Goal: Transaction & Acquisition: Obtain resource

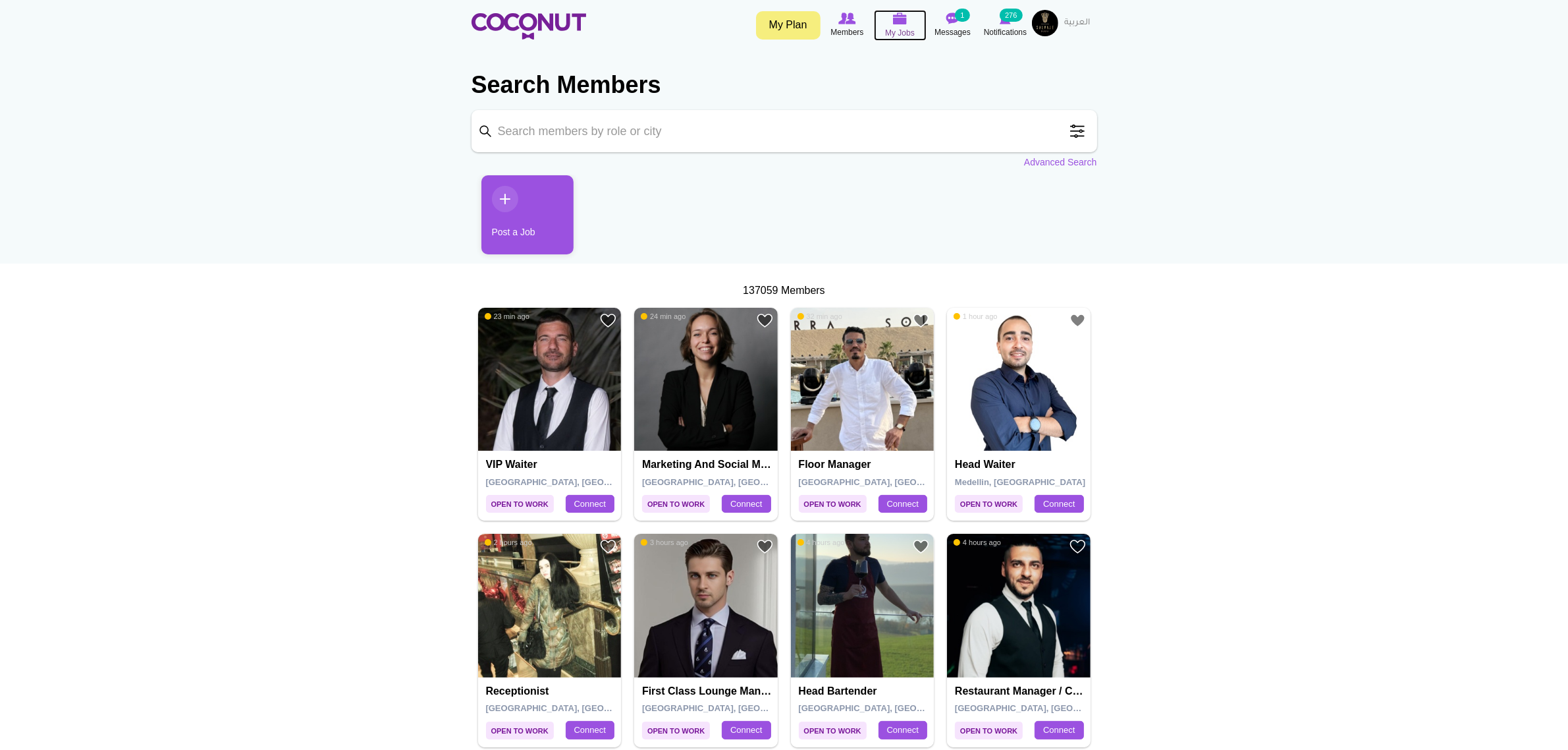
click at [909, 28] on span "My Jobs" at bounding box center [899, 33] width 29 height 13
click at [895, 24] on img at bounding box center [900, 18] width 14 height 12
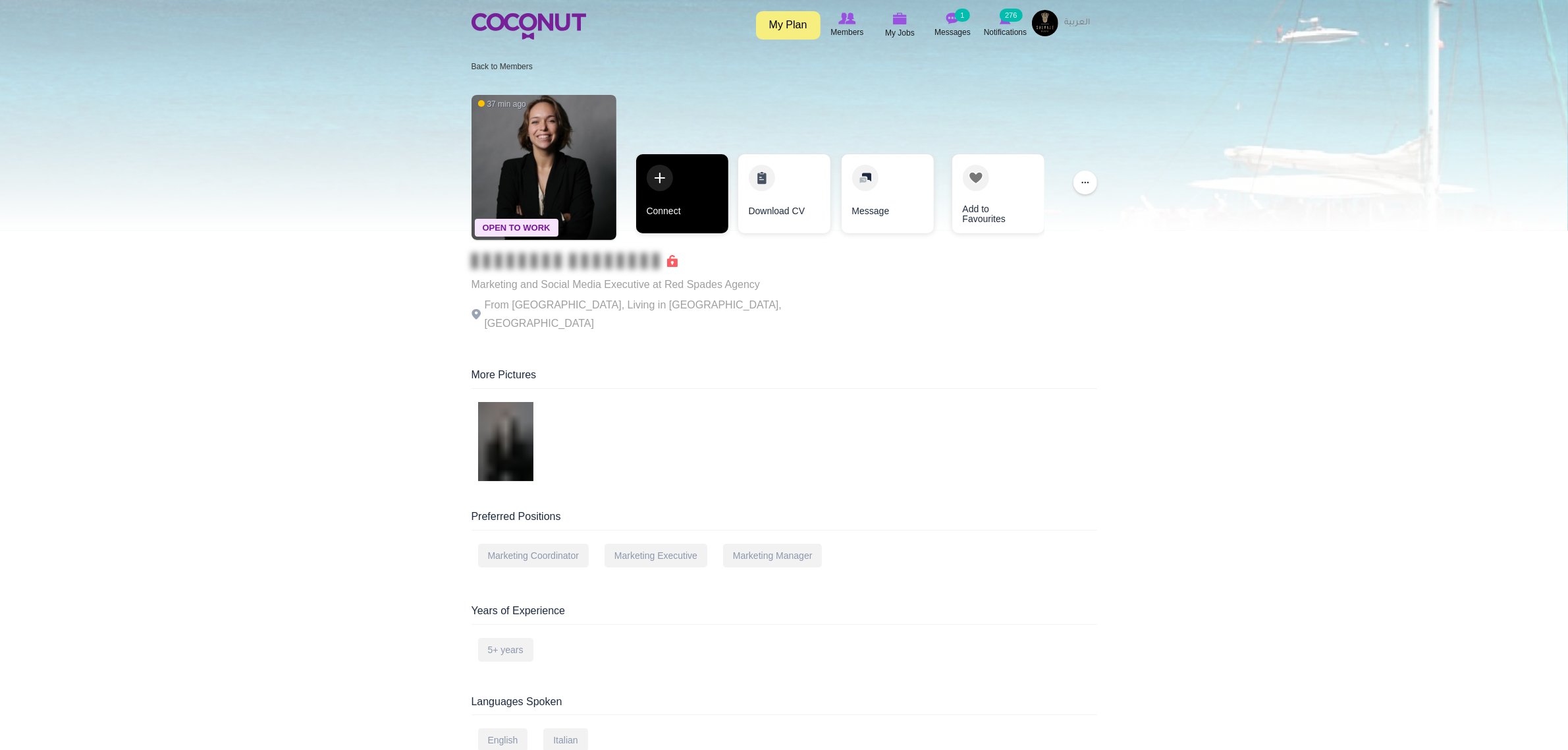
click at [663, 208] on link "Connect" at bounding box center [683, 194] width 93 height 79
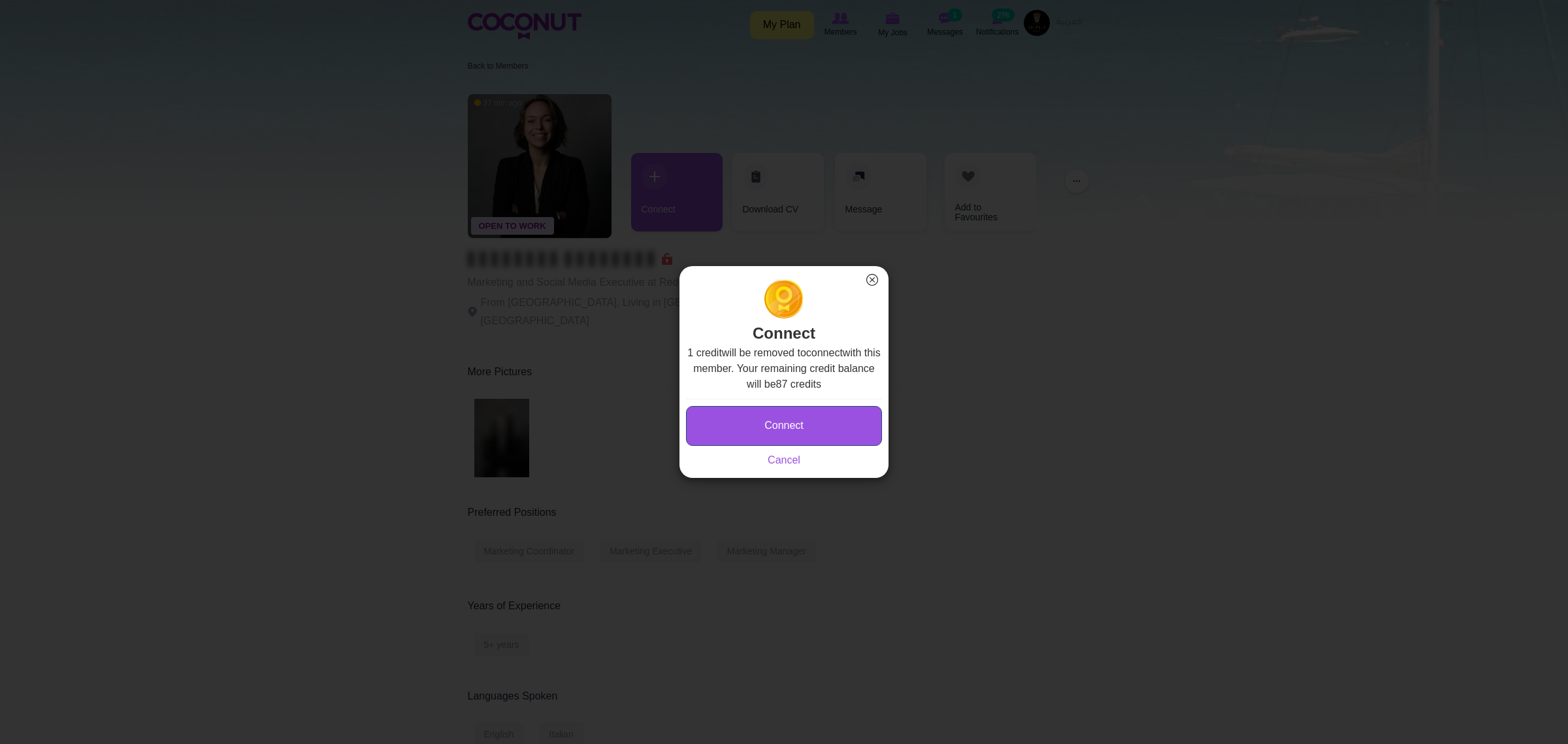
click at [781, 438] on button "Connect" at bounding box center [783, 425] width 196 height 40
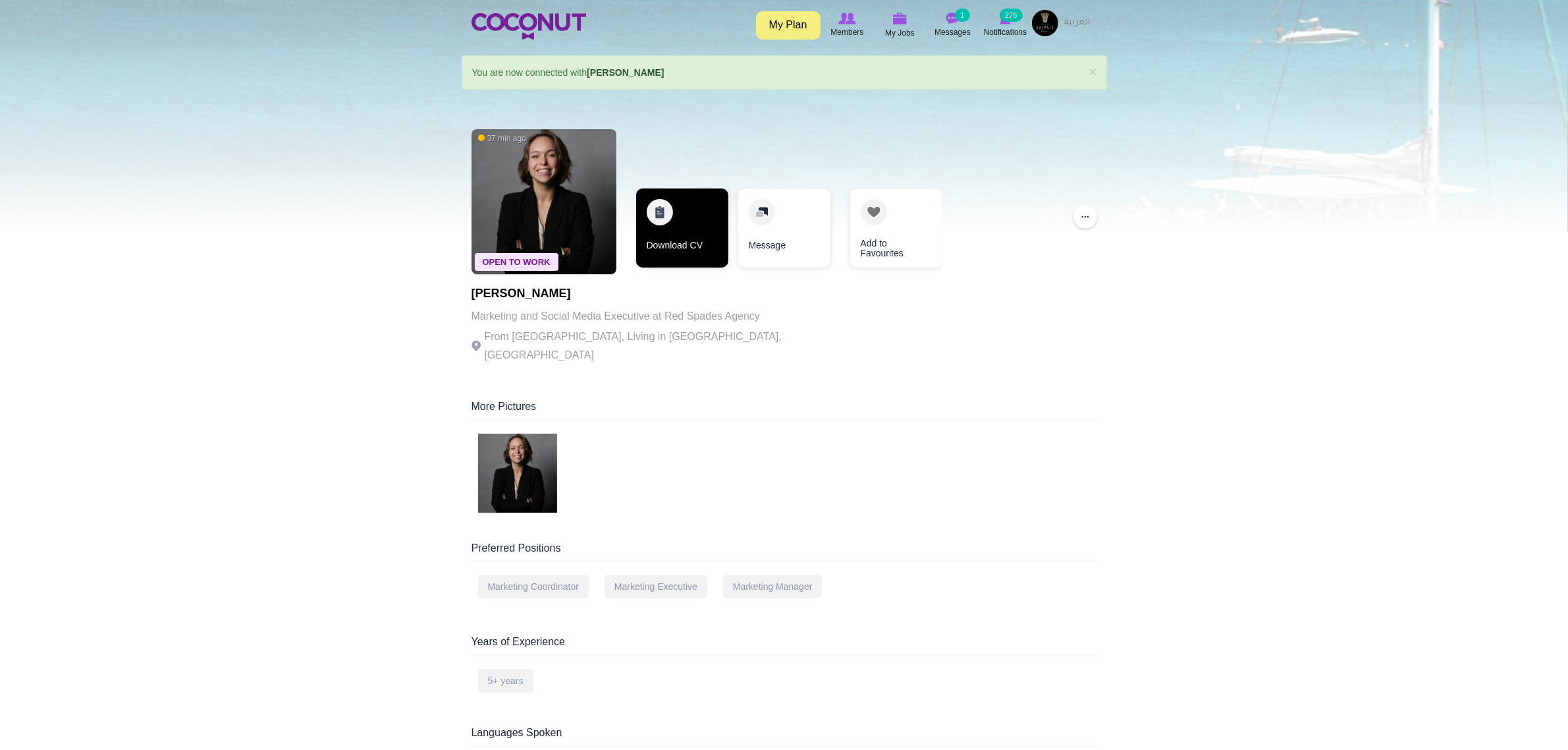
click at [678, 258] on link "Download CV" at bounding box center [683, 228] width 93 height 79
click at [528, 35] on img at bounding box center [528, 26] width 114 height 26
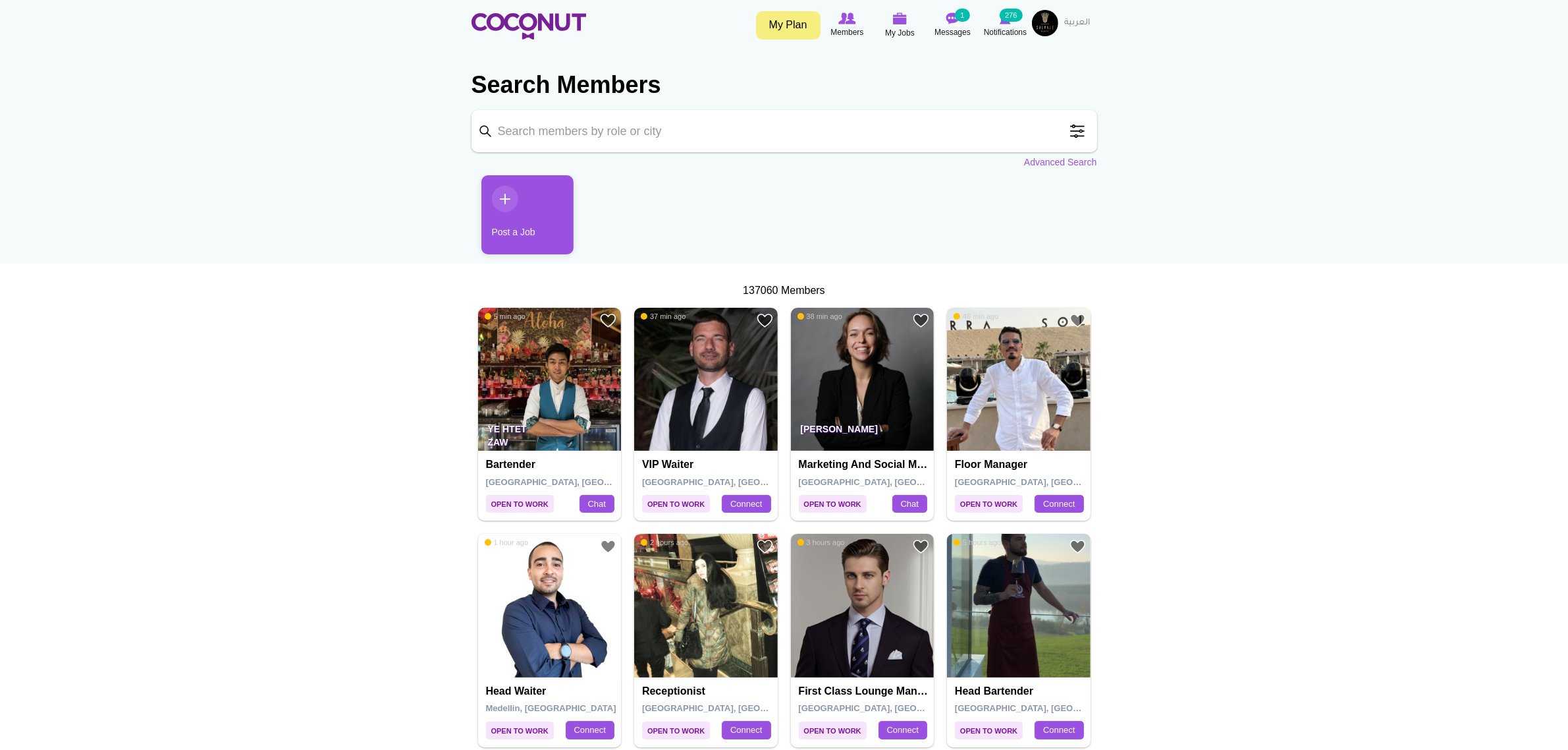
click at [635, 133] on input "Keyword" at bounding box center [784, 130] width 625 height 43
type input "social media executive"
click button "Search" at bounding box center [0, 0] width 0 height 0
click at [739, 218] on ul "Post a Job" at bounding box center [784, 219] width 625 height 89
click at [911, 139] on input "social media executive" at bounding box center [784, 130] width 625 height 43
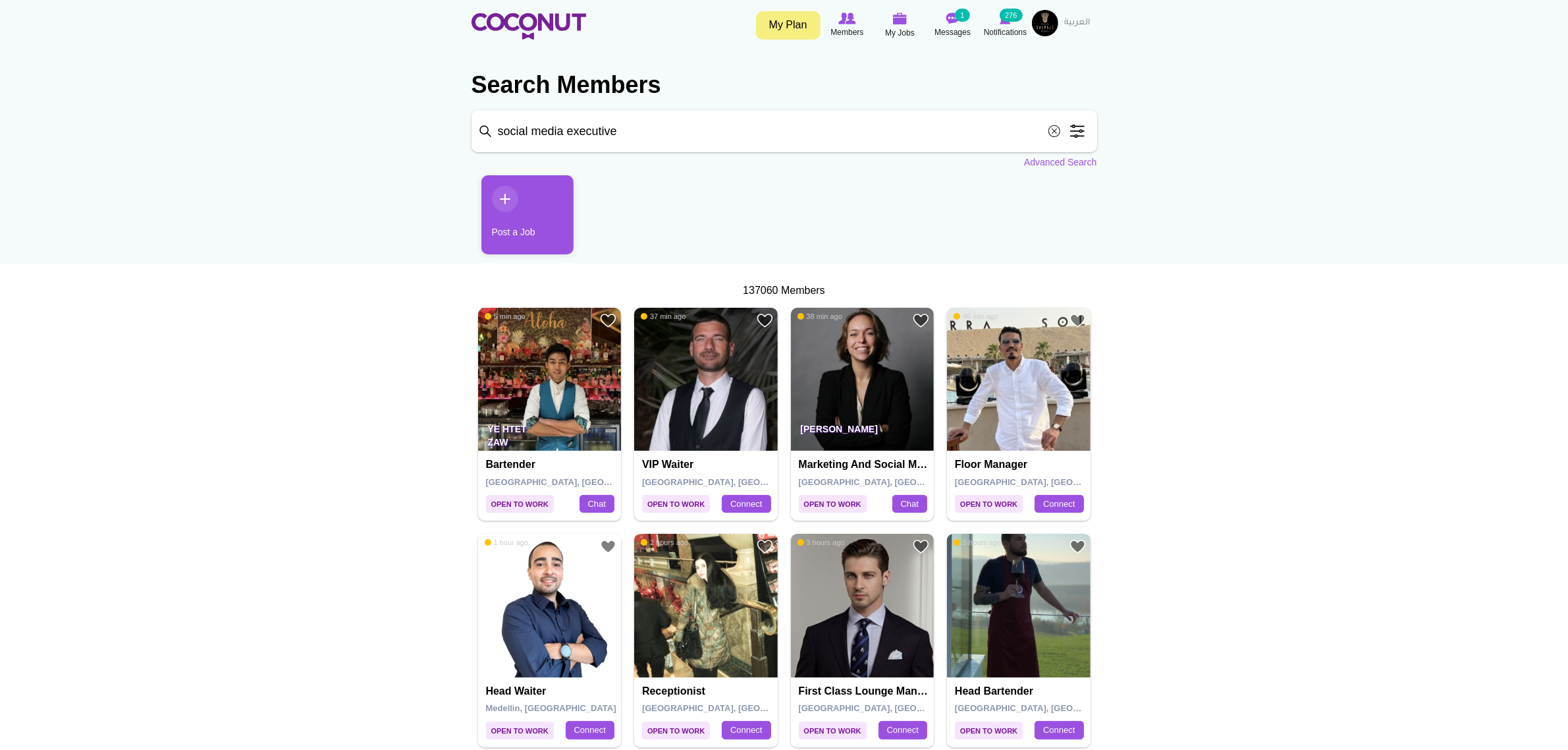
click button "Search" at bounding box center [0, 0] width 0 height 0
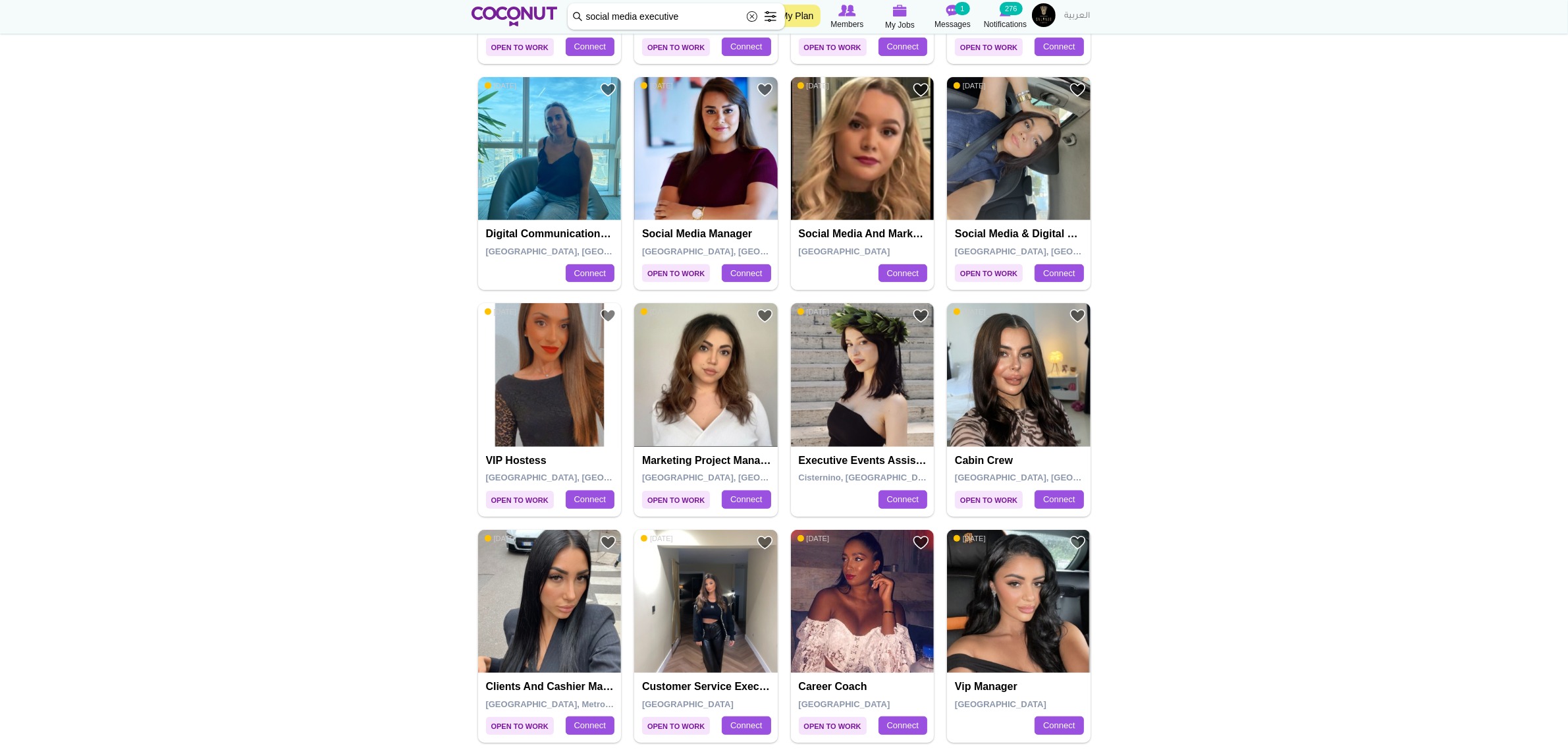
scroll to position [824, 0]
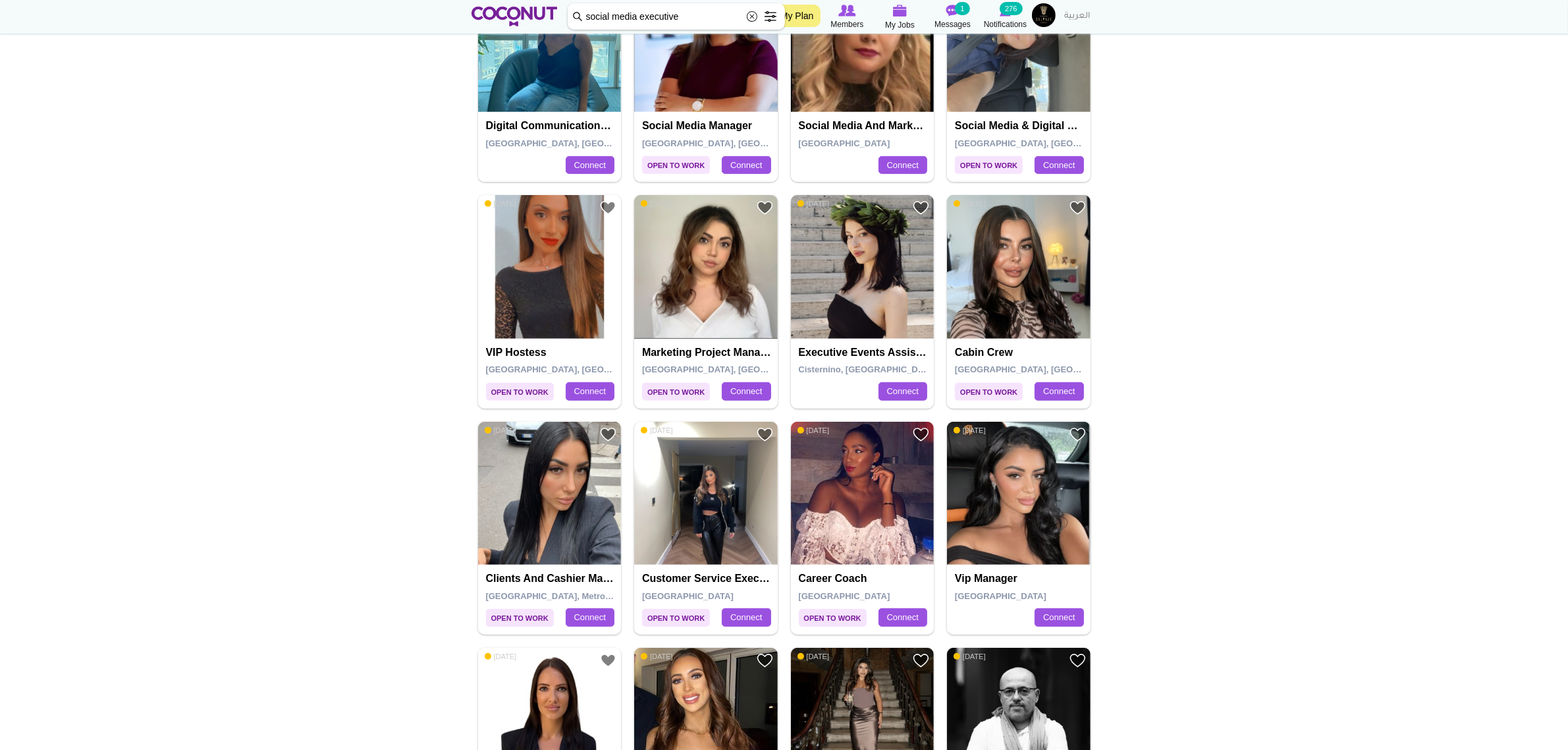
click at [708, 11] on input "social media executive" at bounding box center [676, 16] width 217 height 26
type input "social media executive restaurant"
click button "Search" at bounding box center [0, 0] width 0 height 0
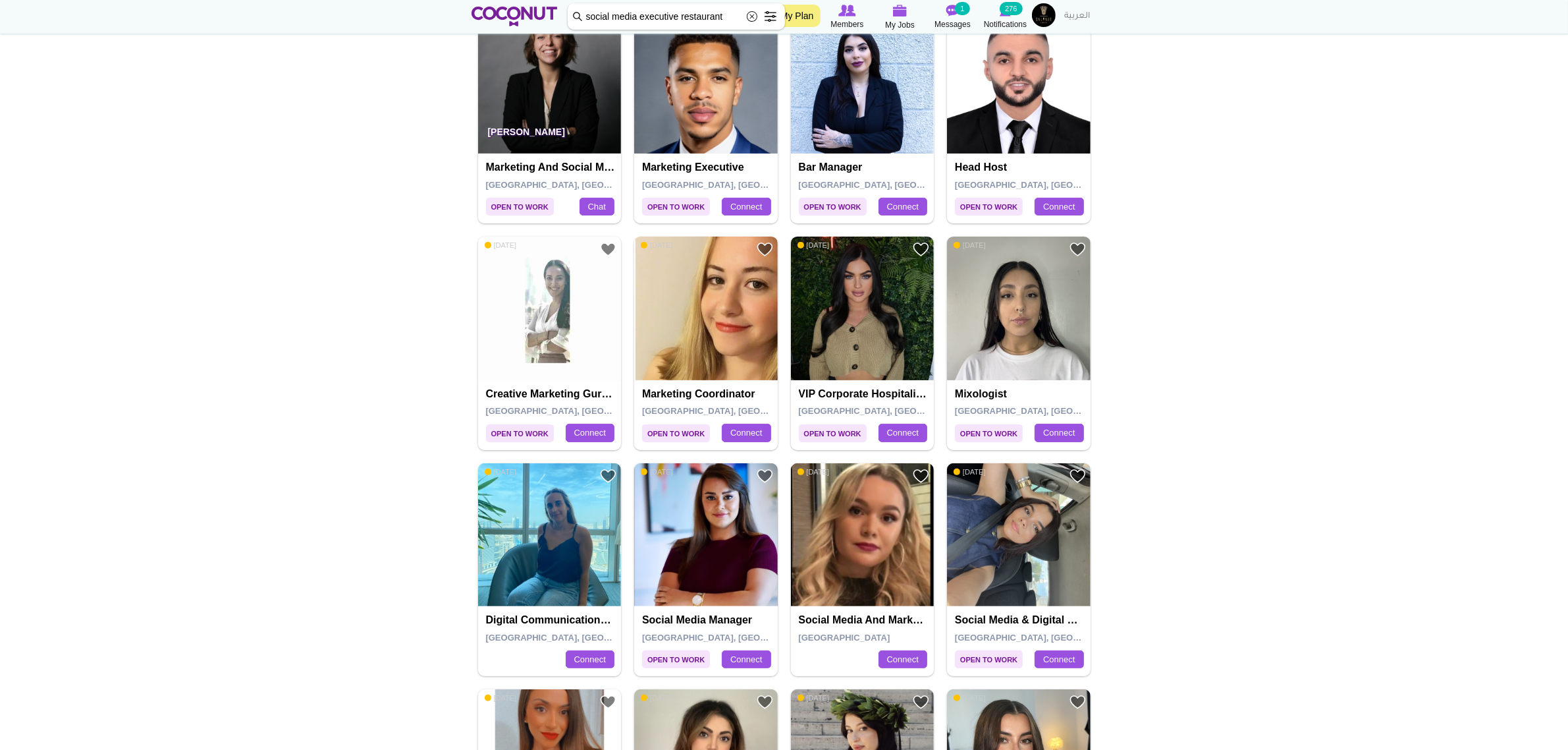
scroll to position [0, 0]
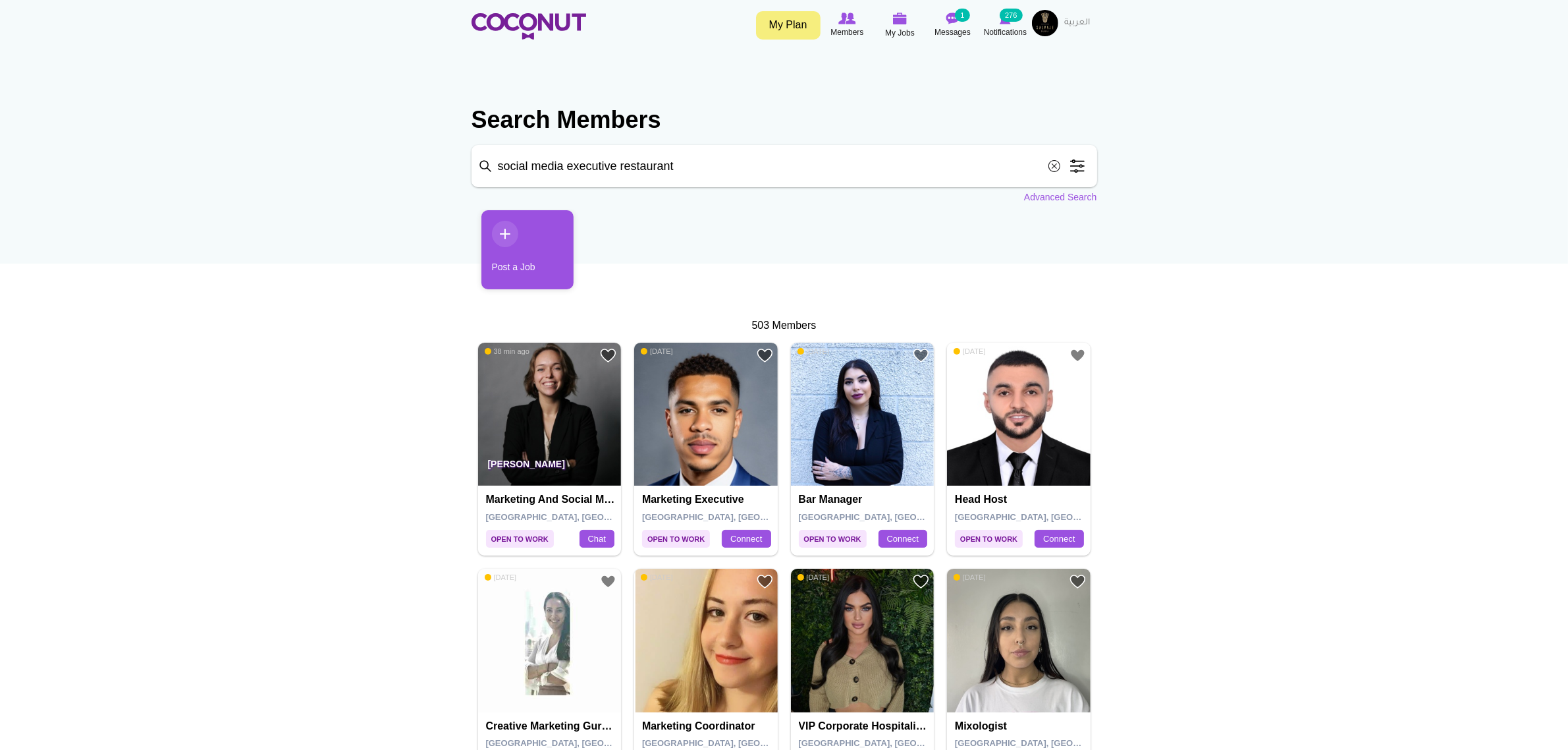
click at [735, 170] on input "social media executive restaurant" at bounding box center [784, 165] width 625 height 43
click button "Search" at bounding box center [0, 0] width 0 height 0
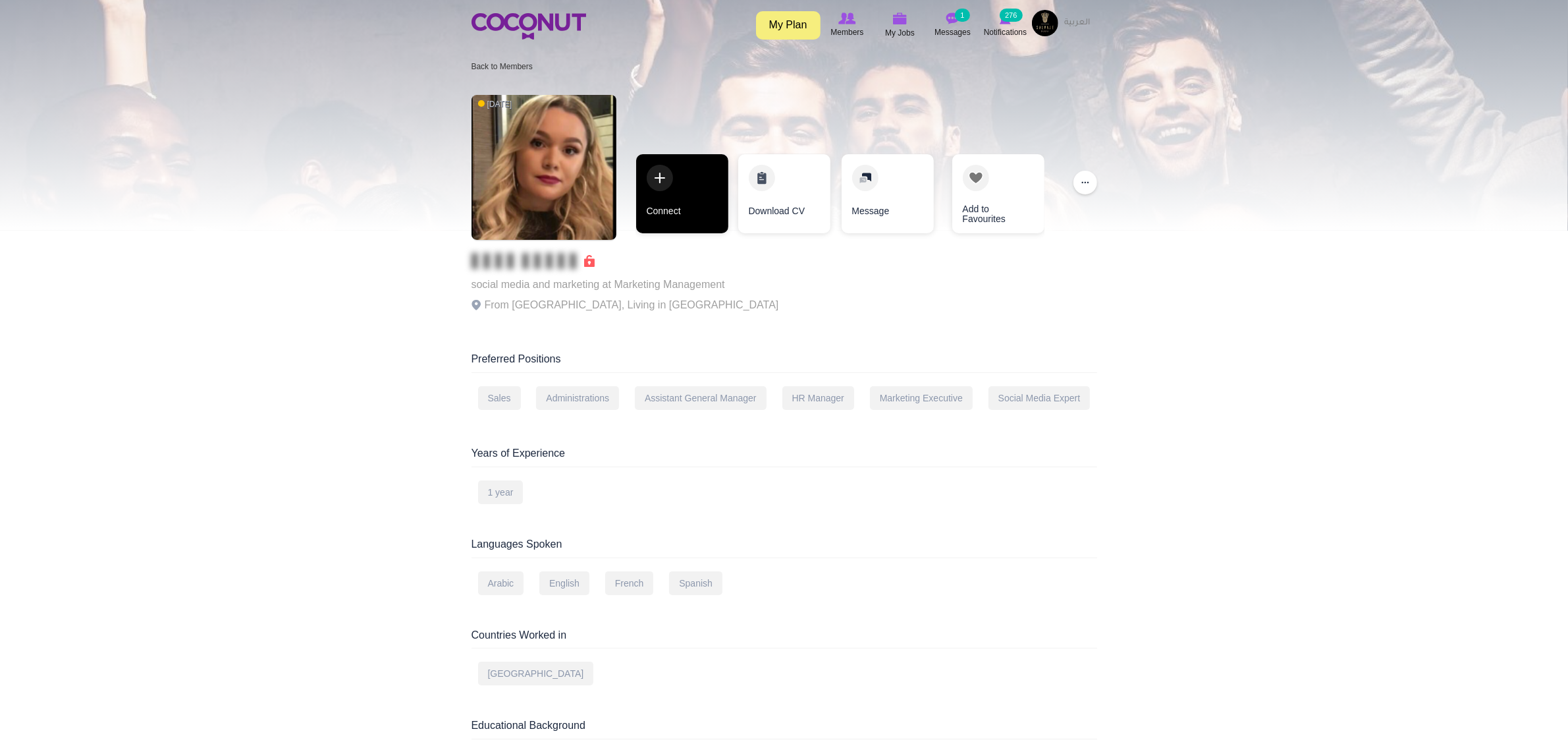
click at [707, 223] on link "Connect" at bounding box center [683, 194] width 93 height 79
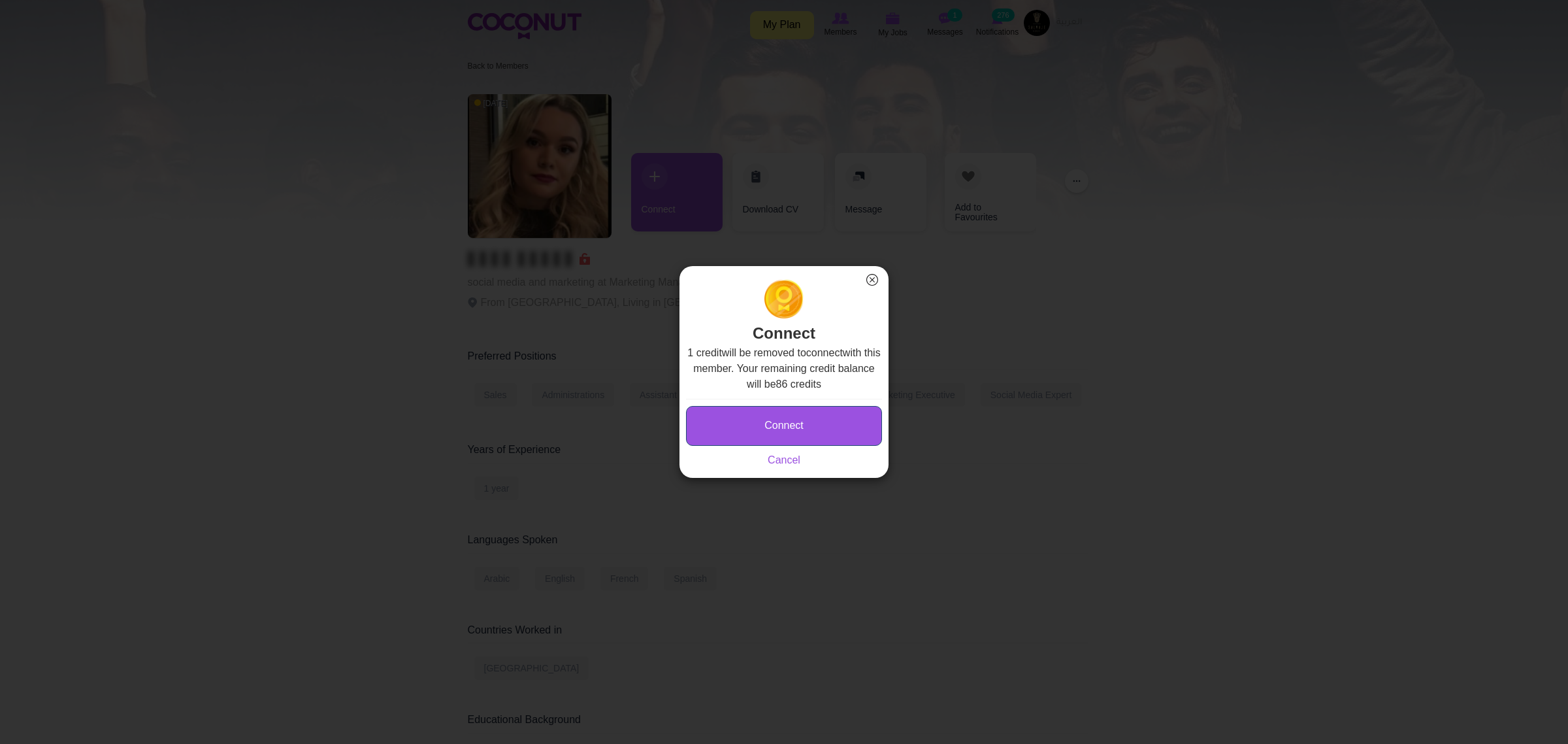
click at [794, 428] on button "Connect" at bounding box center [783, 425] width 196 height 40
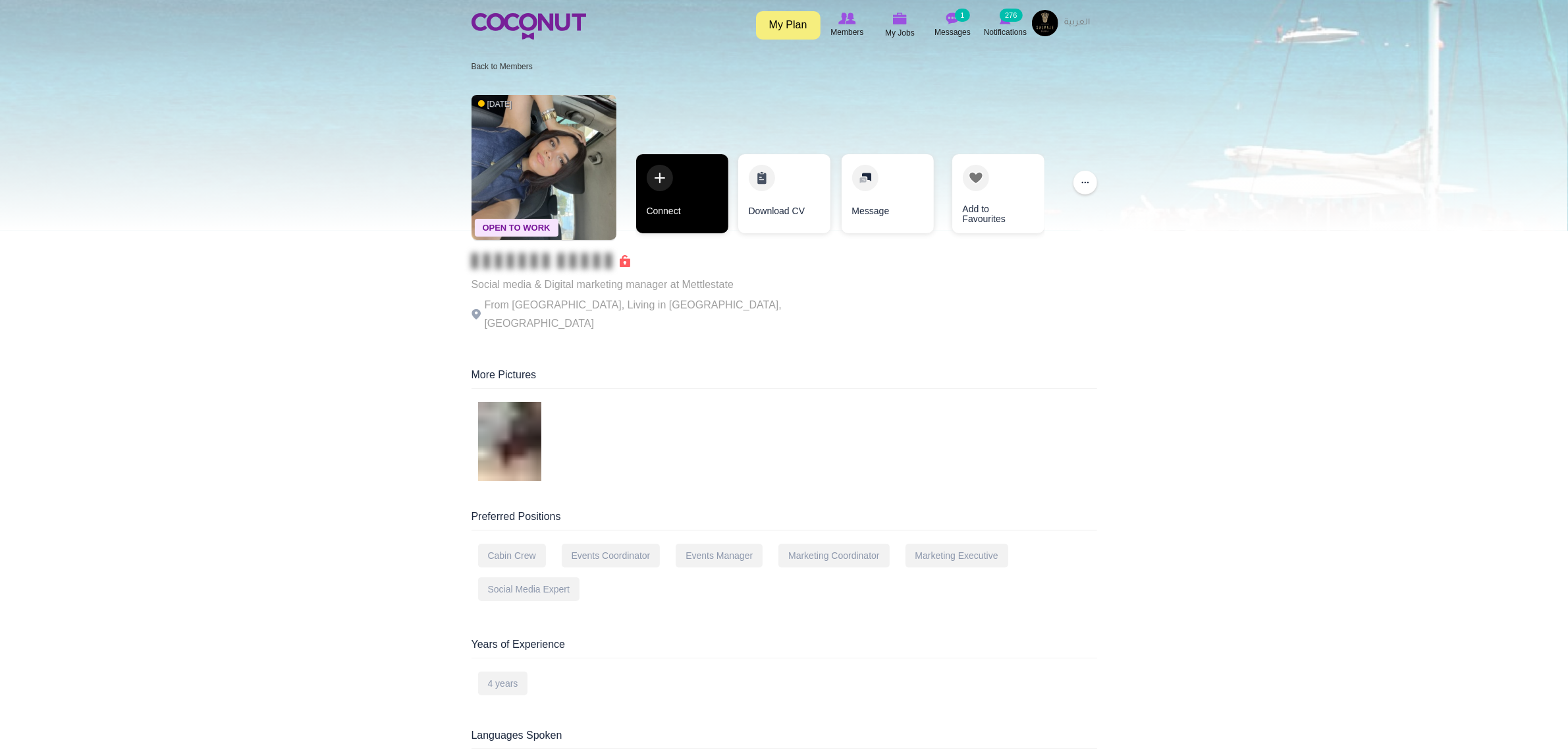
click at [713, 210] on link "Connect" at bounding box center [683, 194] width 93 height 79
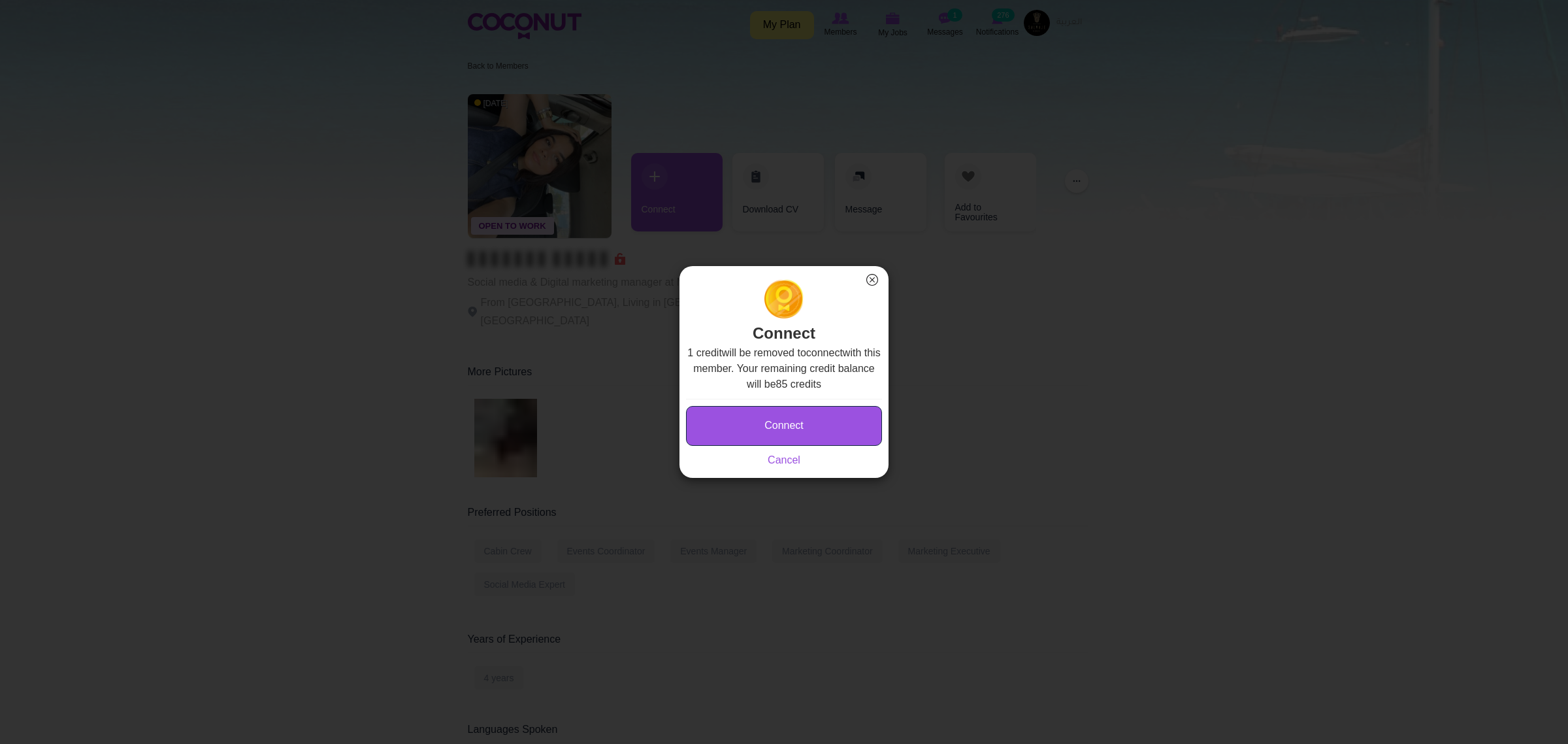
drag, startPoint x: 758, startPoint y: 424, endPoint x: 759, endPoint y: 403, distance: 21.0
click at [759, 424] on button "Connect" at bounding box center [783, 425] width 196 height 40
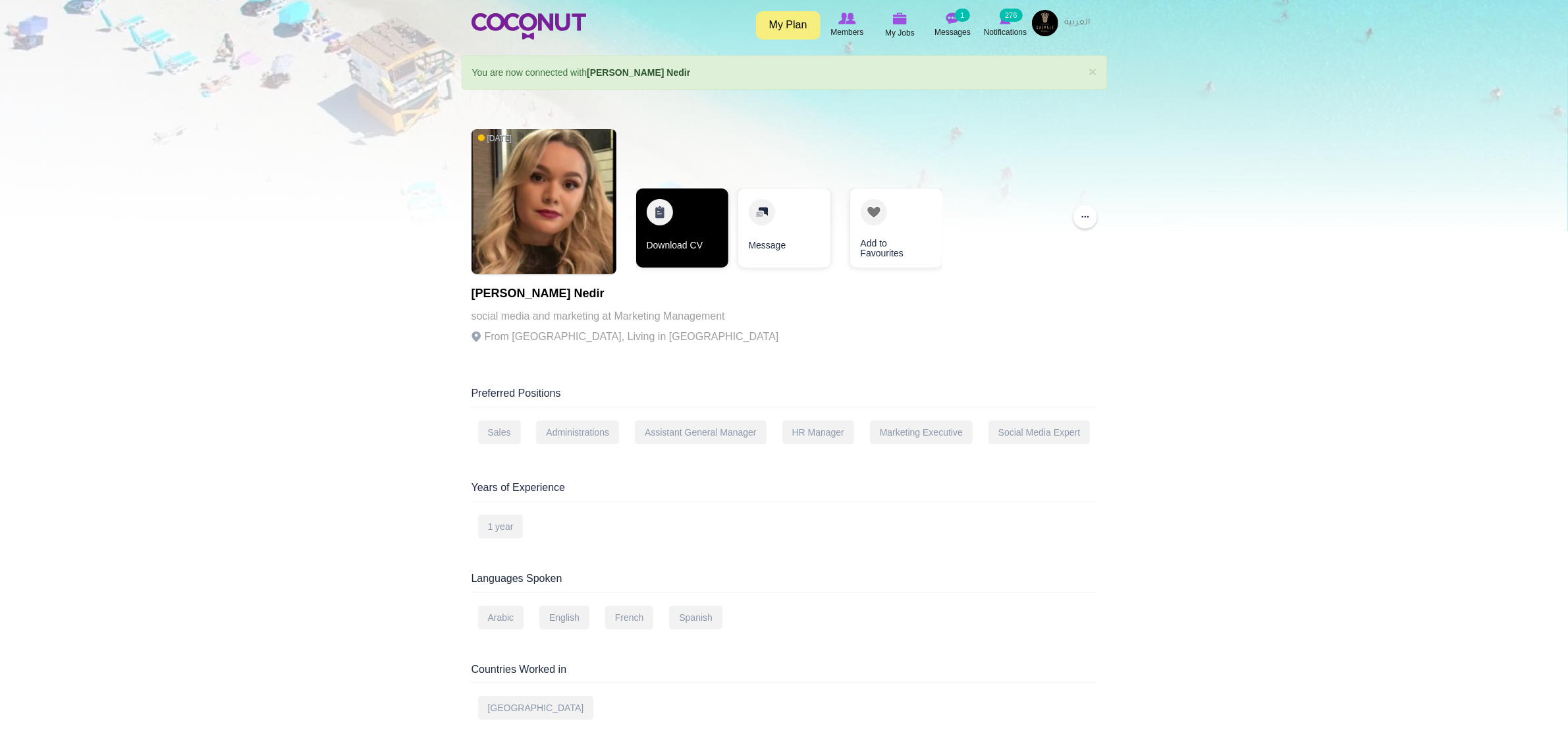
click at [675, 238] on link "Download CV" at bounding box center [683, 228] width 93 height 79
click at [702, 223] on link "Download CV" at bounding box center [683, 228] width 93 height 79
click at [910, 33] on span "My Jobs" at bounding box center [899, 33] width 29 height 13
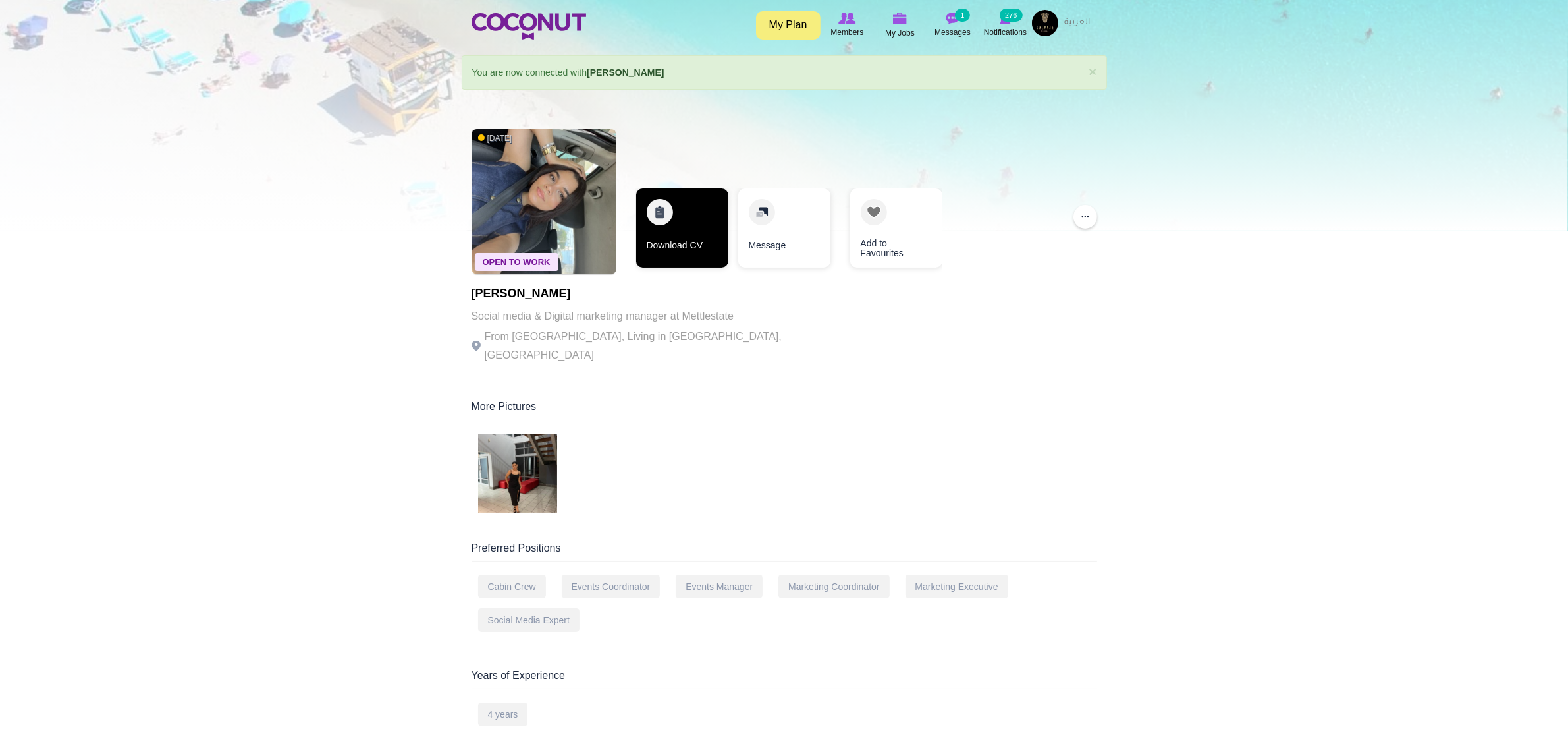
click at [686, 234] on link "Download CV" at bounding box center [683, 228] width 93 height 79
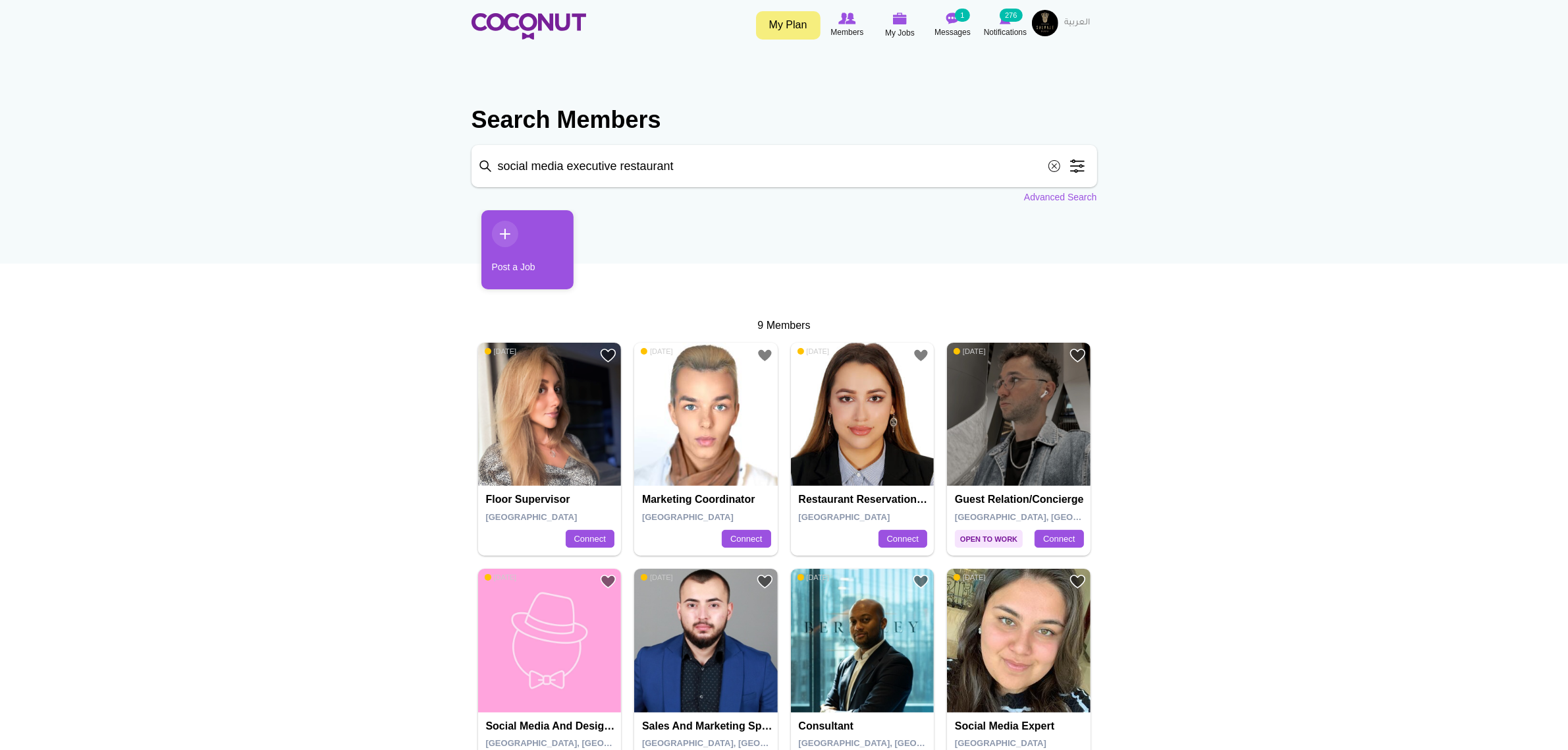
click at [1087, 173] on span at bounding box center [1078, 166] width 26 height 26
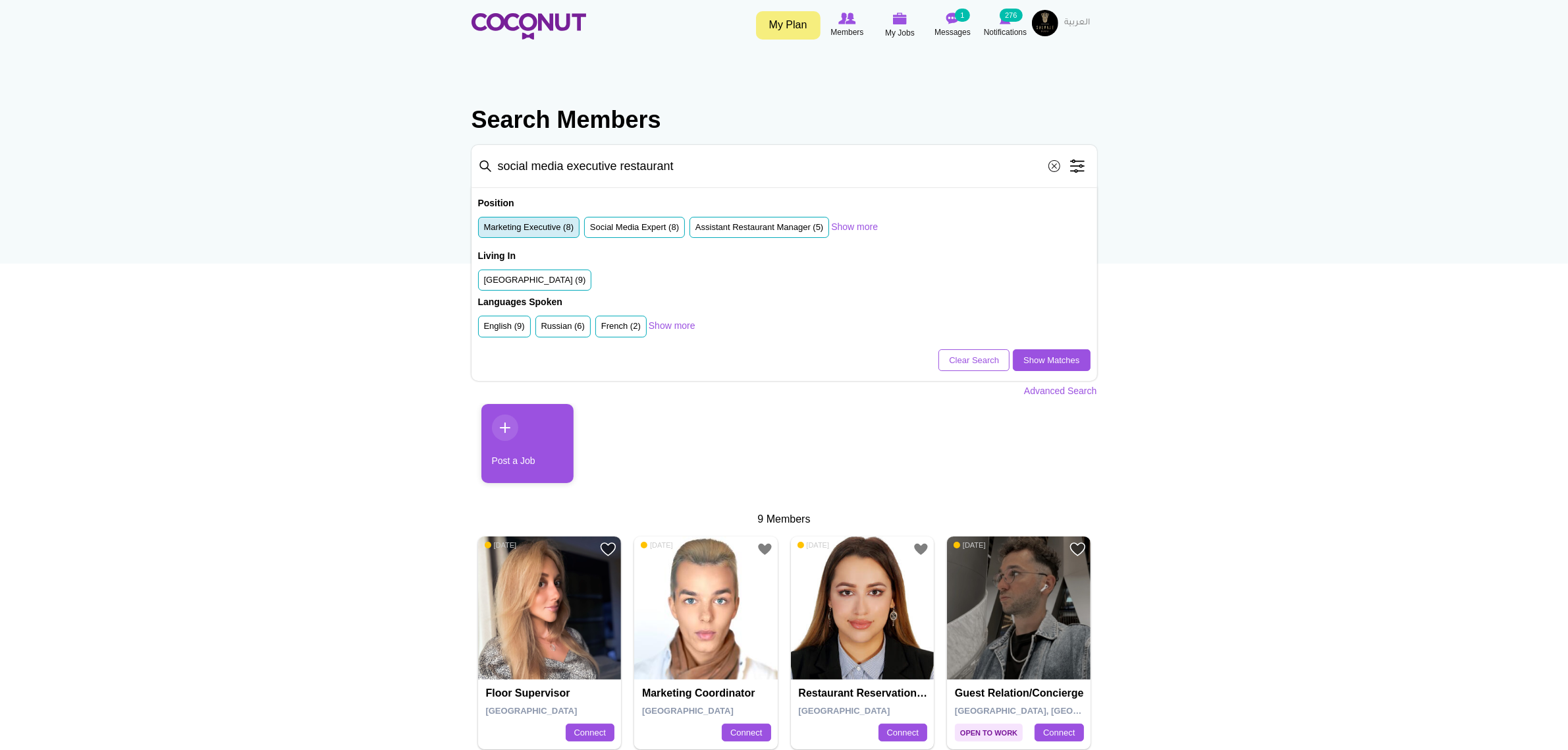
click at [538, 224] on label "Marketing Executive (8)" at bounding box center [530, 227] width 91 height 12
click at [485, 230] on input "Marketing Executive (8)" at bounding box center [485, 230] width 0 height 0
click at [620, 229] on label "Social Media Expert (8)" at bounding box center [635, 227] width 89 height 12
click at [590, 230] on input "Social Media Expert (8)" at bounding box center [590, 230] width 0 height 0
click at [863, 221] on link "Show more" at bounding box center [855, 227] width 47 height 13
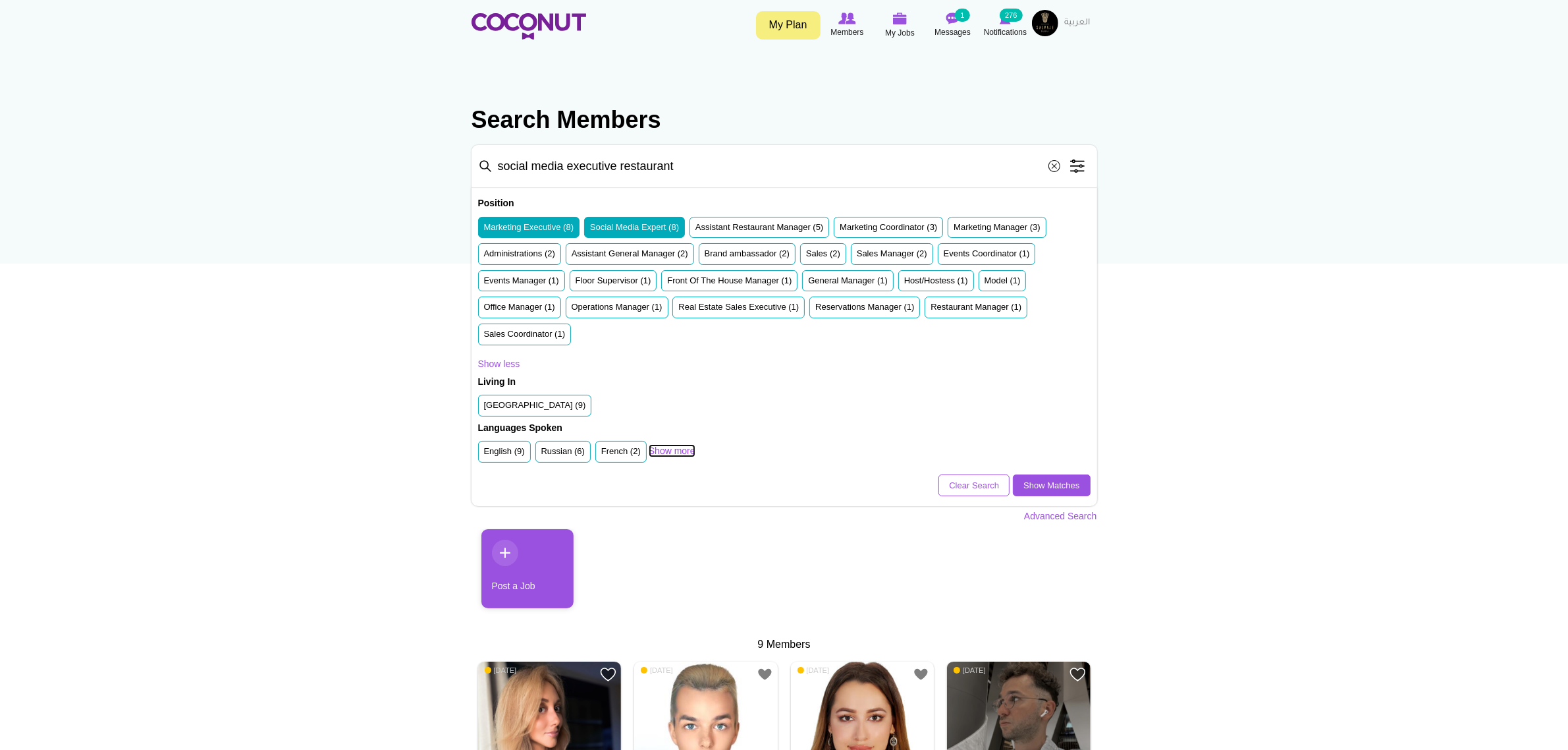
click at [680, 449] on link "Show more" at bounding box center [673, 451] width 47 height 13
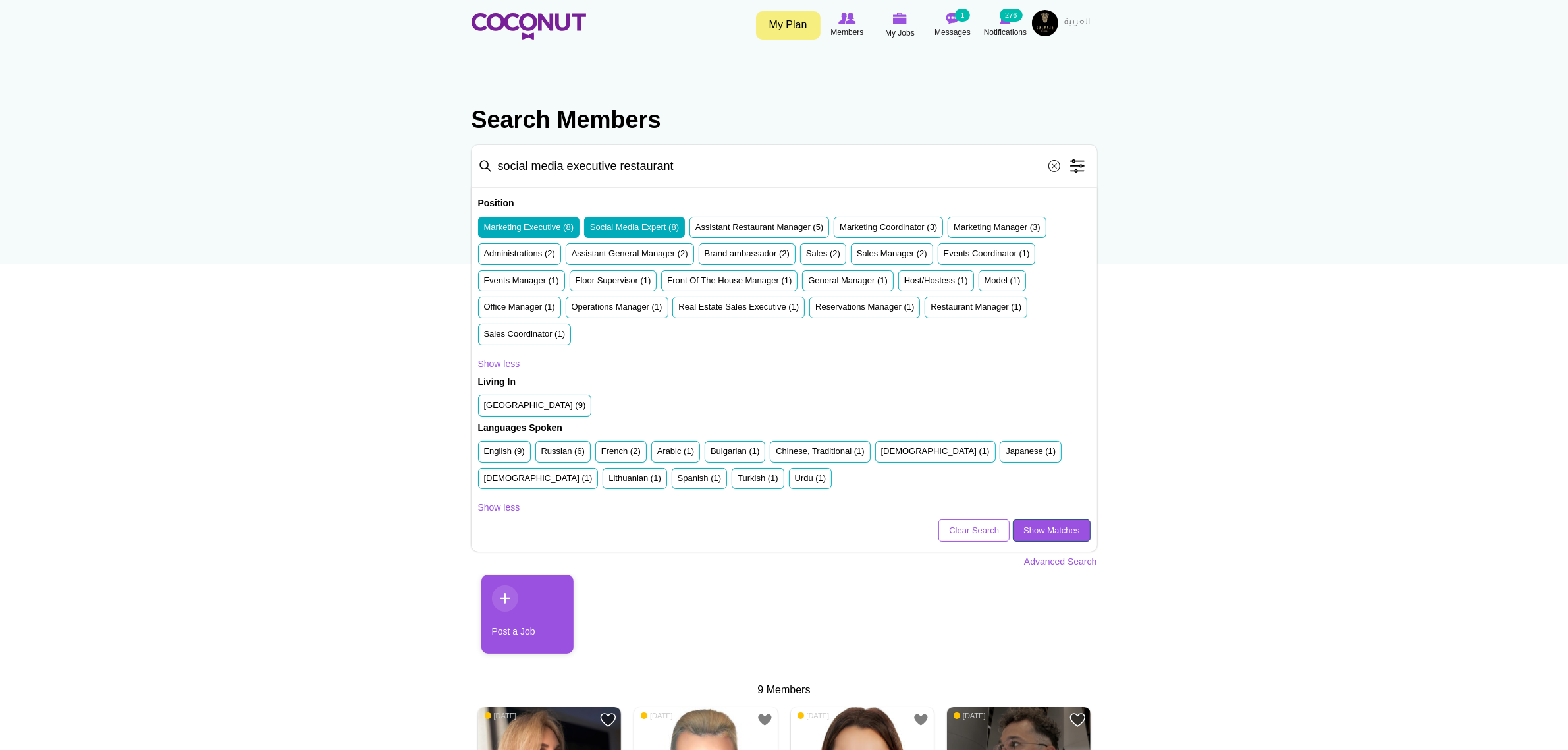
click at [1059, 530] on link "Show Matches" at bounding box center [1052, 531] width 77 height 23
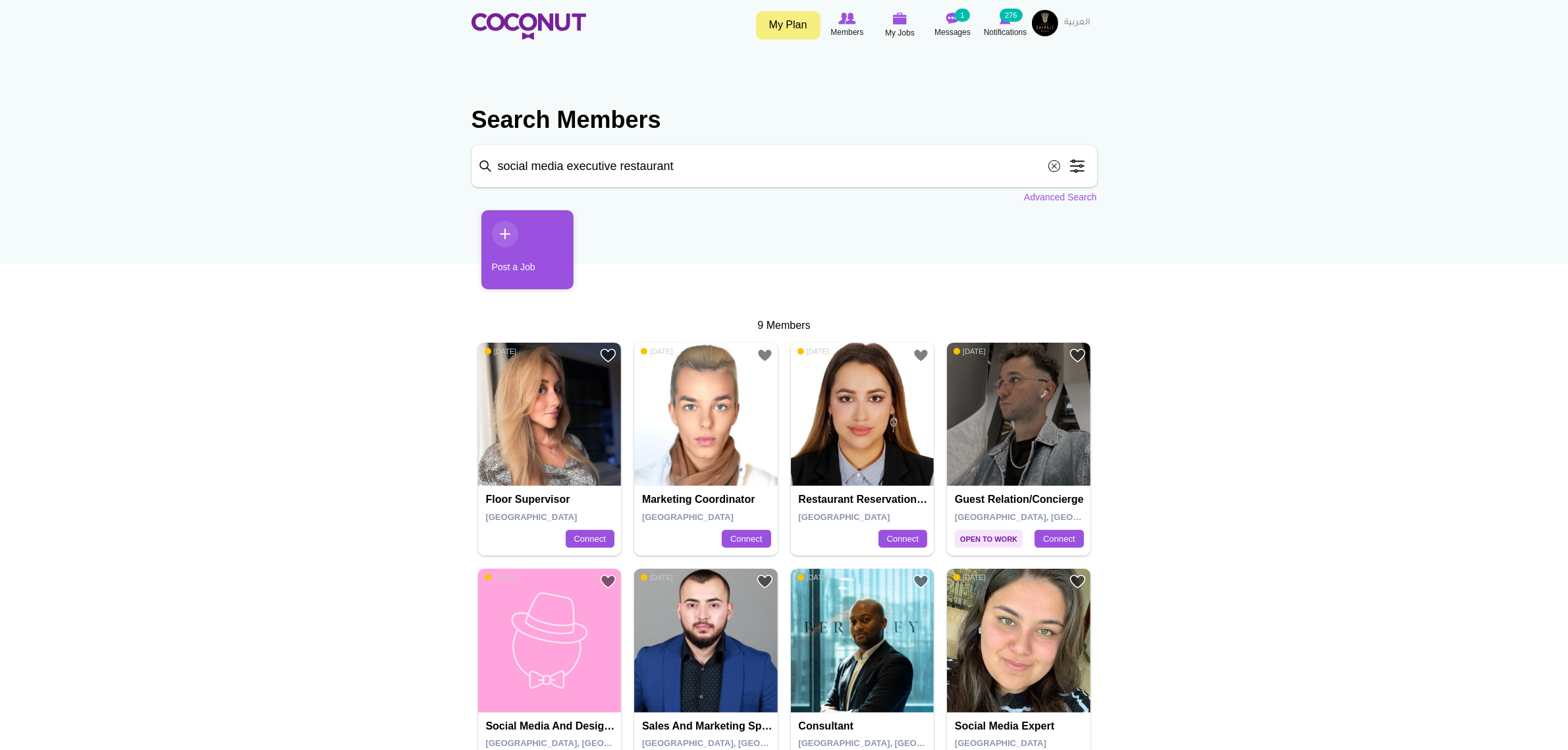
click at [686, 172] on input "social media executive restaurant" at bounding box center [784, 165] width 625 height 43
drag, startPoint x: 695, startPoint y: 169, endPoint x: 239, endPoint y: 137, distance: 457.1
click at [239, 137] on body "Toggle navigation My Plan Members My Jobs Post a Job Messages 1 Notifications 2…" at bounding box center [784, 632] width 1568 height 1264
type input "marketing manager"
click button "Search" at bounding box center [0, 0] width 0 height 0
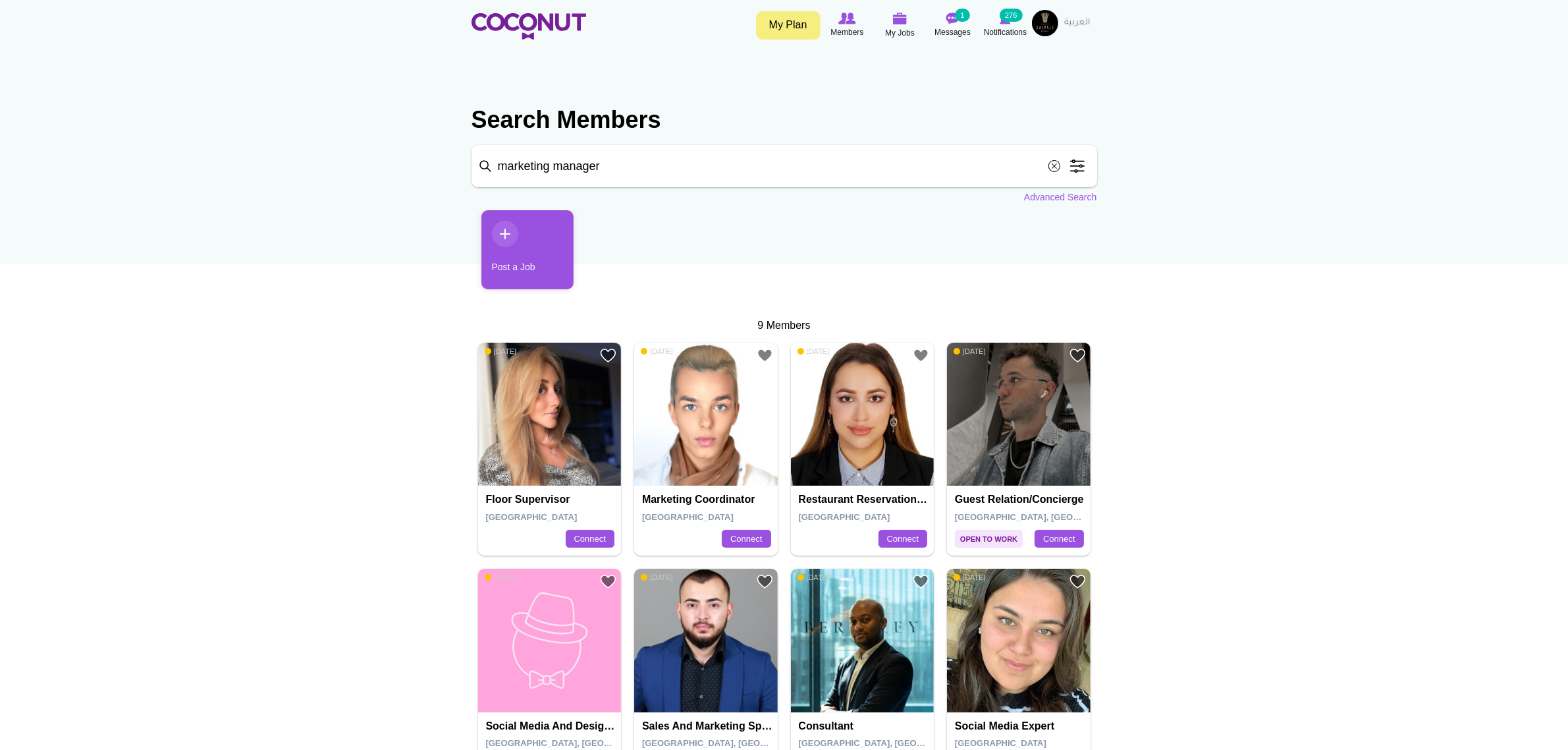
click at [724, 166] on input "marketing manager" at bounding box center [784, 165] width 625 height 43
click button "Search" at bounding box center [0, 0] width 0 height 0
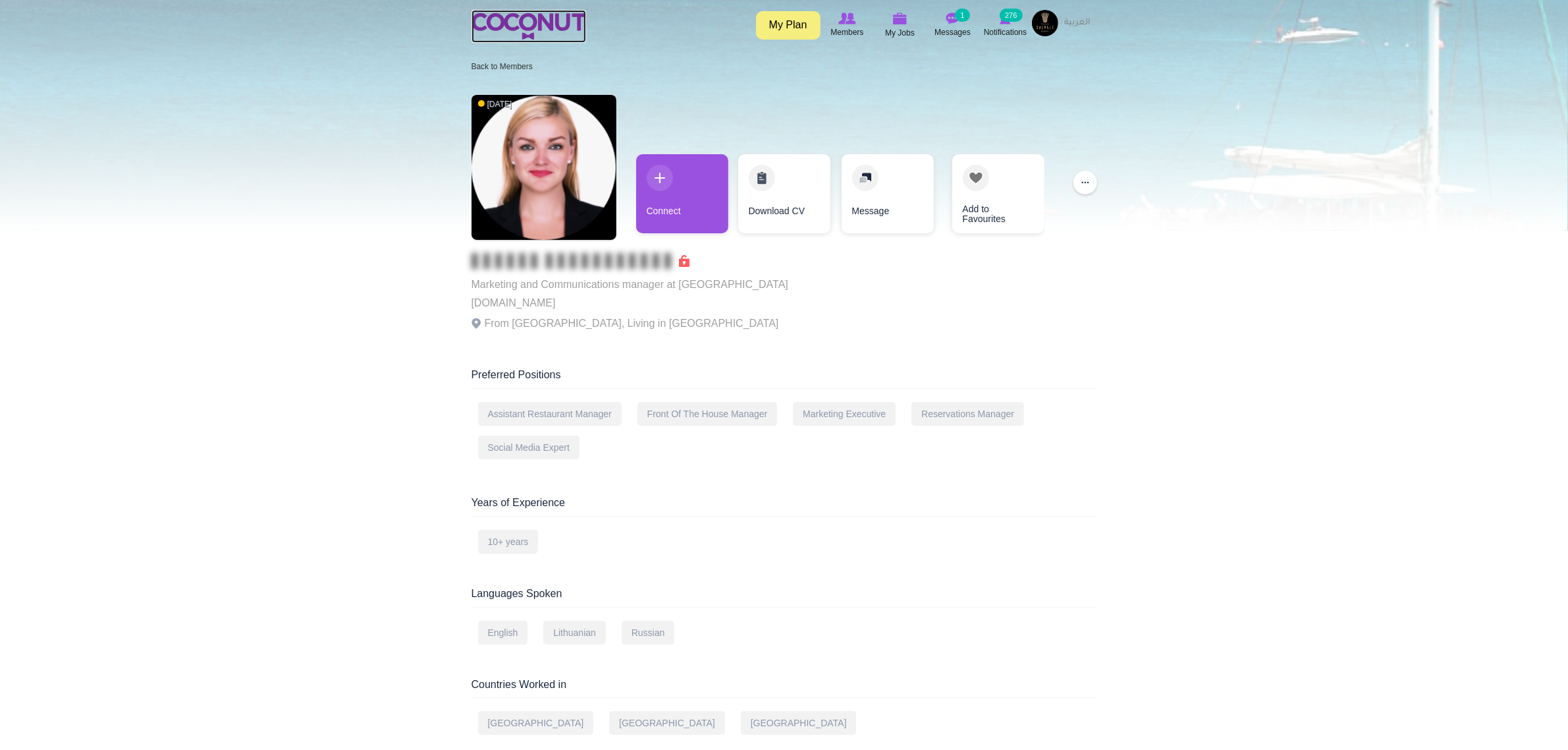
click at [508, 16] on img at bounding box center [528, 26] width 114 height 26
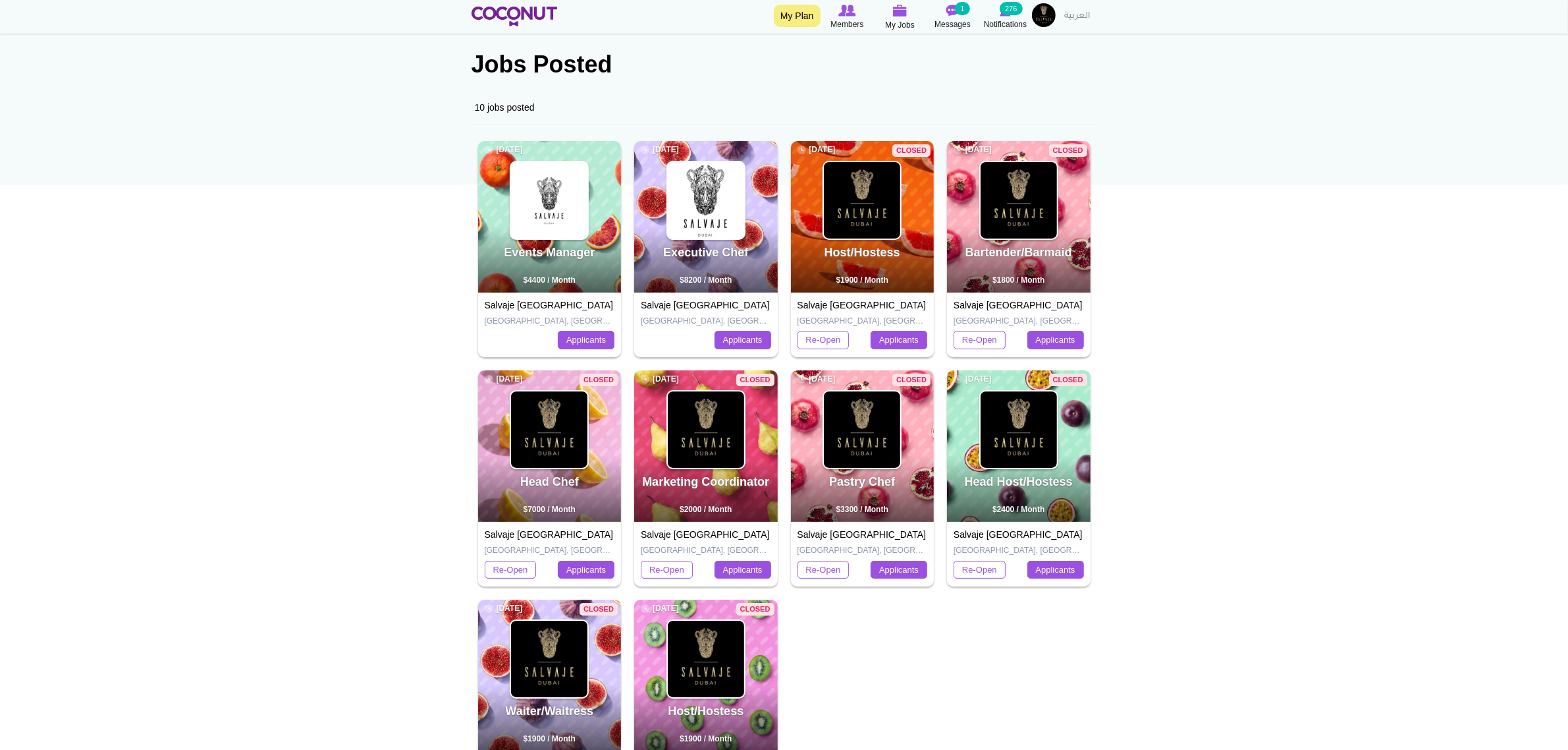
scroll to position [164, 0]
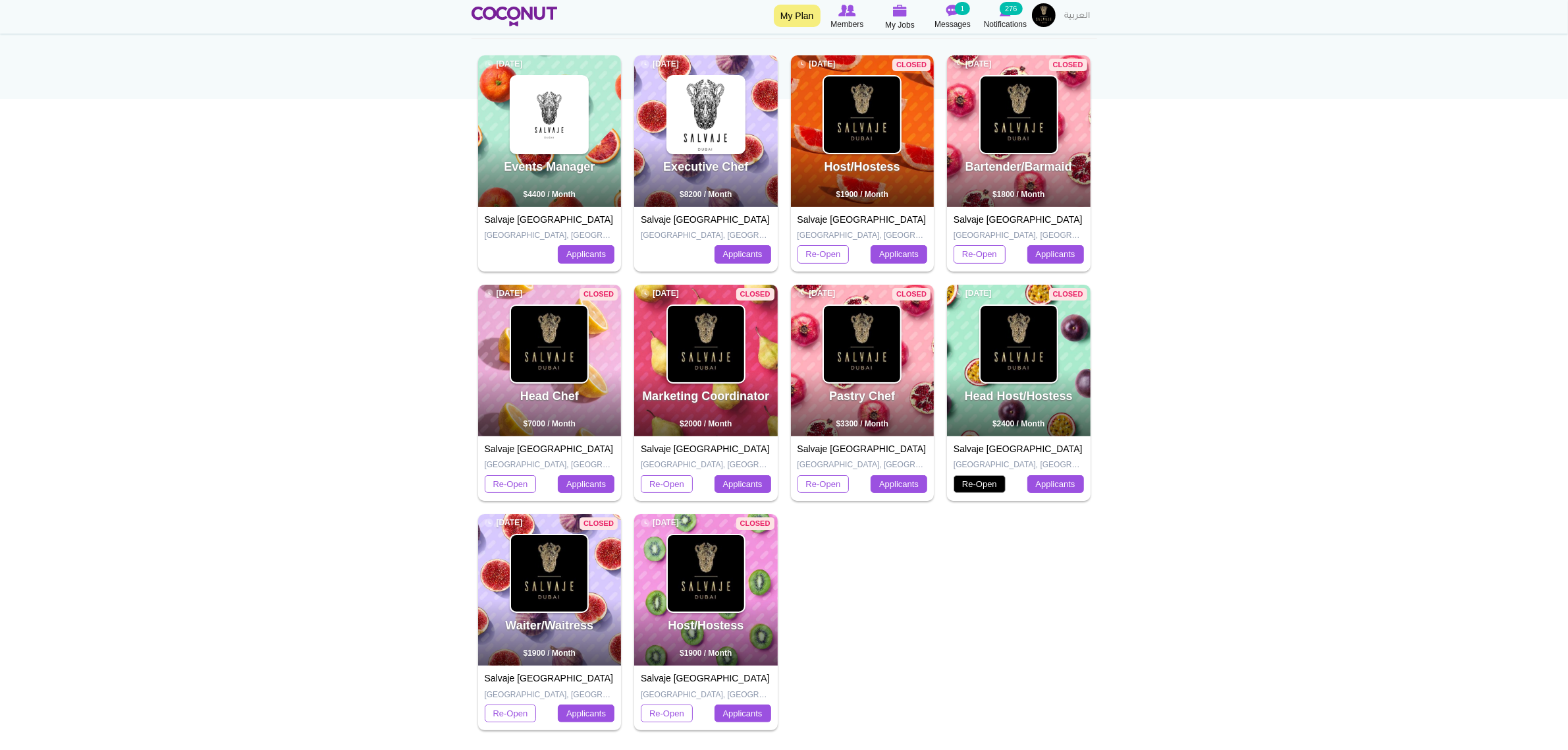
drag, startPoint x: 985, startPoint y: 486, endPoint x: 977, endPoint y: 489, distance: 8.5
click at [986, 485] on link "Re-Open" at bounding box center [980, 485] width 52 height 19
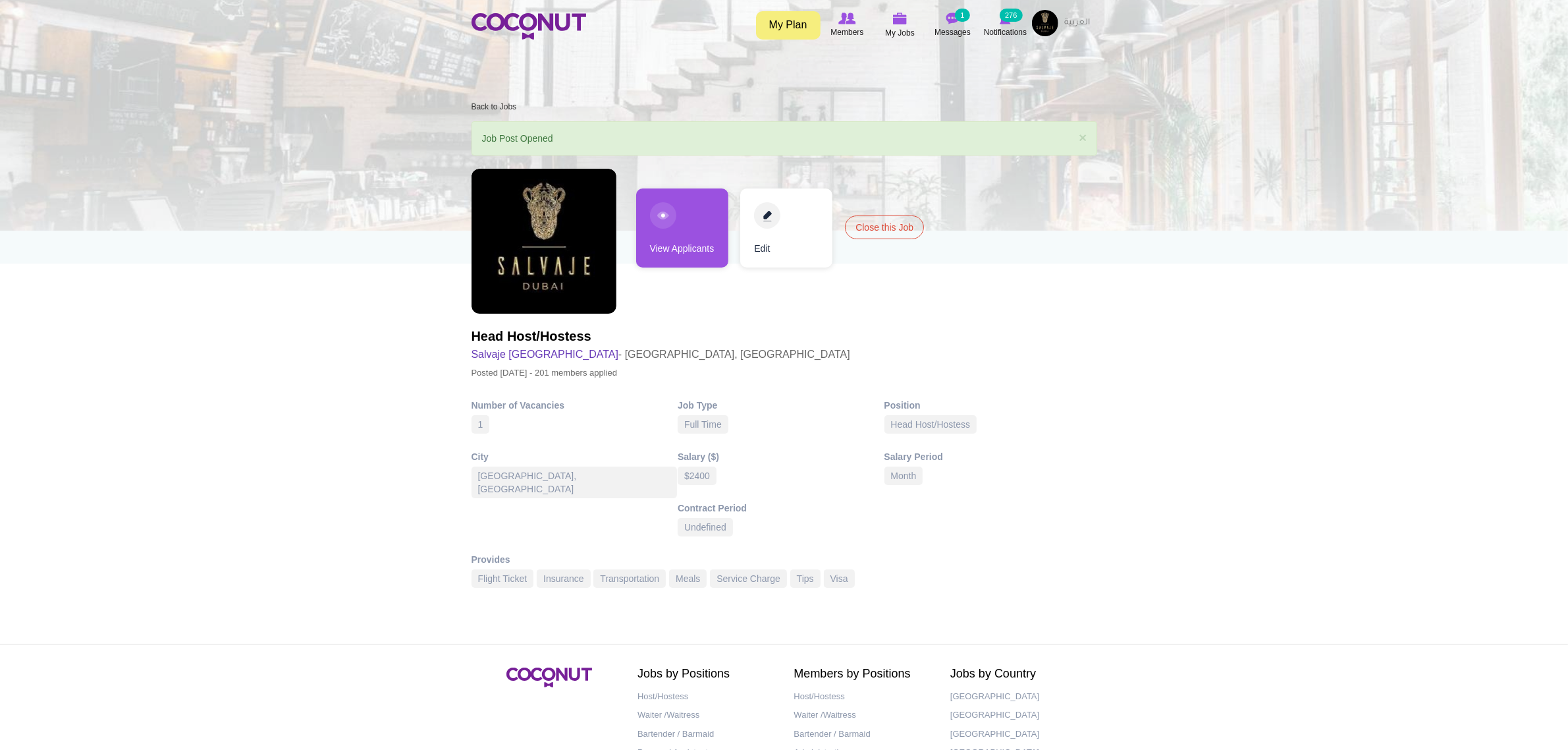
click at [748, 219] on link "Edit" at bounding box center [787, 228] width 93 height 79
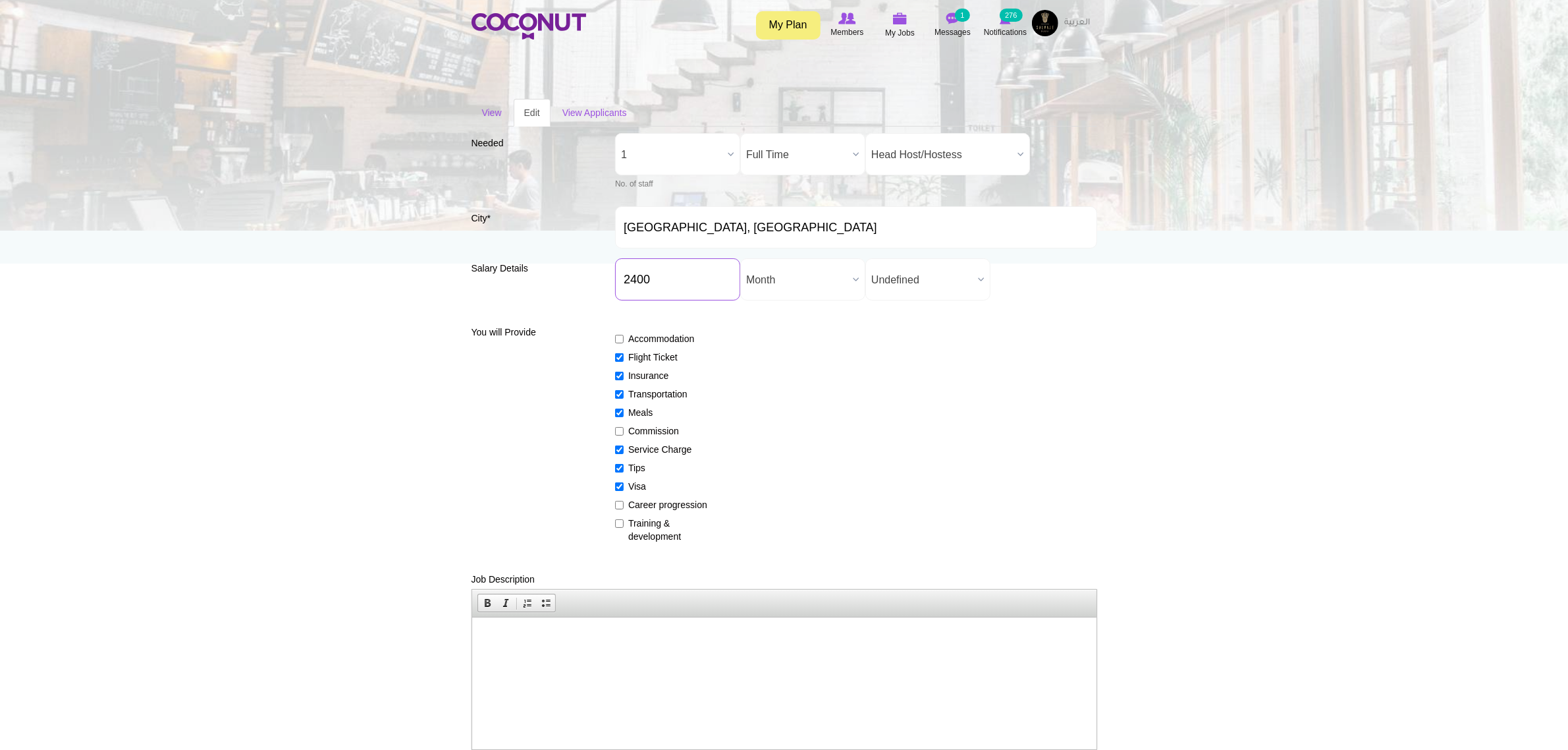
click at [657, 283] on input "2400" at bounding box center [677, 279] width 125 height 43
drag, startPoint x: 660, startPoint y: 279, endPoint x: 485, endPoint y: 295, distance: 175.7
click at [485, 295] on div "Salary Details Salary ($) * 2400 Salary Period * Year Month Week Day Hour Month…" at bounding box center [784, 283] width 625 height 52
type input "2900"
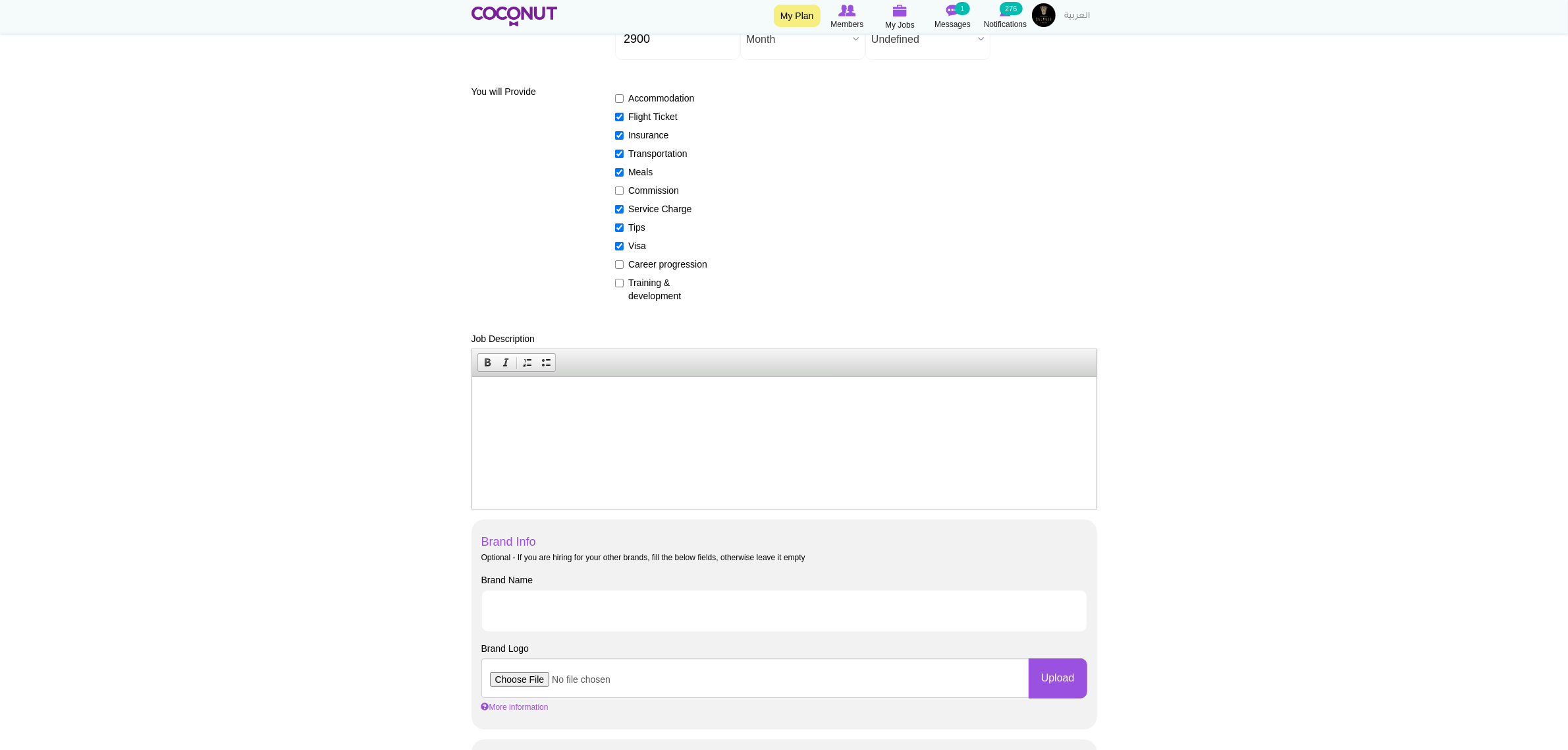
scroll to position [412, 0]
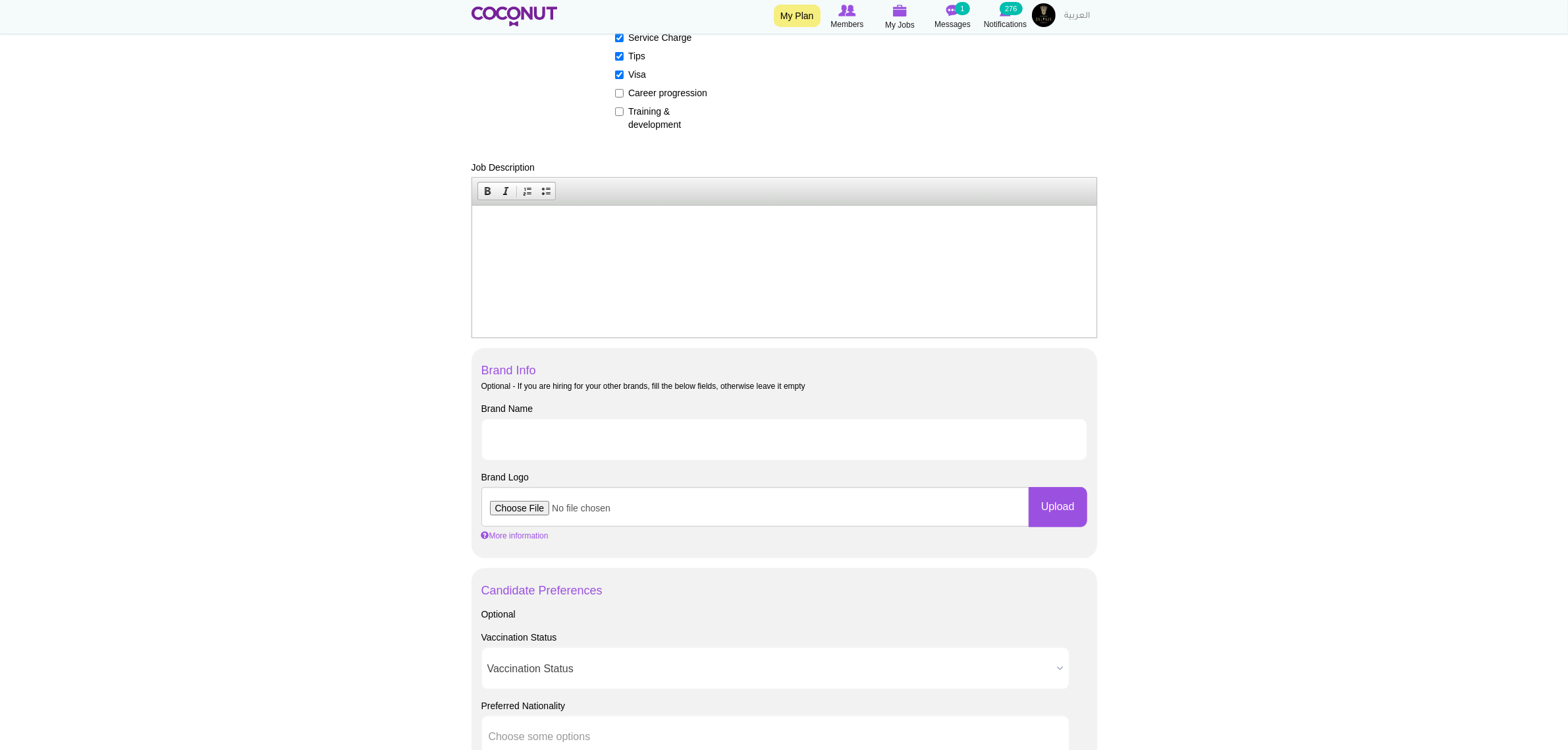
click at [558, 219] on p at bounding box center [783, 226] width 598 height 14
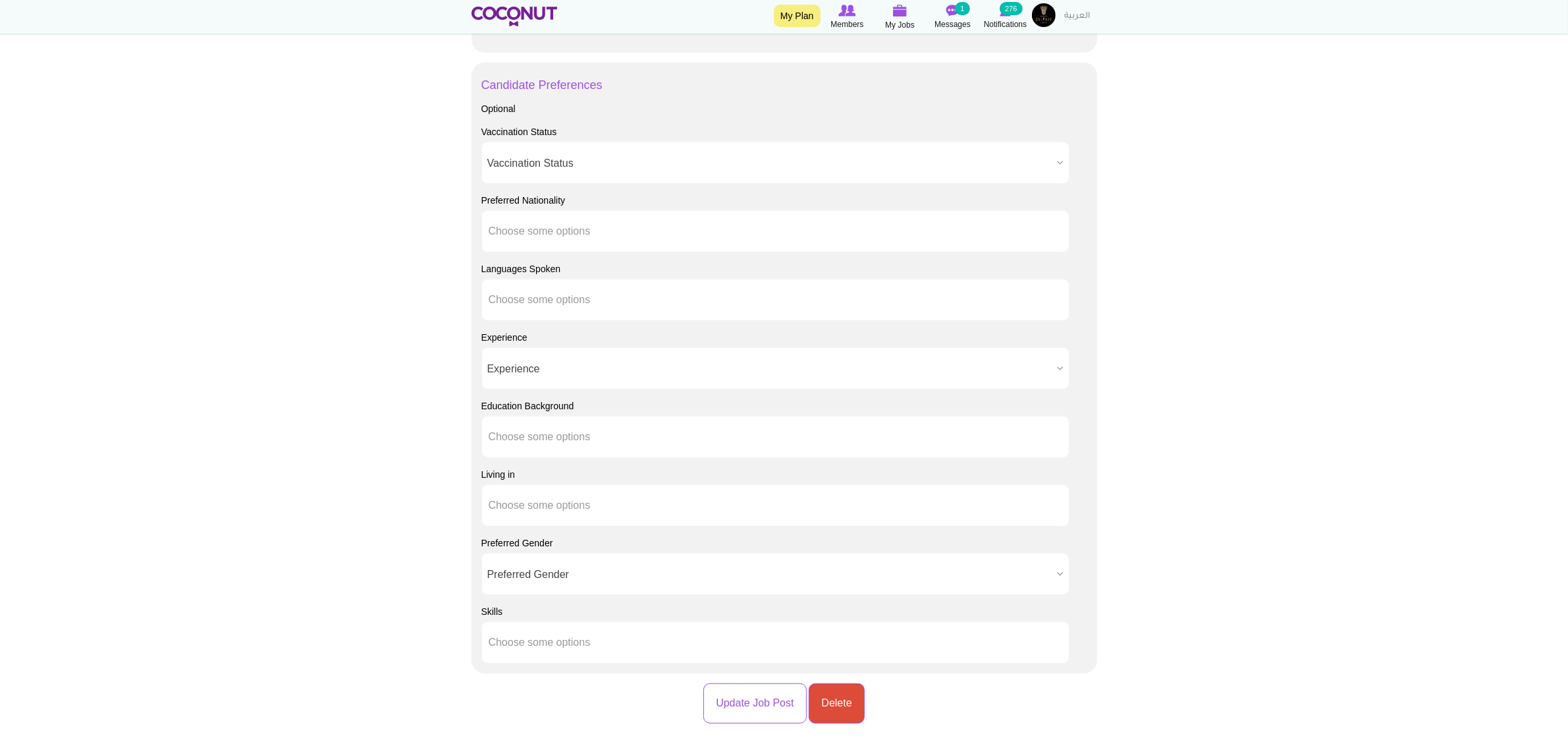
scroll to position [888, 0]
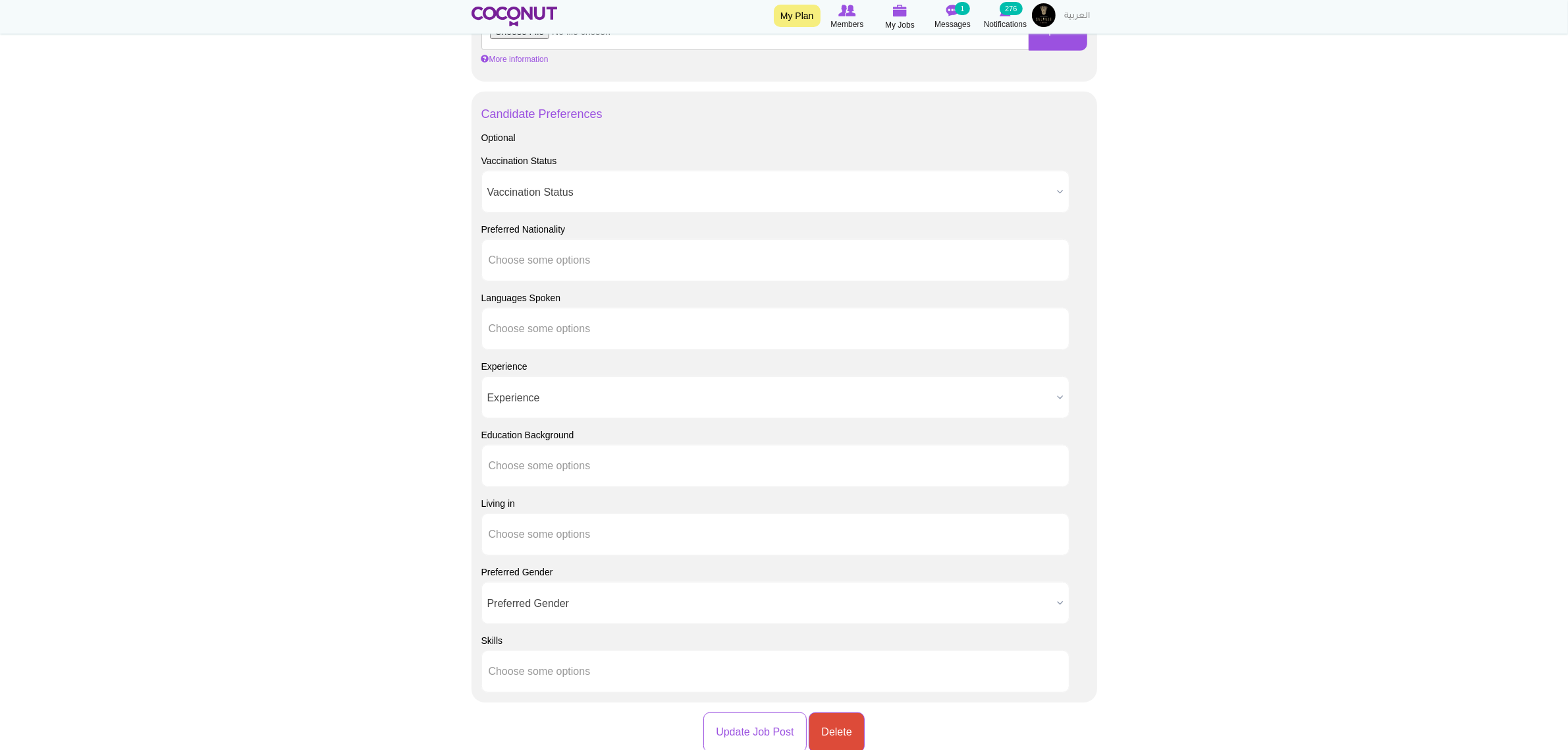
click at [653, 284] on div "Optional Vaccination Status Vaccination Status Required Not Required Vaccinatio…" at bounding box center [785, 412] width 606 height 561
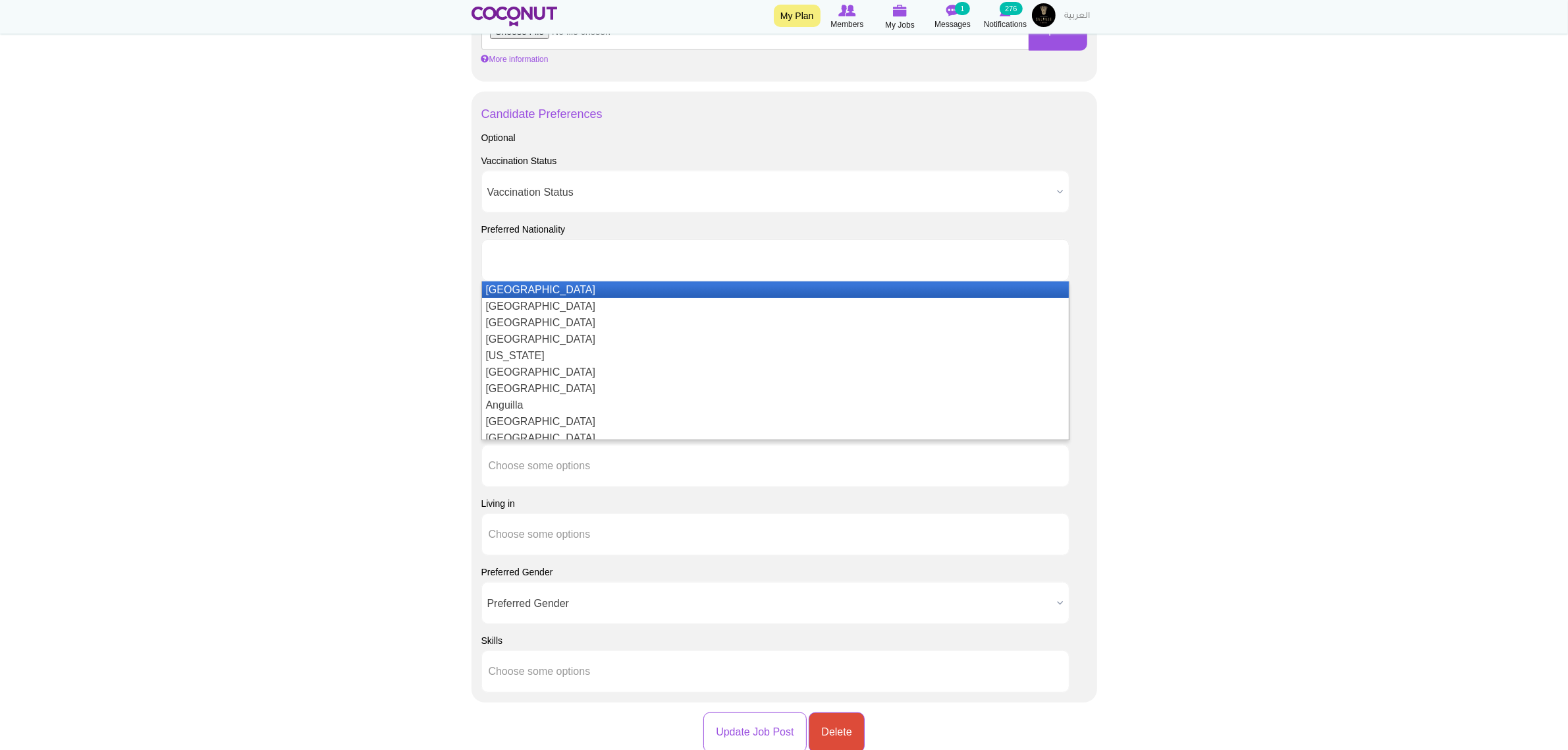
click at [651, 247] on ul at bounding box center [775, 260] width 588 height 43
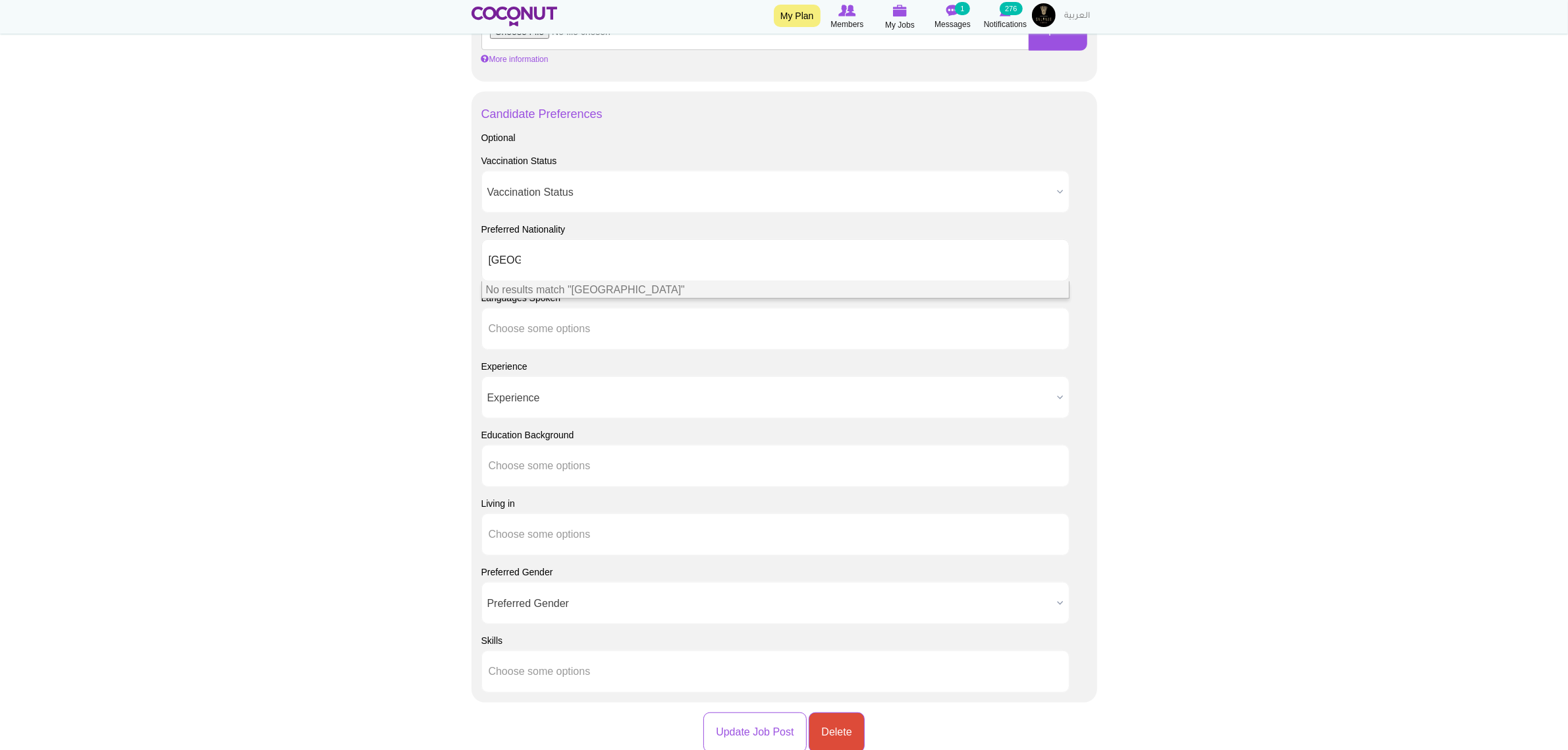
type input "ital"
type input "sp"
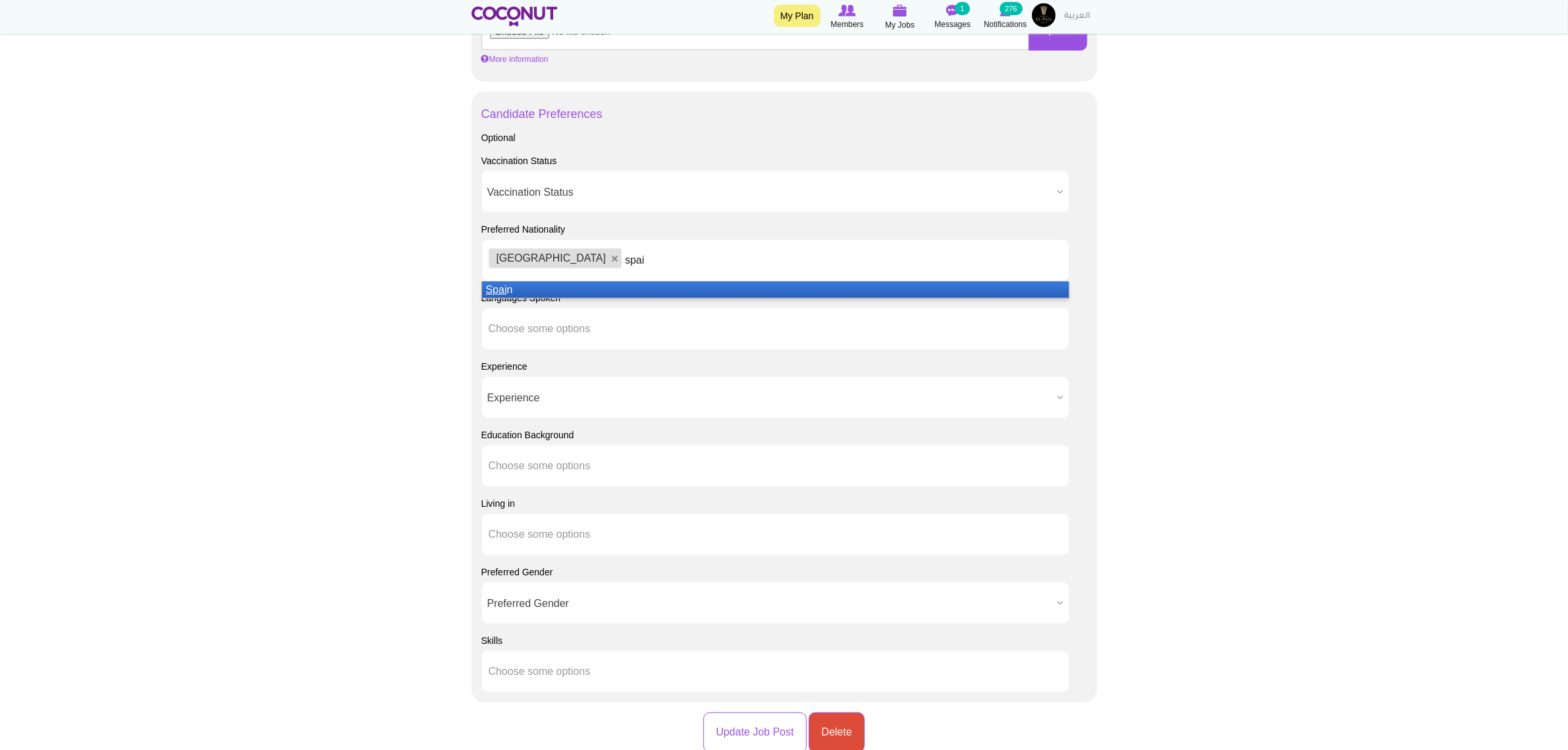
type input "spain"
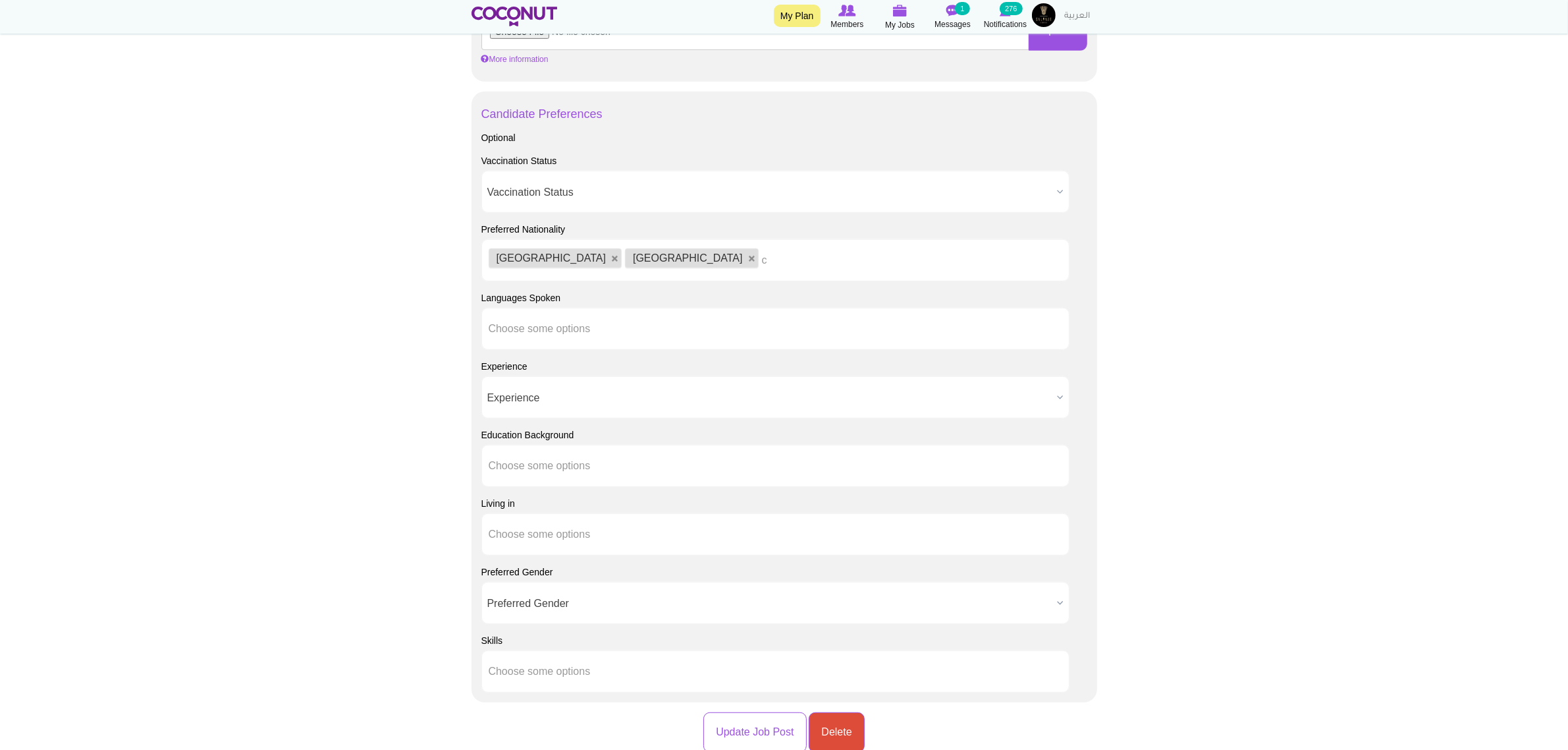
type input "co"
type input "l"
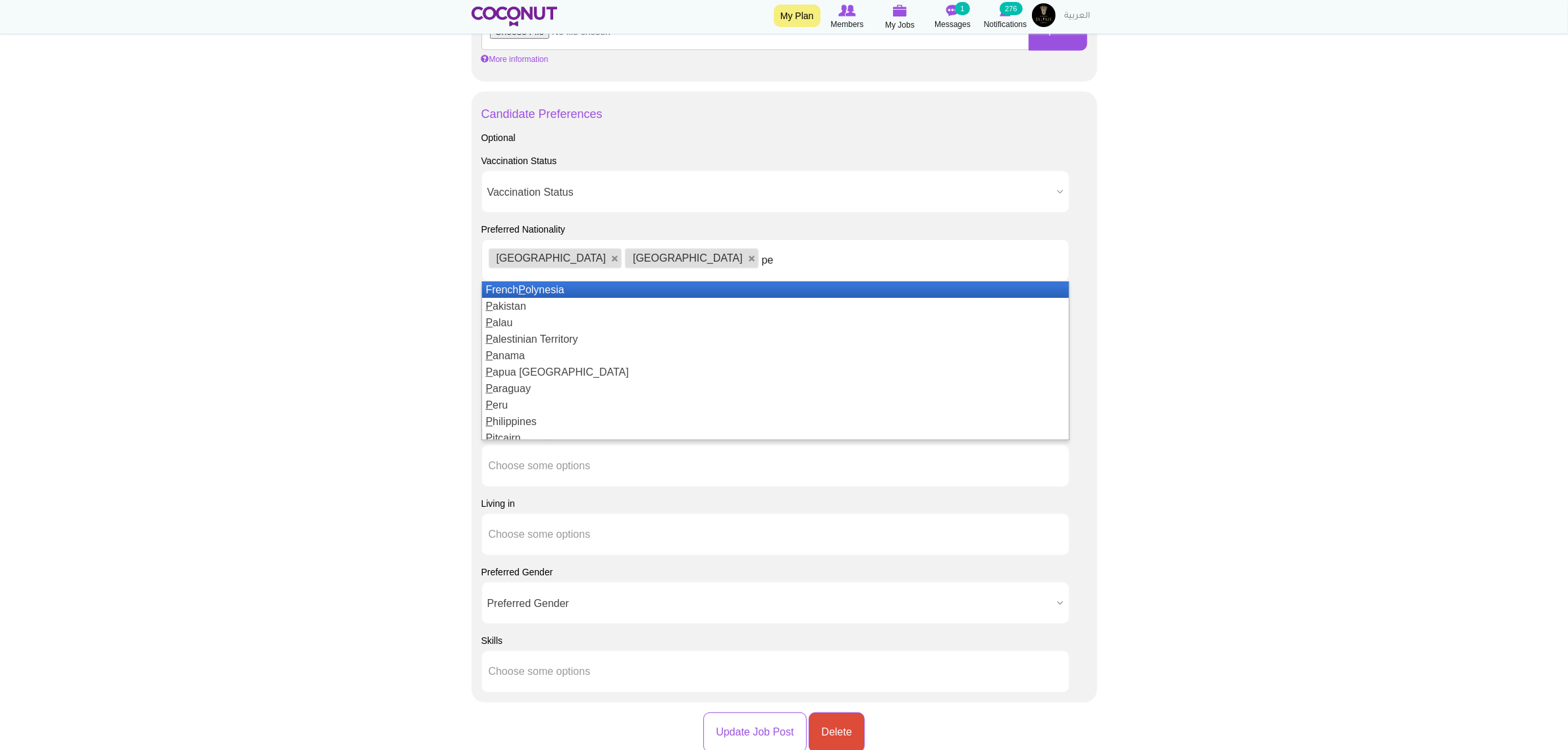
type input "per"
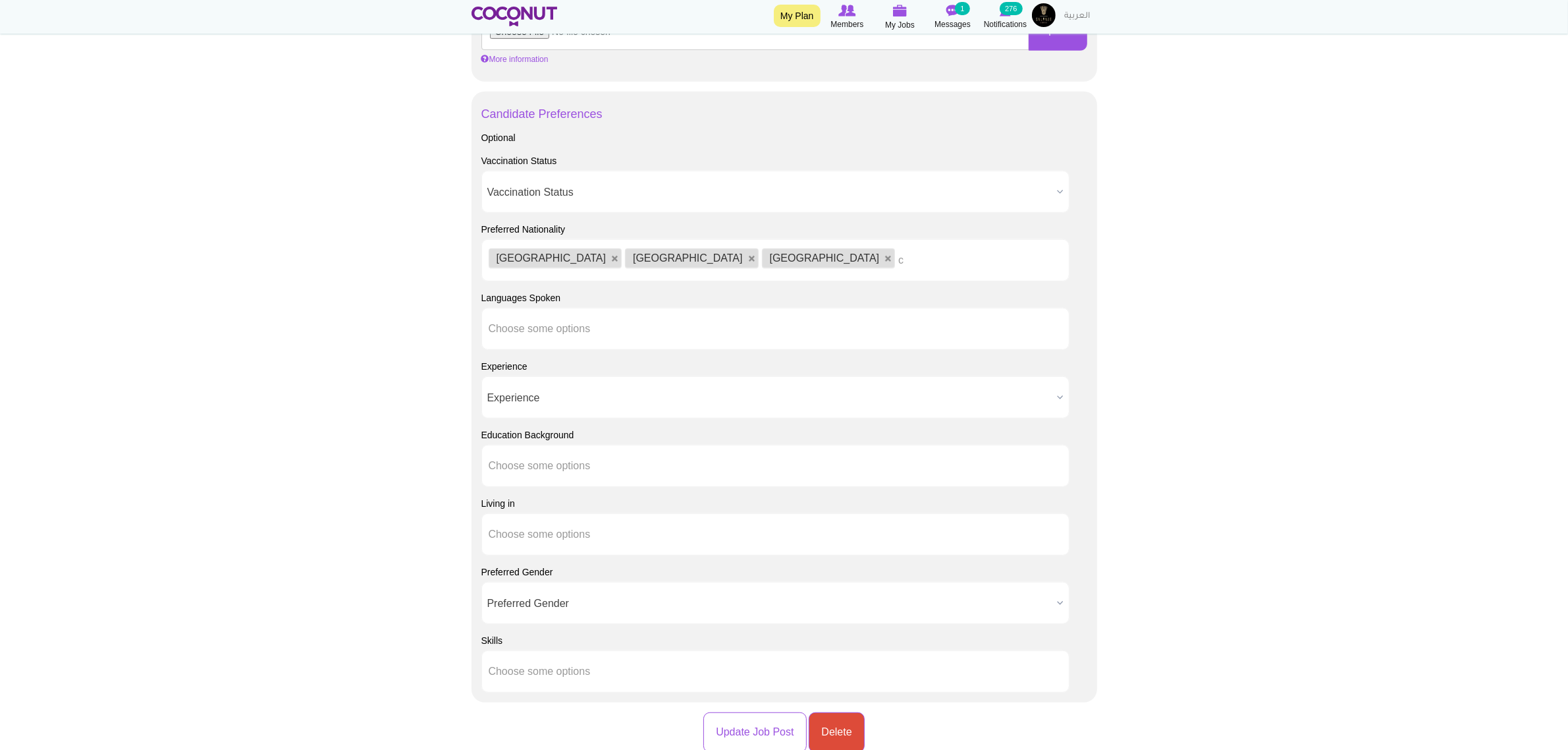
type input "co"
type input "l"
type input "co"
type input "l"
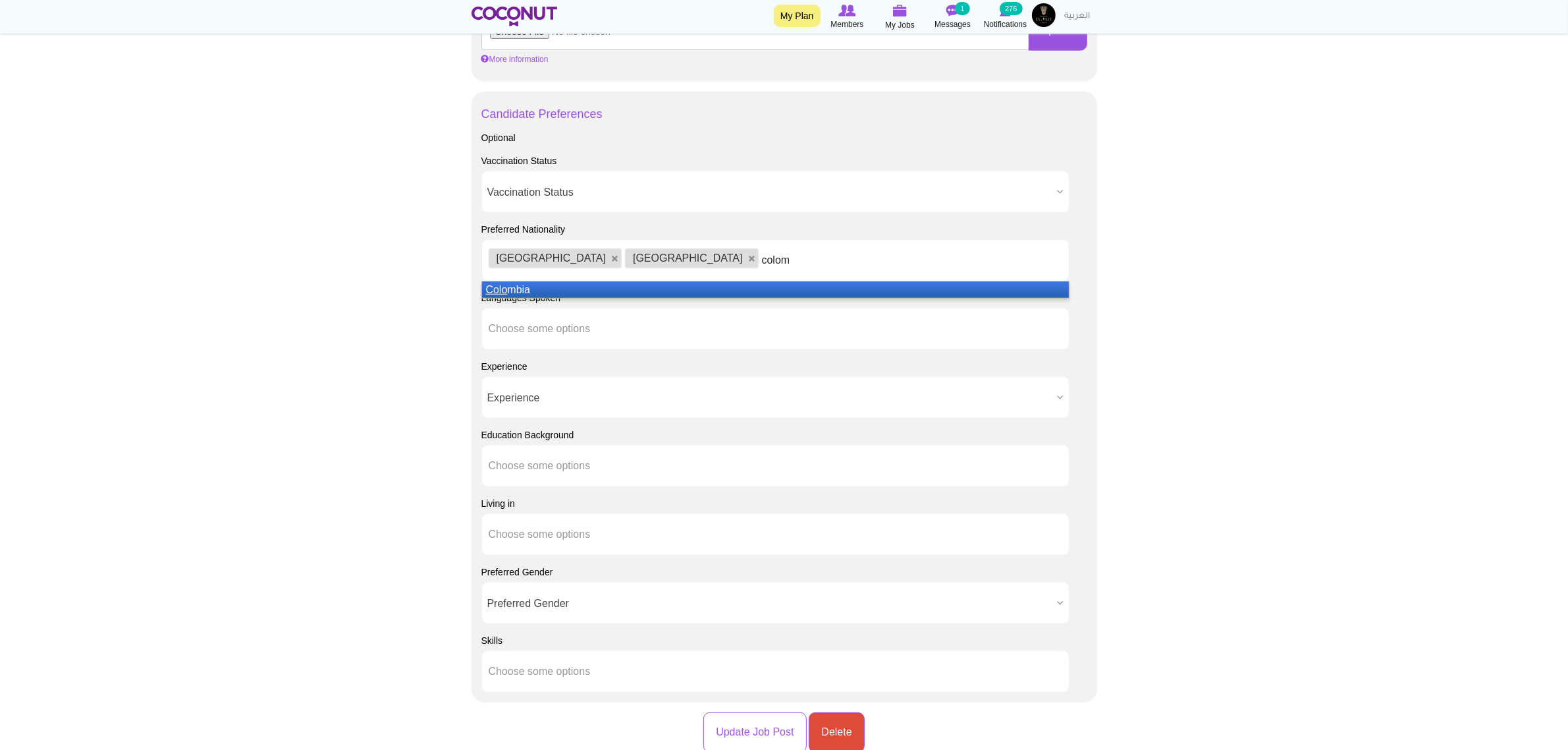
type input "colomb"
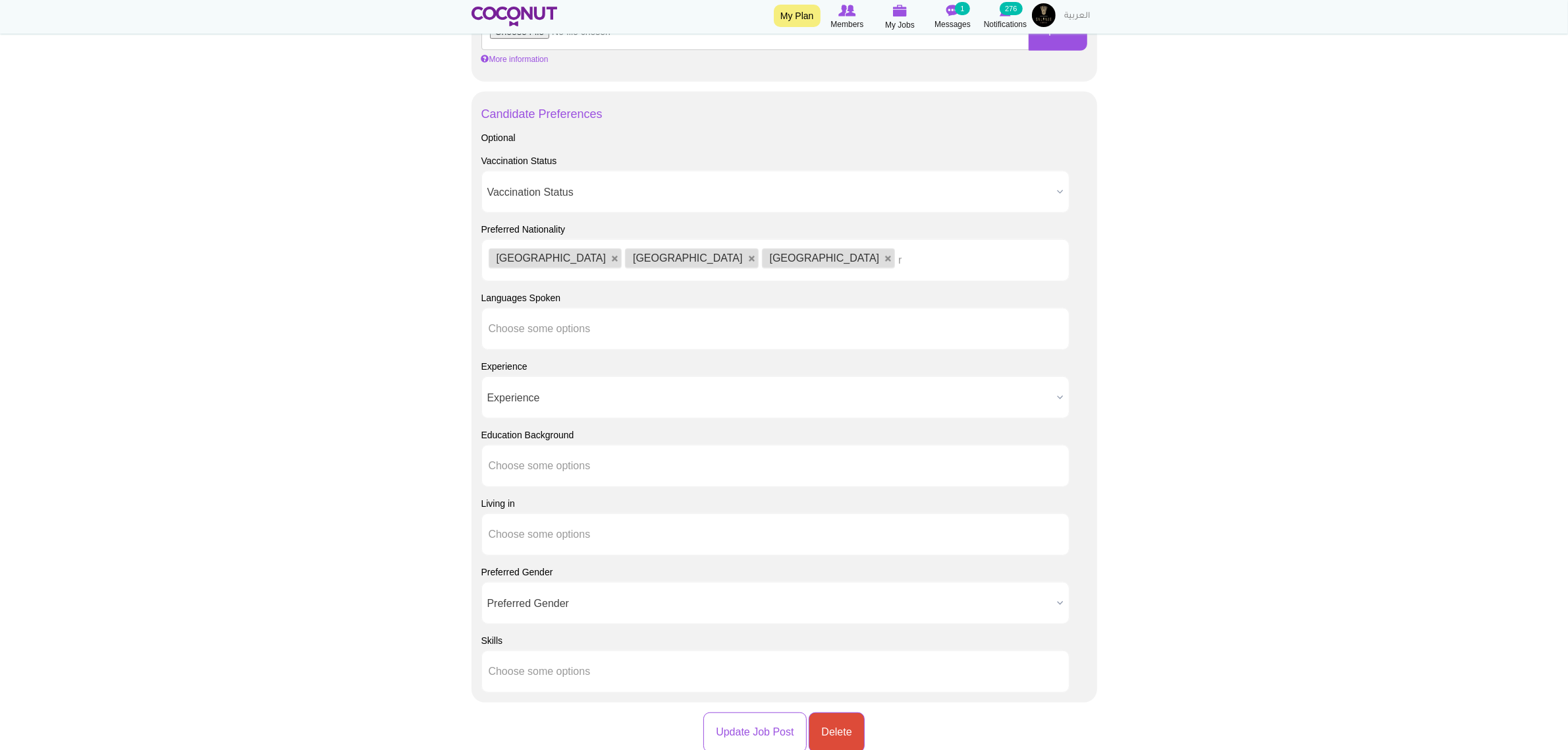
type input "ru"
type input "s"
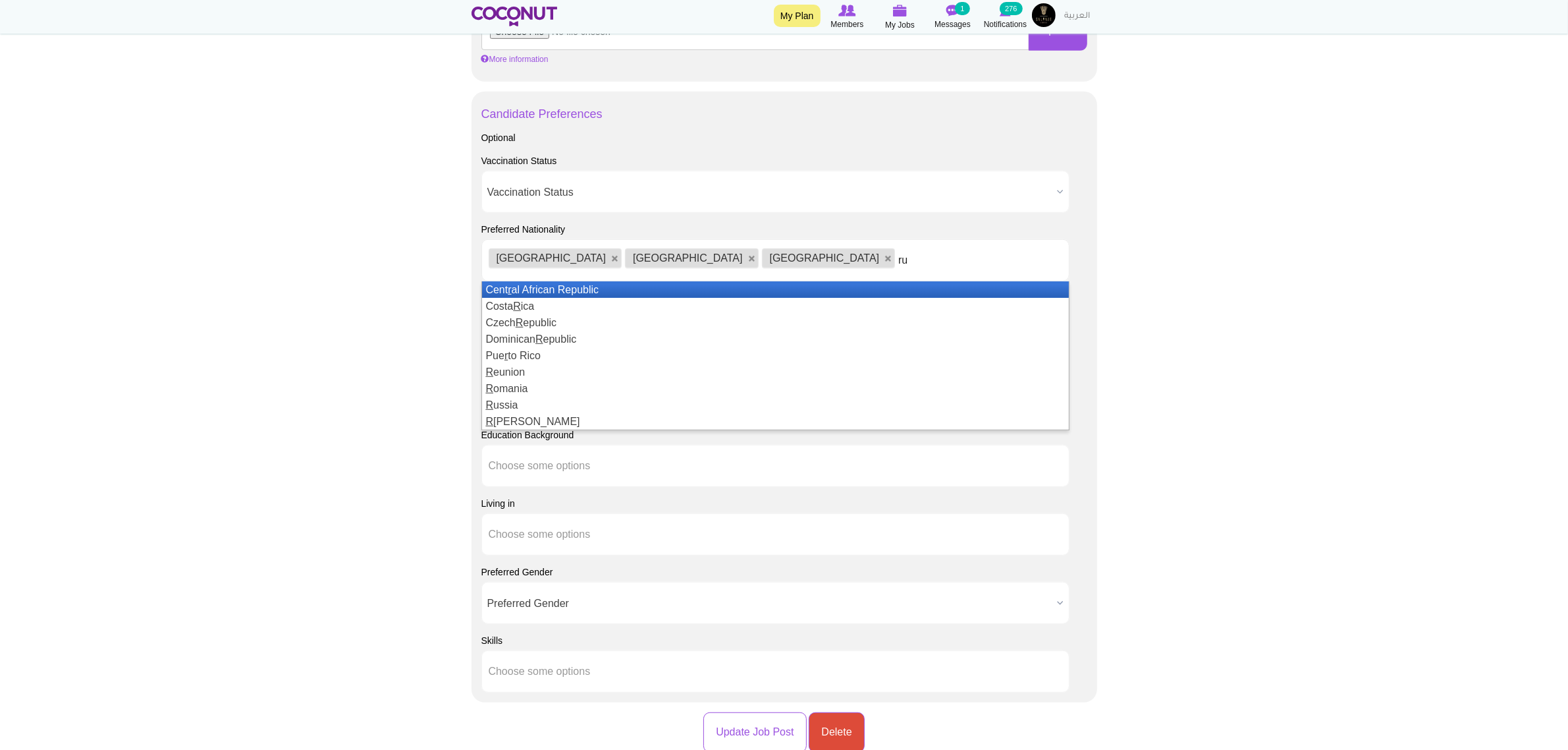
type input "rus"
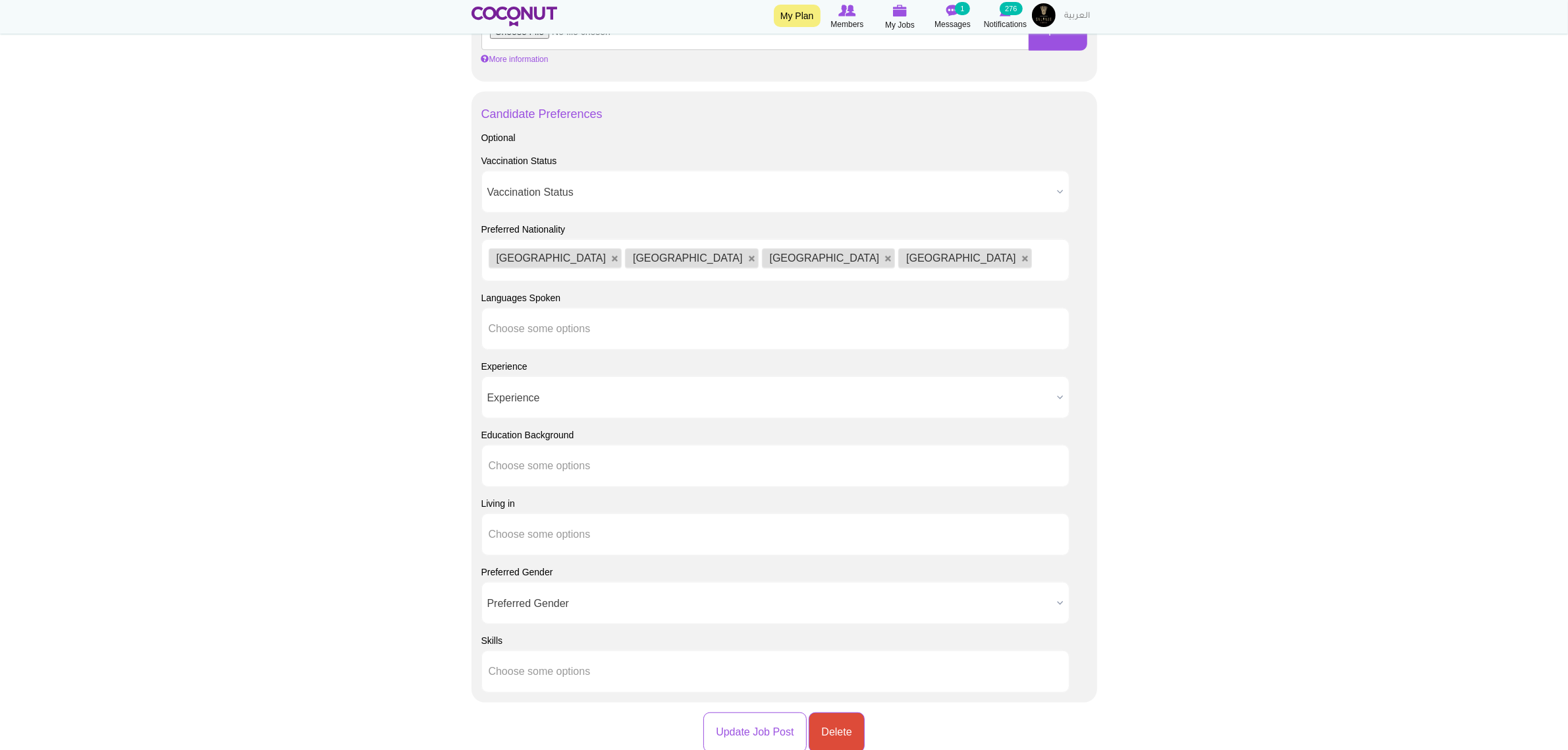
type input "u"
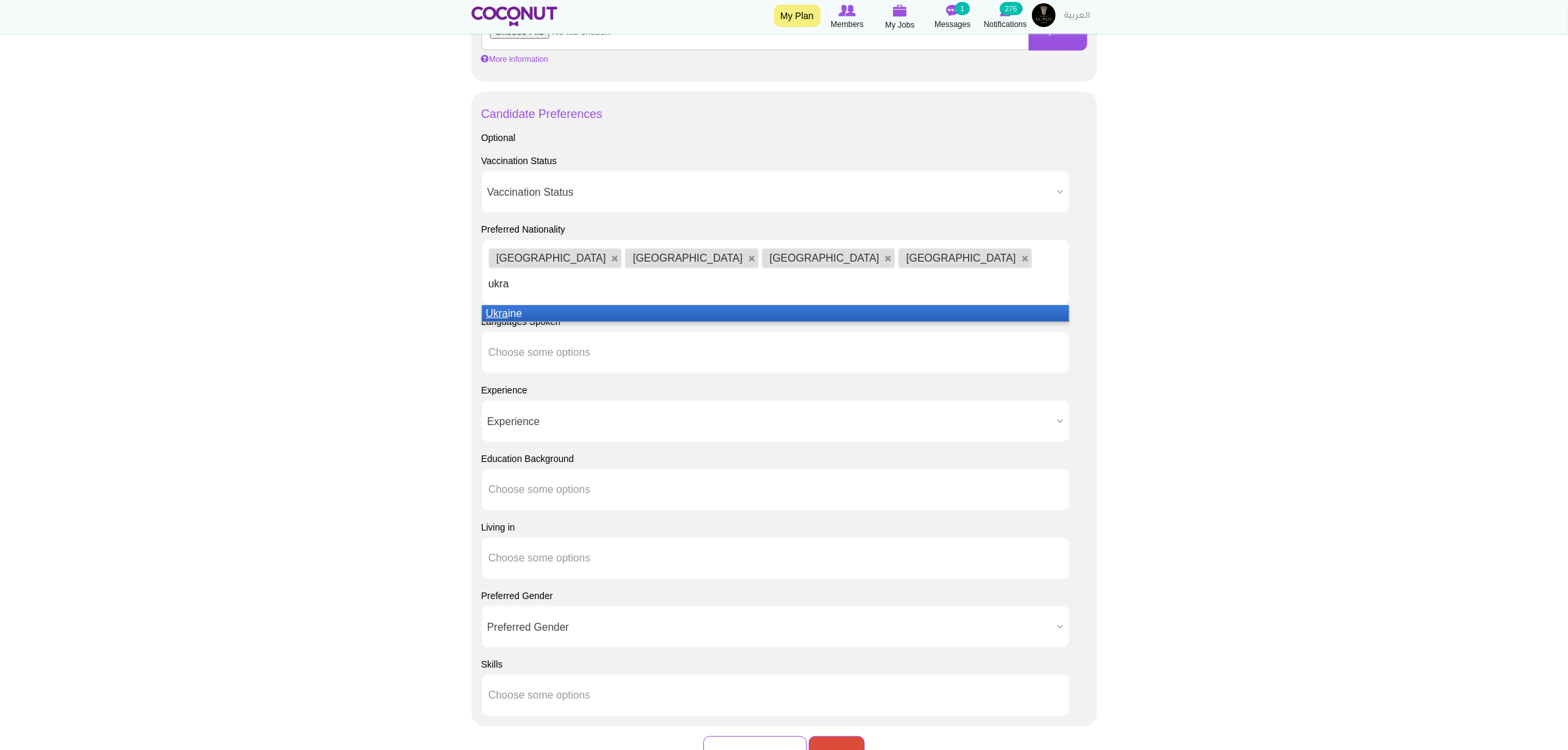
type input "ukrai"
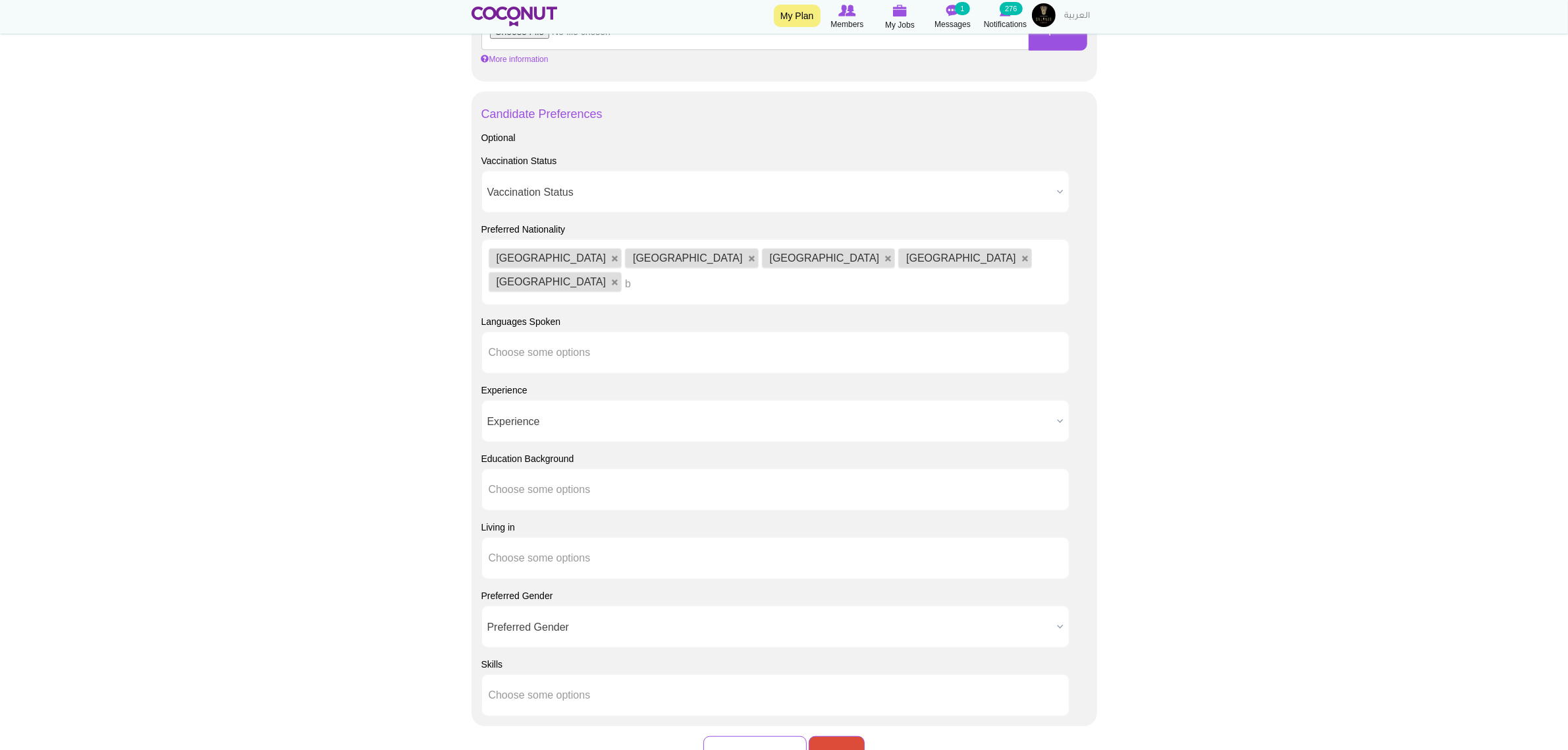
type input "be"
type input "l"
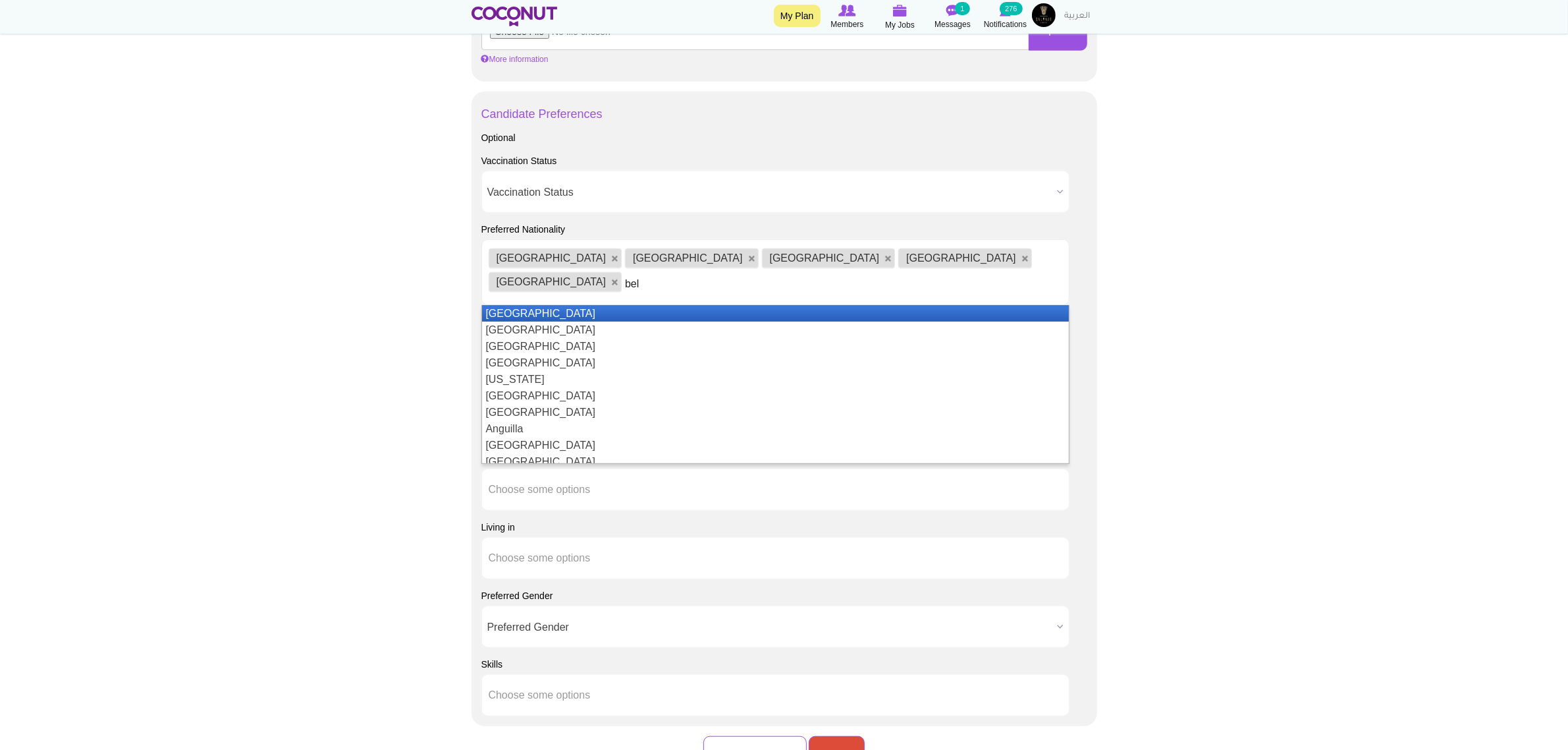
type input "bela"
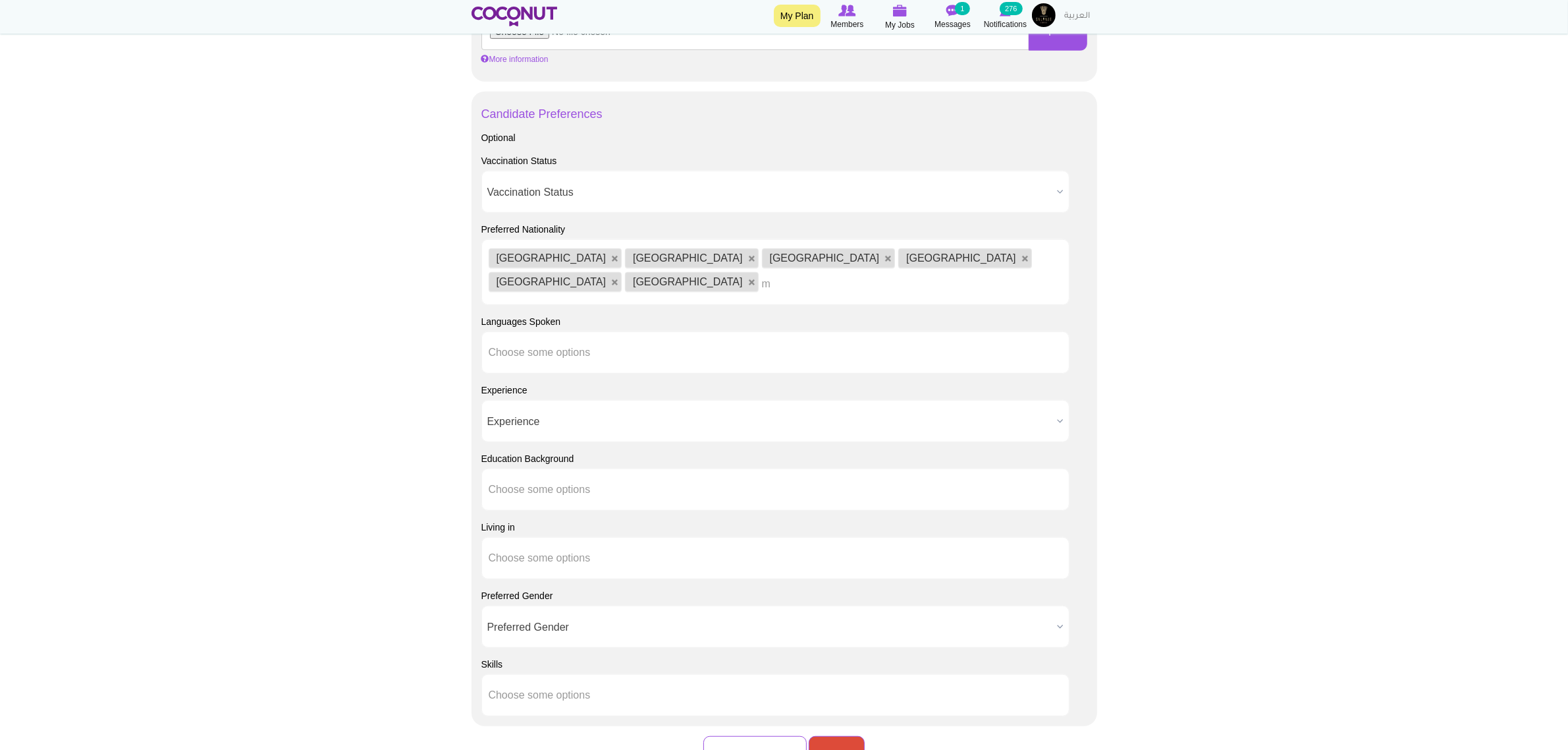
type input "ma"
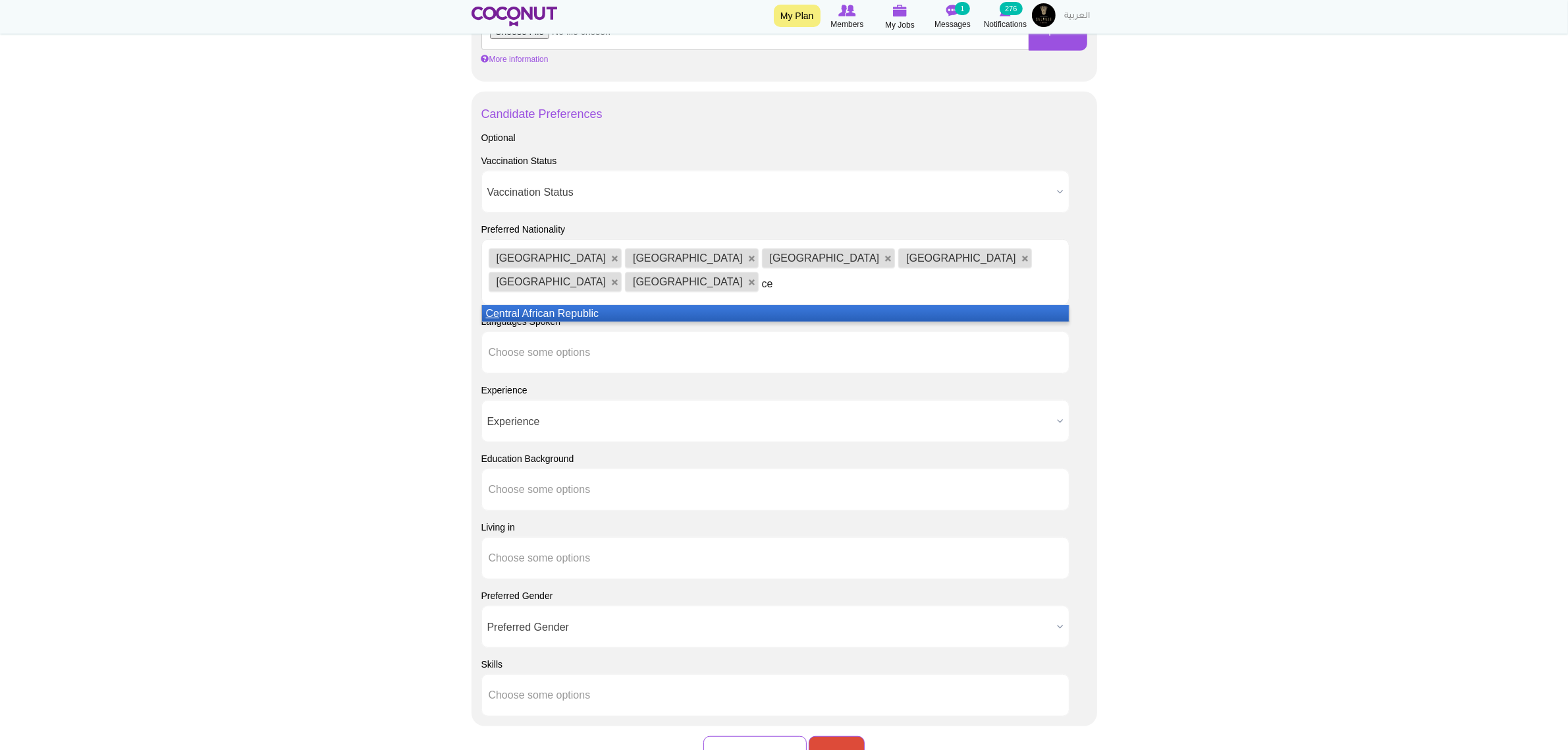
type input "c"
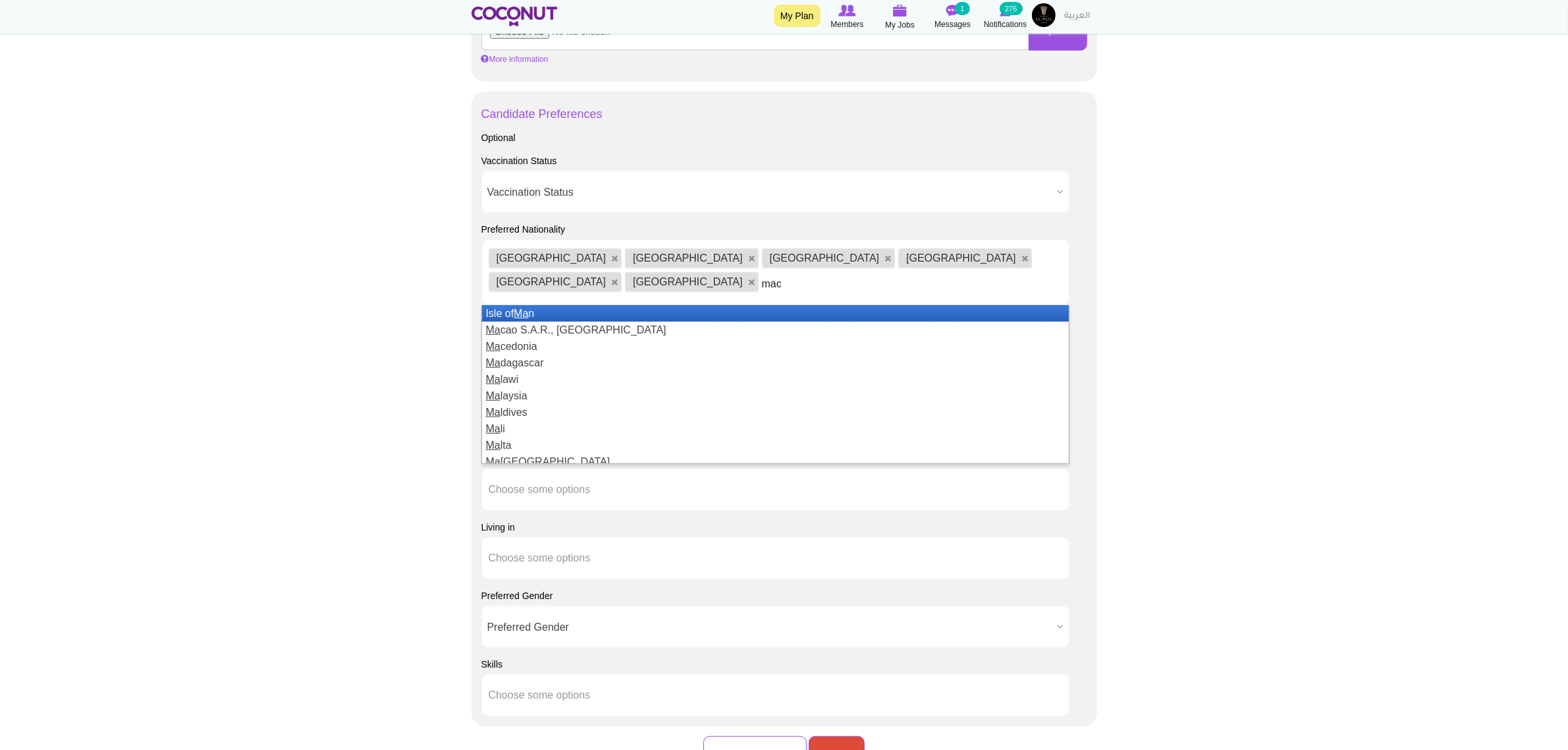
type input "mace"
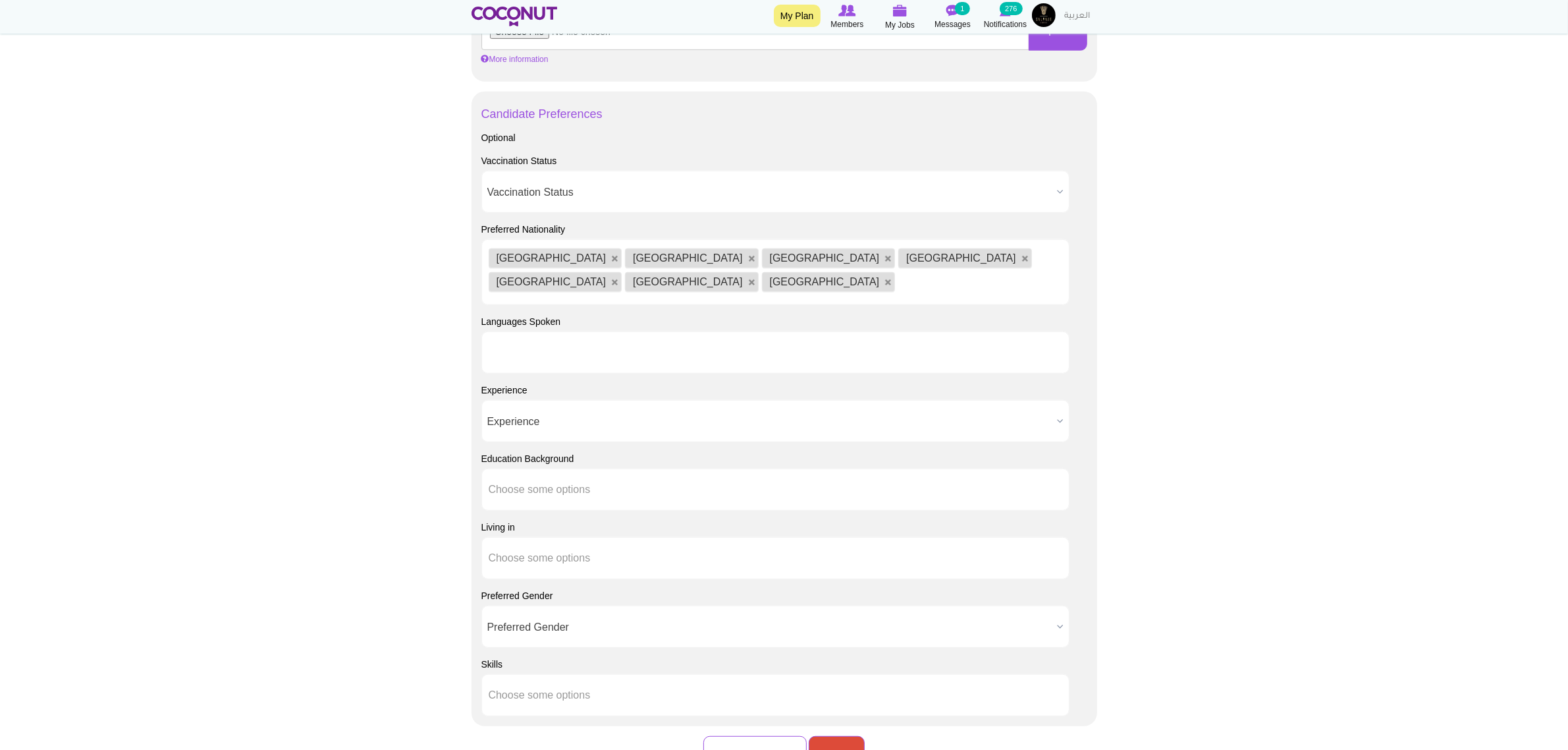
click at [743, 332] on ul at bounding box center [775, 352] width 588 height 43
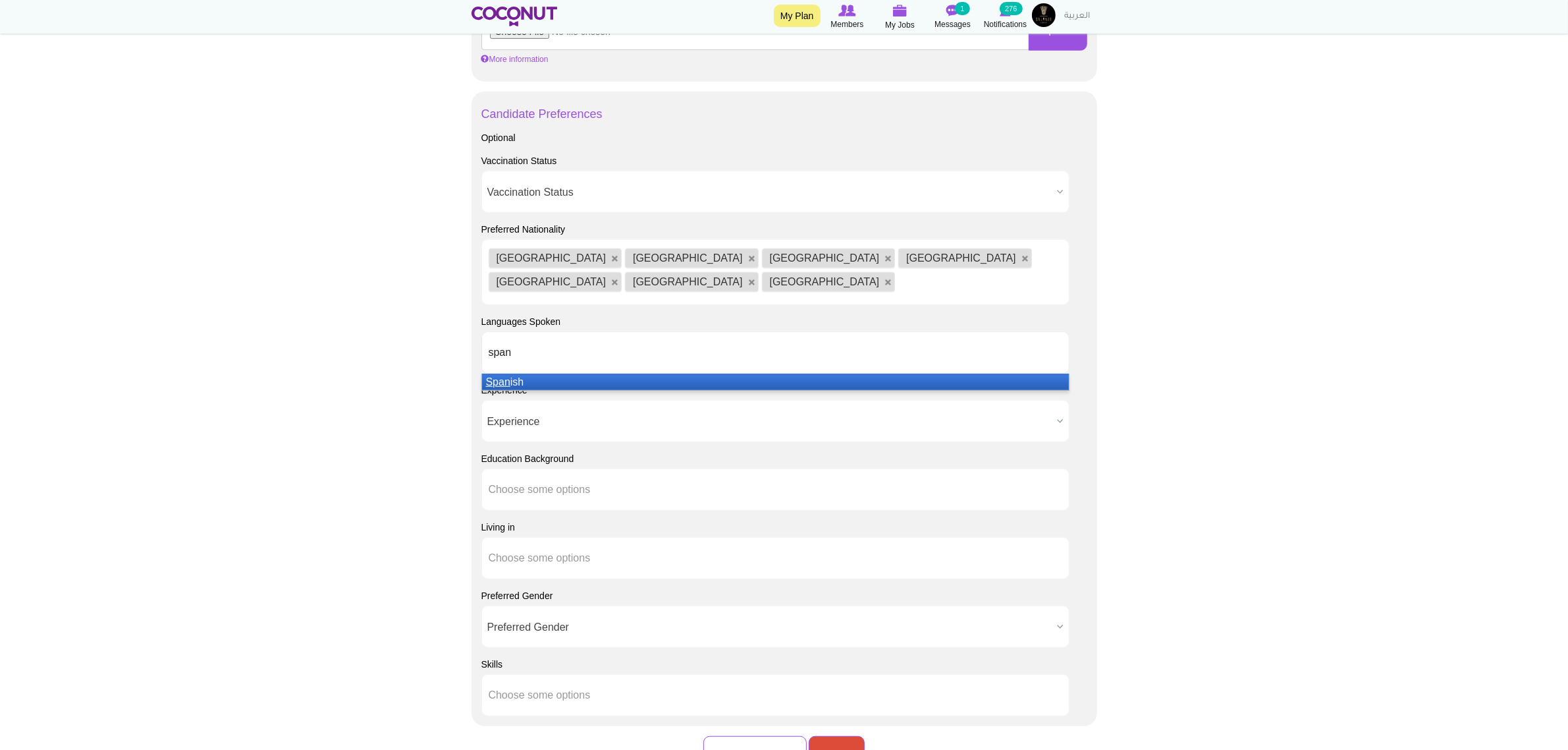
type input "spani"
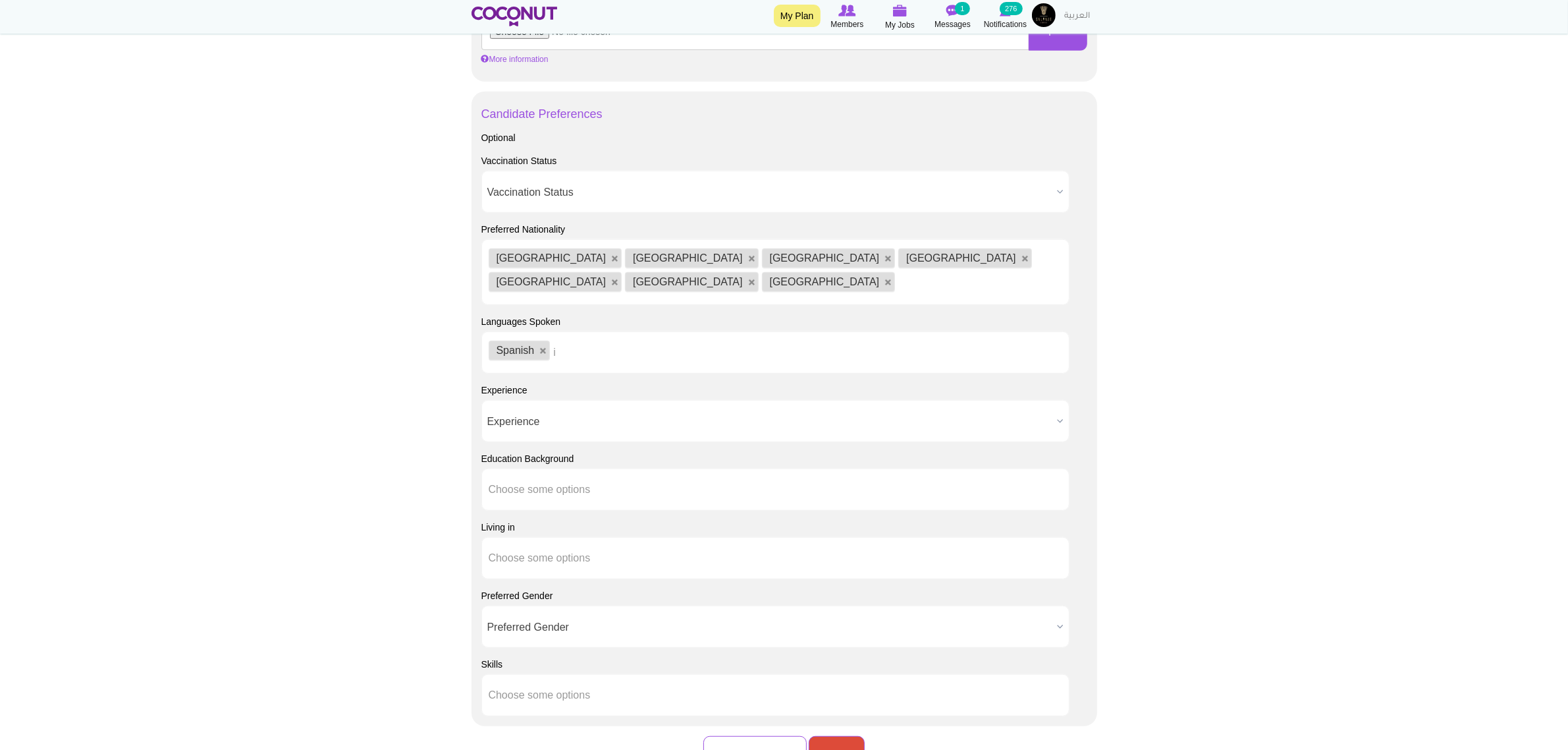
type input "it"
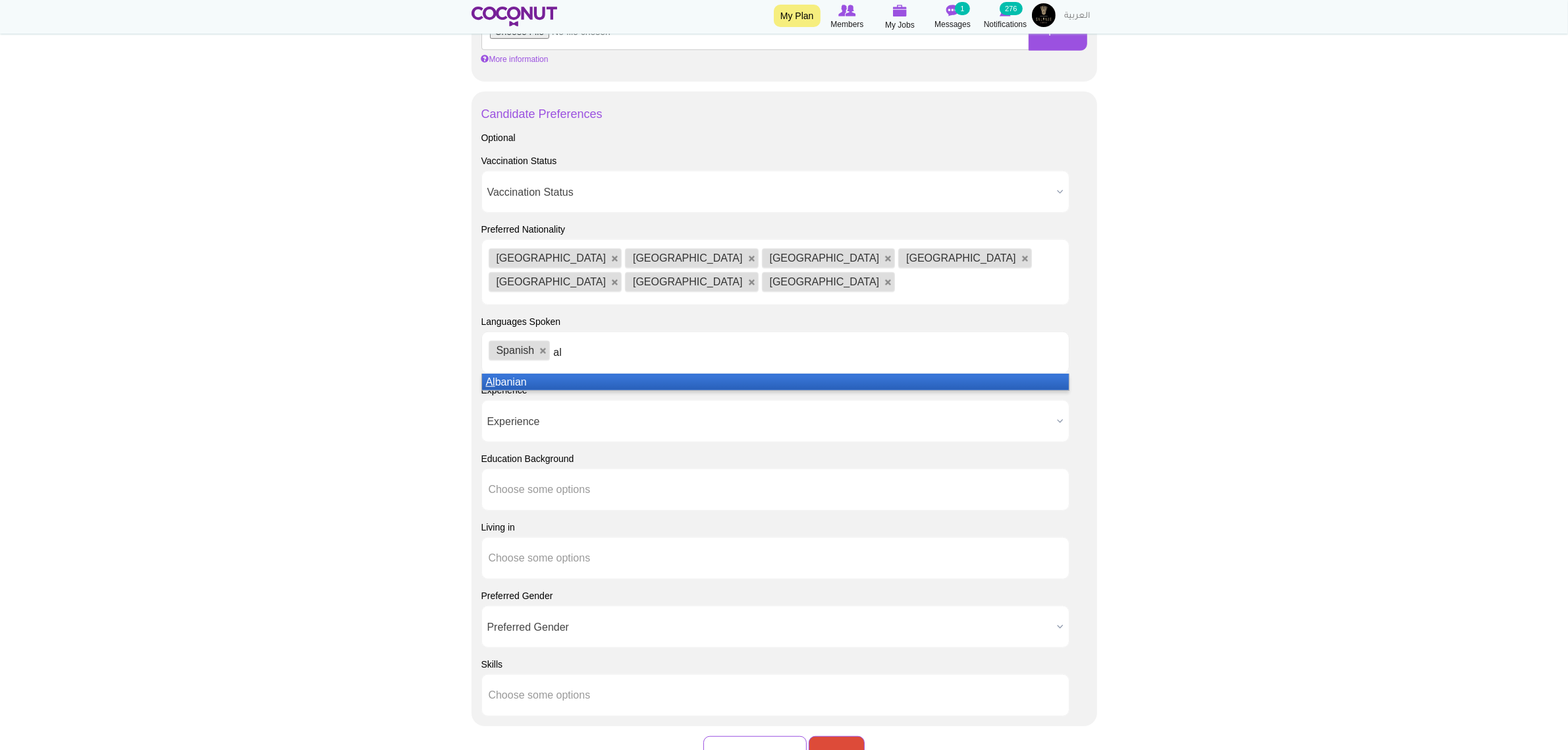
type input "a"
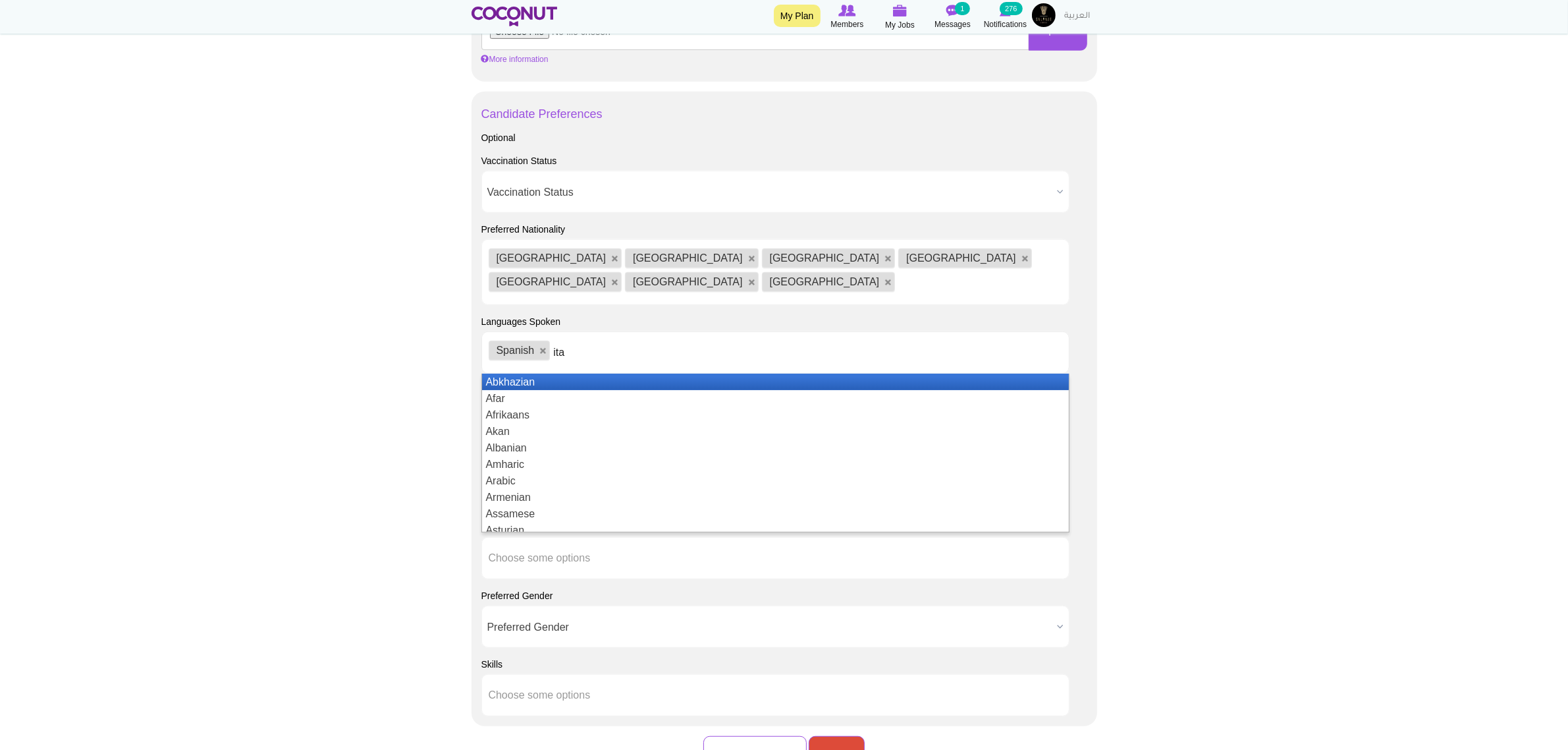
type input "ital"
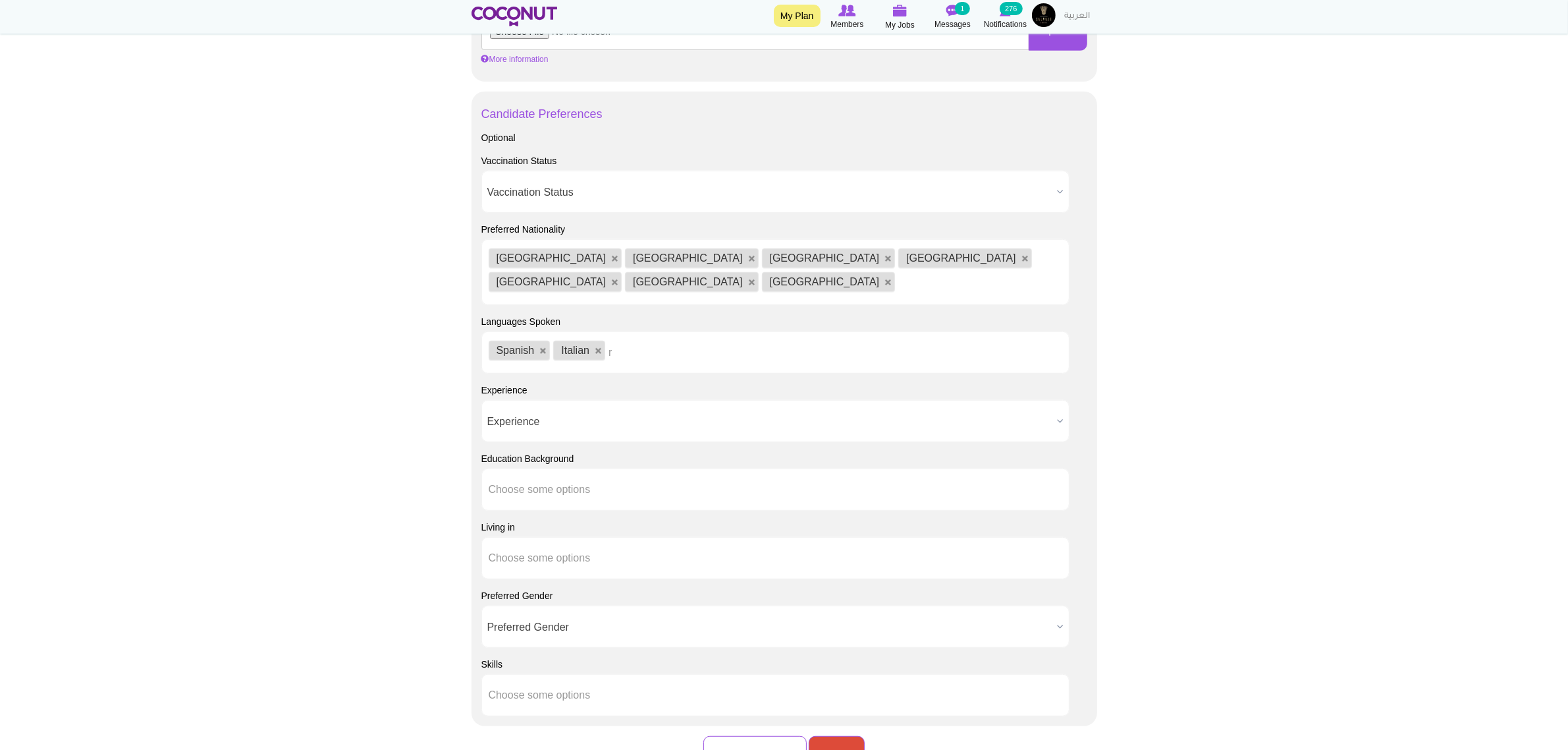
type input "ru"
type input "s"
type input "r"
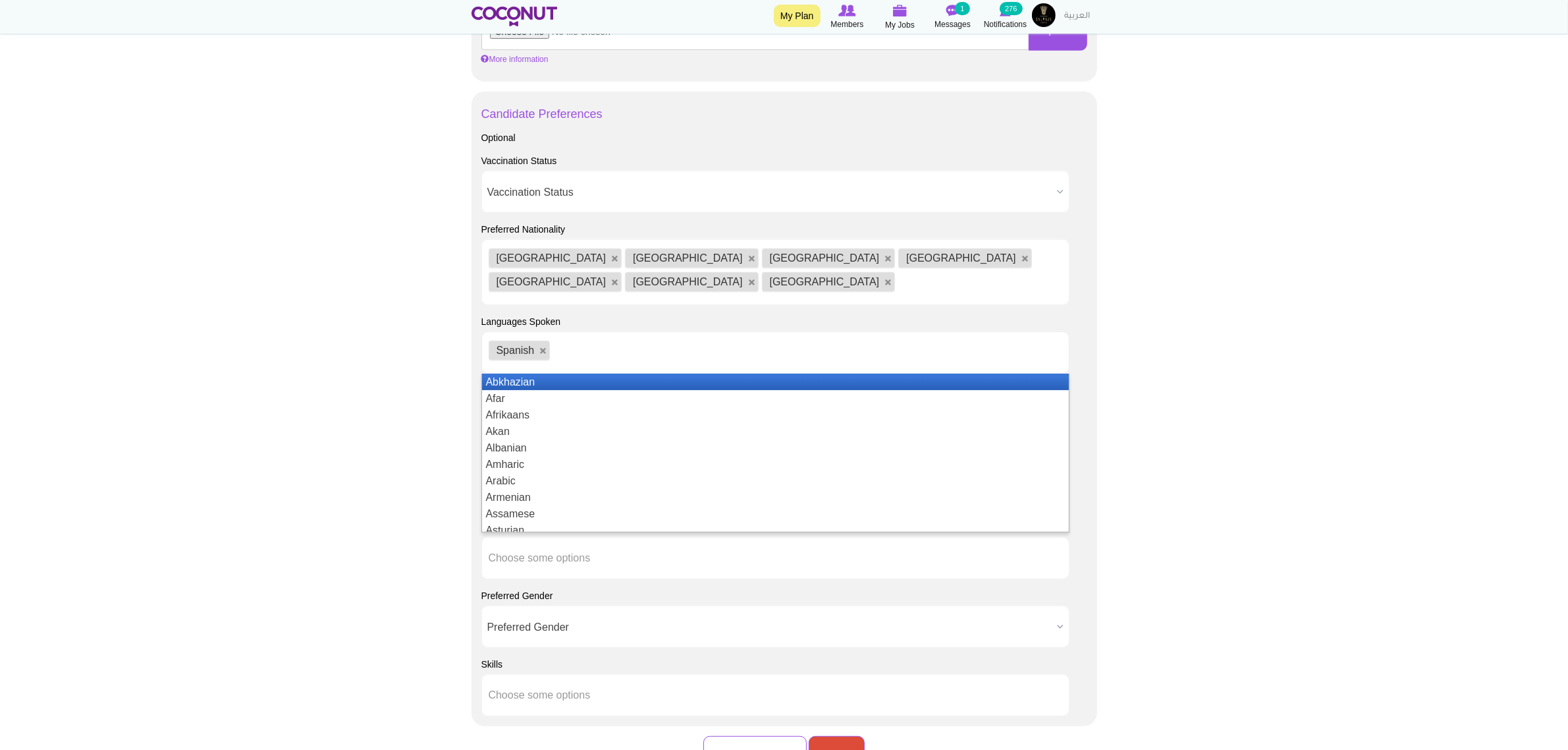
type input "s"
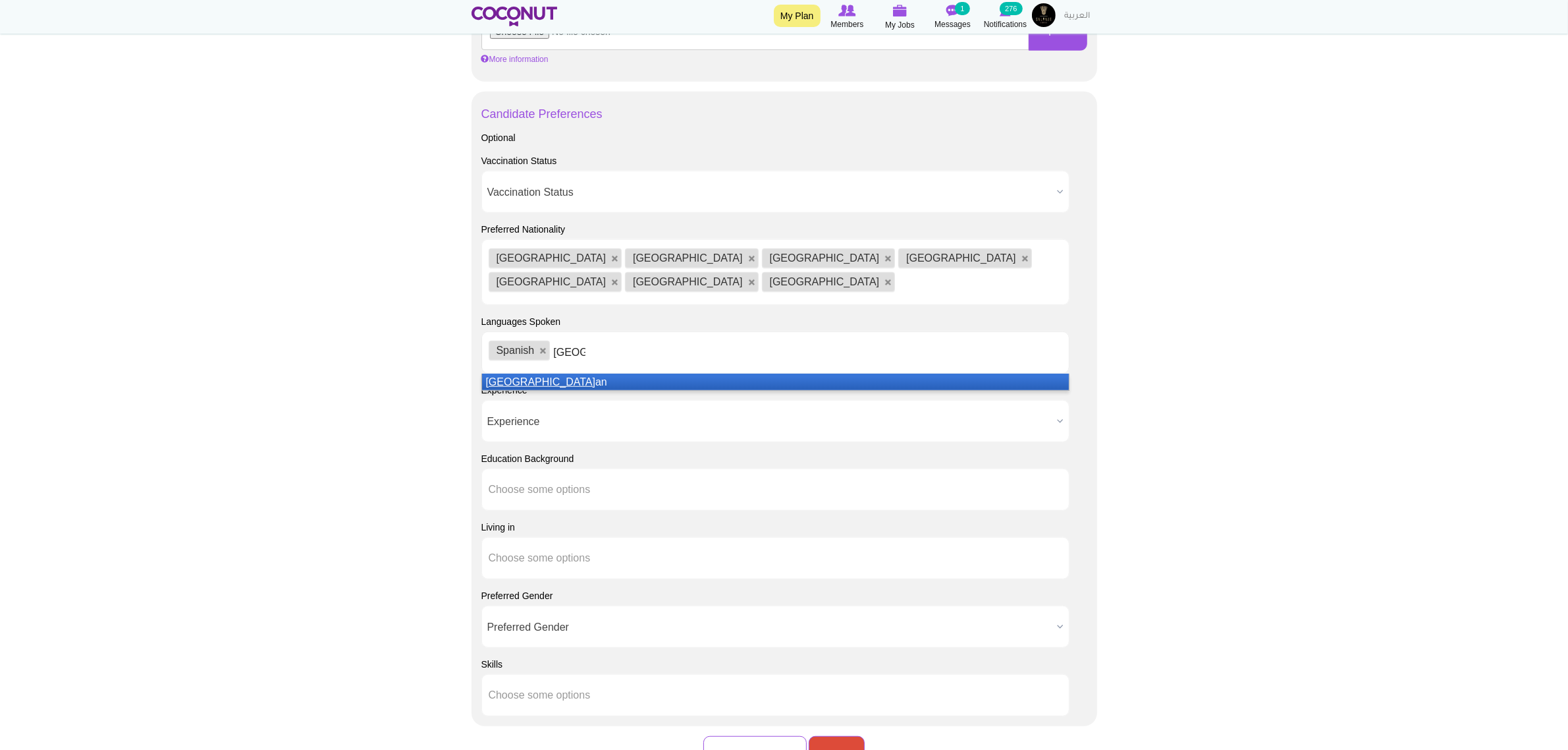
type input "italian"
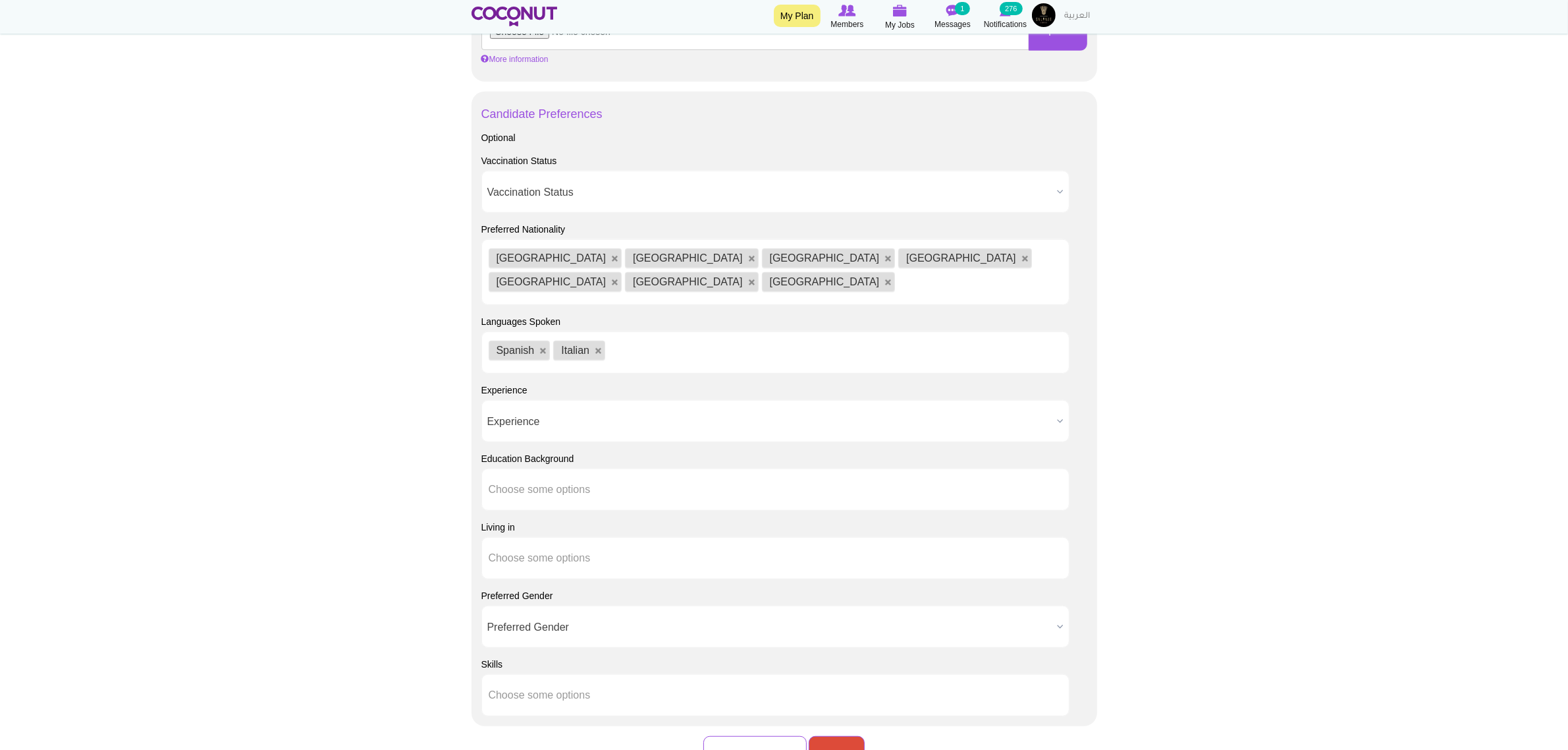
type input "r"
type input "u"
type input "russ"
type input "g"
type input "f"
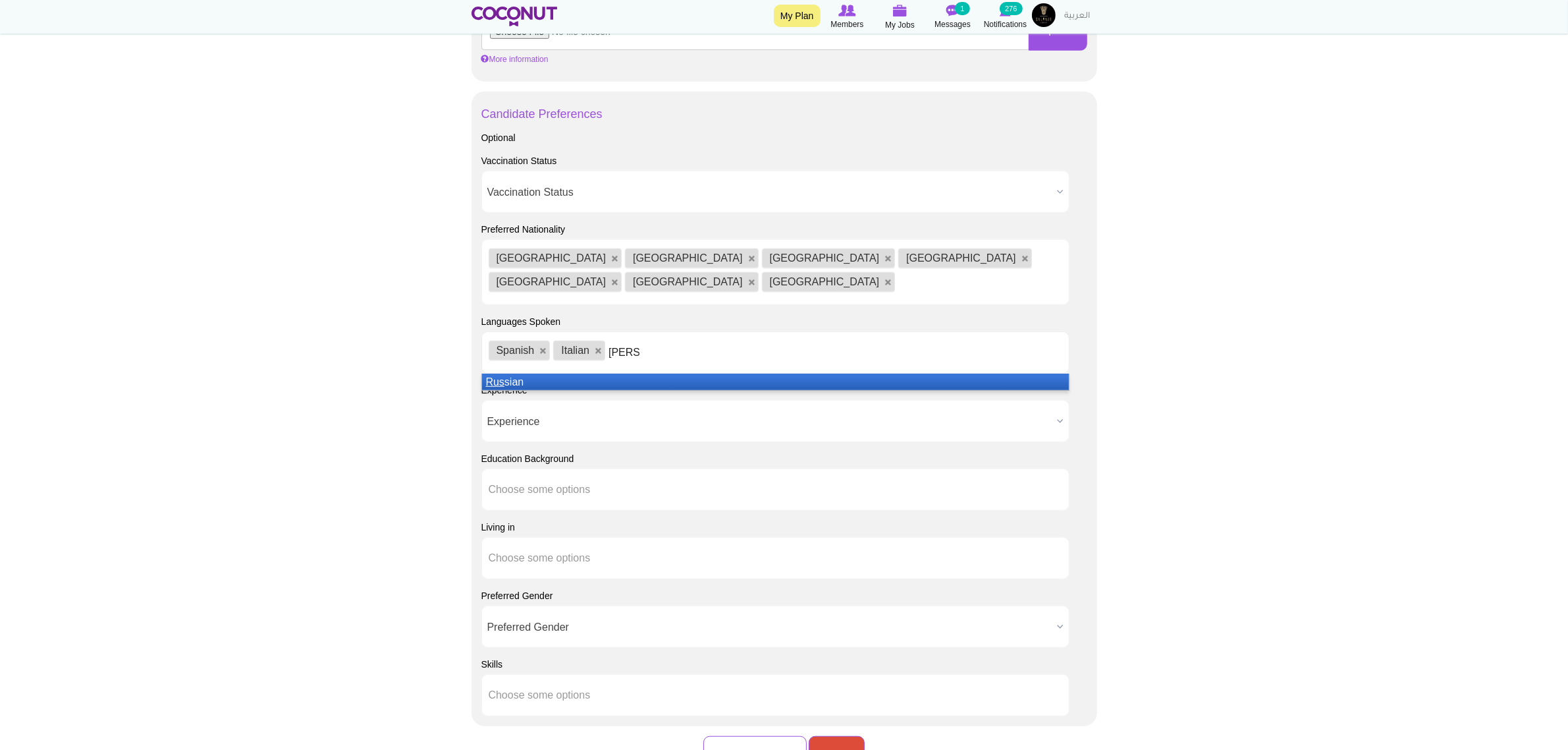
type input "russi"
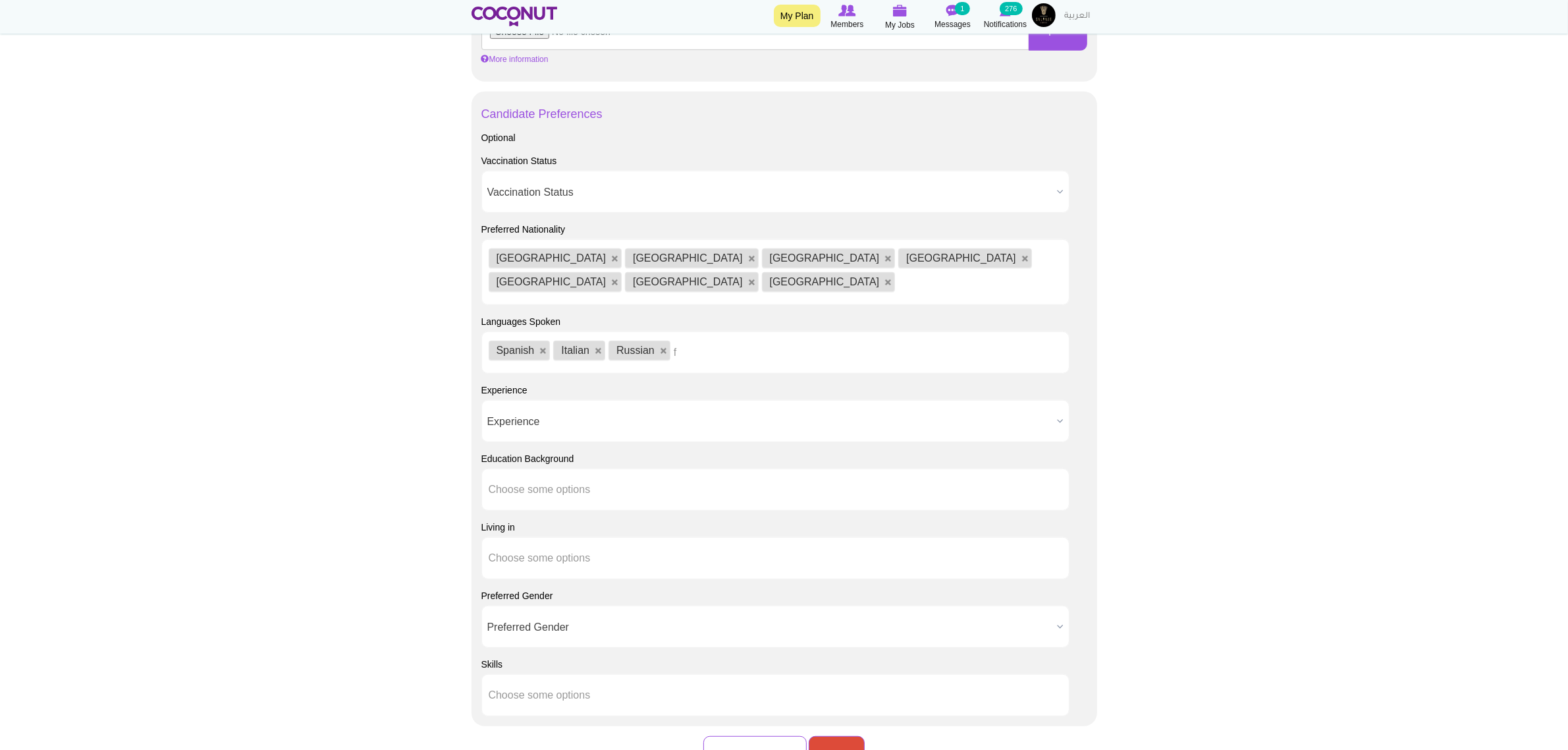
type input "fr"
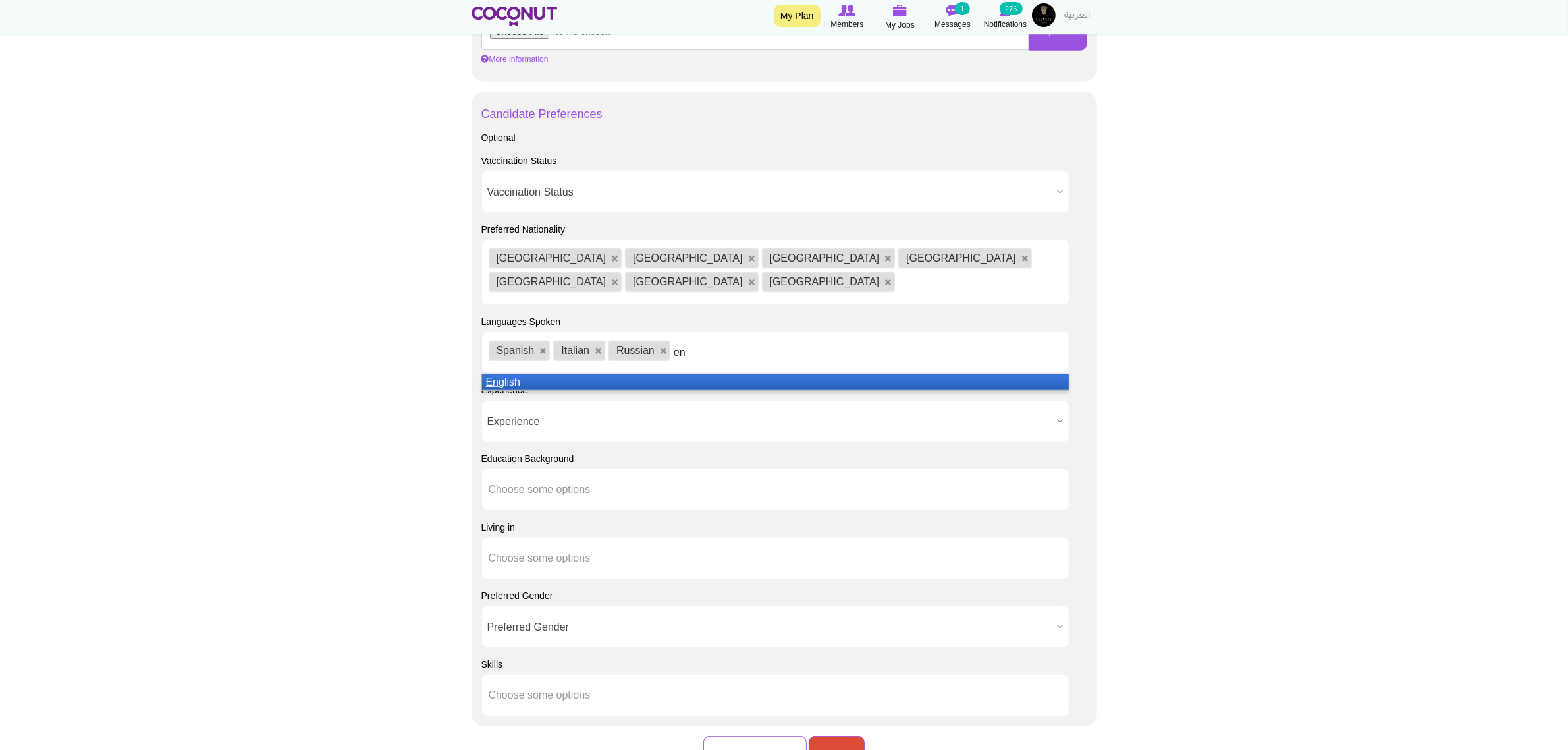
type input "e"
type input "fre"
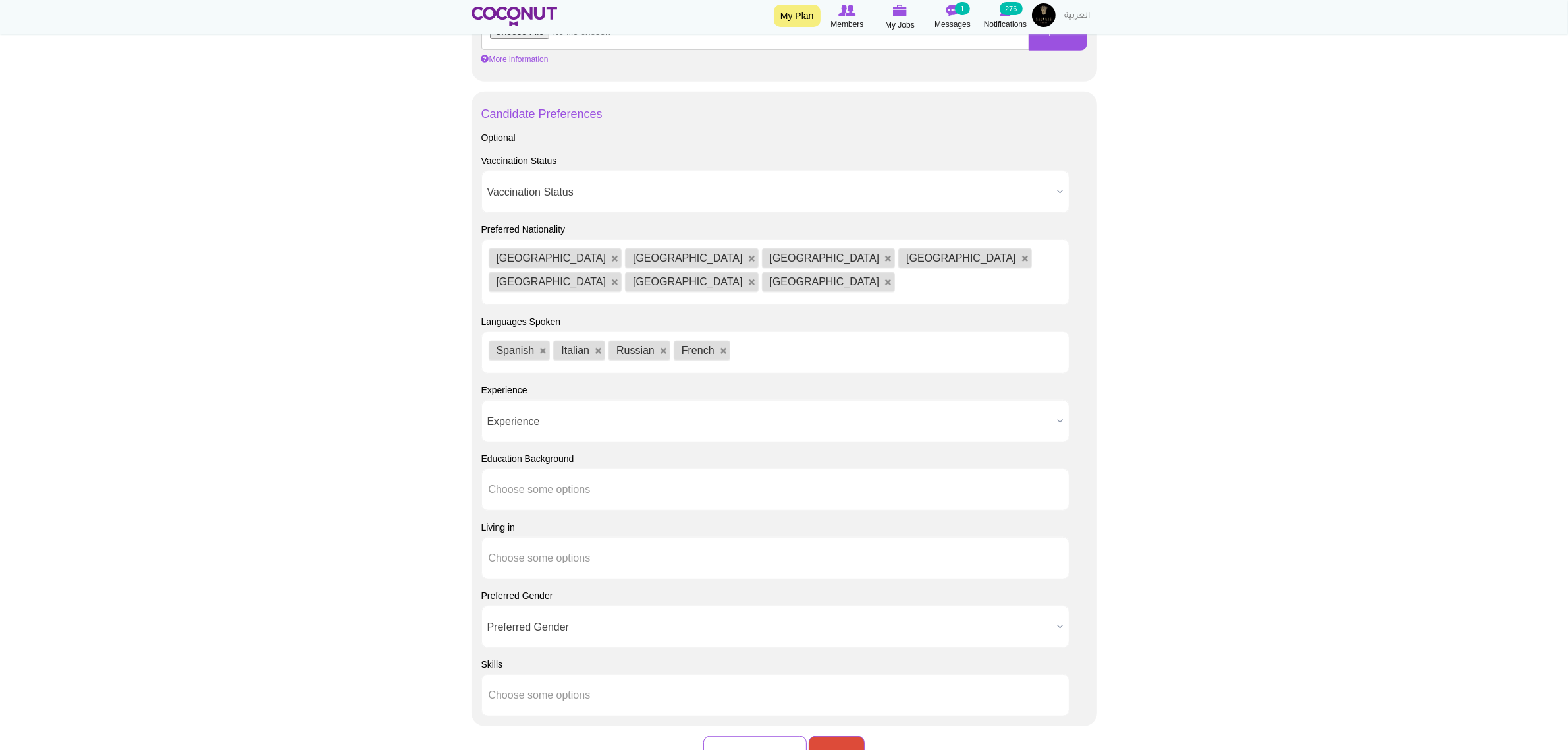
type input "e"
type input "n"
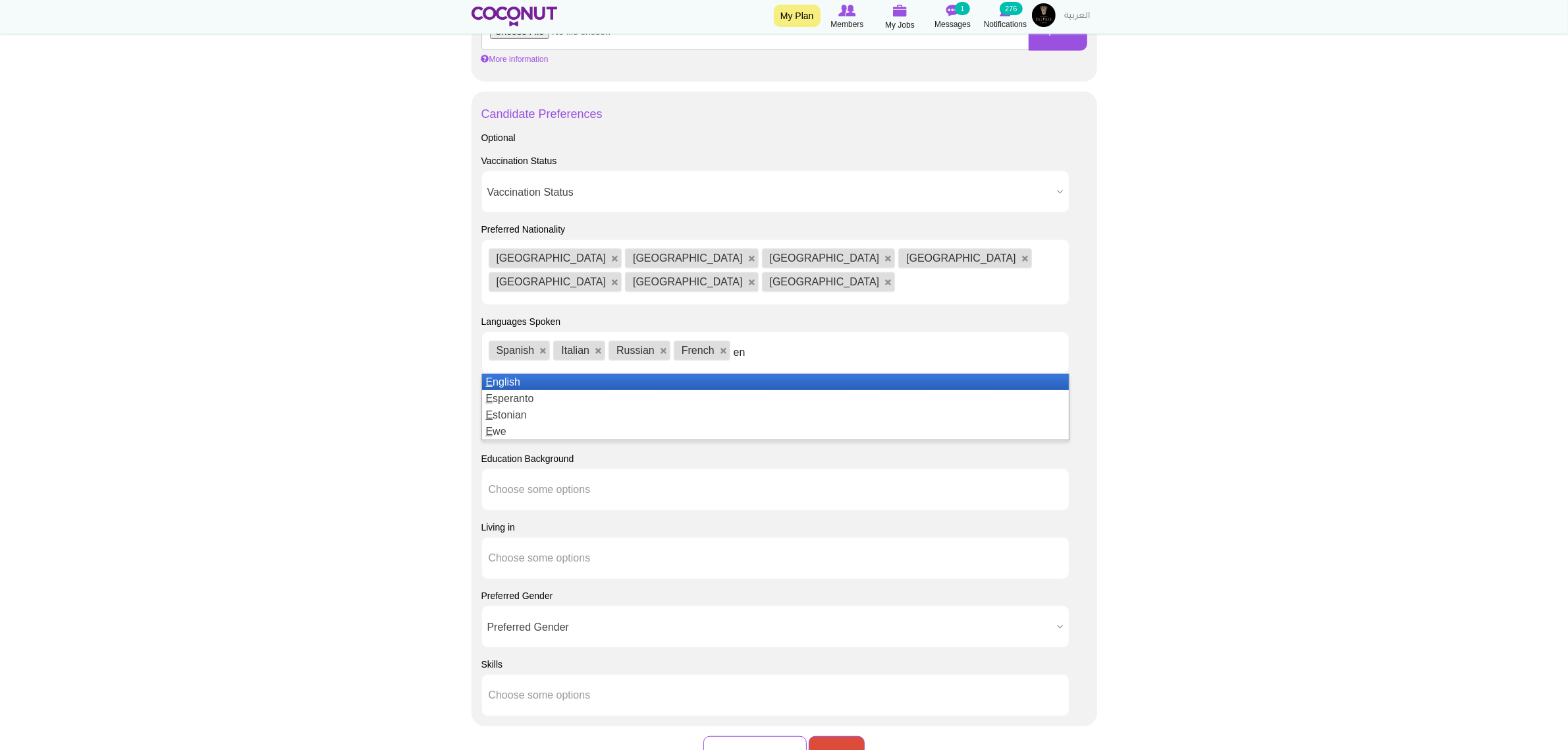
type input "eng"
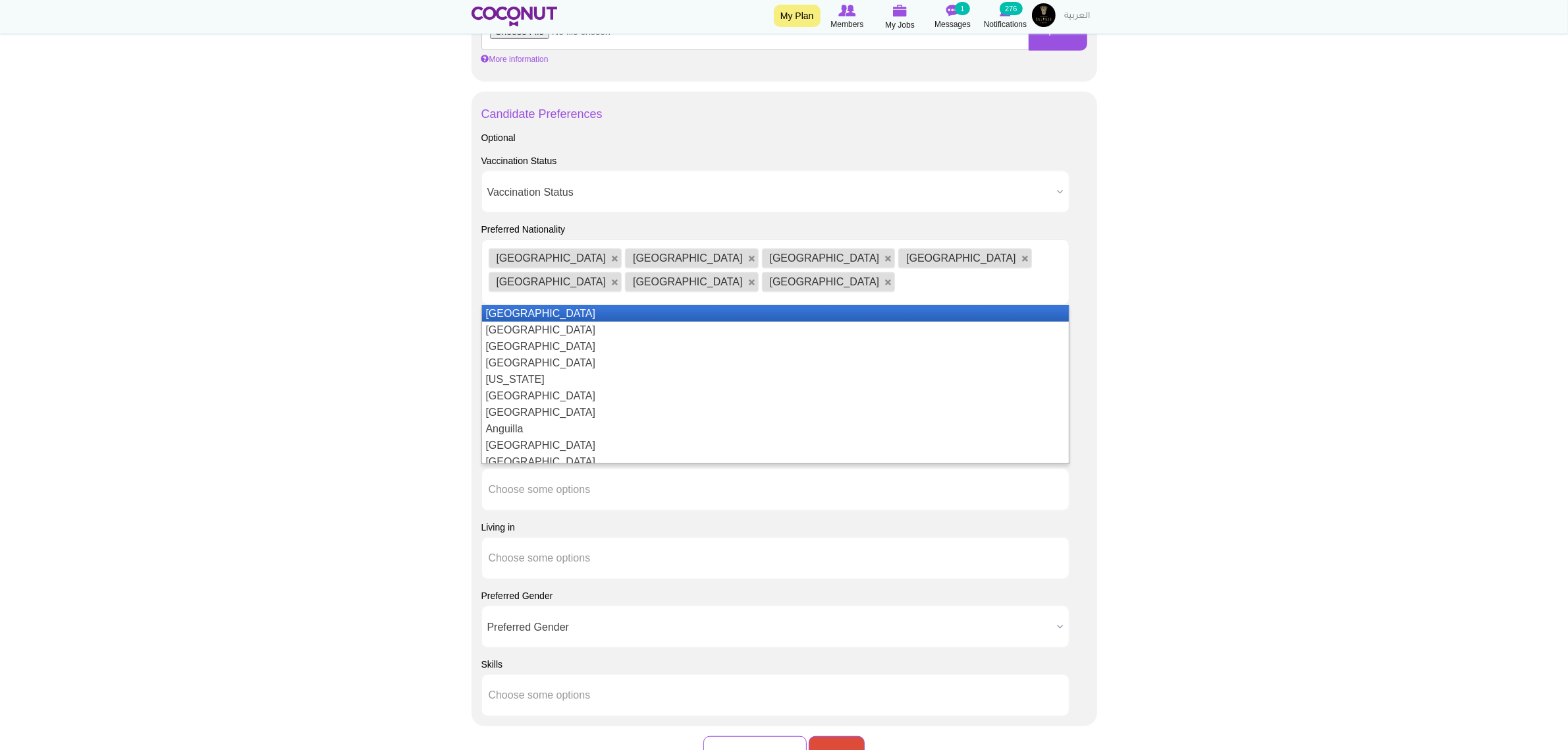
click at [980, 266] on ul "Italy Spain Colombia Russia Ukraine Belarus Macedonia" at bounding box center [775, 272] width 588 height 66
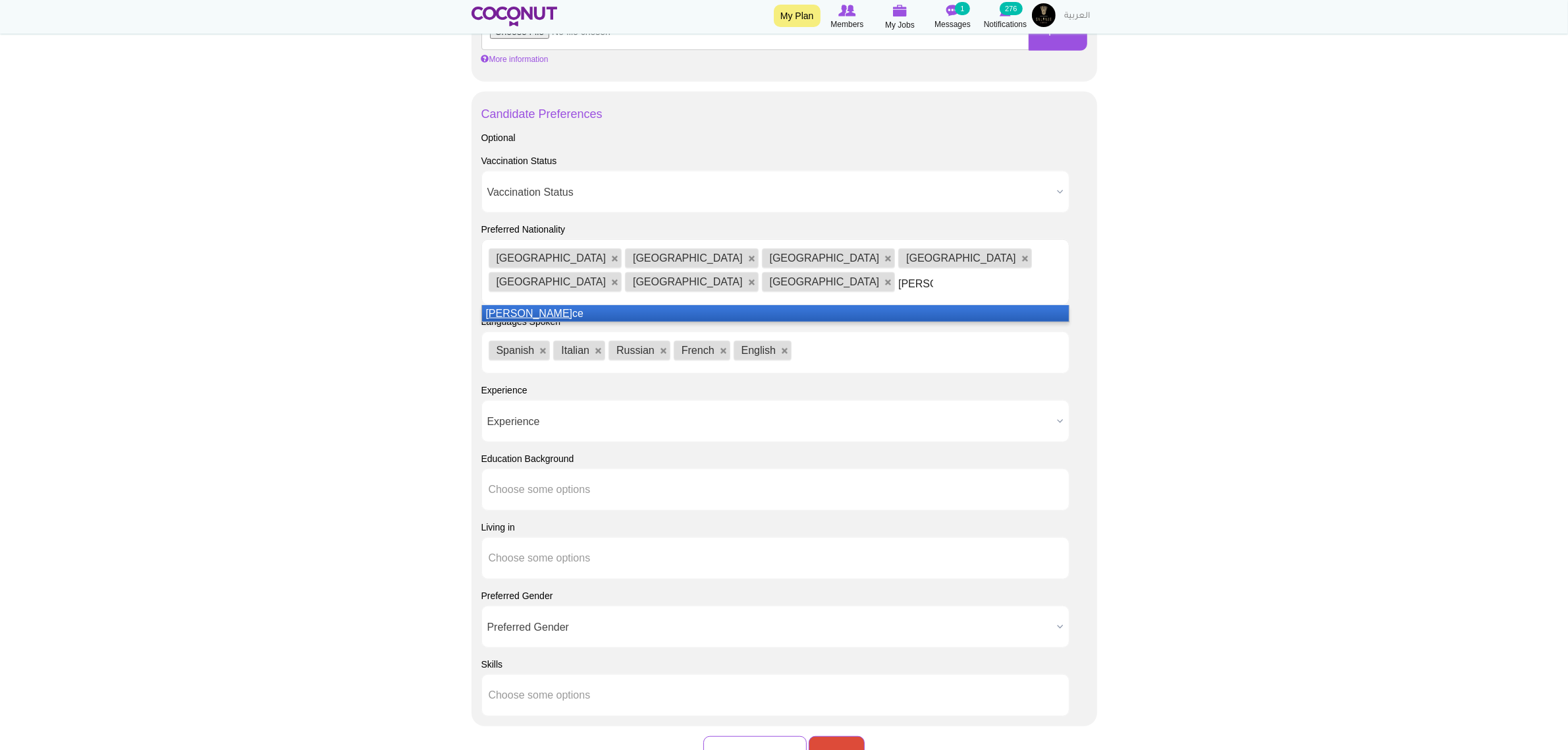
type input "fran"
click at [959, 305] on li "Fran ce" at bounding box center [775, 313] width 588 height 16
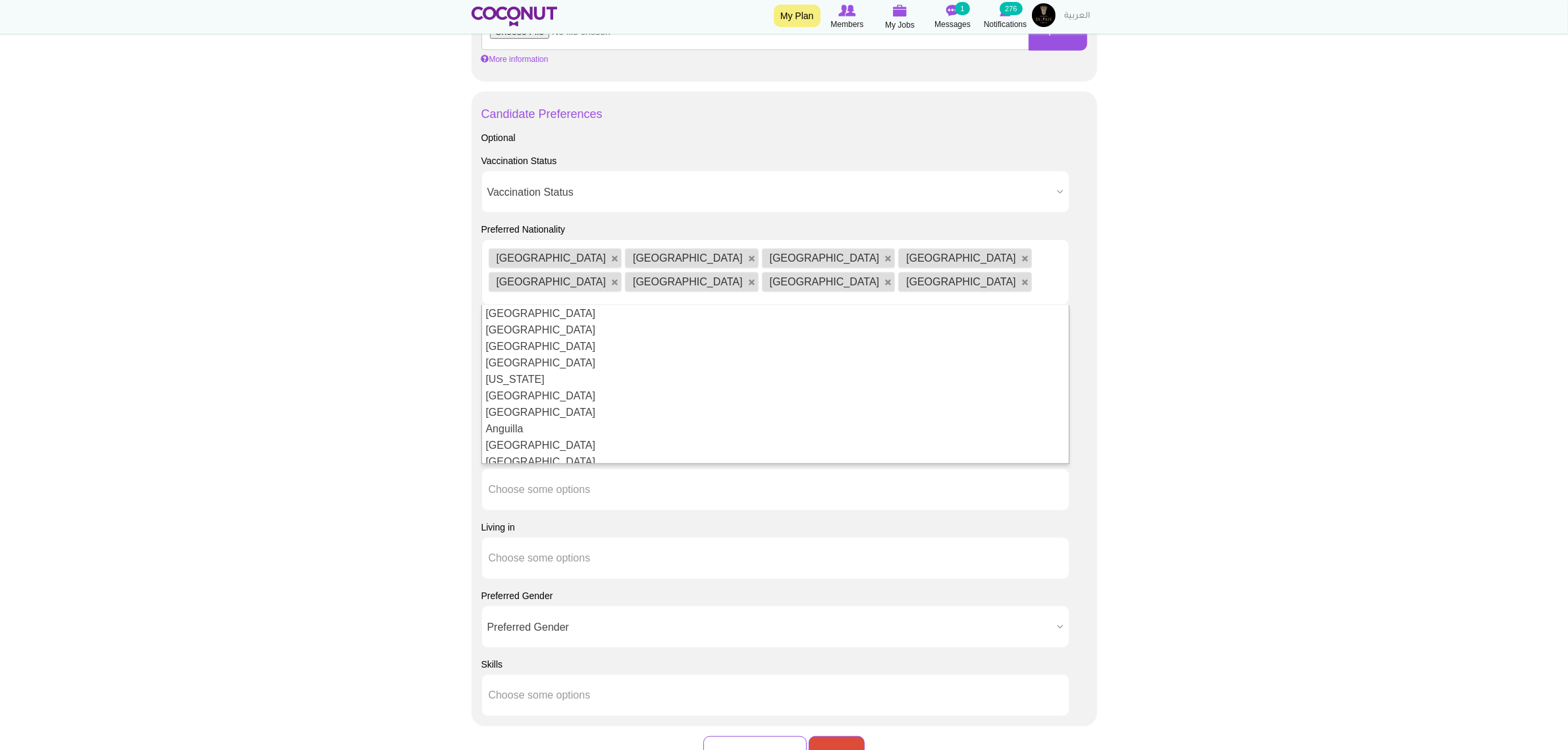
click at [1274, 323] on body "Toggle navigation My Plan Members My Jobs Post a Job Messages 1 Notifications 2…" at bounding box center [784, 64] width 1568 height 1905
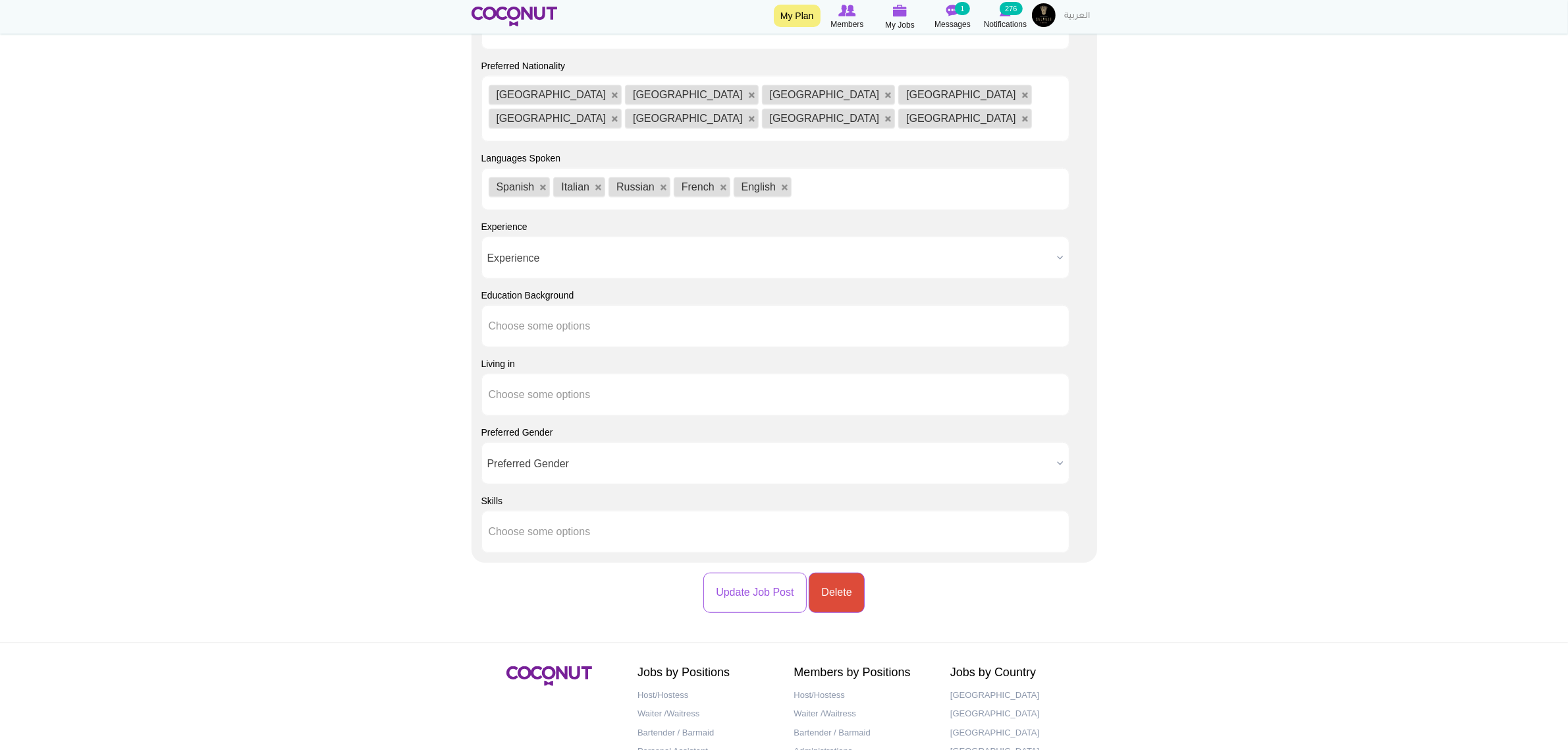
scroll to position [1052, 0]
click at [890, 246] on span "Experience" at bounding box center [770, 257] width 565 height 43
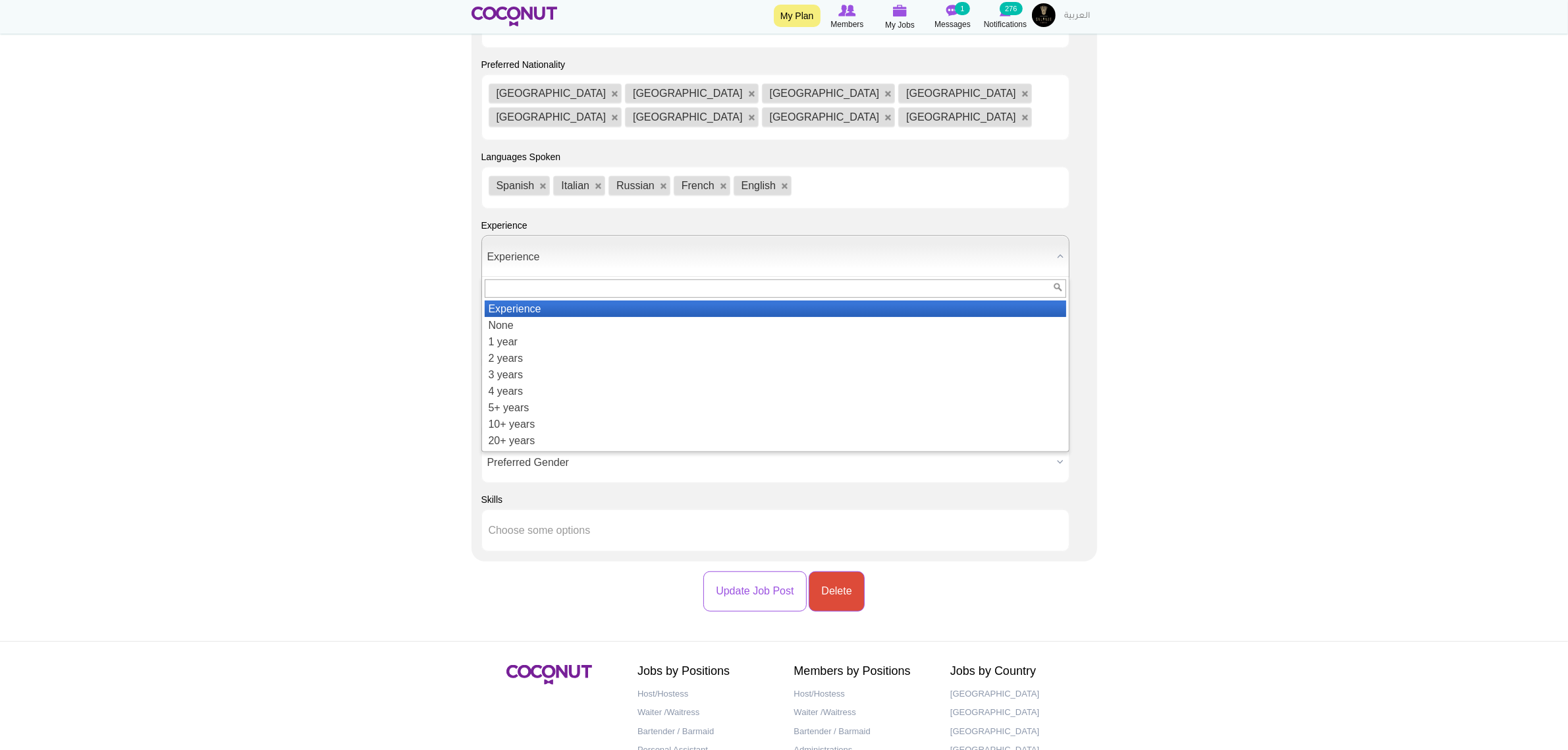
click at [894, 236] on span "Experience" at bounding box center [770, 257] width 565 height 43
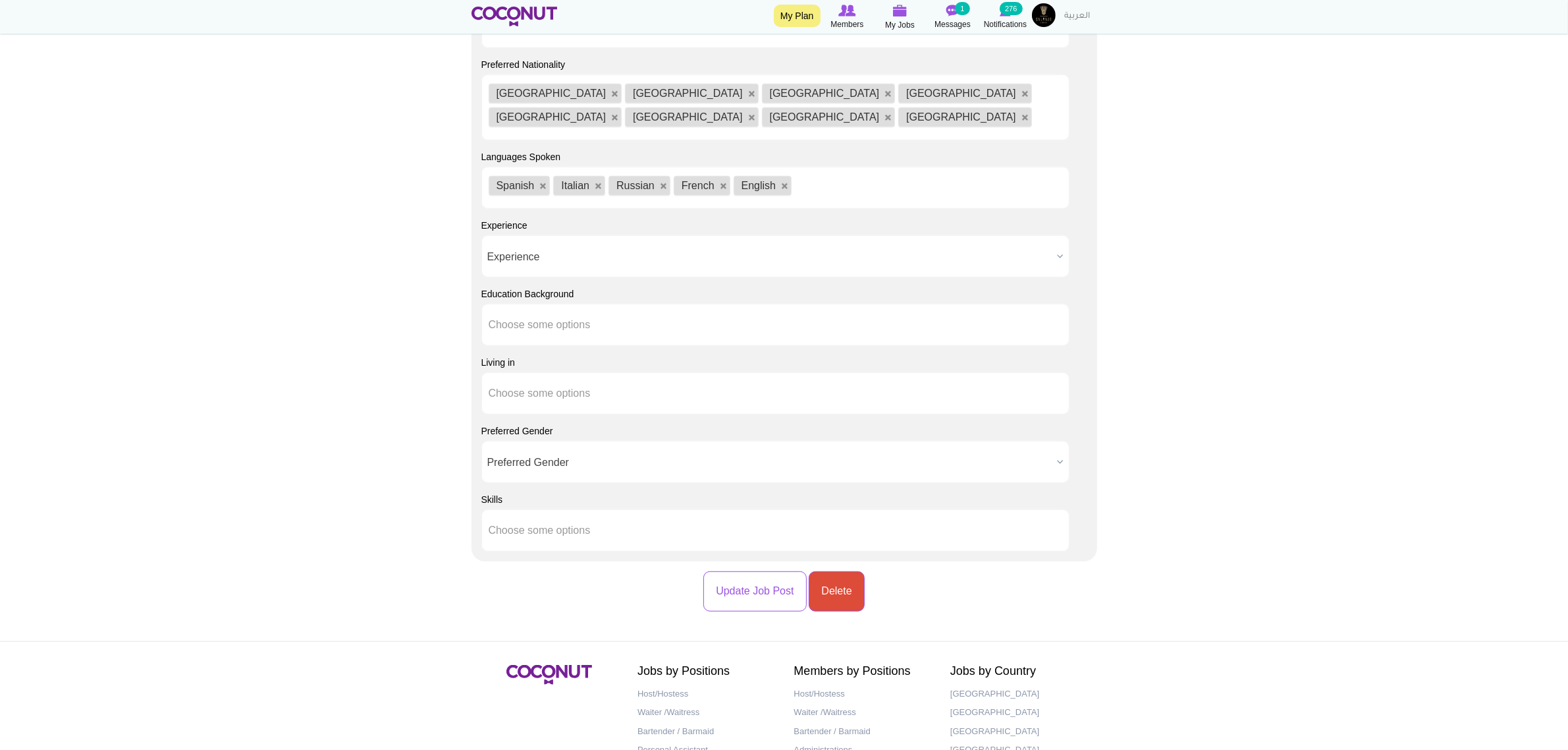
click at [894, 236] on span "Experience" at bounding box center [770, 257] width 565 height 43
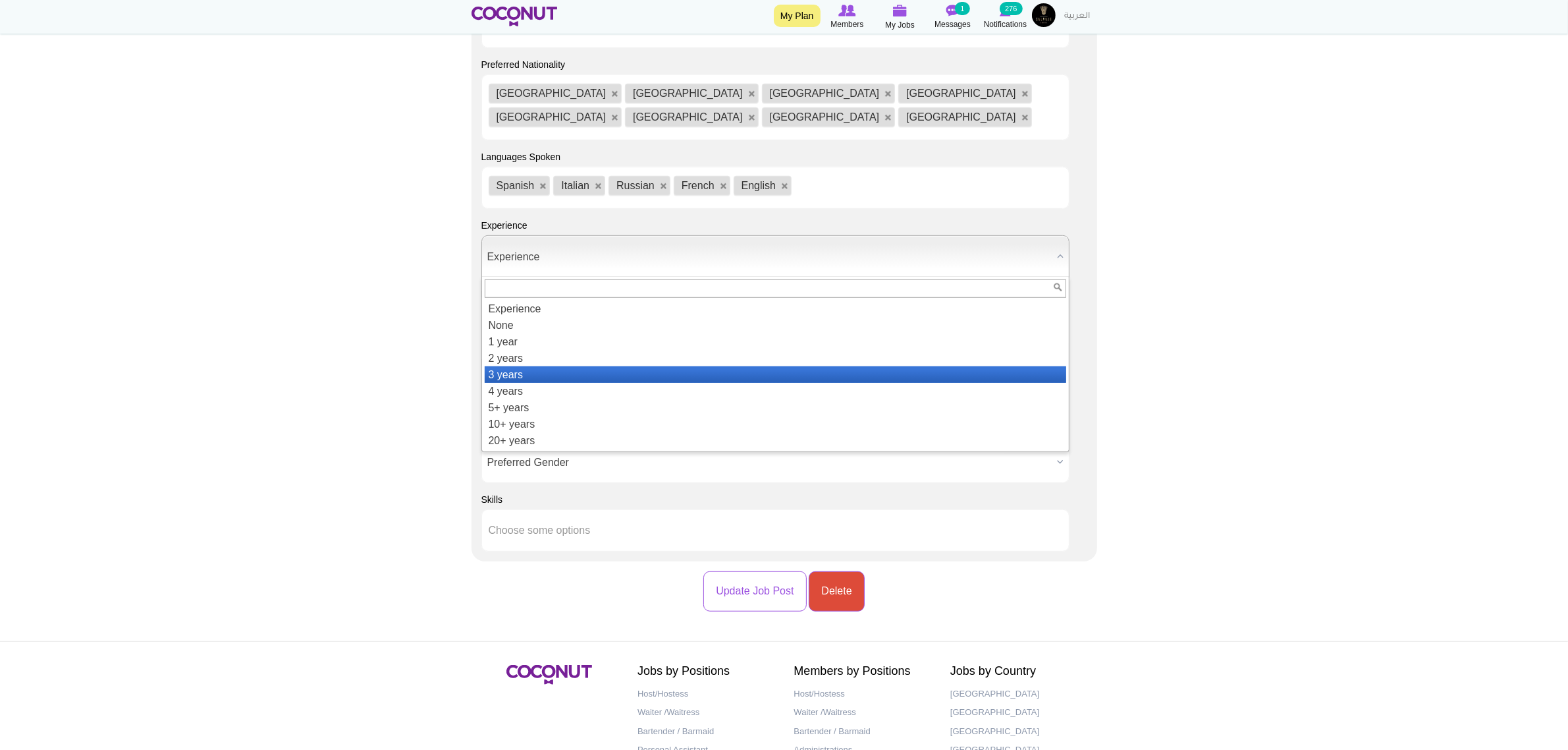
click at [570, 366] on li "3 years" at bounding box center [775, 374] width 582 height 16
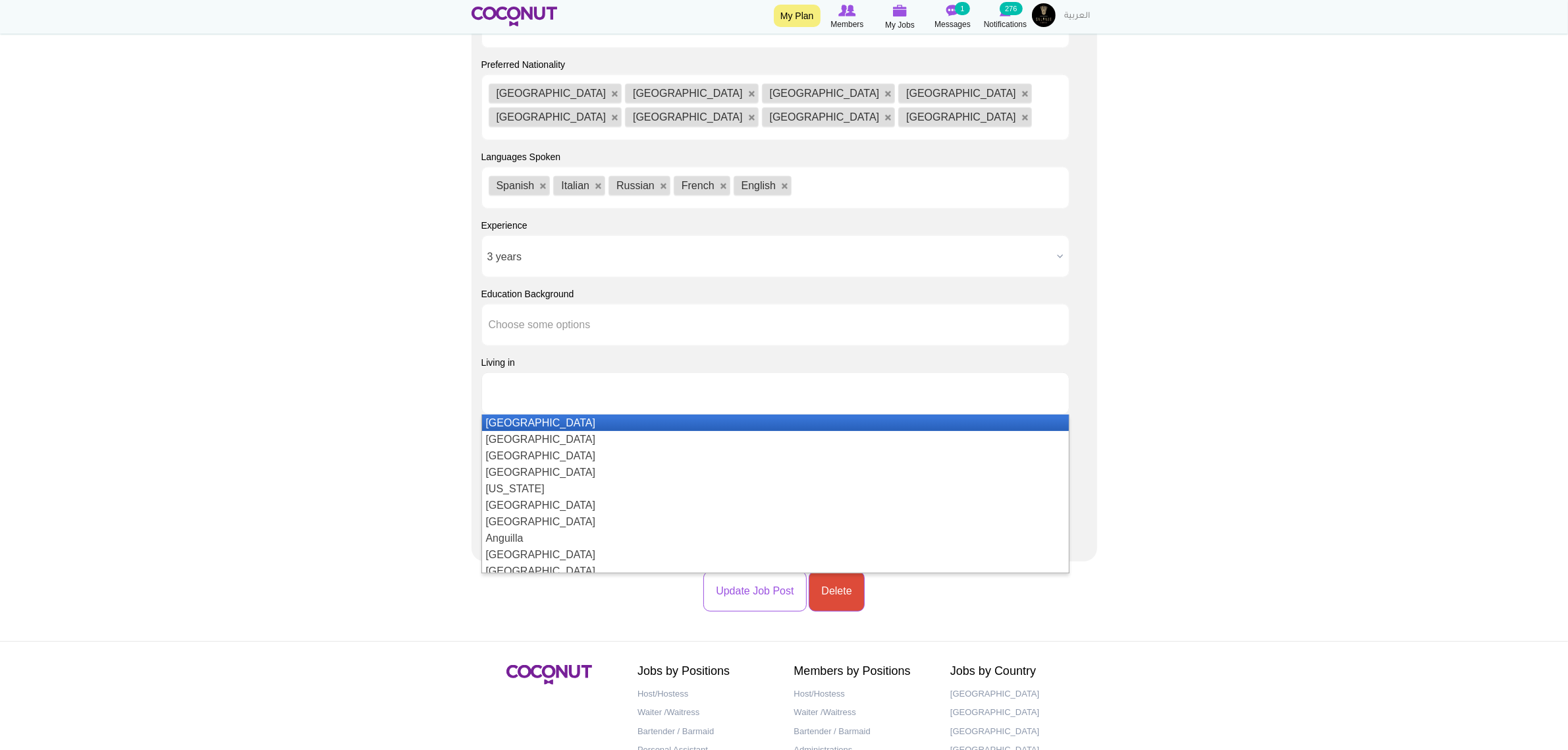
click at [643, 372] on ul at bounding box center [775, 393] width 588 height 43
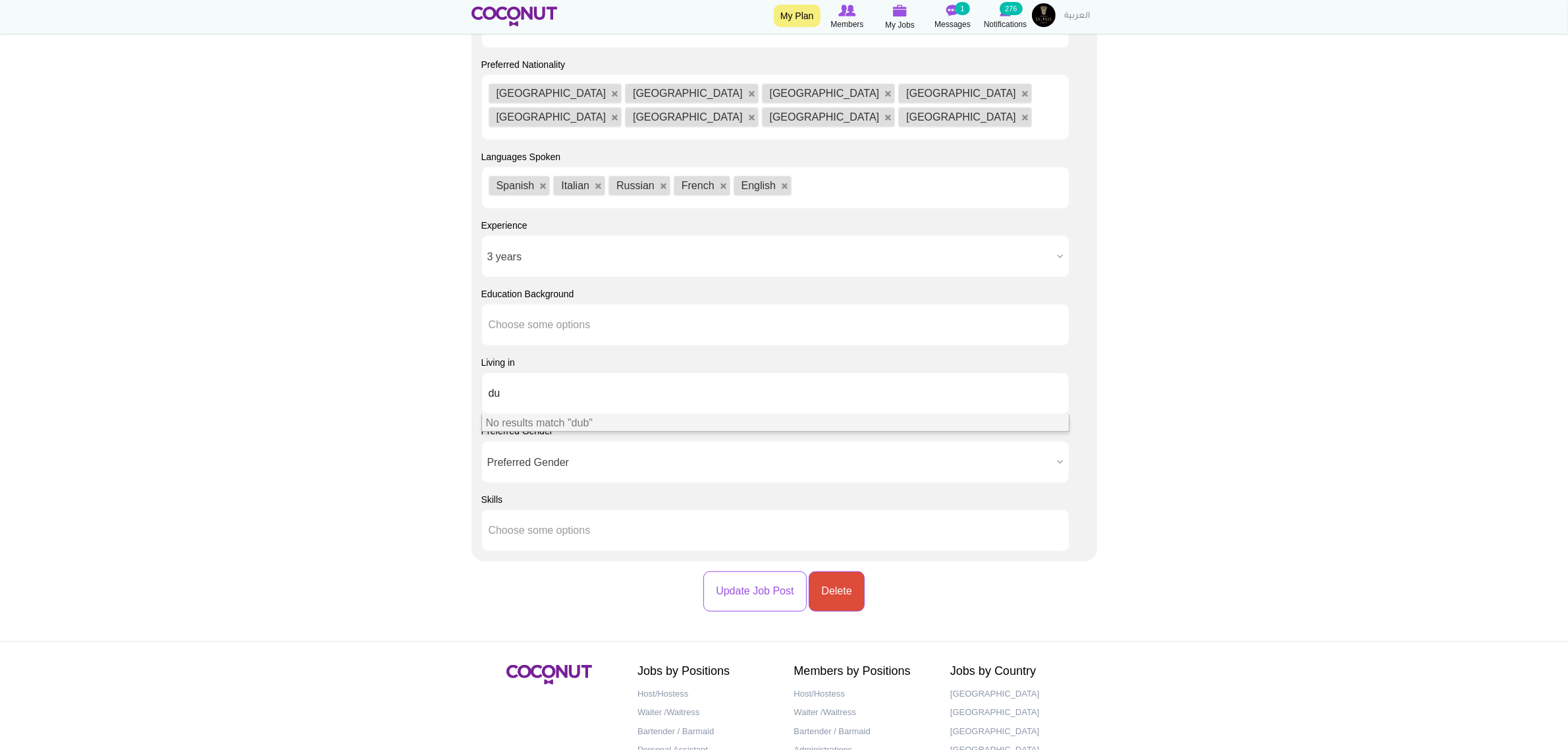
type input "d"
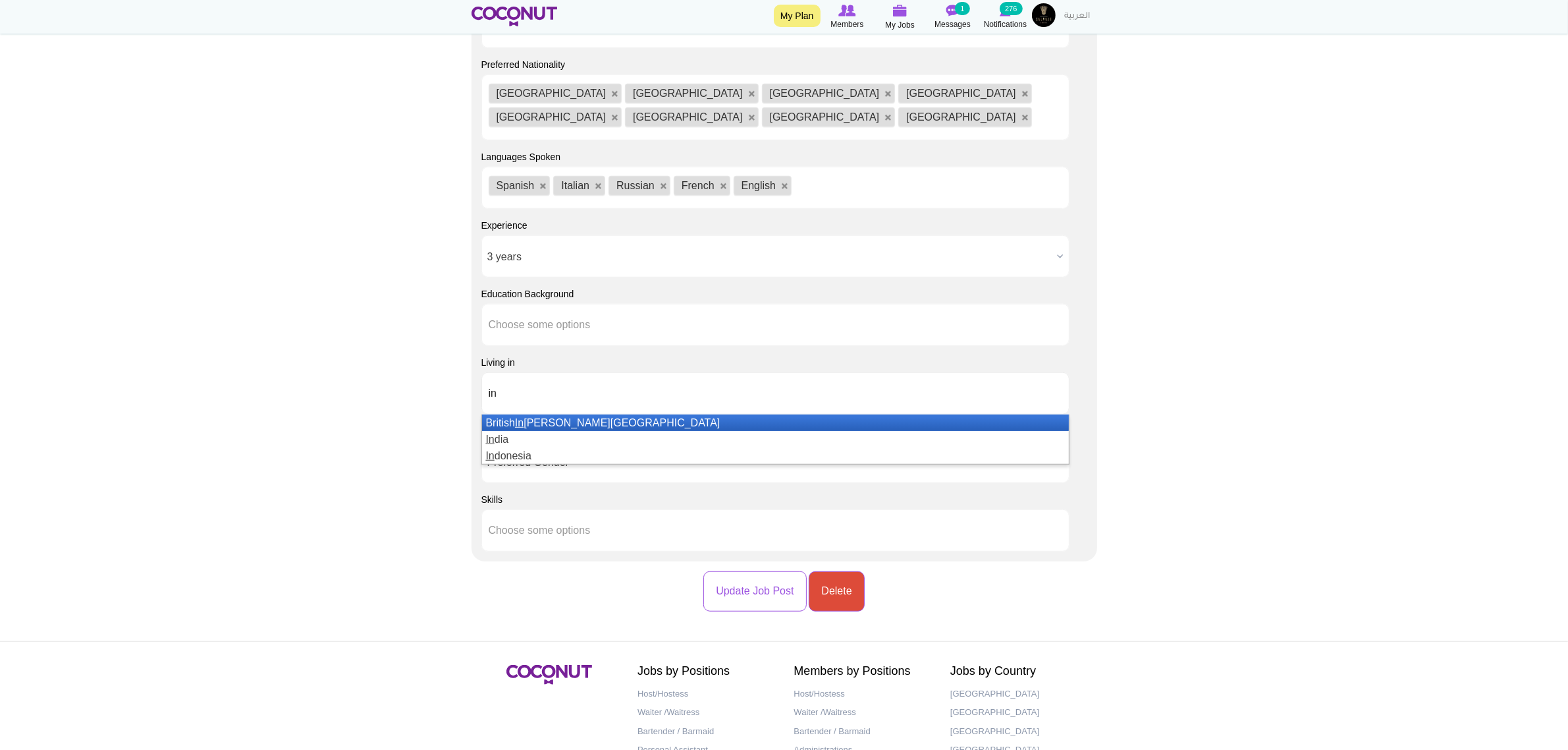
type input "i"
type input "unite"
click at [623, 415] on li "Unite d Arab Emirates" at bounding box center [775, 422] width 588 height 16
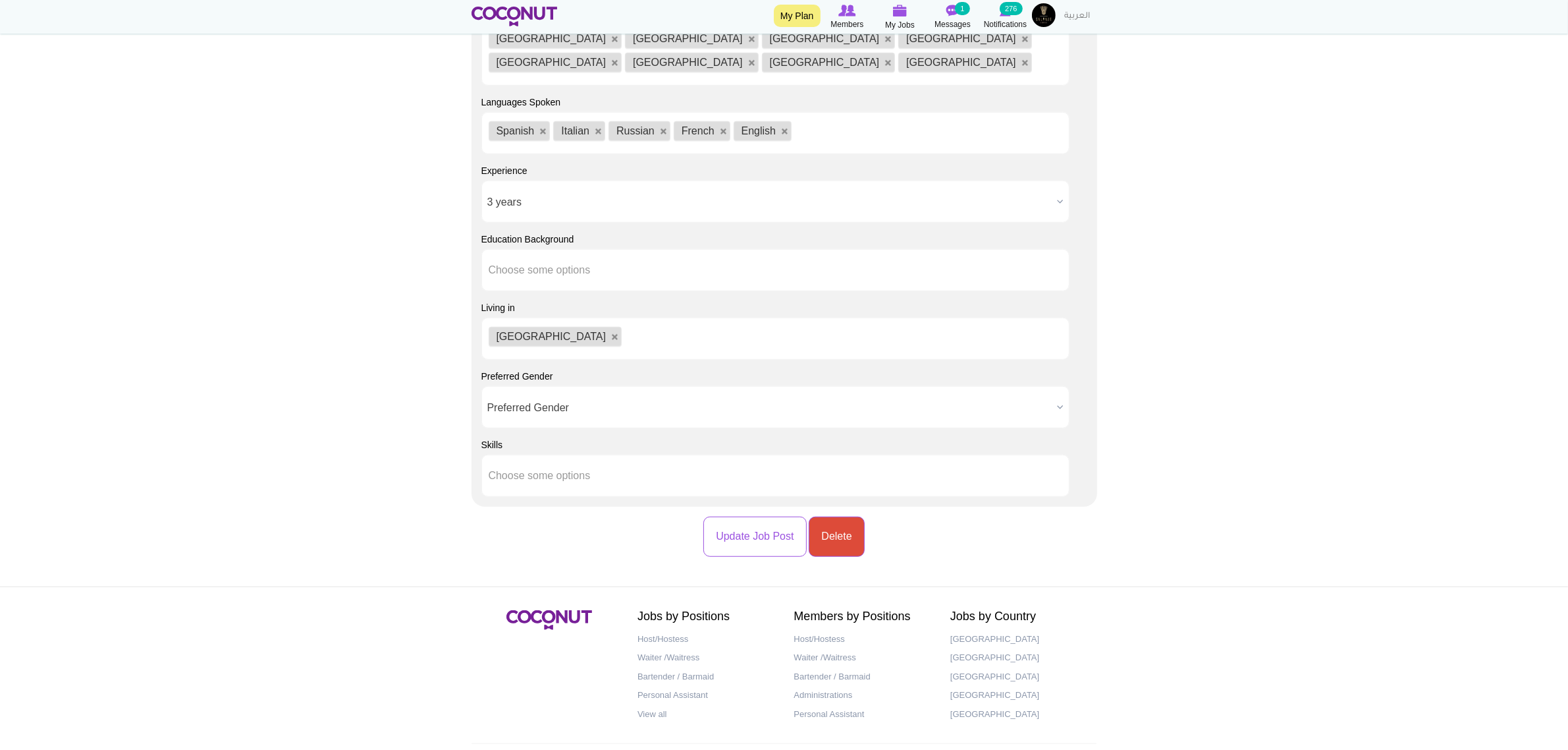
scroll to position [1135, 0]
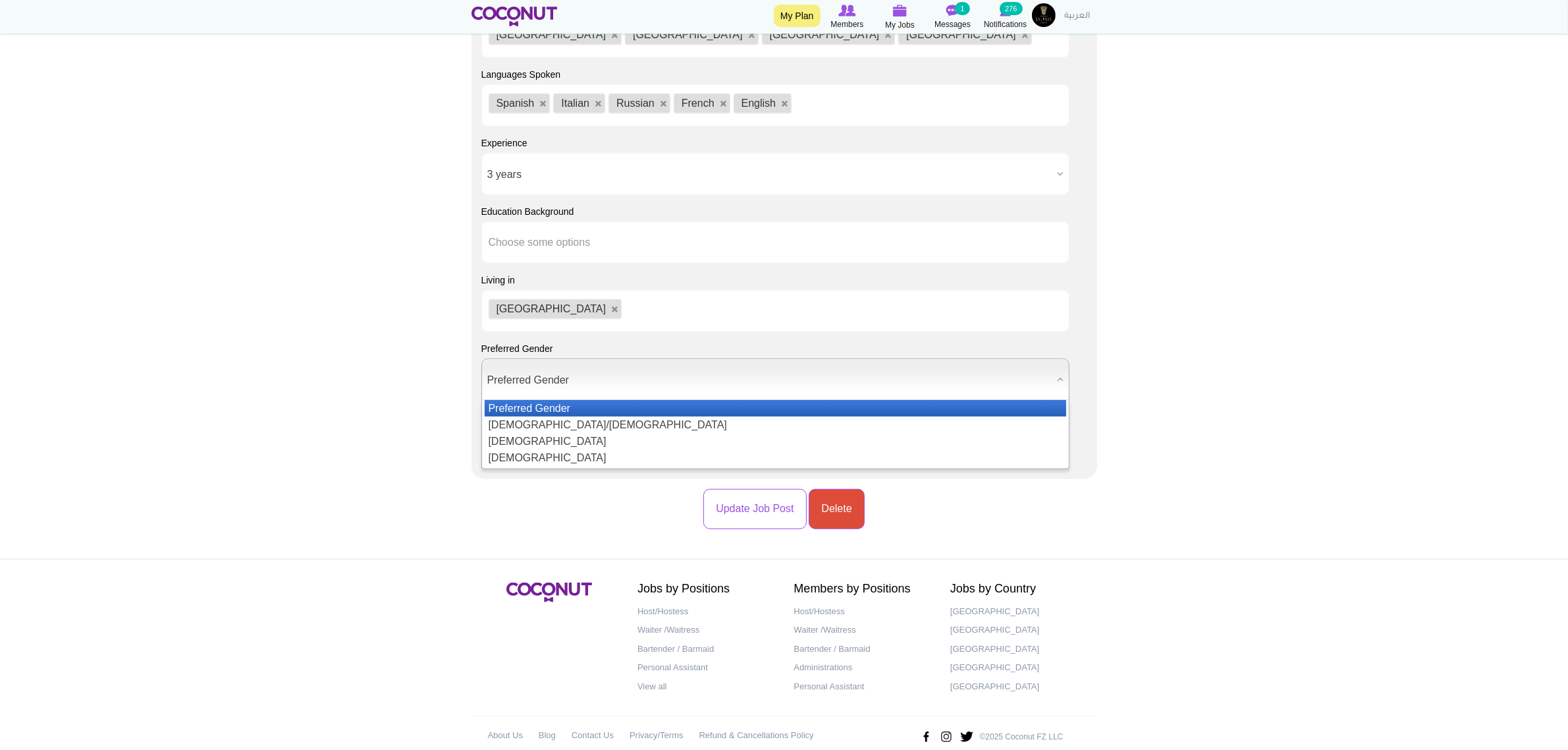
click at [606, 363] on span "Preferred Gender" at bounding box center [770, 380] width 565 height 43
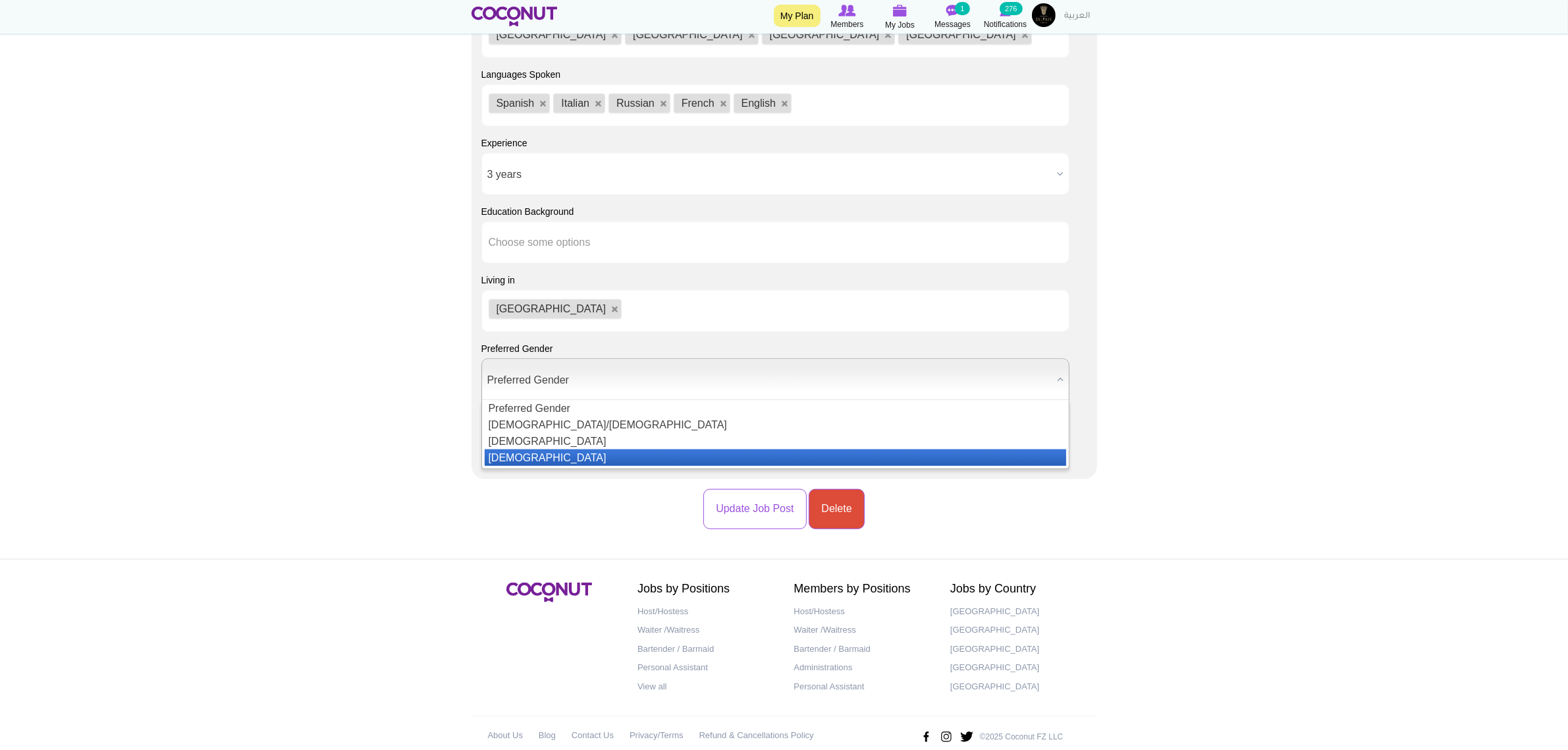
click at [571, 450] on li "Female" at bounding box center [775, 457] width 582 height 16
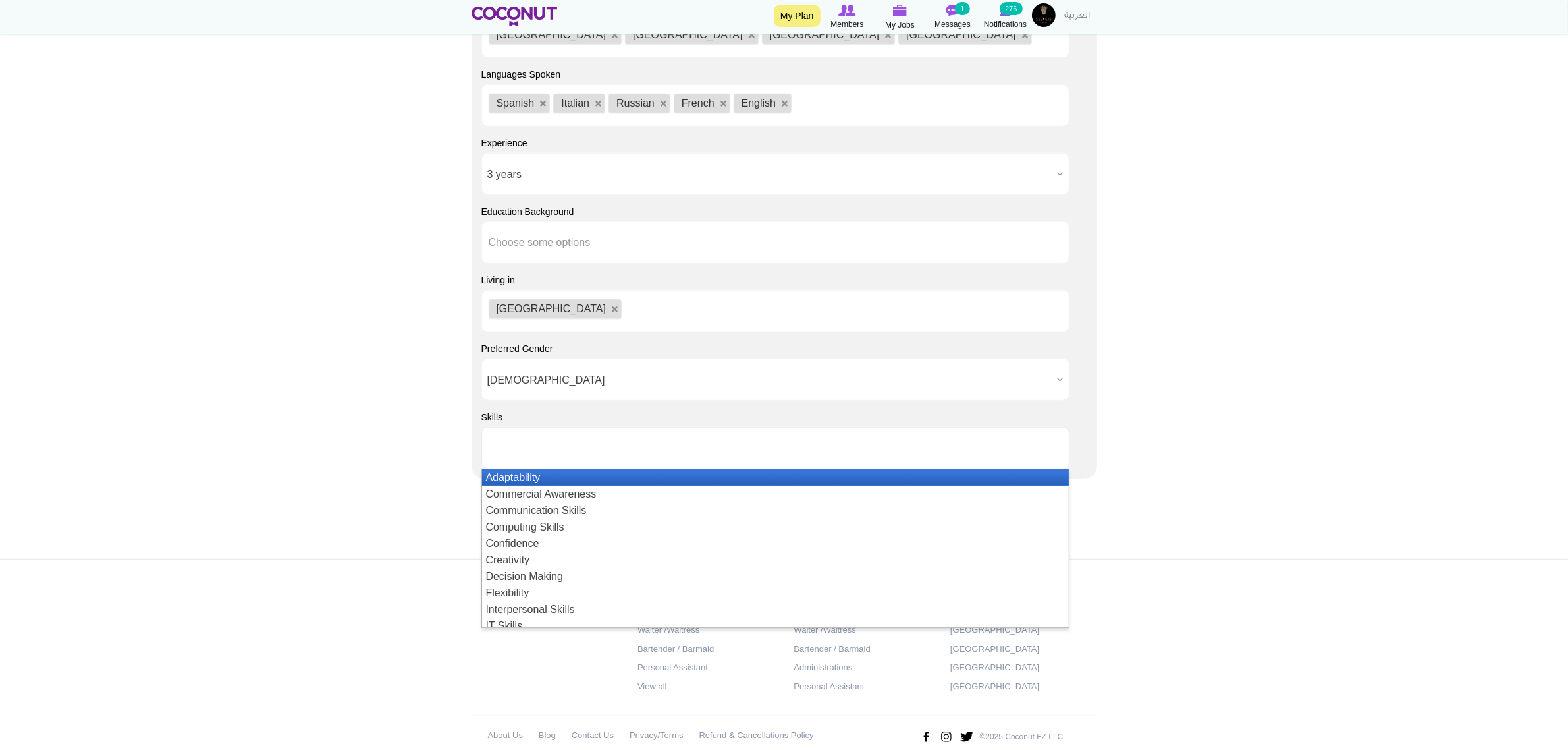
click at [575, 436] on li at bounding box center [548, 448] width 119 height 27
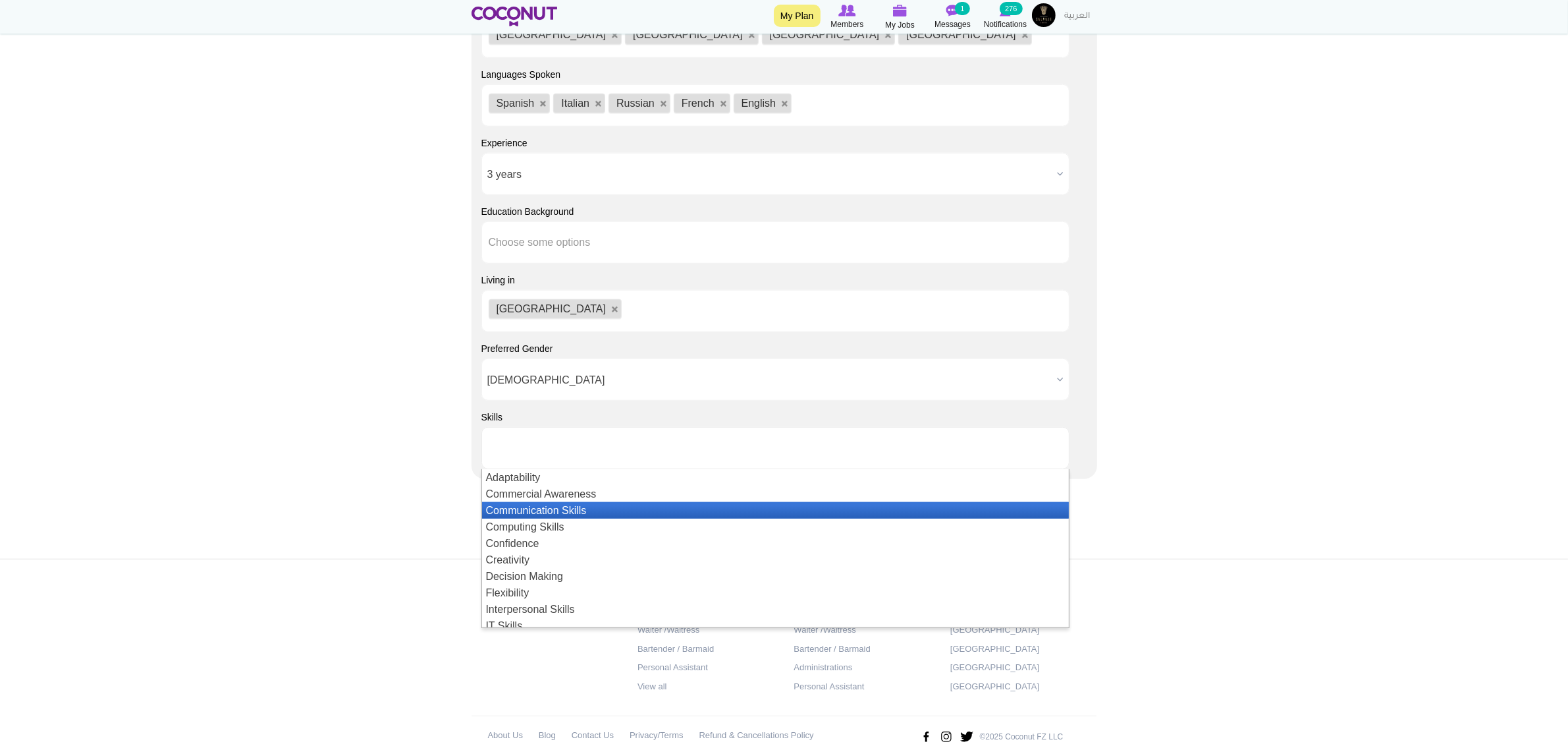
click at [594, 502] on li "Communication Skills" at bounding box center [775, 509] width 588 height 16
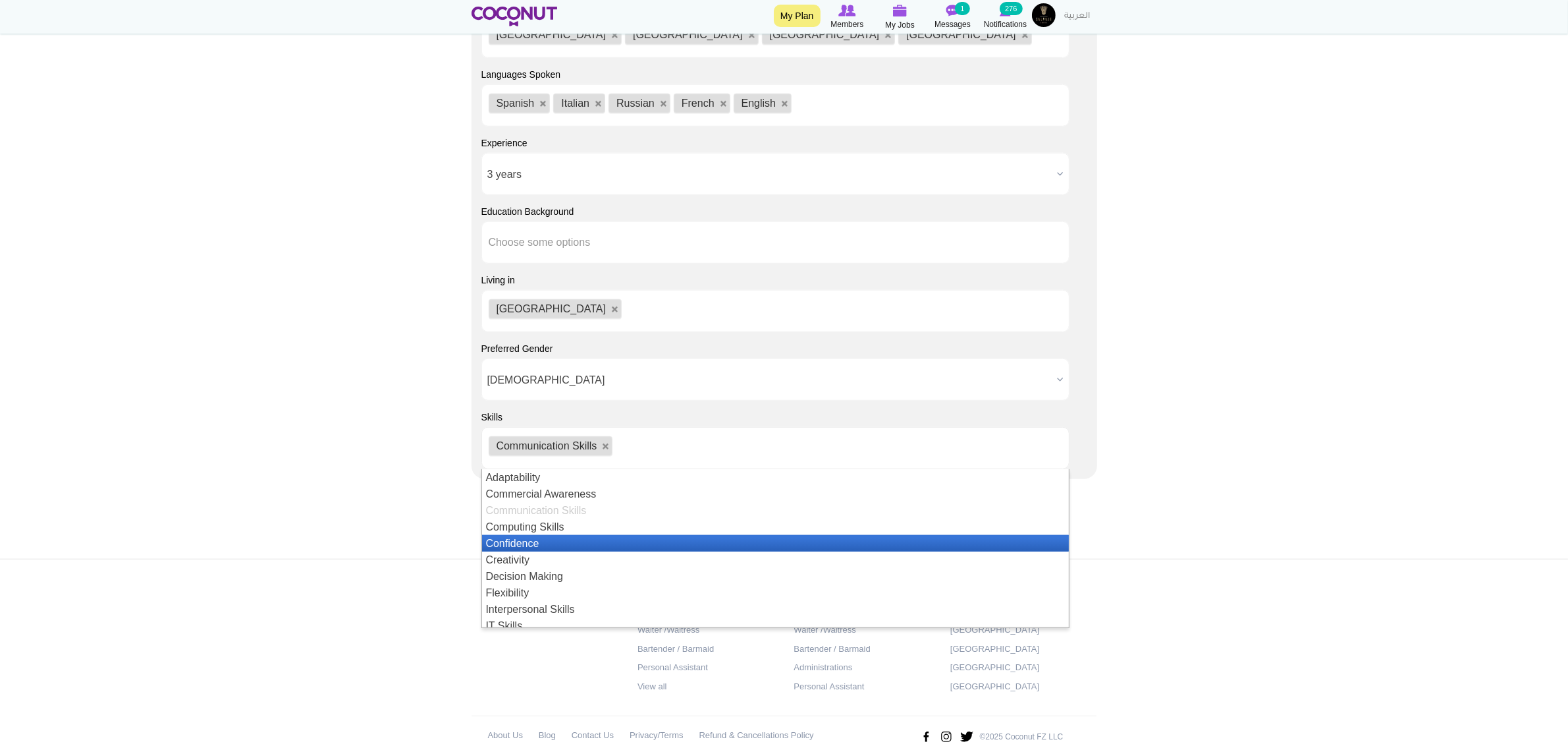
click at [595, 535] on li "Confidence" at bounding box center [775, 542] width 588 height 16
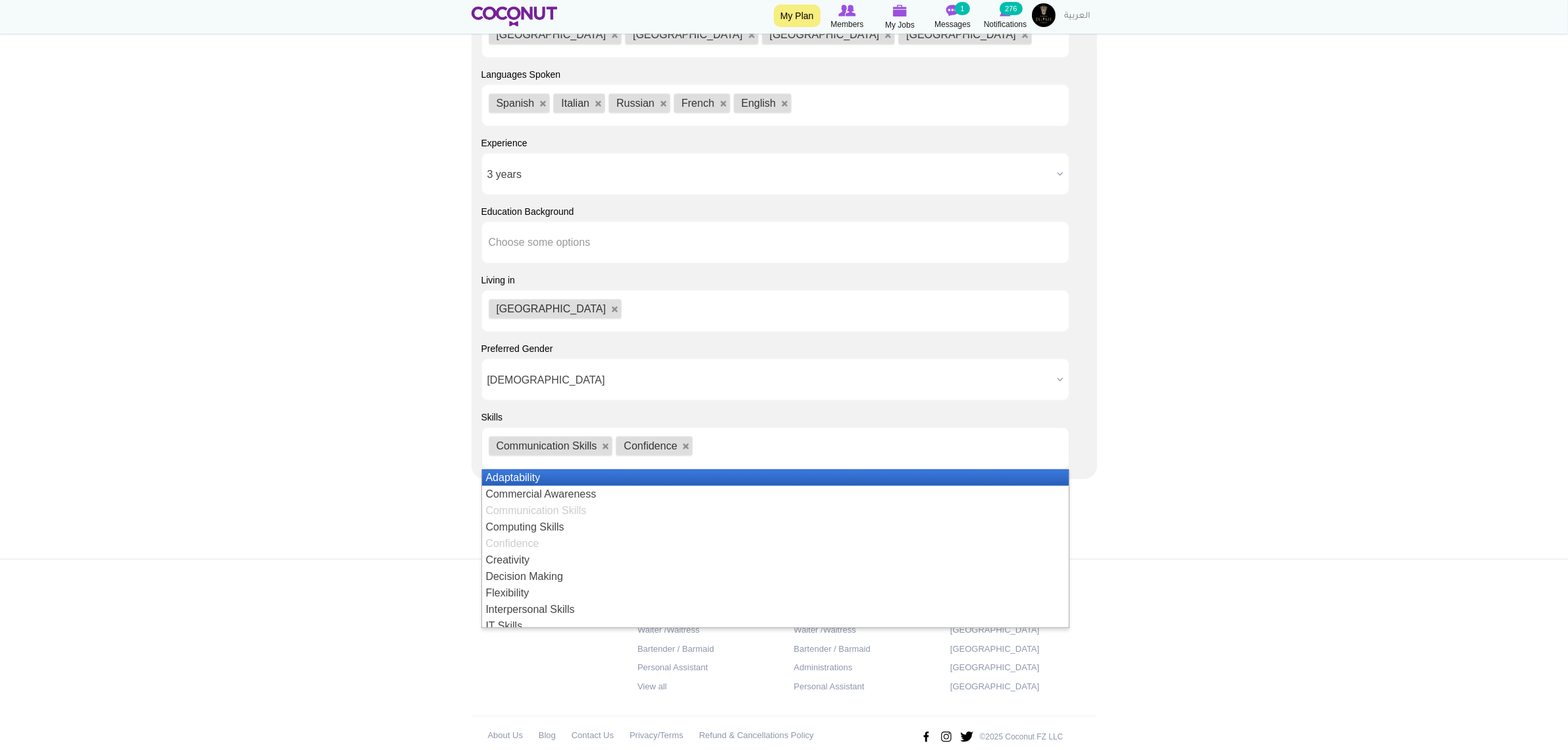
click at [589, 469] on li "Adaptability" at bounding box center [775, 477] width 588 height 16
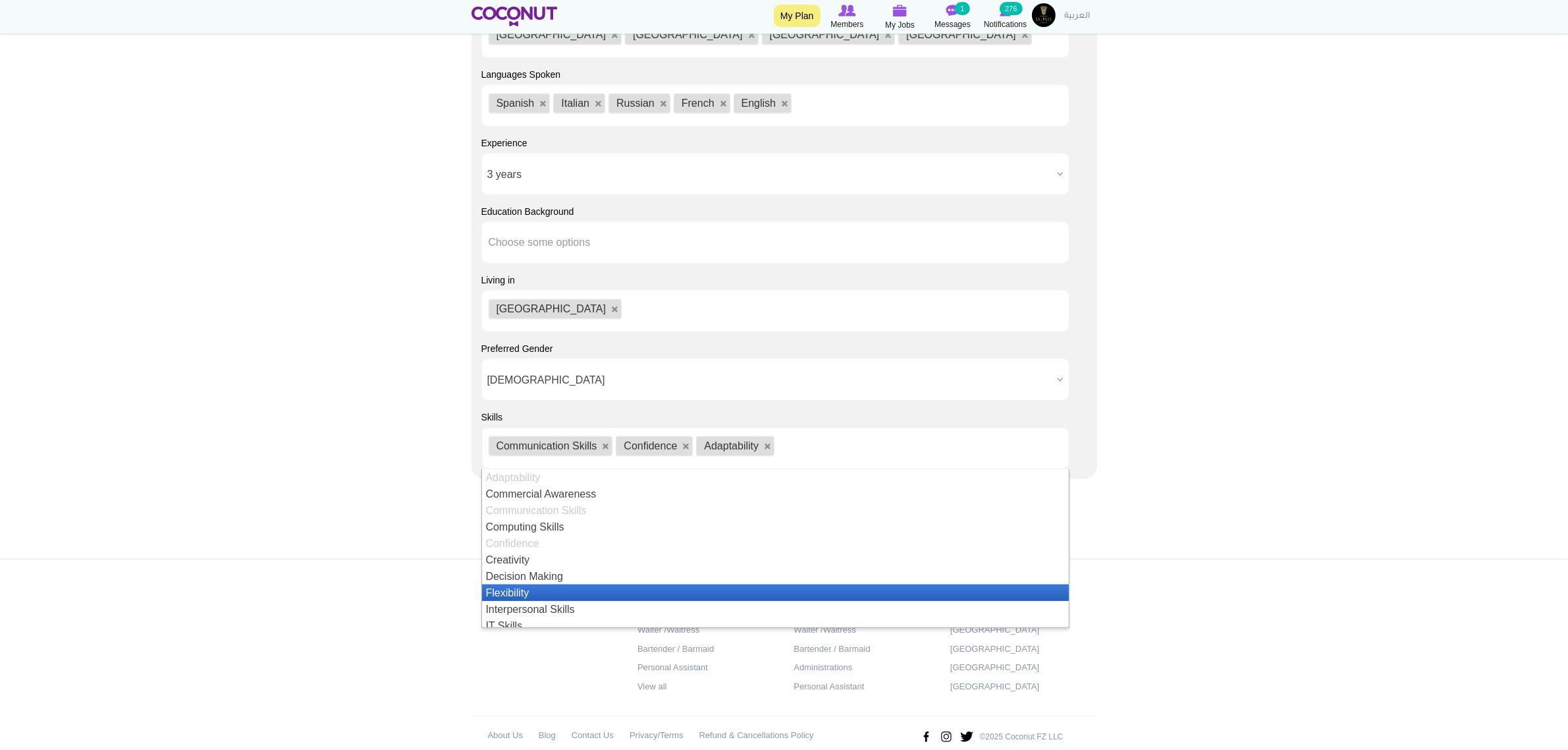
click at [563, 585] on li "Flexibility" at bounding box center [775, 592] width 588 height 16
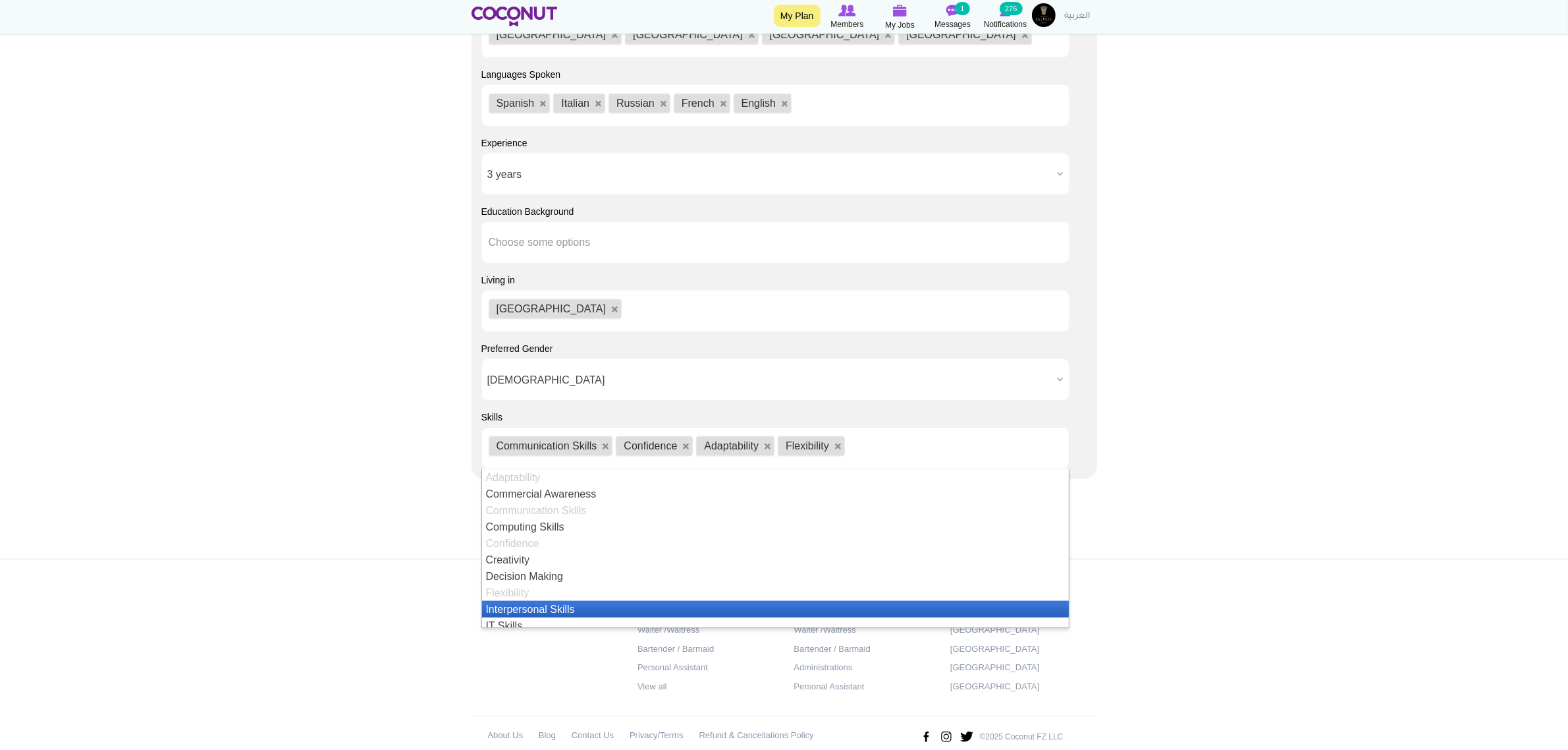
click at [562, 601] on li "Interpersonal Skills" at bounding box center [775, 608] width 588 height 16
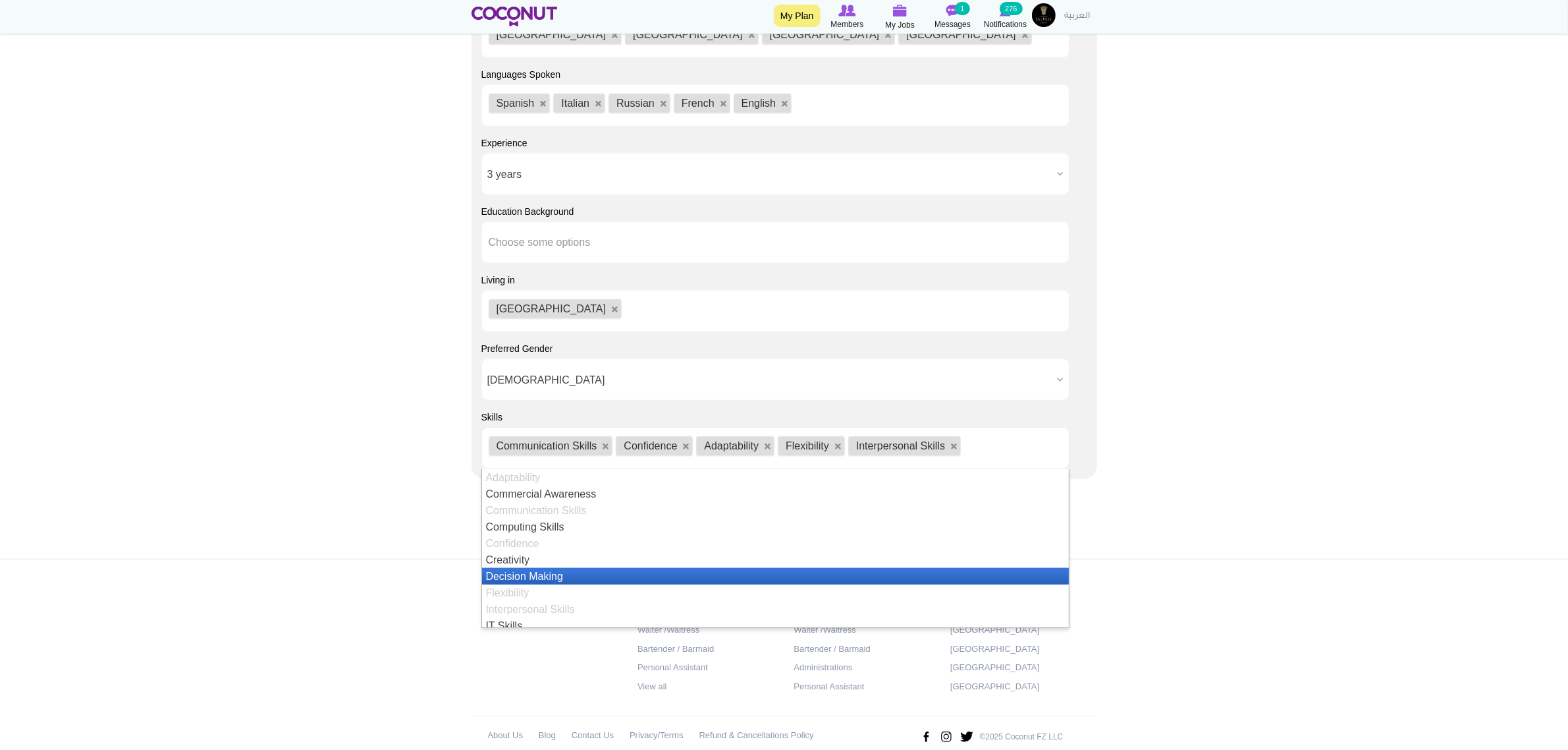
click at [571, 568] on li "Decision Making" at bounding box center [775, 575] width 588 height 16
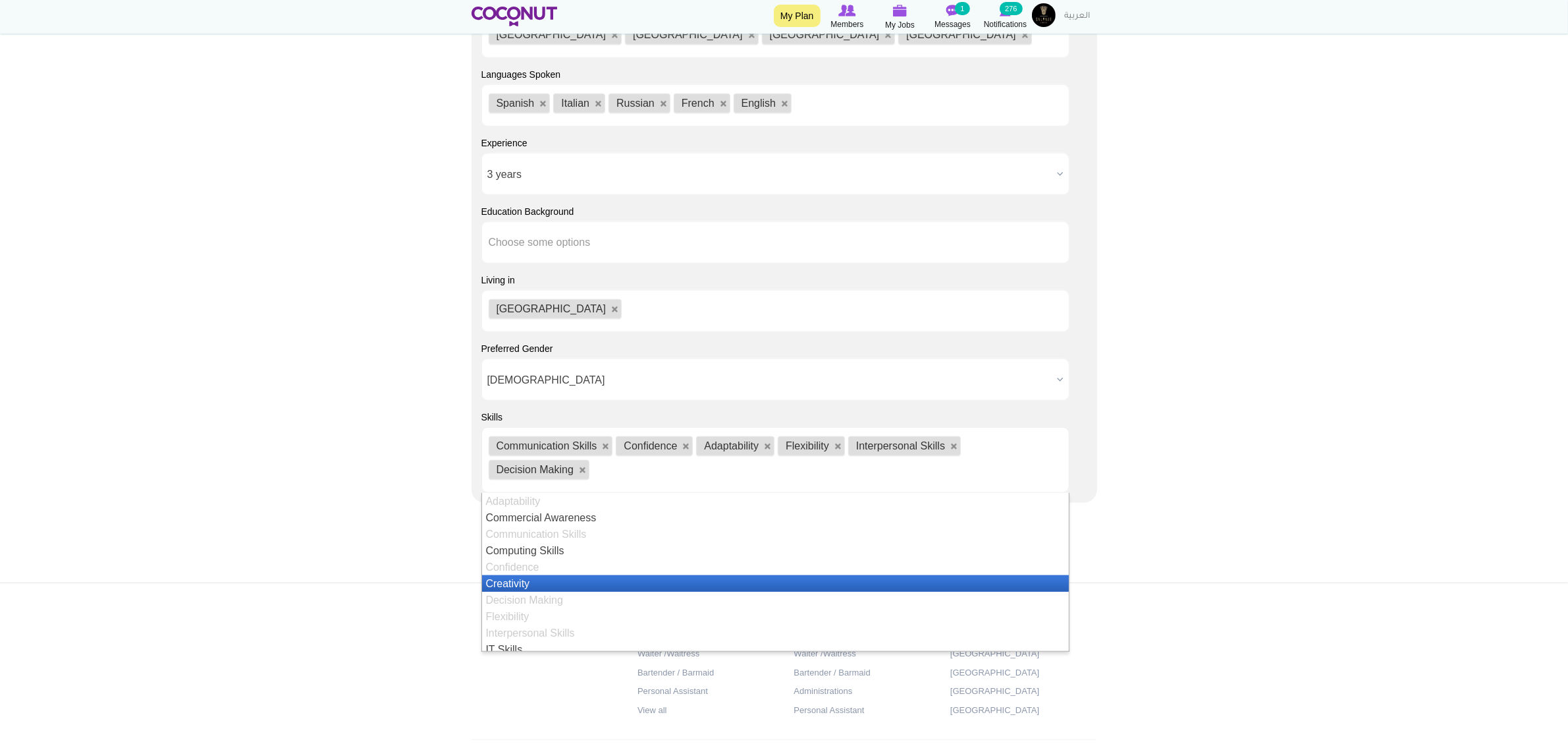
click at [564, 575] on li "Creativity" at bounding box center [775, 583] width 588 height 16
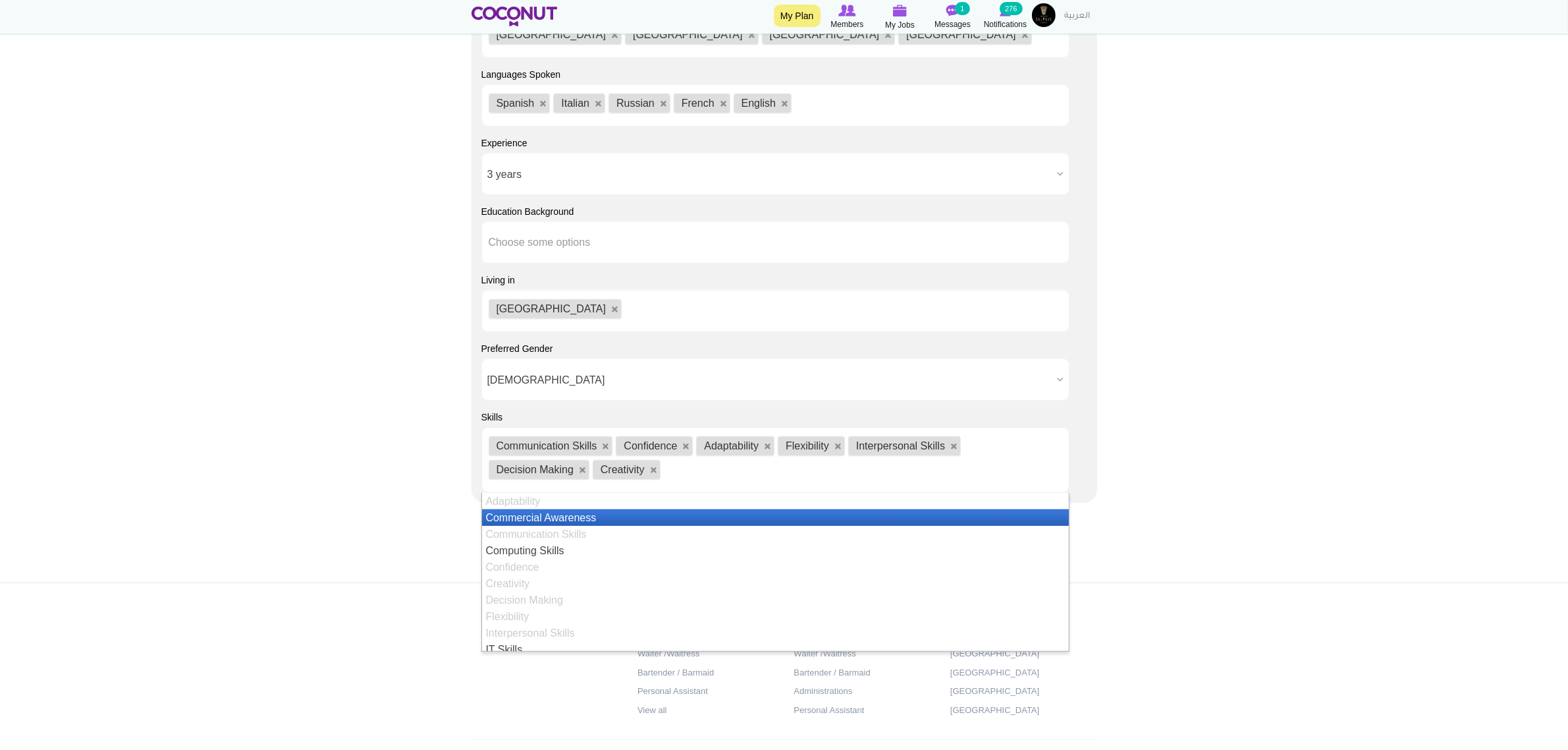
scroll to position [82, 0]
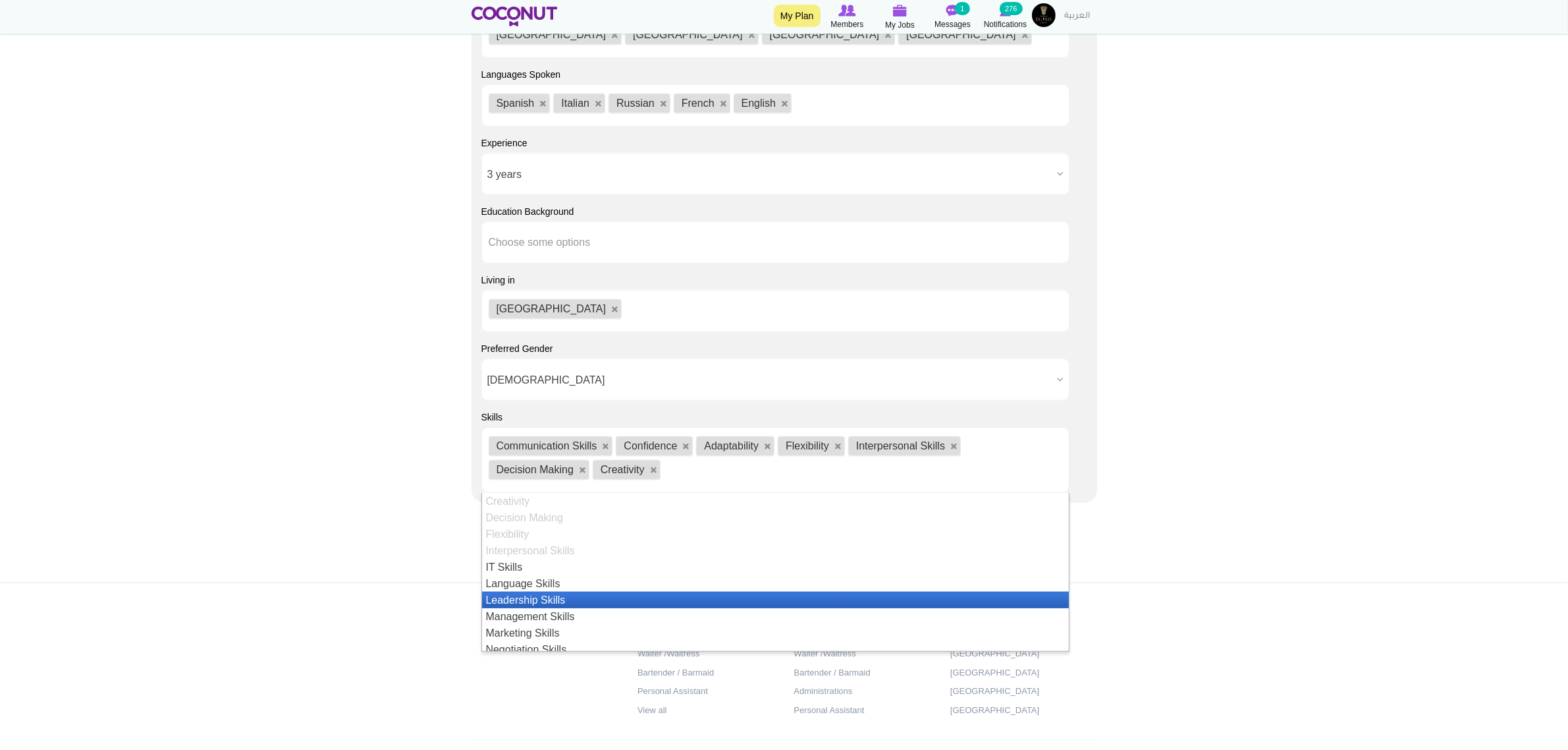
click at [565, 591] on li "Leadership Skills" at bounding box center [775, 599] width 588 height 16
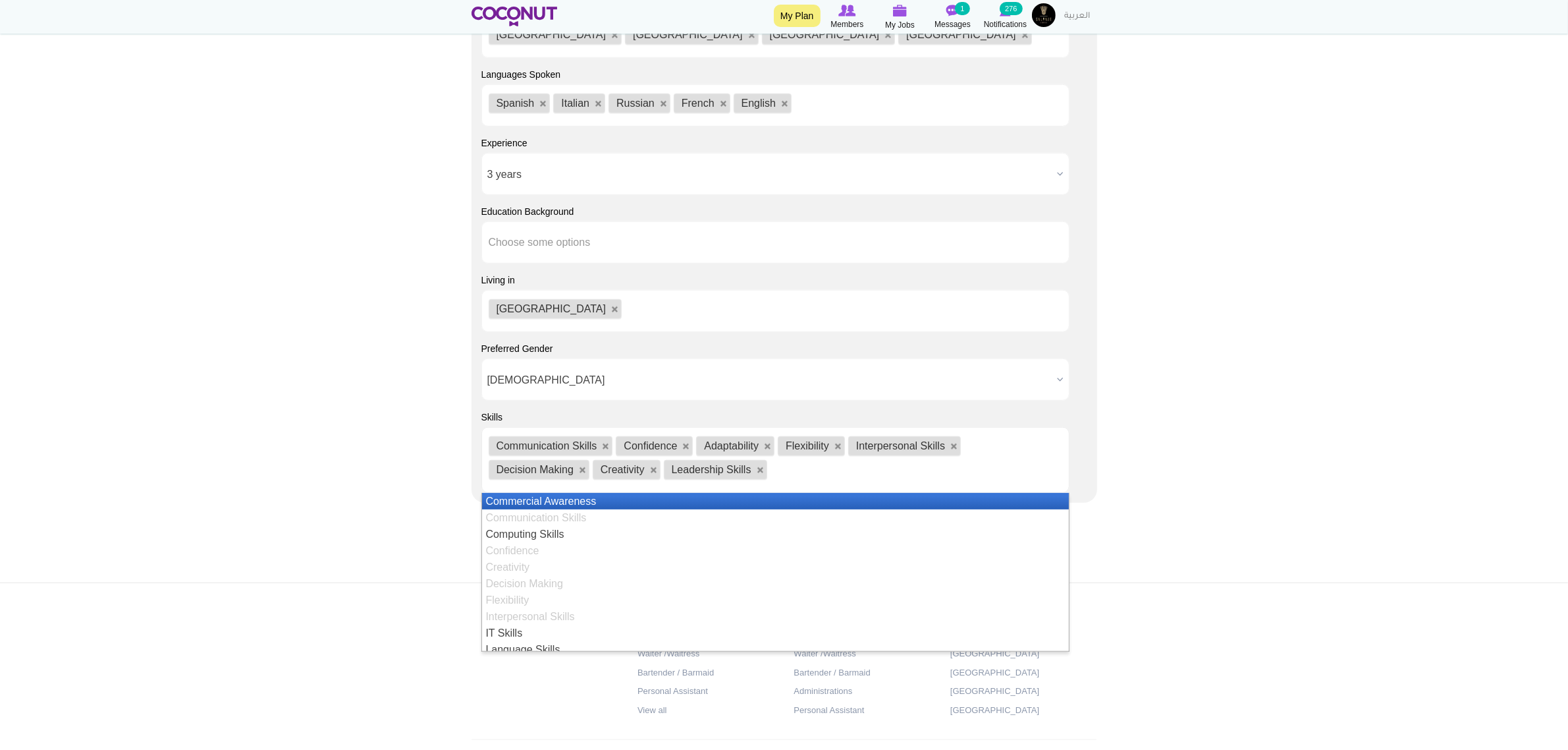
scroll to position [99, 0]
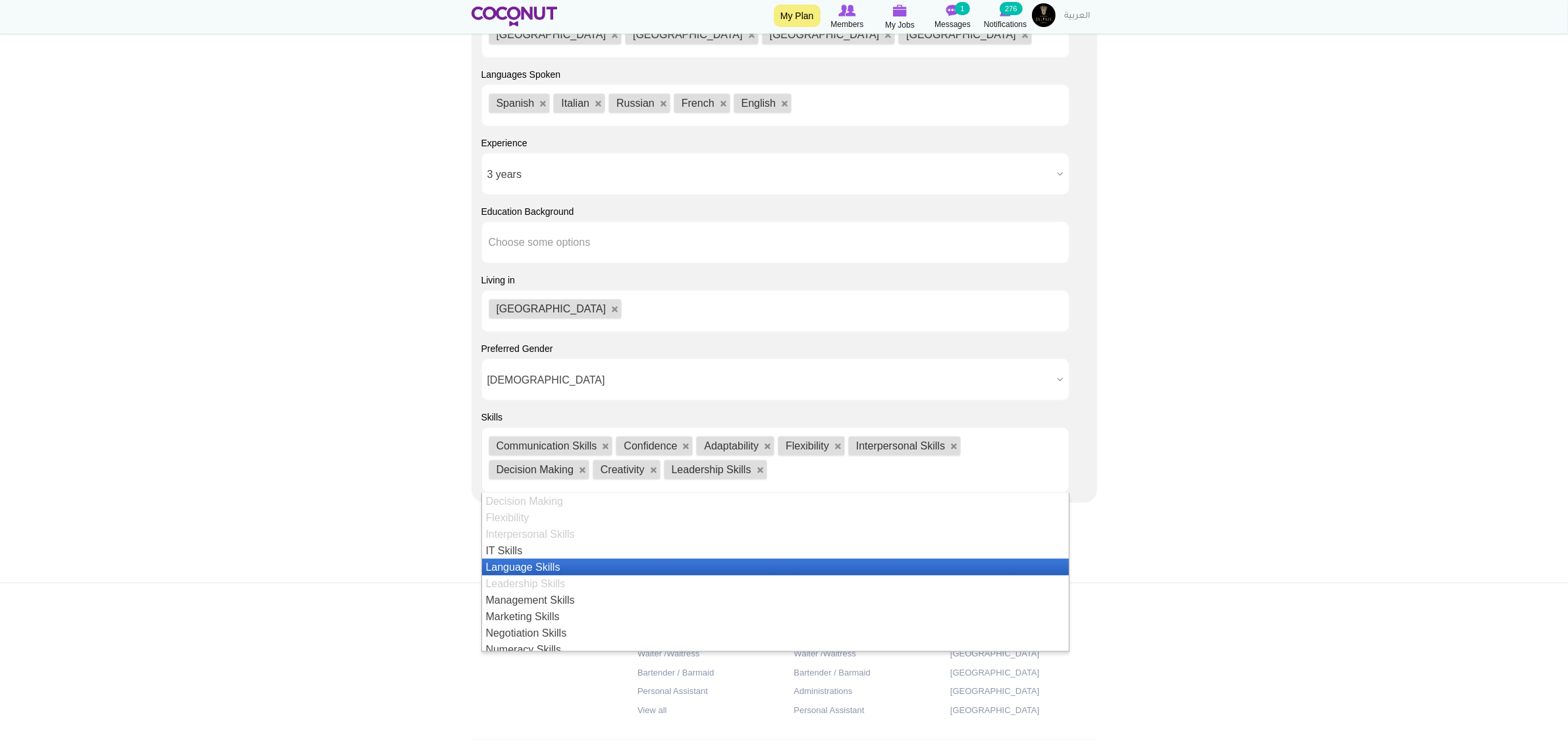
click at [565, 558] on li "Language Skills" at bounding box center [775, 566] width 588 height 16
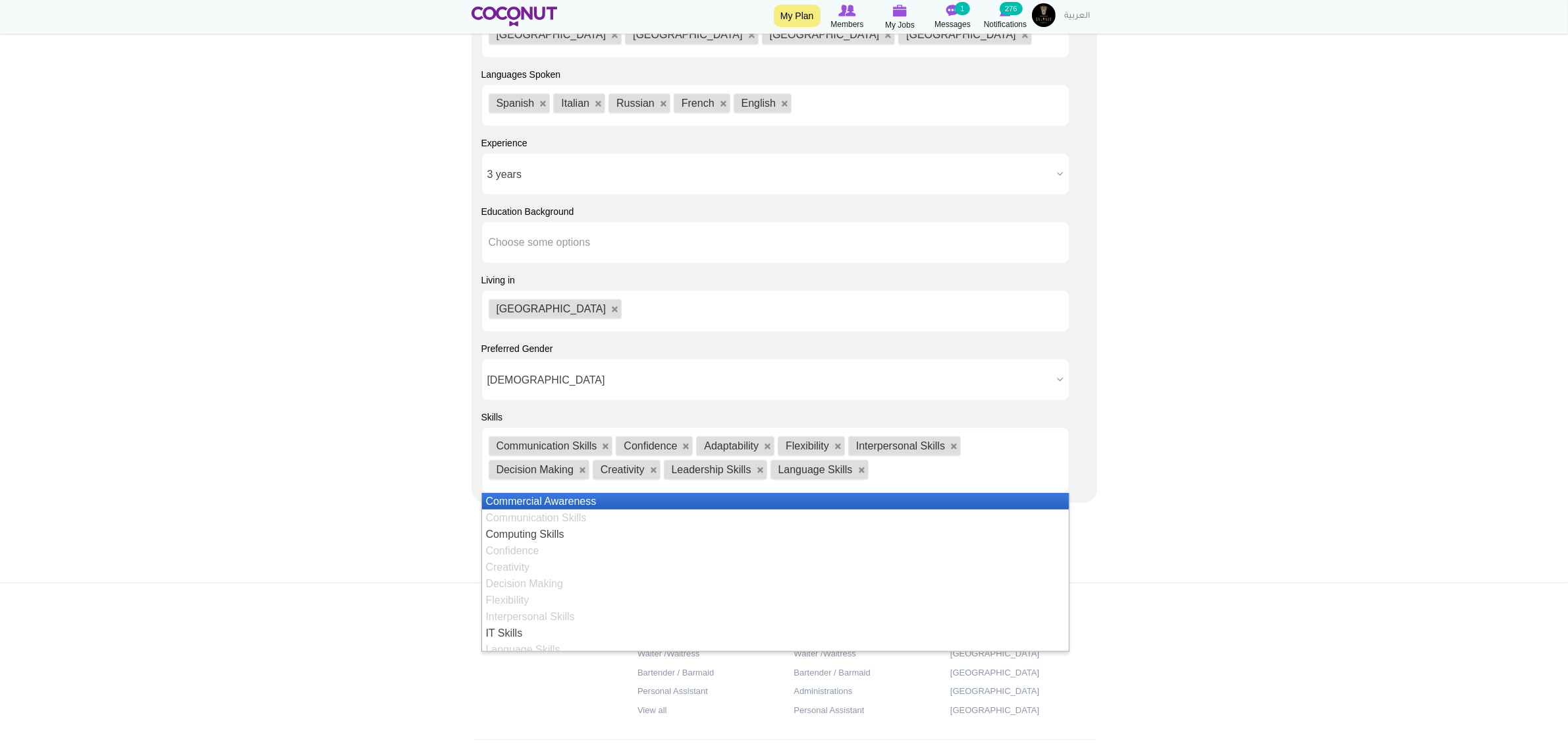
scroll to position [181, 0]
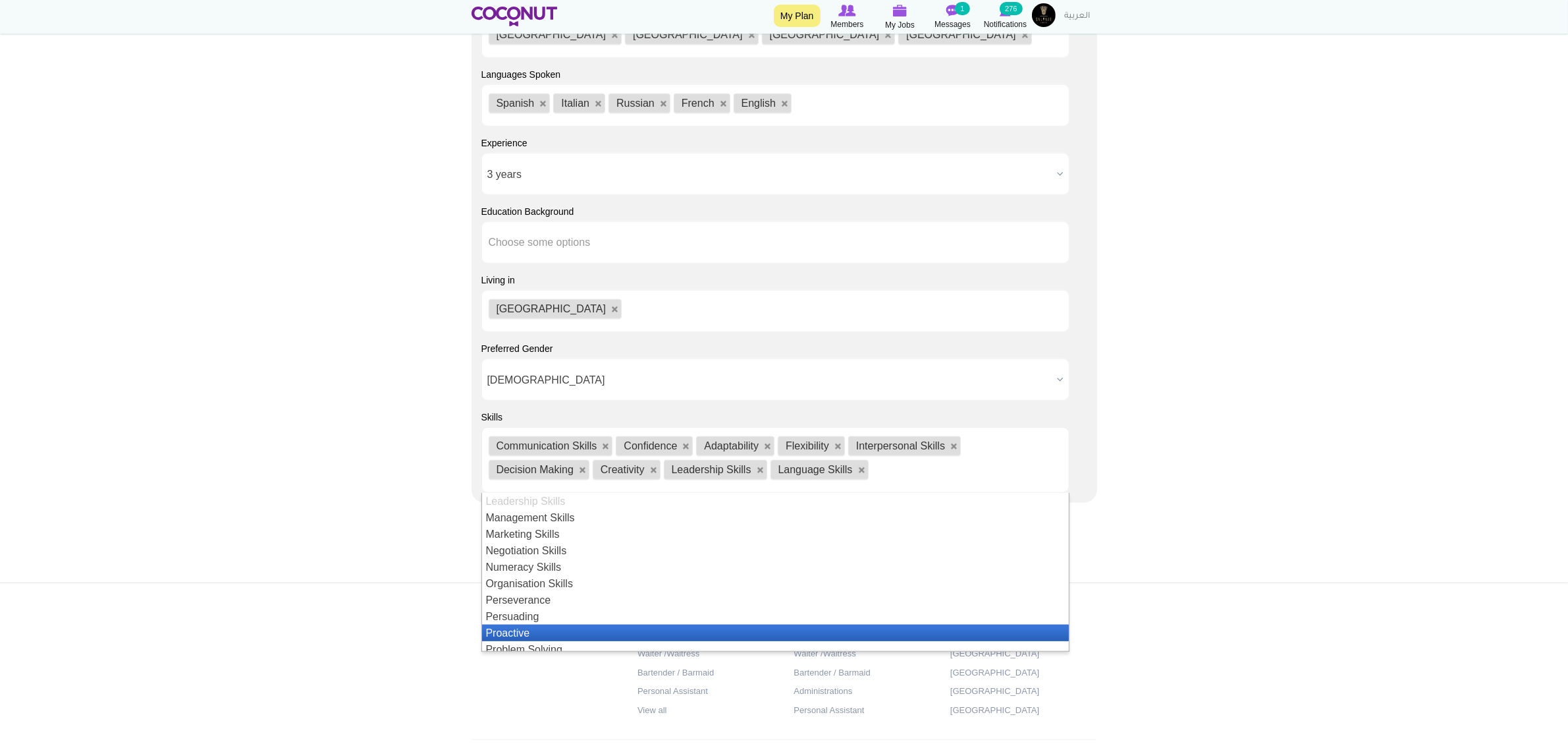
click at [560, 624] on li "Proactive" at bounding box center [775, 632] width 588 height 16
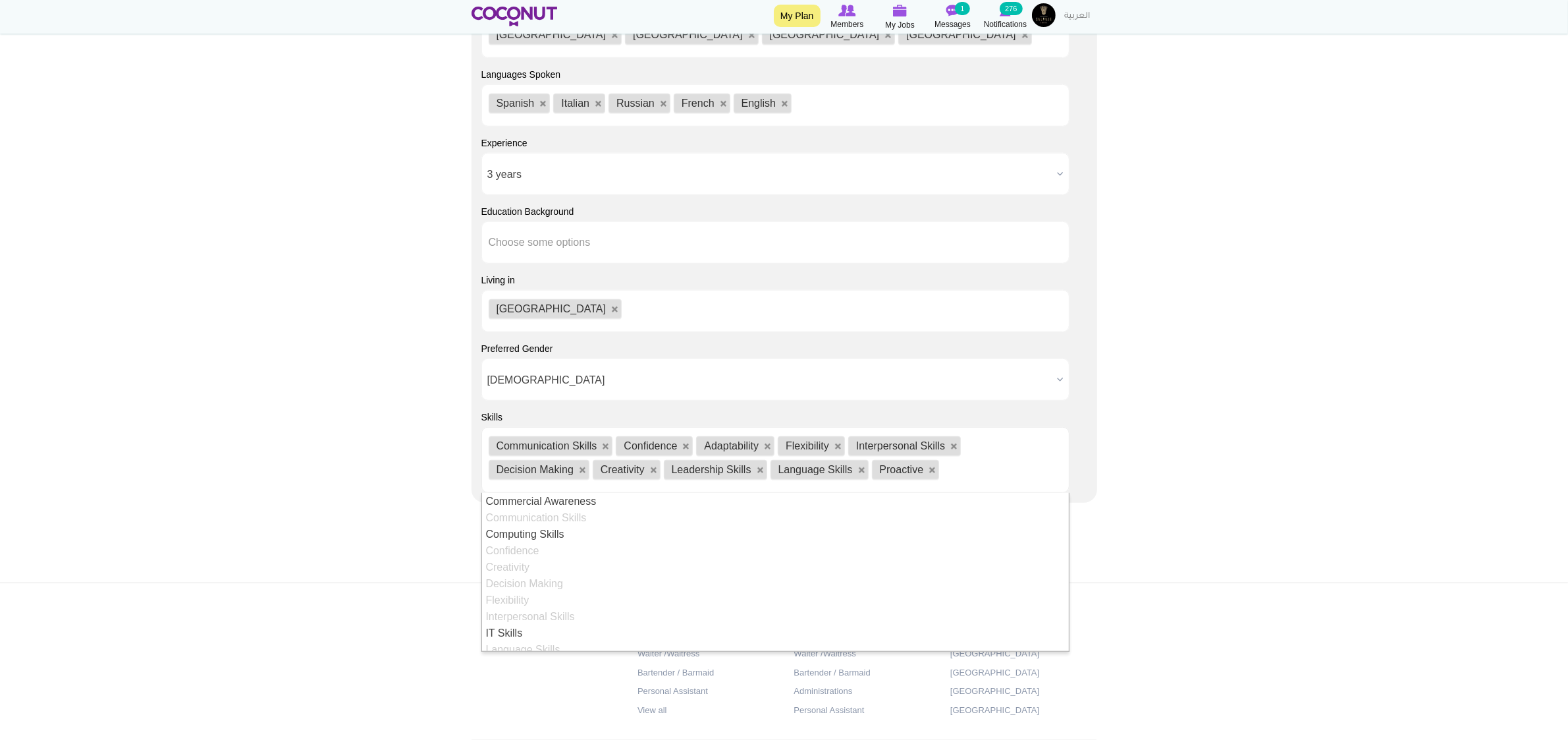
scroll to position [286, 0]
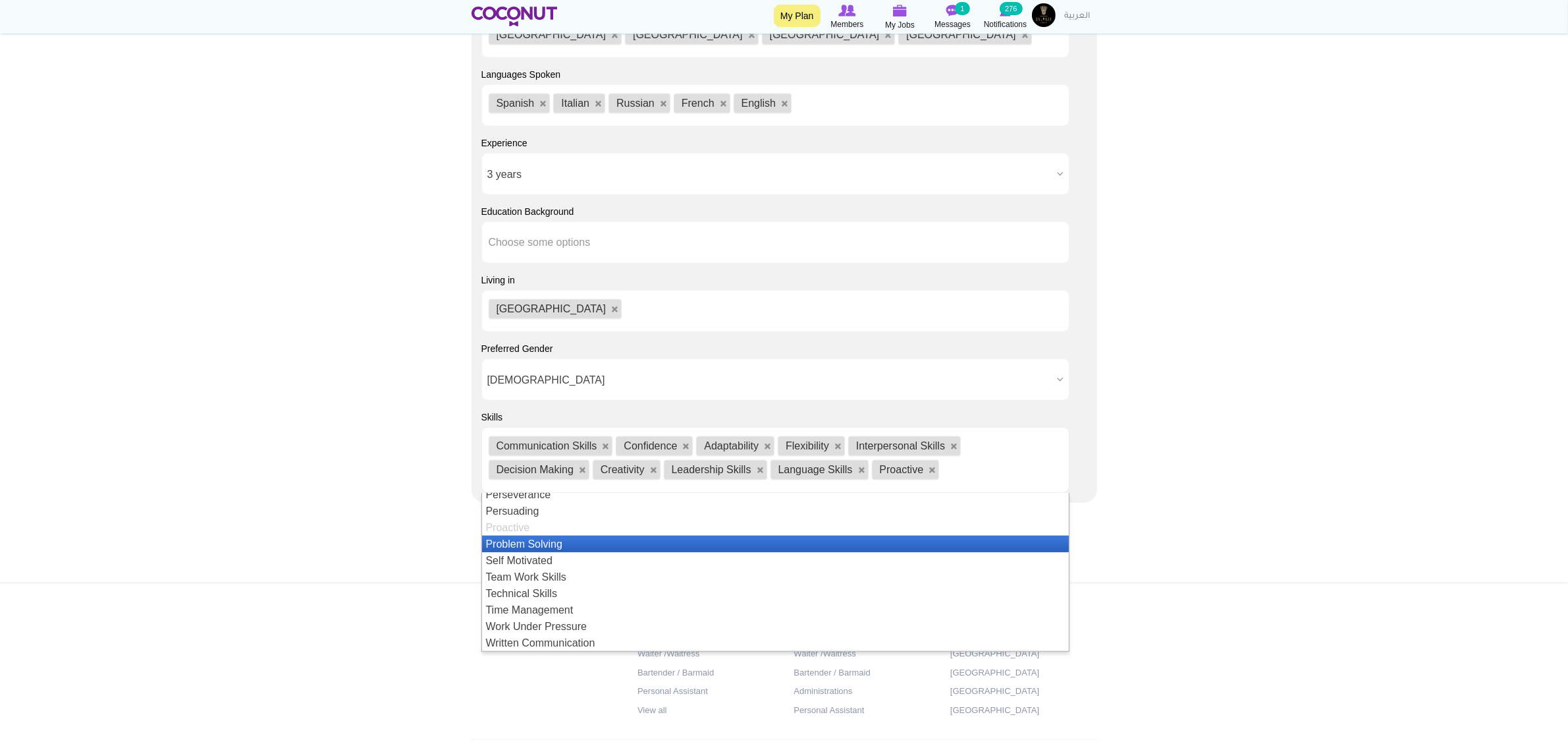
click at [554, 536] on li "Problem Solving" at bounding box center [775, 543] width 588 height 16
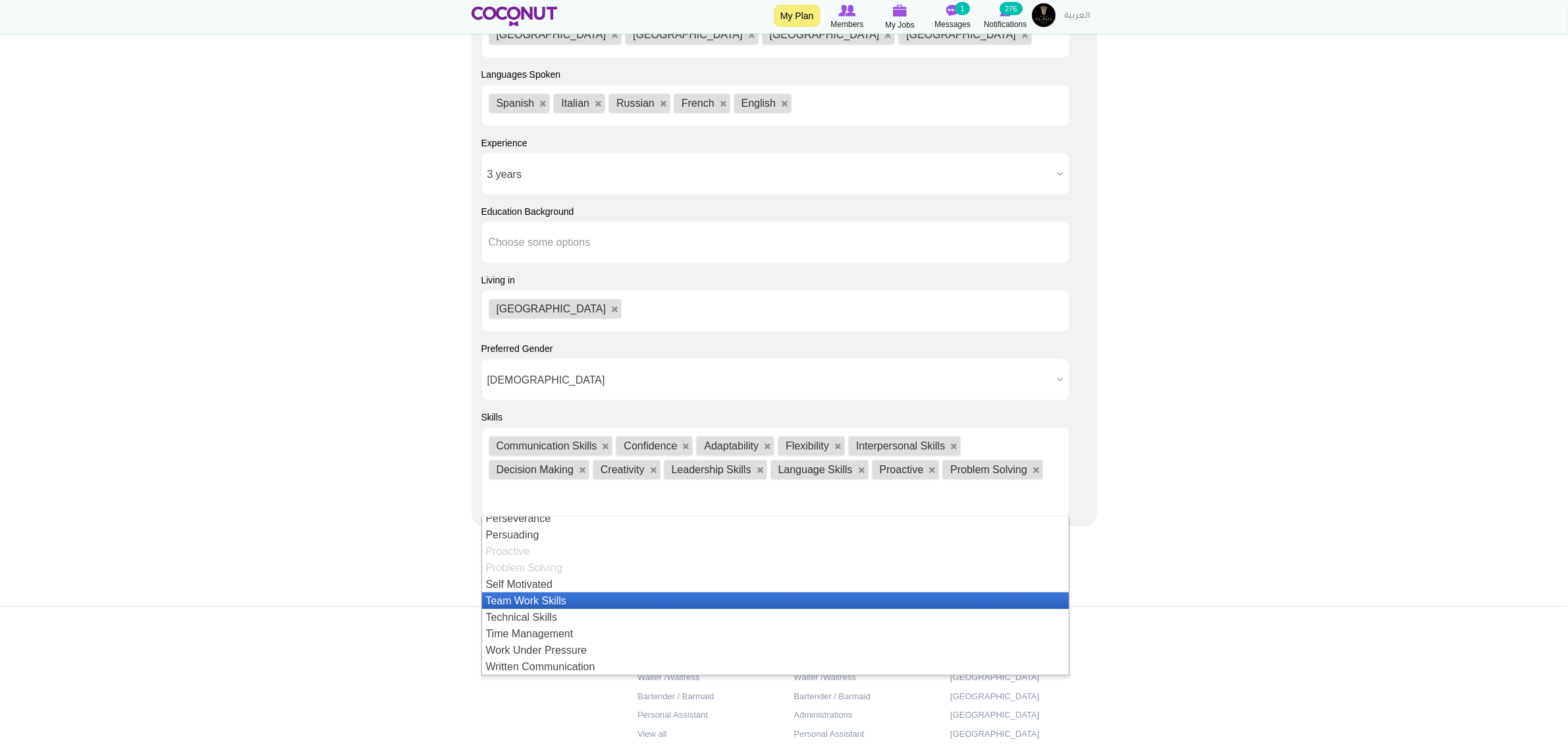
click at [563, 592] on li "Team Work Skills" at bounding box center [775, 600] width 588 height 16
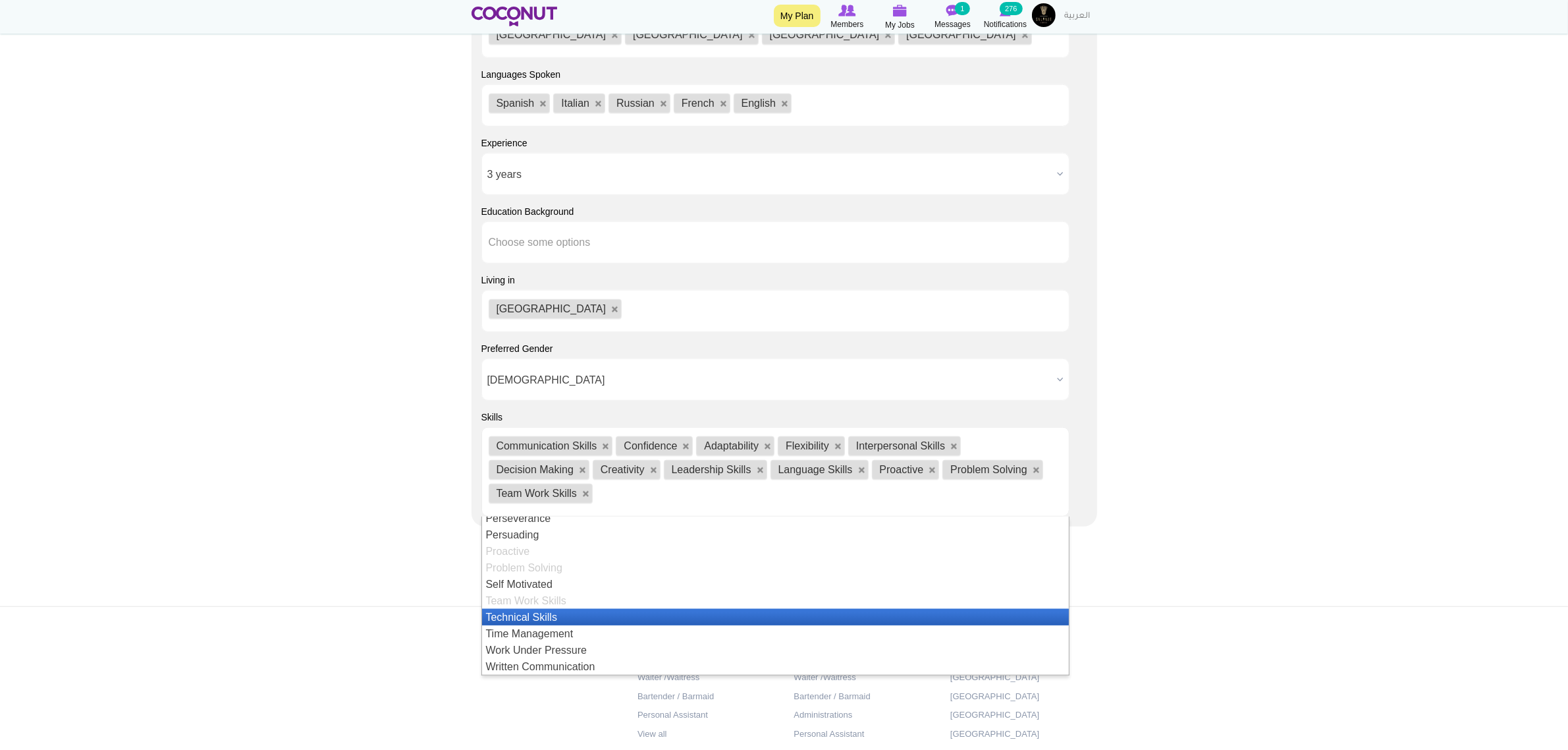
click at [563, 608] on li "Technical Skills" at bounding box center [775, 616] width 588 height 16
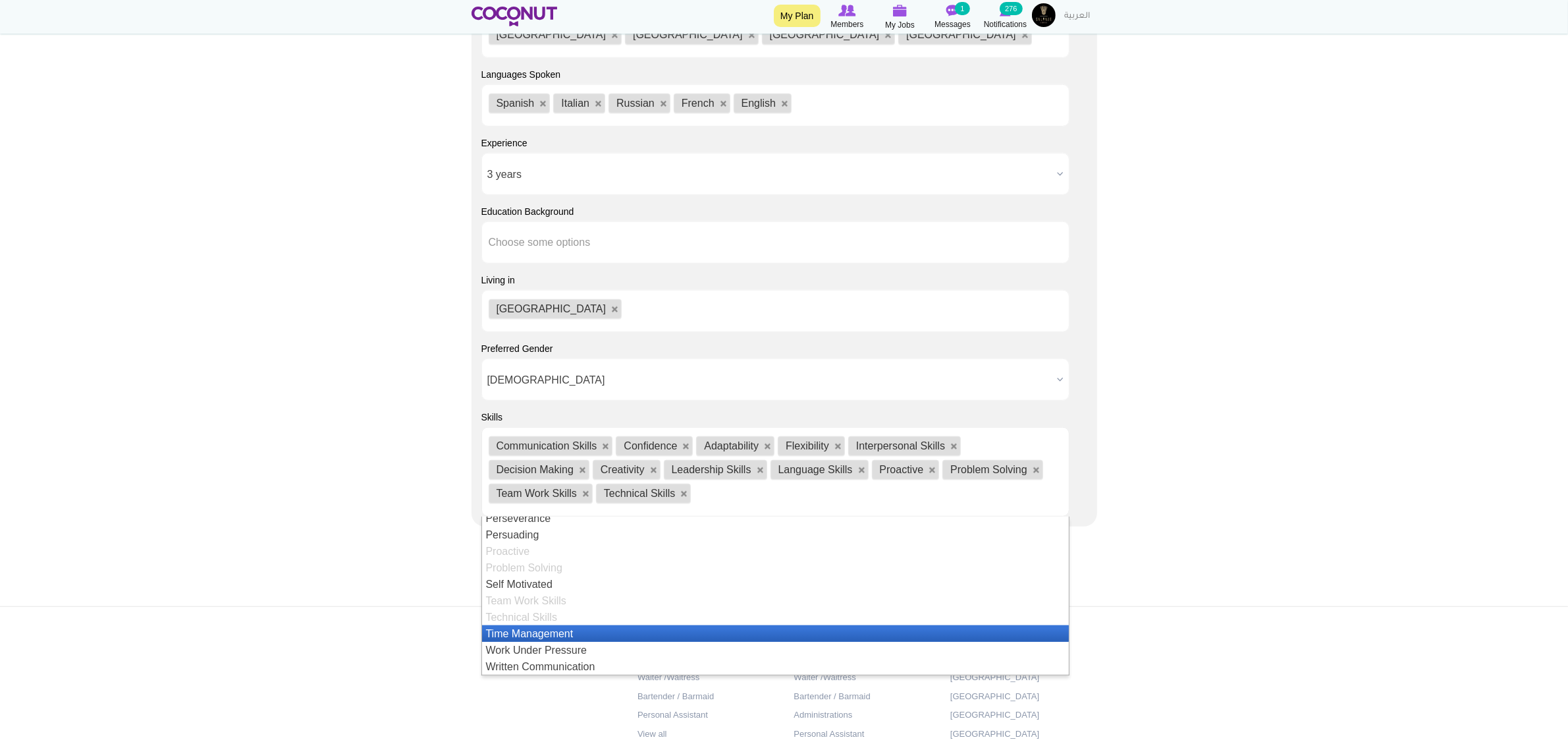
click at [558, 625] on li "Time Management" at bounding box center [775, 633] width 588 height 16
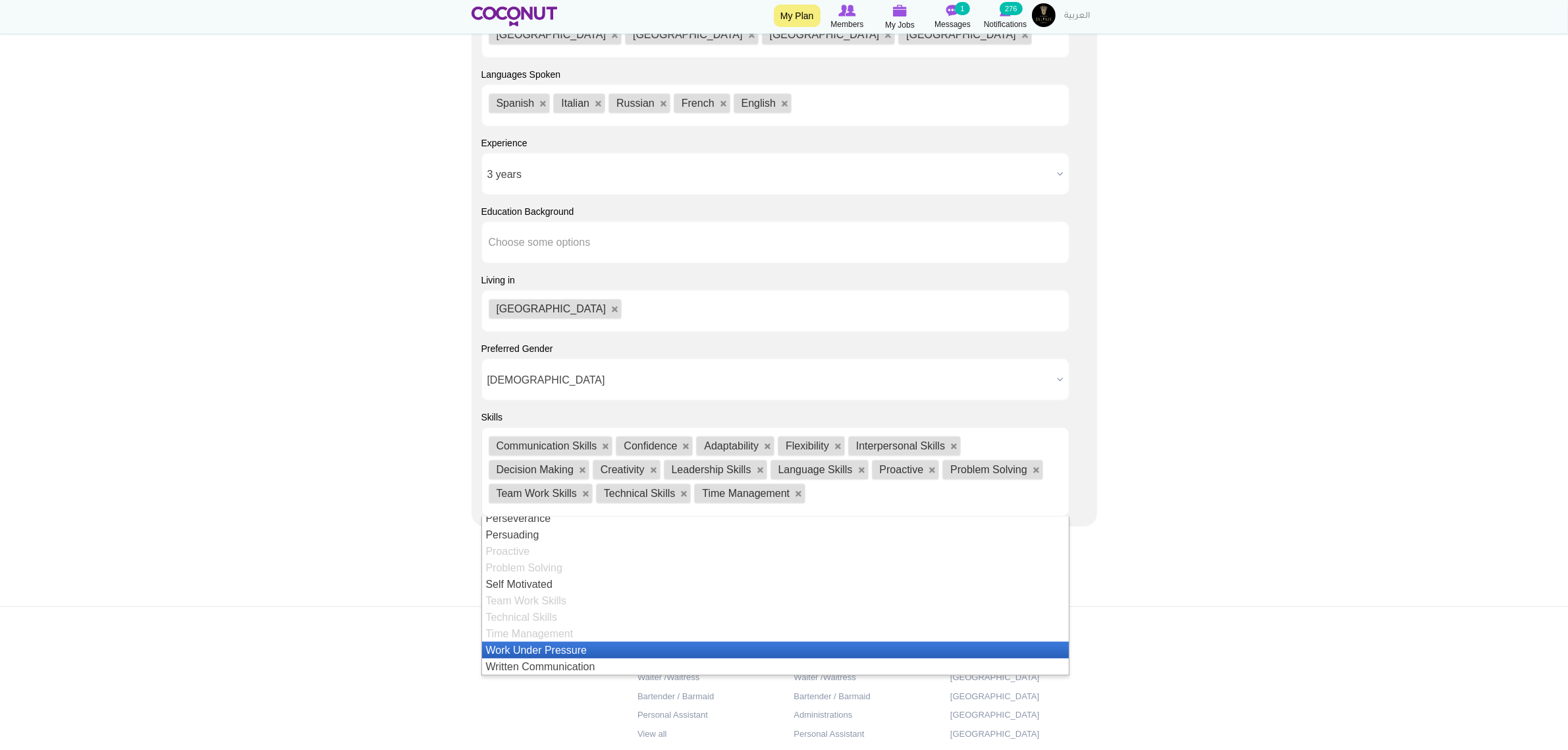
click at [557, 641] on li "Work Under Pressure" at bounding box center [775, 649] width 588 height 16
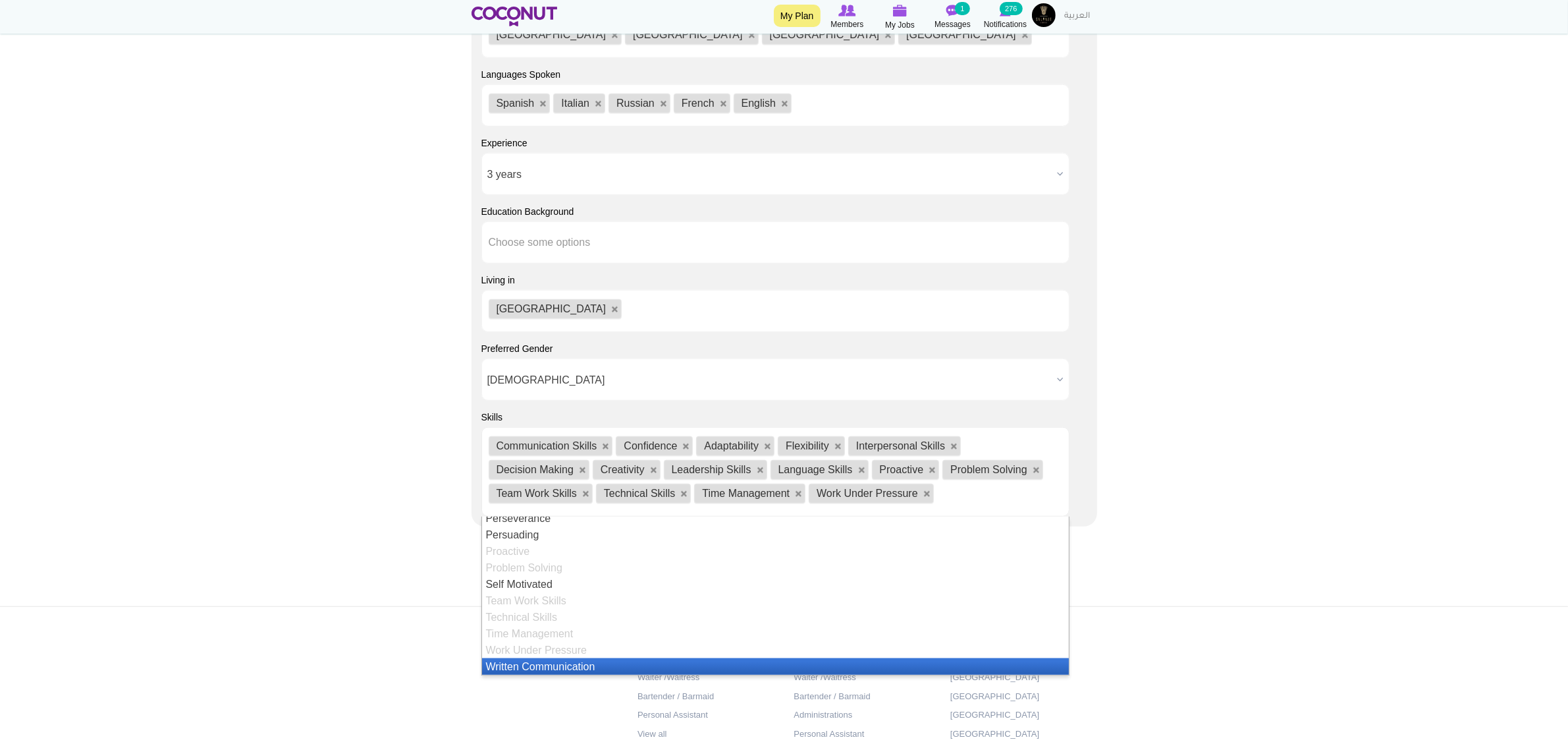
click at [555, 658] on li "Written Communication" at bounding box center [775, 666] width 588 height 16
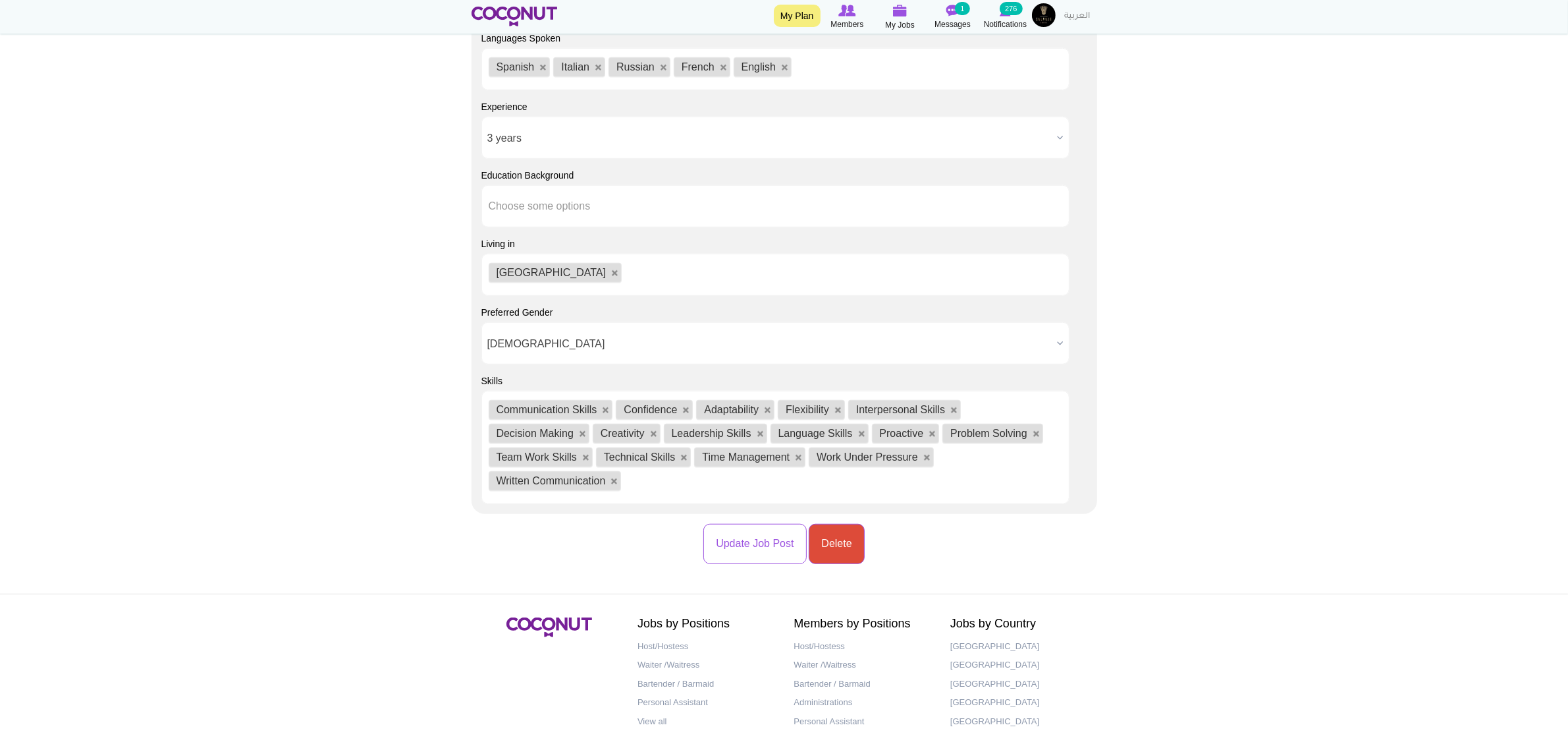
scroll to position [1207, 0]
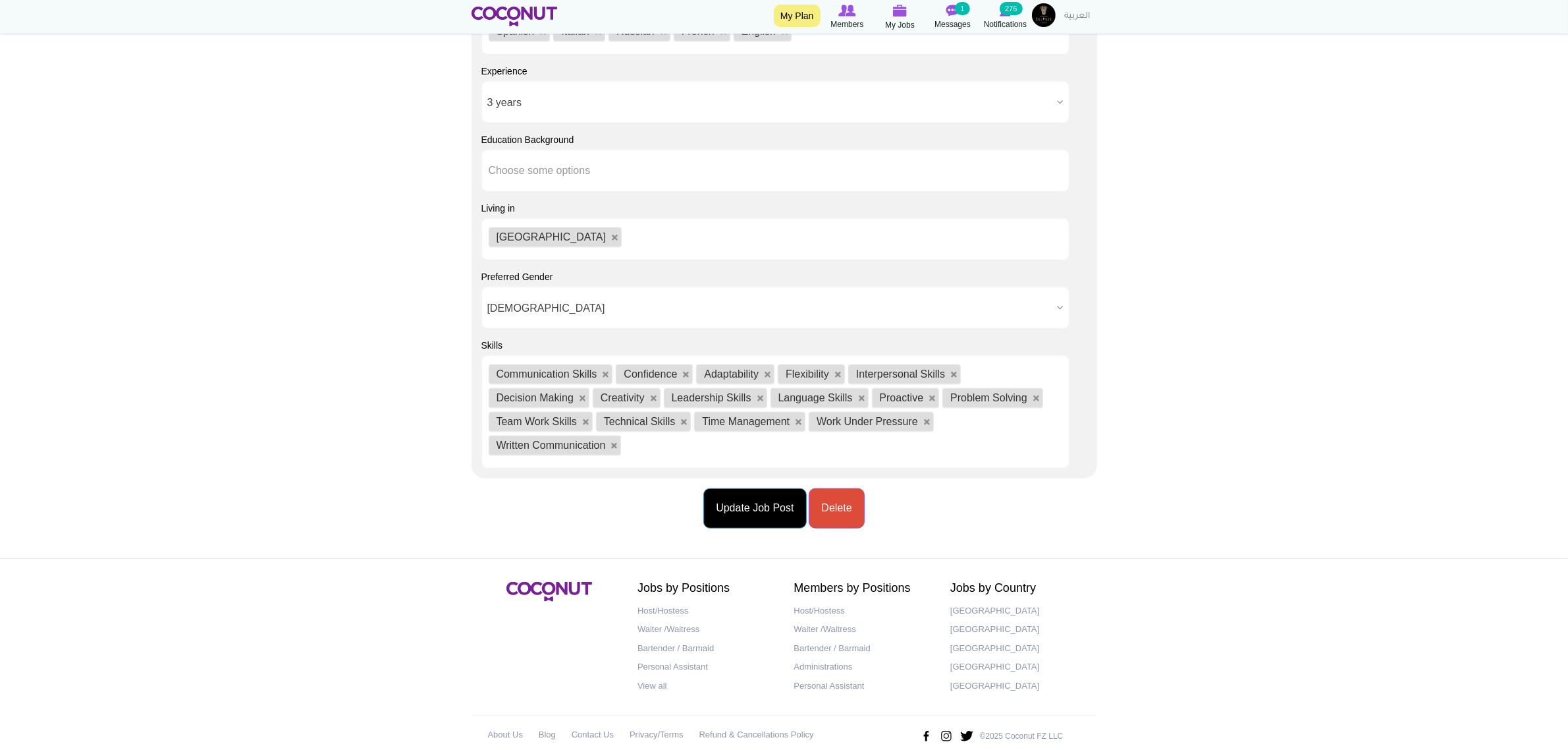
drag, startPoint x: 752, startPoint y: 494, endPoint x: 709, endPoint y: 482, distance: 44.6
click at [753, 491] on button "Update Job Post" at bounding box center [755, 508] width 103 height 41
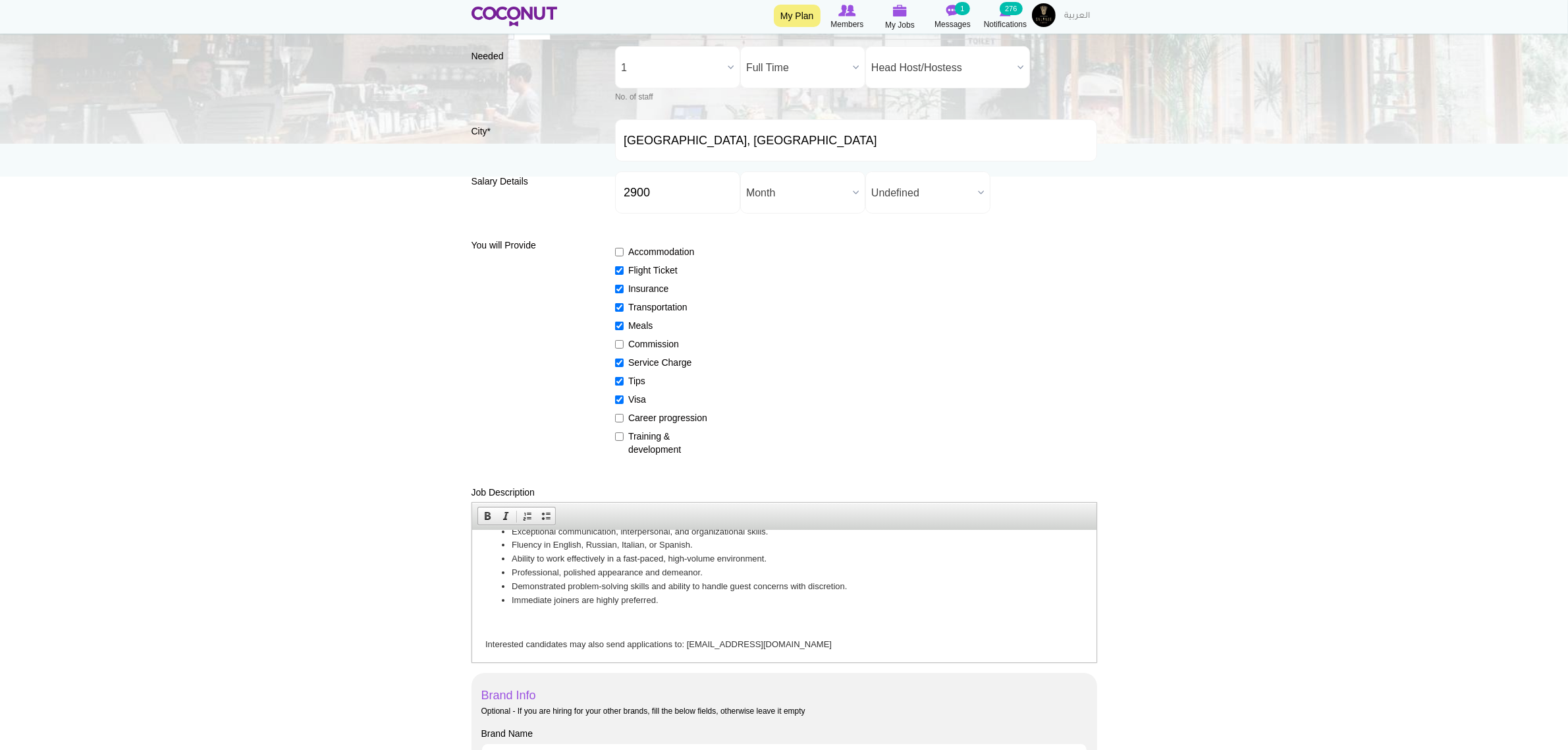
scroll to position [54, 0]
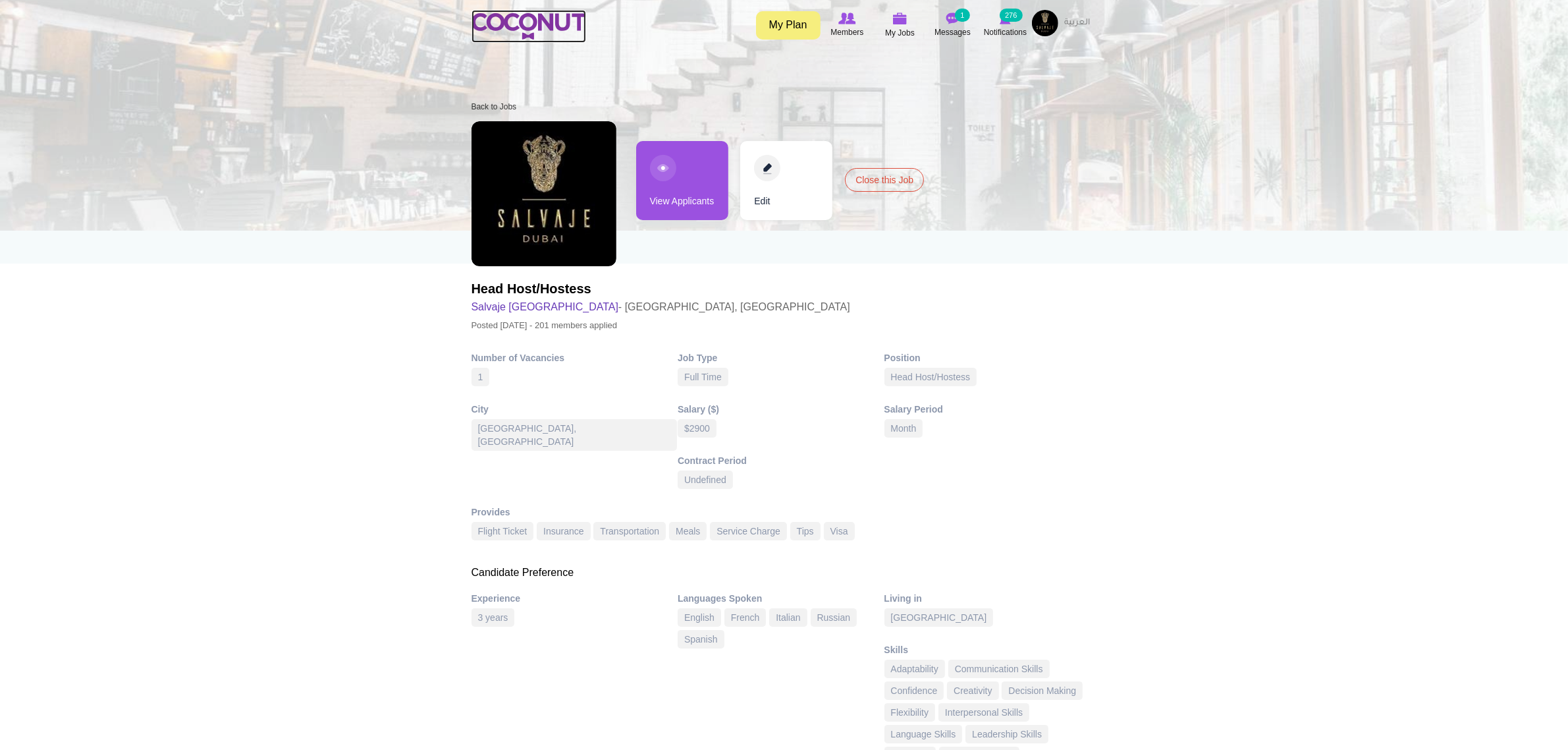
click at [515, 18] on img at bounding box center [528, 26] width 114 height 26
click at [898, 19] on img at bounding box center [900, 18] width 14 height 12
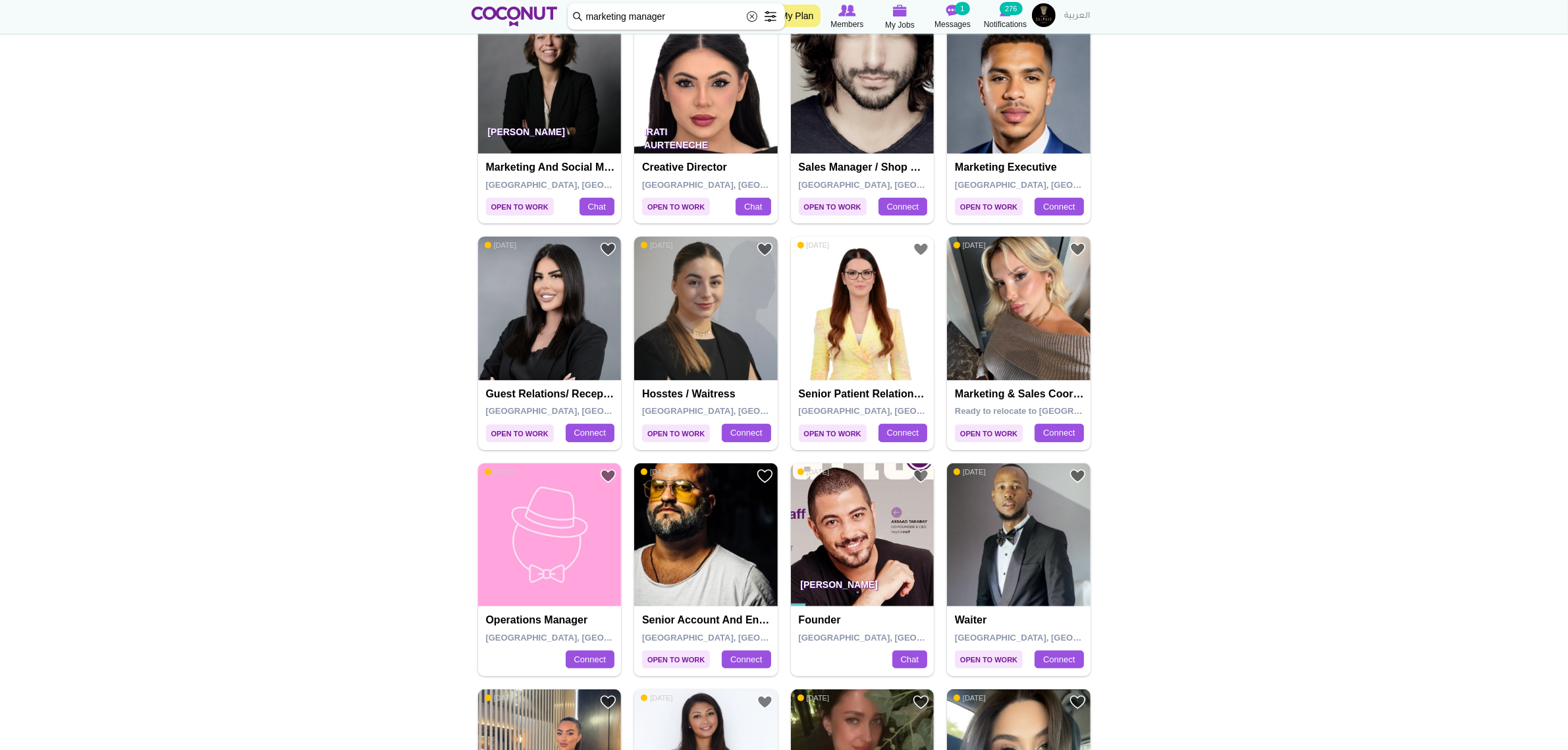
scroll to position [82, 0]
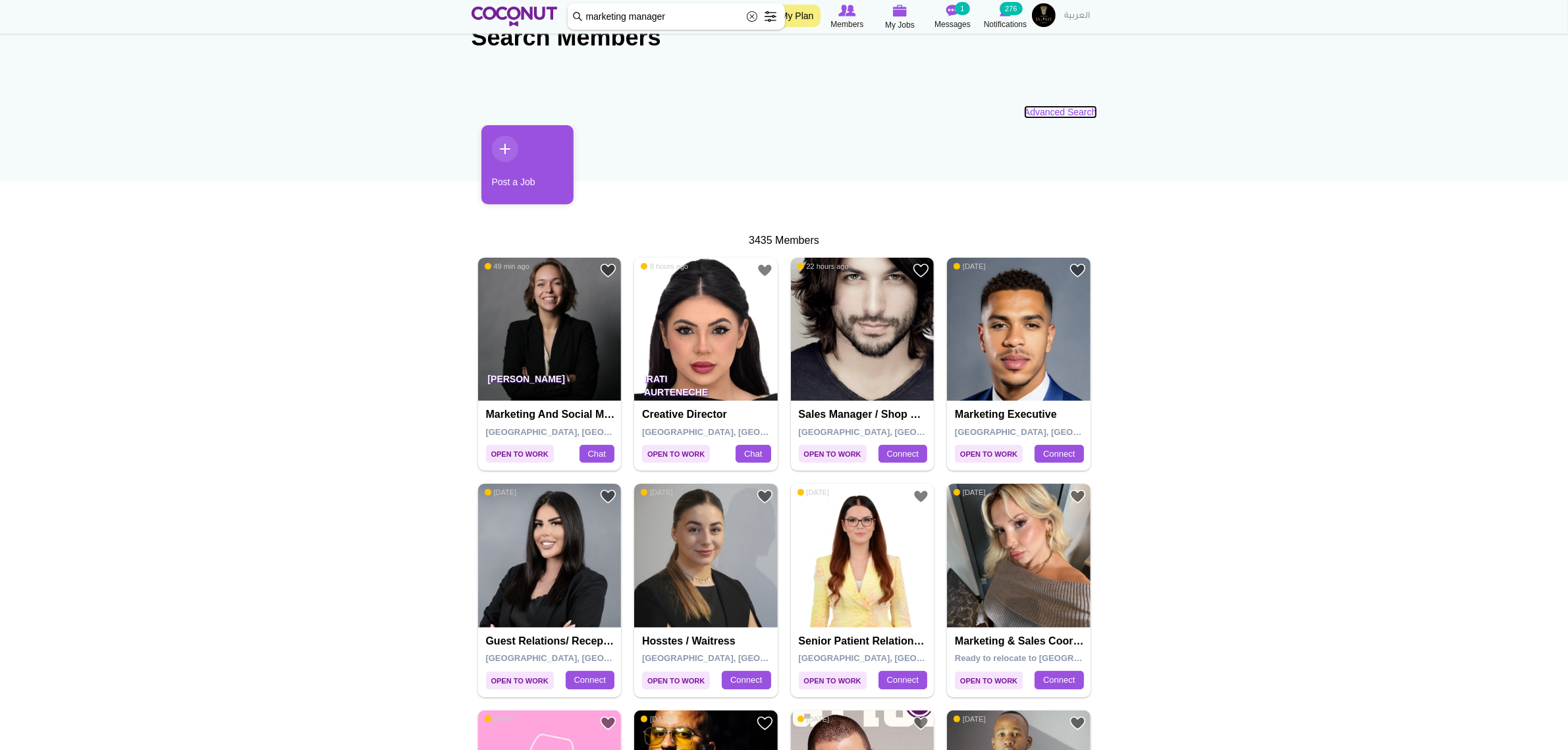
click at [1067, 113] on link "Advanced Search" at bounding box center [1060, 112] width 73 height 13
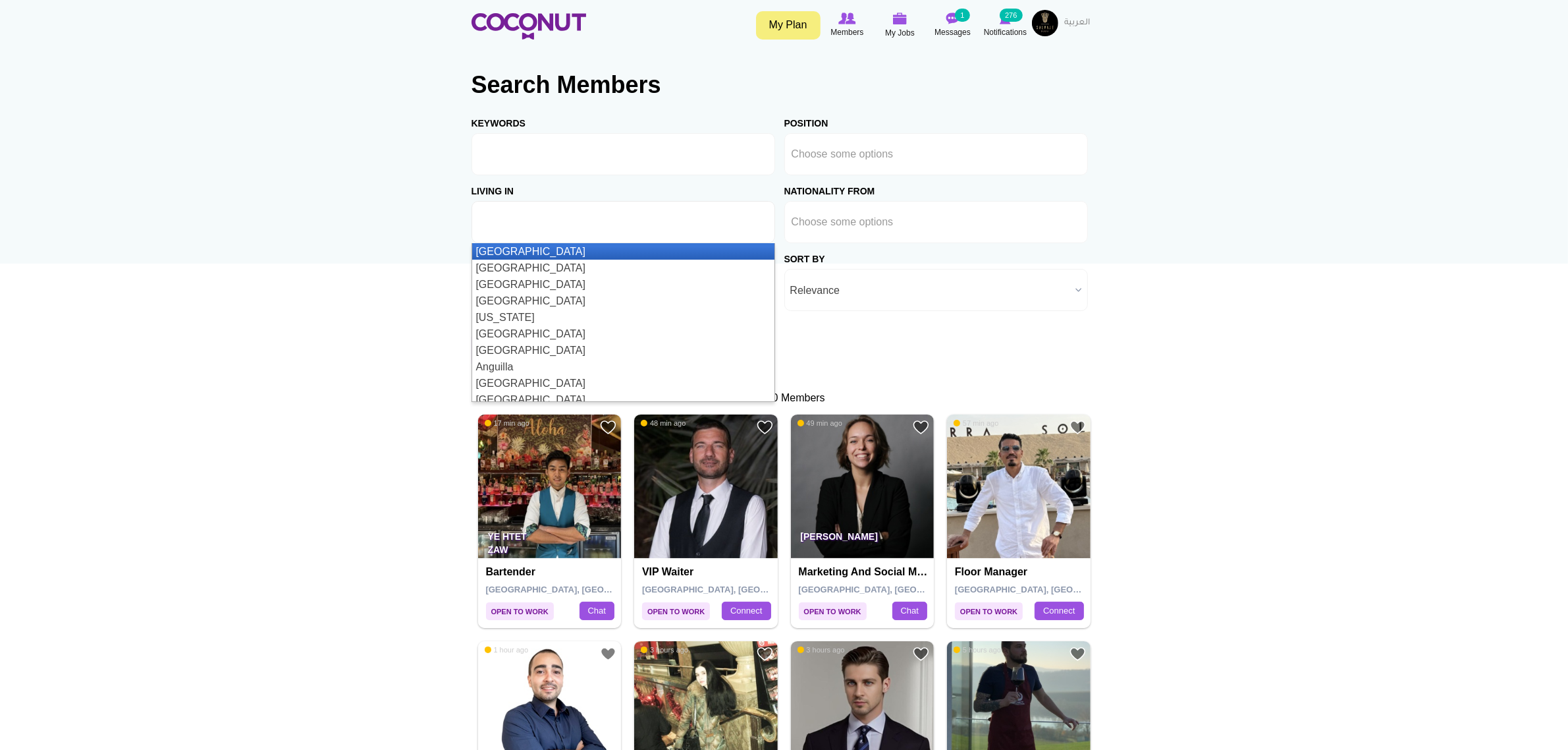
click at [570, 216] on input "text" at bounding box center [538, 222] width 119 height 12
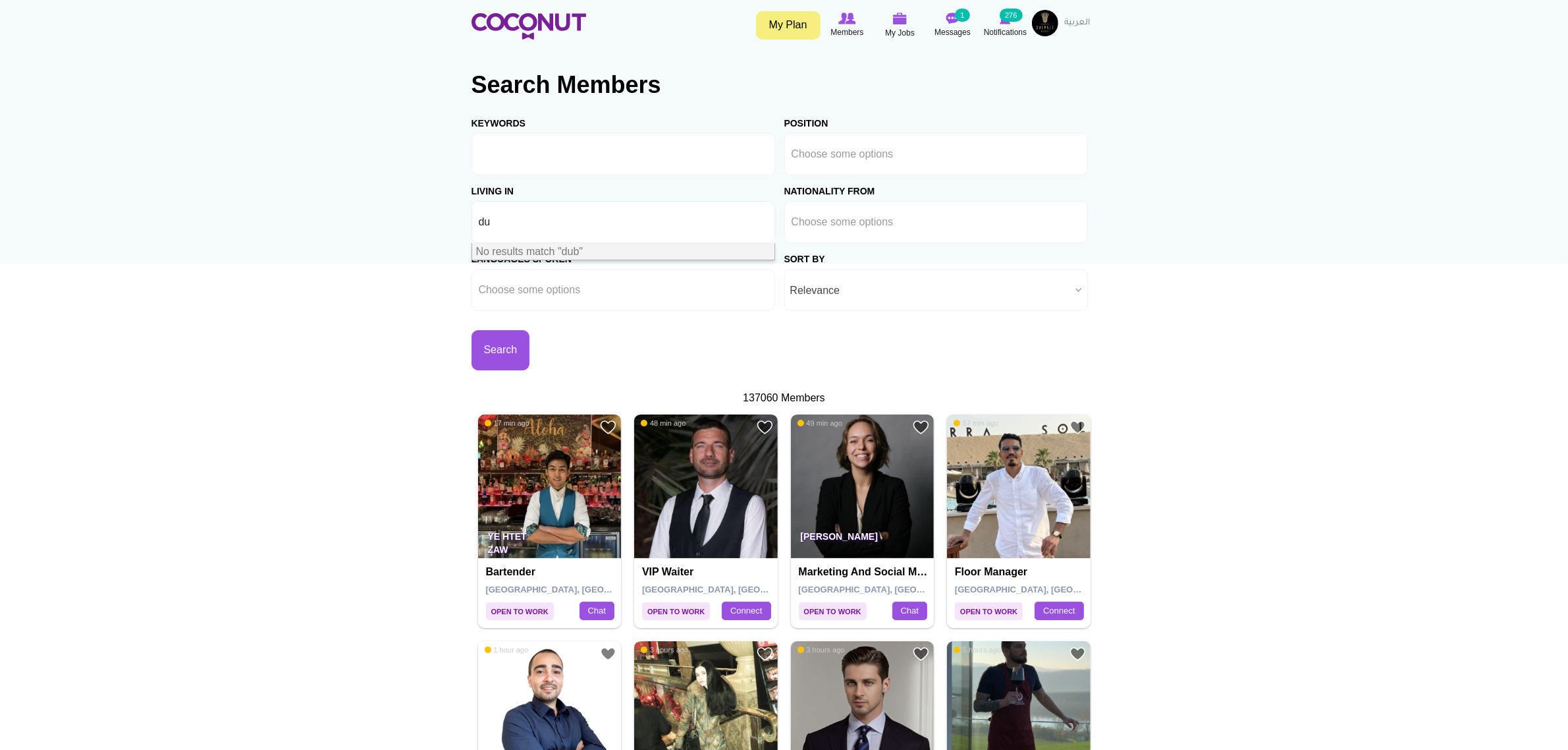
type input "d"
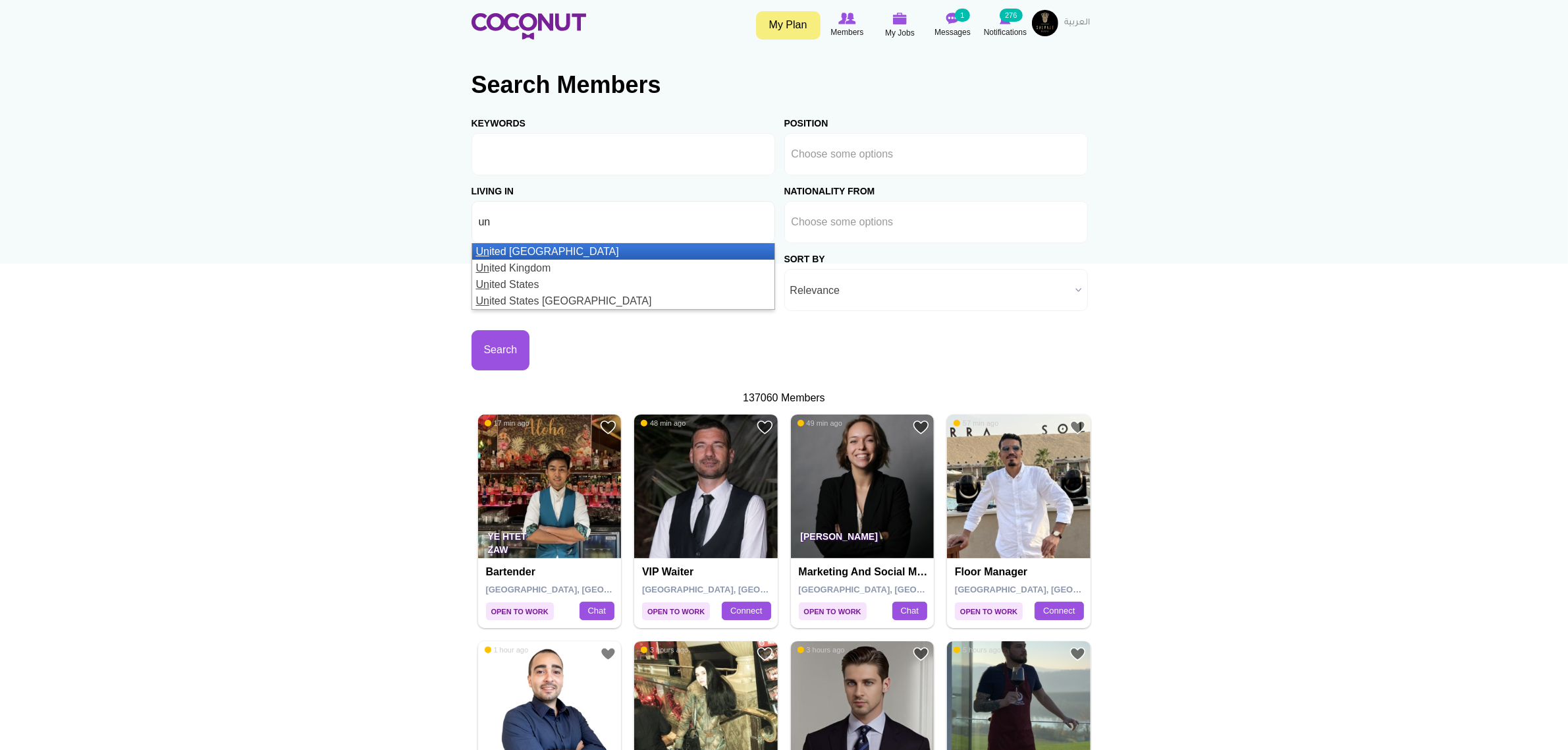
type input "un"
click at [593, 249] on li "Un ited Arab Emirates" at bounding box center [623, 250] width 302 height 16
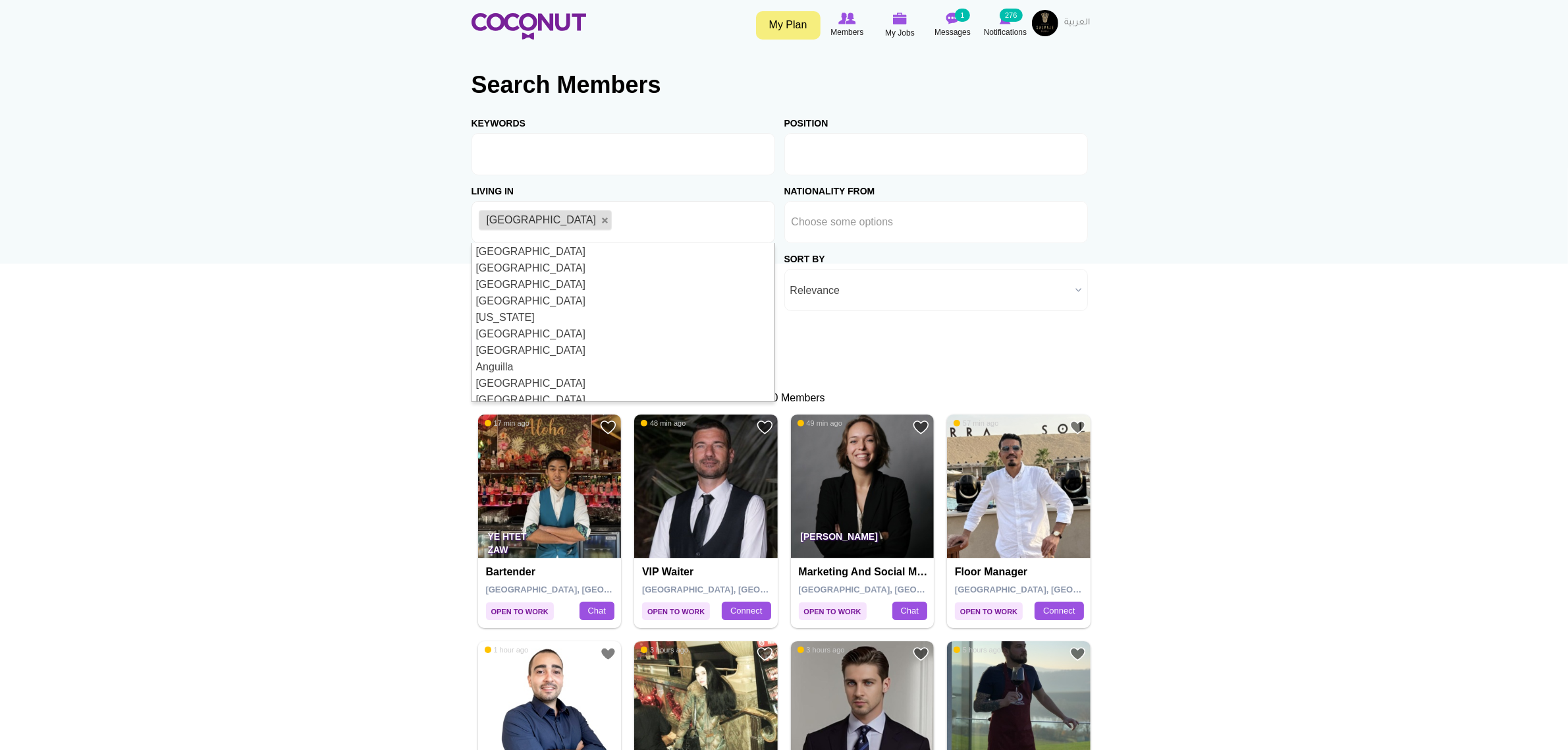
click at [882, 155] on input "text" at bounding box center [851, 154] width 119 height 12
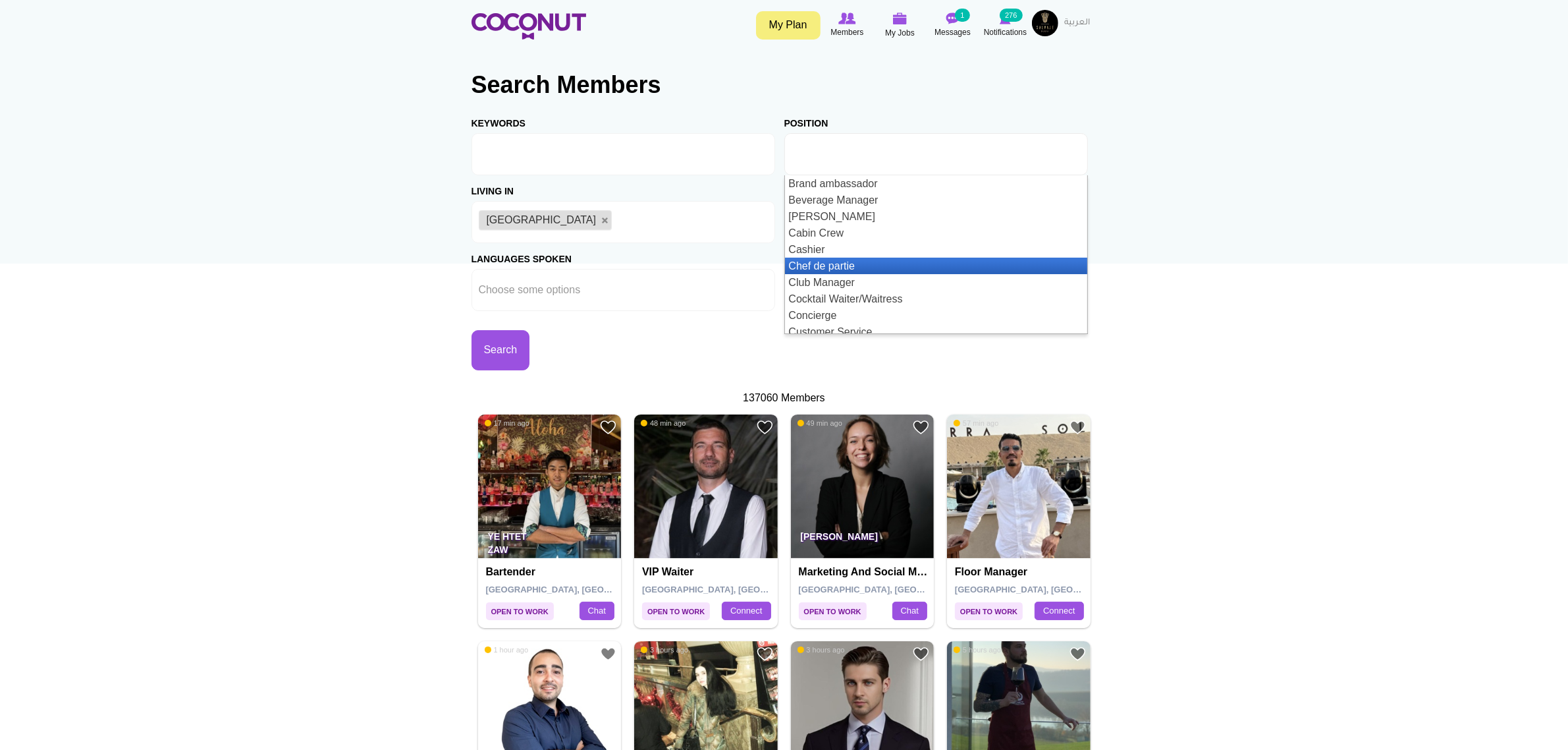
scroll to position [412, 0]
click at [837, 148] on input "text" at bounding box center [851, 154] width 119 height 12
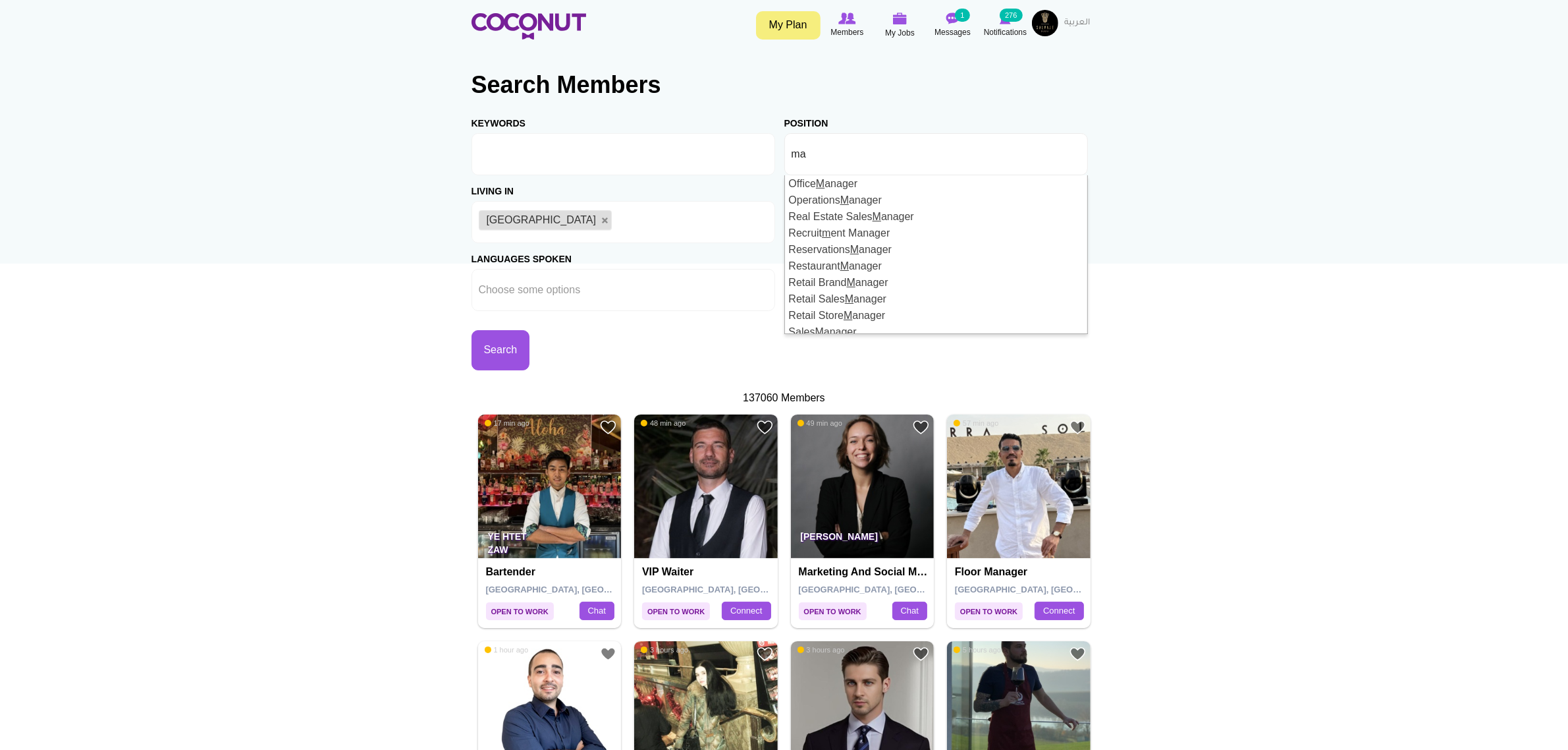
scroll to position [0, 0]
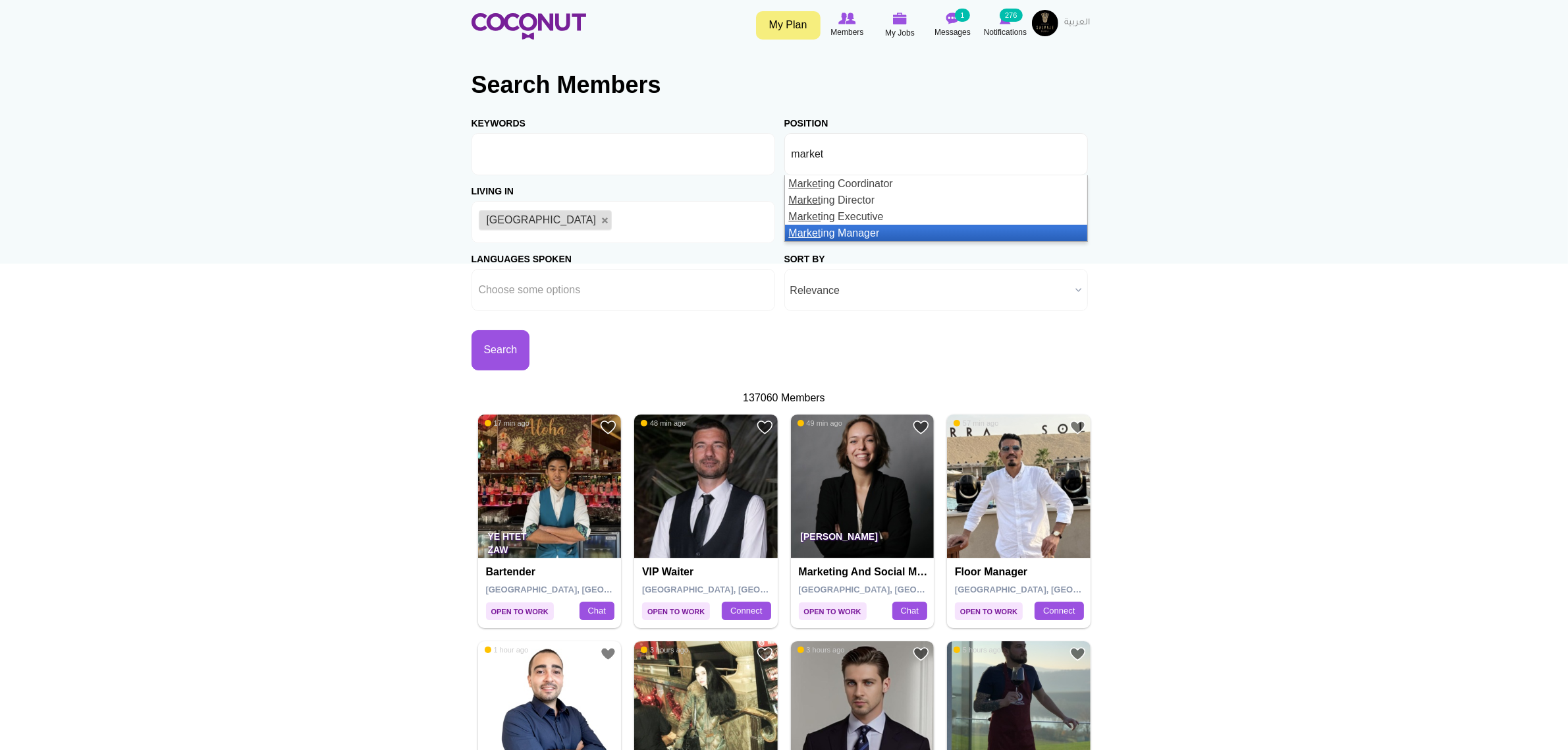
type input "market"
click at [850, 230] on li "Market ing Manager" at bounding box center [936, 232] width 302 height 16
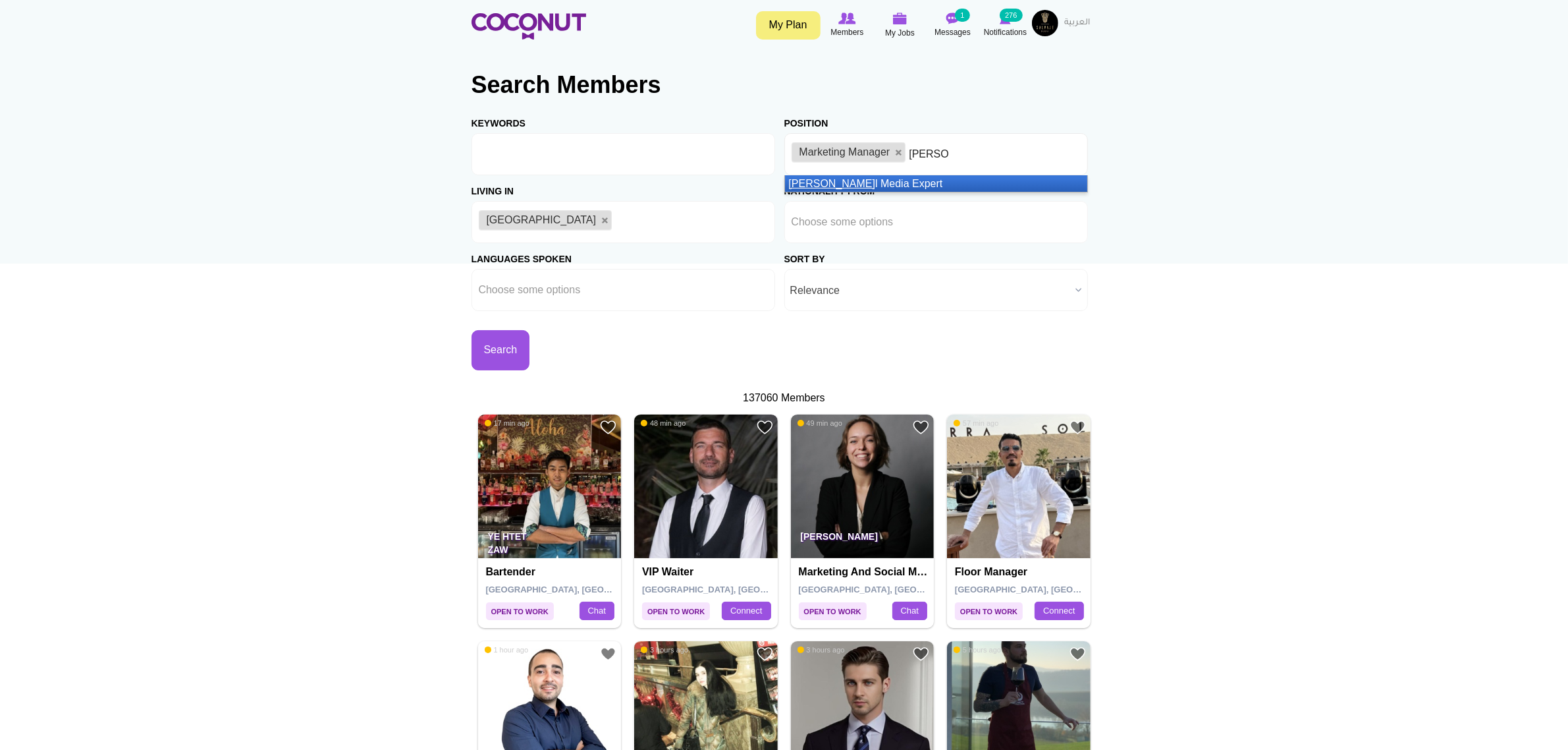
type input "socia"
click at [953, 188] on li "Socia l Media Expert" at bounding box center [936, 182] width 302 height 16
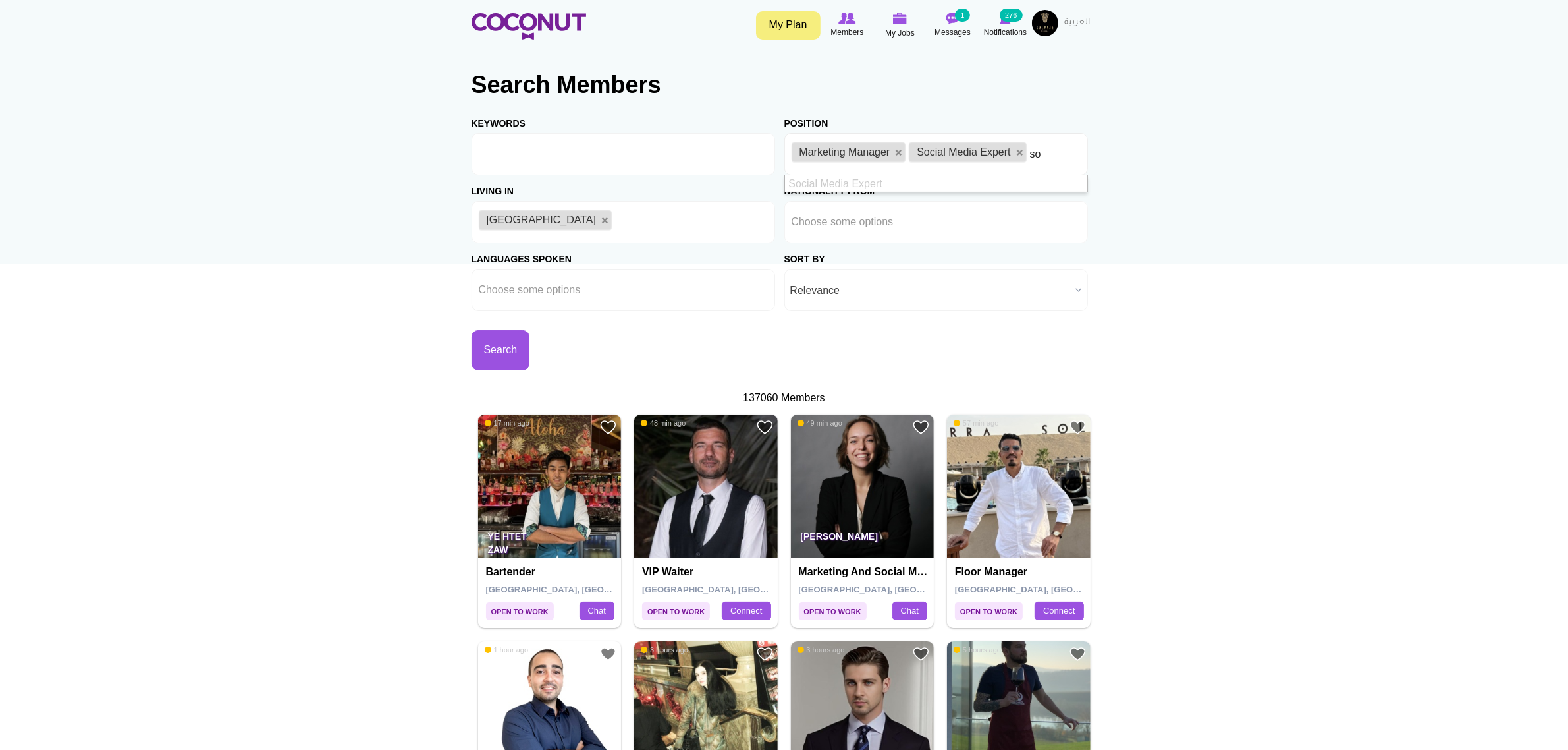
type input "s"
type input "head"
click at [975, 201] on li "Head Host/Hostess" at bounding box center [936, 199] width 302 height 16
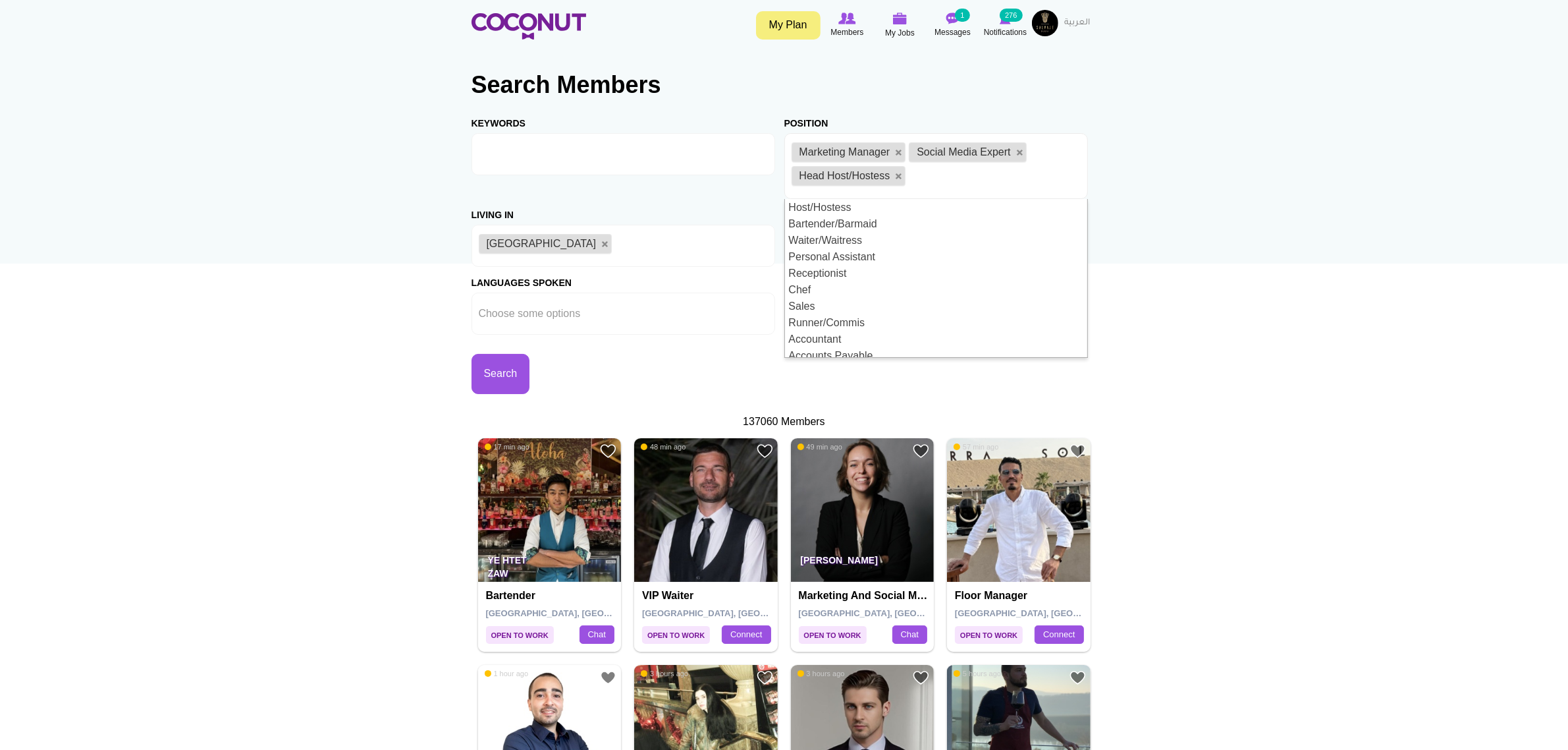
scroll to position [40, 0]
click at [530, 382] on button "Search" at bounding box center [501, 373] width 59 height 41
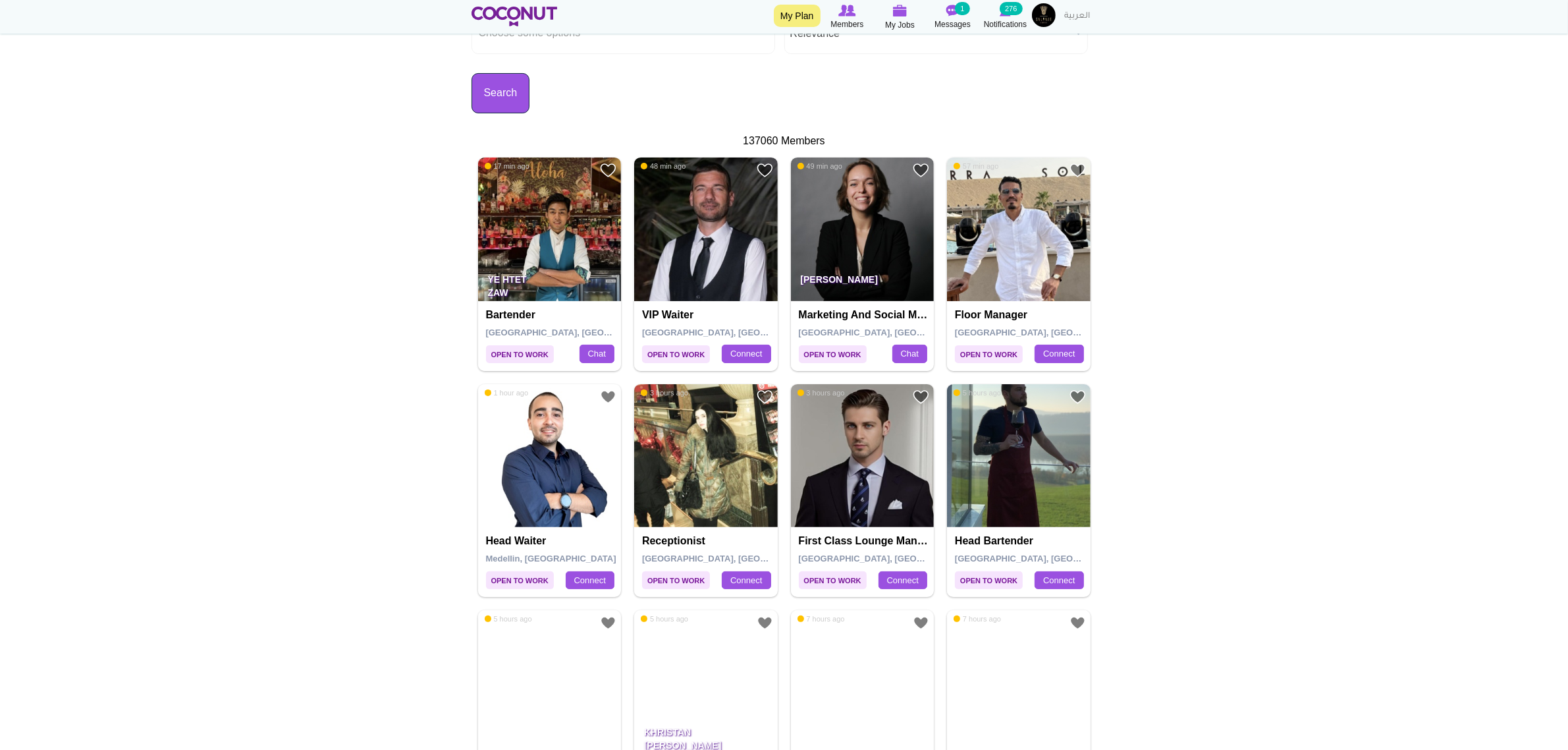
scroll to position [330, 0]
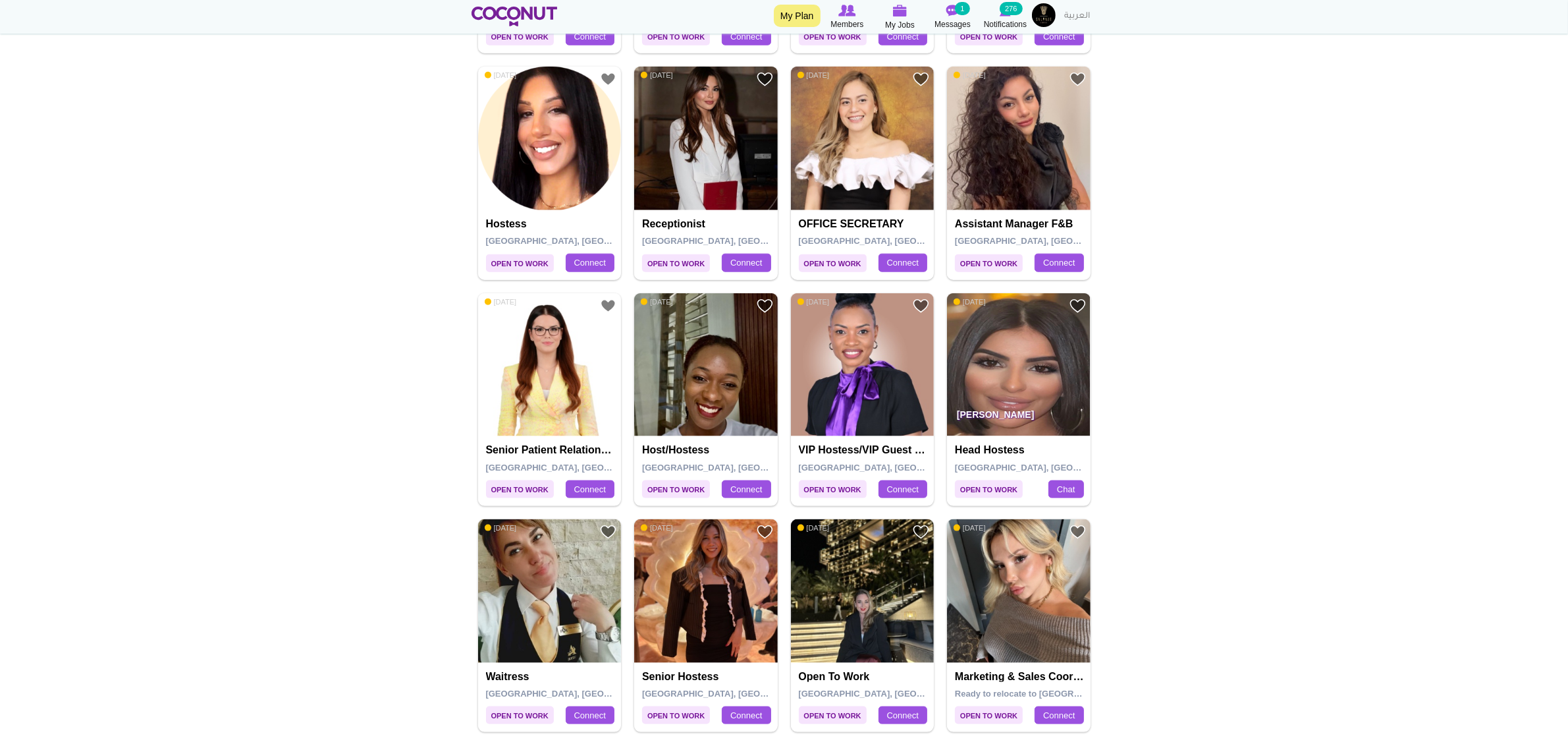
scroll to position [2291, 0]
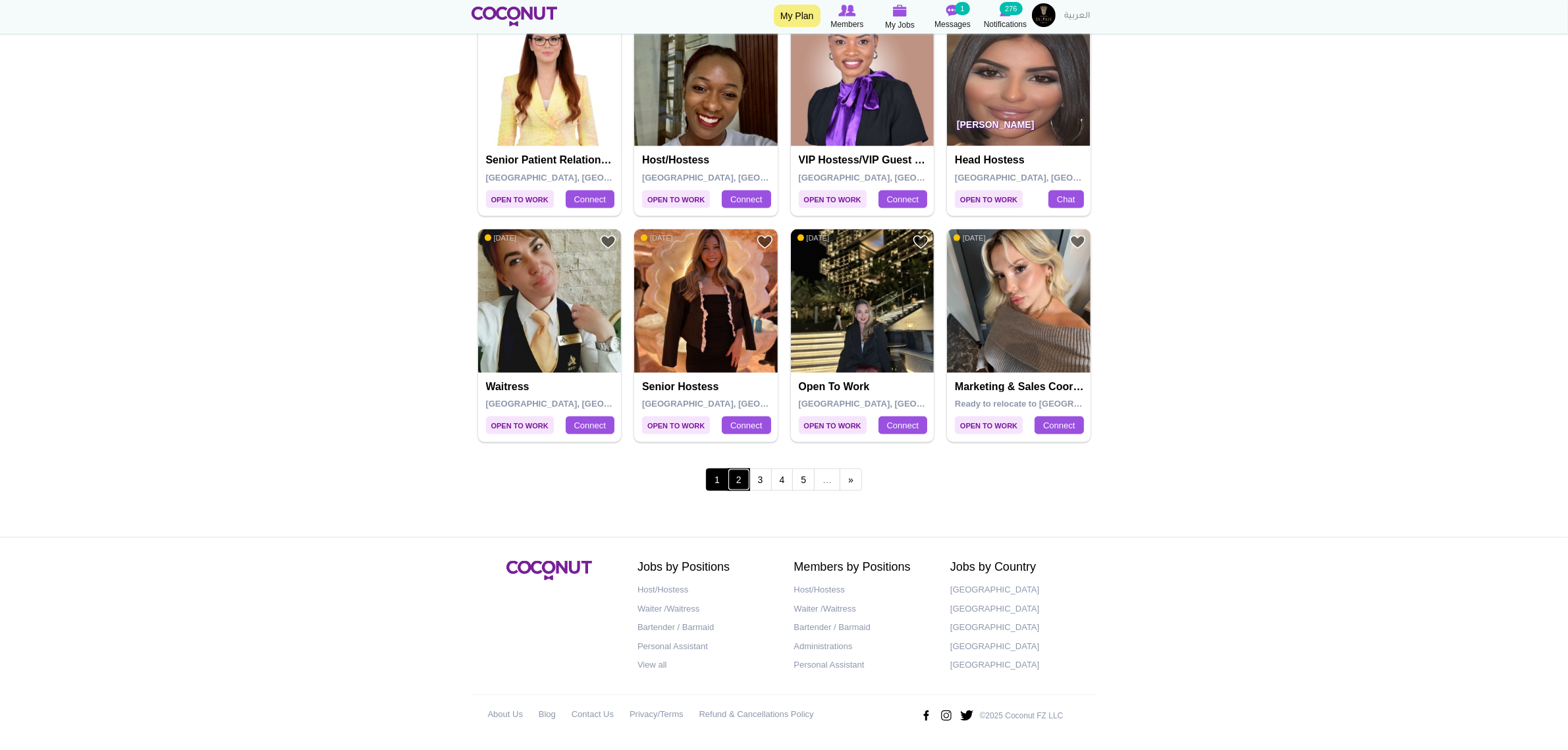
click at [735, 476] on link "2" at bounding box center [740, 480] width 23 height 23
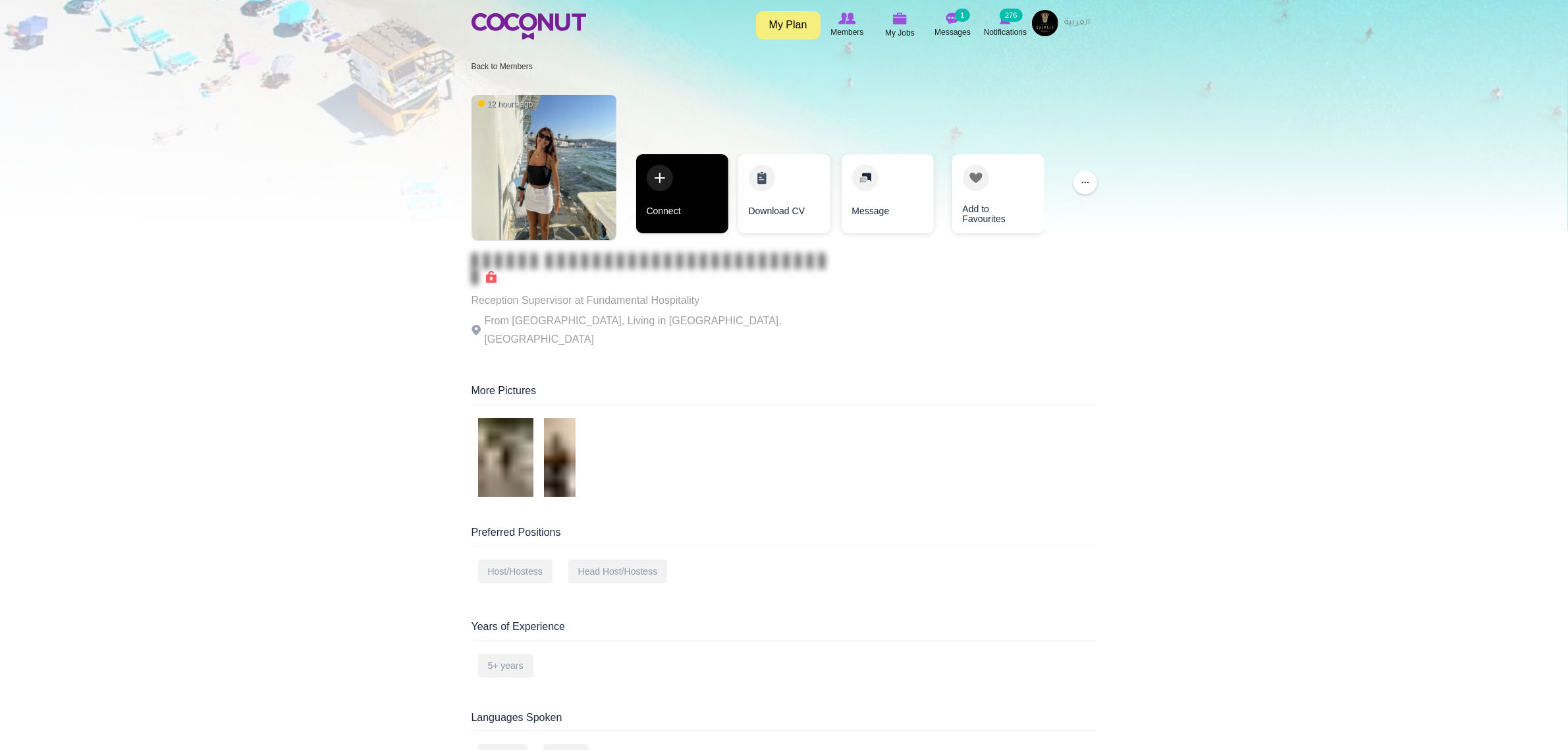
click at [682, 211] on link "Connect" at bounding box center [683, 194] width 93 height 79
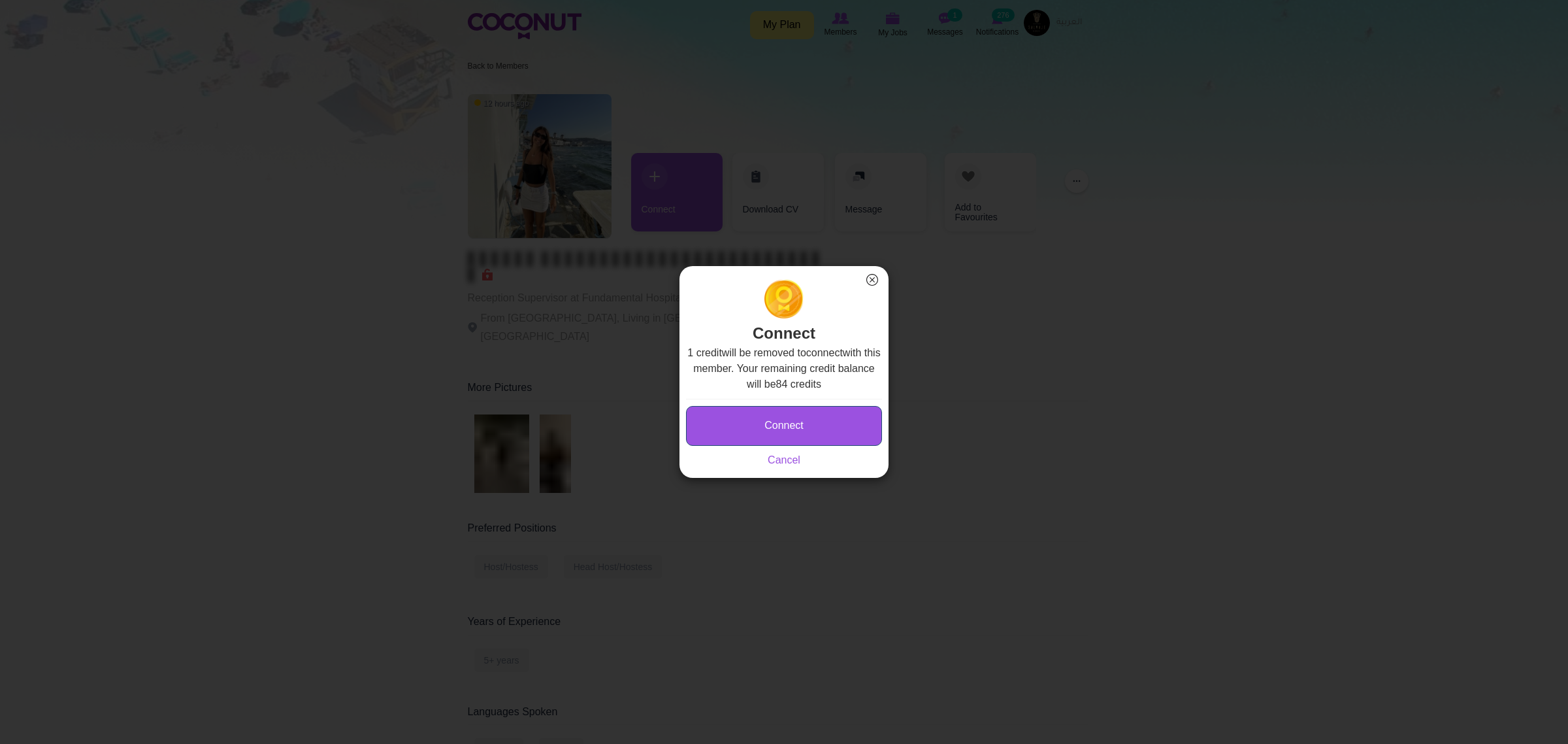
click at [772, 424] on button "Connect" at bounding box center [783, 425] width 196 height 40
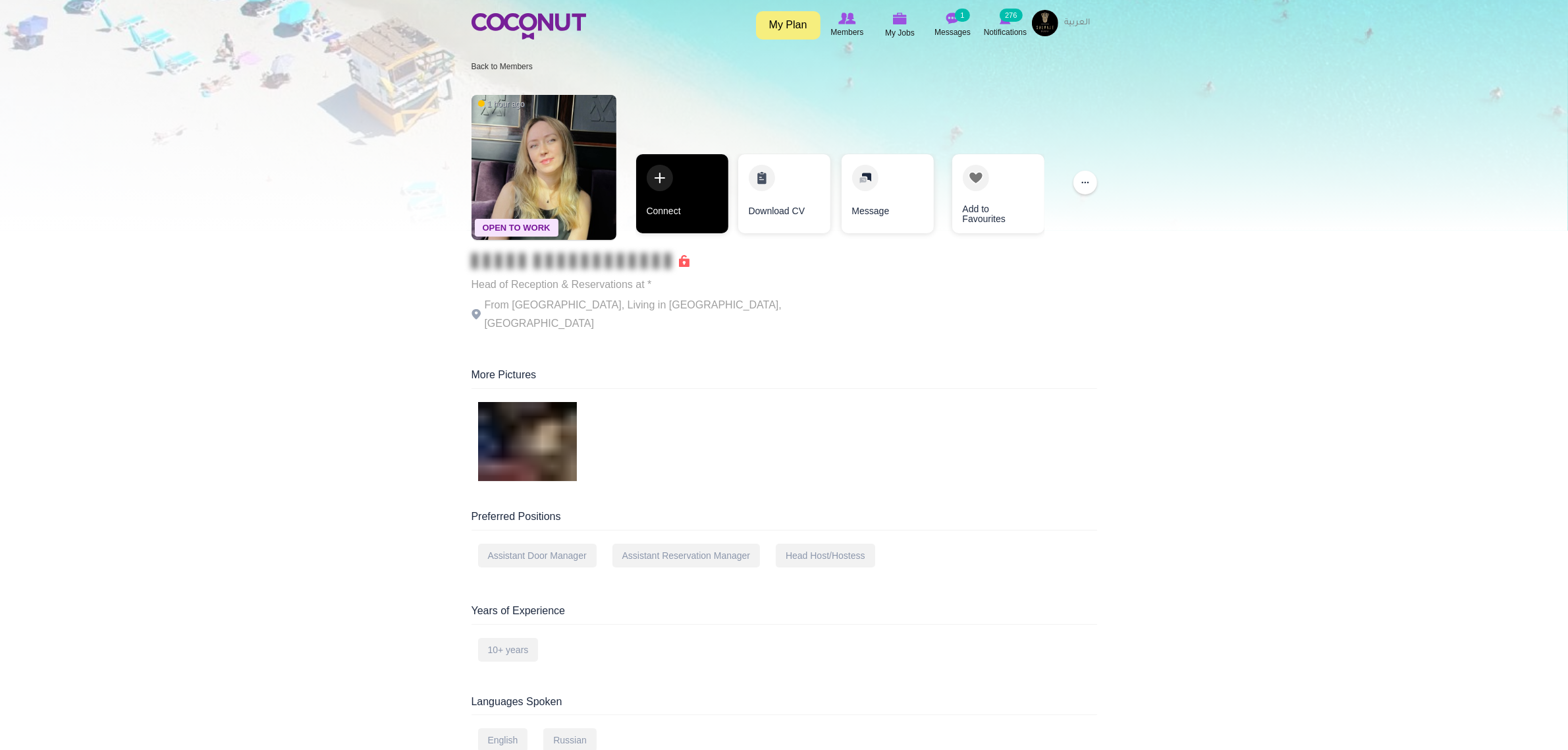
click at [660, 199] on link "Connect" at bounding box center [683, 194] width 93 height 79
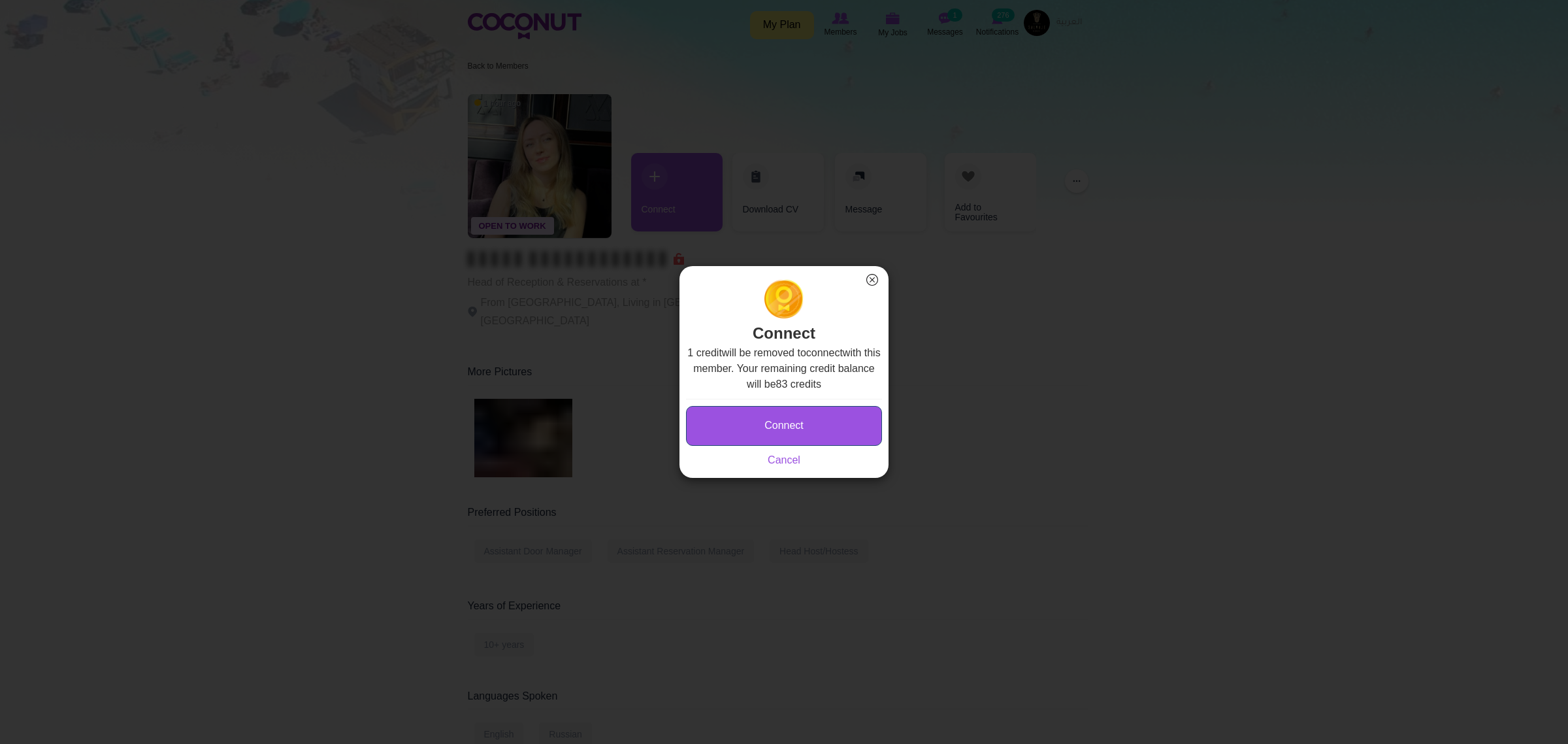
click at [810, 445] on button "Connect" at bounding box center [783, 425] width 196 height 40
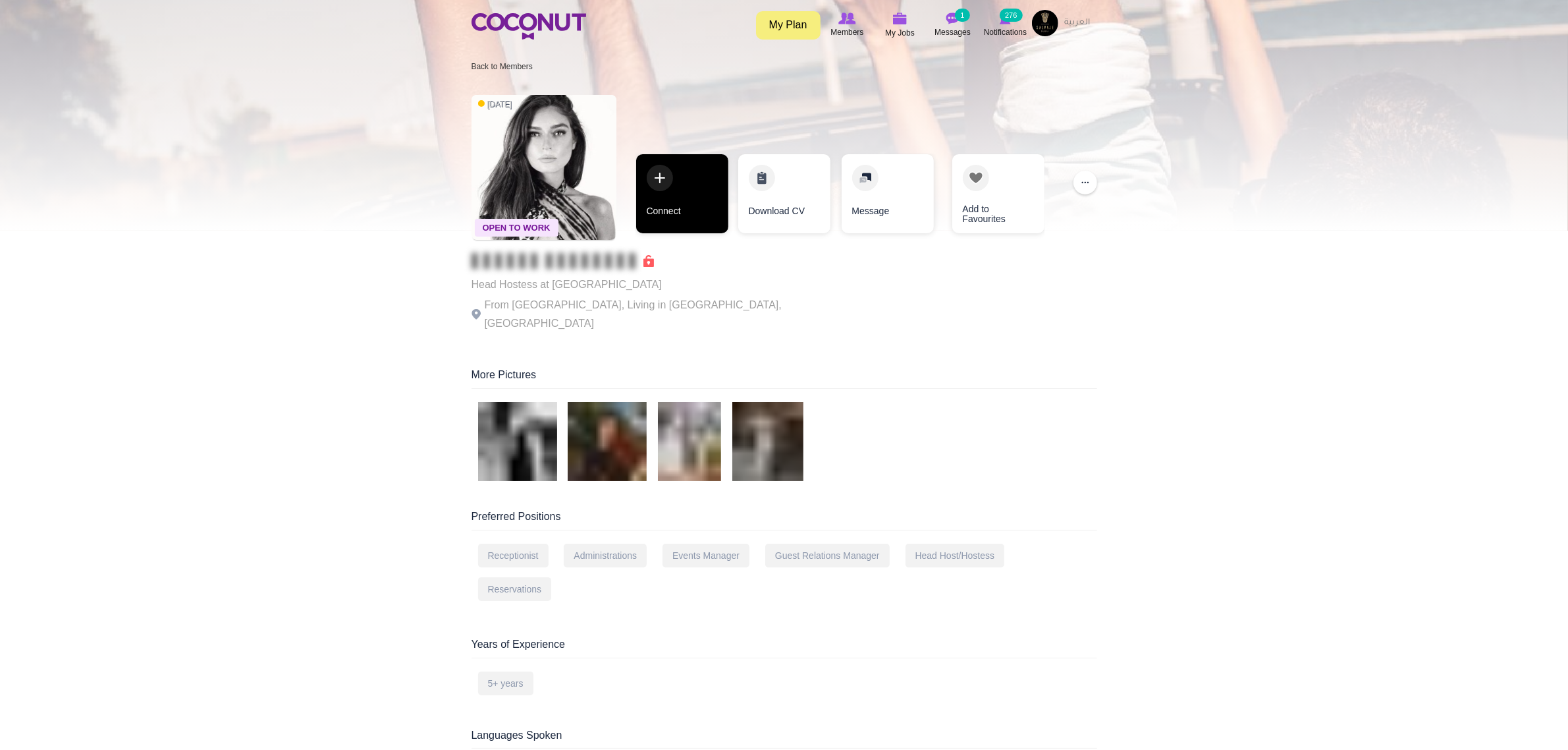
click at [660, 201] on link "Connect" at bounding box center [683, 194] width 93 height 79
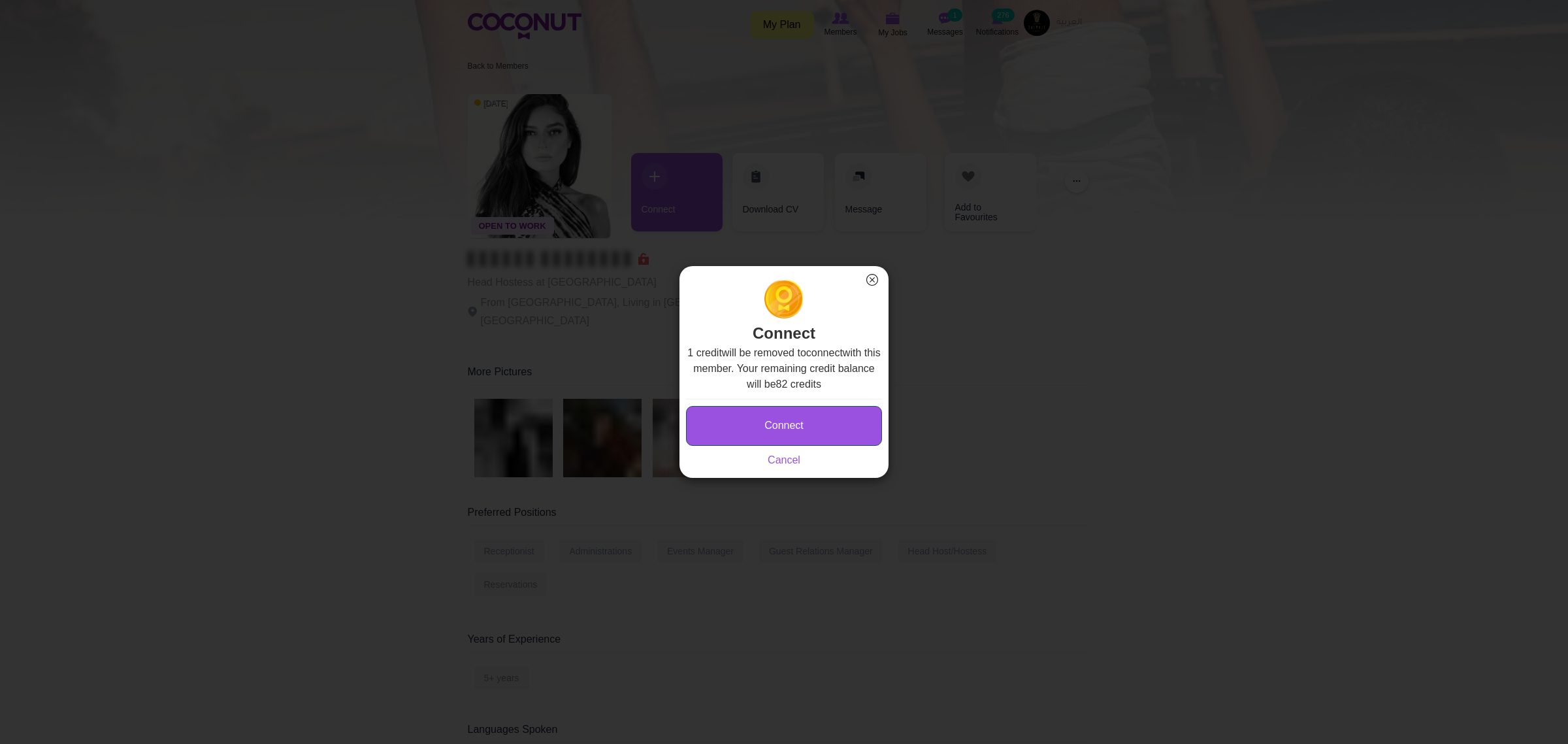
click at [802, 416] on button "Connect" at bounding box center [783, 425] width 196 height 40
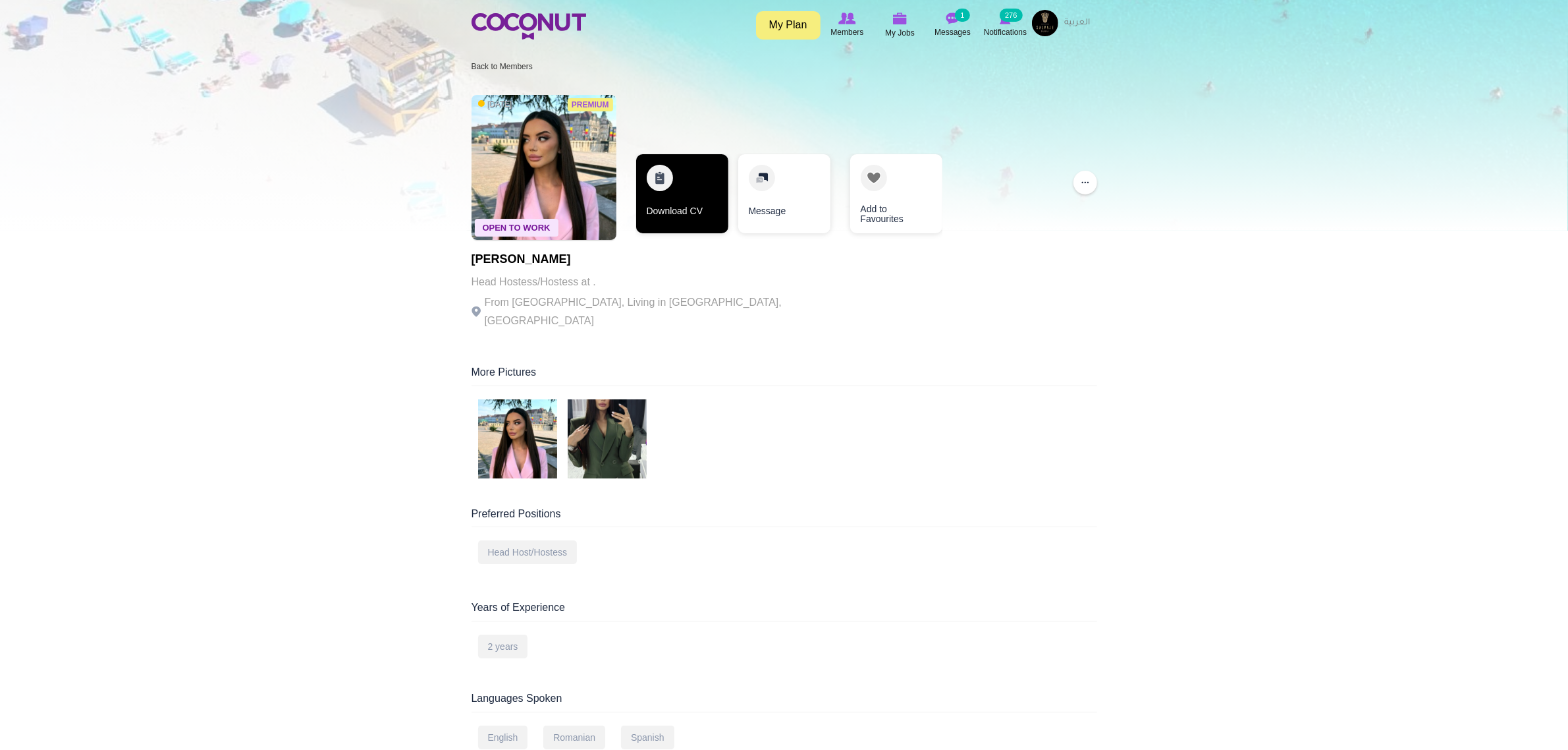
click at [650, 198] on link "Download CV" at bounding box center [683, 194] width 93 height 79
click at [1270, 432] on body "Toggle navigation My Plan Members My Jobs Post a Job Messages 1 Notifications 2…" at bounding box center [784, 749] width 1568 height 1498
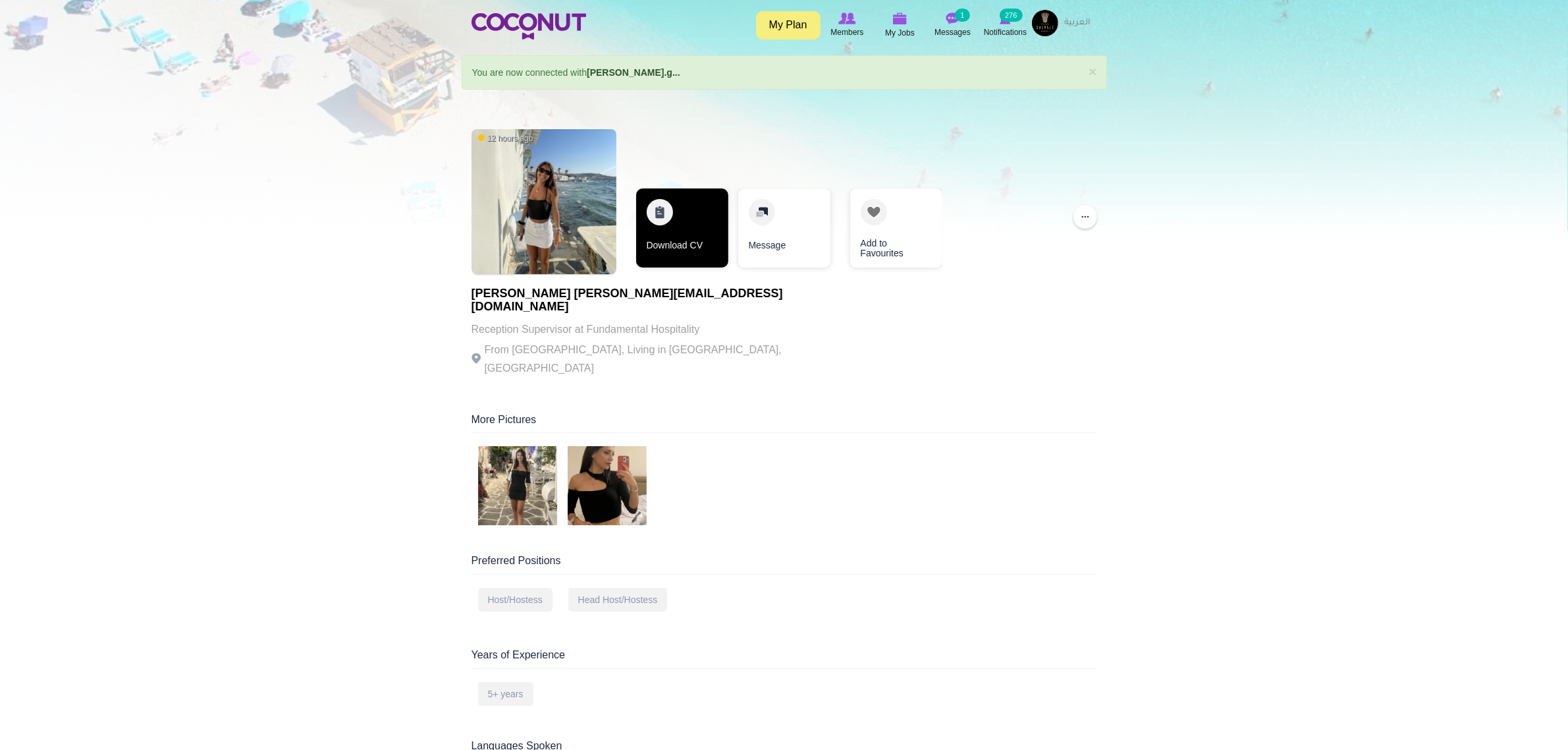
click at [689, 253] on link "Download CV" at bounding box center [683, 228] width 93 height 79
click at [671, 245] on link "Download CV" at bounding box center [683, 228] width 93 height 79
click at [528, 475] on img at bounding box center [518, 486] width 79 height 79
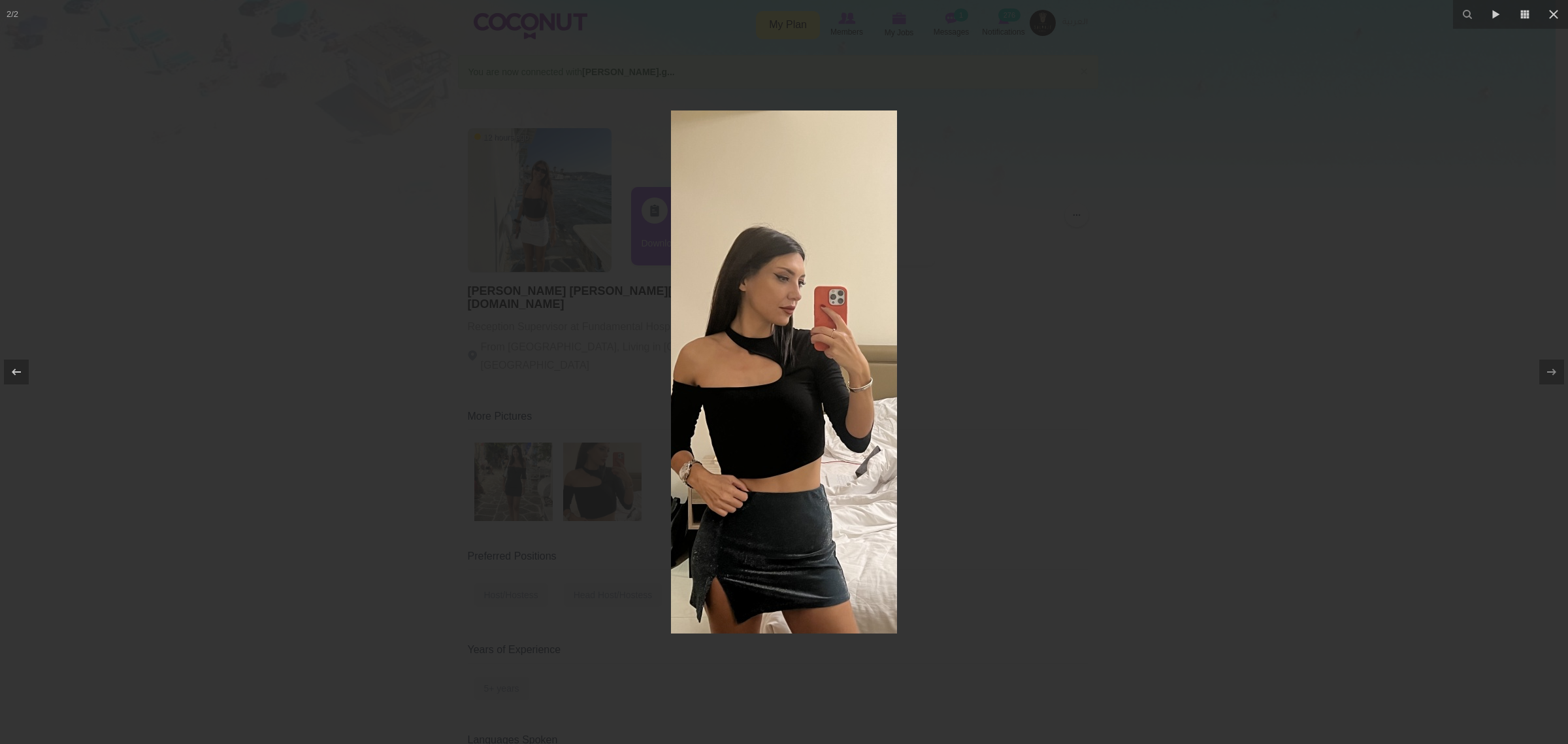
click at [1098, 290] on div at bounding box center [784, 372] width 1568 height 744
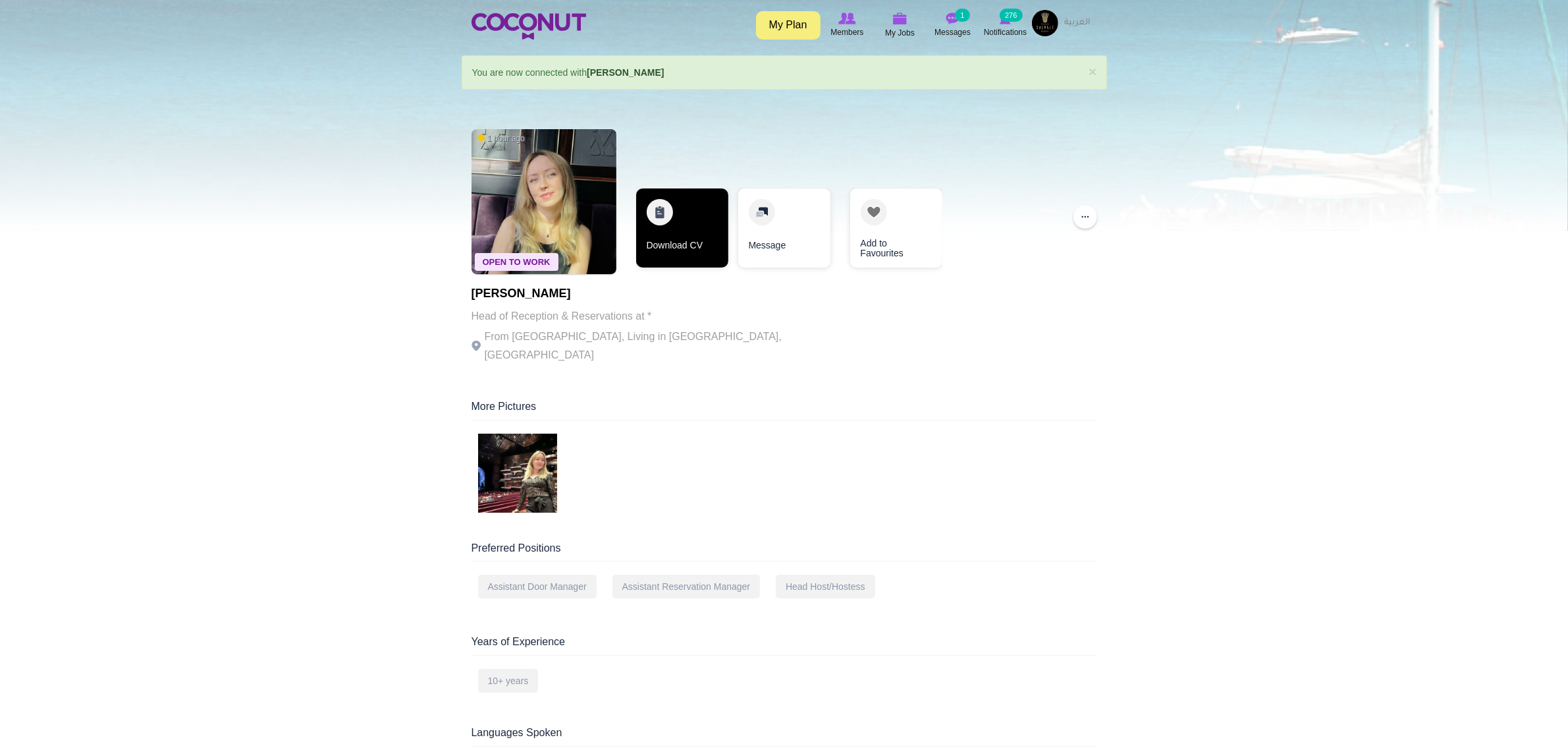
click at [664, 210] on link "Download CV" at bounding box center [683, 228] width 93 height 79
drag, startPoint x: 1225, startPoint y: 508, endPoint x: 1137, endPoint y: 459, distance: 100.7
click at [1225, 508] on body "Toggle navigation My Plan Members My Jobs Post a Job Messages 1 Notifications 2…" at bounding box center [784, 749] width 1568 height 1499
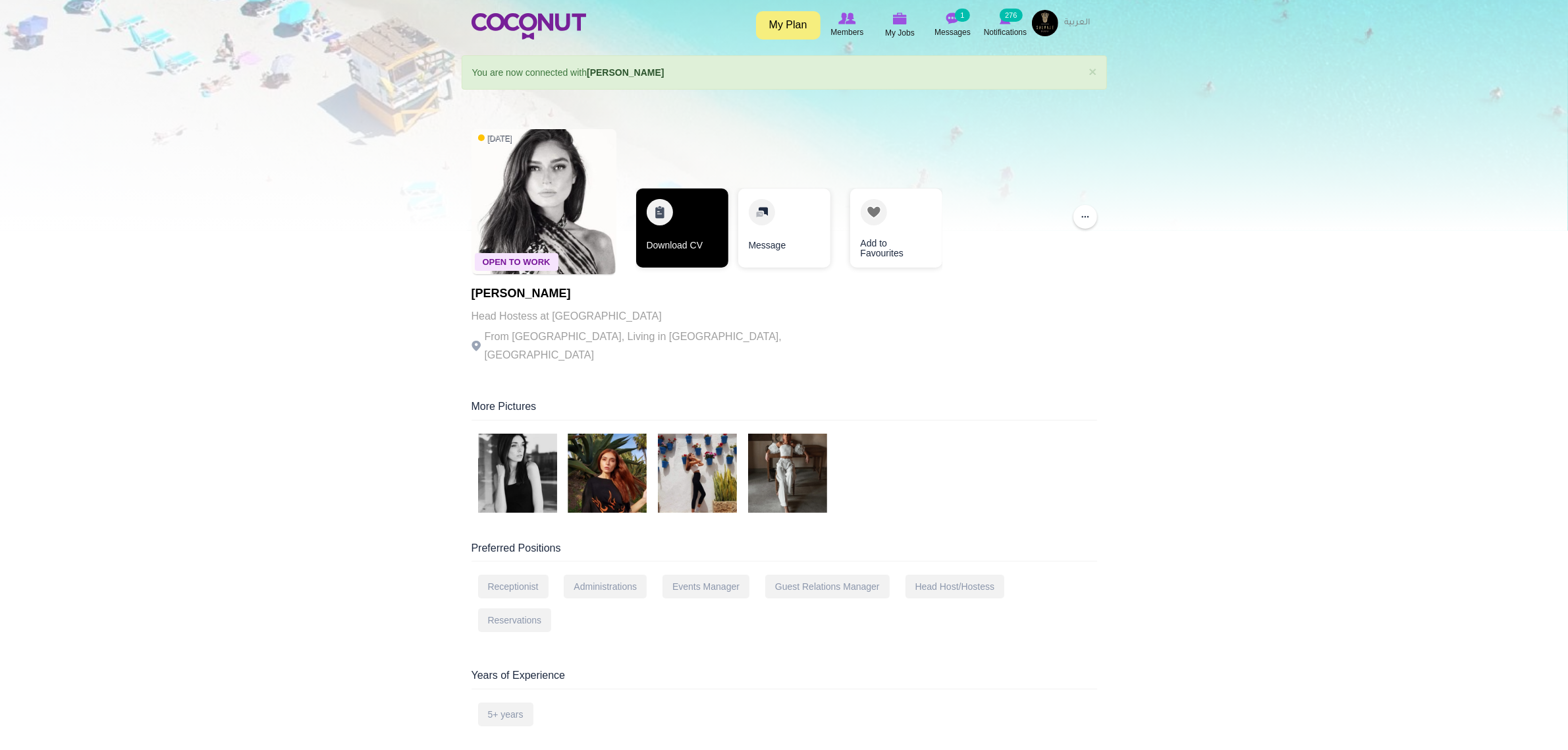
click at [687, 248] on link "Download CV" at bounding box center [683, 228] width 93 height 79
drag, startPoint x: 1184, startPoint y: 308, endPoint x: 1170, endPoint y: 307, distance: 14.0
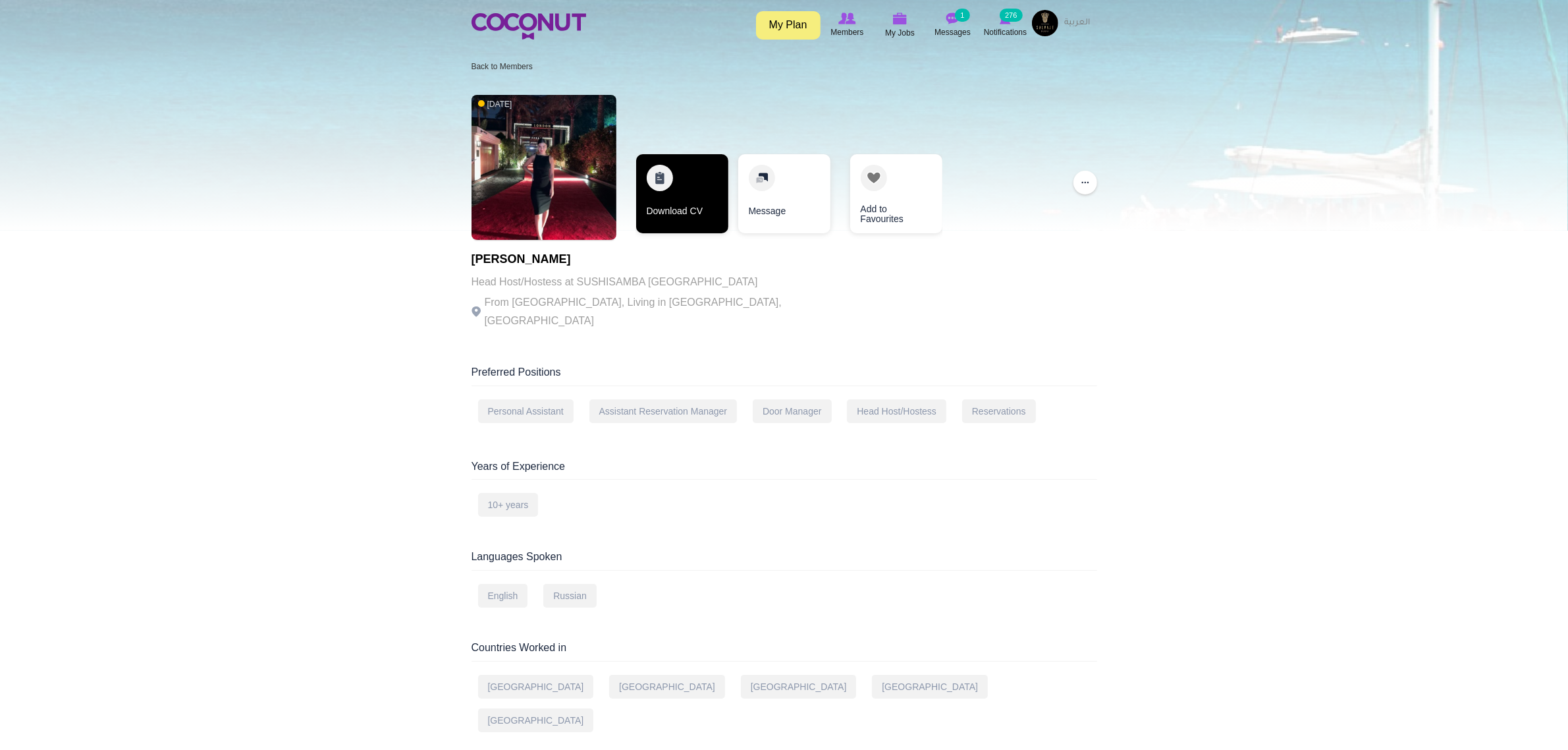
click at [702, 181] on link "Download CV" at bounding box center [683, 194] width 93 height 79
click at [676, 224] on link "Download CV" at bounding box center [683, 194] width 93 height 79
click at [678, 208] on link "Download CV" at bounding box center [683, 194] width 93 height 79
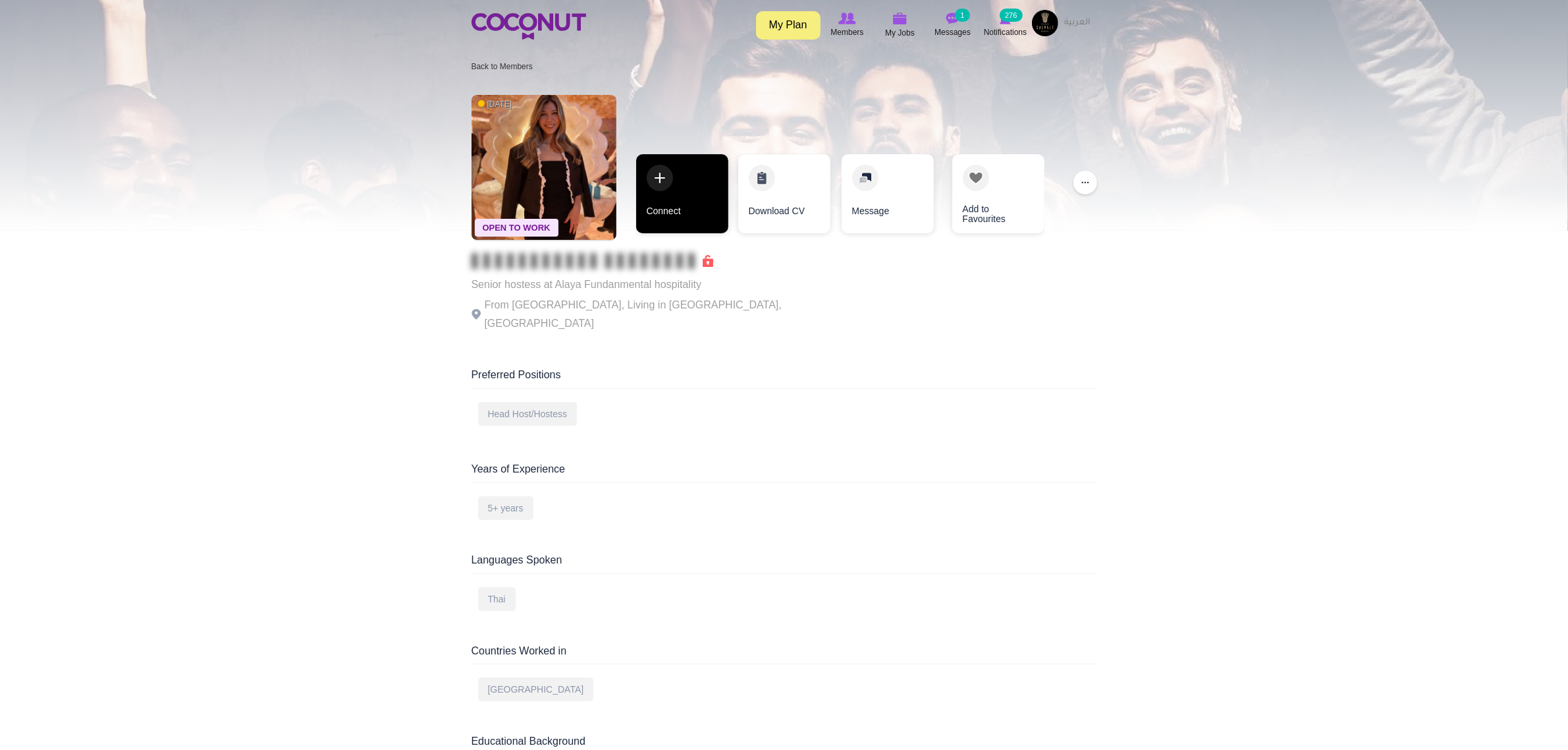
click at [670, 193] on link "Connect" at bounding box center [683, 194] width 93 height 79
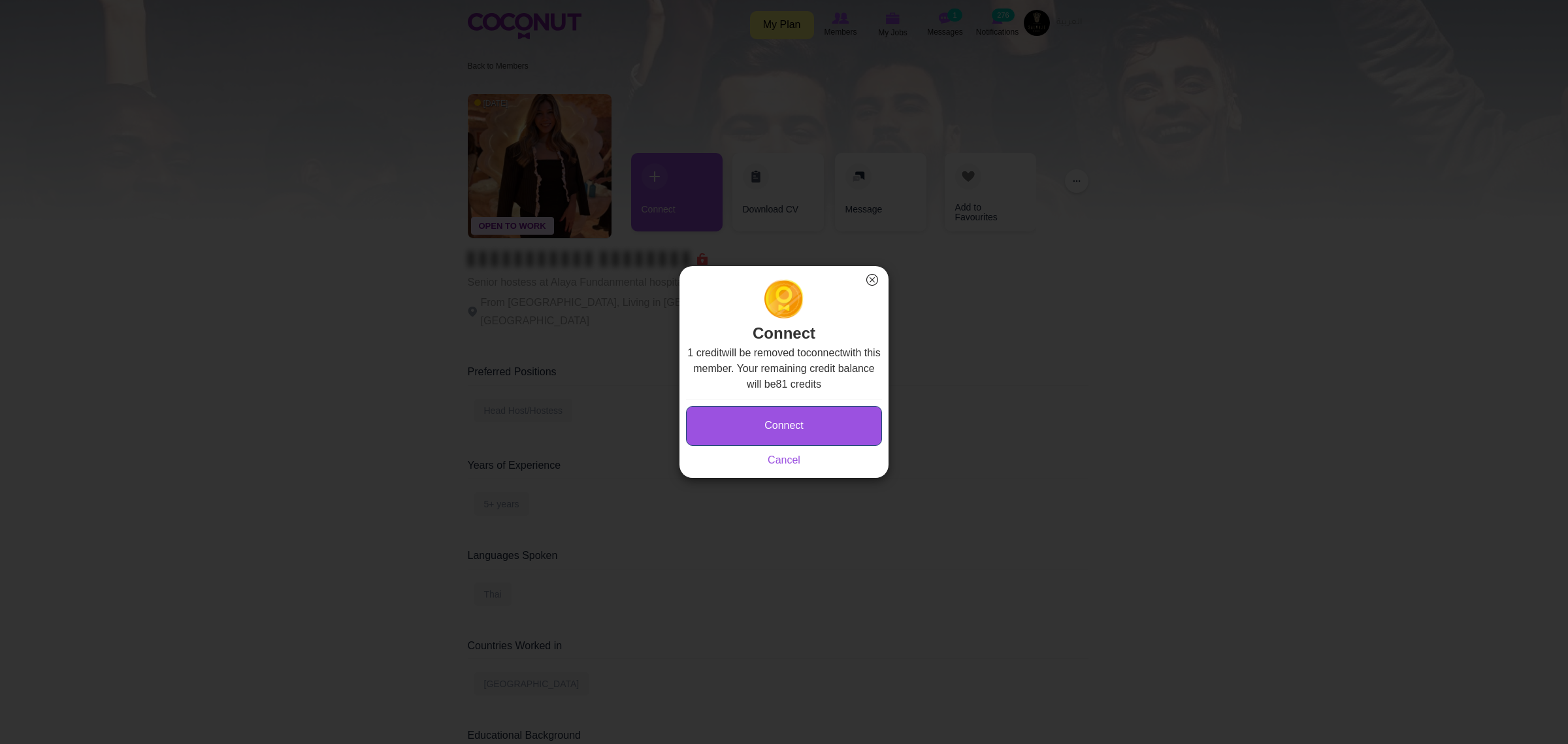
click at [810, 418] on button "Connect" at bounding box center [783, 425] width 196 height 40
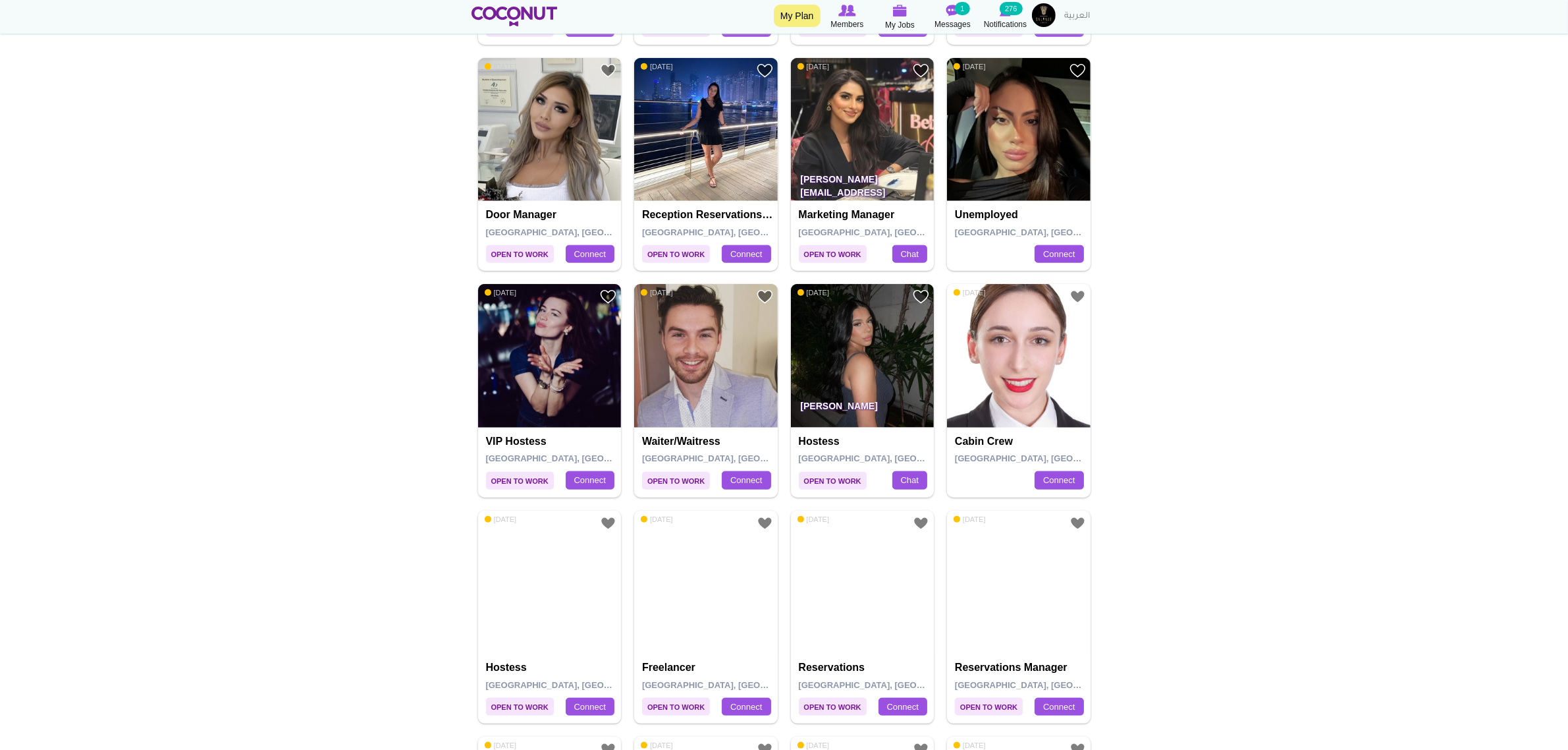
scroll to position [1812, 0]
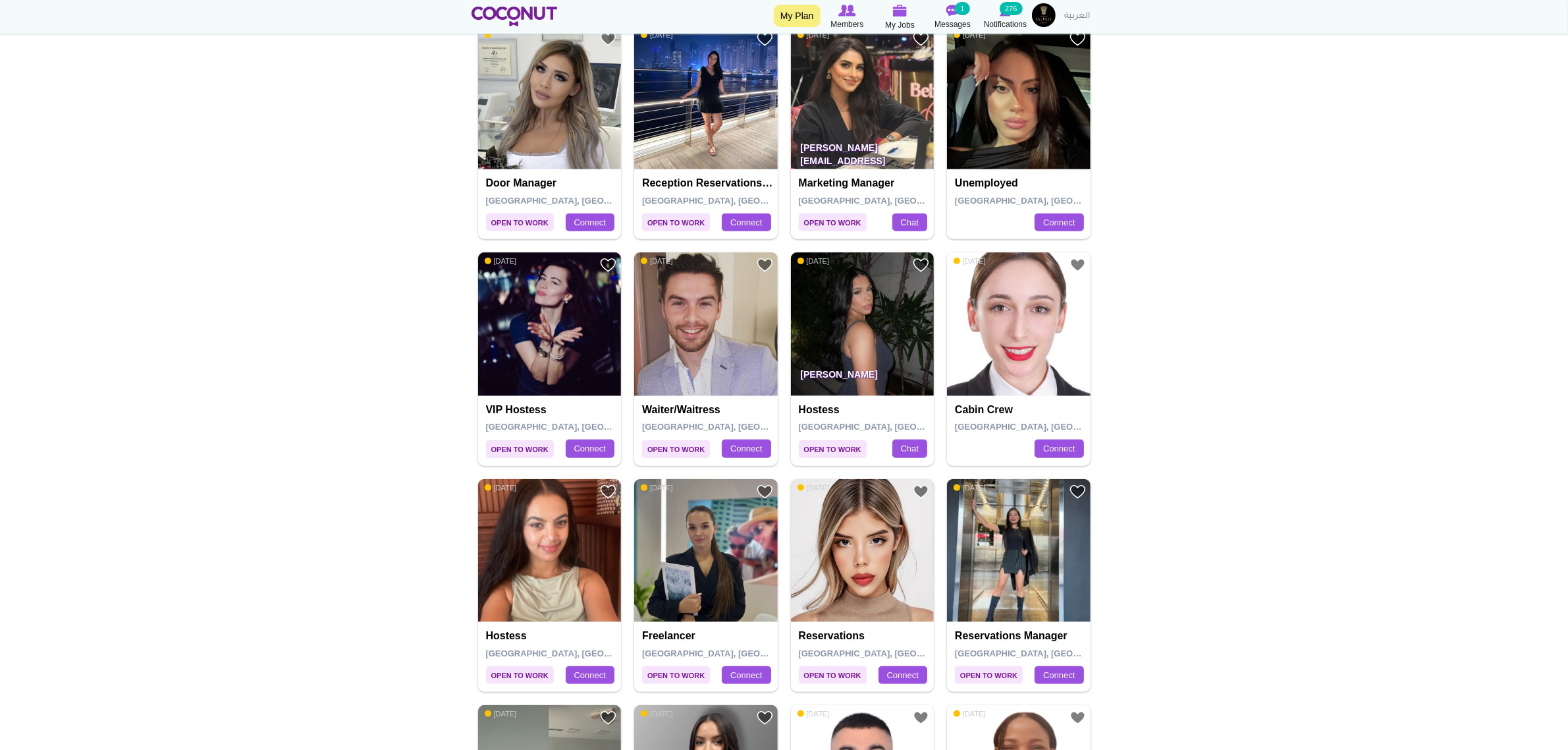
drag, startPoint x: 569, startPoint y: 332, endPoint x: 1213, endPoint y: 510, distance: 668.1
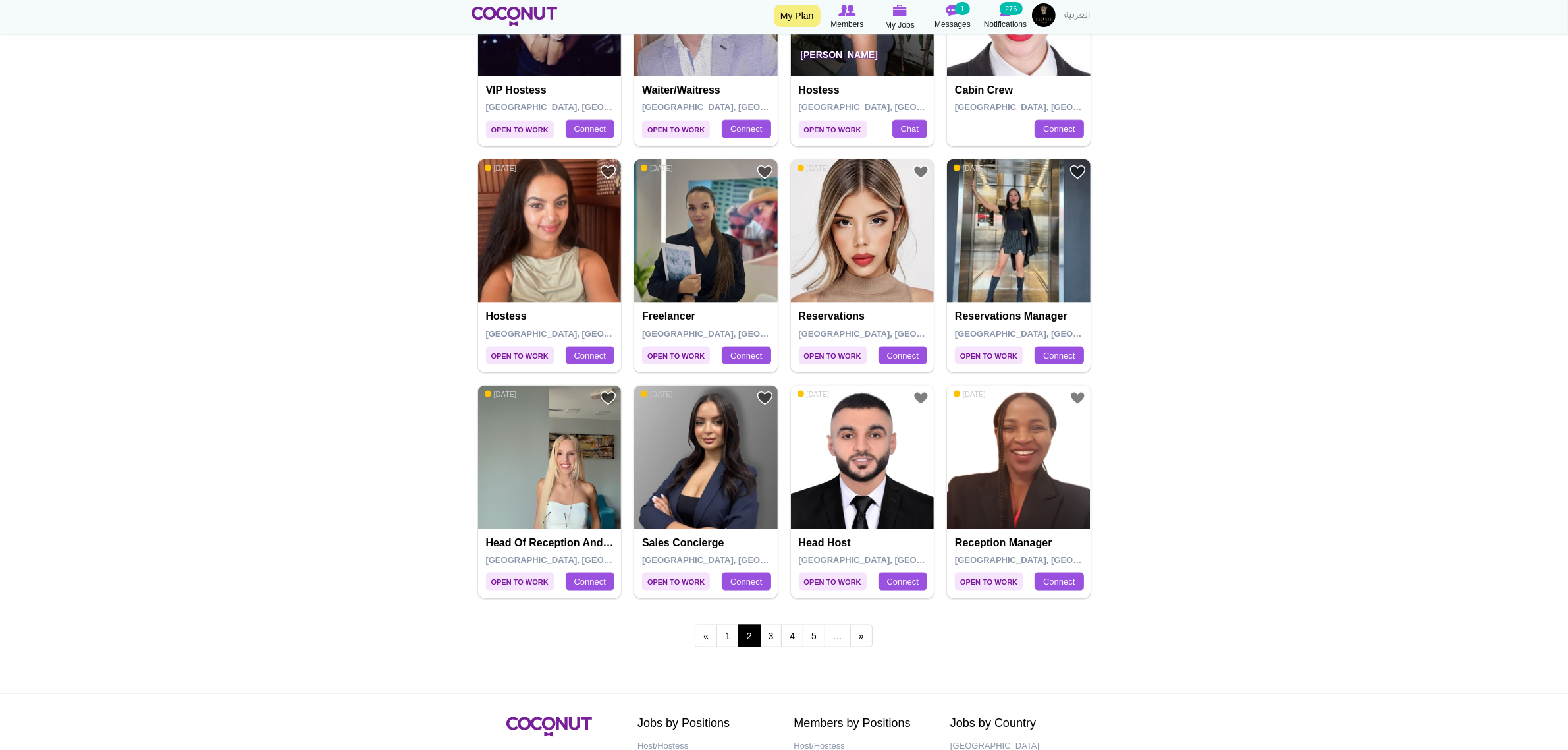
scroll to position [2140, 0]
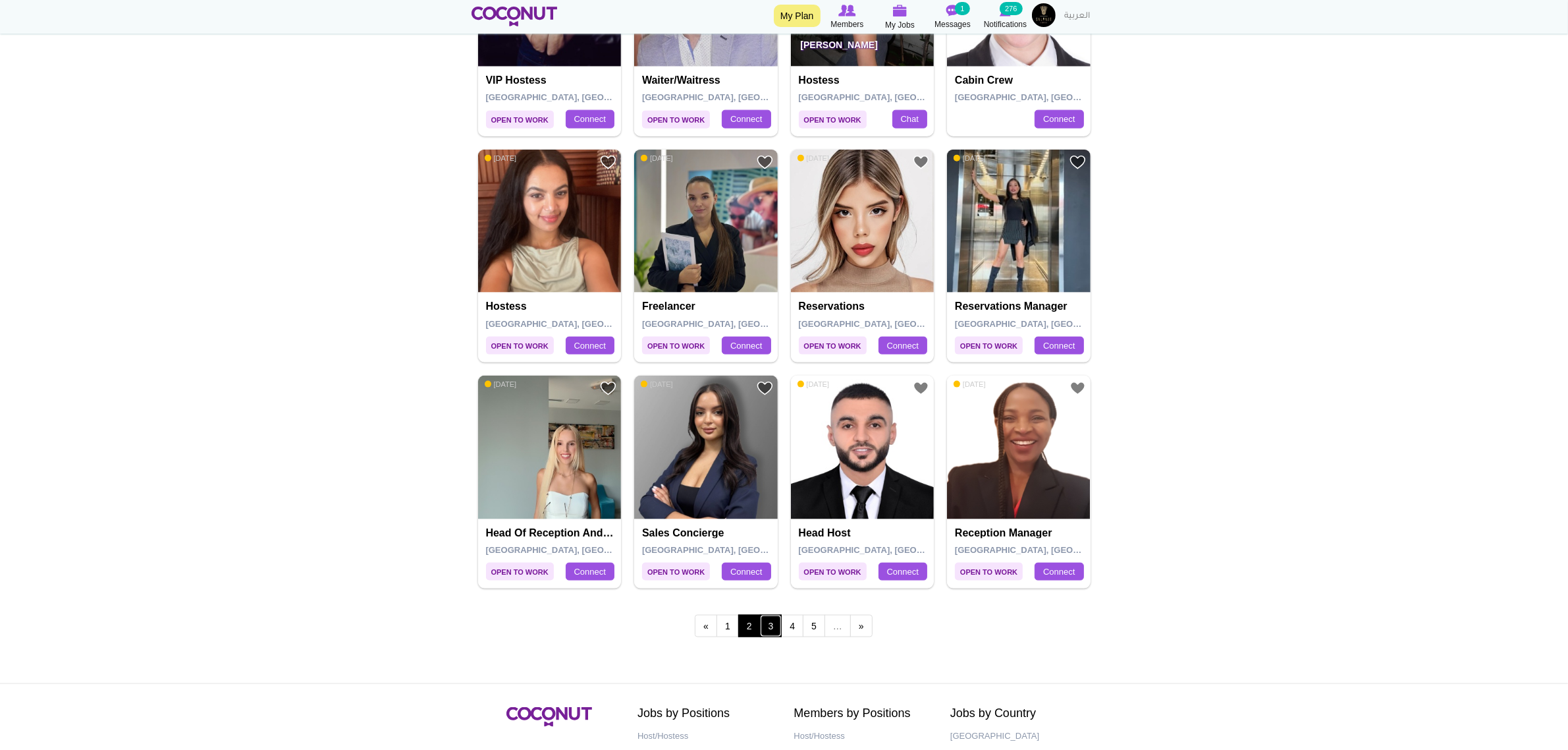
click at [770, 626] on link "3" at bounding box center [772, 626] width 23 height 23
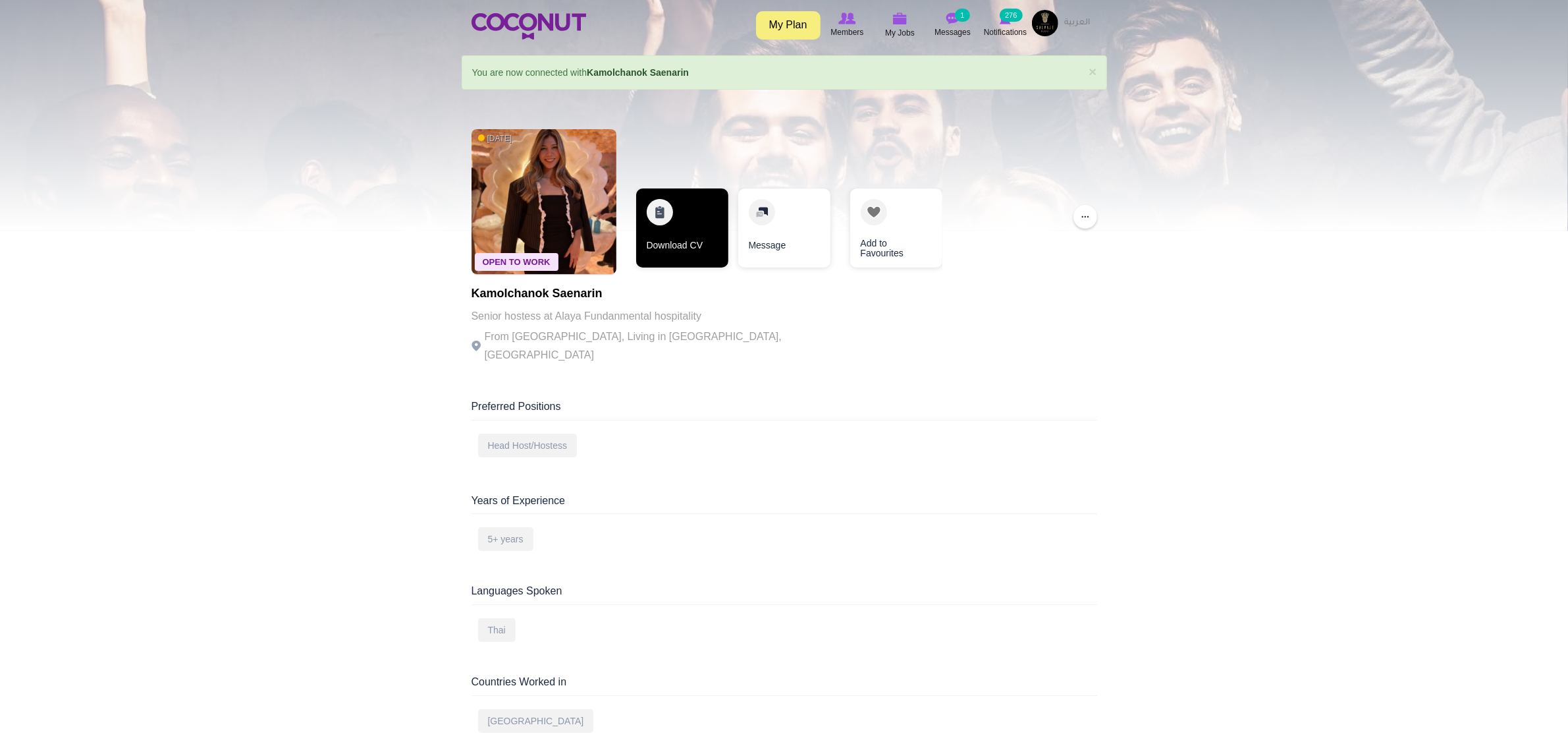
click at [675, 243] on link "Download CV" at bounding box center [683, 228] width 93 height 79
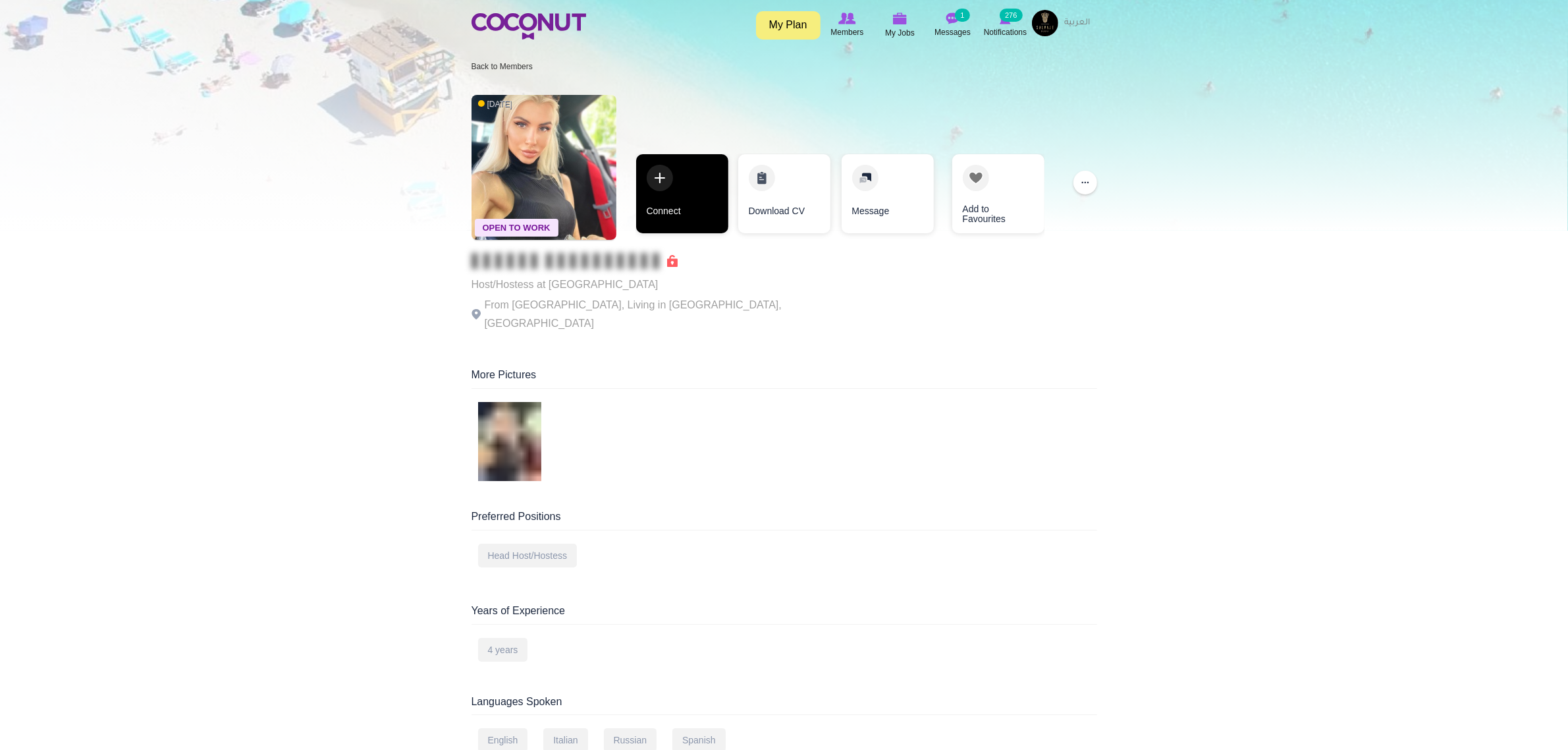
click at [697, 221] on link "Connect" at bounding box center [683, 194] width 93 height 79
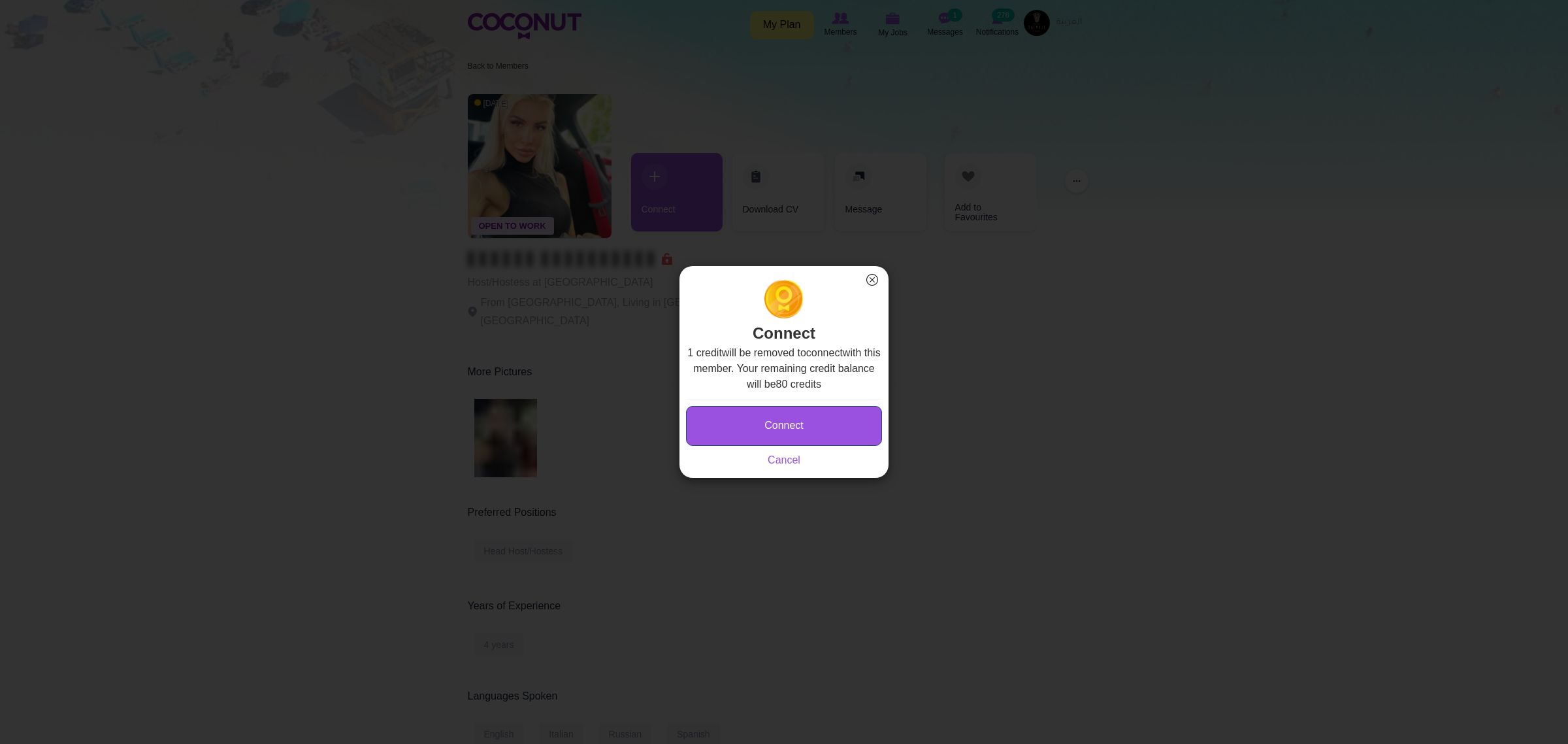
click at [759, 425] on button "Connect" at bounding box center [783, 425] width 196 height 40
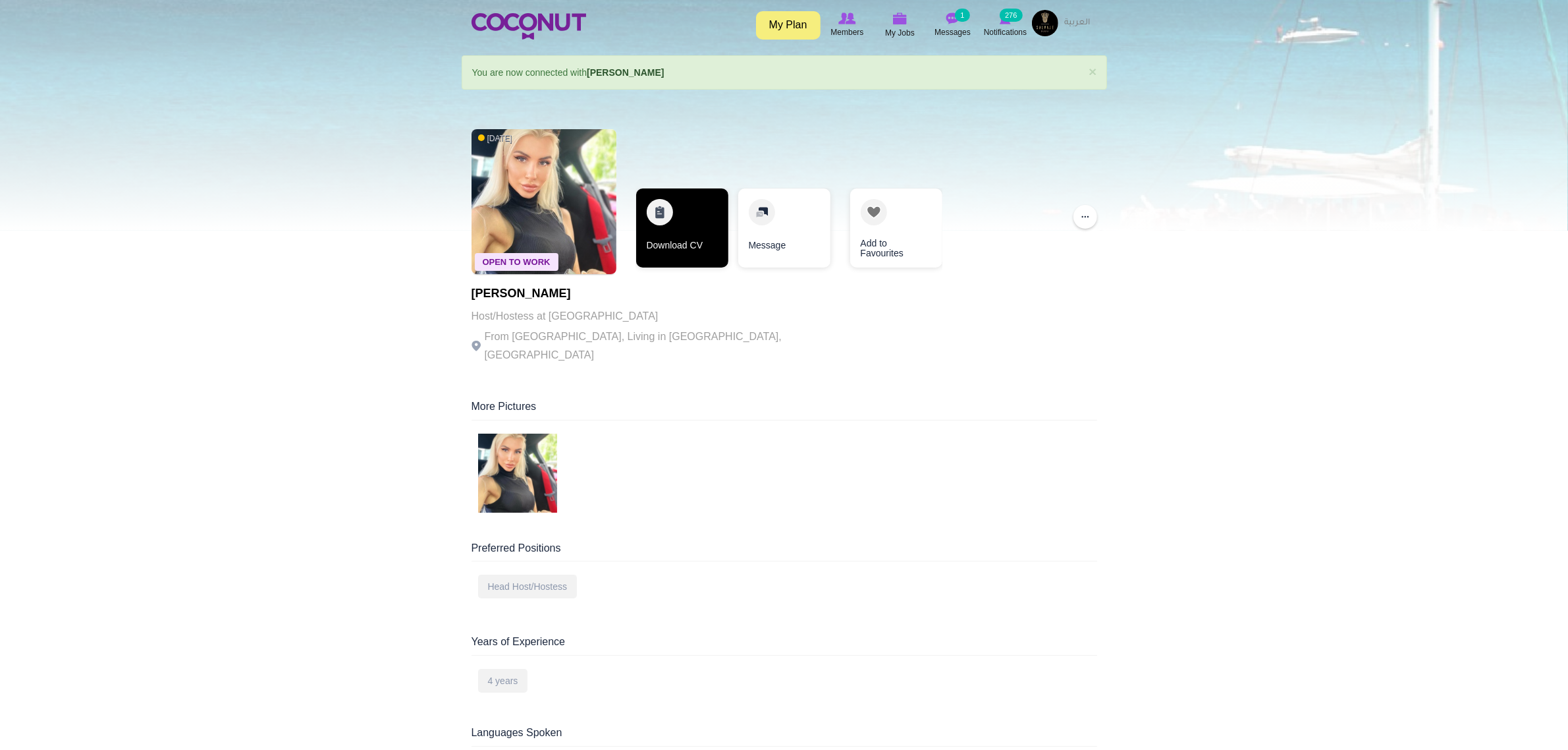
click at [680, 223] on link "Download CV" at bounding box center [683, 228] width 93 height 79
click at [697, 231] on link "Download CV" at bounding box center [683, 228] width 93 height 79
click at [685, 236] on link "Download CV" at bounding box center [683, 228] width 93 height 79
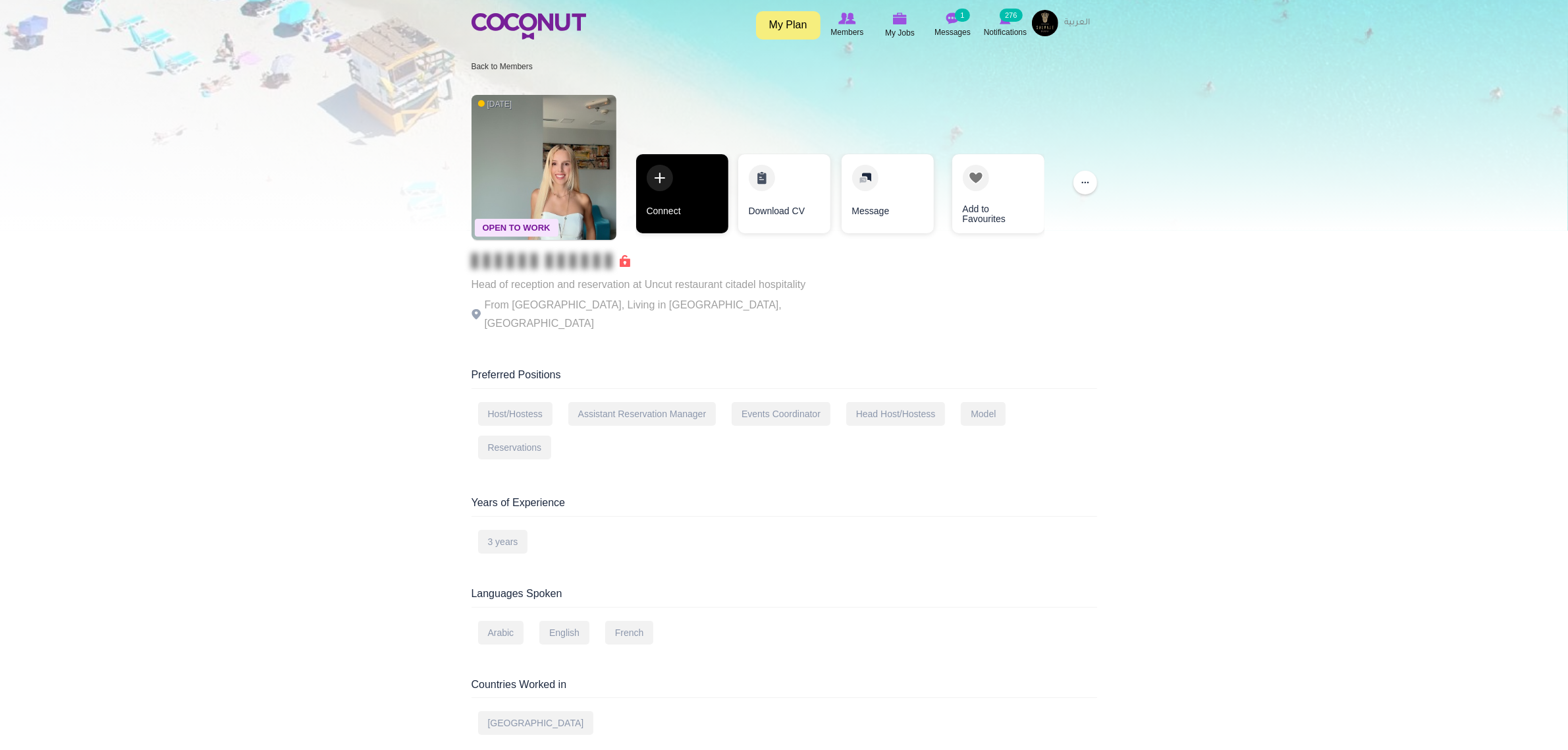
click at [685, 201] on link "Connect" at bounding box center [683, 194] width 93 height 79
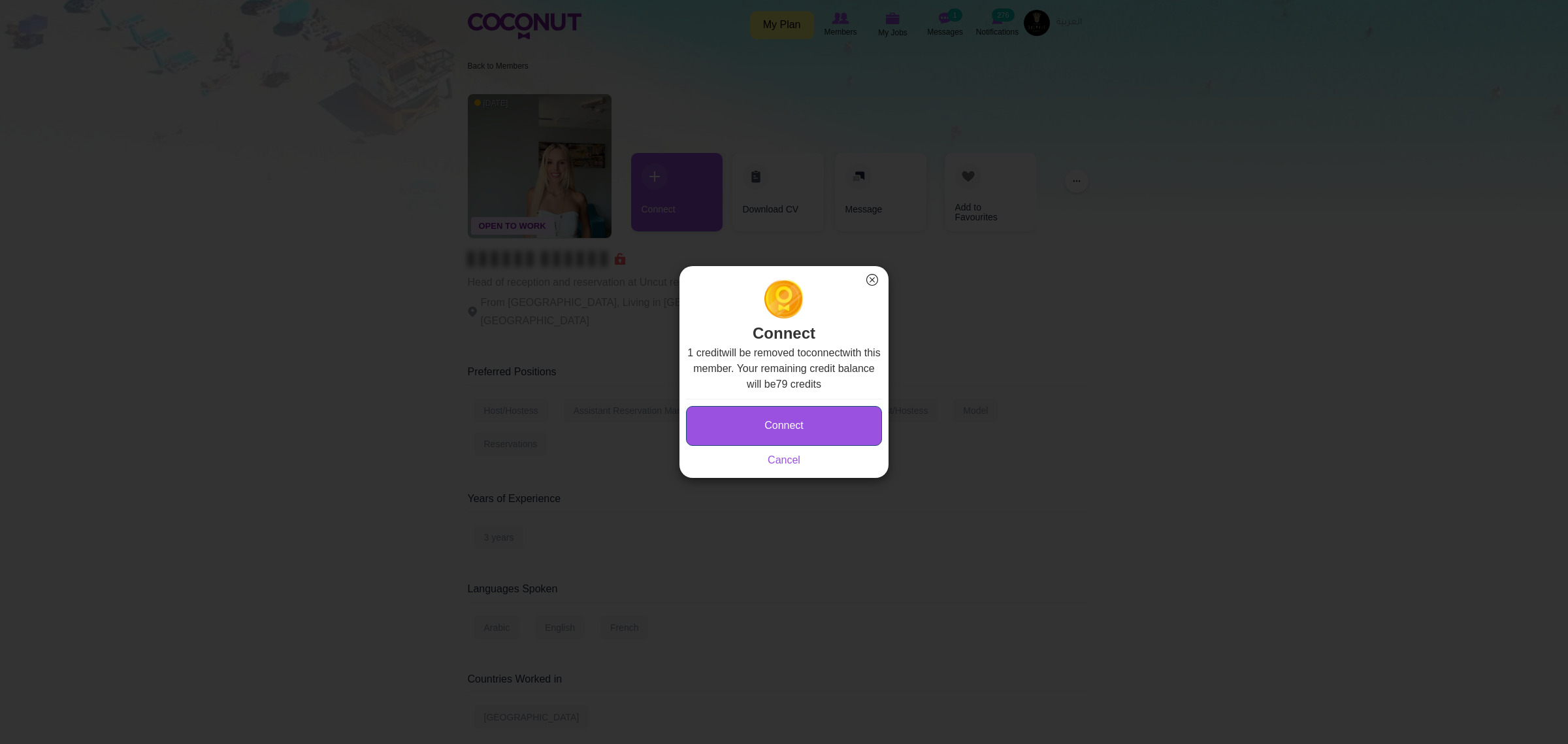
click at [814, 417] on button "Connect" at bounding box center [783, 425] width 196 height 40
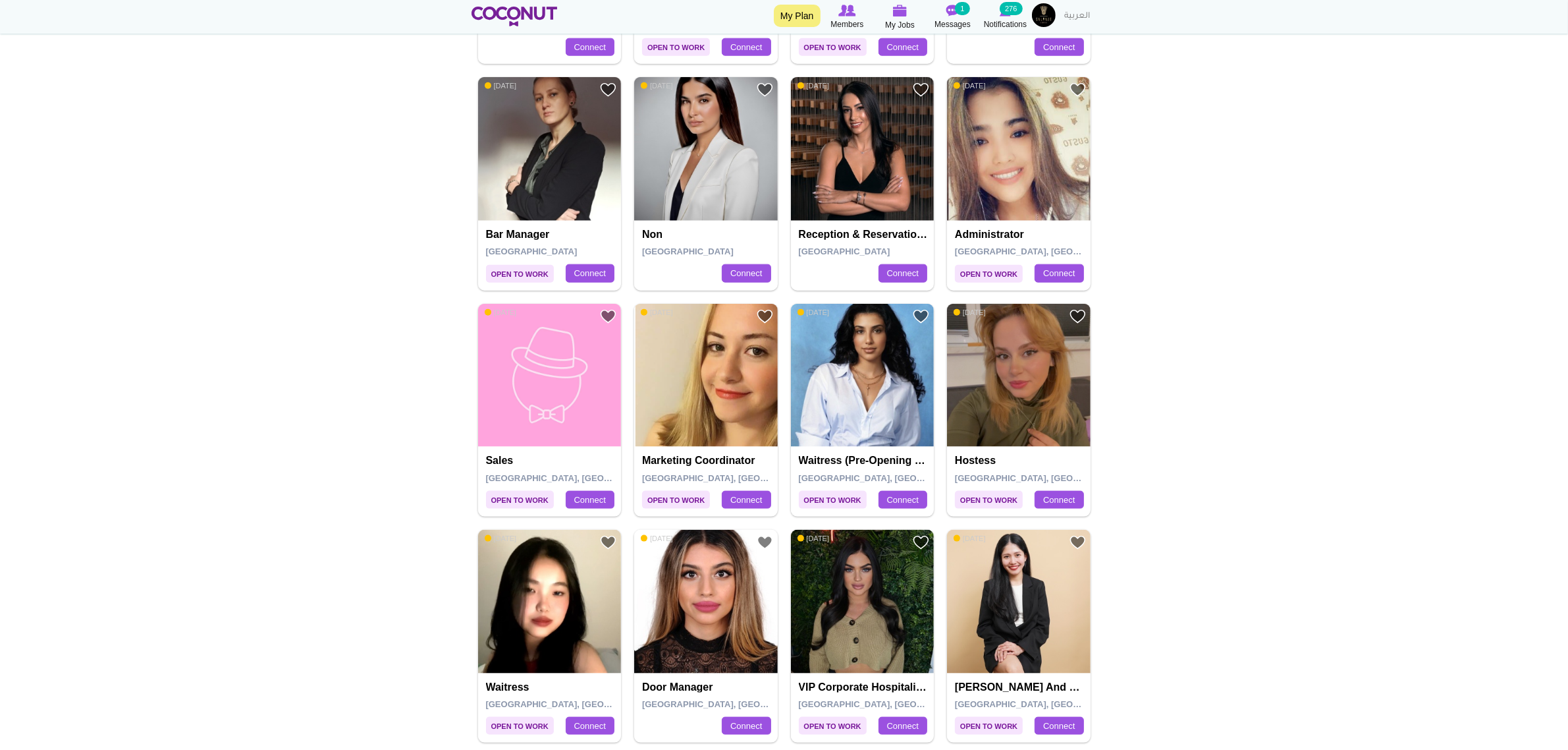
scroll to position [2224, 0]
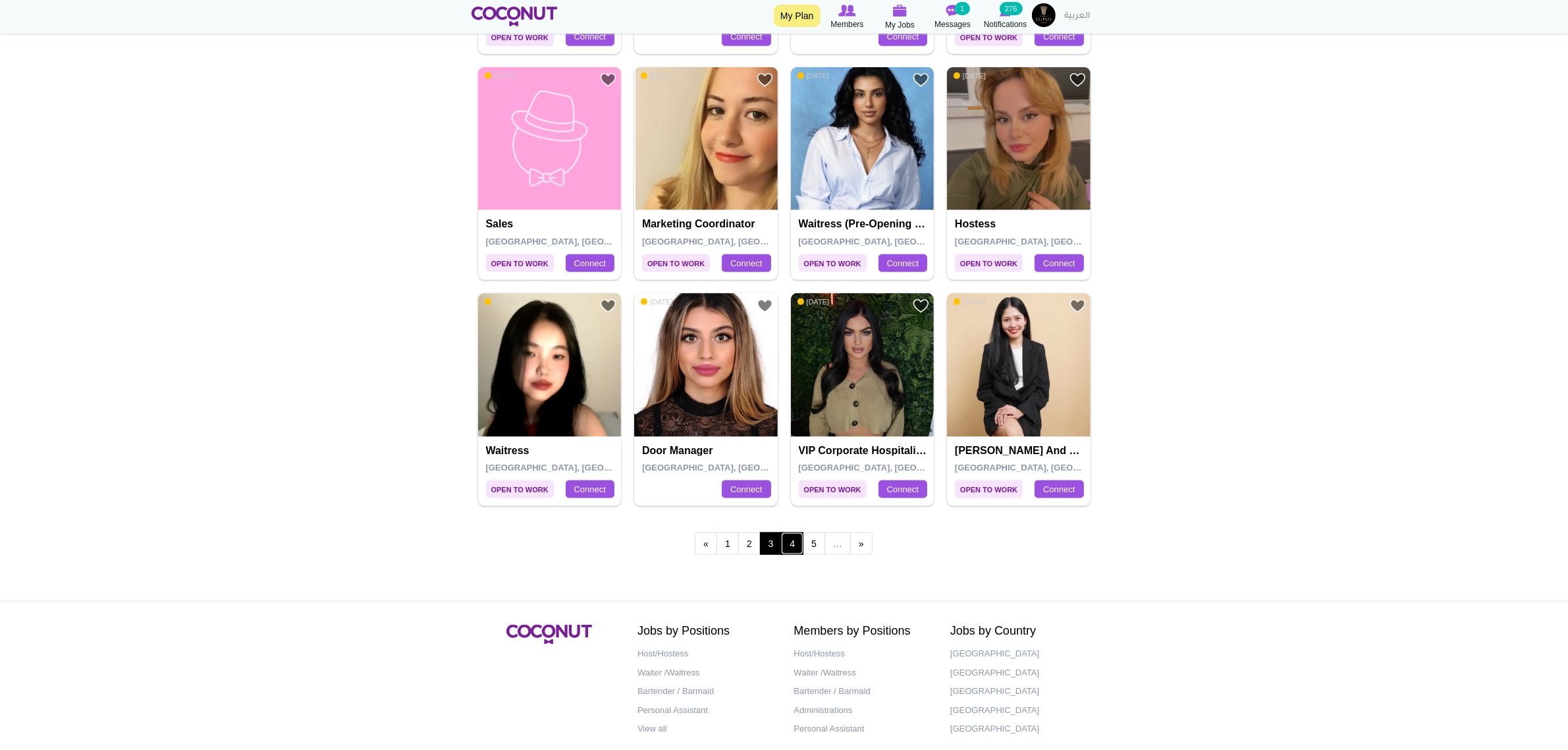
click at [793, 554] on link "4" at bounding box center [793, 543] width 23 height 23
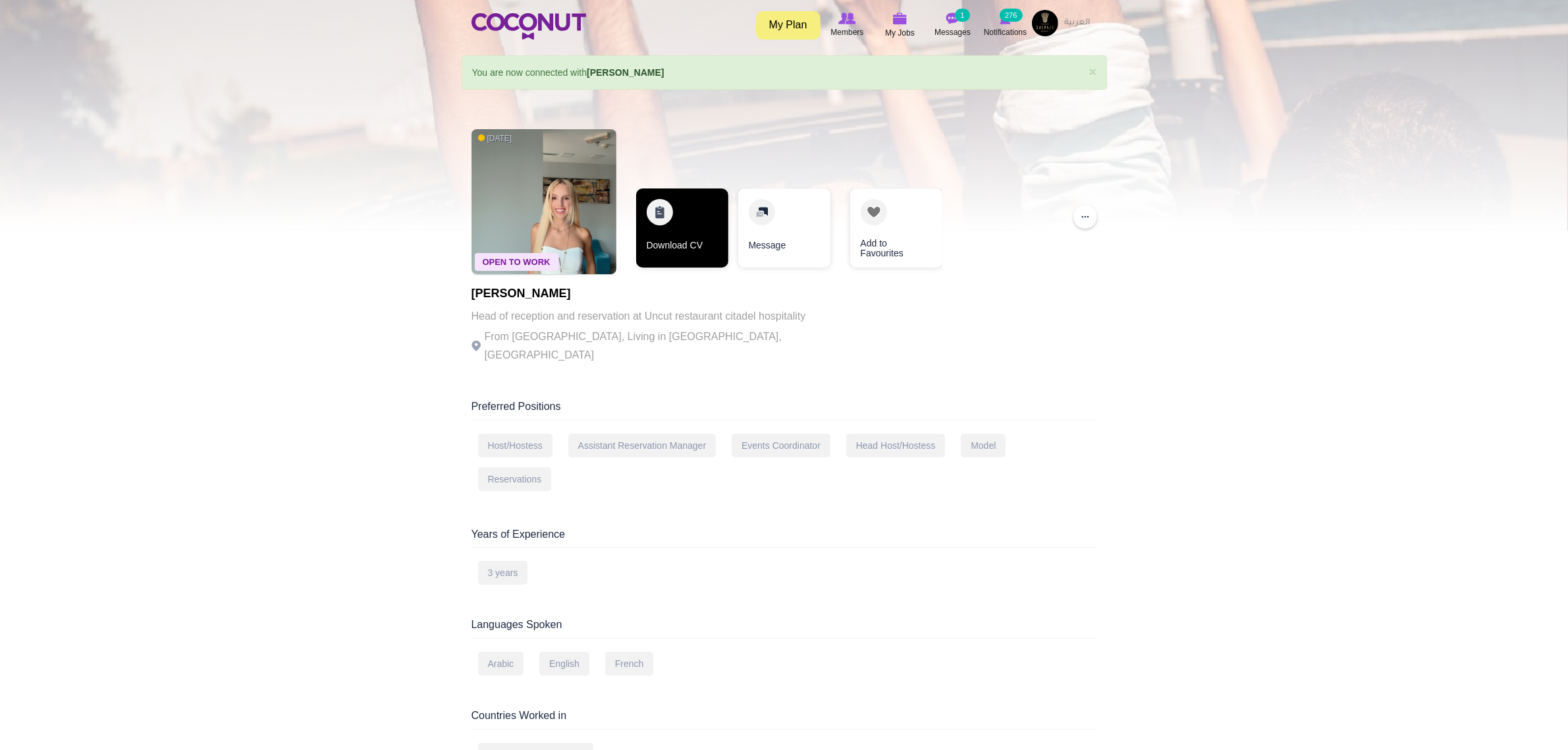
click at [654, 206] on link "Download CV" at bounding box center [683, 228] width 93 height 79
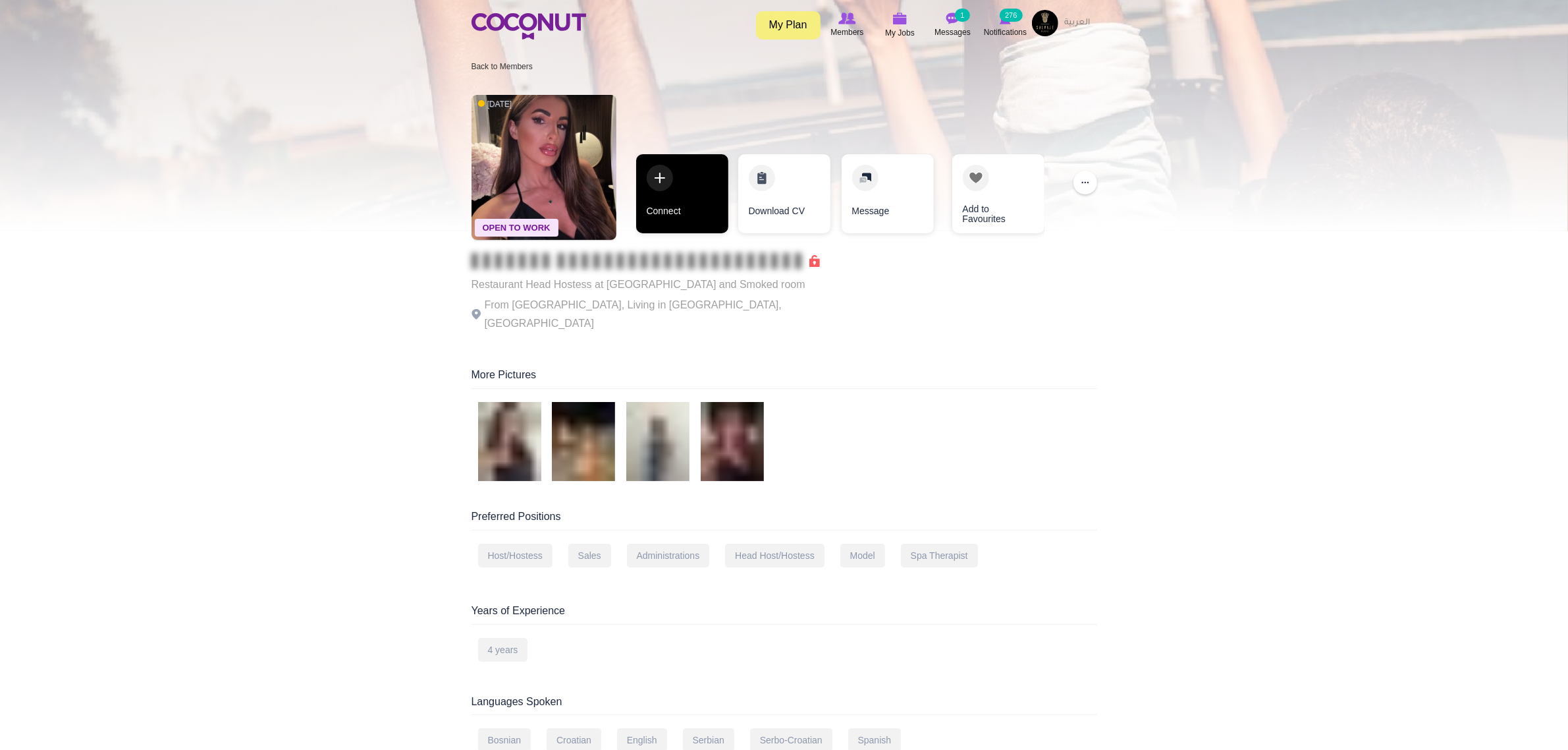
click at [718, 219] on link "Connect" at bounding box center [683, 194] width 93 height 79
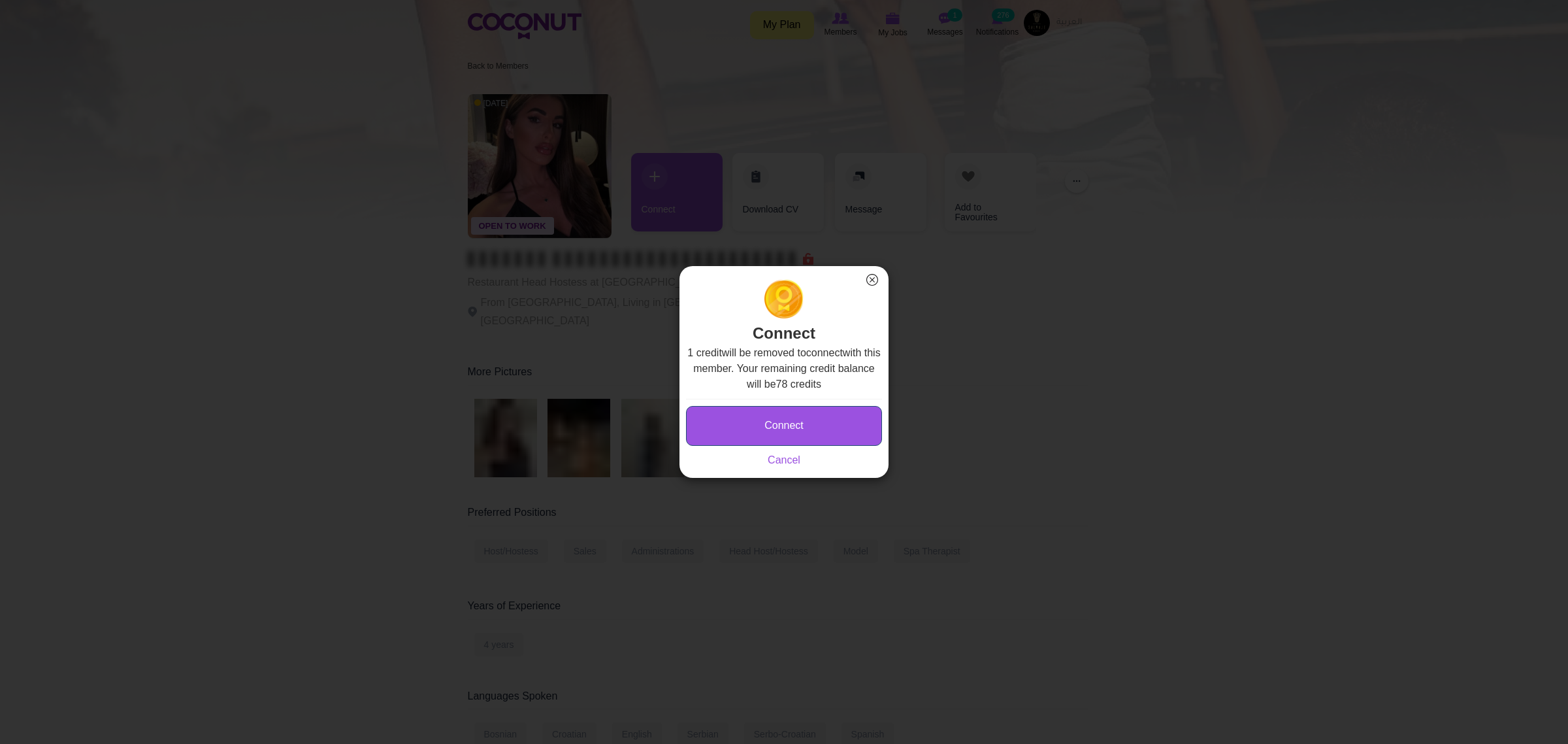
click at [781, 430] on button "Connect" at bounding box center [783, 425] width 196 height 40
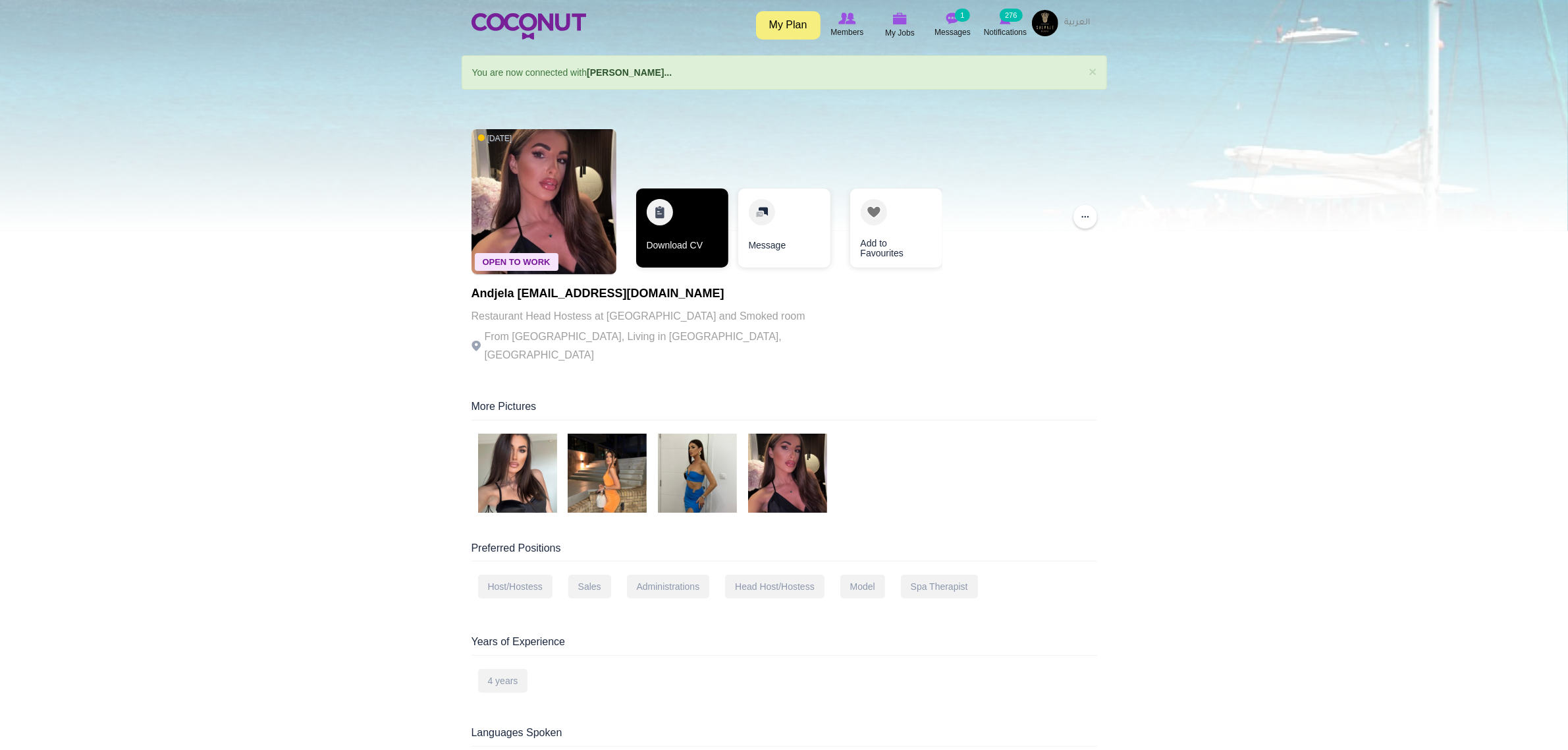
click at [678, 243] on link "Download CV" at bounding box center [683, 228] width 93 height 79
click at [682, 217] on link "Download CV" at bounding box center [683, 228] width 93 height 79
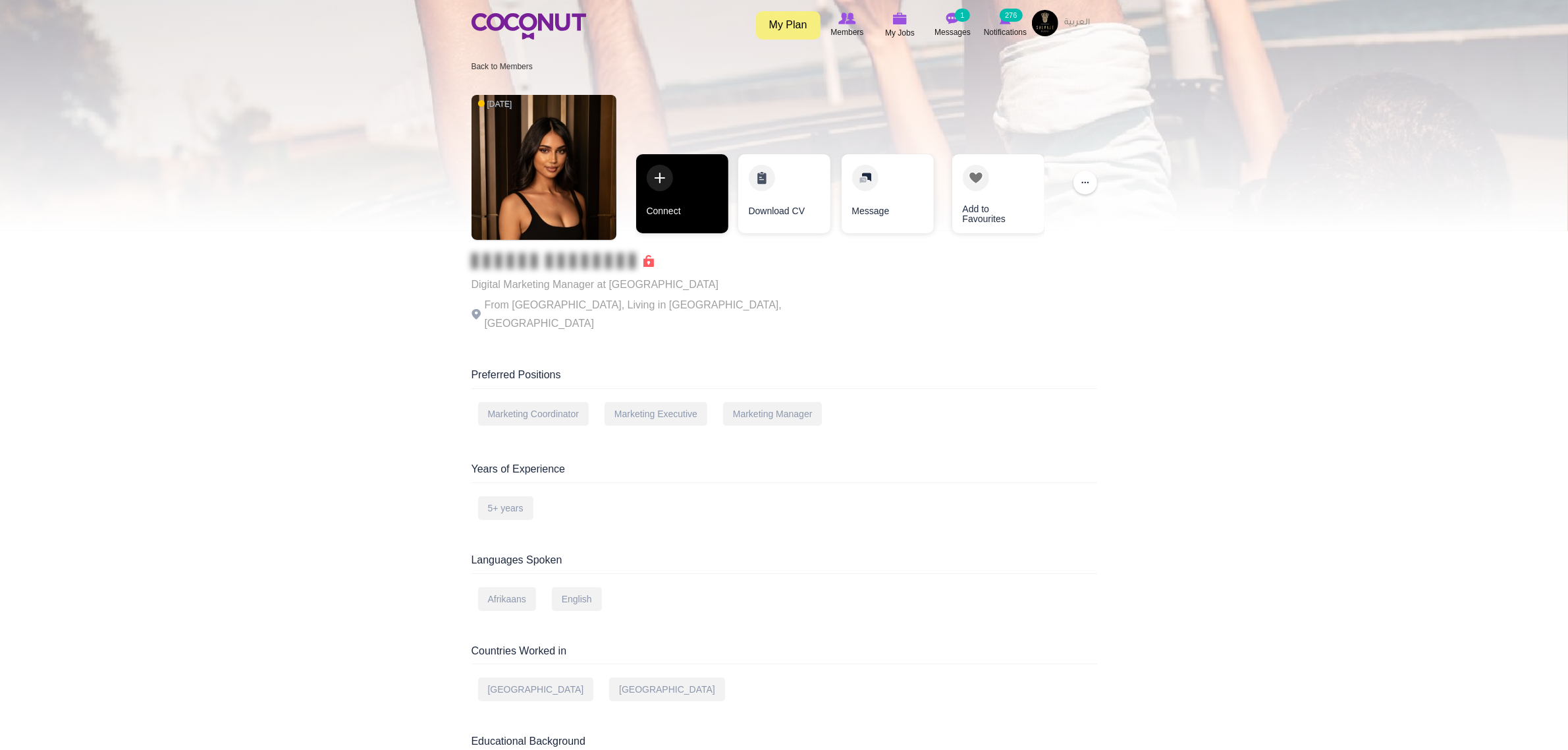
click at [687, 199] on link "Connect" at bounding box center [683, 194] width 93 height 79
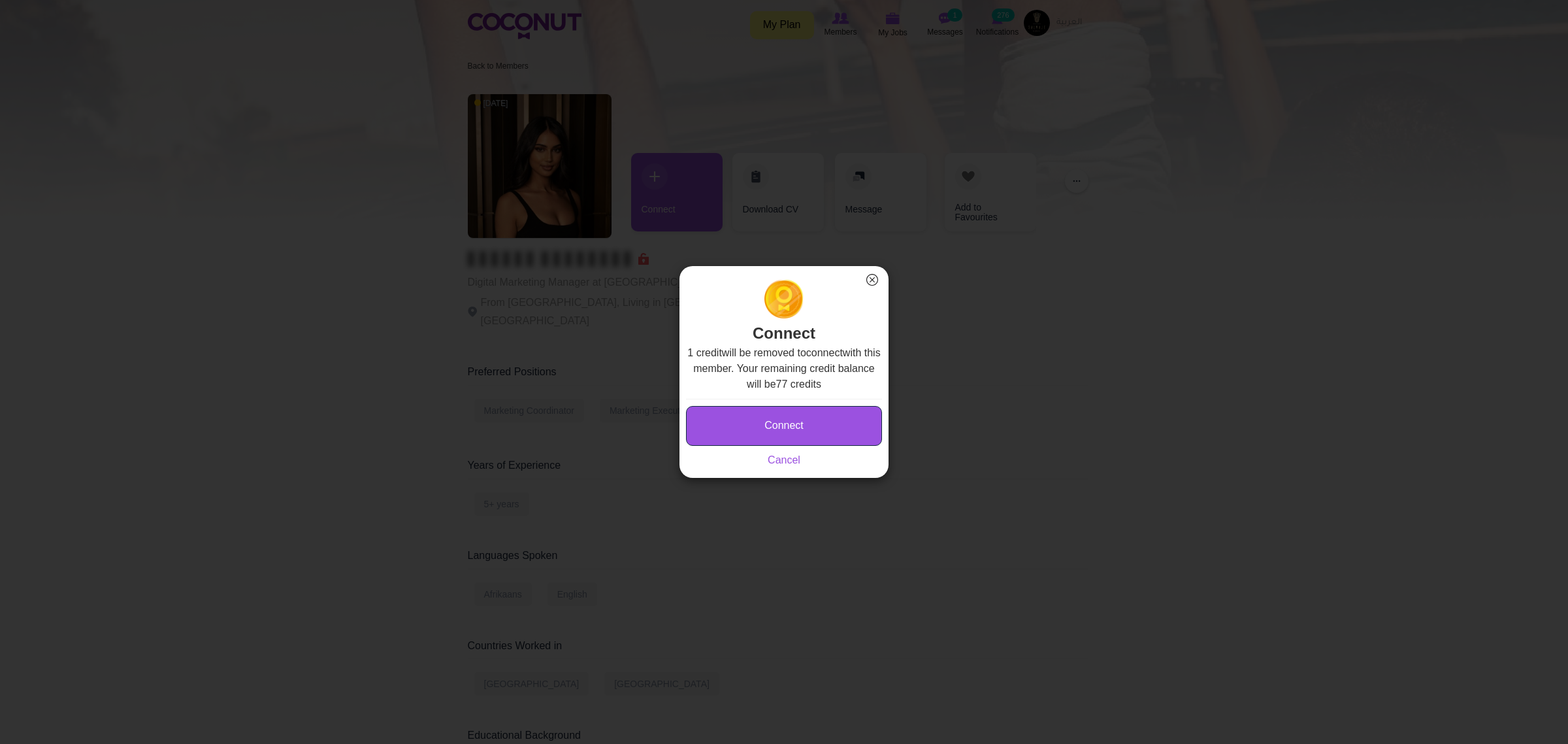
click at [757, 409] on button "Connect" at bounding box center [783, 425] width 196 height 40
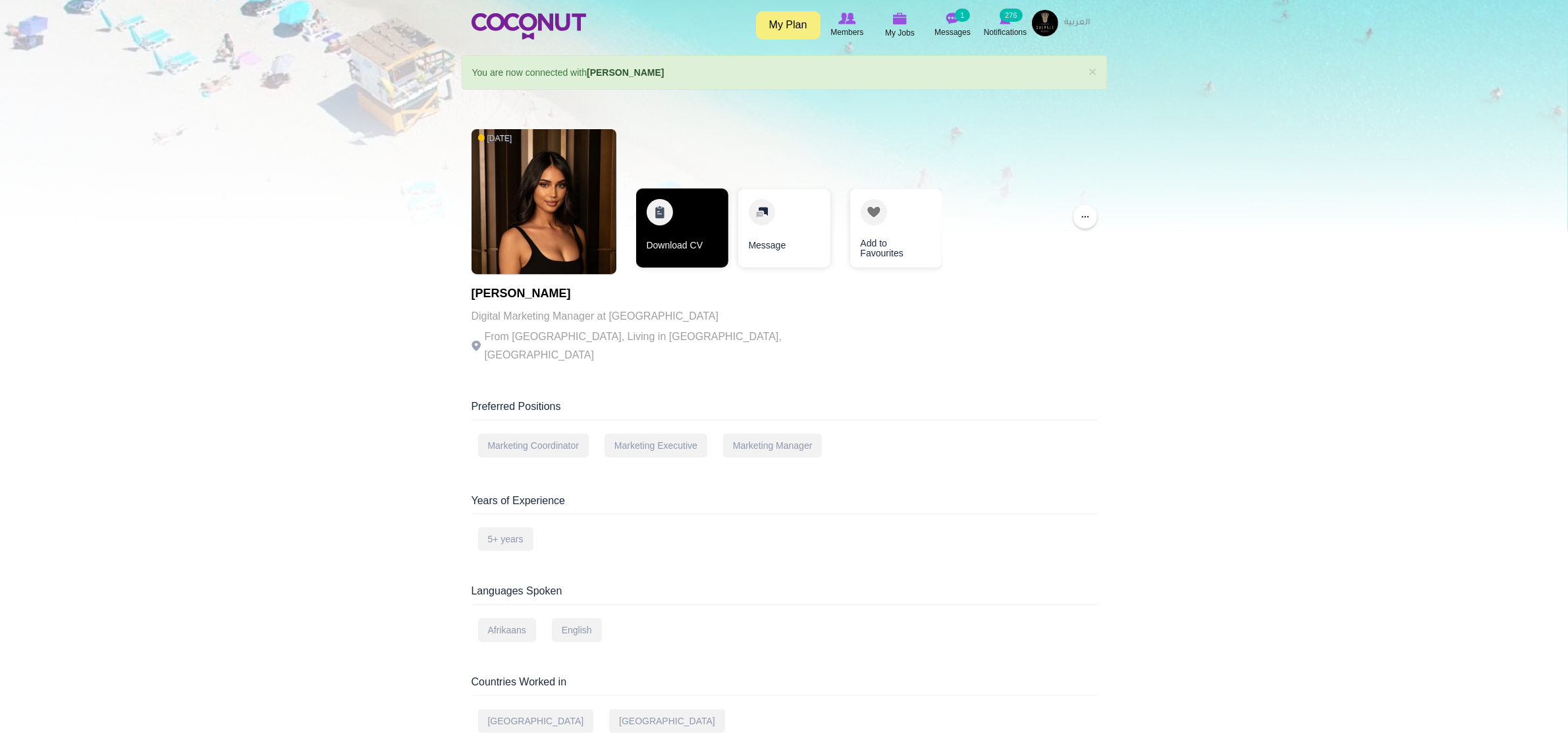
click at [686, 238] on link "Download CV" at bounding box center [683, 228] width 93 height 79
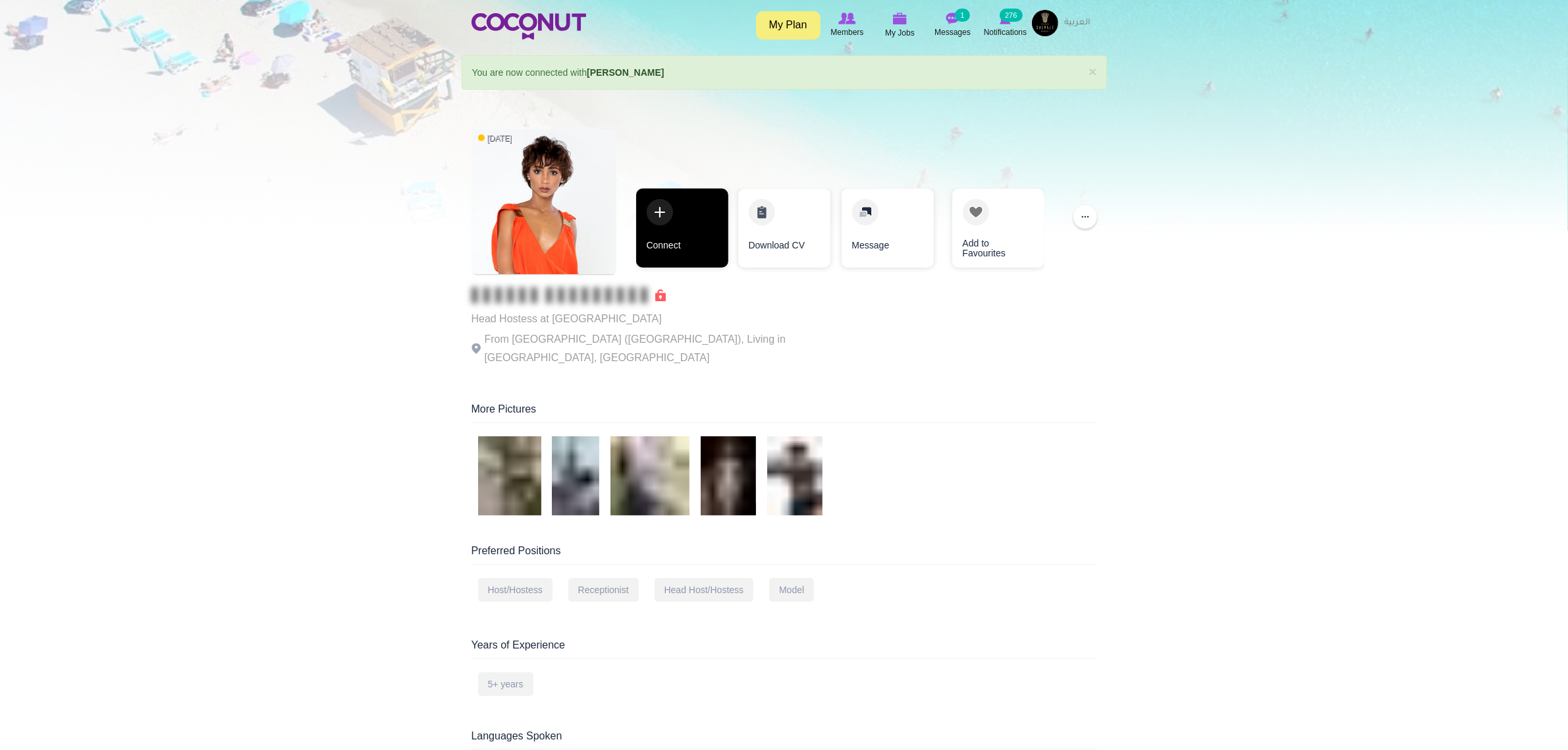
click at [708, 242] on link "Connect" at bounding box center [683, 228] width 93 height 79
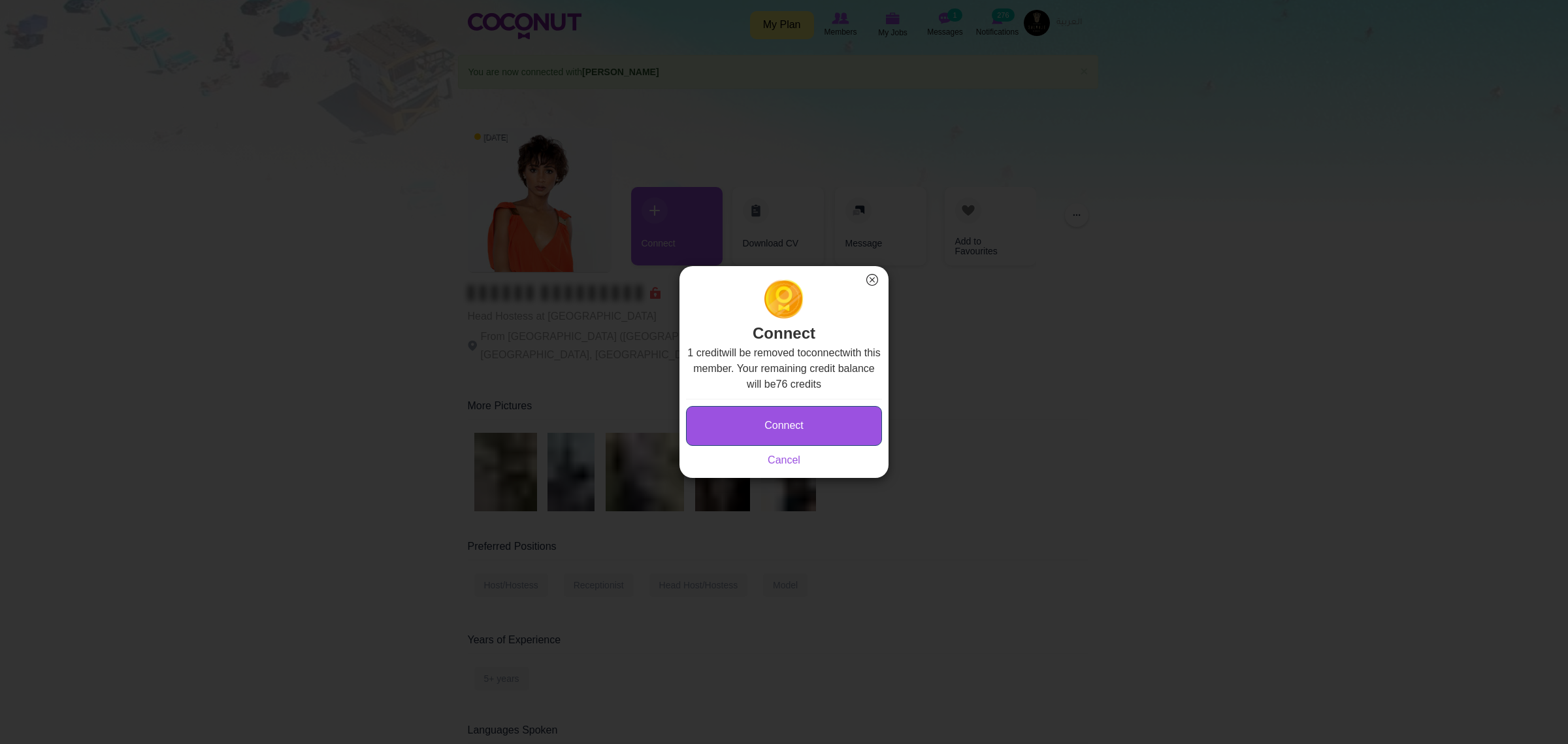
click at [798, 424] on button "Connect" at bounding box center [783, 425] width 196 height 40
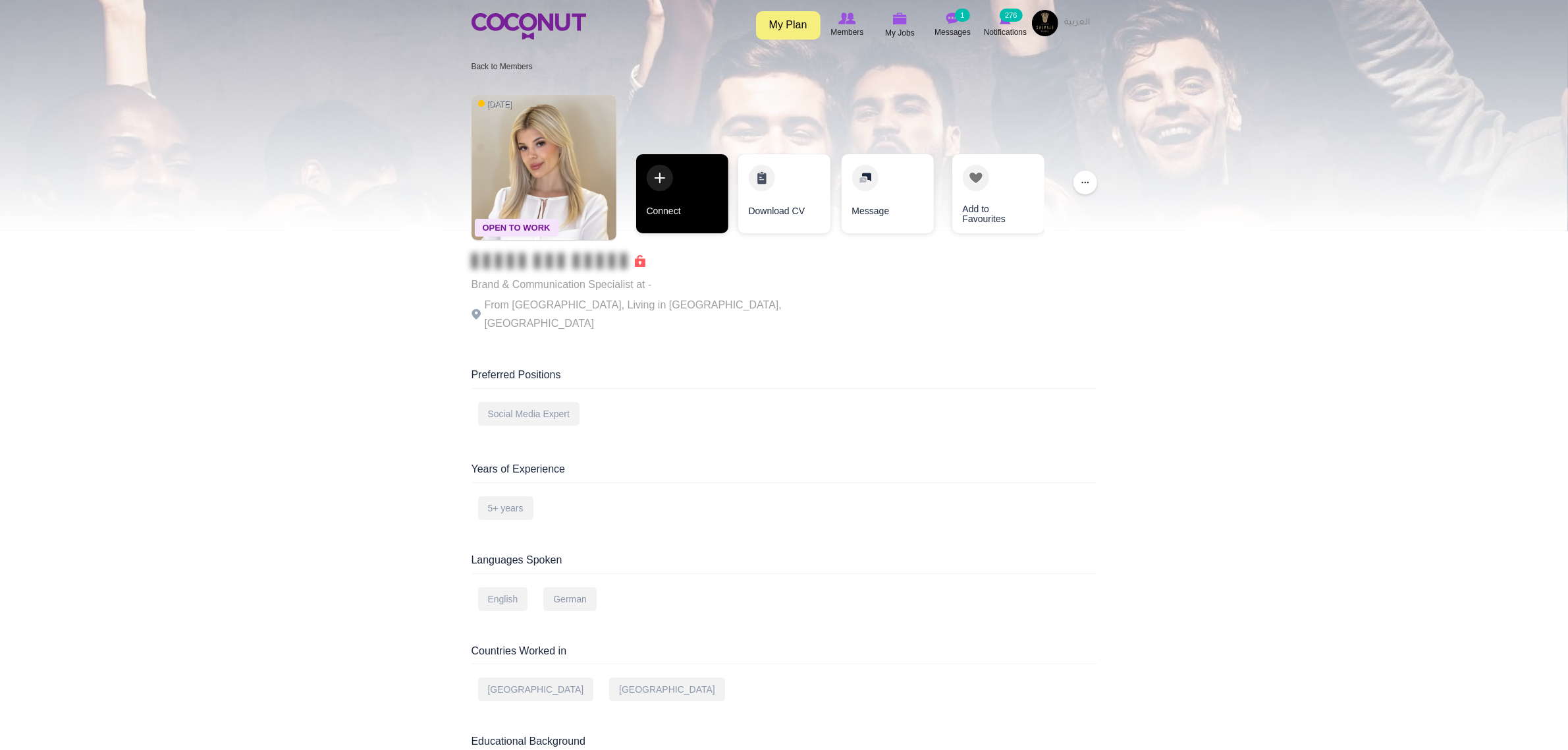
click at [689, 211] on link "Connect" at bounding box center [683, 194] width 93 height 79
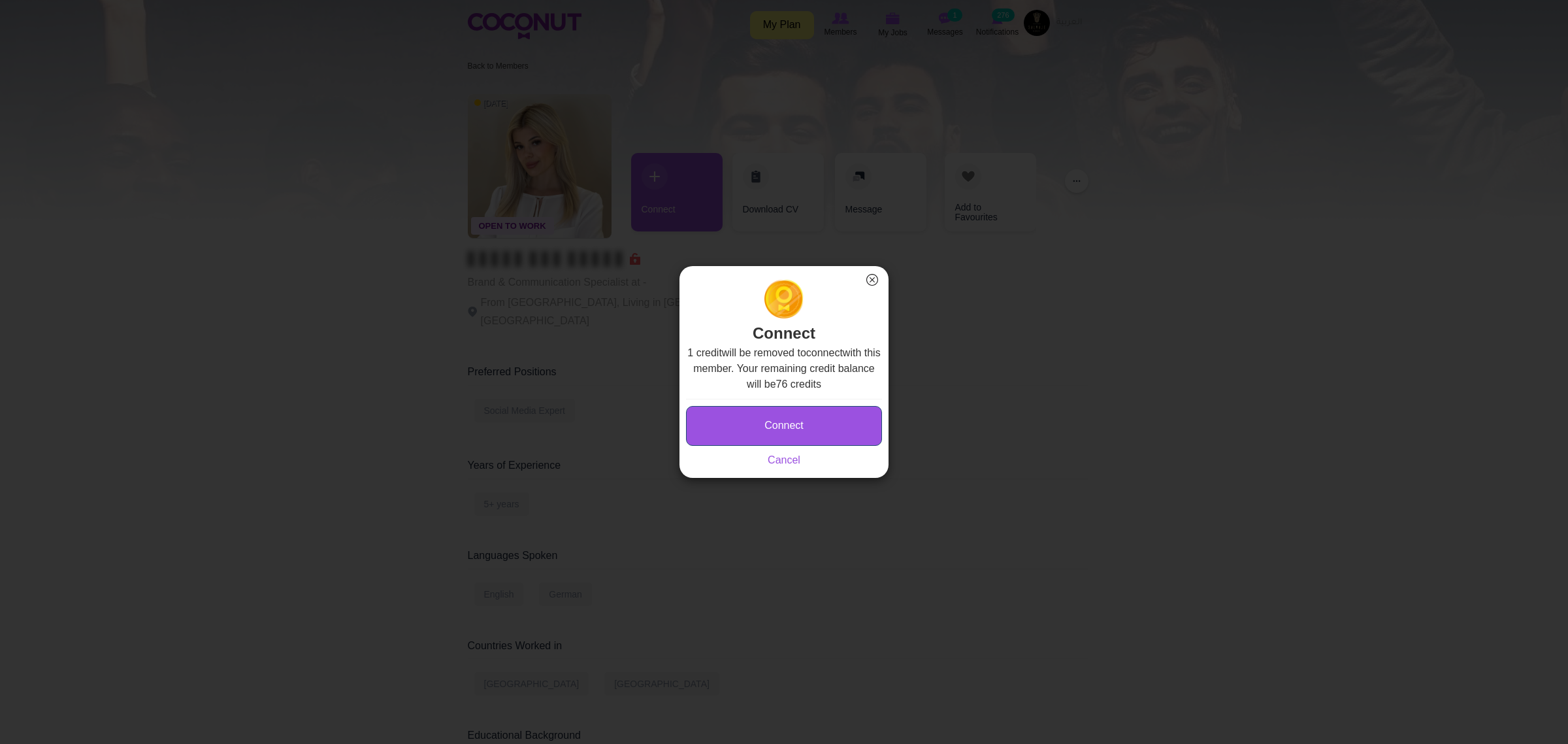
click at [765, 416] on button "Connect" at bounding box center [783, 425] width 196 height 40
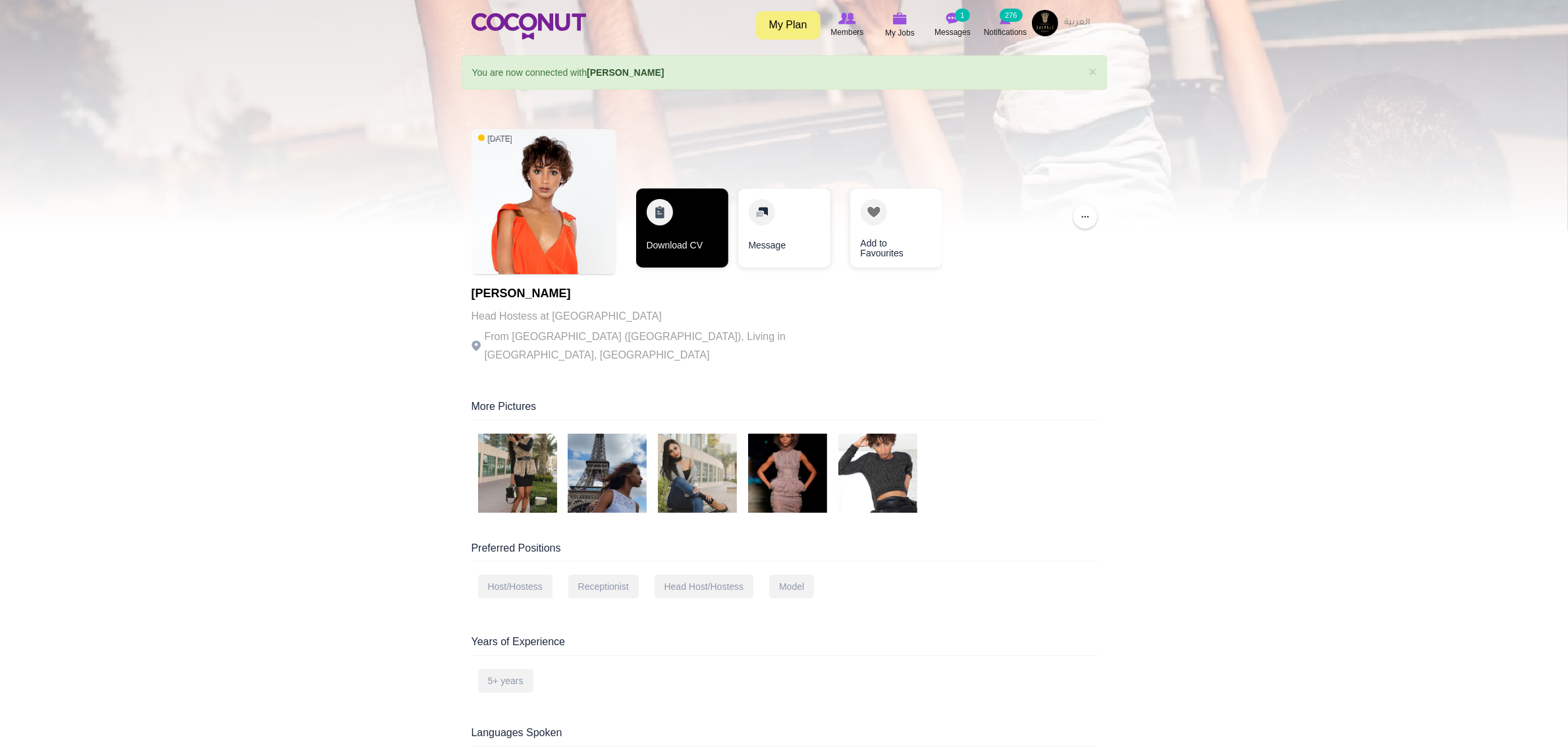
click at [673, 214] on link "Download CV" at bounding box center [683, 228] width 93 height 79
click at [675, 241] on link "Download CV" at bounding box center [681, 228] width 93 height 79
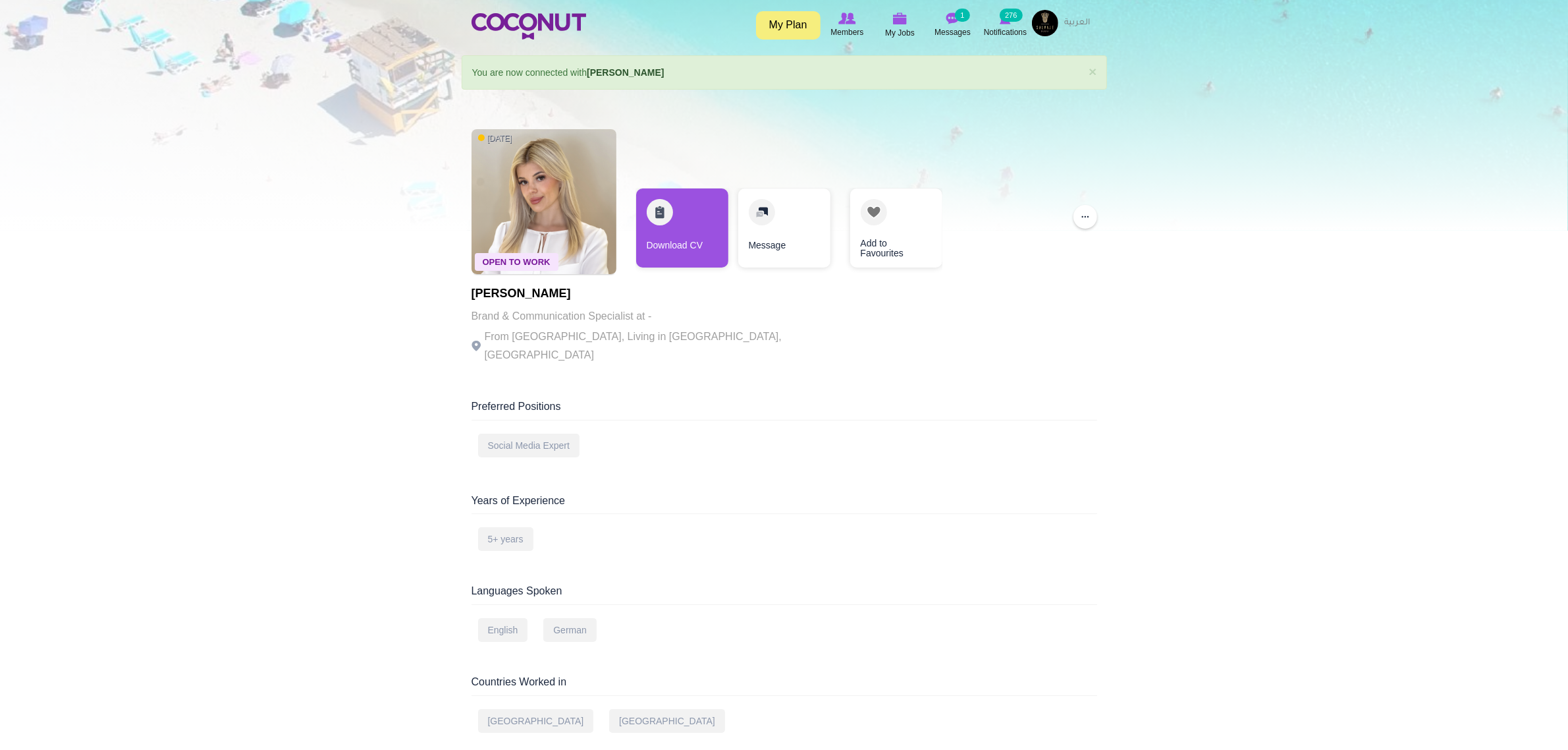
click at [1072, 278] on div "Open To Work [DATE] [PERSON_NAME] Brand & Communication Specialist at - From [G…" at bounding box center [784, 247] width 625 height 250
click at [693, 225] on link "Download CV" at bounding box center [683, 228] width 93 height 79
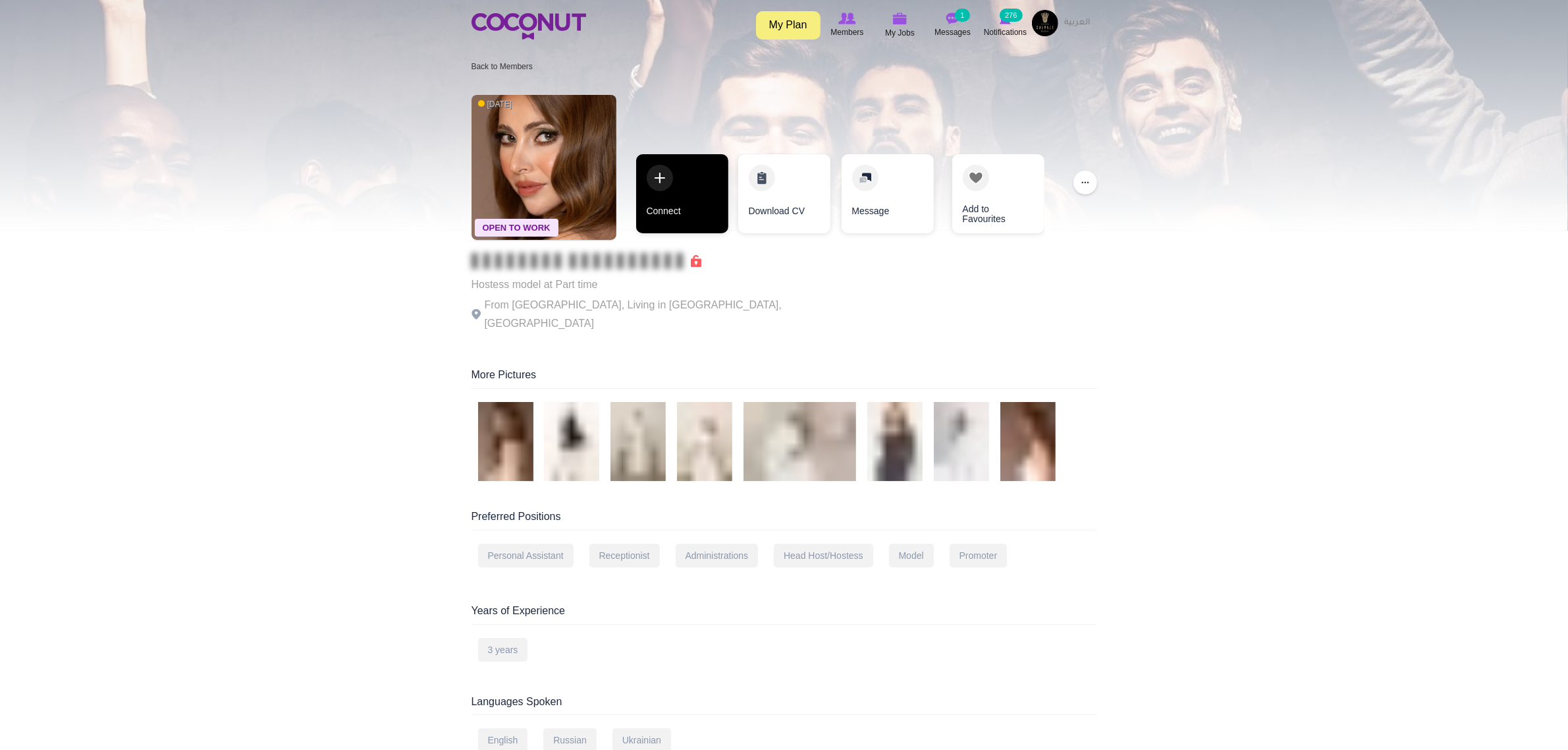
click at [675, 208] on link "Connect" at bounding box center [683, 194] width 93 height 79
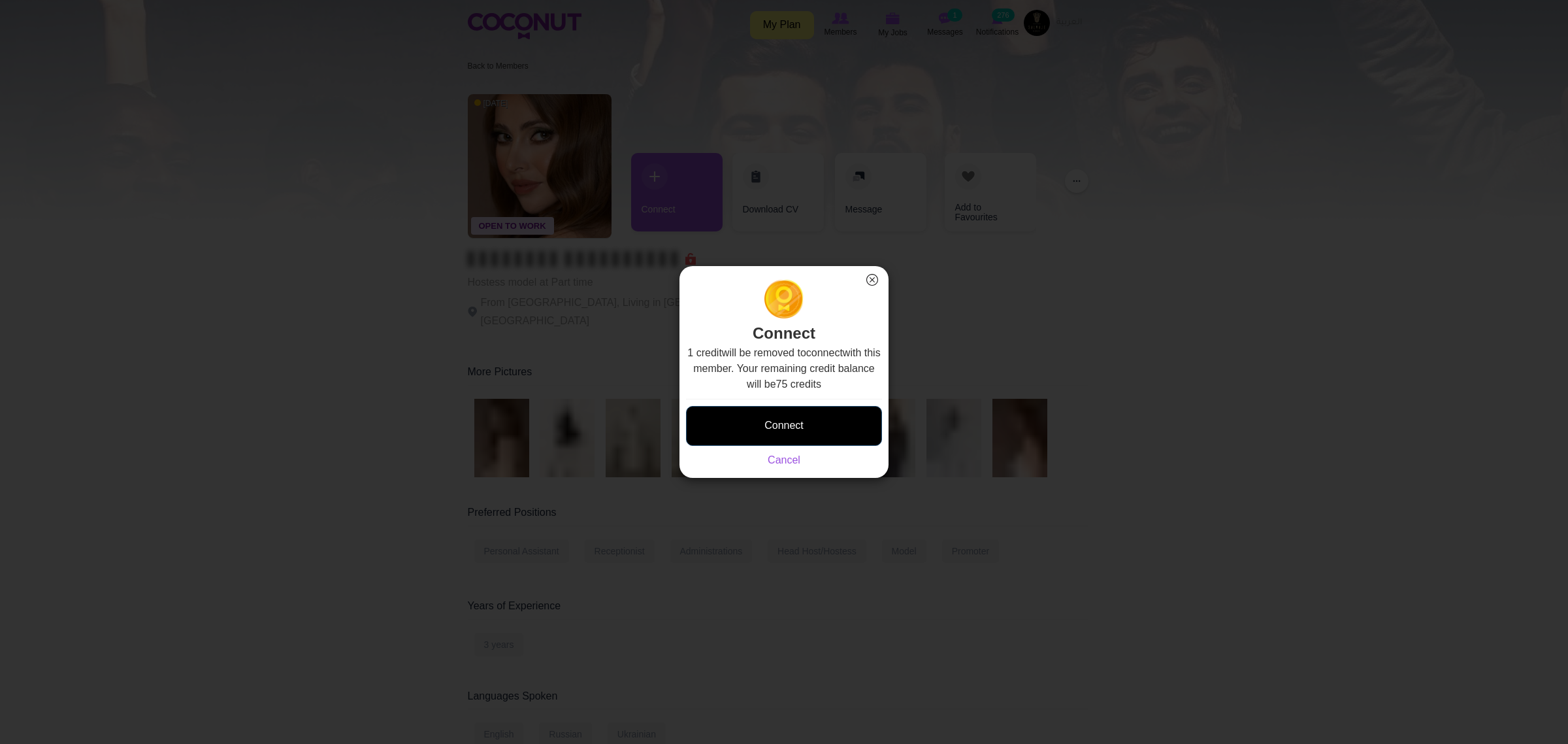
click at [823, 407] on div "Connect Saving... Cancel" at bounding box center [783, 433] width 196 height 69
click at [821, 409] on button "Connect" at bounding box center [783, 425] width 196 height 40
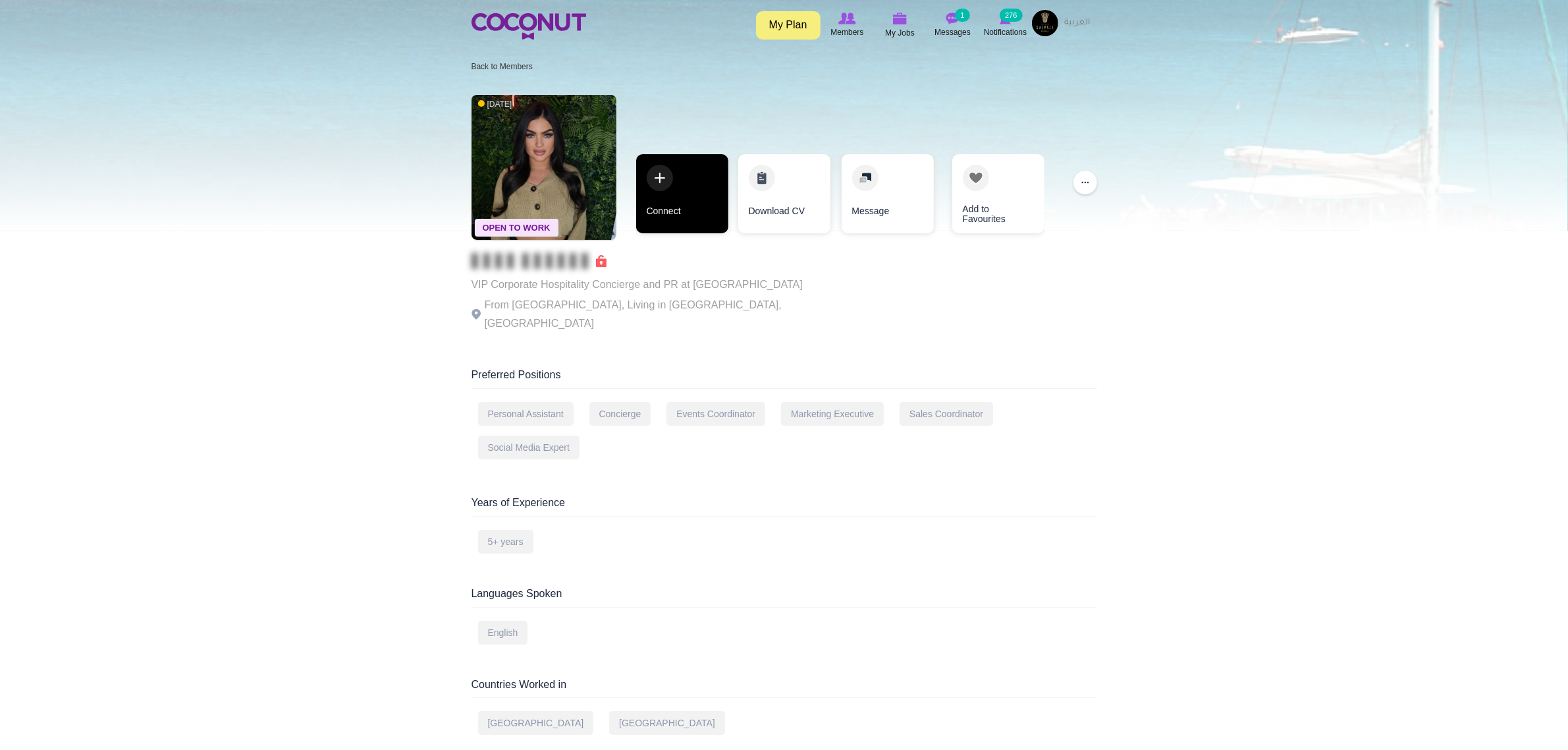
click at [675, 190] on link "Connect" at bounding box center [683, 194] width 93 height 79
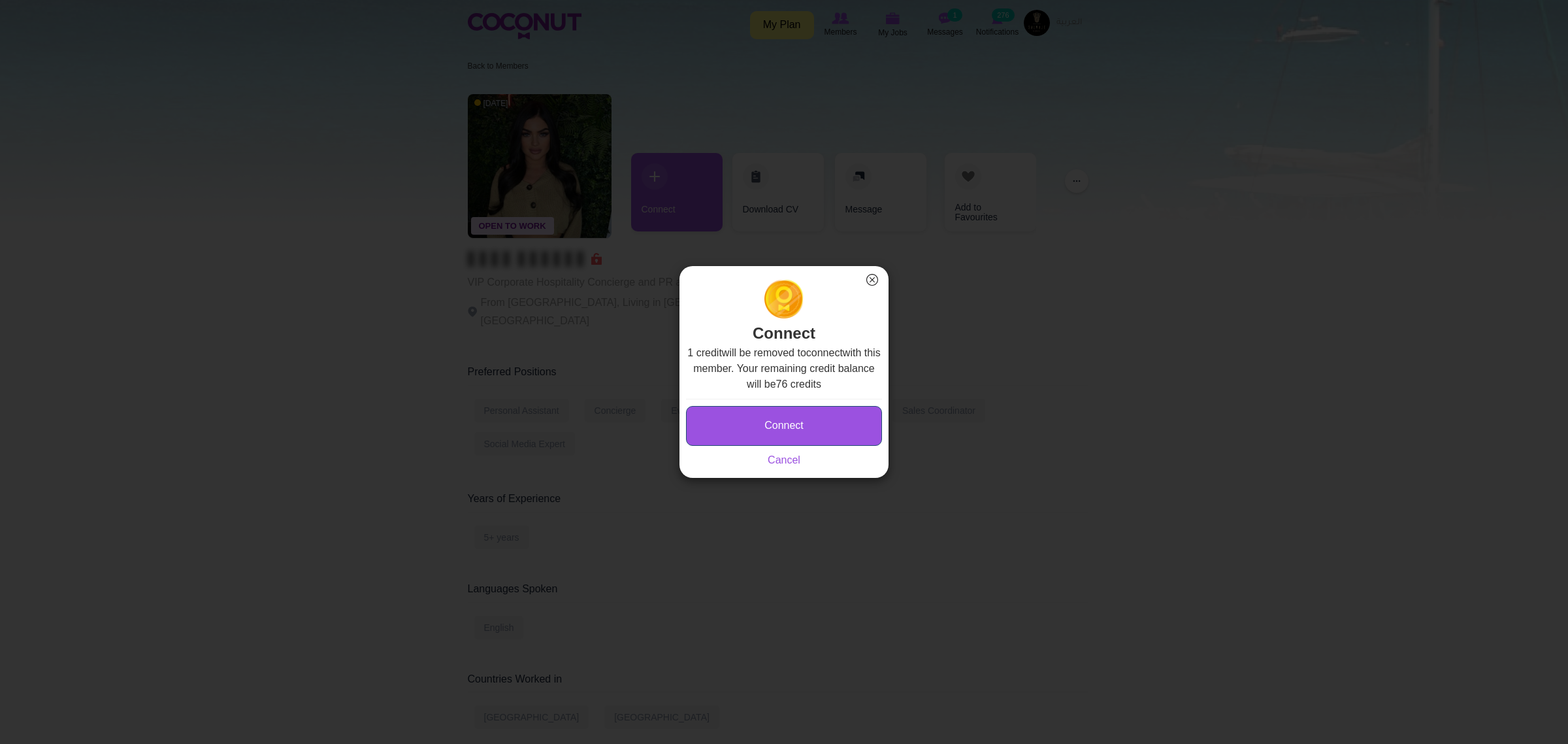
click at [776, 428] on button "Connect" at bounding box center [783, 425] width 196 height 40
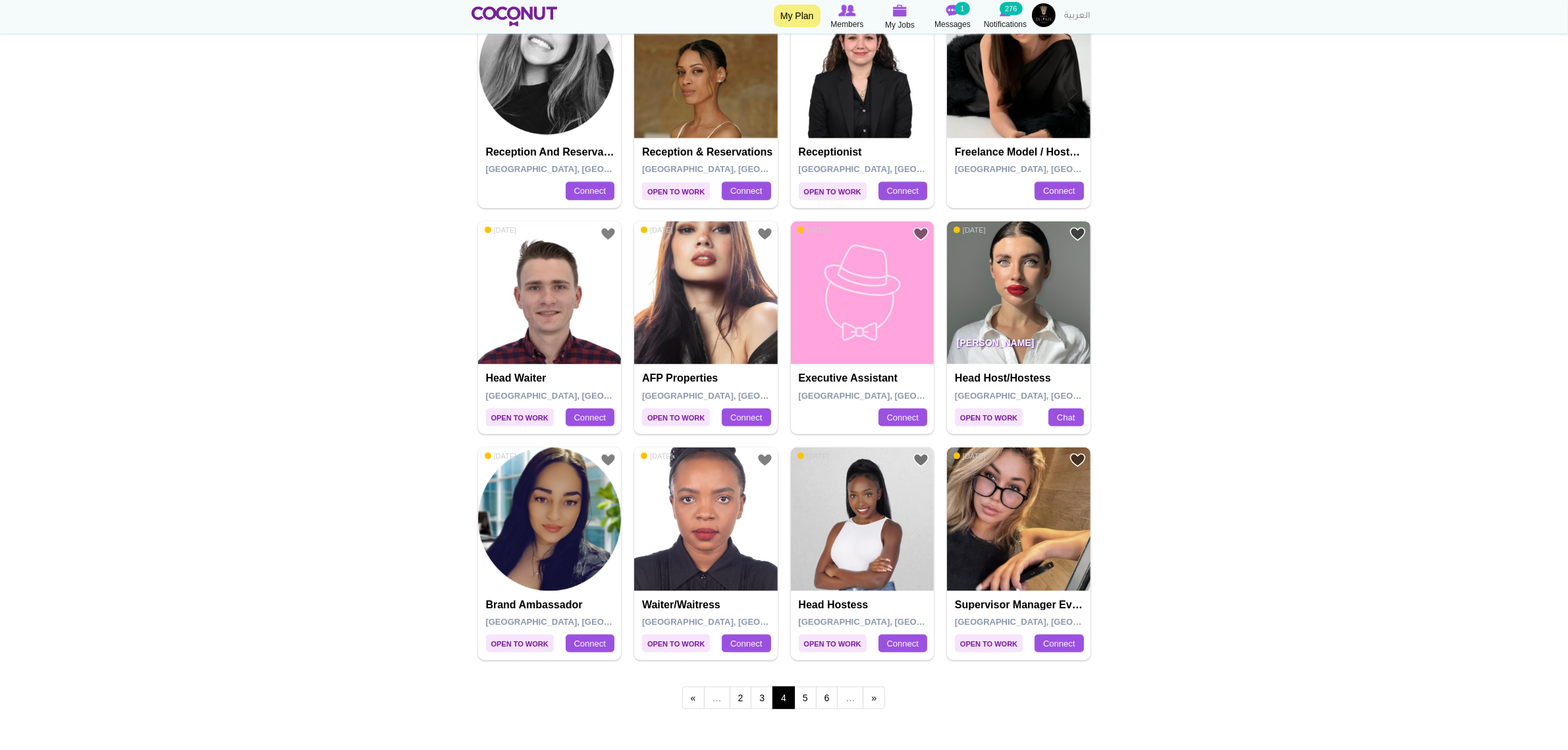
scroll to position [2224, 0]
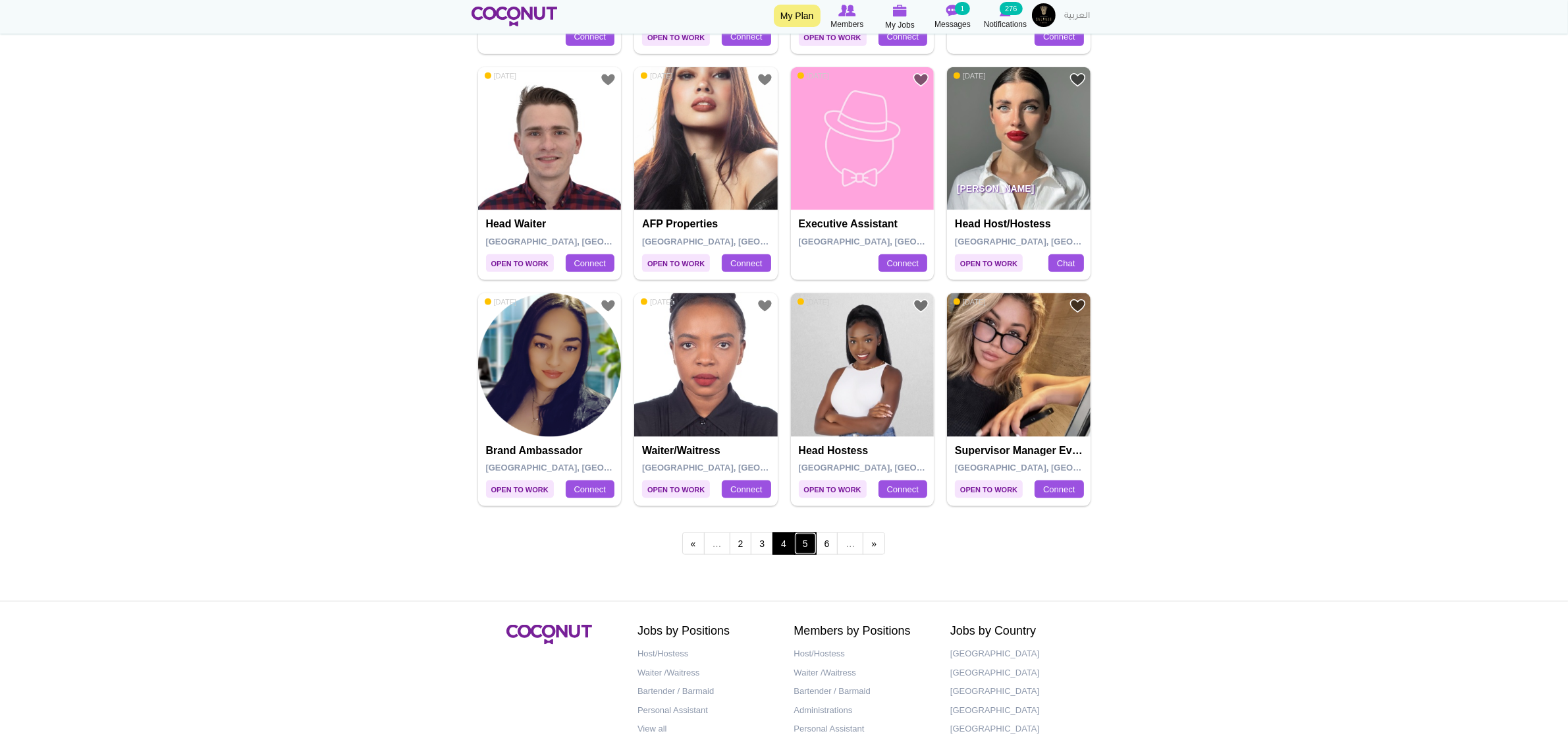
click at [806, 554] on link "5" at bounding box center [806, 543] width 23 height 23
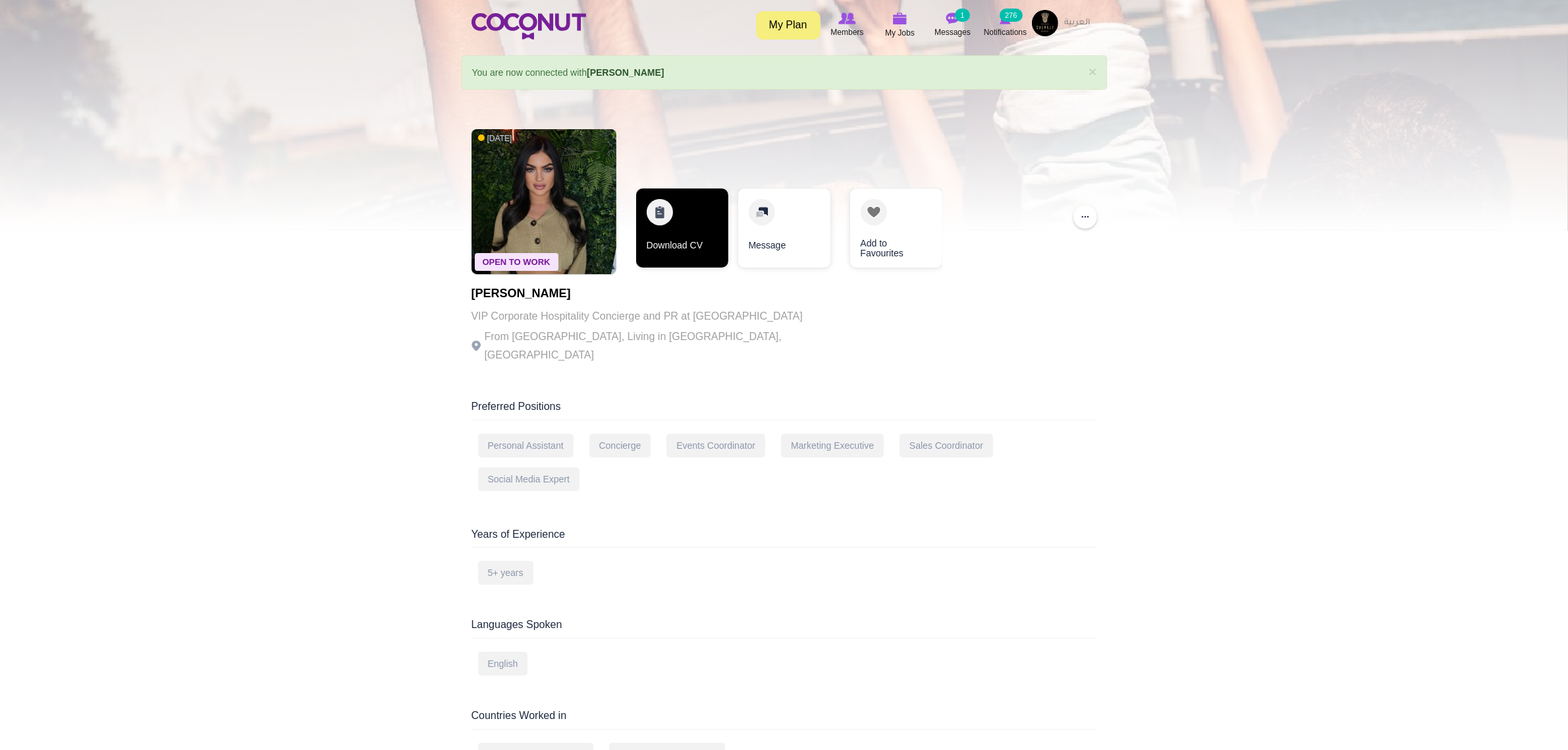
click at [683, 231] on link "Download CV" at bounding box center [683, 228] width 93 height 79
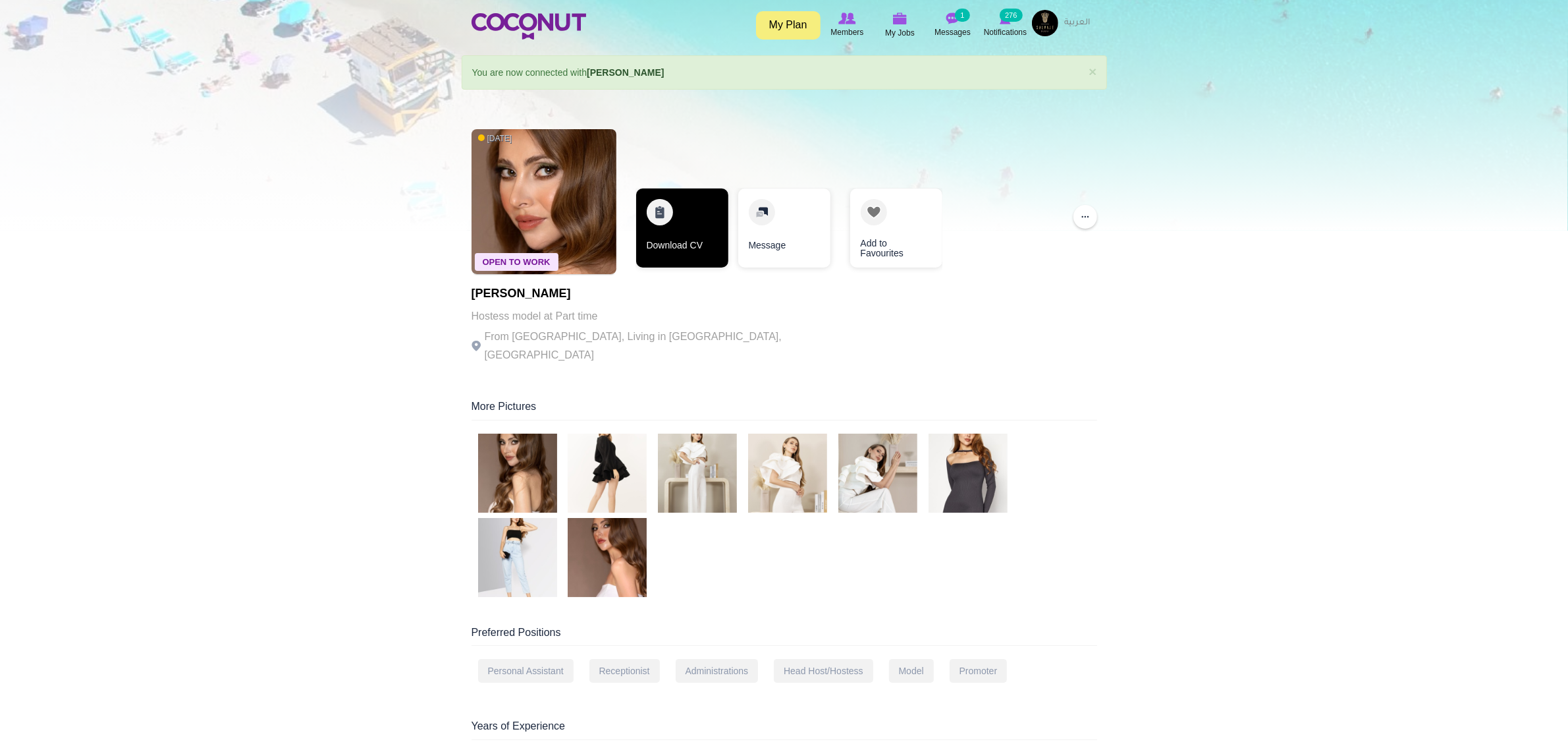
click at [682, 243] on link "Download CV" at bounding box center [683, 228] width 93 height 79
click at [678, 219] on link "Download CV" at bounding box center [683, 228] width 93 height 79
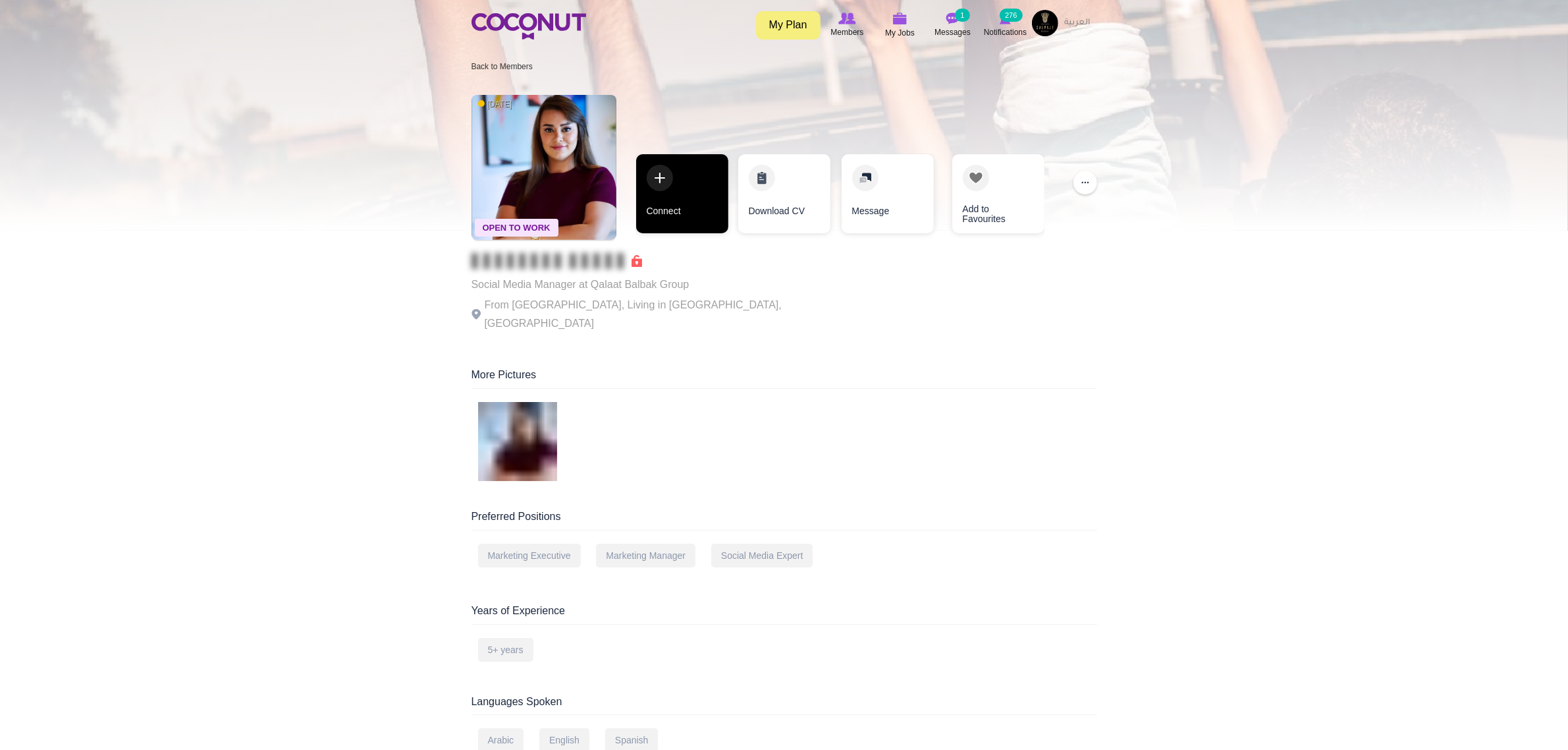
click at [679, 205] on link "Connect" at bounding box center [683, 194] width 93 height 79
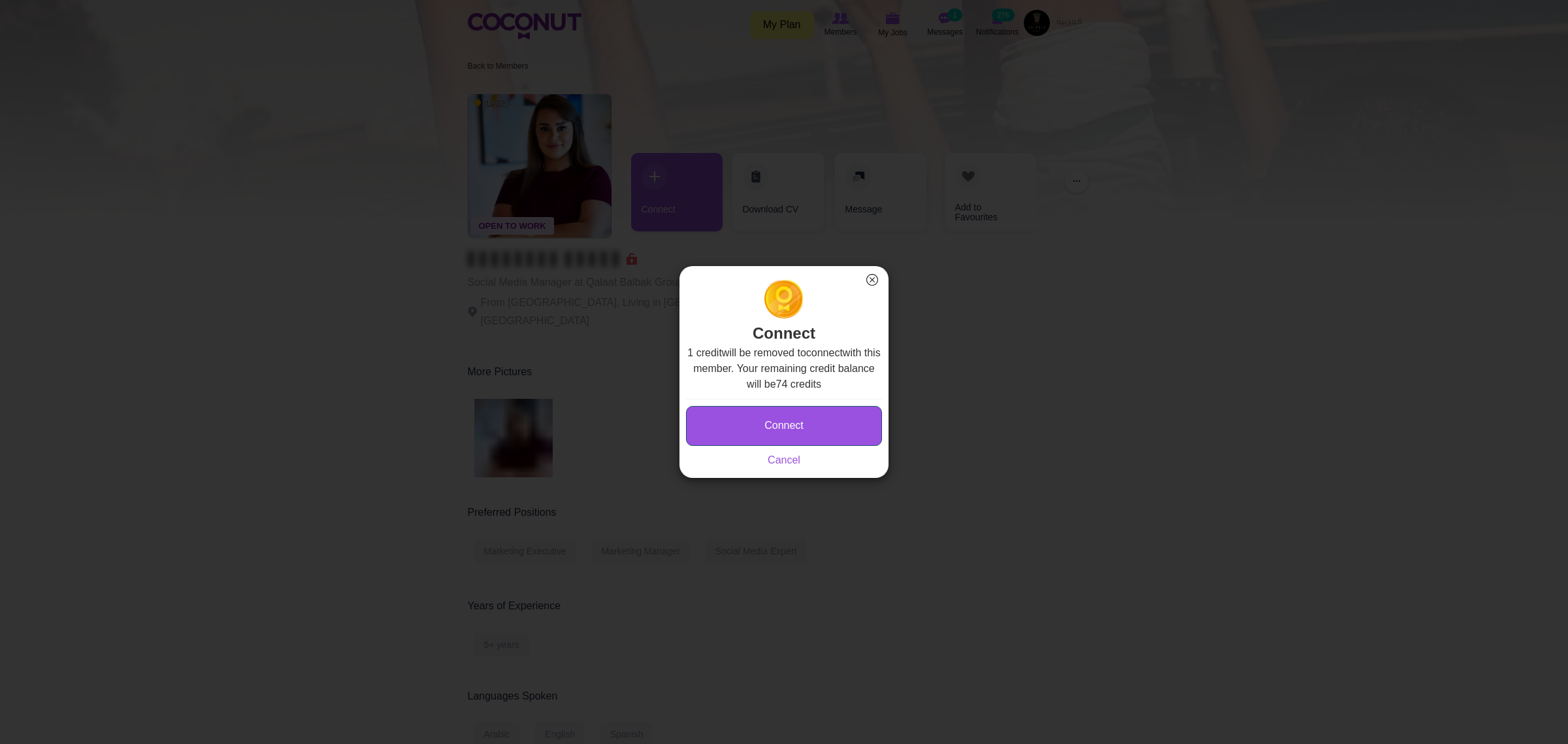
click at [808, 419] on button "Connect" at bounding box center [783, 425] width 196 height 40
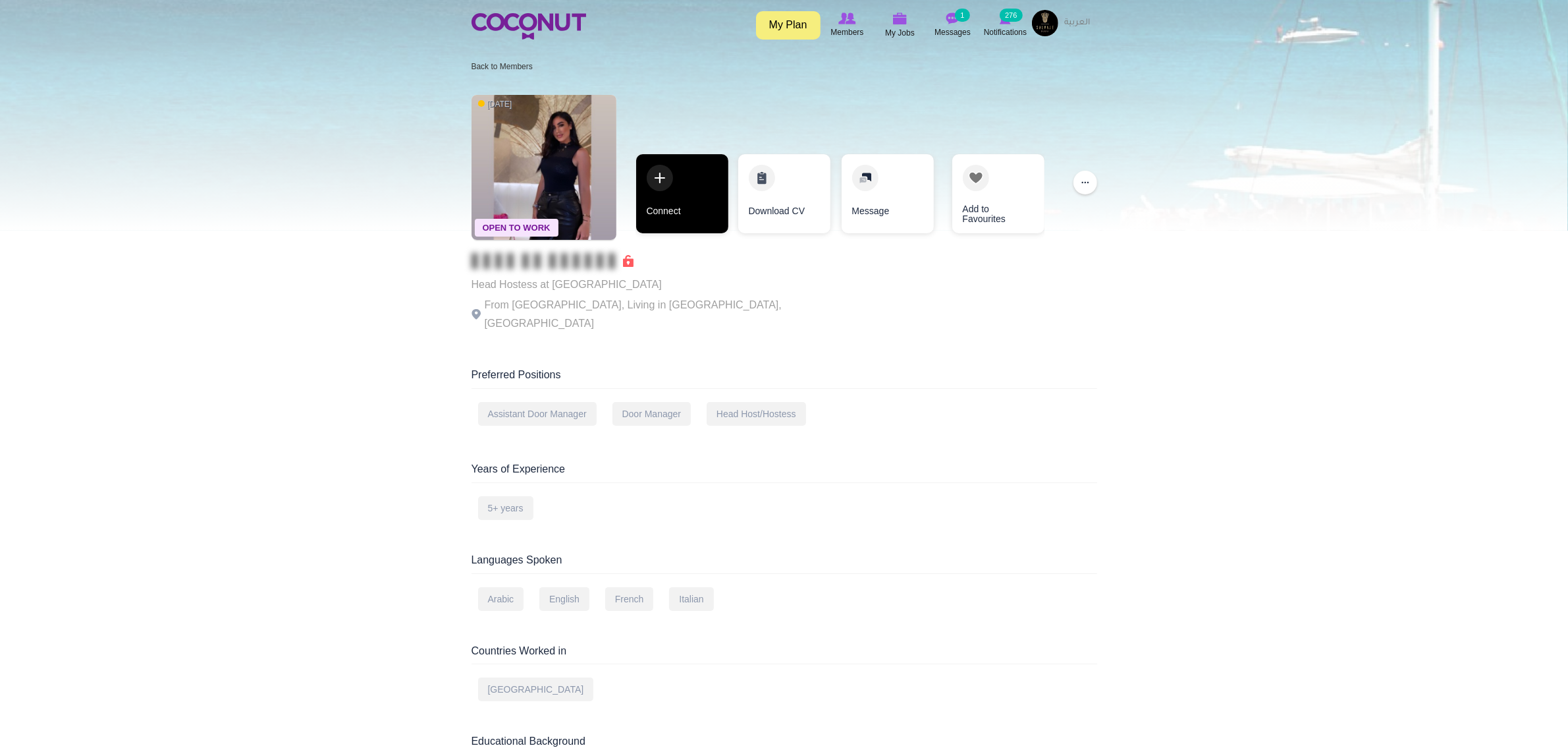
click at [664, 215] on link "Connect" at bounding box center [683, 194] width 93 height 79
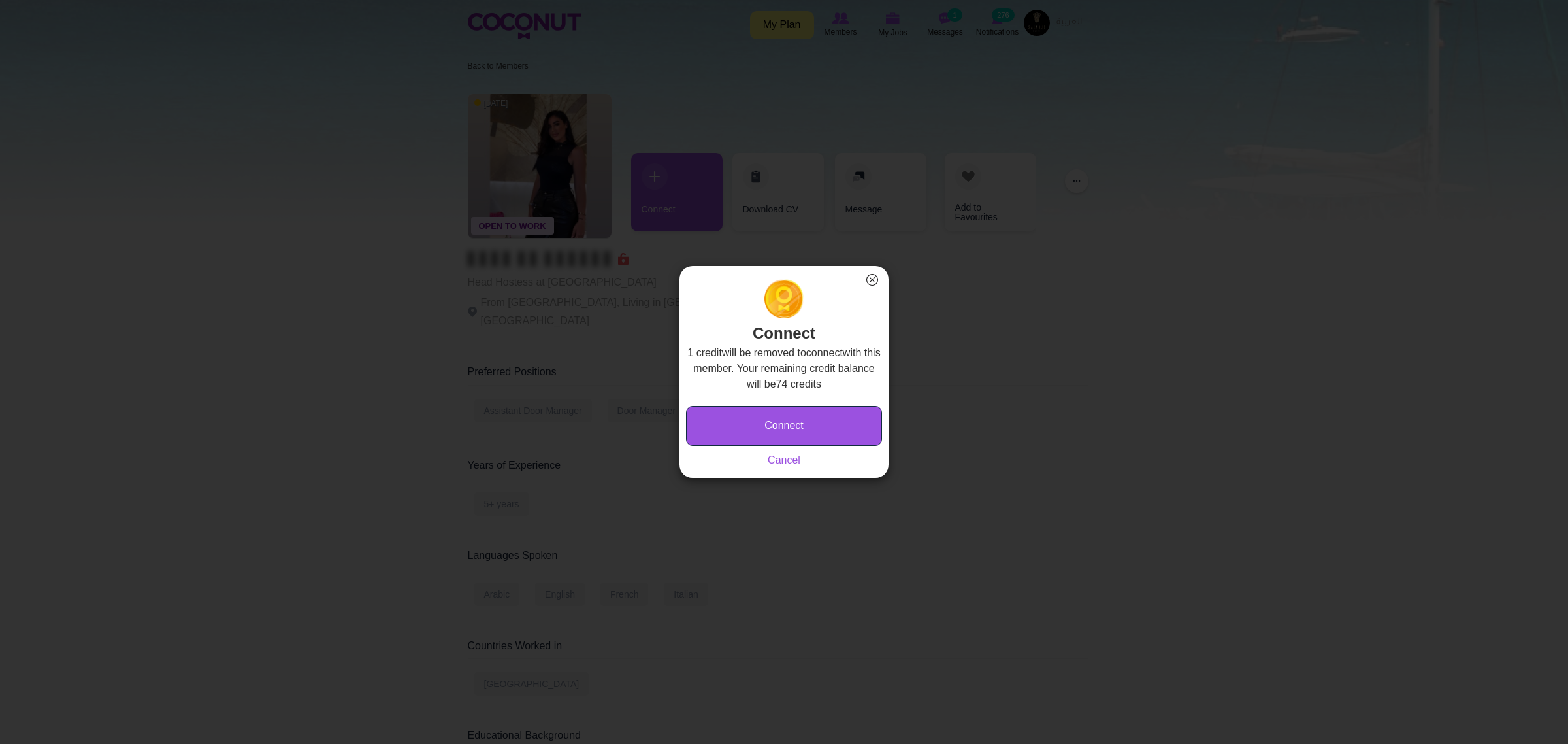
click at [764, 417] on button "Connect" at bounding box center [783, 425] width 196 height 40
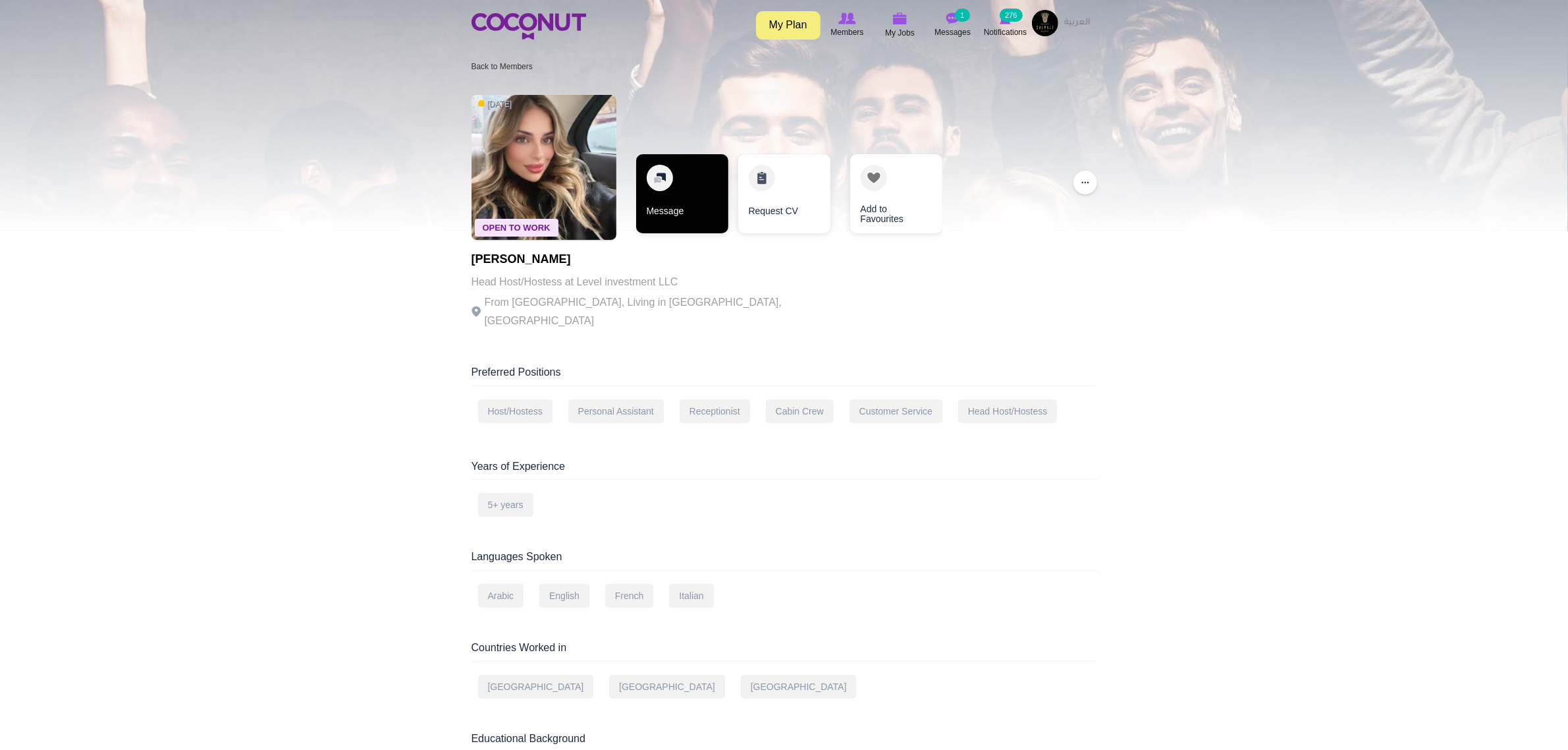
click at [690, 191] on link "Message" at bounding box center [683, 194] width 93 height 79
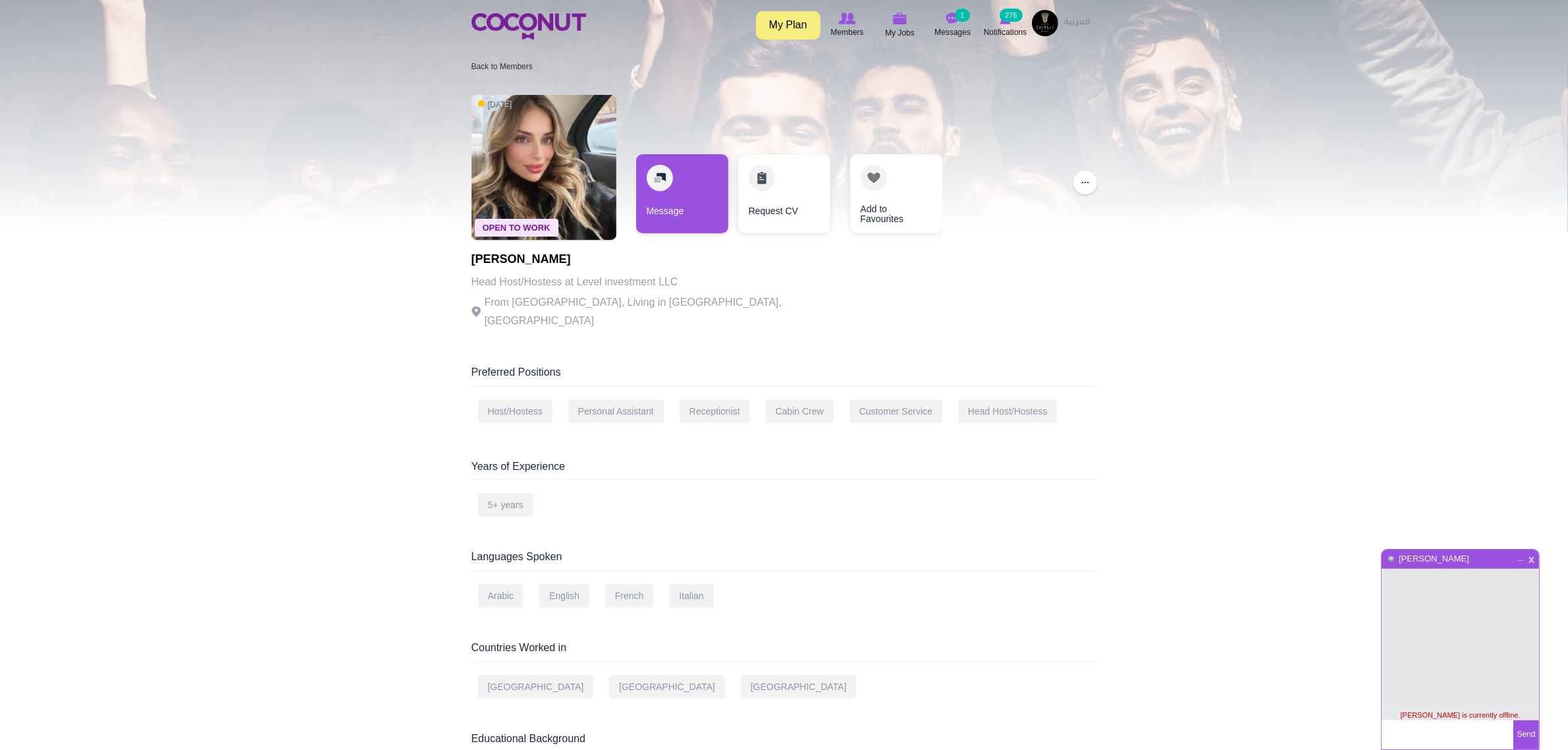
click at [1533, 556] on span "x" at bounding box center [1532, 557] width 11 height 9
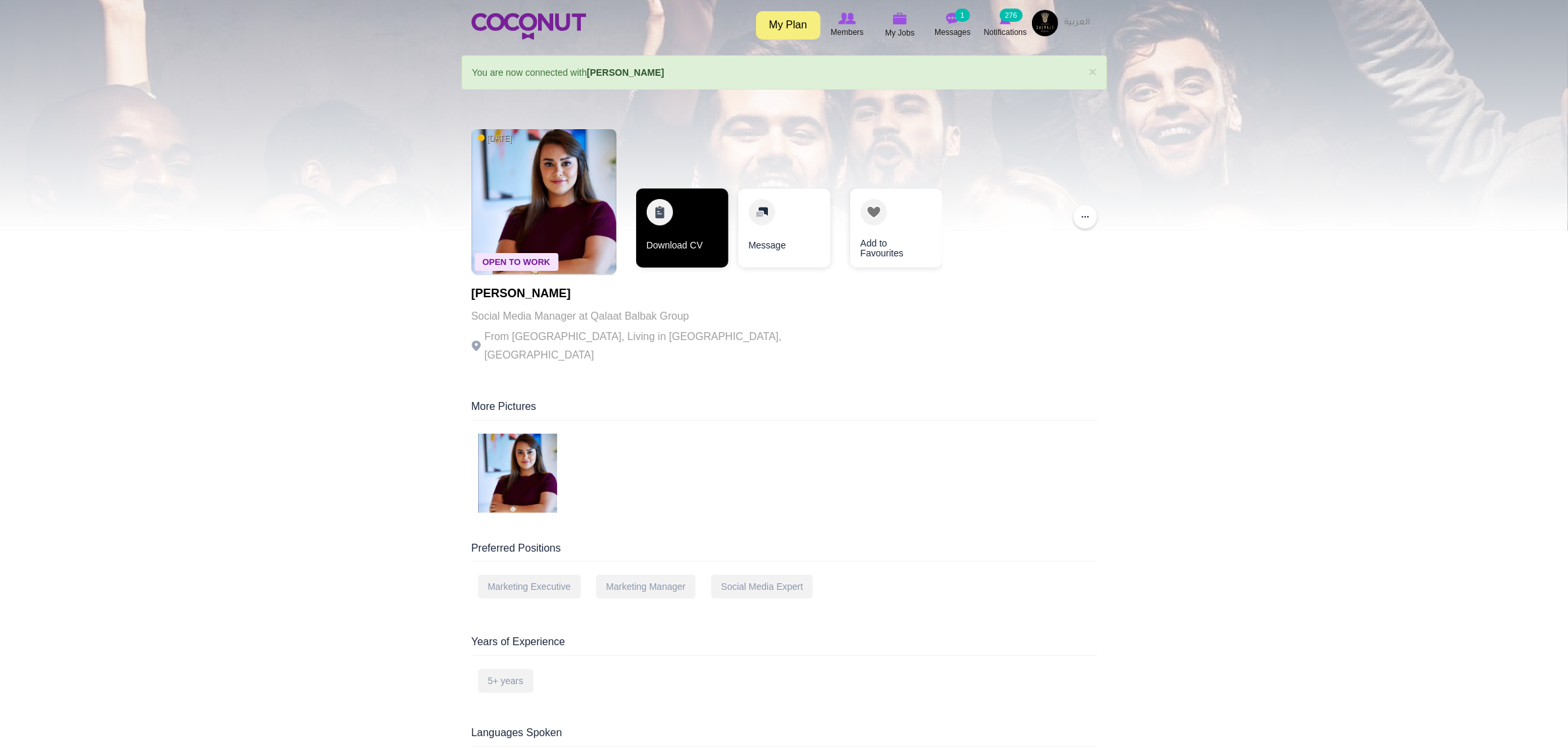
click at [679, 231] on link "Download CV" at bounding box center [683, 228] width 93 height 79
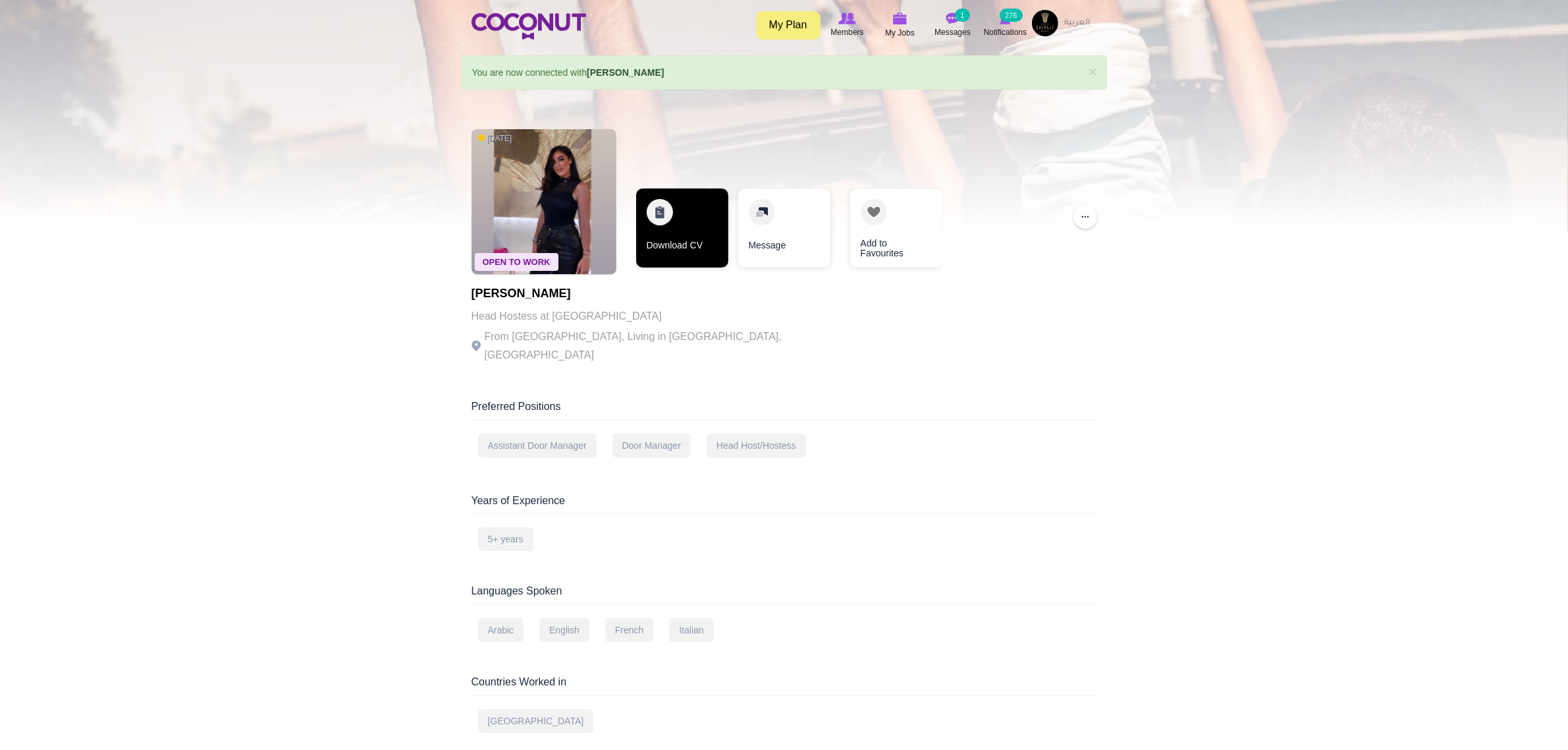
click at [703, 225] on link "Download CV" at bounding box center [683, 228] width 93 height 79
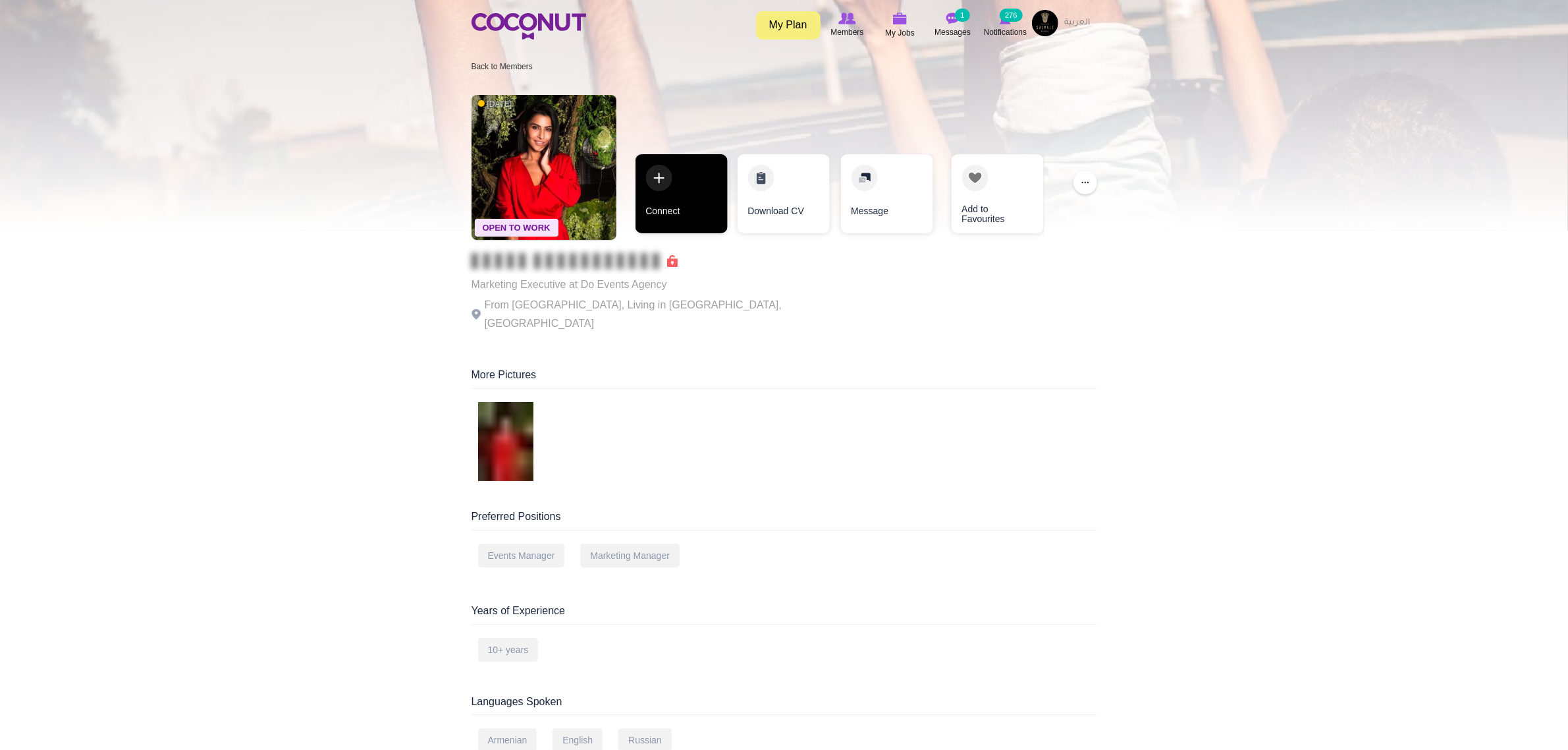
click at [700, 213] on link "Connect" at bounding box center [681, 194] width 93 height 79
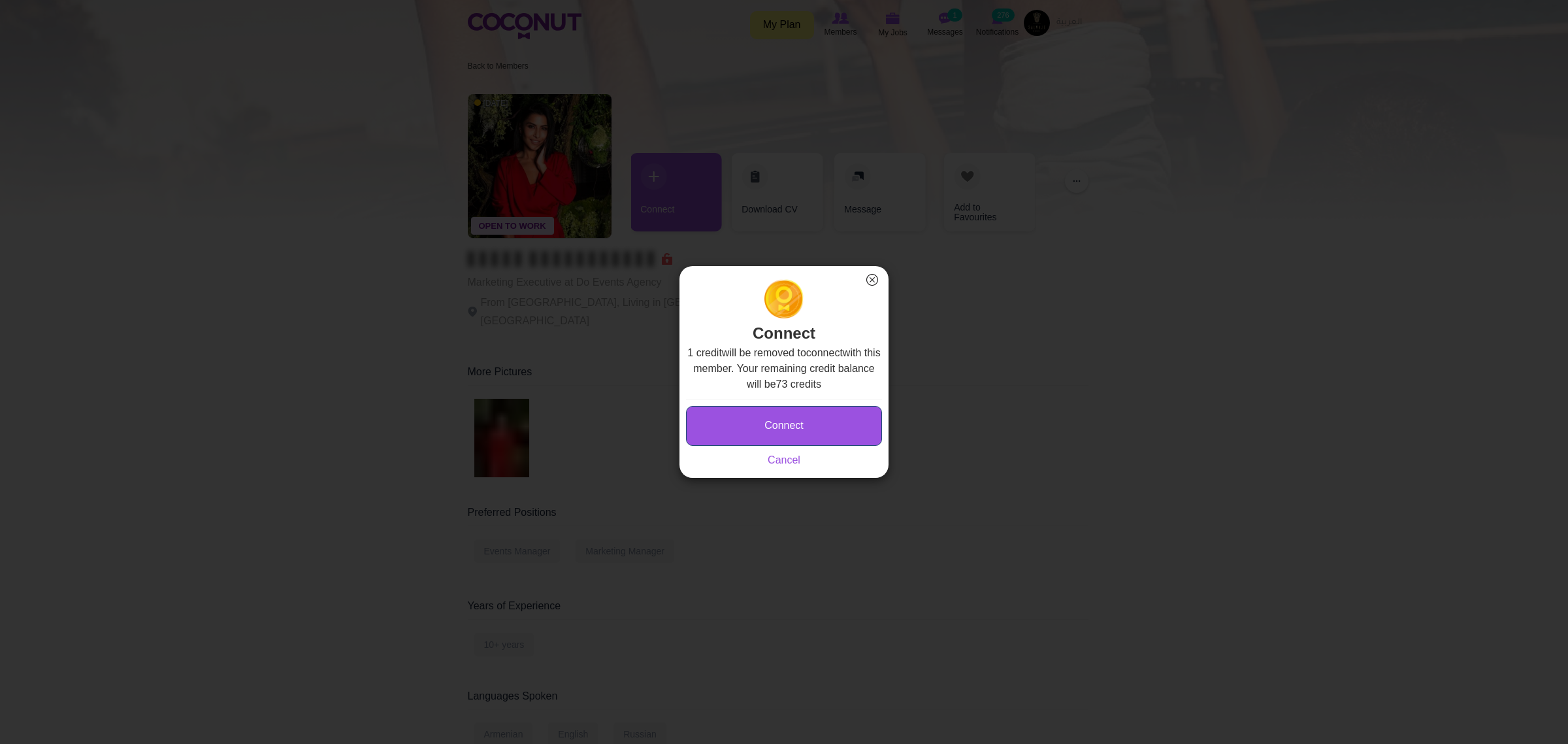
click at [778, 413] on button "Connect" at bounding box center [783, 425] width 196 height 40
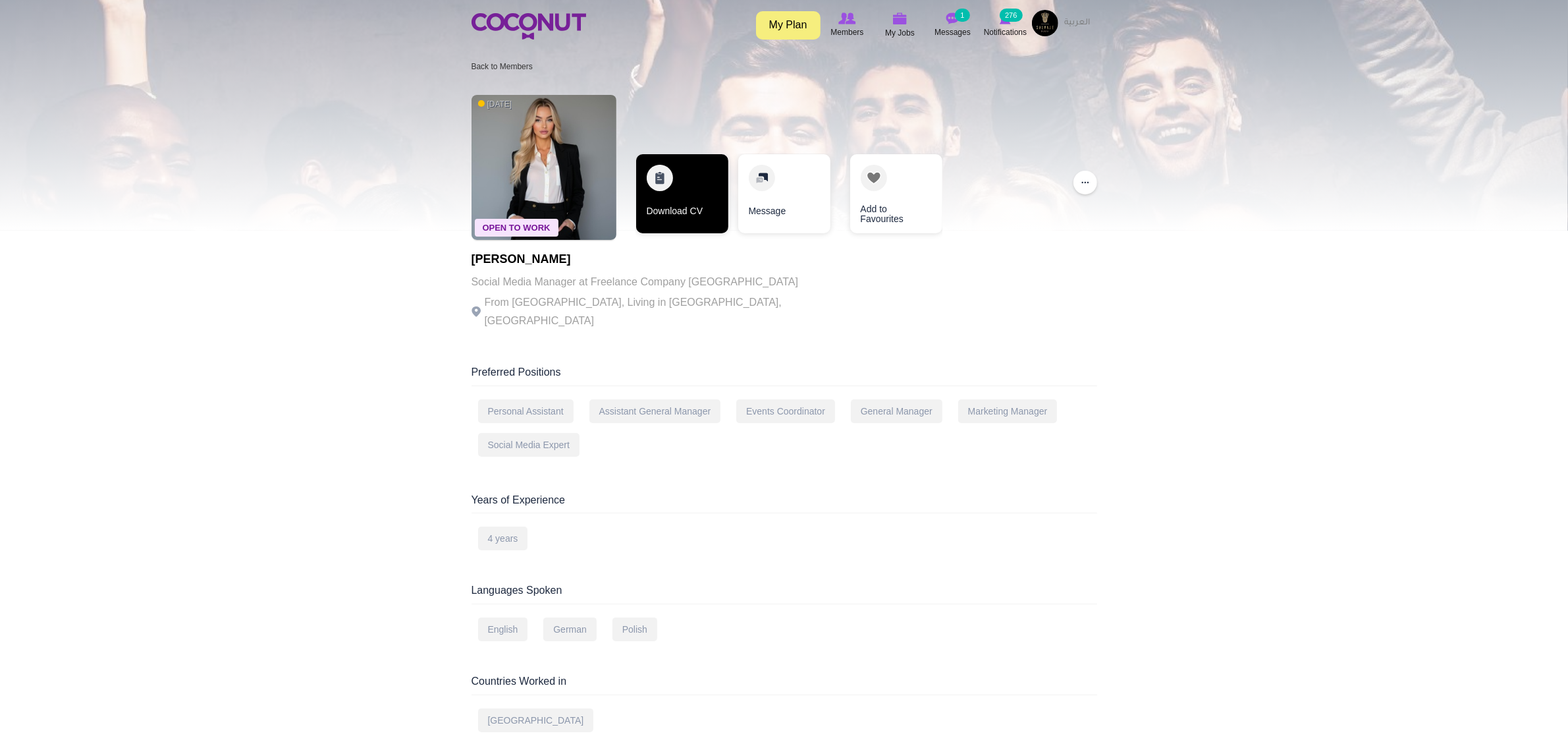
click at [685, 211] on link "Download CV" at bounding box center [683, 194] width 93 height 79
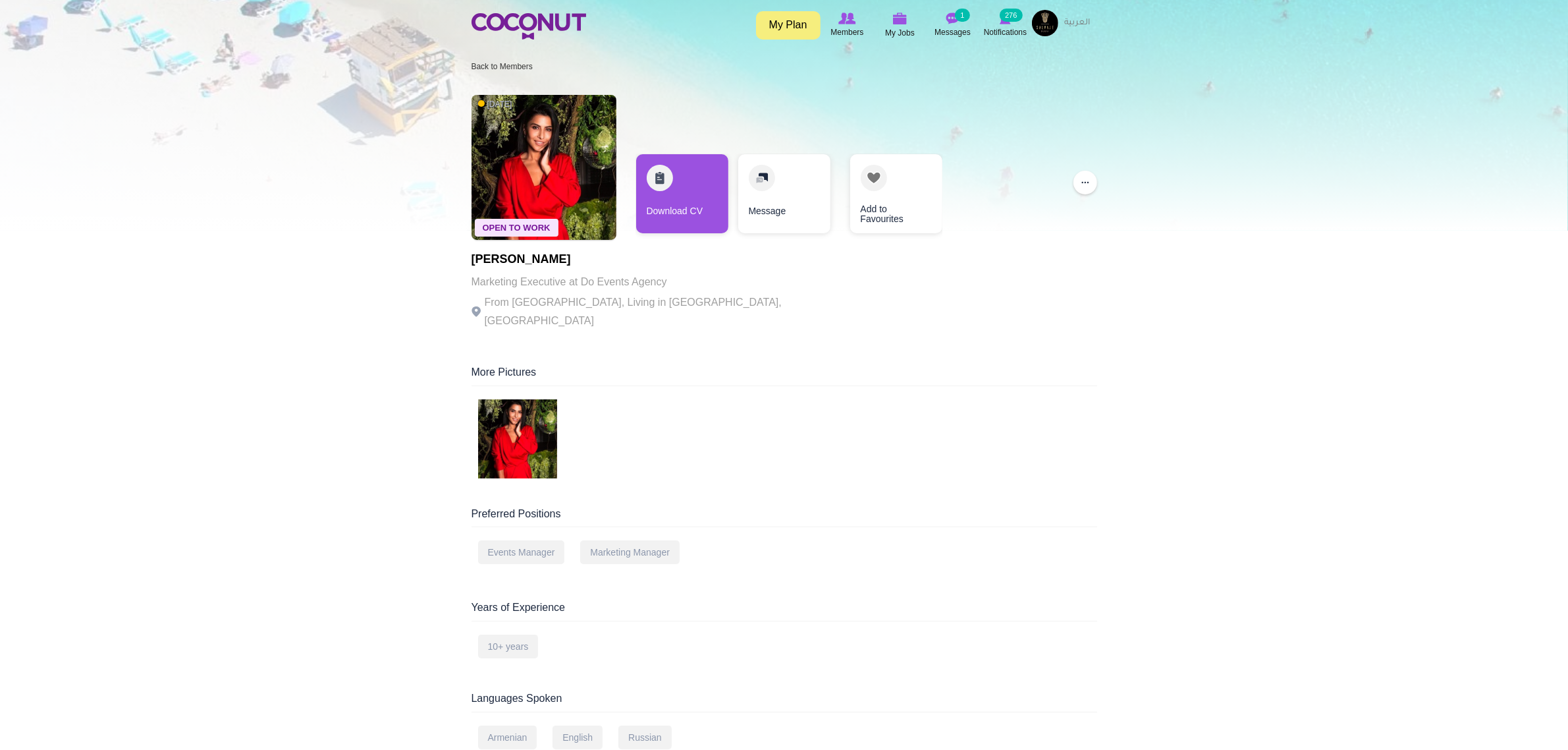
click at [1042, 506] on div "Preferred Positions" at bounding box center [784, 517] width 625 height 21
click at [699, 182] on link "Download CV" at bounding box center [683, 194] width 93 height 79
click at [1418, 162] on div at bounding box center [784, 115] width 1568 height 230
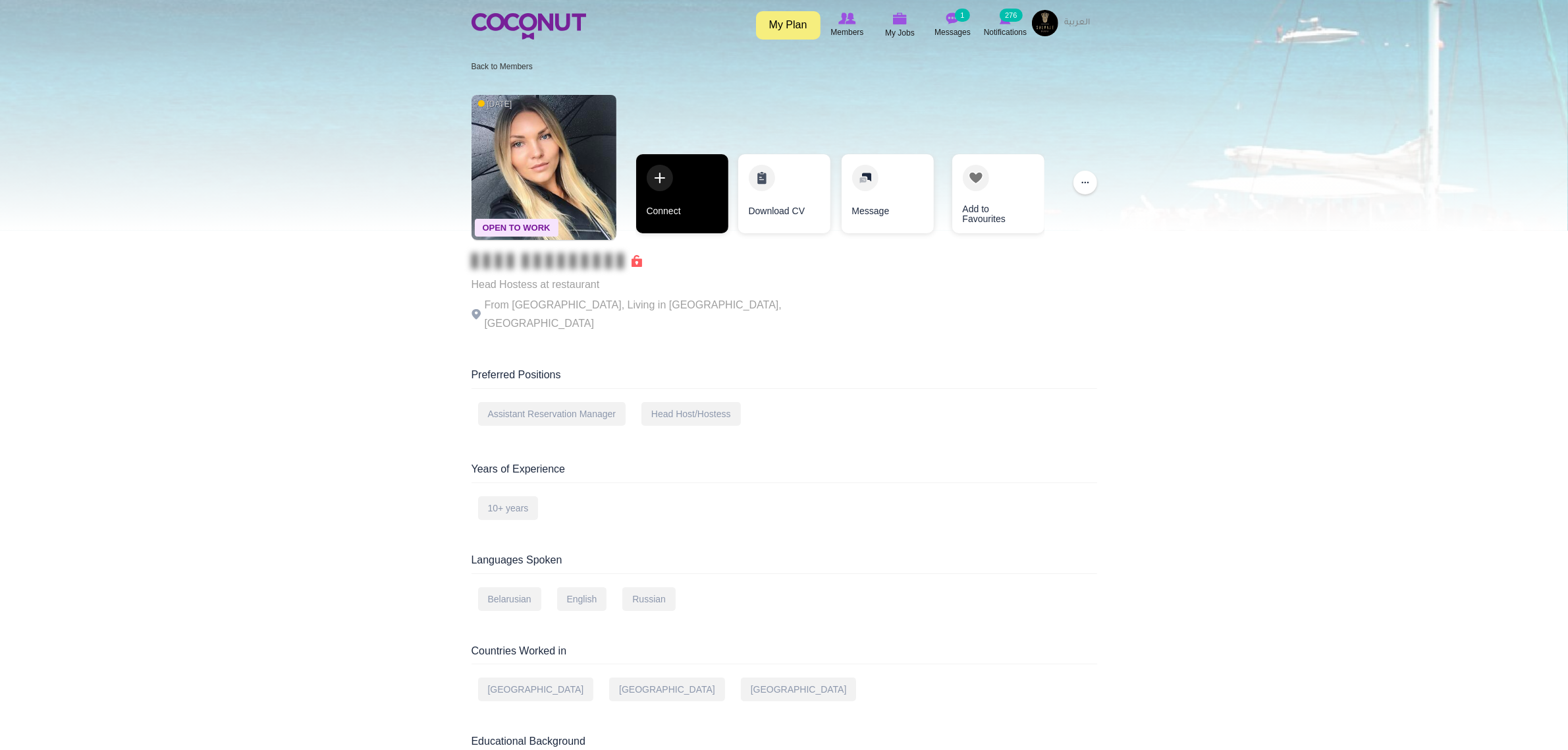
click at [685, 195] on link "Connect" at bounding box center [683, 194] width 93 height 79
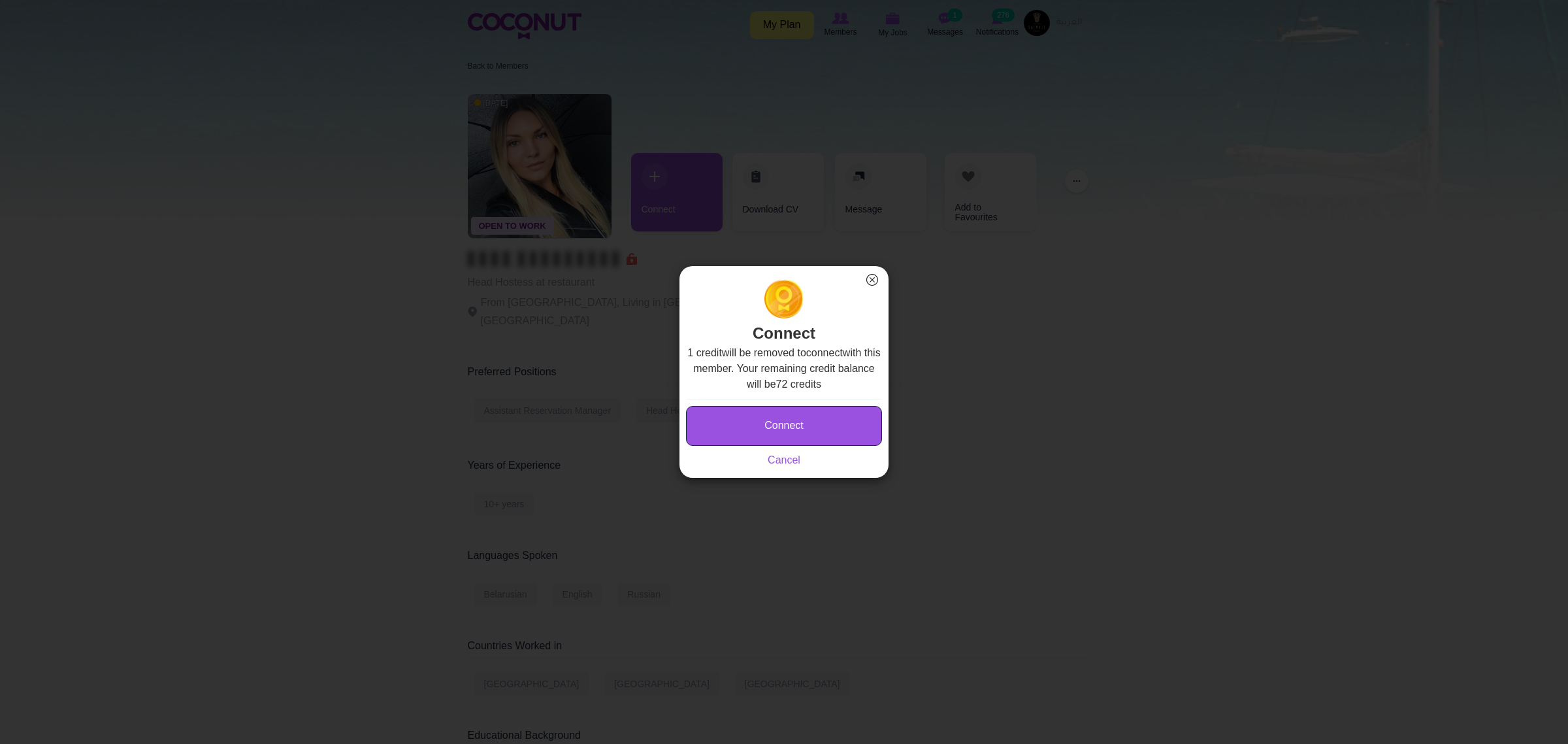
click at [808, 410] on button "Connect" at bounding box center [783, 425] width 196 height 40
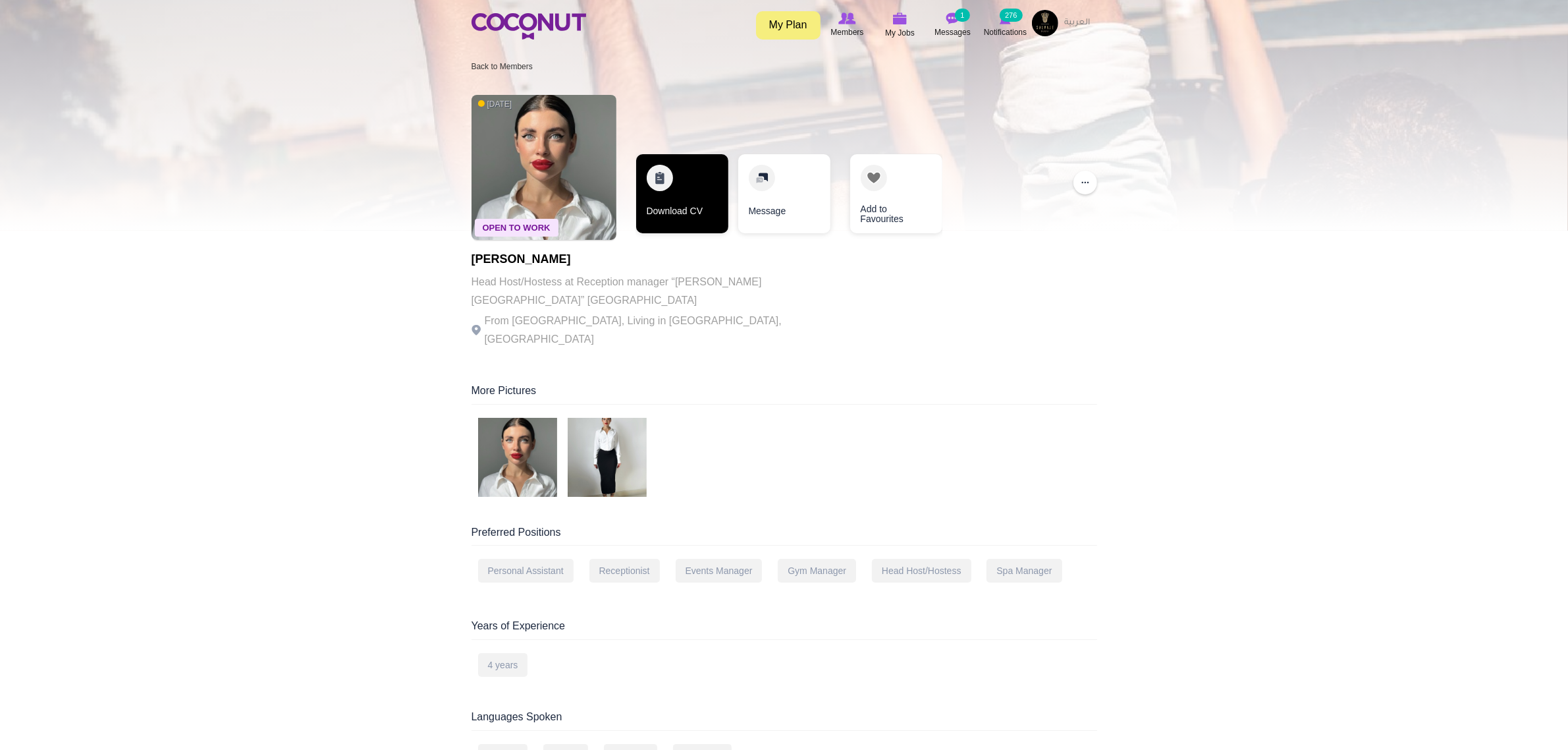
click at [673, 208] on link "Download CV" at bounding box center [683, 194] width 93 height 79
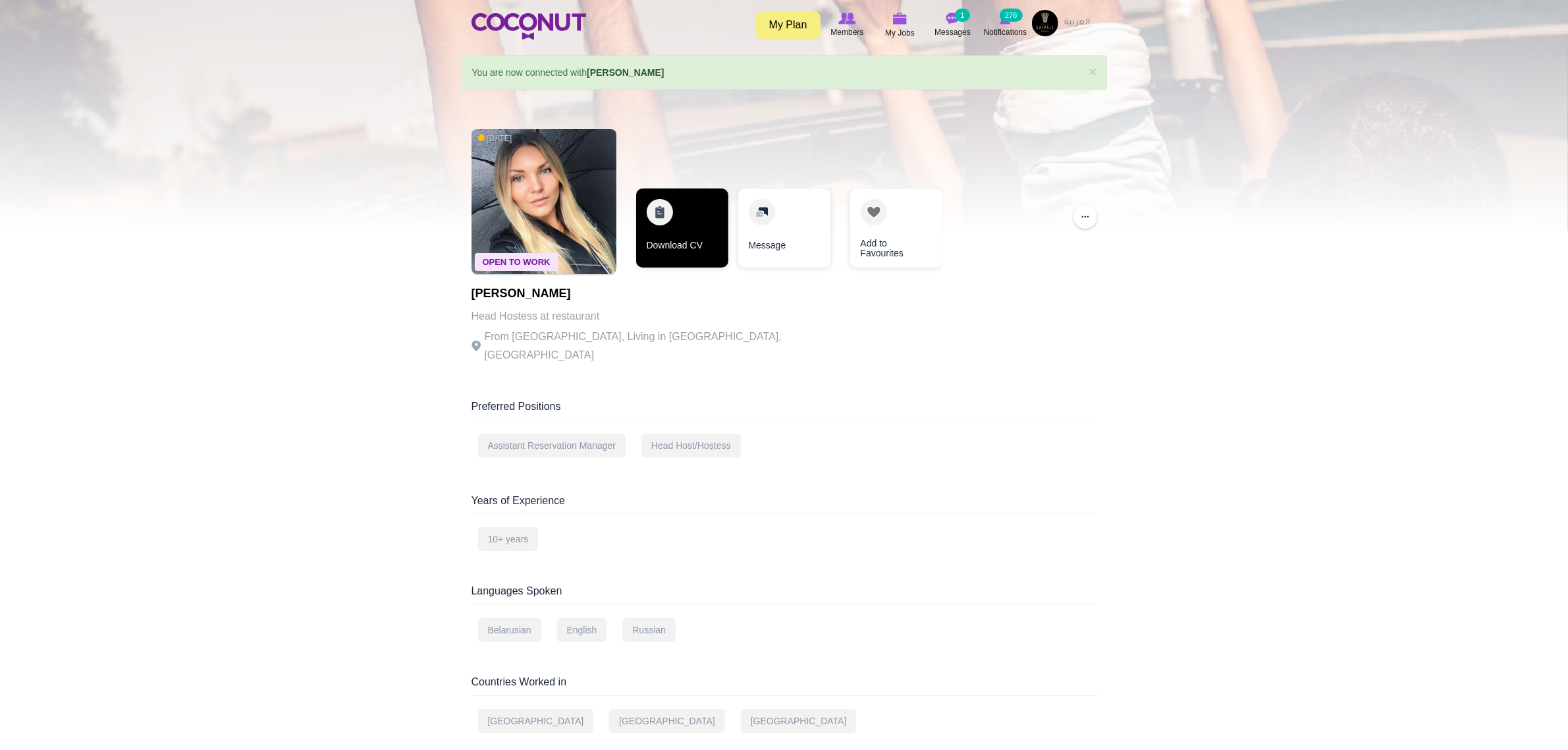
click at [690, 215] on link "Download CV" at bounding box center [683, 228] width 93 height 79
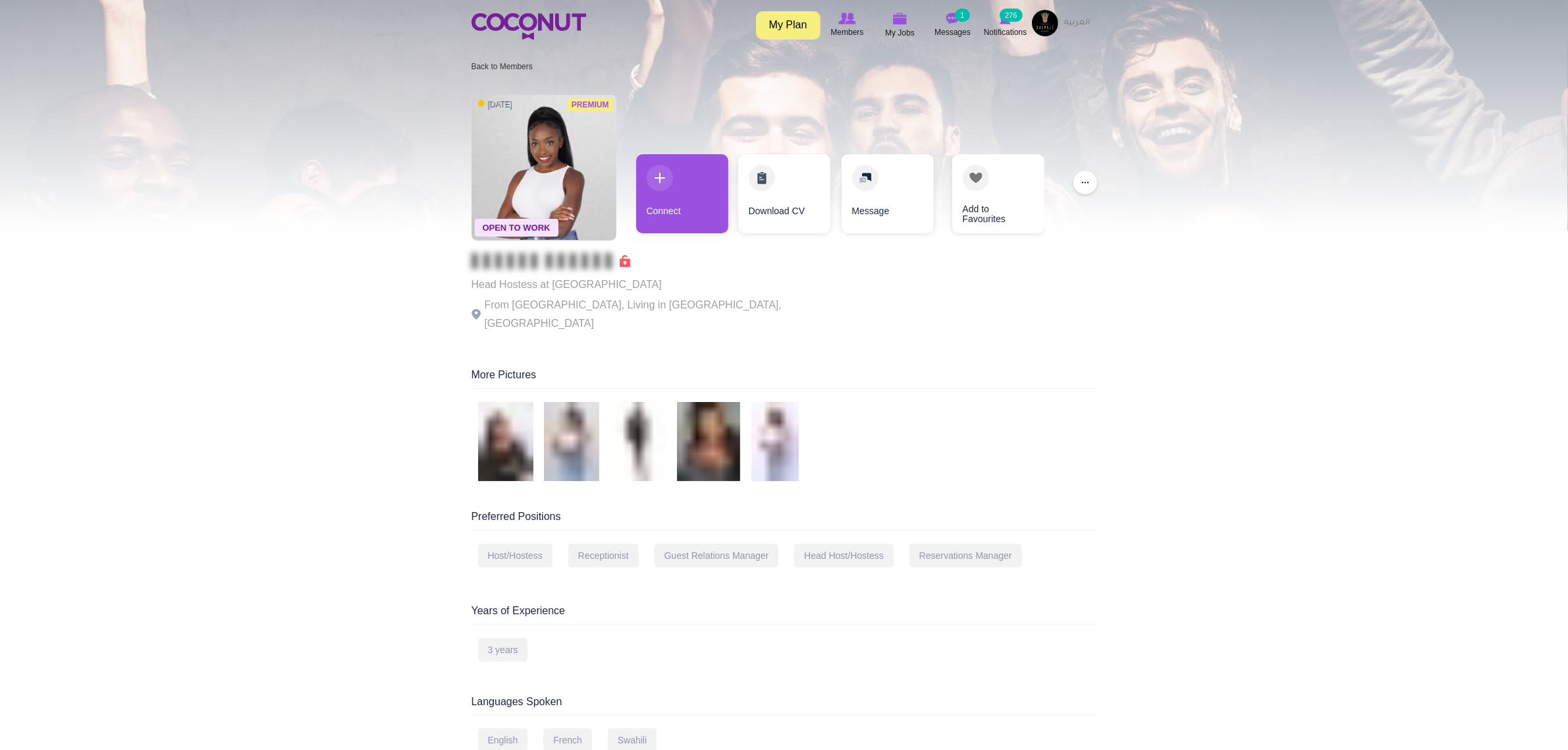
click at [634, 164] on div "Connect Download CV Message Add to Favourites" at bounding box center [841, 200] width 421 height 93
click at [645, 175] on link "Connect" at bounding box center [683, 194] width 93 height 79
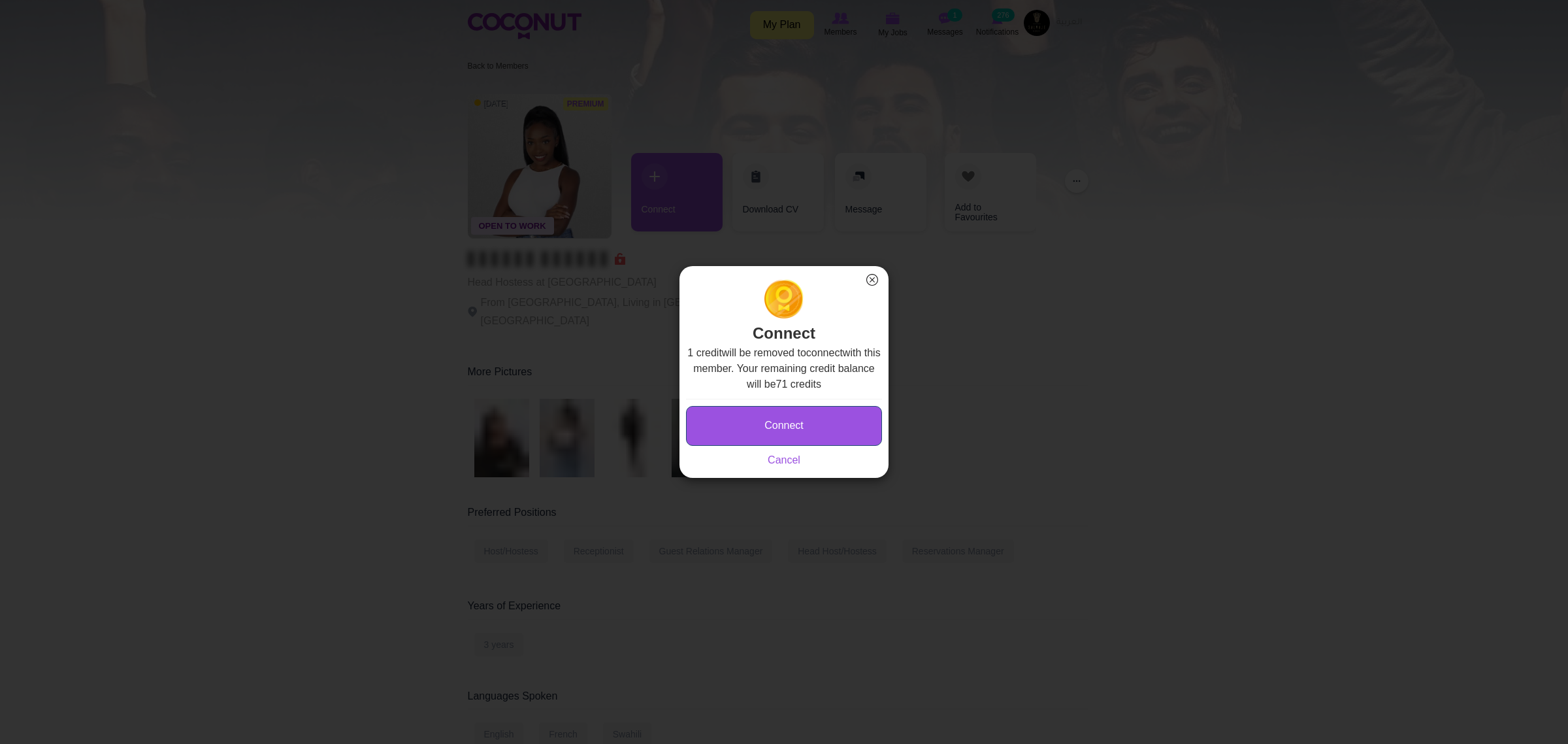
click at [814, 420] on button "Connect" at bounding box center [783, 425] width 196 height 40
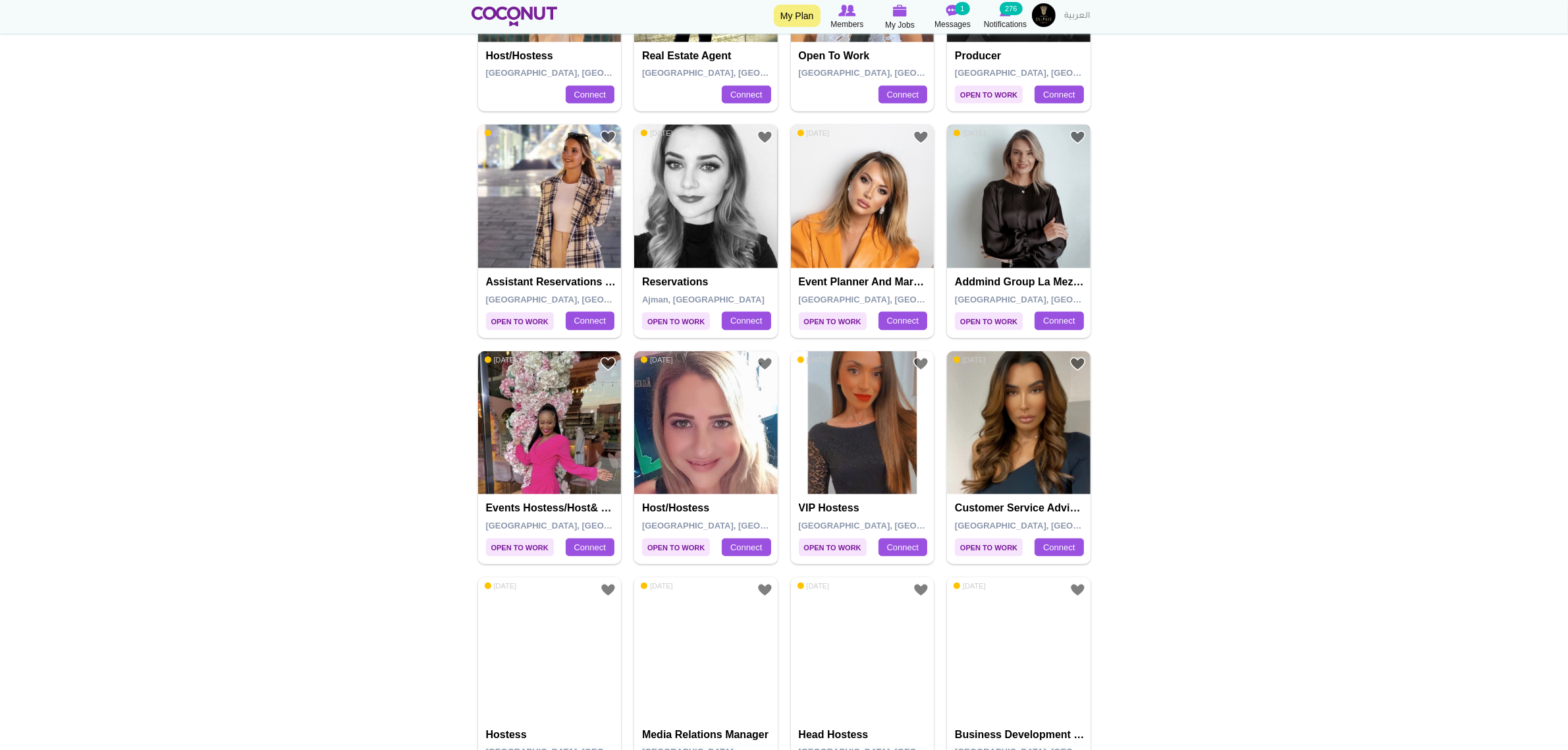
scroll to position [1894, 0]
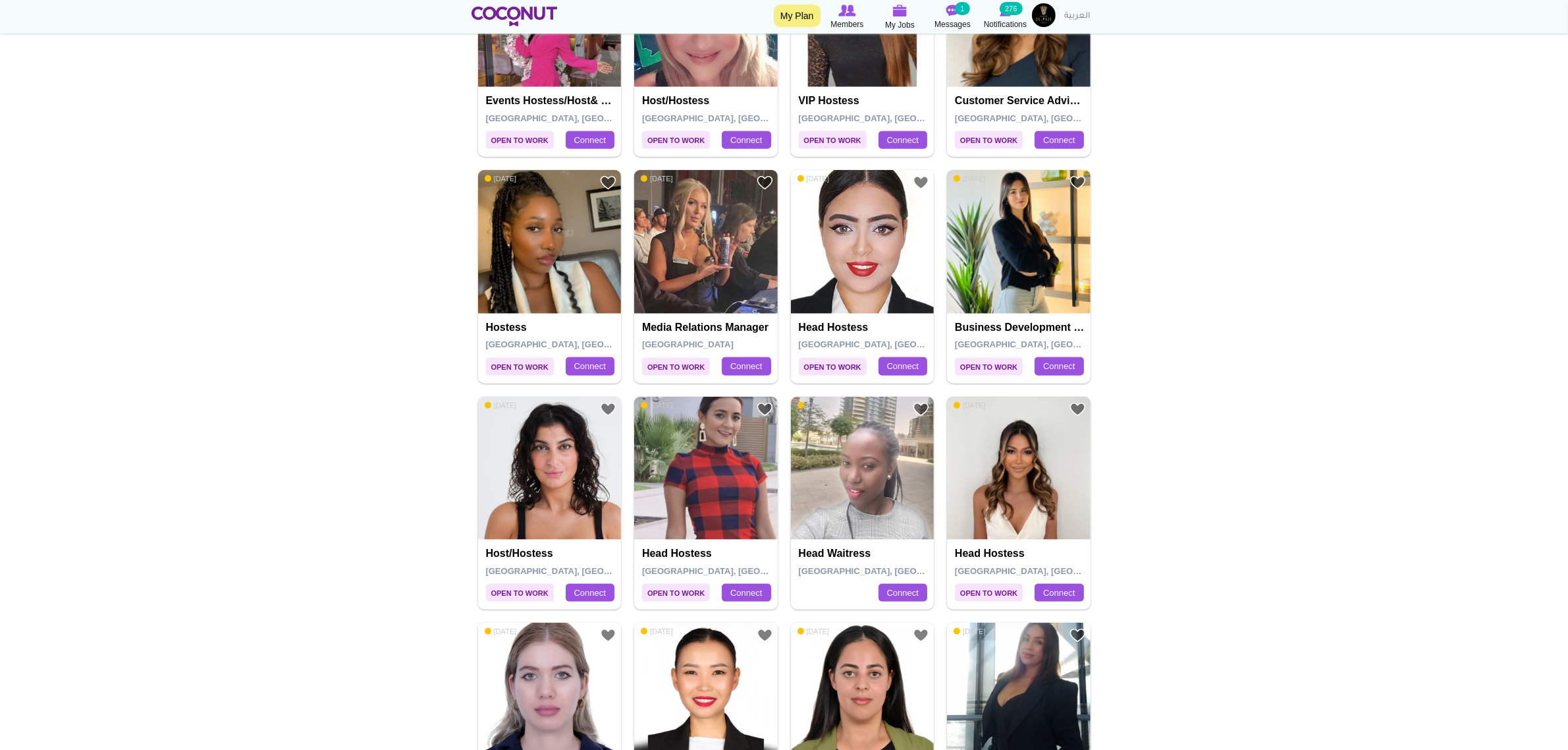
drag, startPoint x: 700, startPoint y: 232, endPoint x: 1431, endPoint y: 373, distance: 744.5
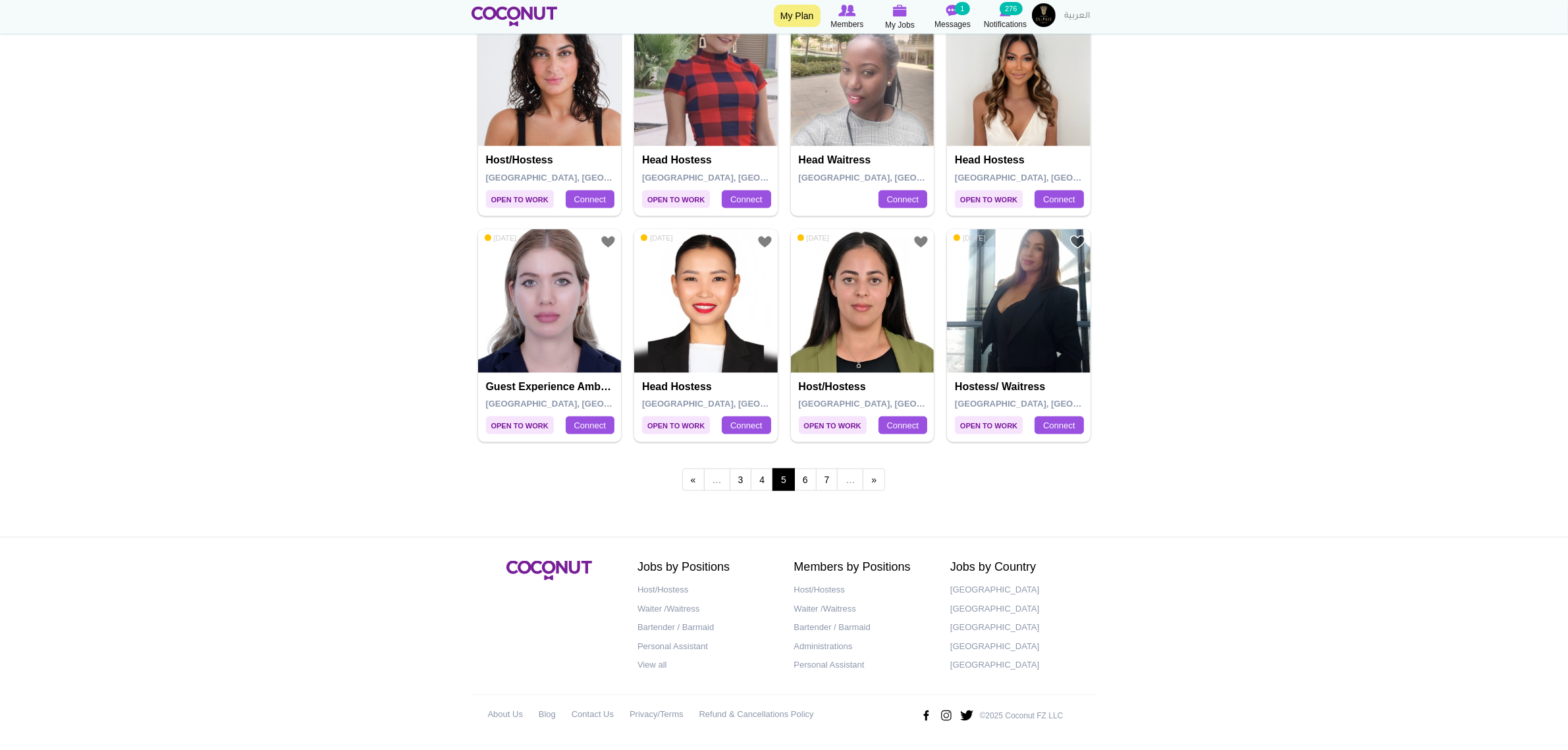
scroll to position [2291, 0]
click at [807, 475] on link "6" at bounding box center [806, 480] width 23 height 23
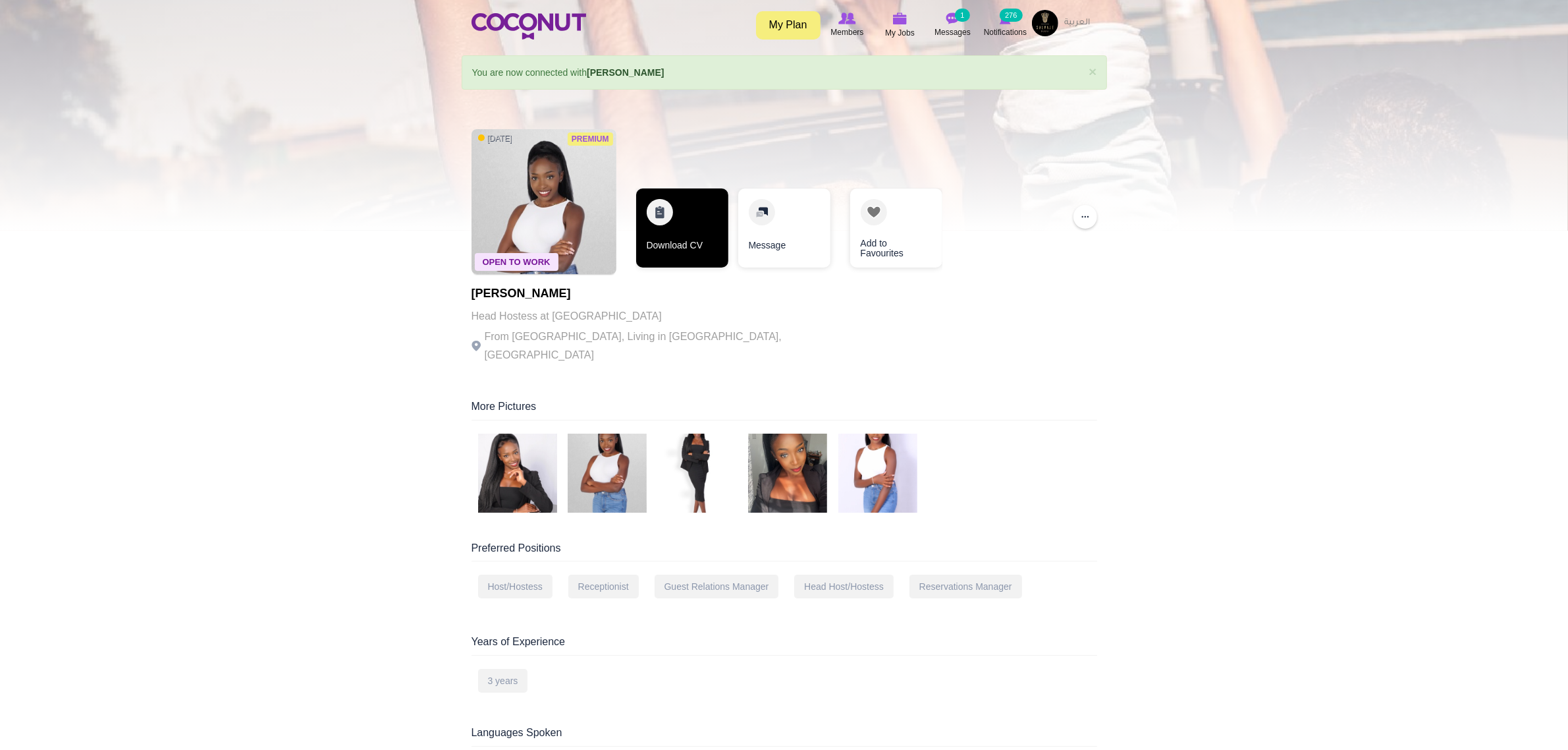
click at [659, 224] on link "Download CV" at bounding box center [683, 228] width 93 height 79
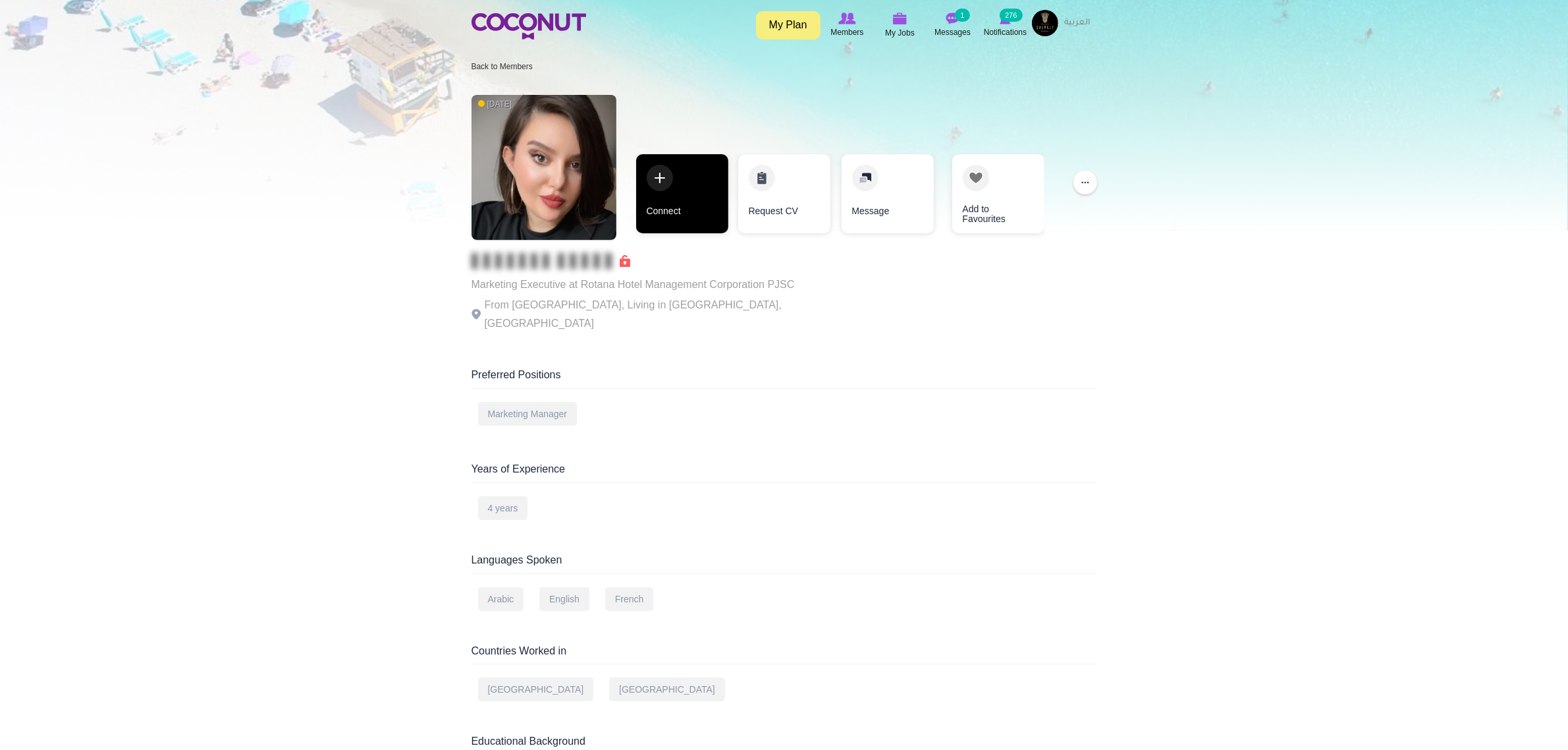
click at [689, 215] on link "Connect" at bounding box center [683, 194] width 93 height 79
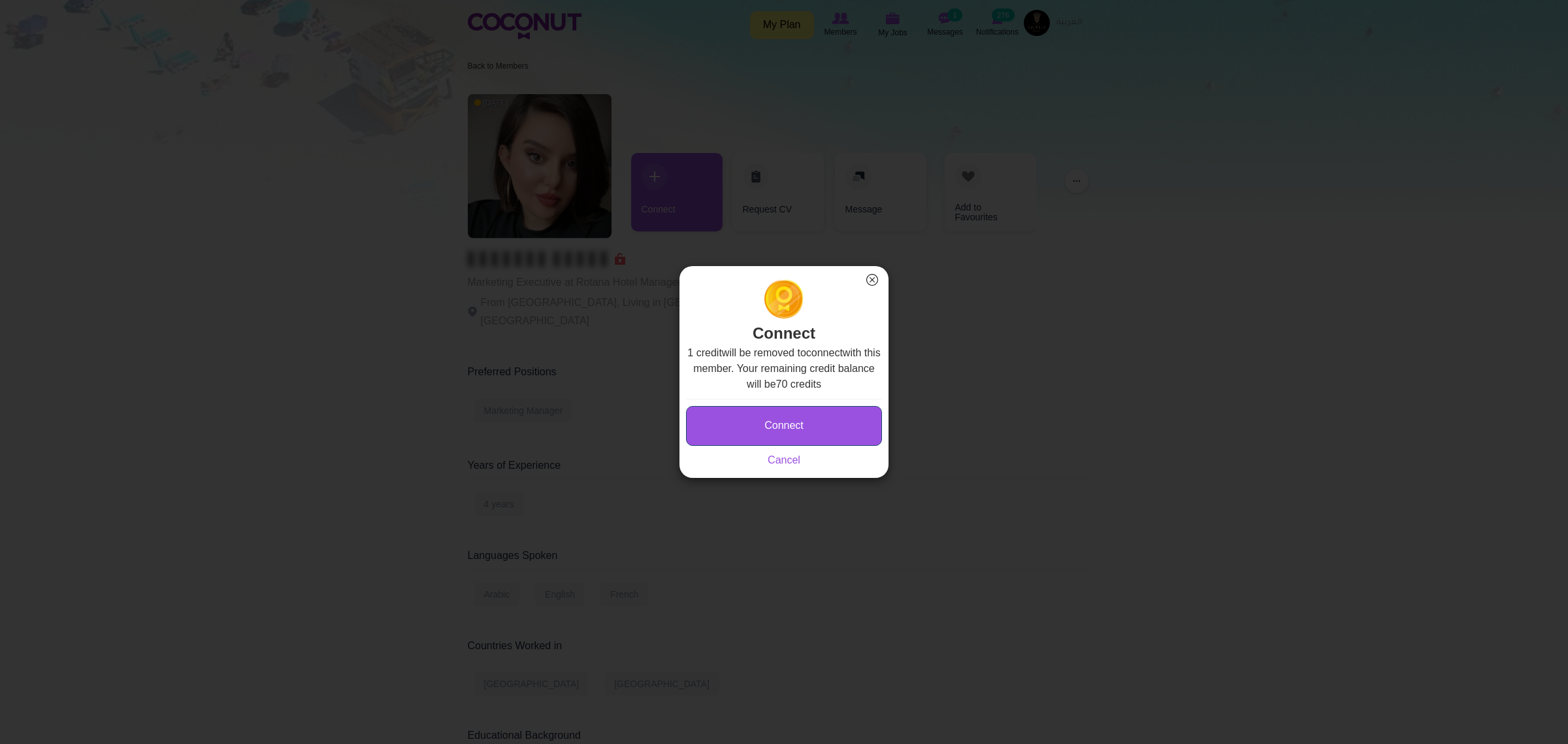
click at [823, 433] on button "Connect" at bounding box center [783, 425] width 196 height 40
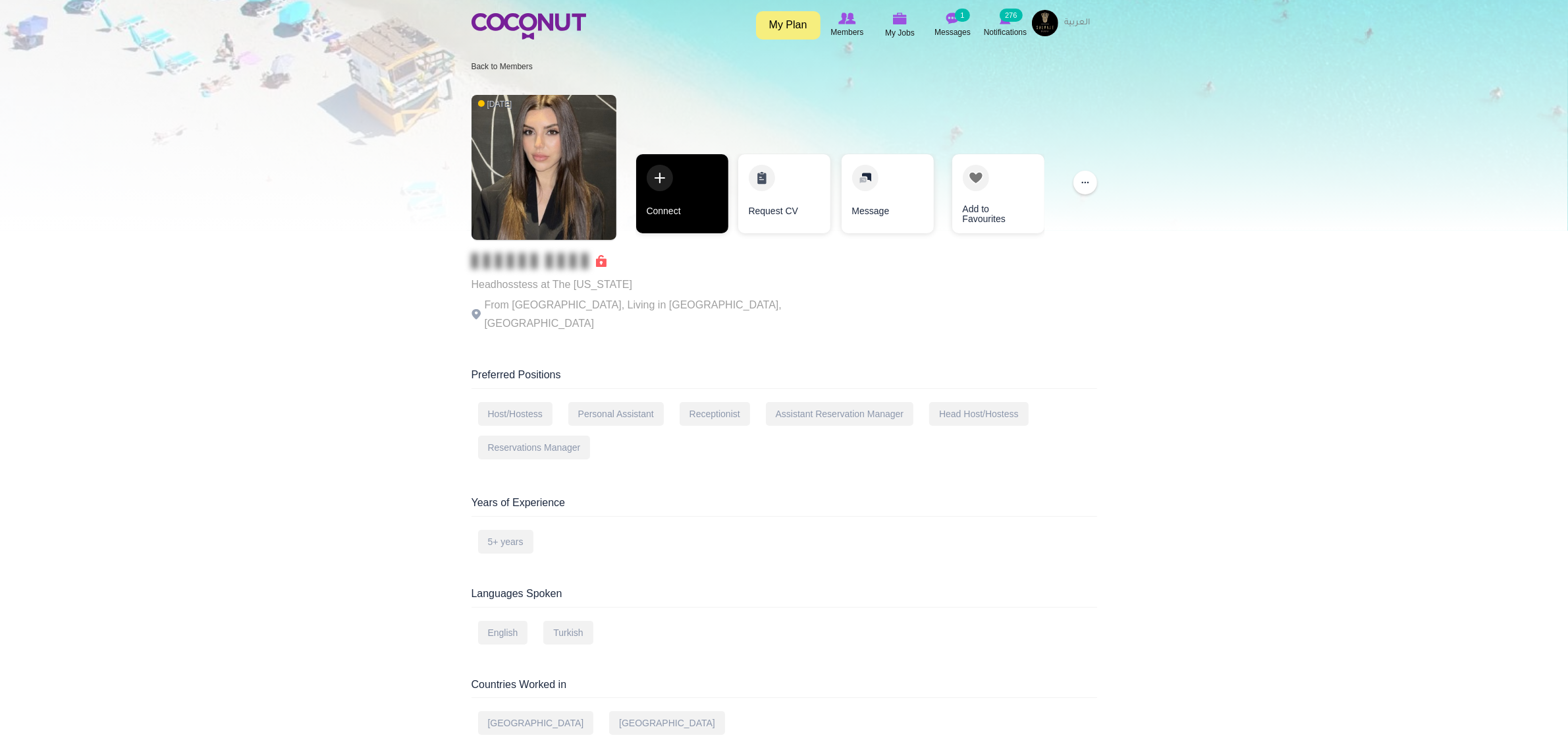
click at [705, 208] on link "Connect" at bounding box center [683, 194] width 93 height 79
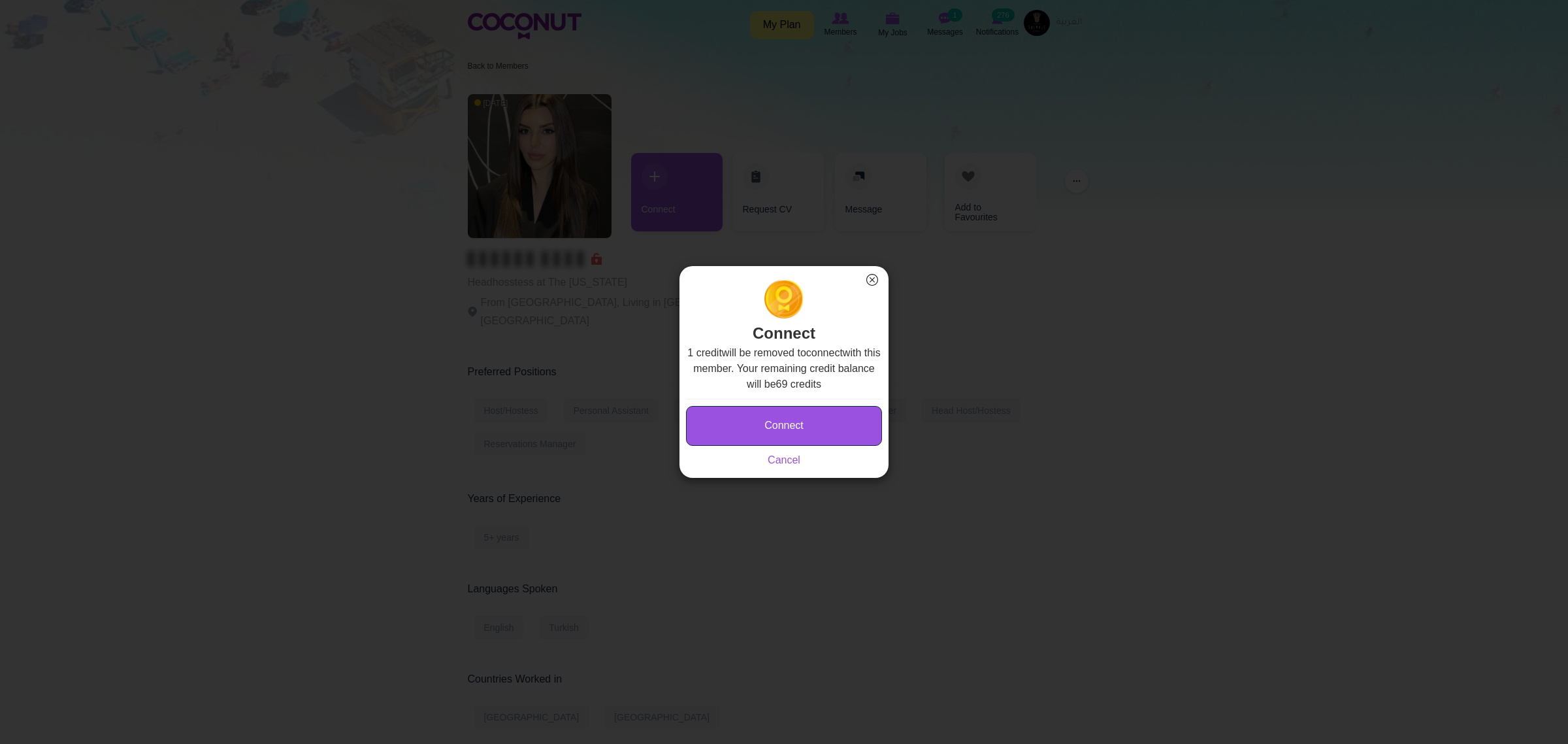
click at [810, 422] on button "Connect" at bounding box center [783, 425] width 196 height 40
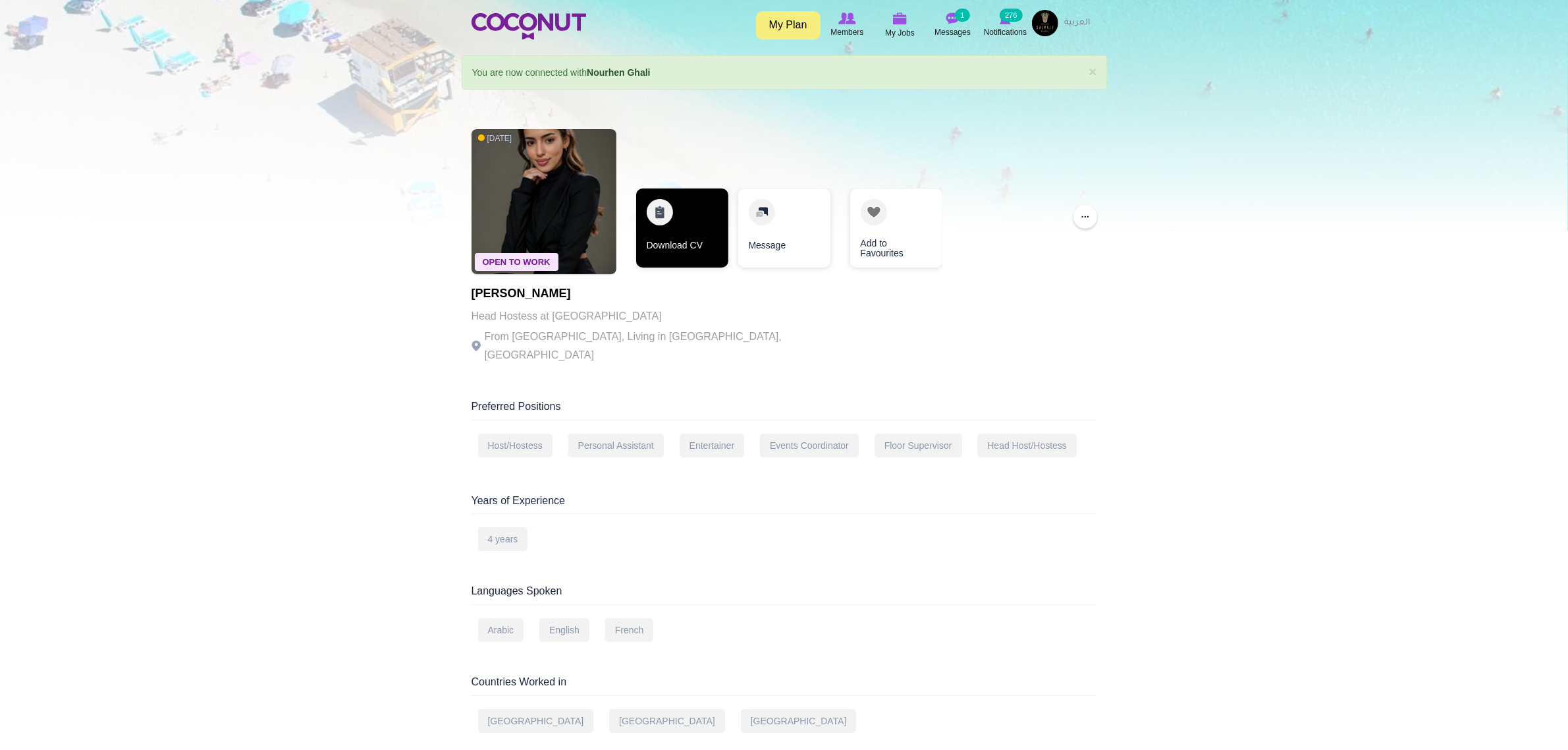
click at [698, 251] on link "Download CV" at bounding box center [683, 228] width 93 height 79
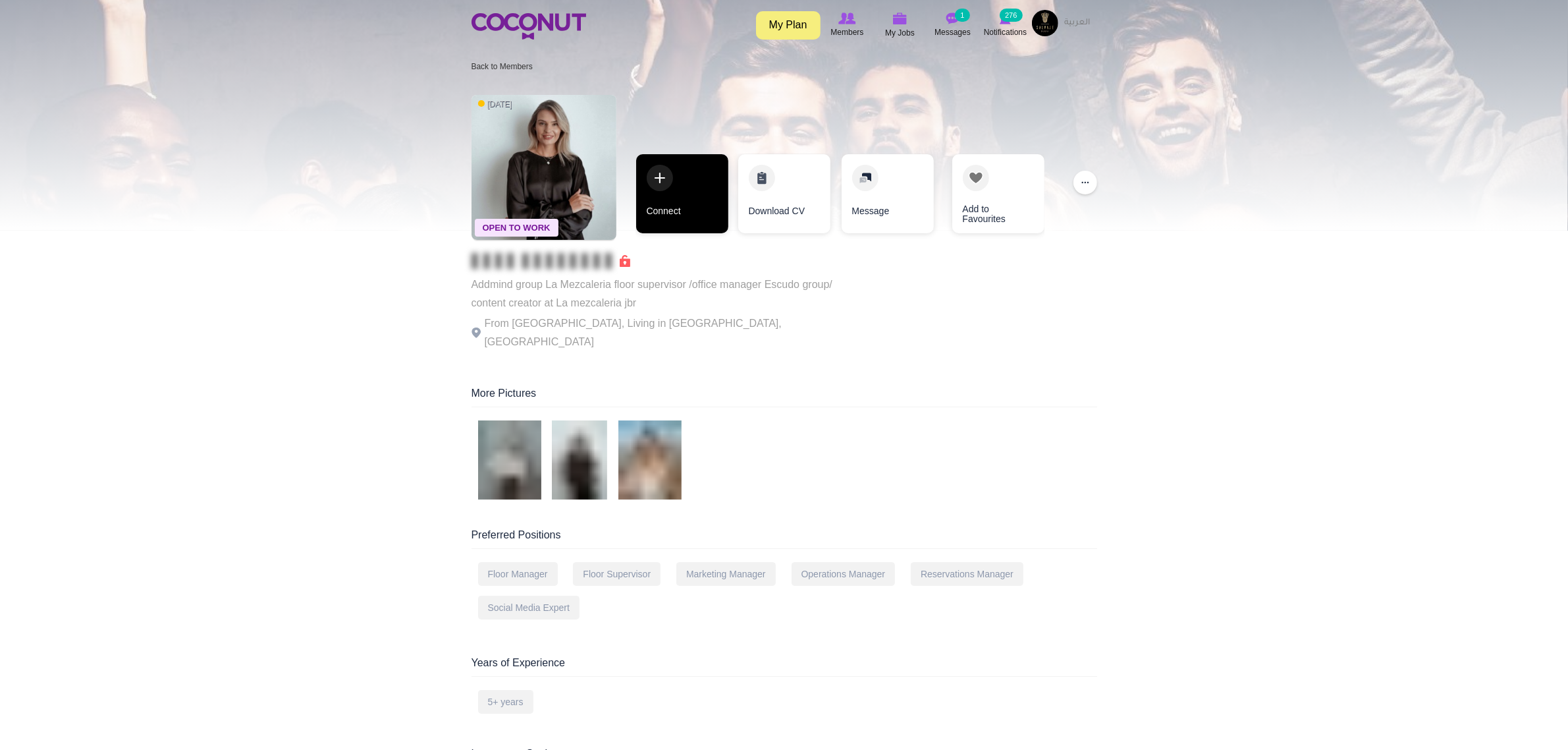
click at [670, 199] on link "Connect" at bounding box center [683, 194] width 93 height 79
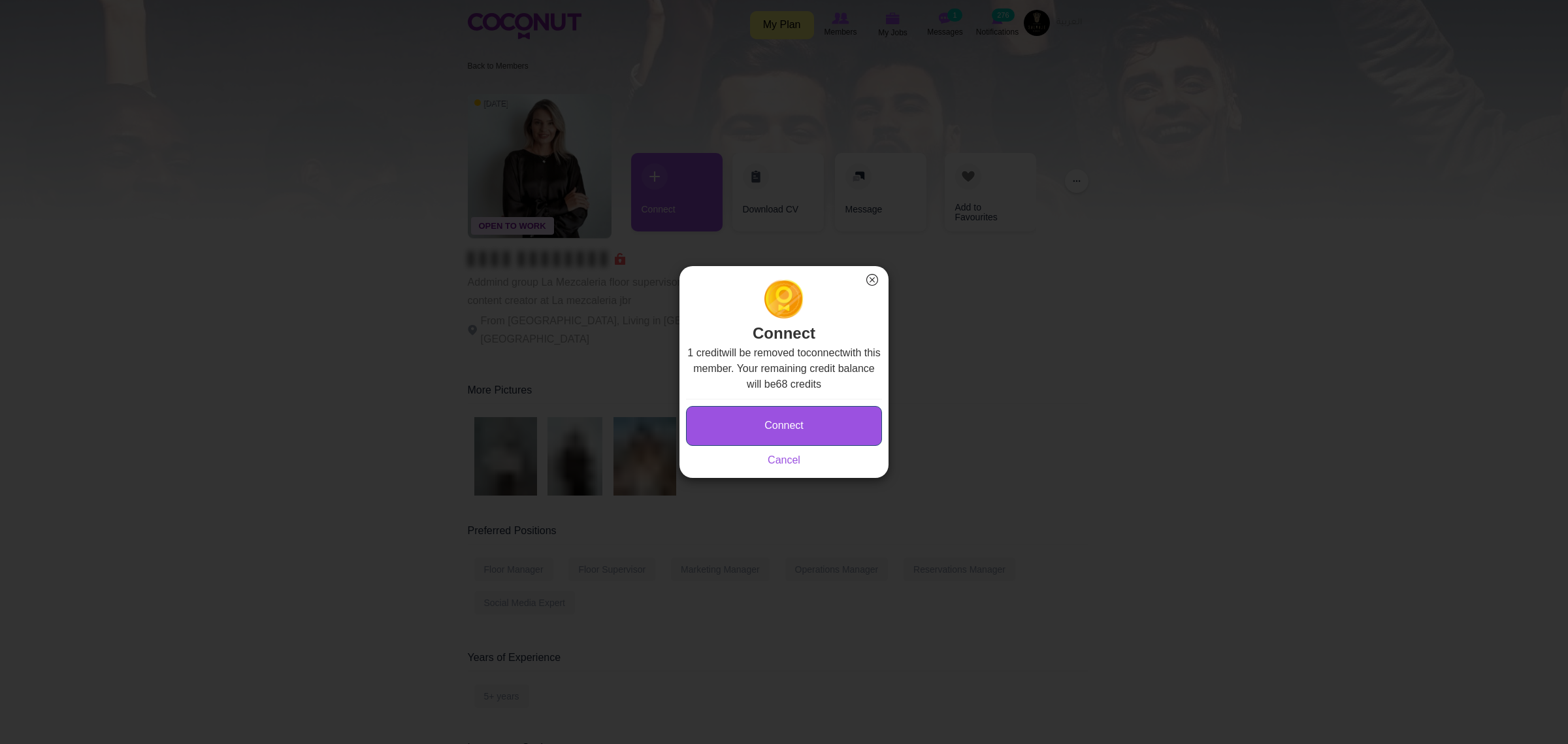
click at [838, 428] on button "Connect" at bounding box center [783, 425] width 196 height 40
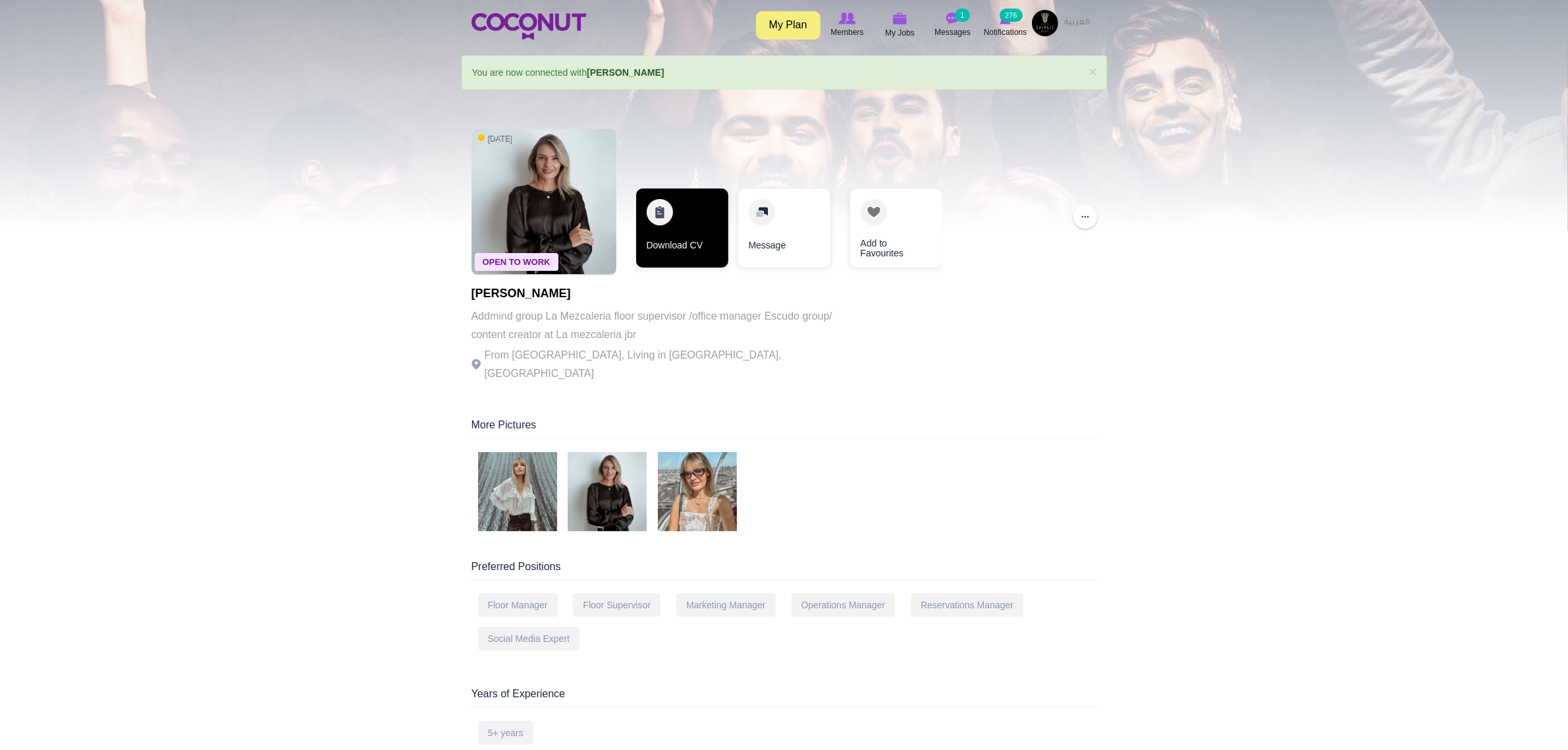
click at [689, 238] on link "Download CV" at bounding box center [683, 228] width 93 height 79
click at [683, 246] on link "Download CV" at bounding box center [683, 228] width 93 height 79
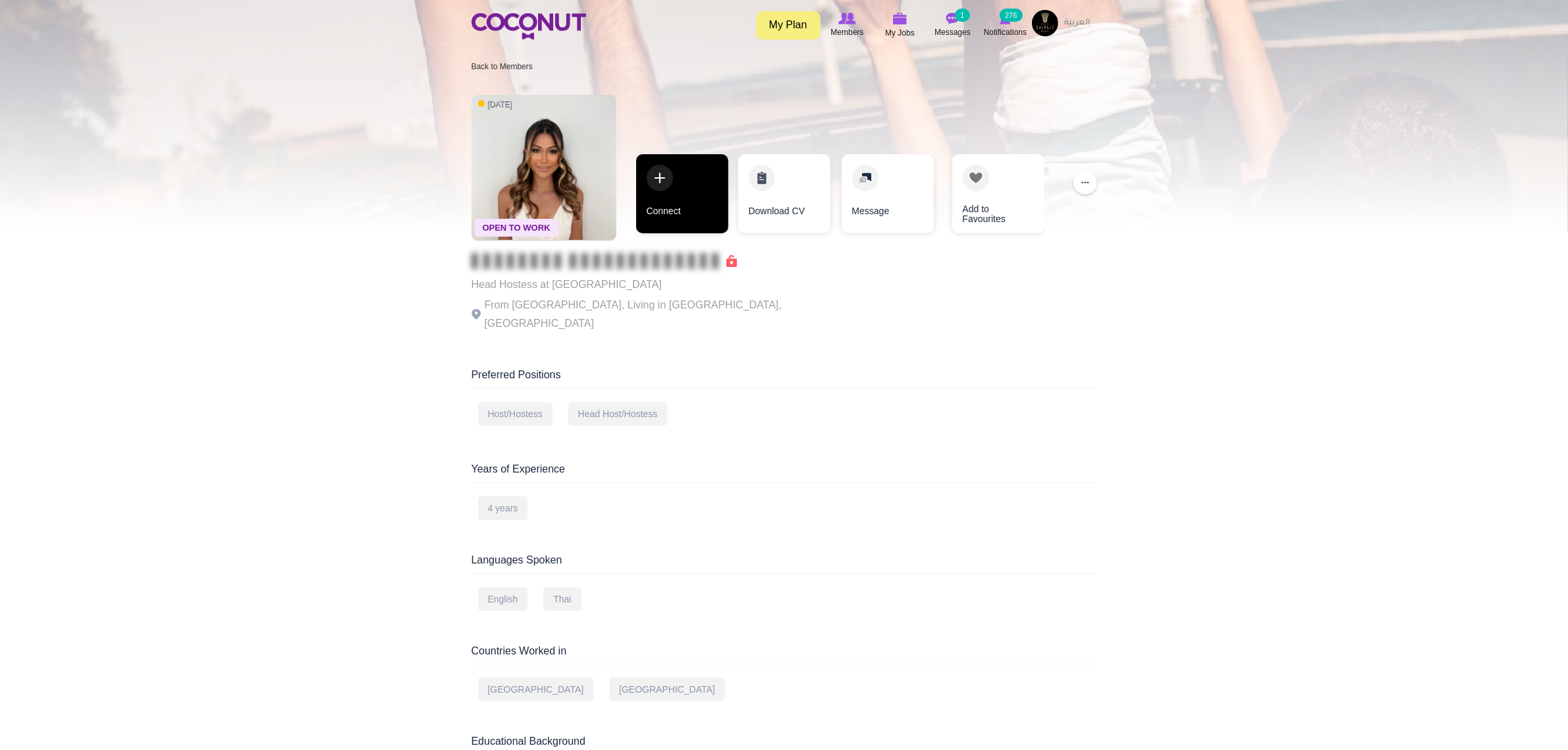
click at [665, 183] on link "Connect" at bounding box center [683, 194] width 93 height 79
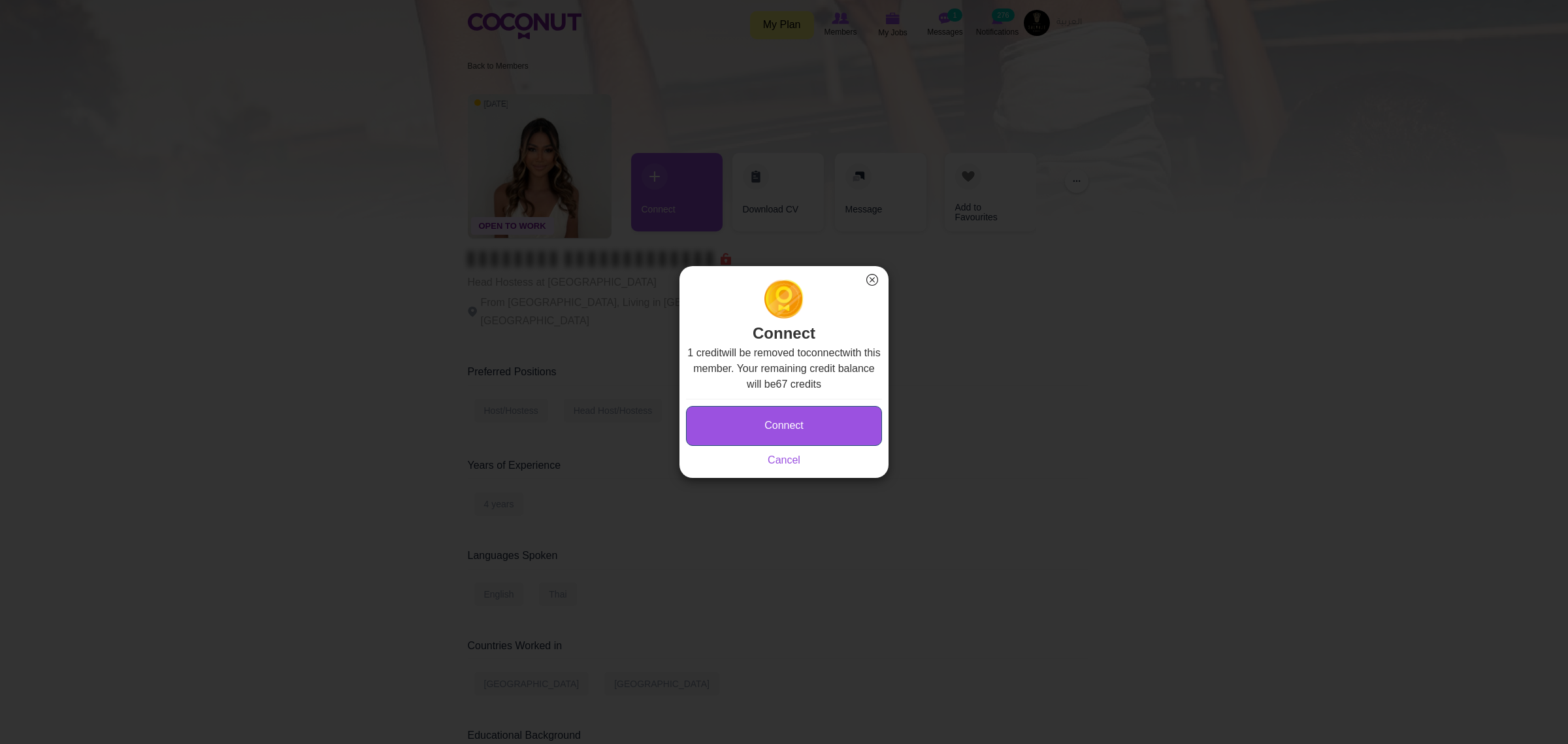
click at [746, 417] on button "Connect" at bounding box center [783, 425] width 196 height 40
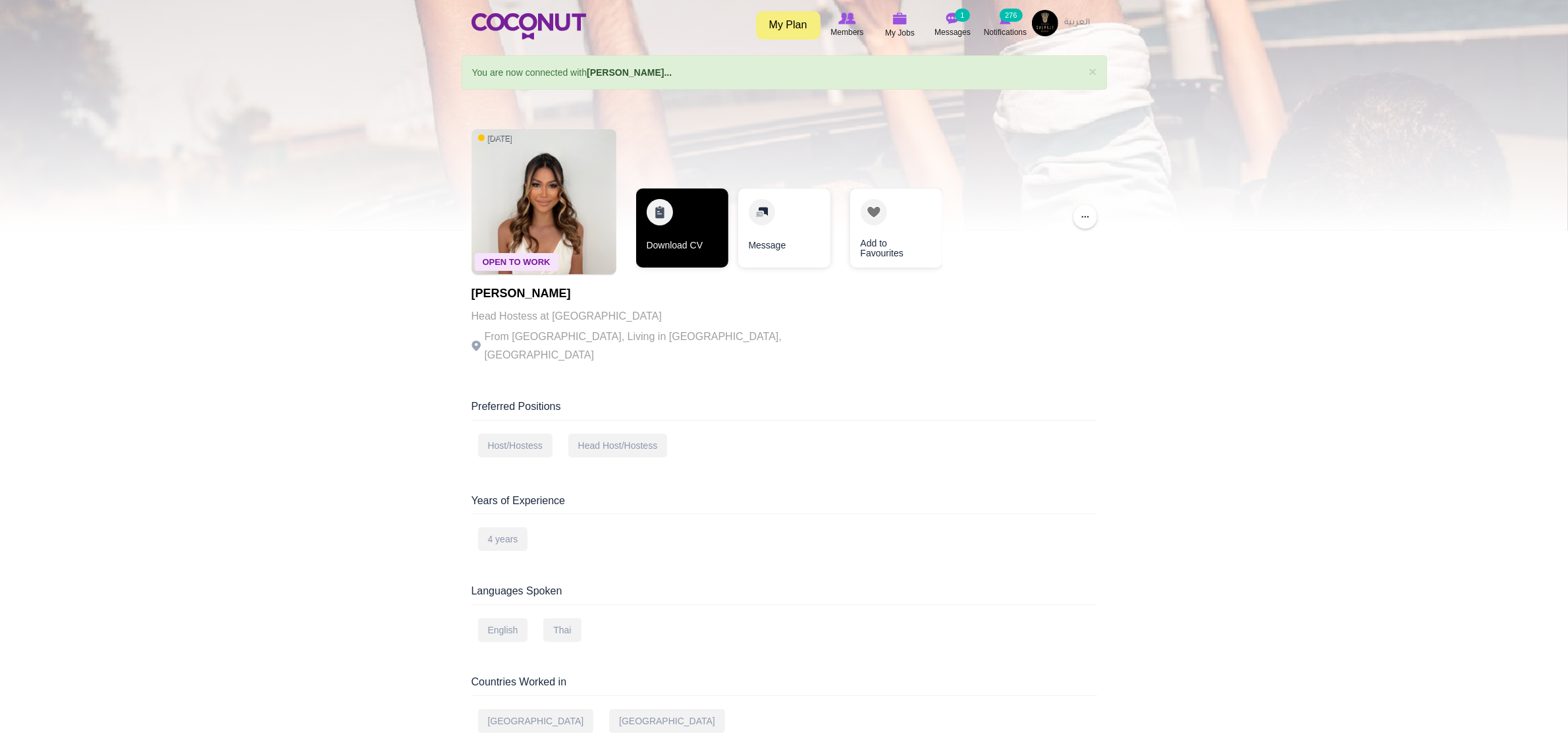
click at [691, 230] on link "Download CV" at bounding box center [683, 228] width 93 height 79
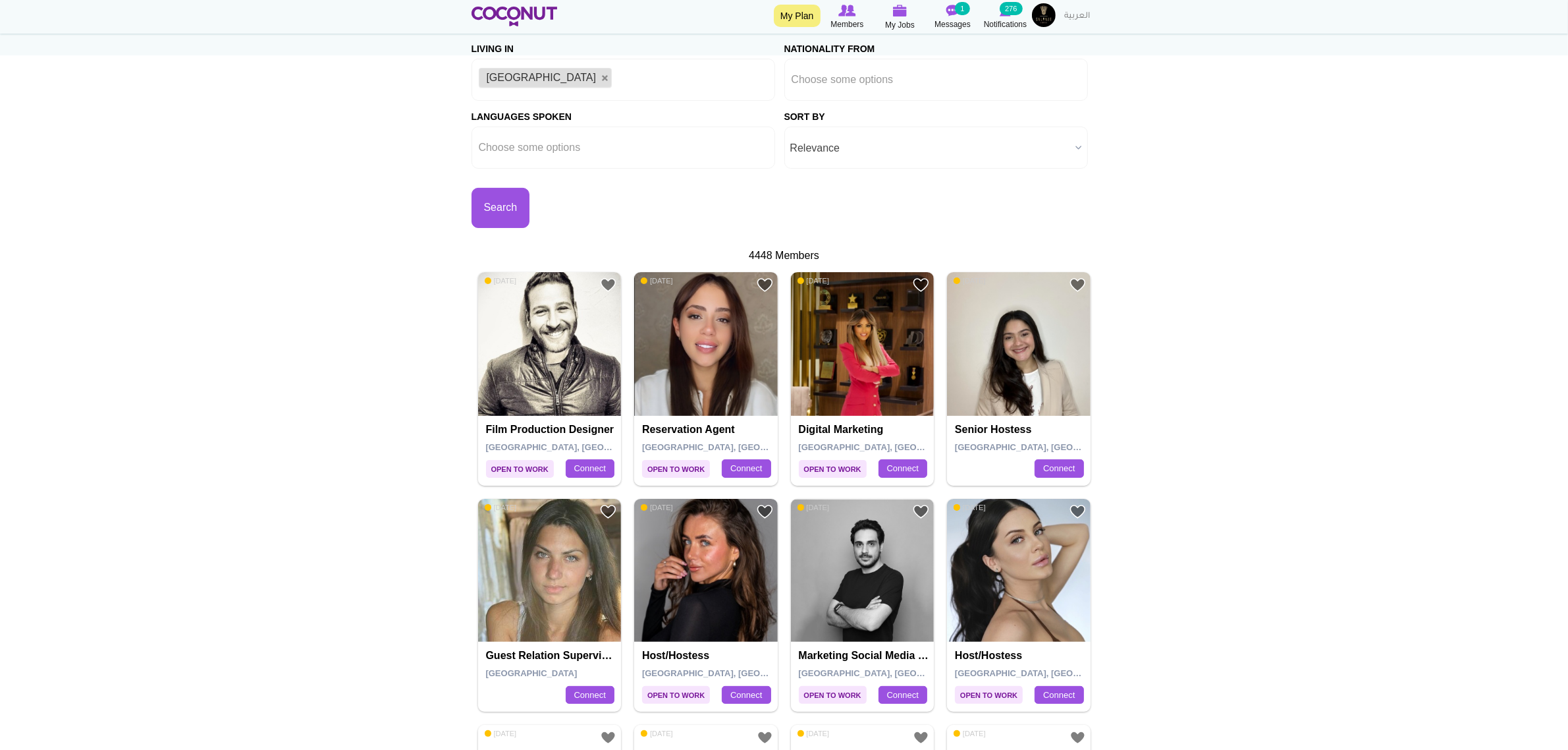
scroll to position [494, 0]
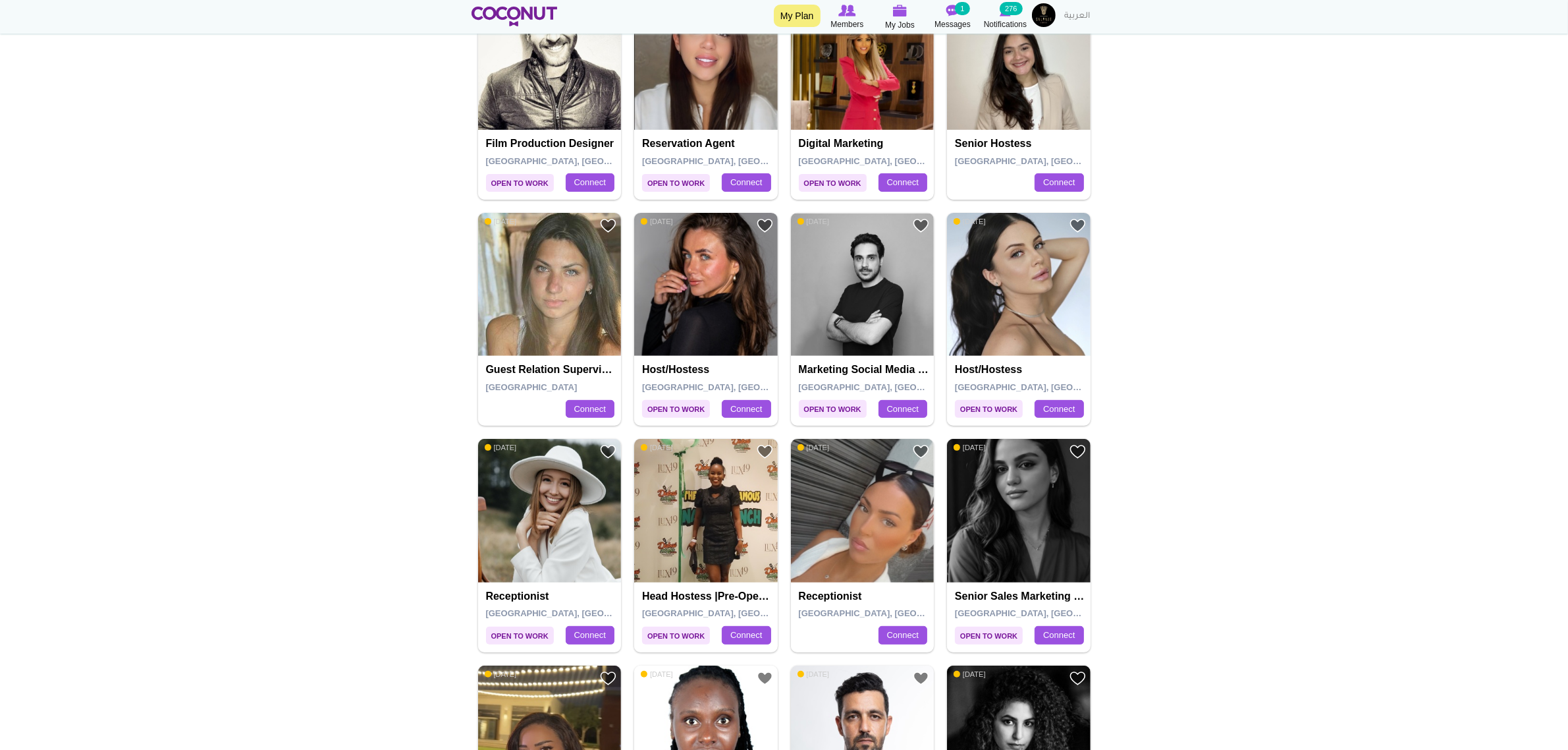
drag, startPoint x: 989, startPoint y: 312, endPoint x: 1421, endPoint y: 336, distance: 432.7
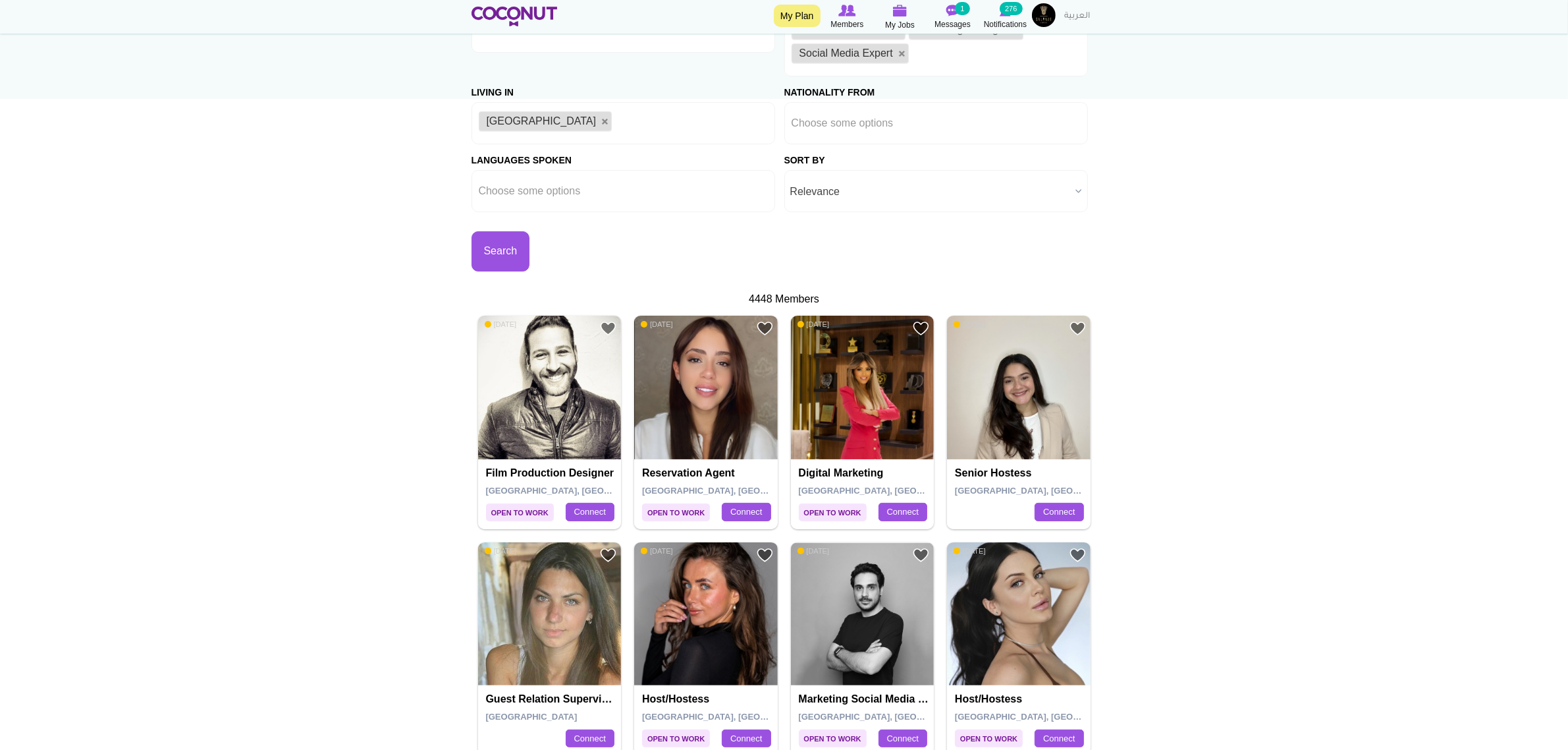
scroll to position [0, 0]
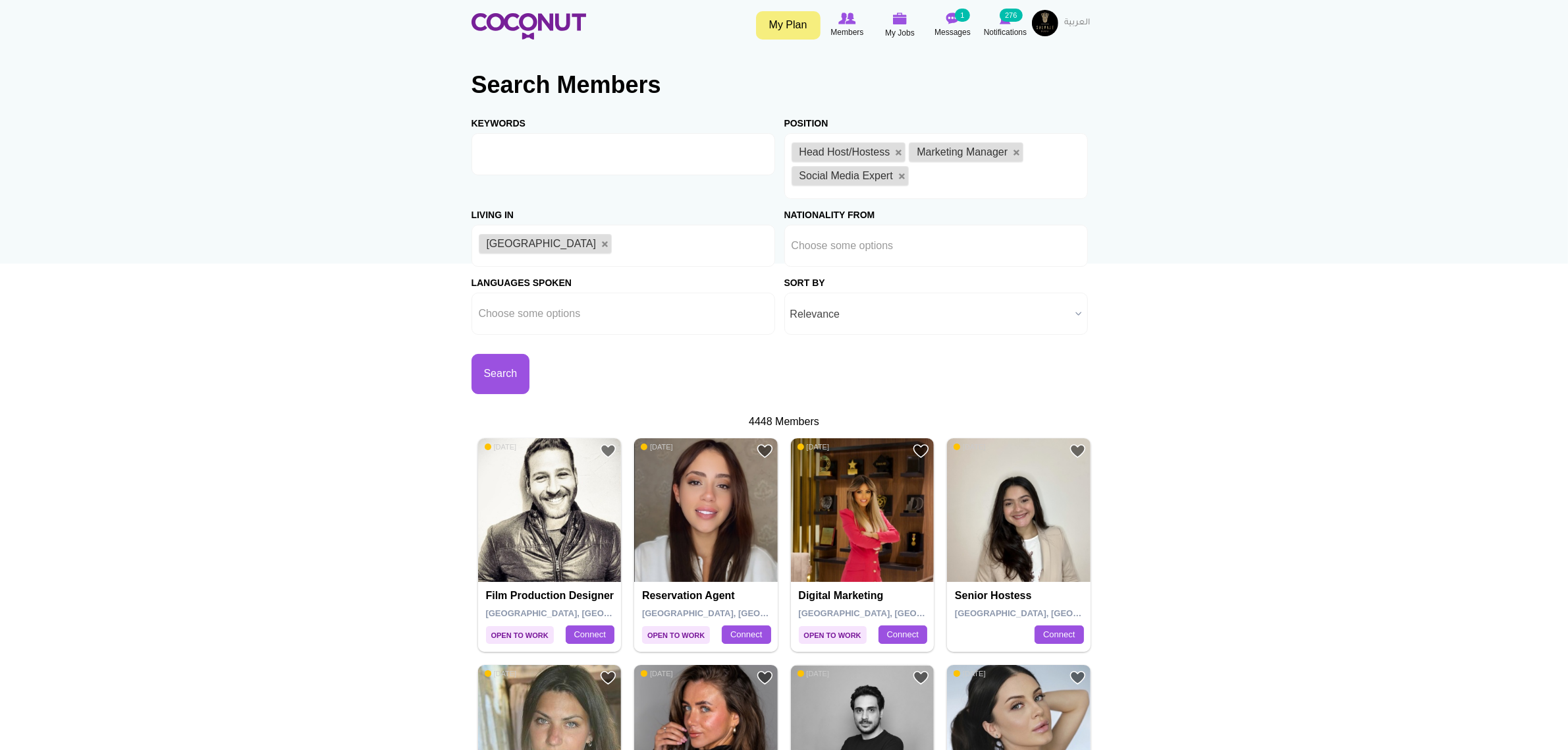
drag, startPoint x: 900, startPoint y: 152, endPoint x: 906, endPoint y: 179, distance: 27.7
click at [900, 152] on link at bounding box center [899, 153] width 8 height 8
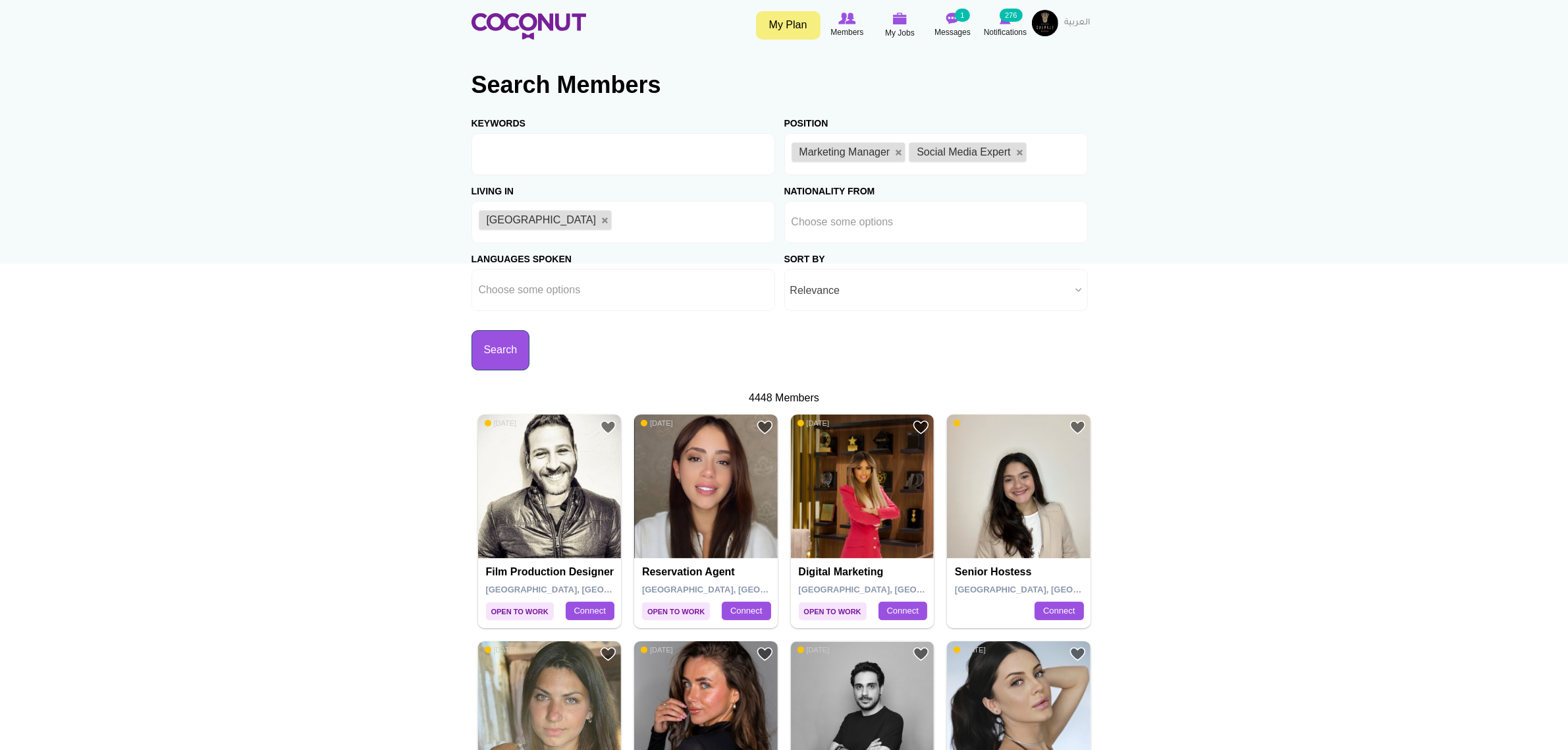
click at [530, 343] on button "Search" at bounding box center [501, 349] width 59 height 41
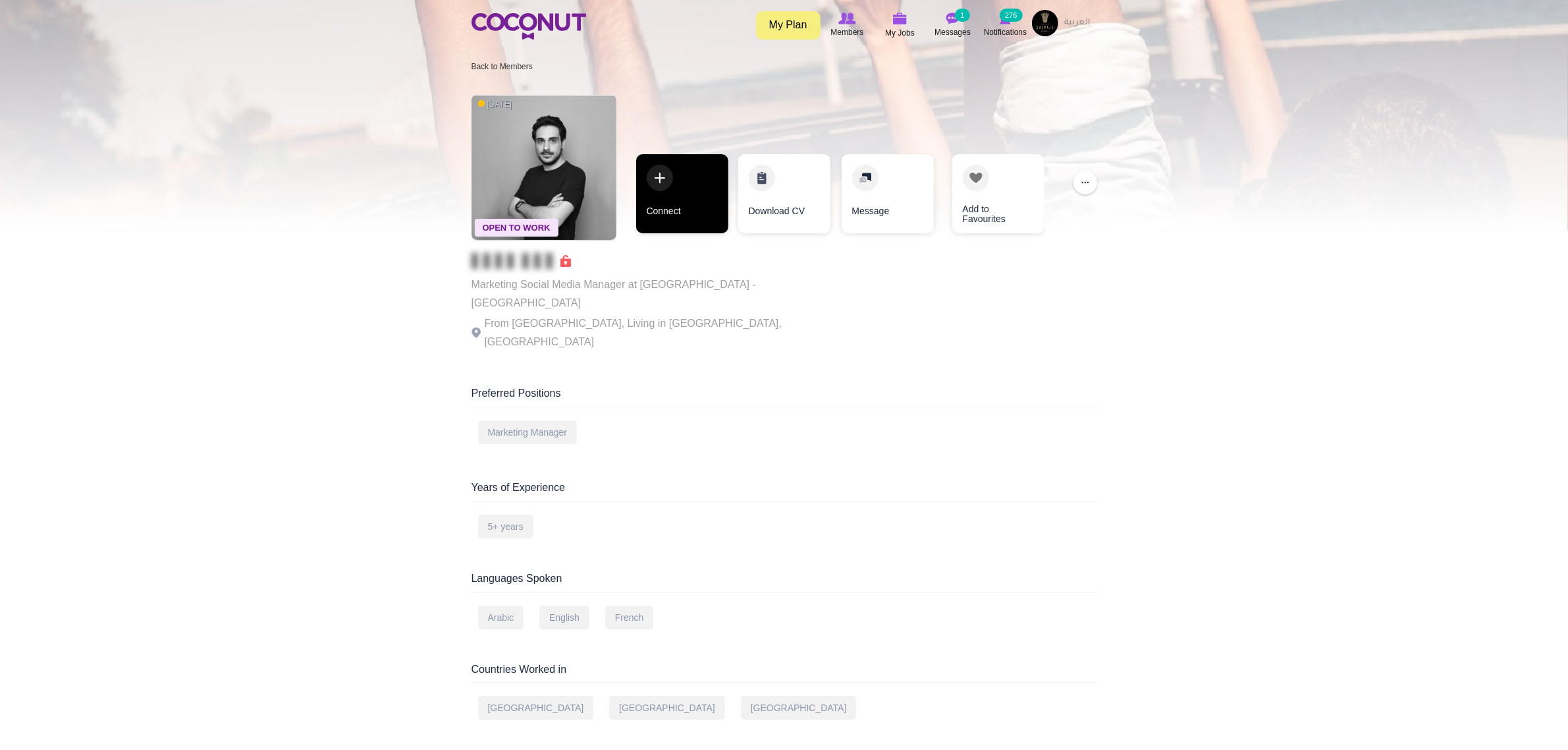
click at [689, 193] on link "Connect" at bounding box center [683, 194] width 93 height 79
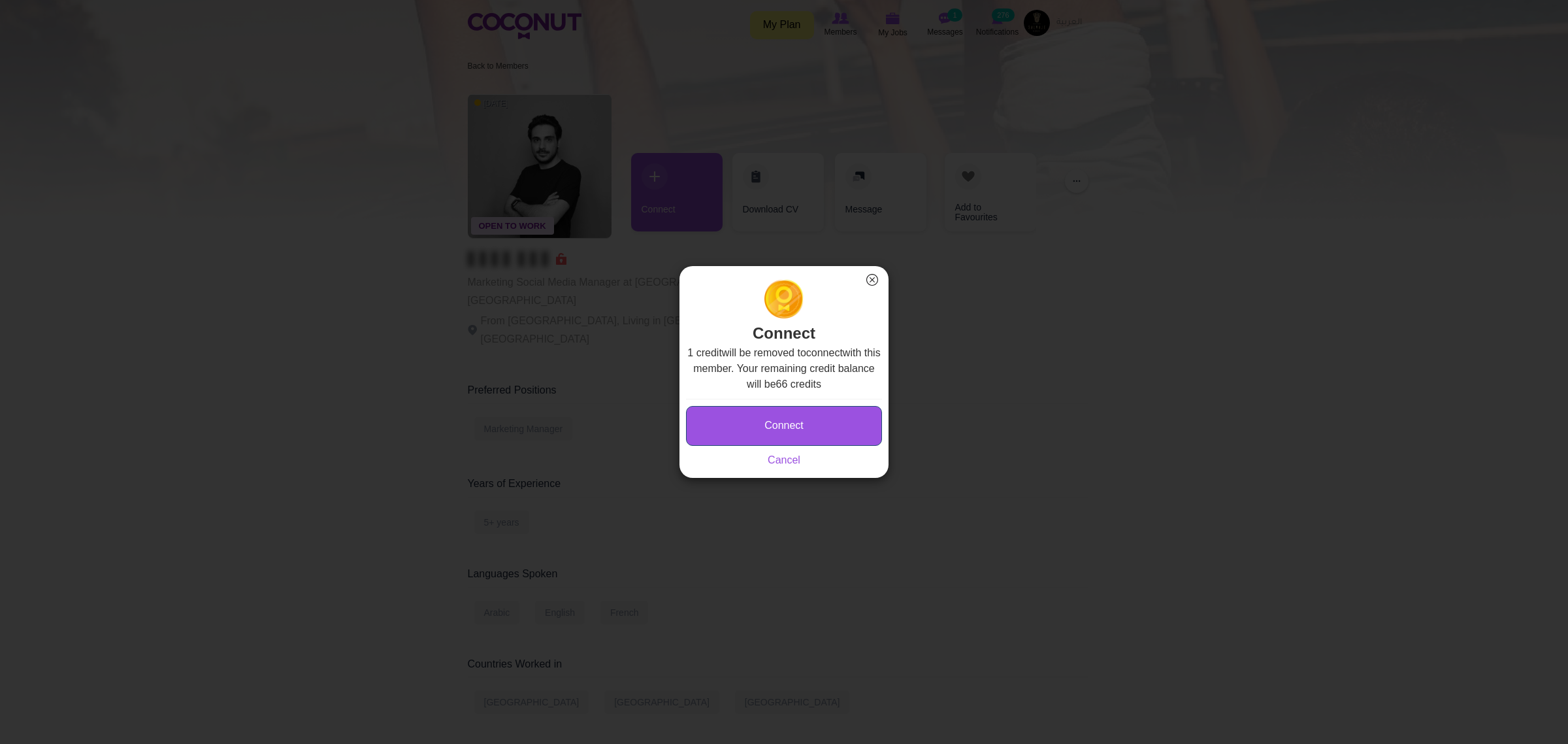
click at [850, 426] on button "Connect" at bounding box center [783, 425] width 196 height 40
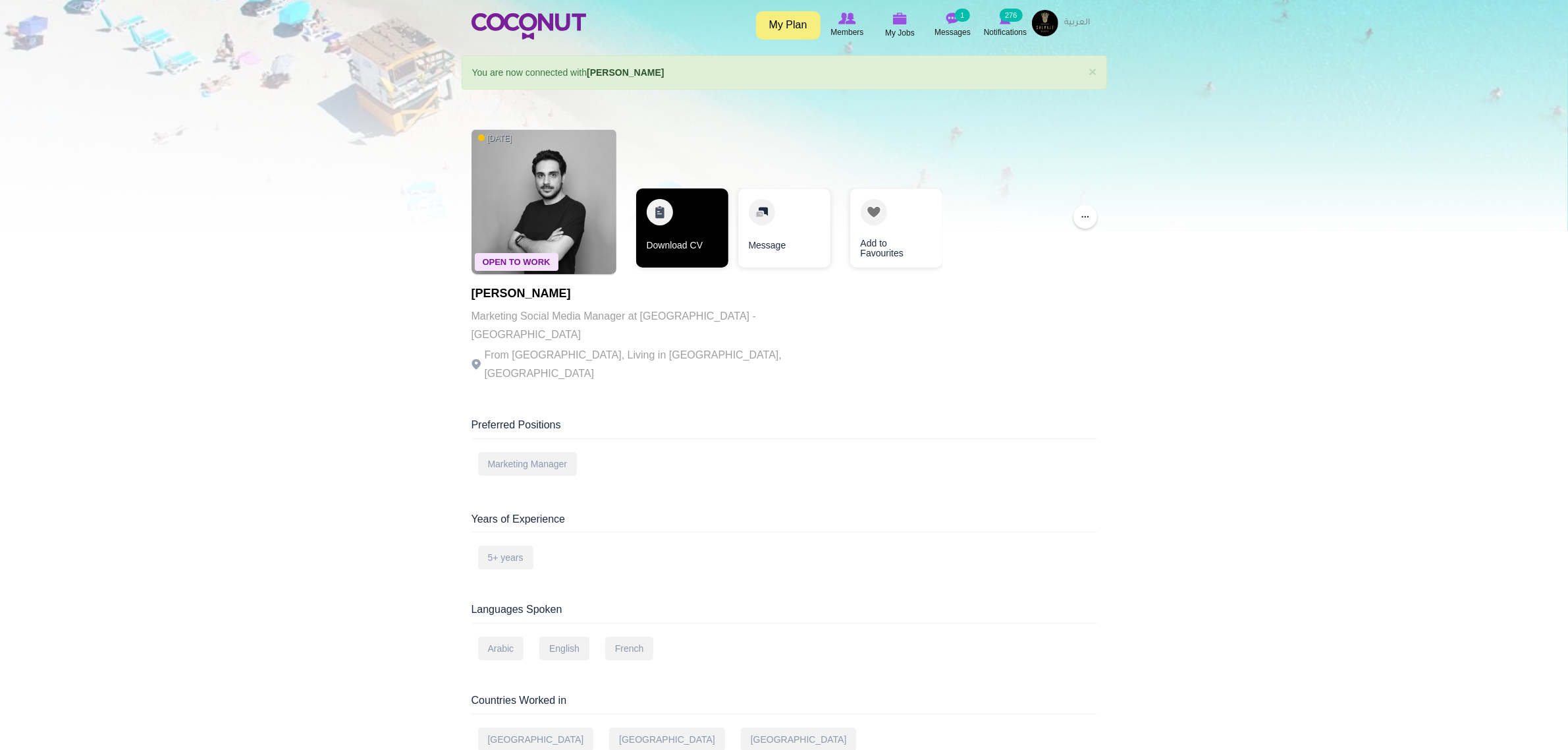
click at [693, 221] on link "Download CV" at bounding box center [683, 228] width 93 height 79
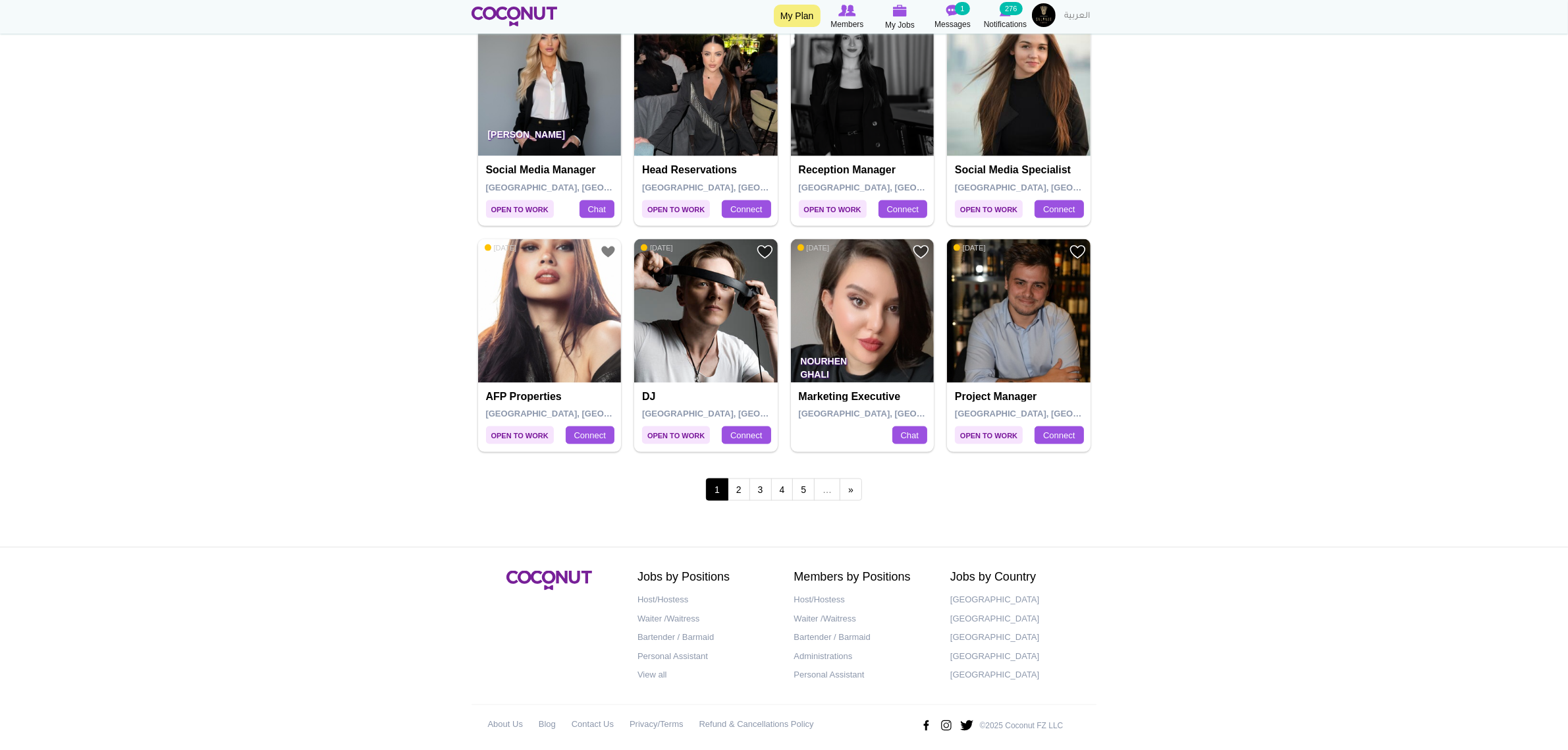
scroll to position [2267, 0]
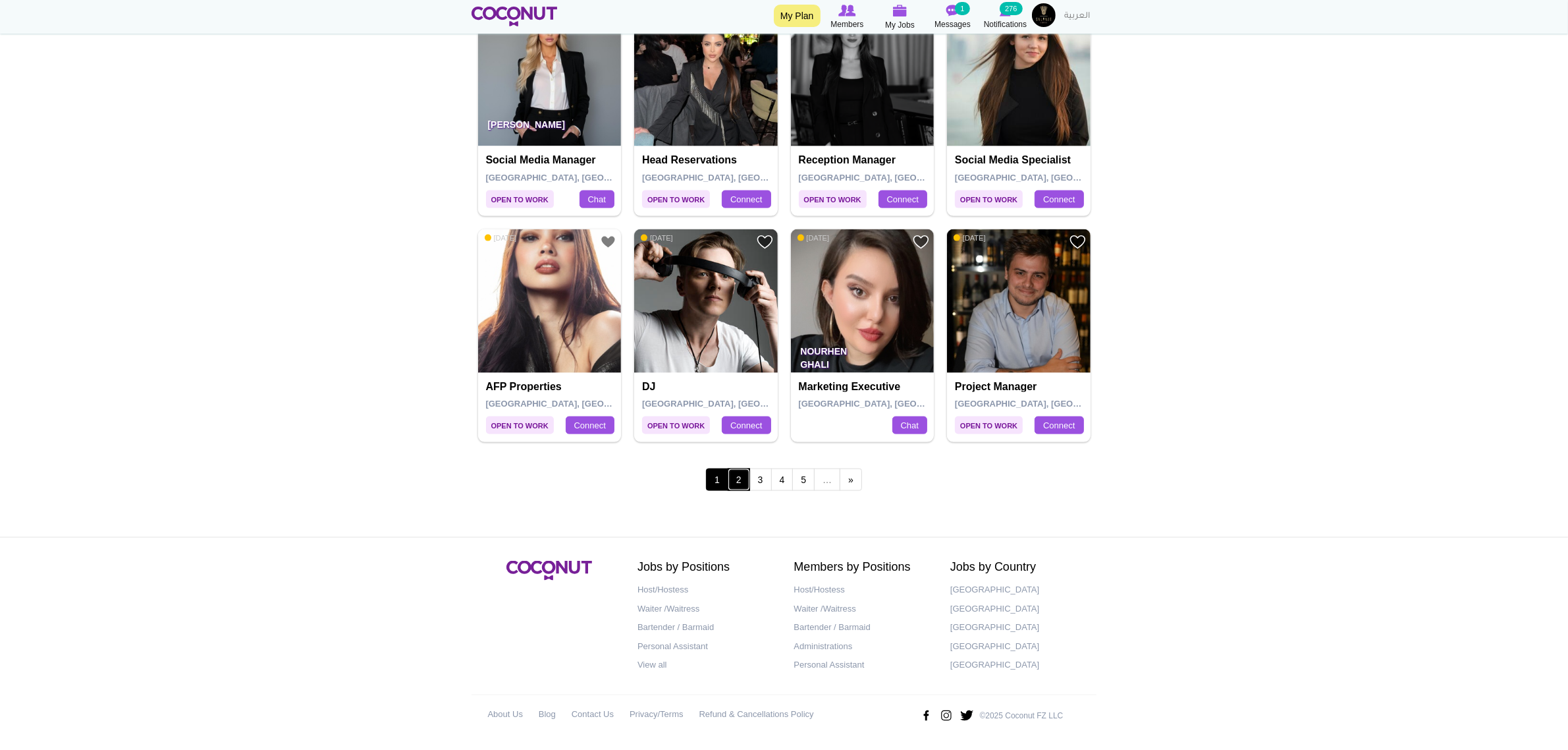
click at [738, 478] on link "2" at bounding box center [740, 480] width 23 height 23
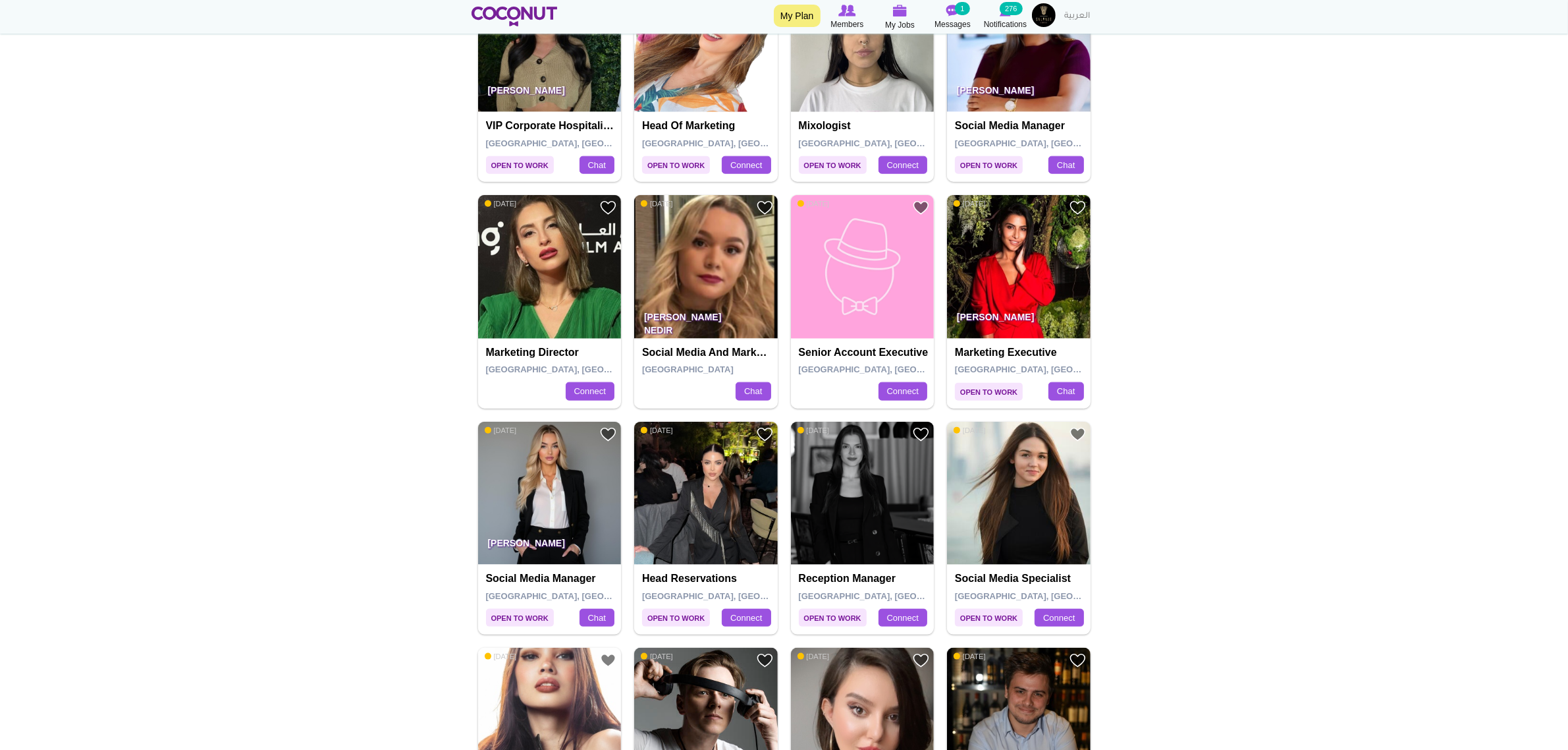
scroll to position [1691, 0]
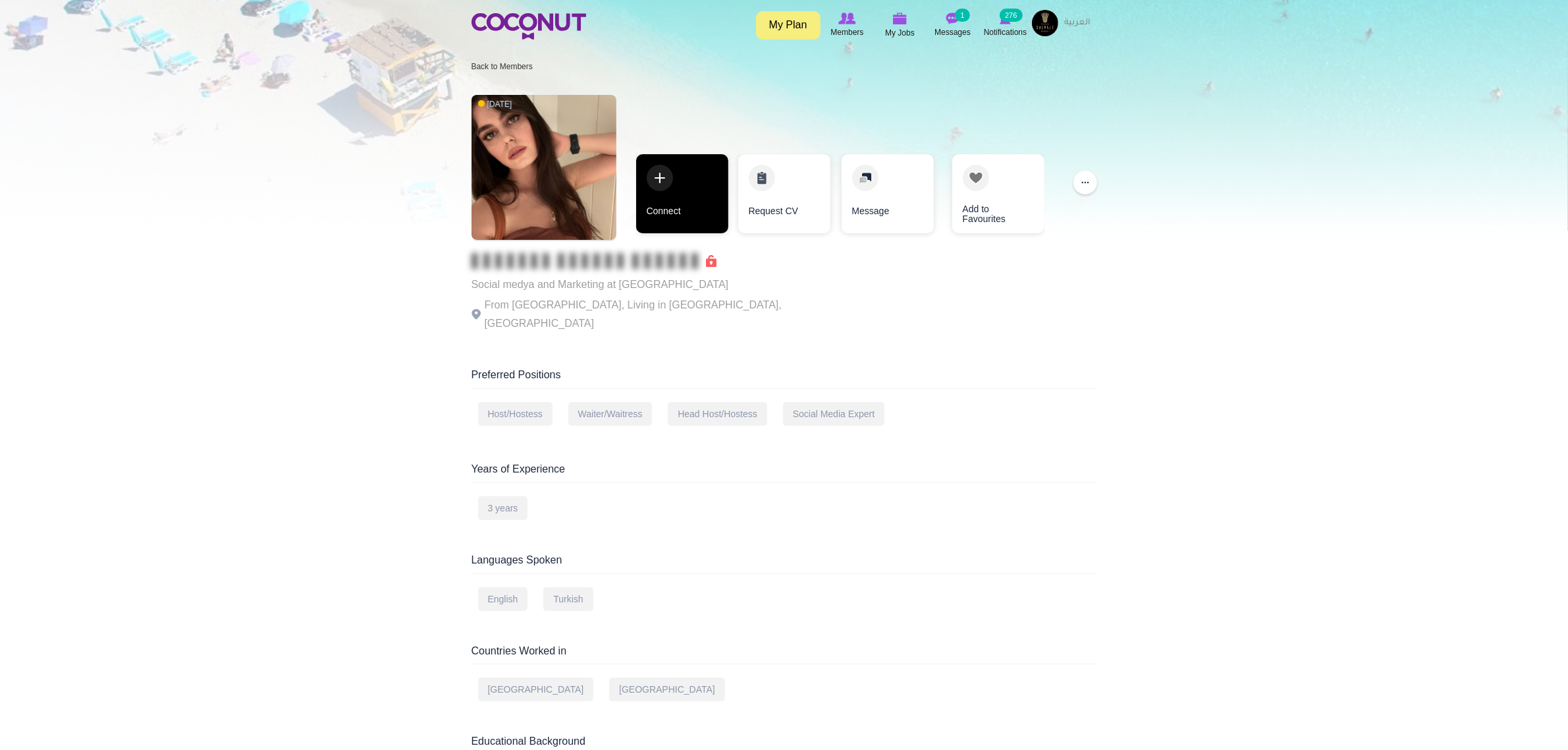
click at [697, 199] on link "Connect" at bounding box center [683, 194] width 93 height 79
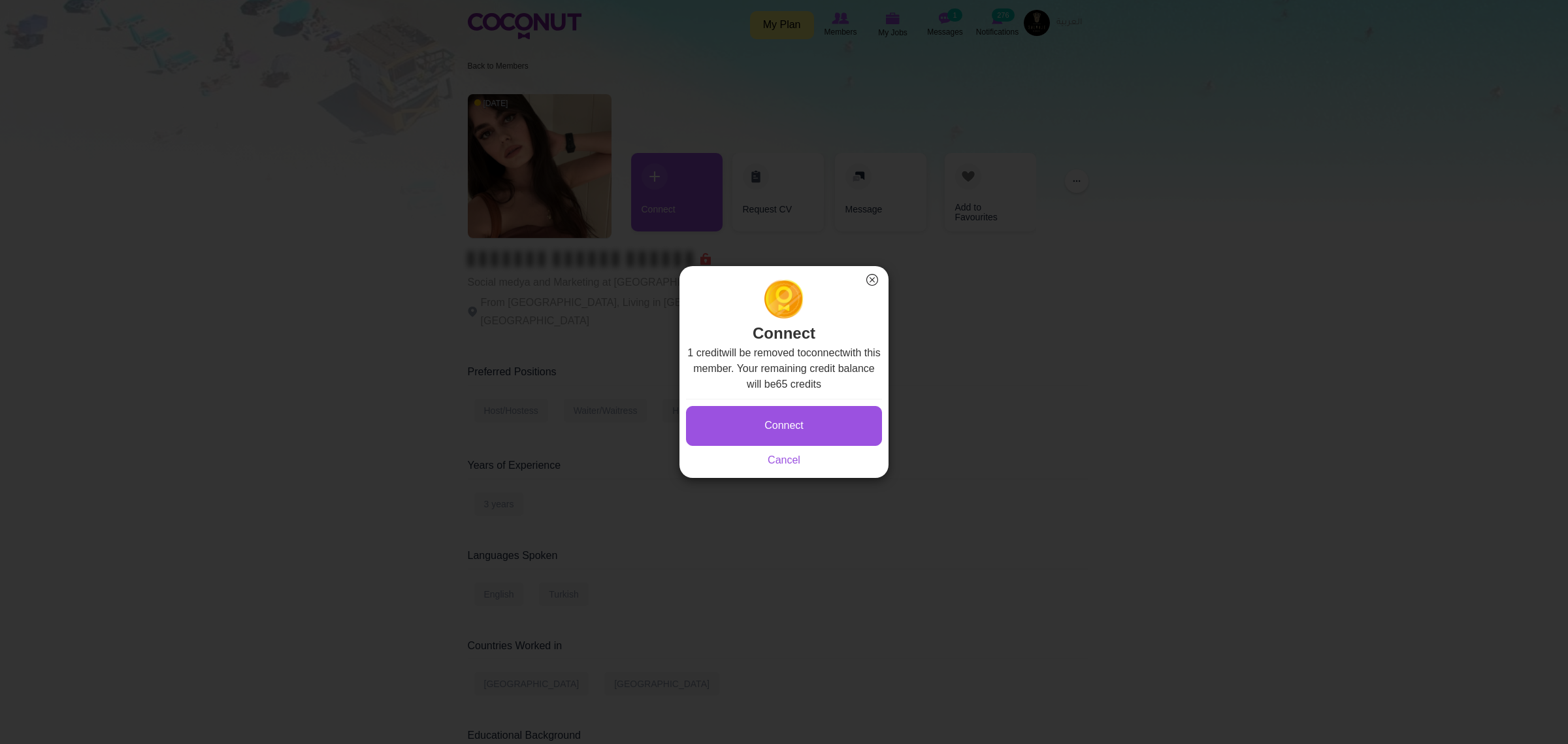
click at [871, 275] on button "×" at bounding box center [872, 279] width 17 height 17
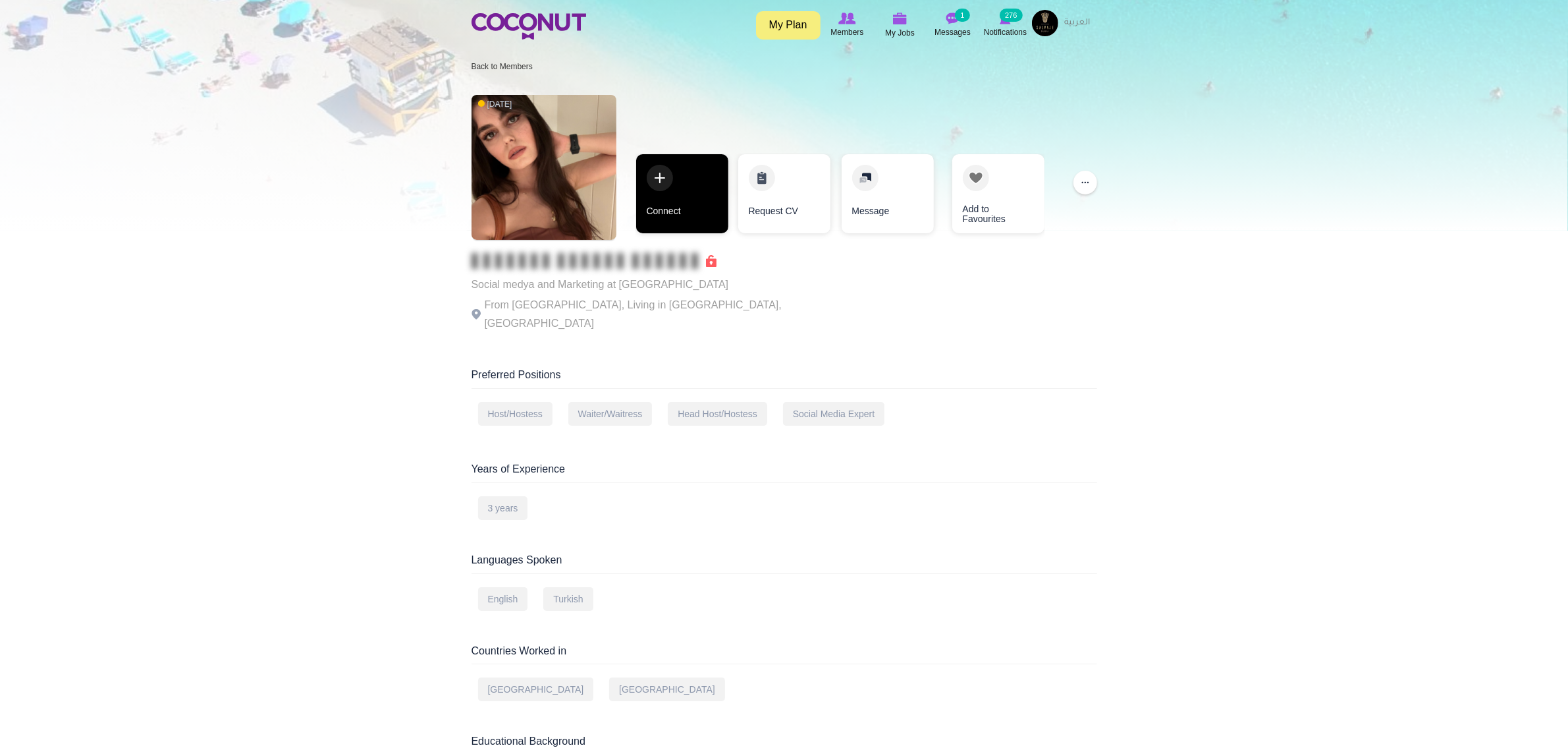
click at [672, 197] on link "Connect" at bounding box center [683, 194] width 93 height 79
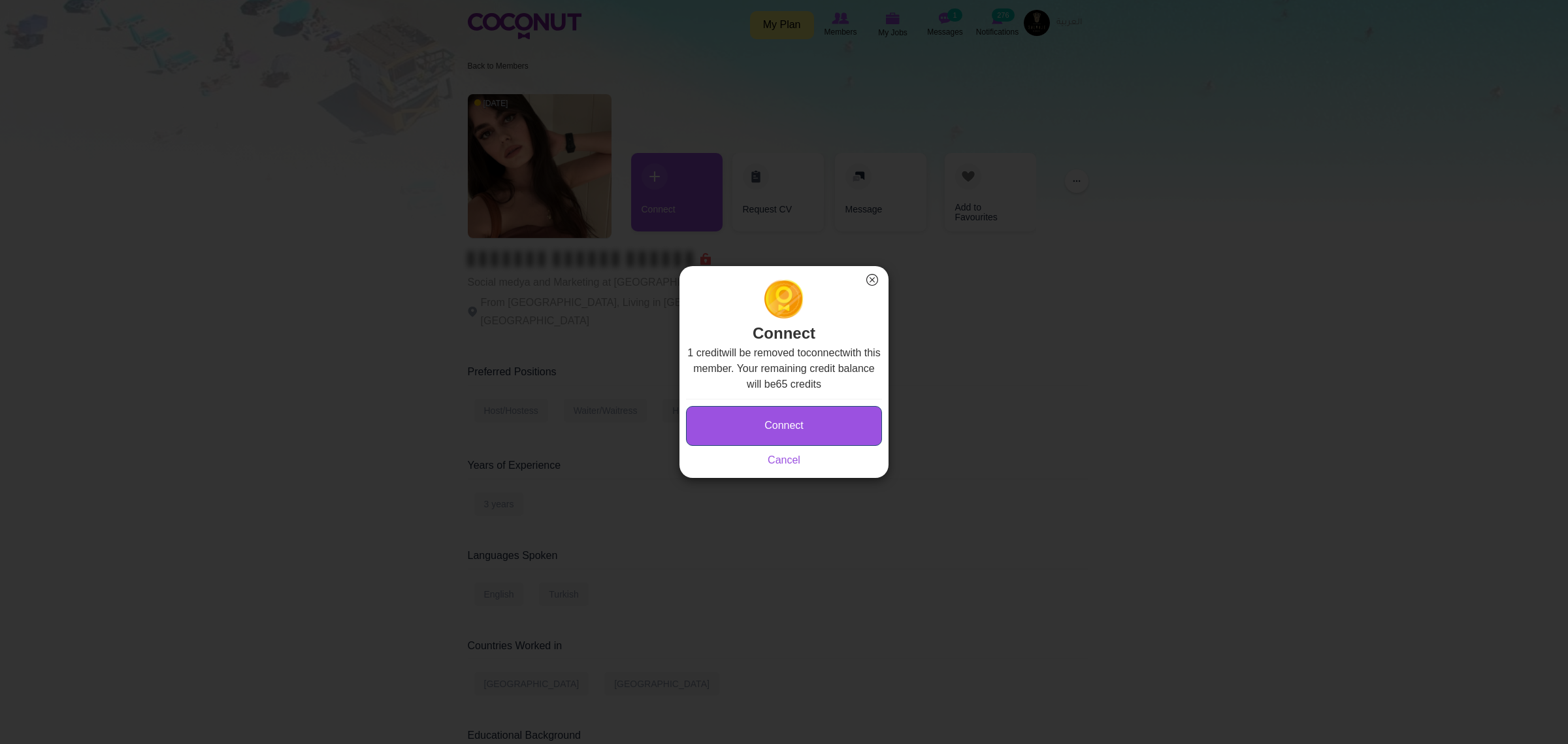
click at [792, 416] on button "Connect" at bounding box center [783, 425] width 196 height 40
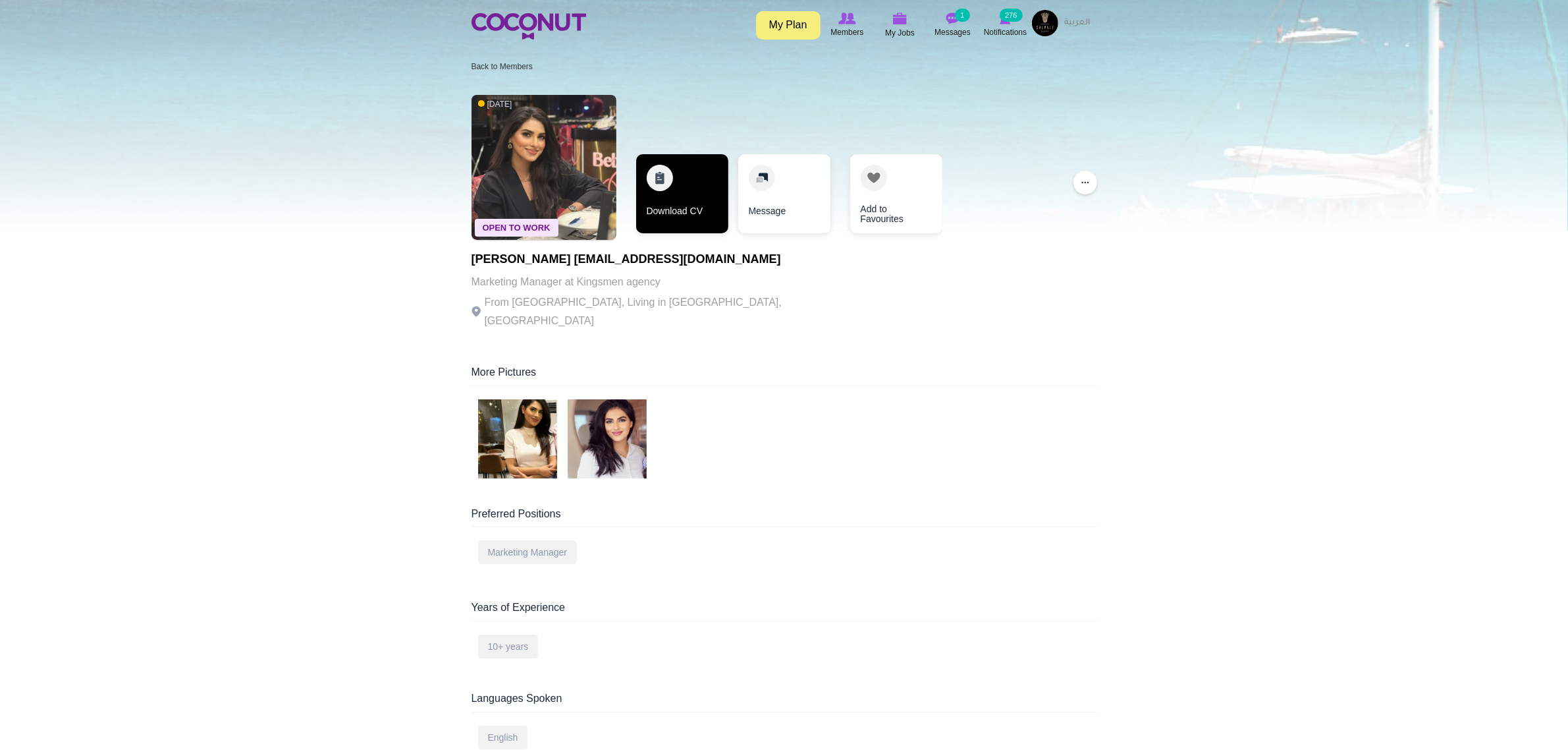
click at [667, 192] on link "Download CV" at bounding box center [683, 194] width 93 height 79
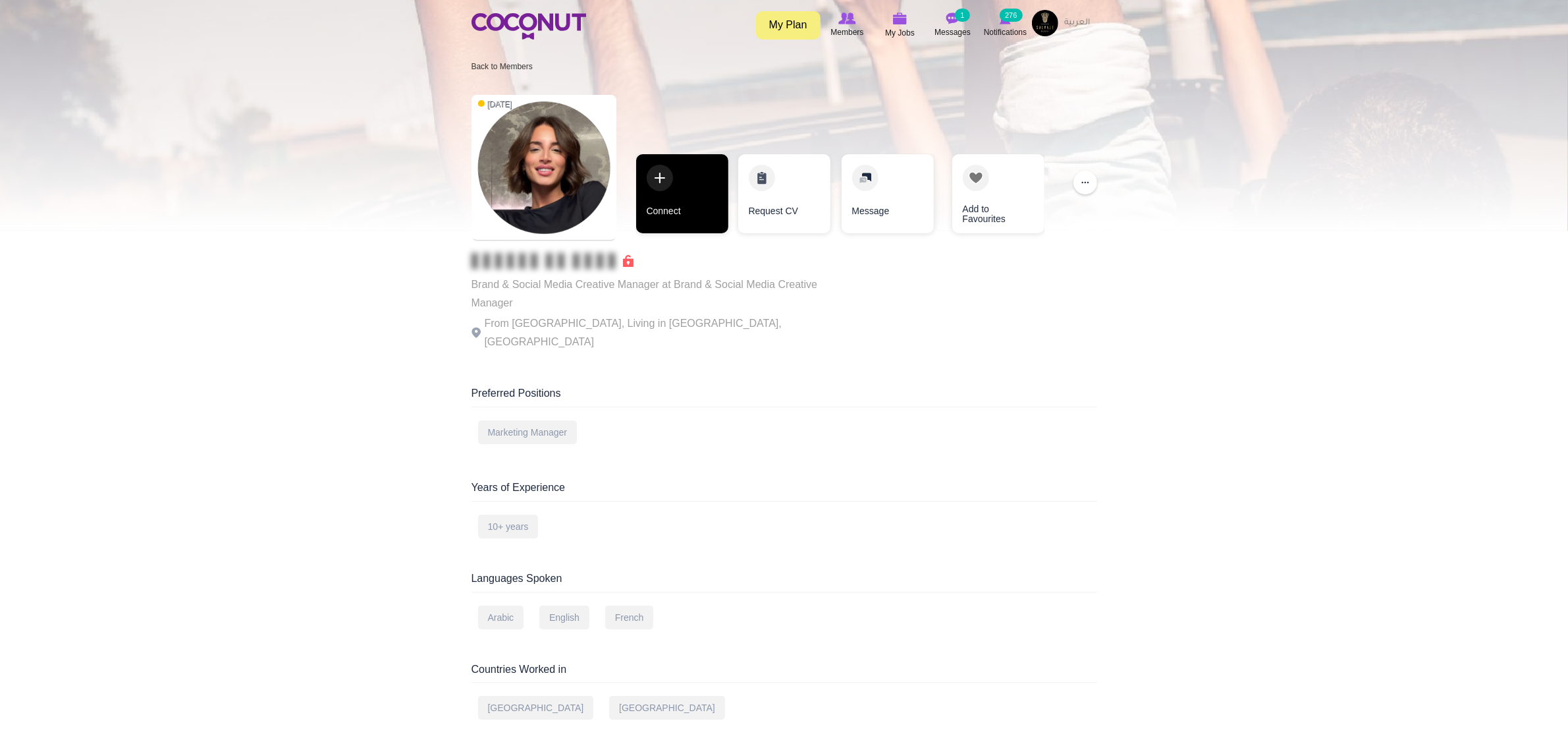
click at [696, 191] on link "Connect" at bounding box center [683, 194] width 93 height 79
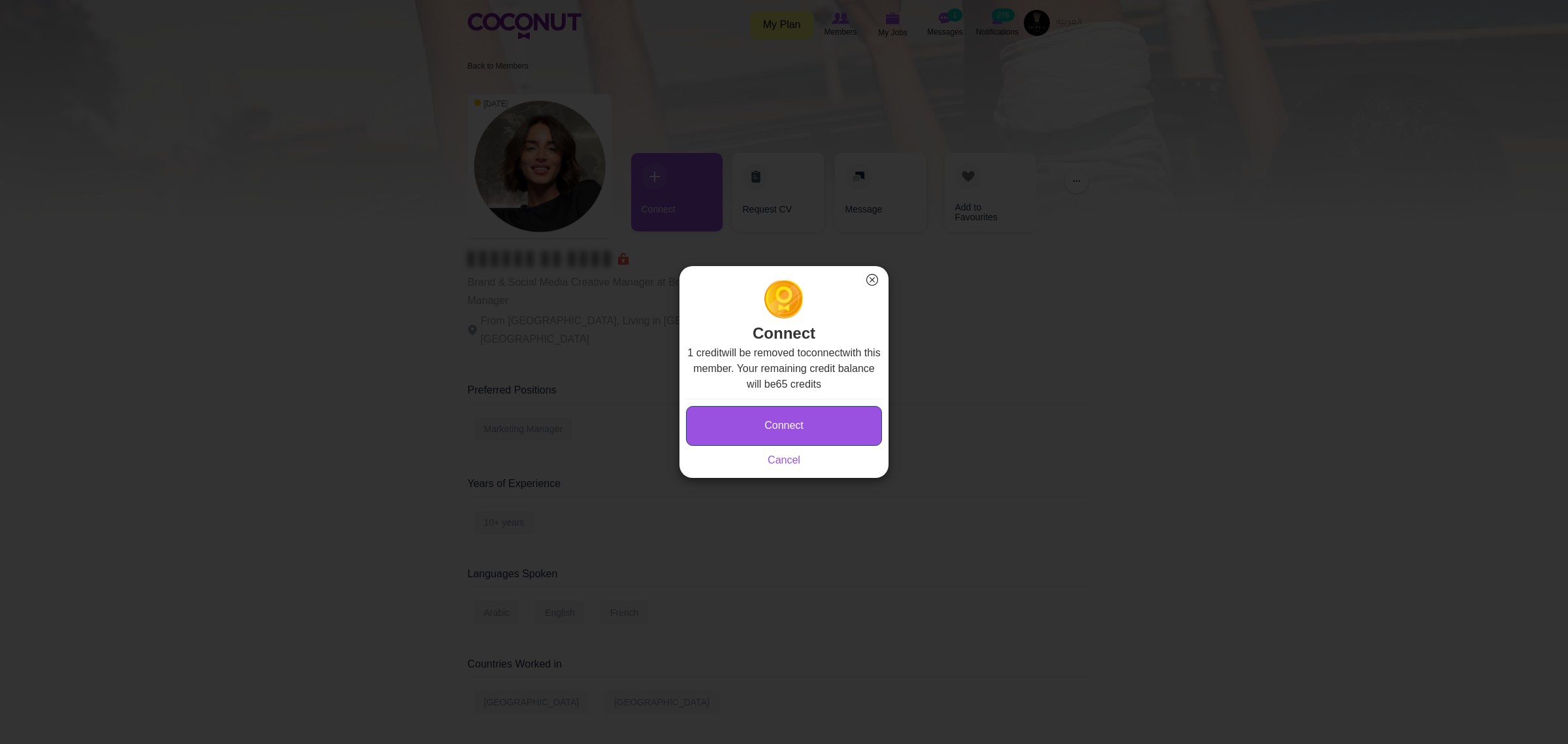
click at [823, 426] on button "Connect" at bounding box center [783, 425] width 196 height 40
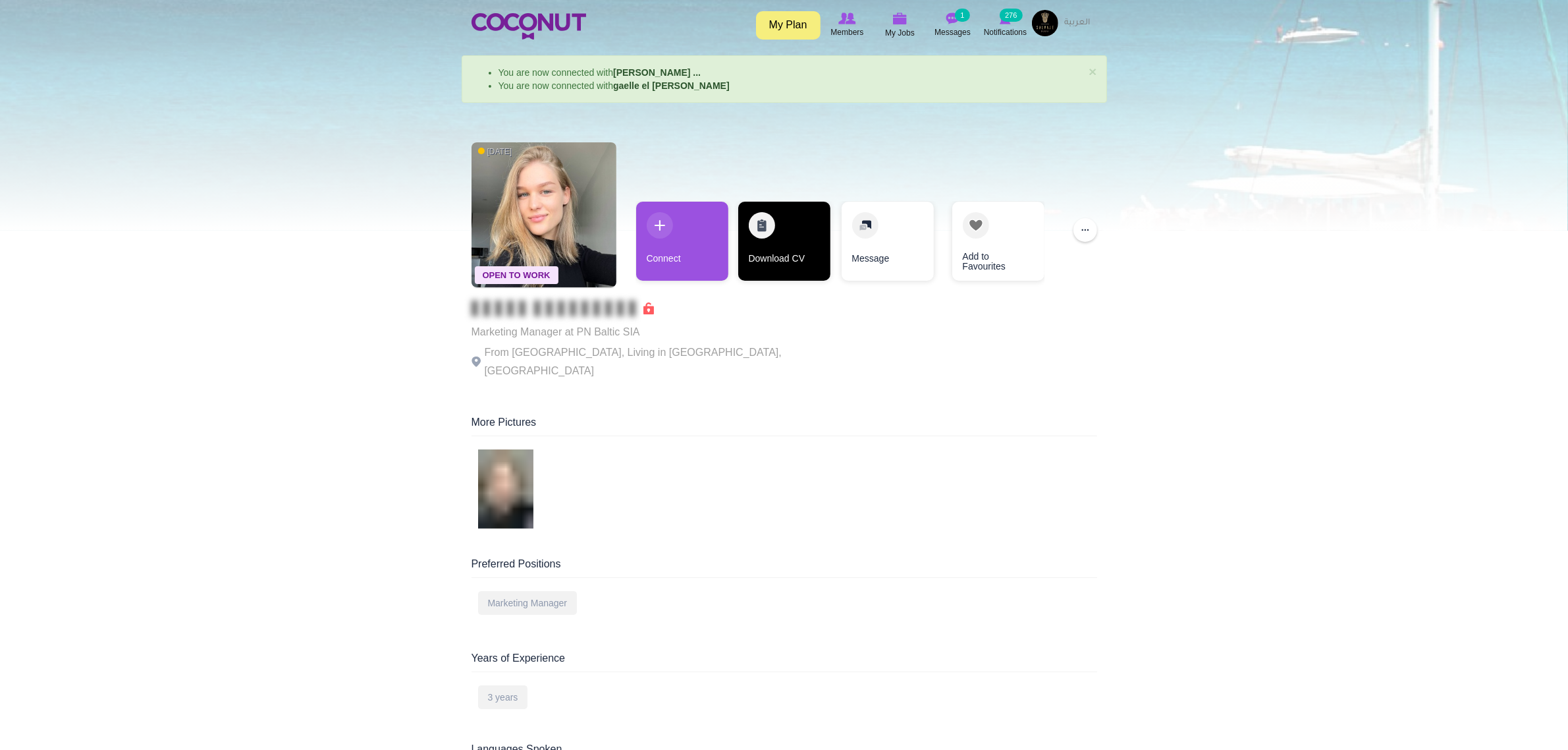
click at [769, 243] on link "Download CV" at bounding box center [785, 241] width 93 height 79
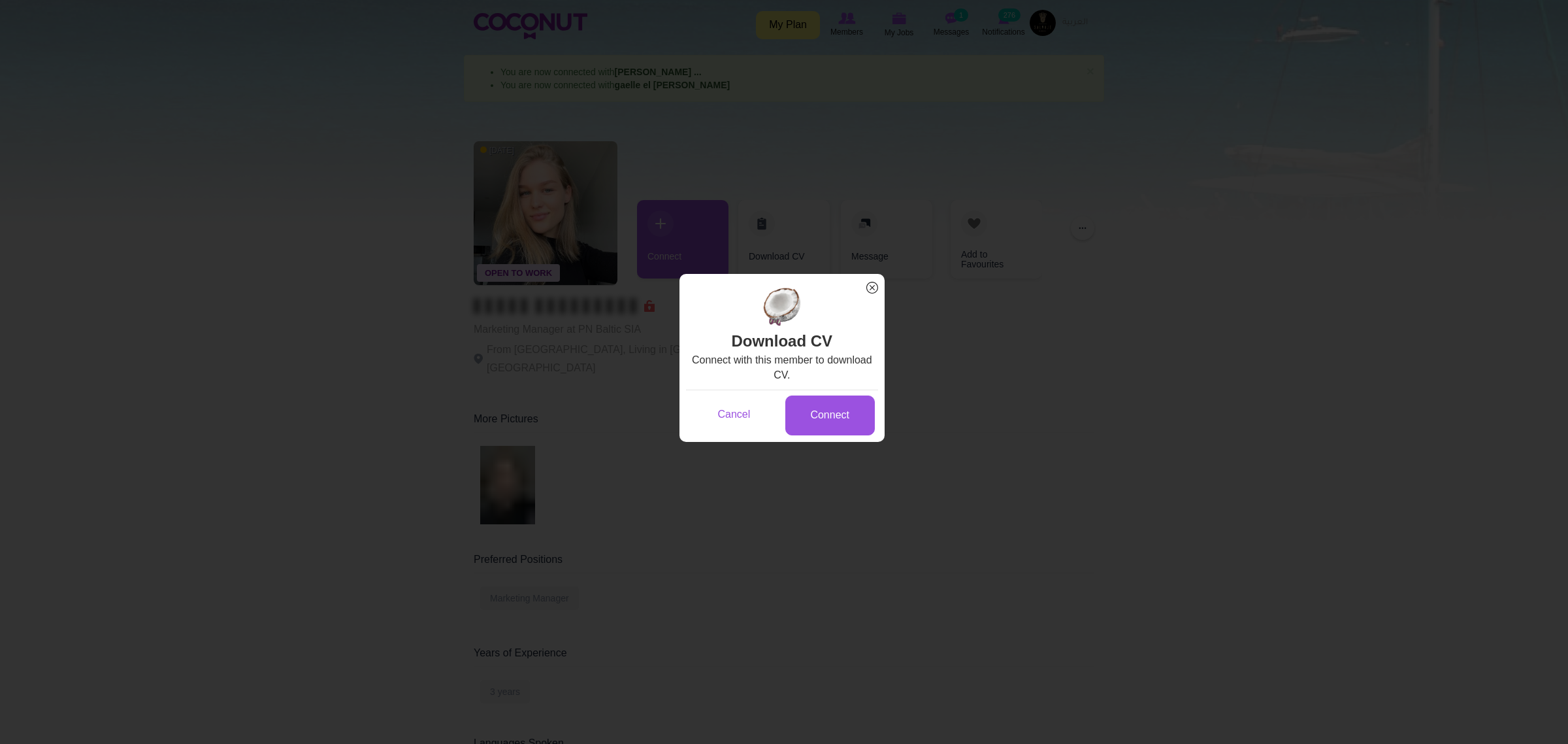
drag, startPoint x: 873, startPoint y: 291, endPoint x: 828, endPoint y: 173, distance: 126.3
click at [873, 290] on span "x" at bounding box center [872, 288] width 17 height 17
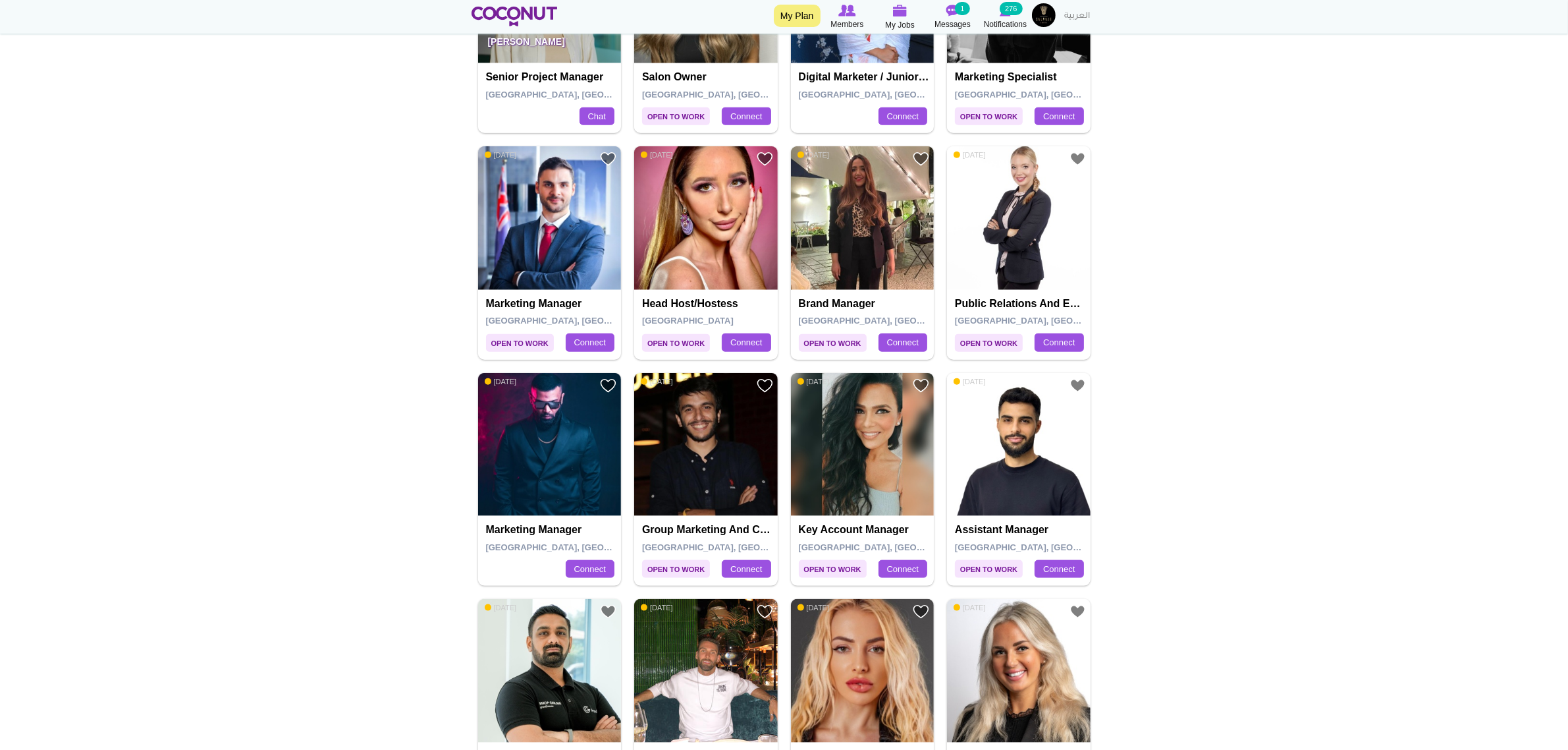
scroll to position [2267, 0]
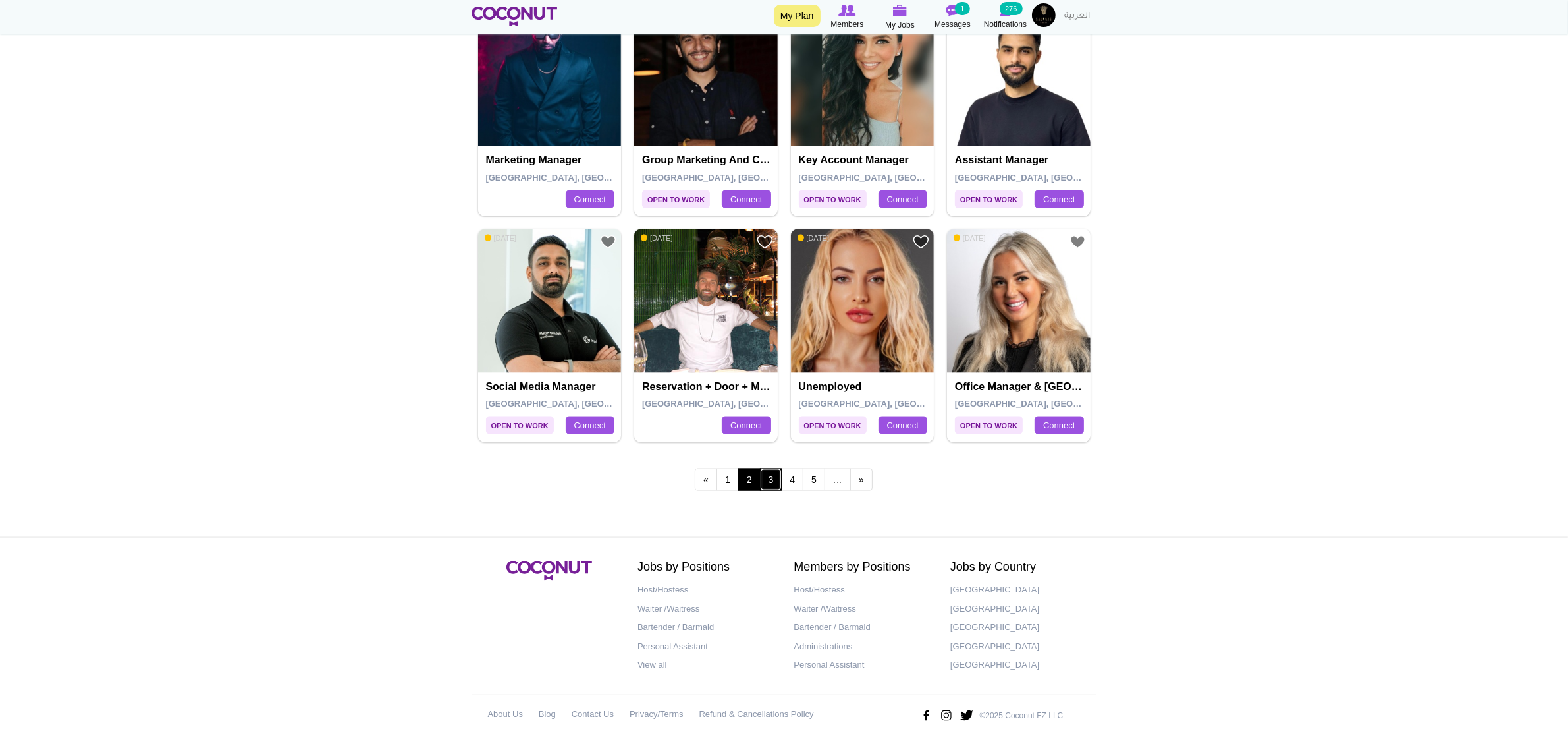
click at [768, 473] on link "3" at bounding box center [772, 480] width 23 height 23
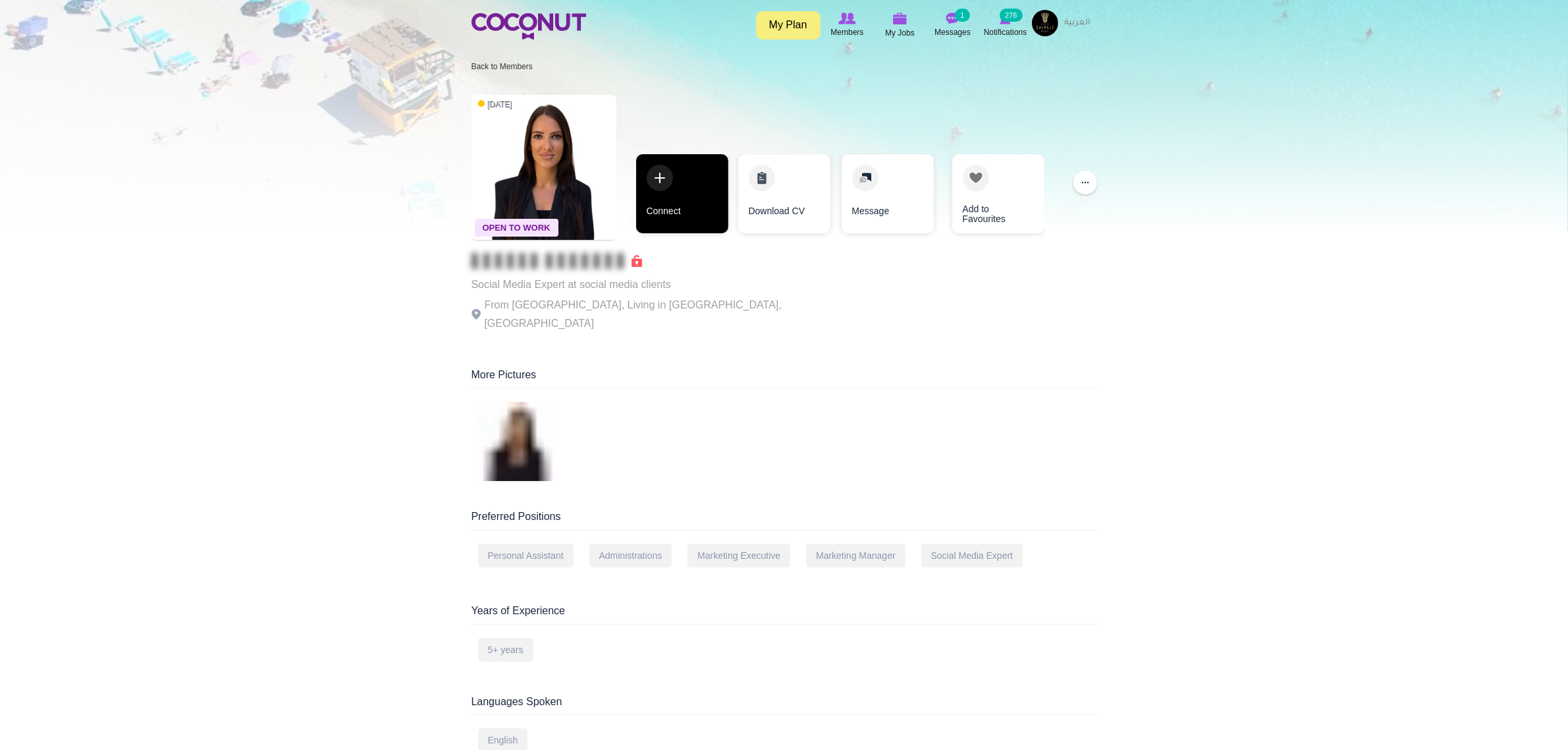
click at [703, 206] on link "Connect" at bounding box center [683, 194] width 93 height 79
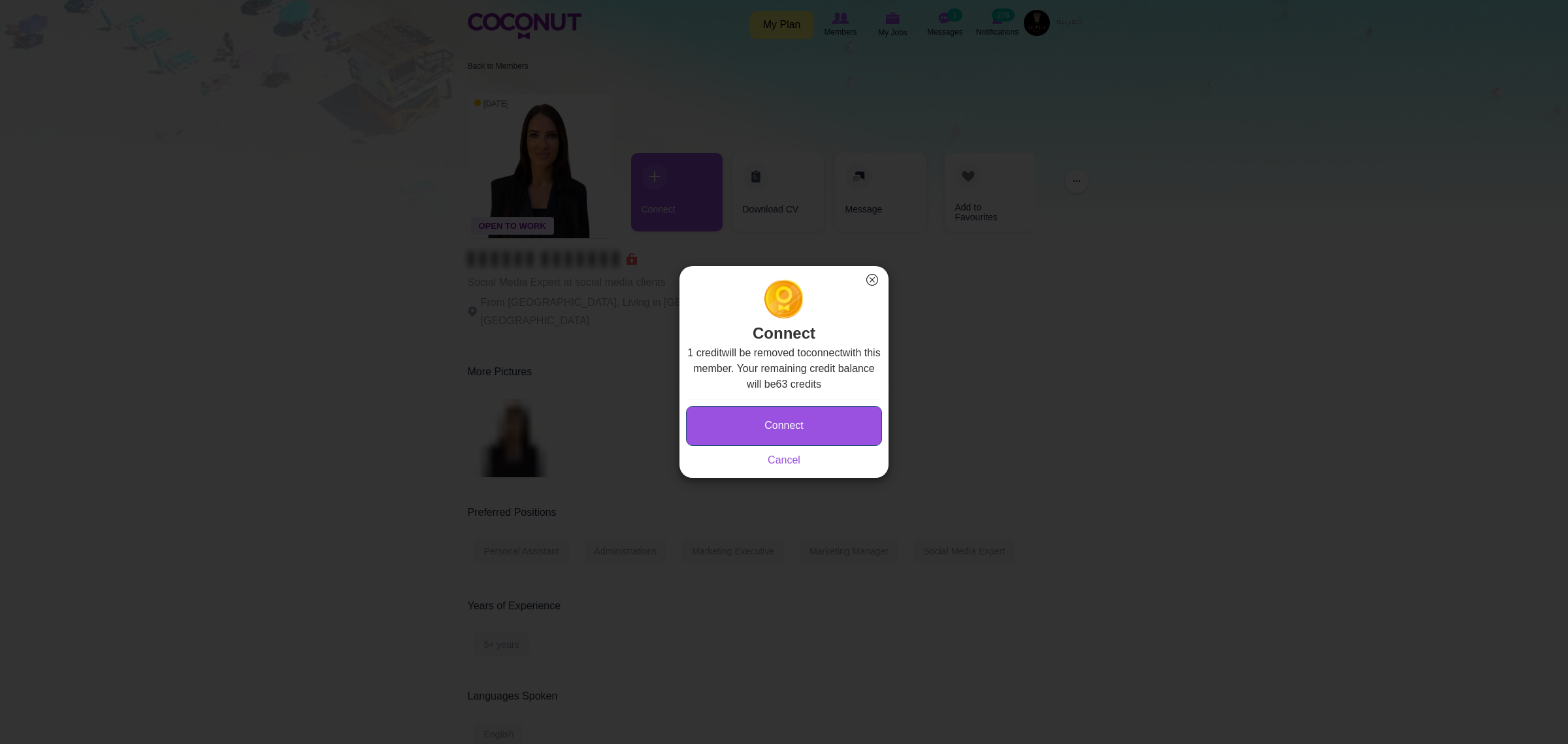
click at [834, 426] on button "Connect" at bounding box center [783, 425] width 196 height 40
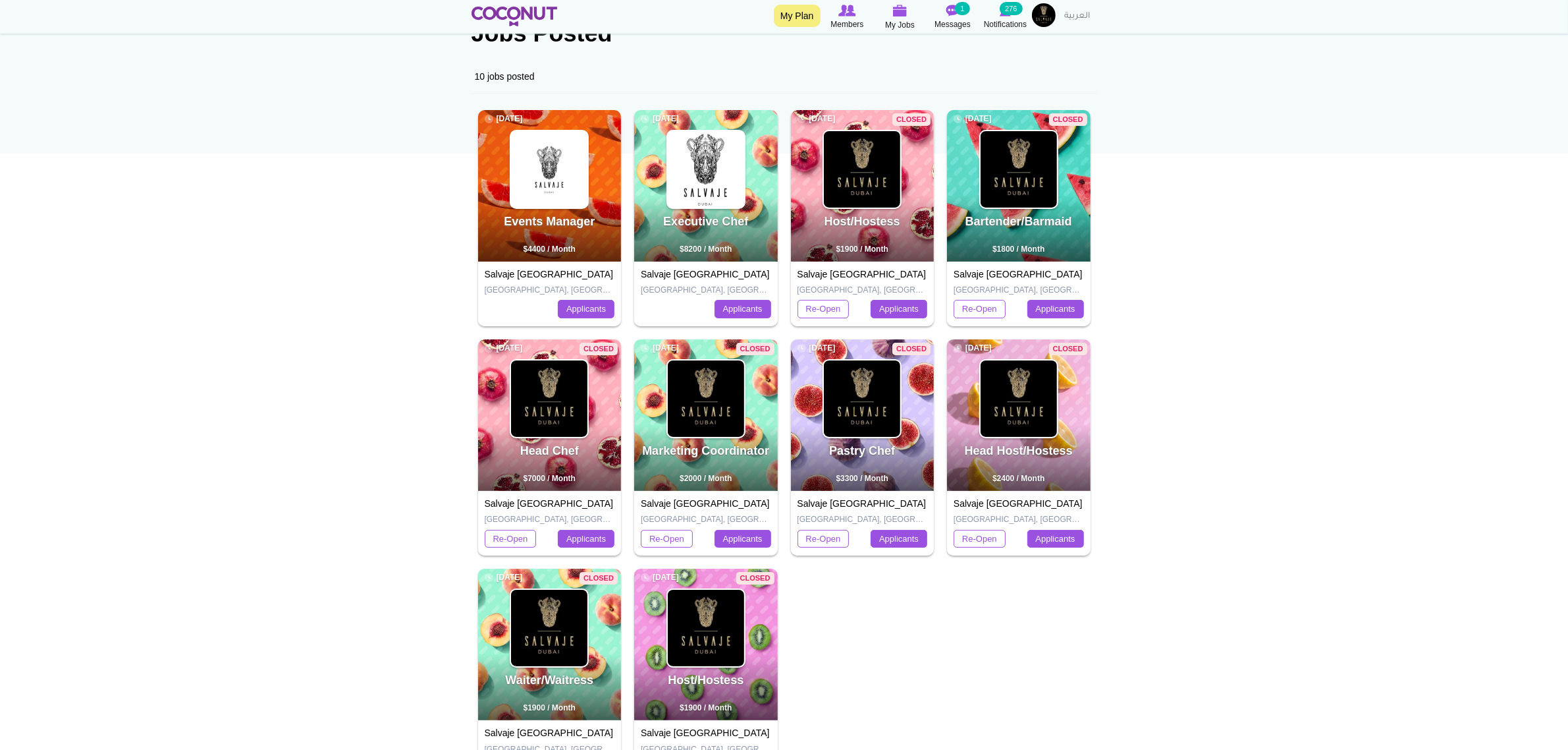
scroll to position [82, 0]
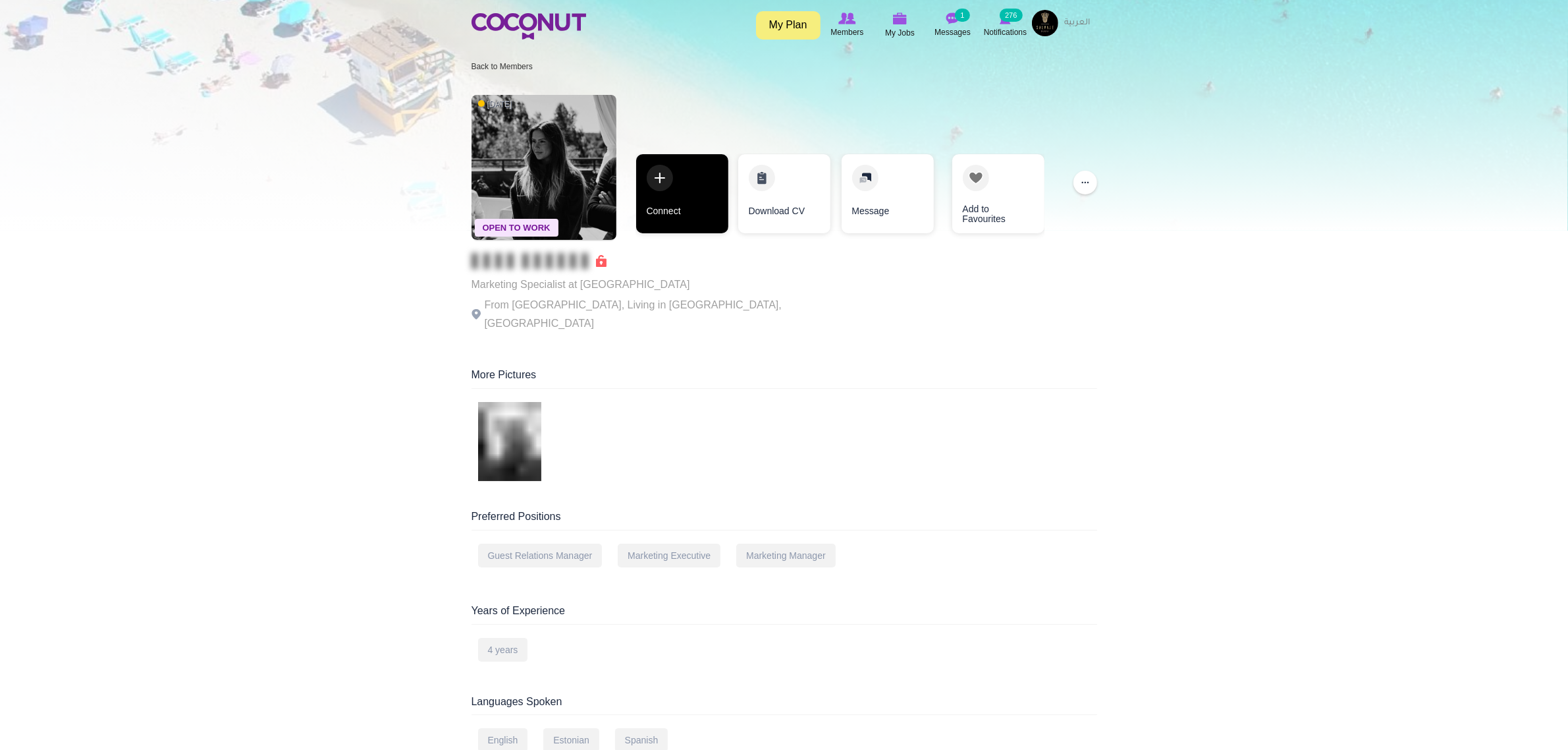
click at [703, 203] on link "Connect" at bounding box center [683, 194] width 93 height 79
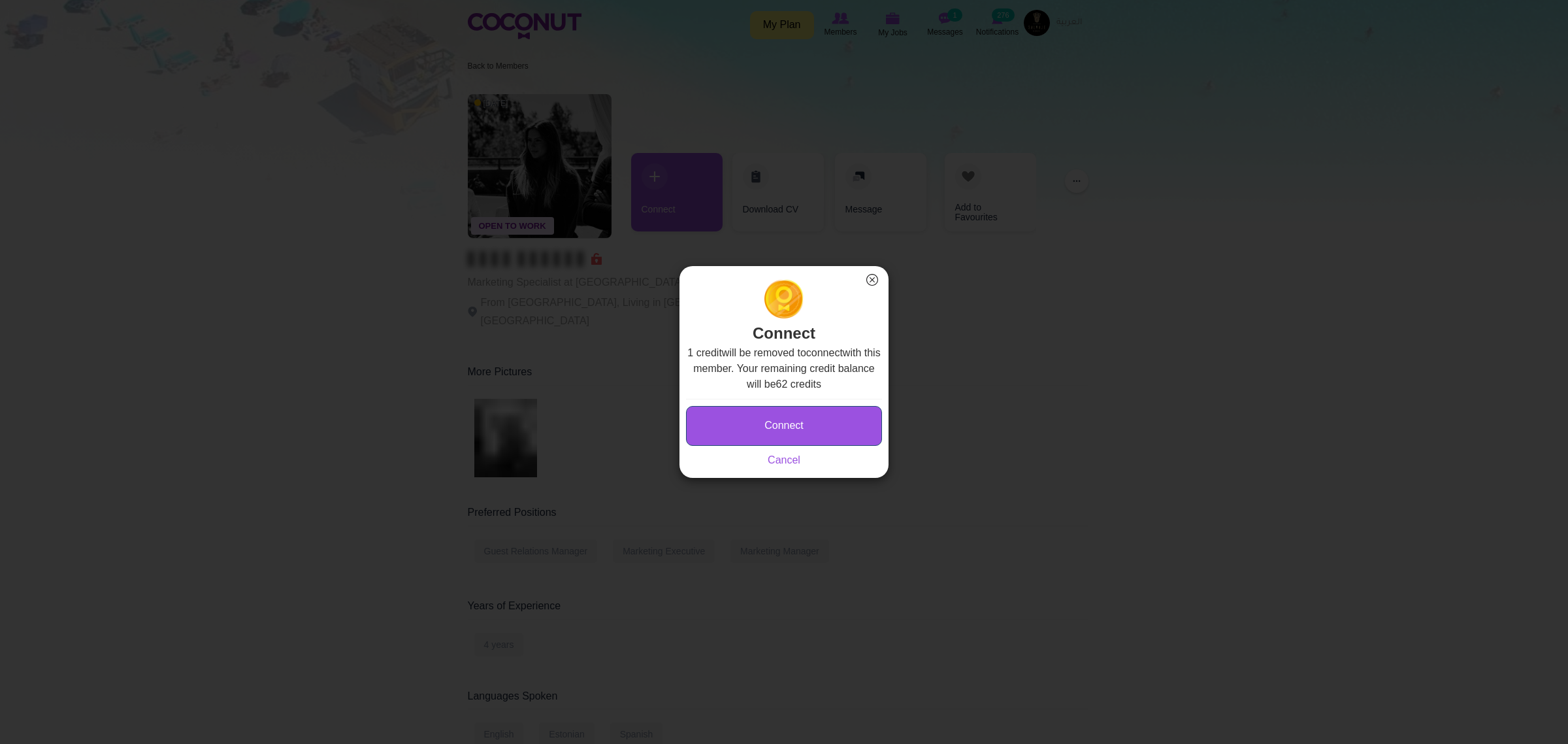
click at [841, 418] on button "Connect" at bounding box center [783, 425] width 196 height 40
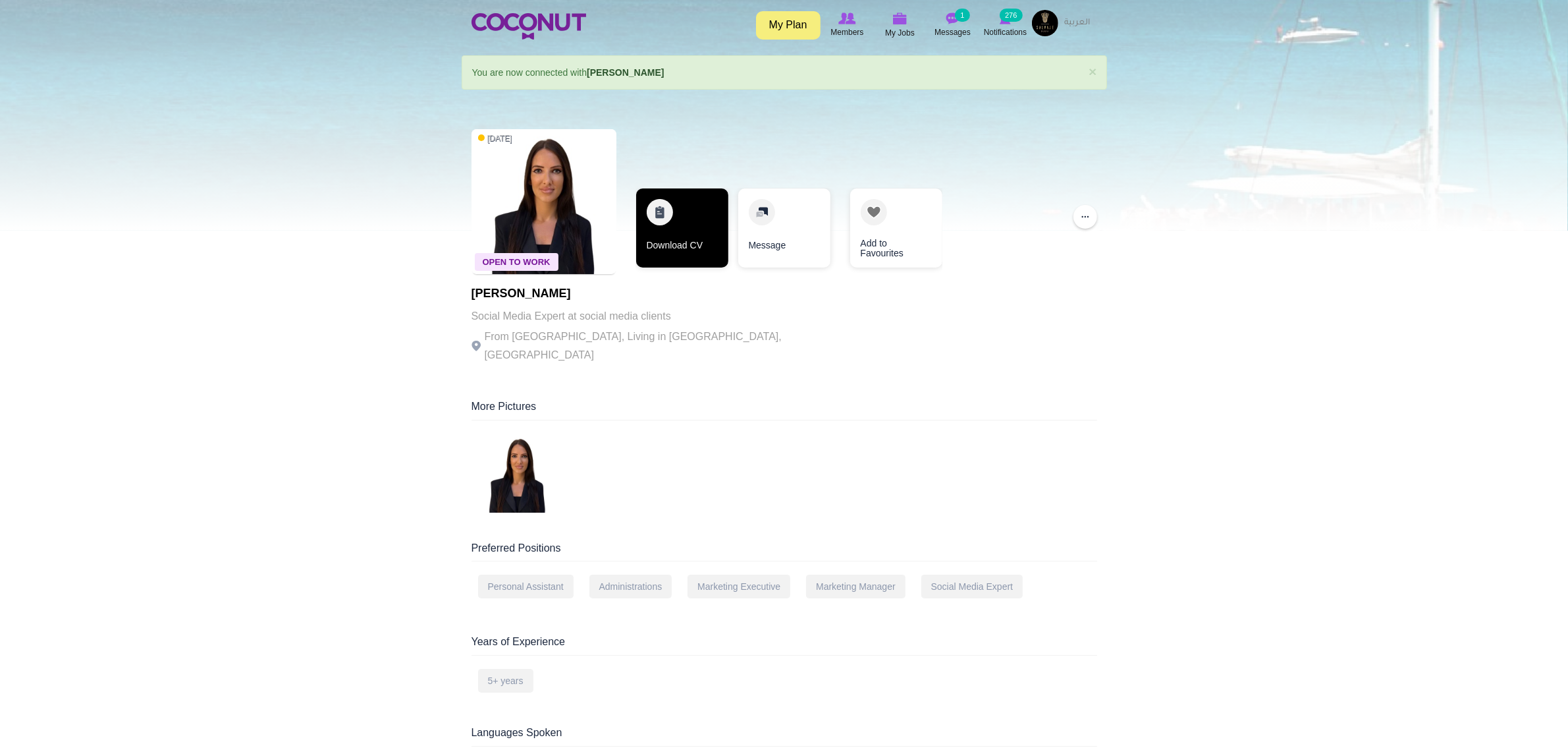
click at [685, 259] on link "Download CV" at bounding box center [683, 228] width 93 height 79
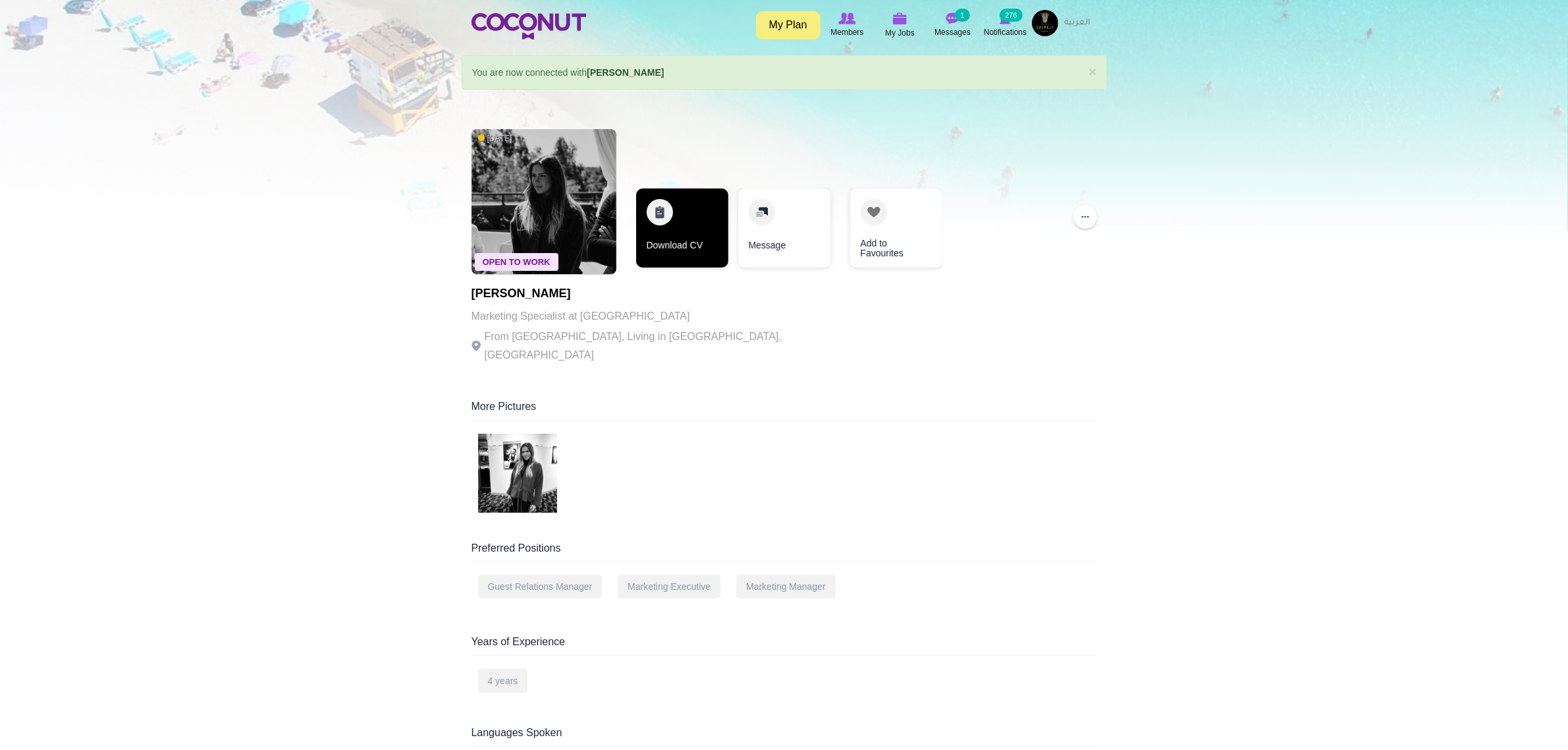
click at [682, 254] on link "Download CV" at bounding box center [683, 228] width 93 height 79
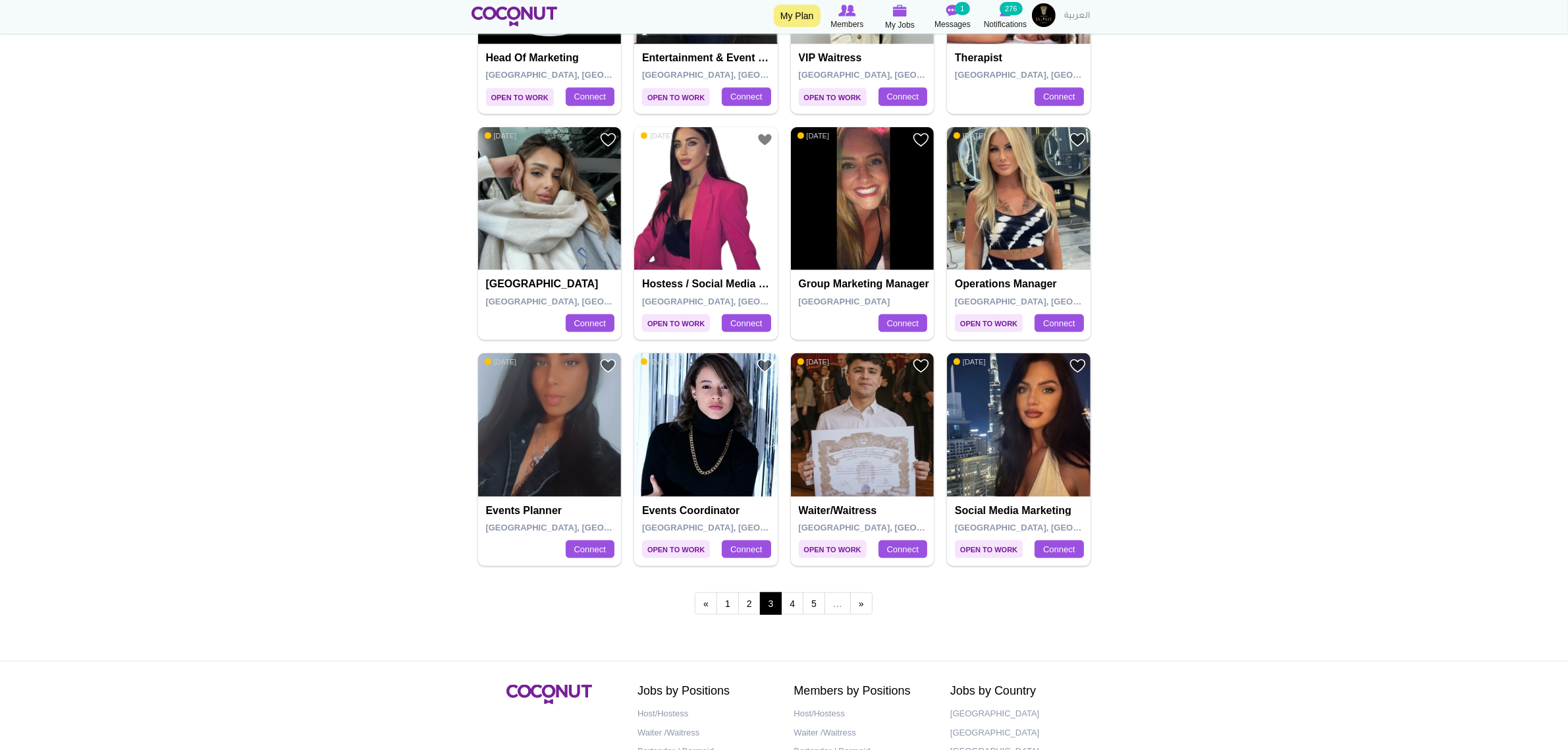
scroll to position [2224, 0]
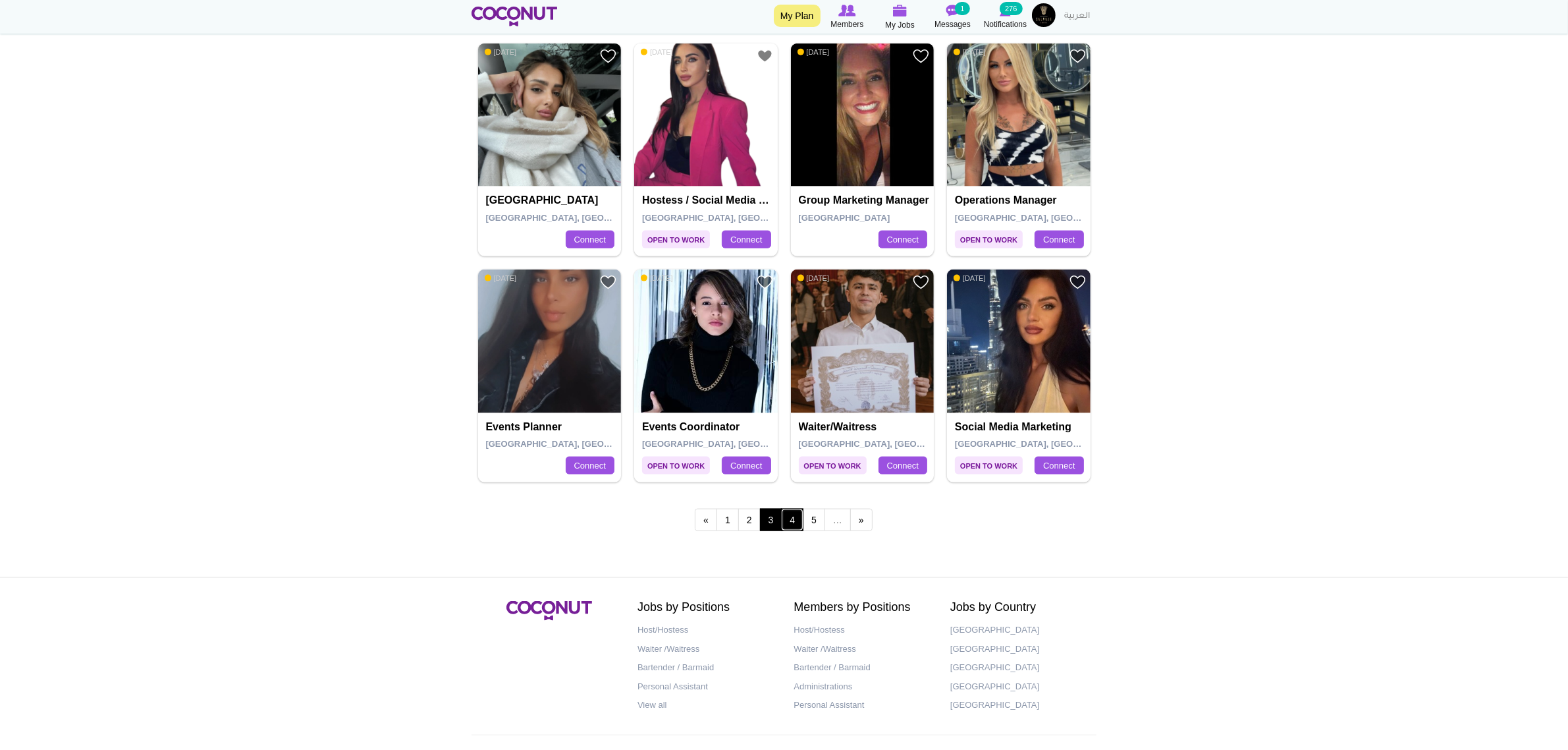
click at [798, 530] on link "4" at bounding box center [793, 520] width 23 height 23
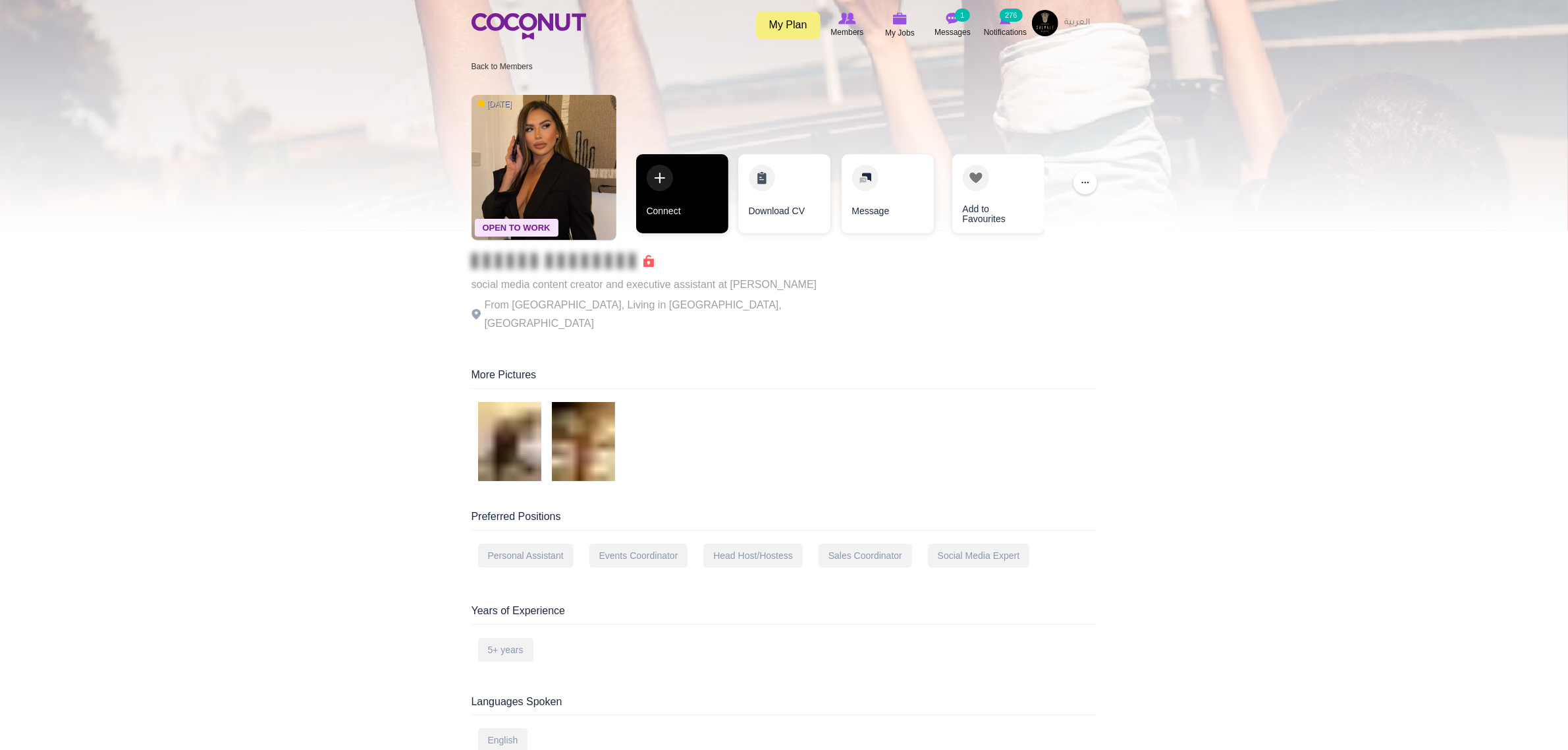
click at [673, 166] on link "Connect" at bounding box center [683, 194] width 93 height 79
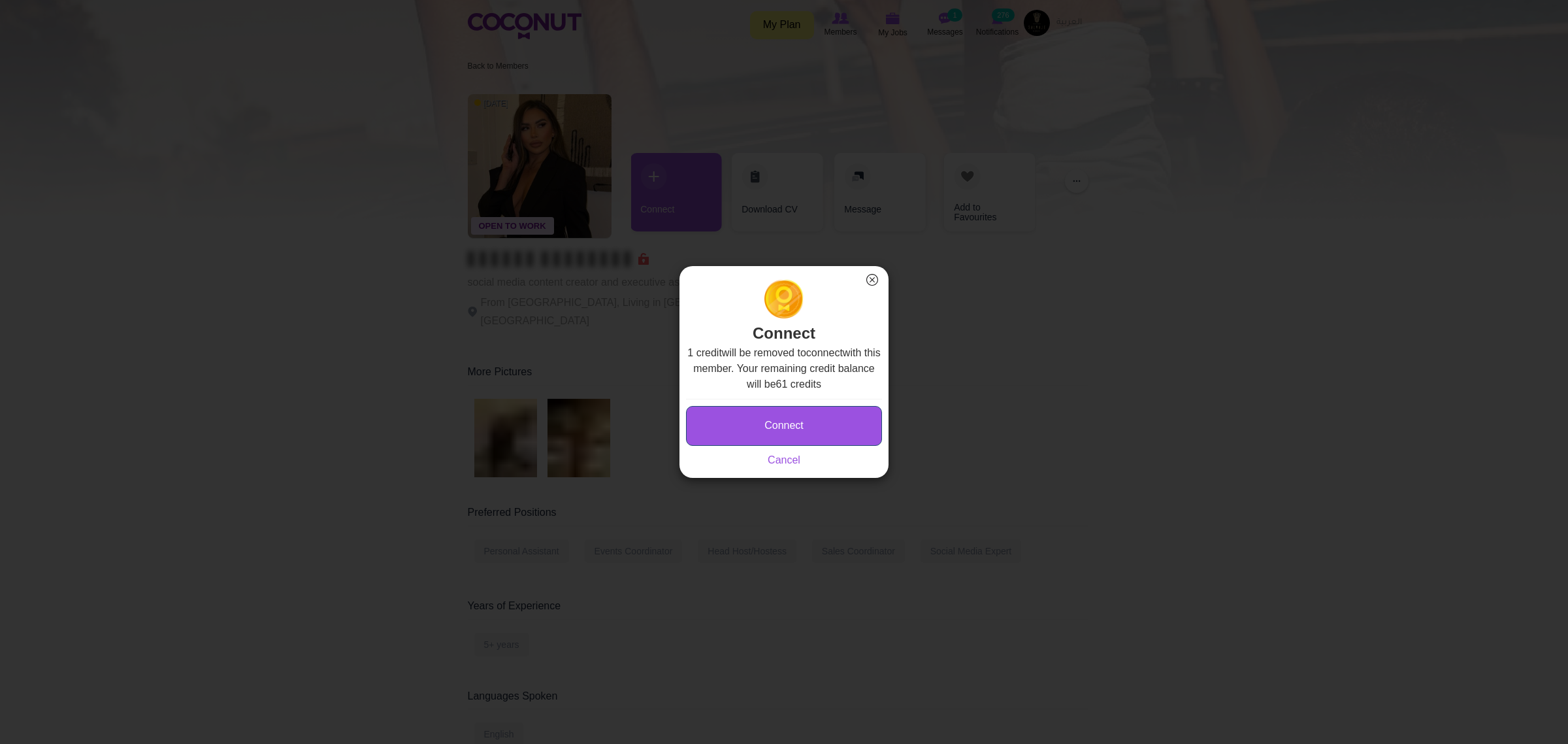
click at [791, 417] on button "Connect" at bounding box center [783, 425] width 196 height 40
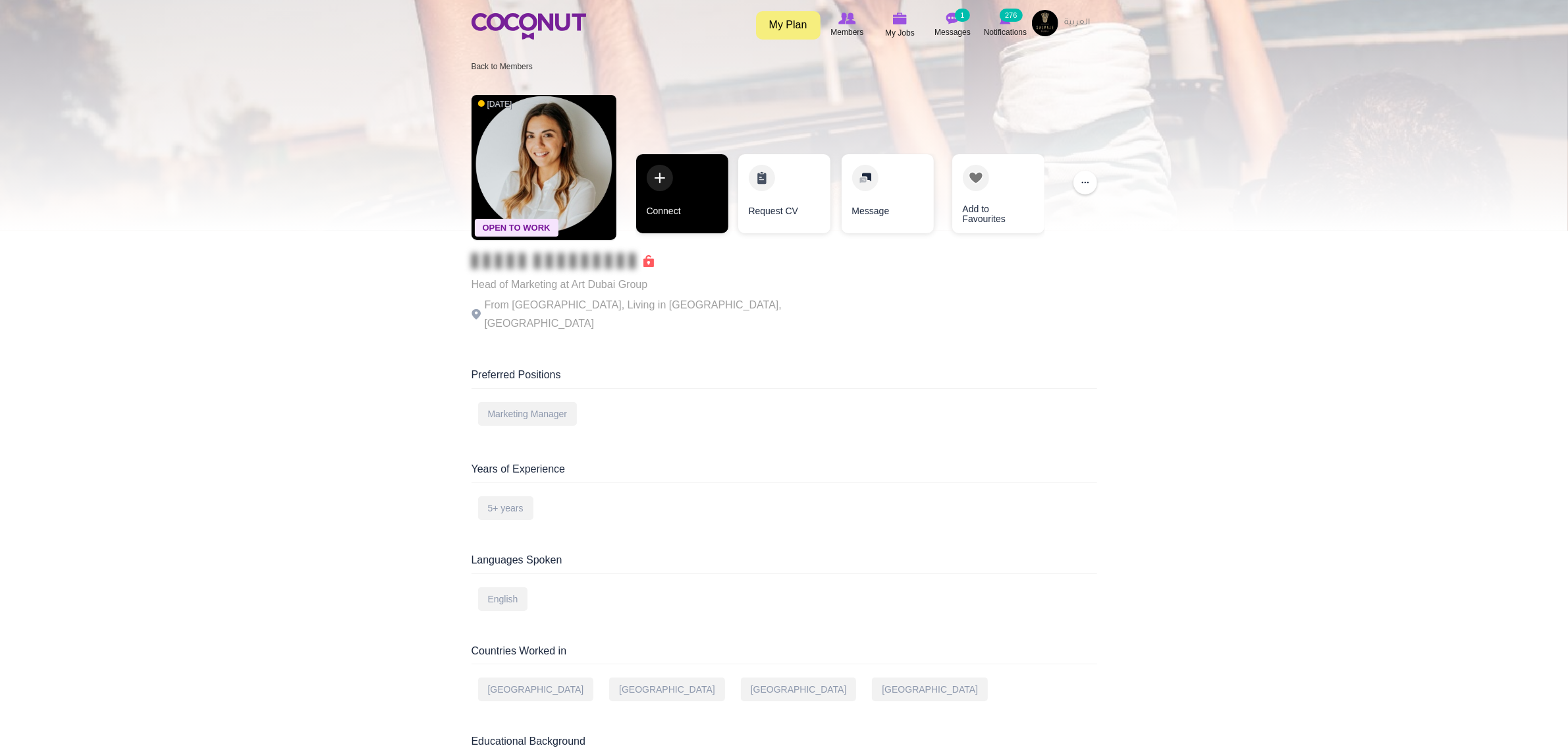
click at [689, 181] on link "Connect" at bounding box center [683, 194] width 93 height 79
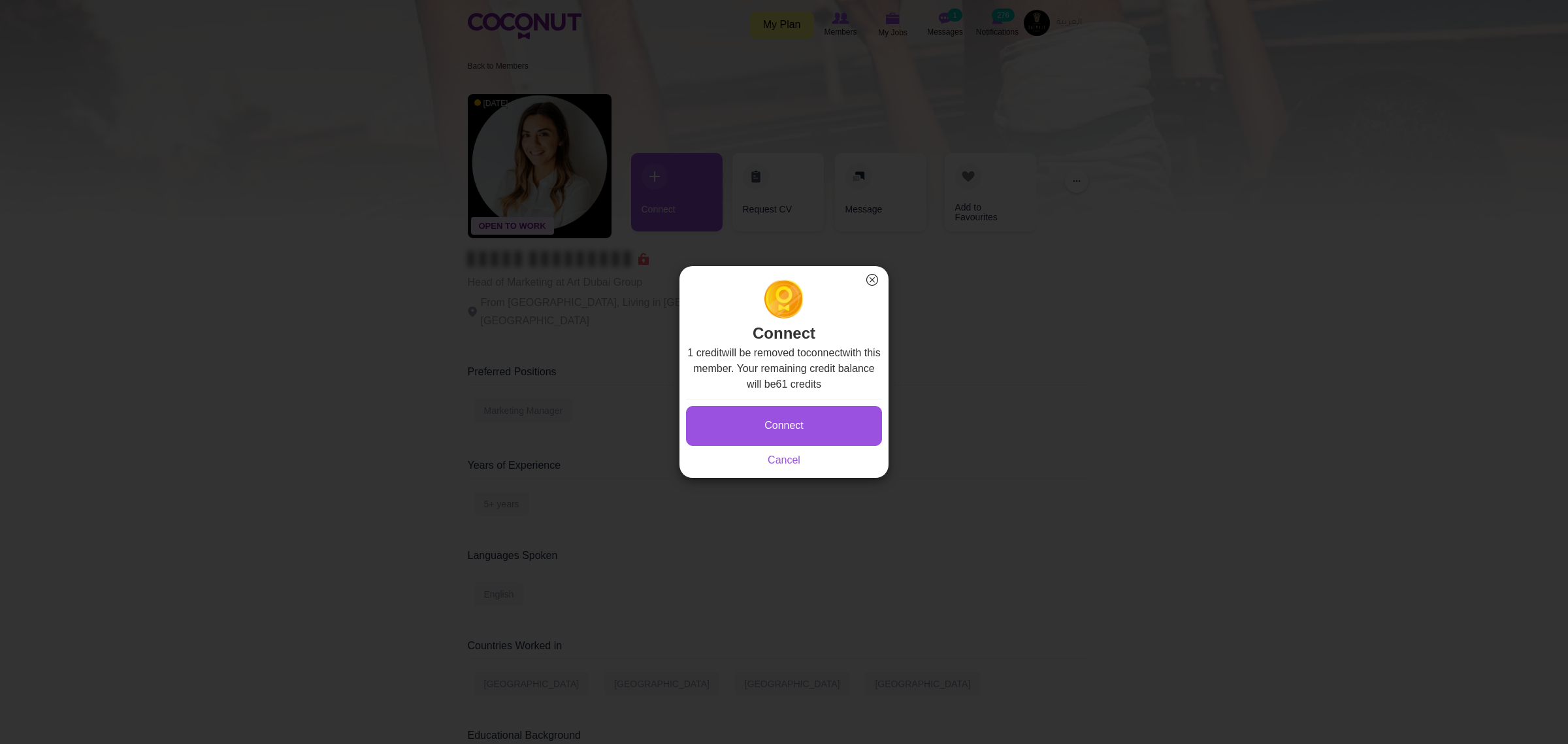
click at [879, 279] on button "×" at bounding box center [872, 279] width 17 height 17
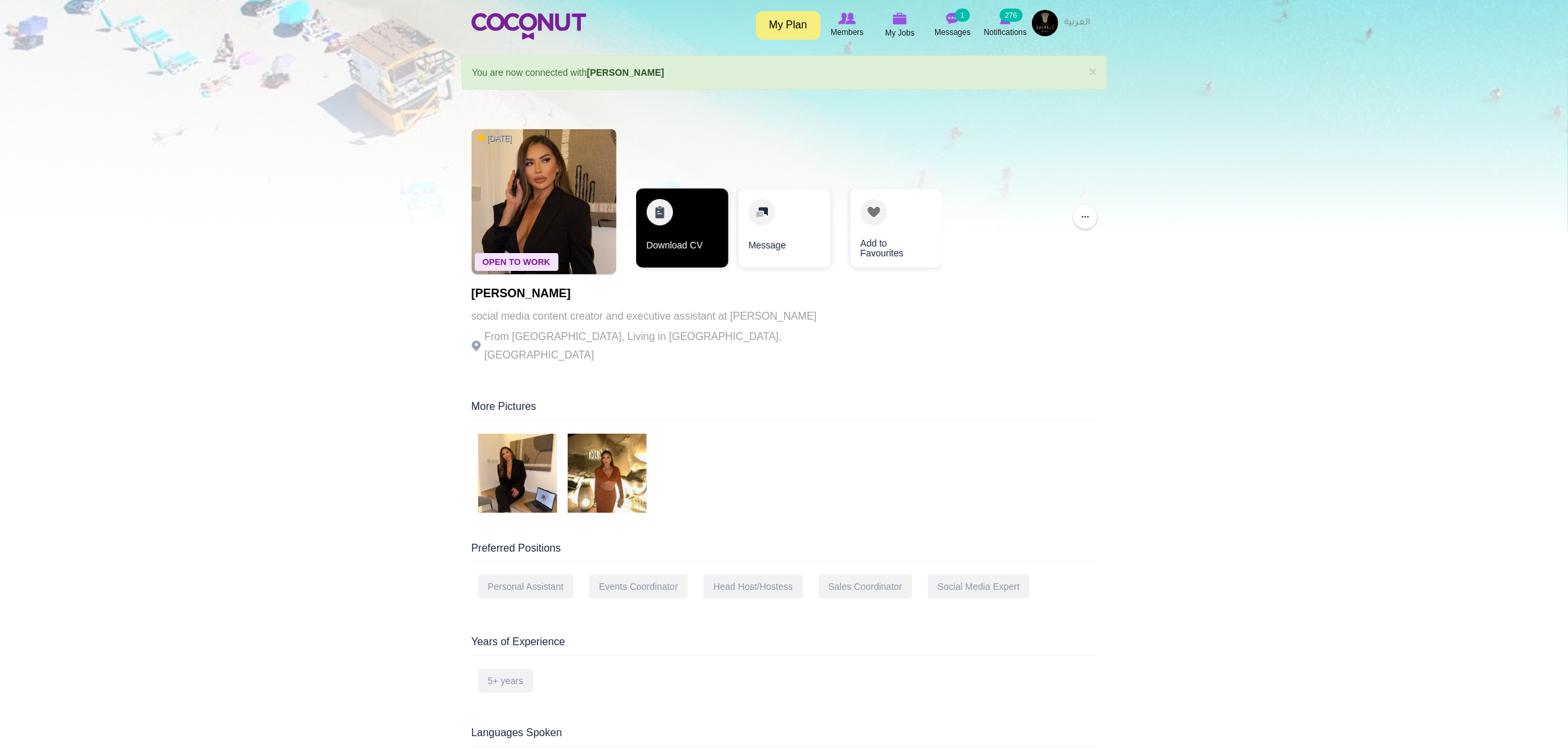
click at [682, 234] on link "Download CV" at bounding box center [683, 228] width 93 height 79
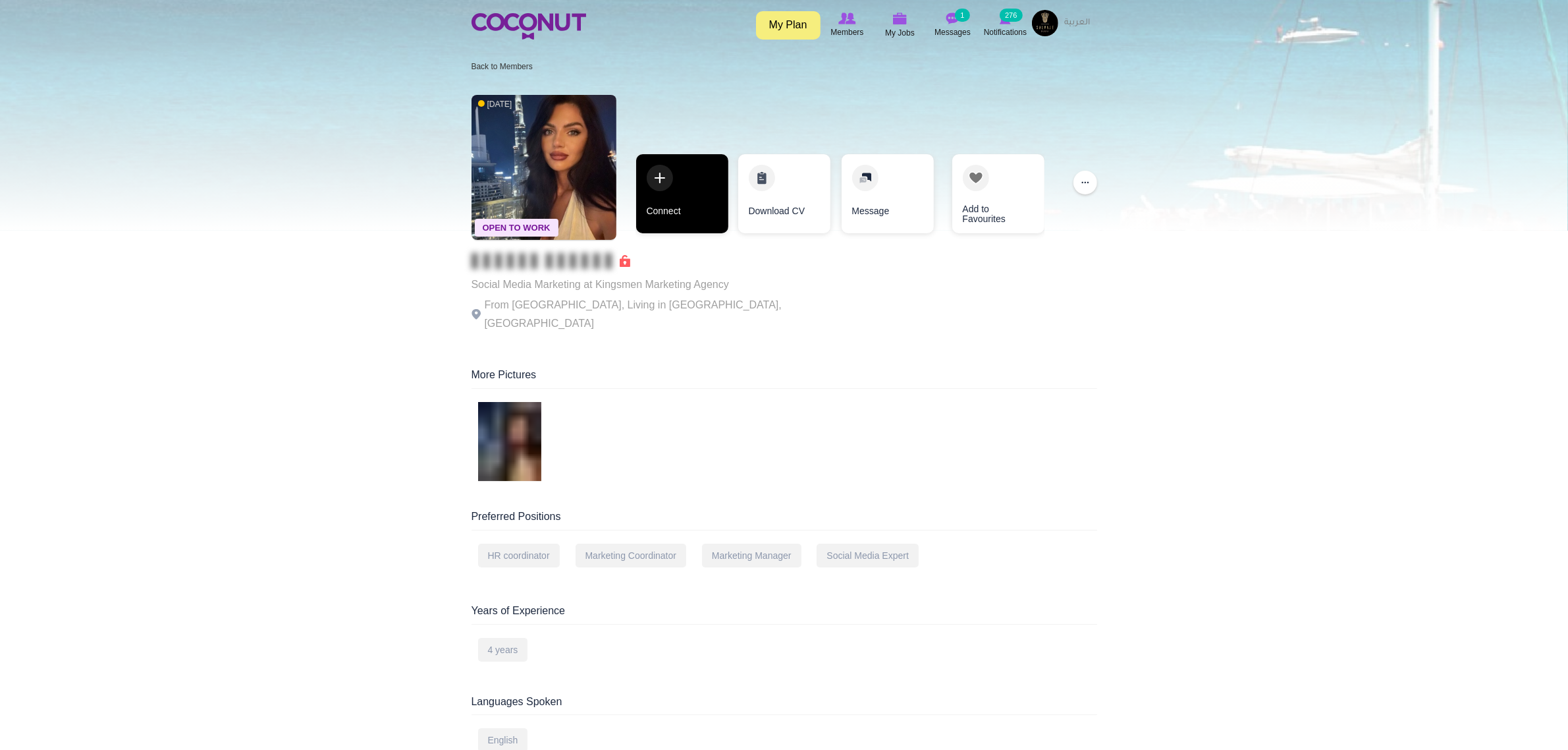
click at [682, 201] on link "Connect" at bounding box center [683, 194] width 93 height 79
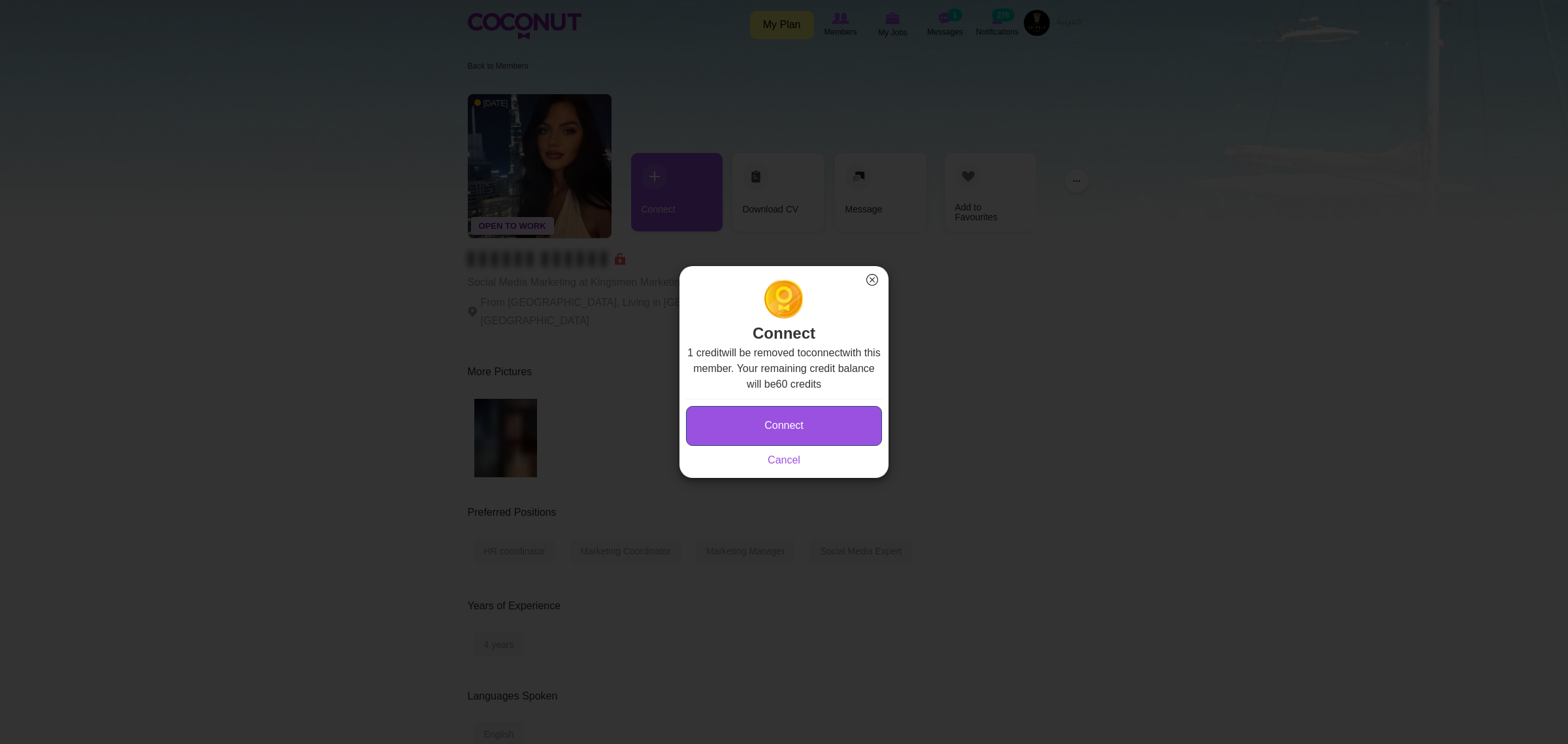
click at [780, 430] on button "Connect" at bounding box center [783, 425] width 196 height 40
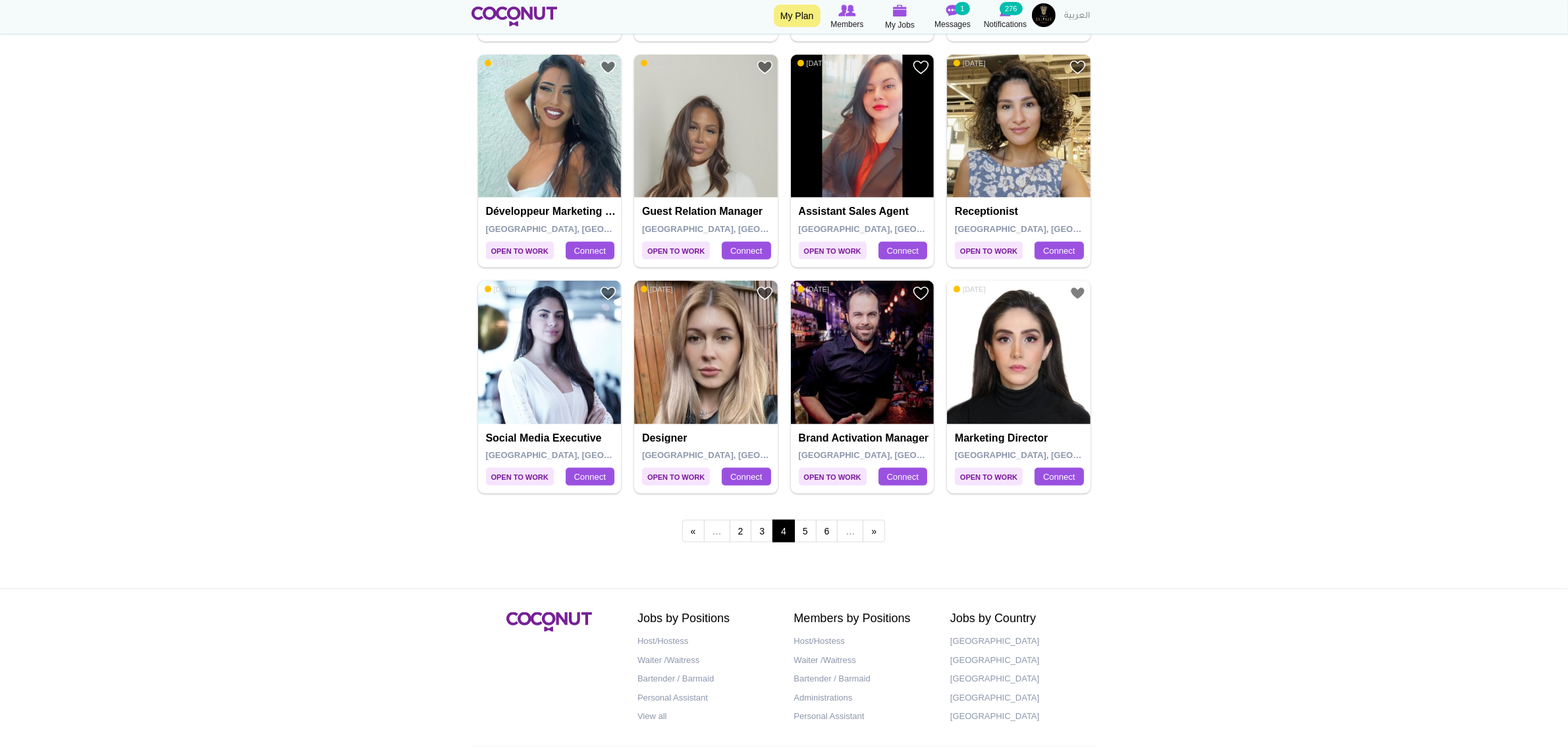
scroll to position [2224, 0]
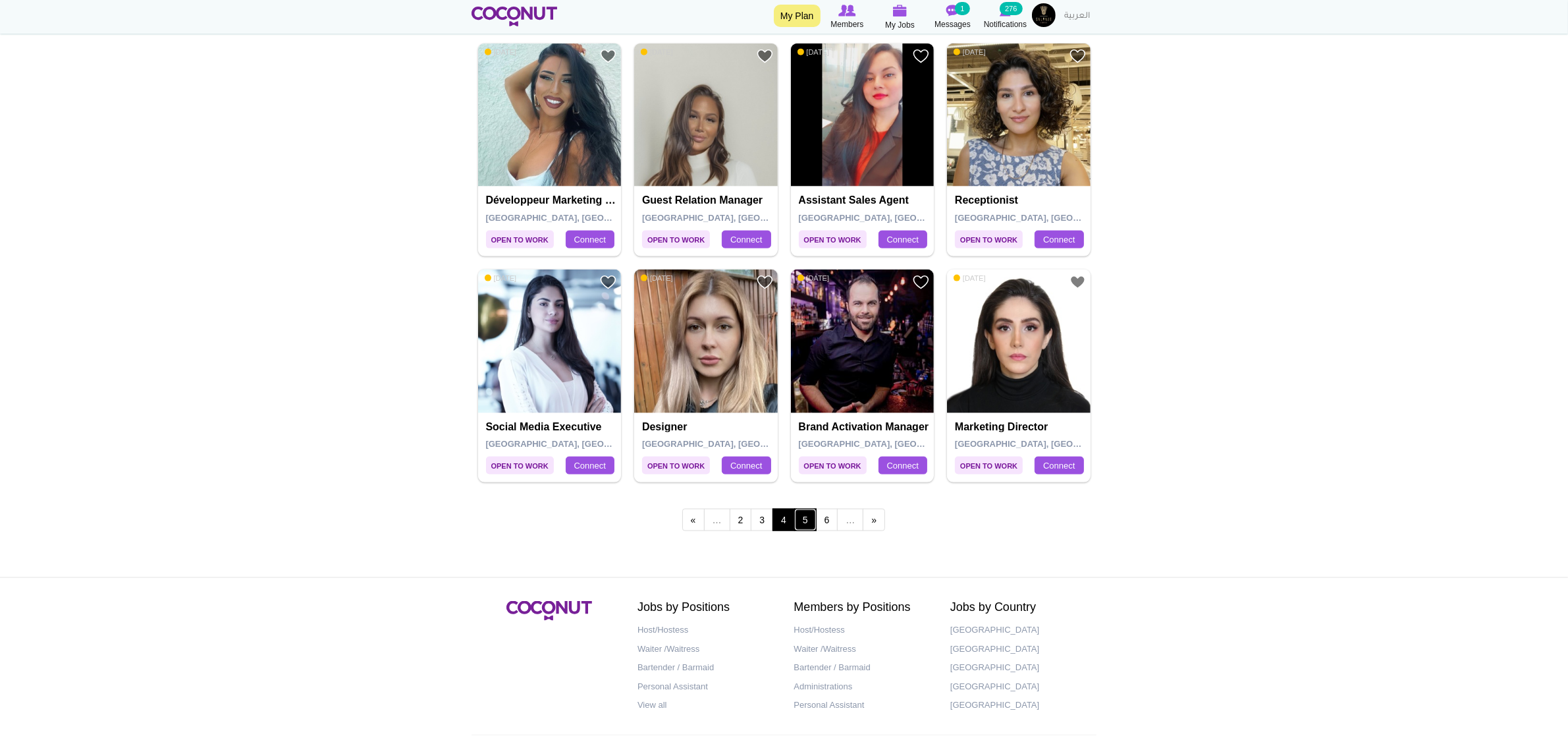
click at [809, 528] on link "5" at bounding box center [806, 520] width 23 height 23
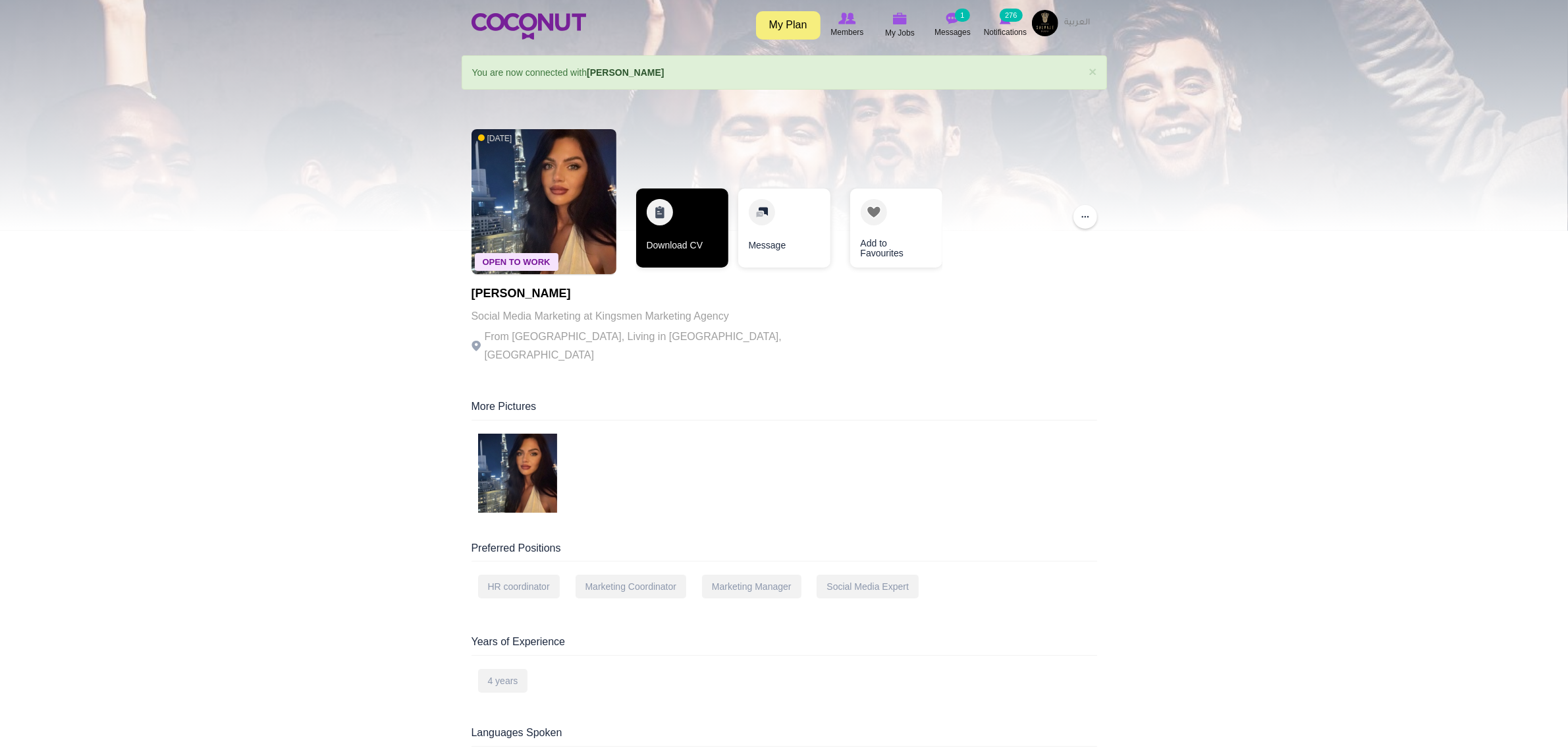
click at [704, 211] on link "Download CV" at bounding box center [683, 228] width 93 height 79
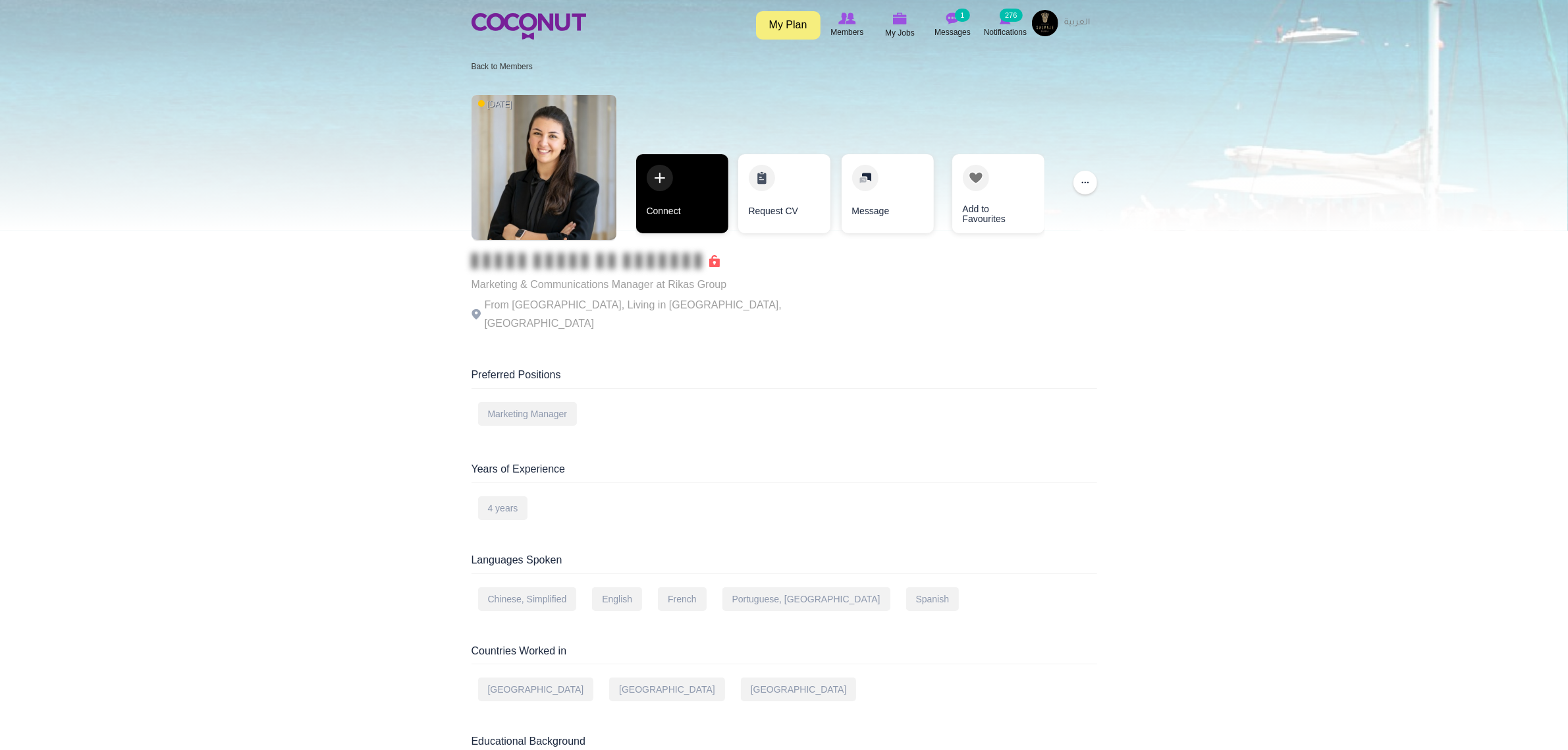
click at [673, 162] on link "Connect" at bounding box center [683, 194] width 93 height 79
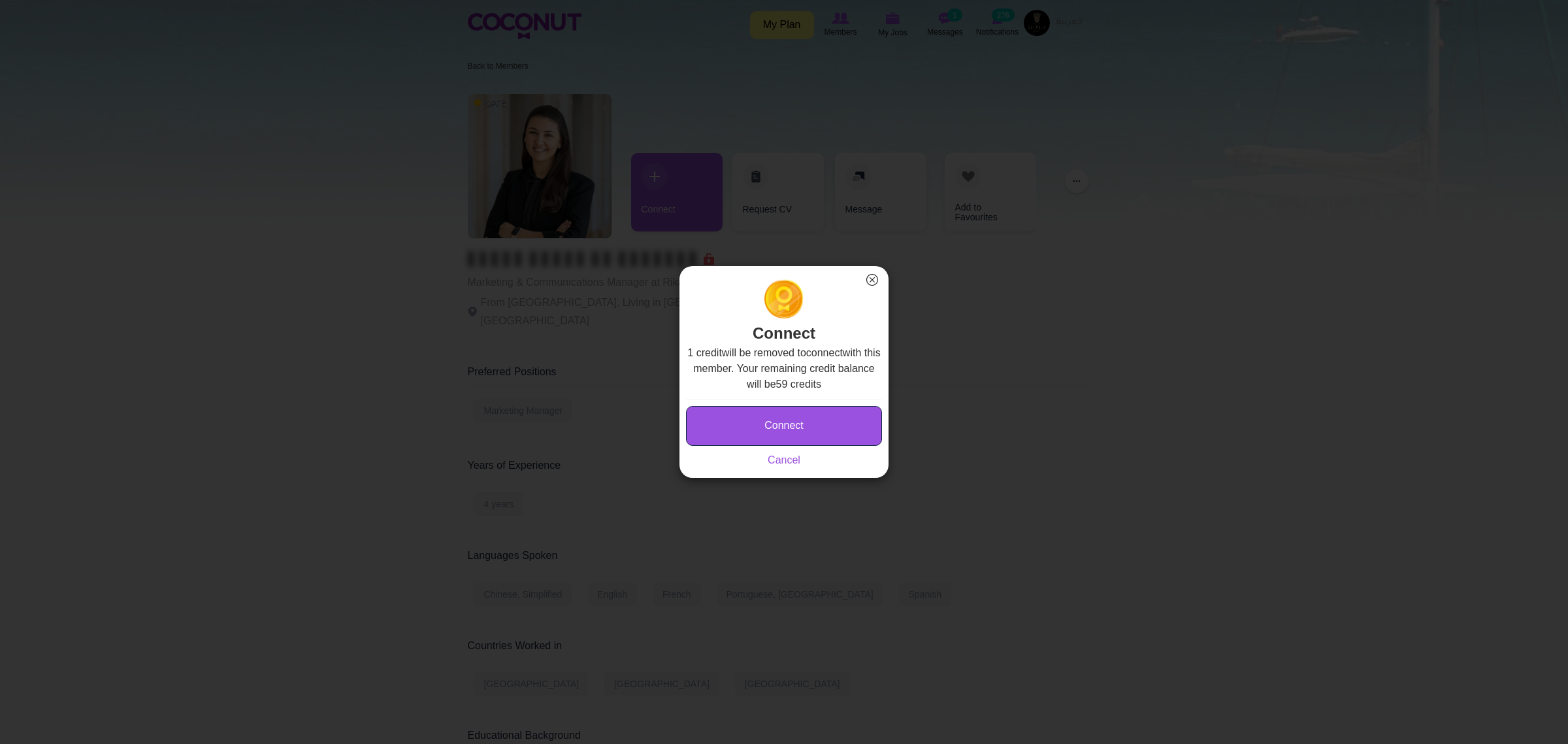
click at [785, 409] on button "Connect" at bounding box center [783, 425] width 196 height 40
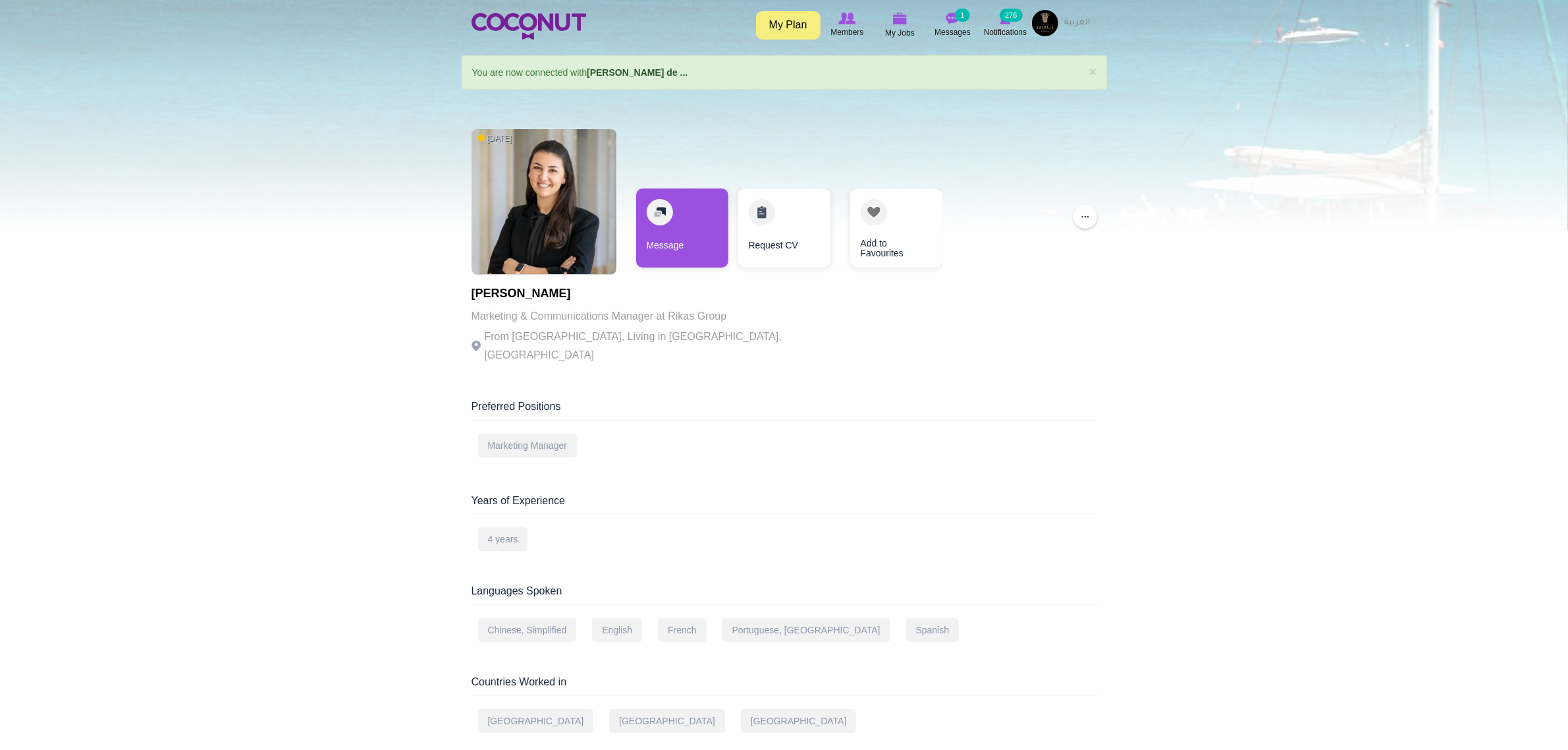
drag, startPoint x: 644, startPoint y: 293, endPoint x: 452, endPoint y: 287, distance: 192.1
click at [452, 287] on section "× Status message You are now connected with Joana Ramos de ... Primary tabs Vie…" at bounding box center [784, 521] width 665 height 932
copy h1 "Joana Ramos de Almeida"
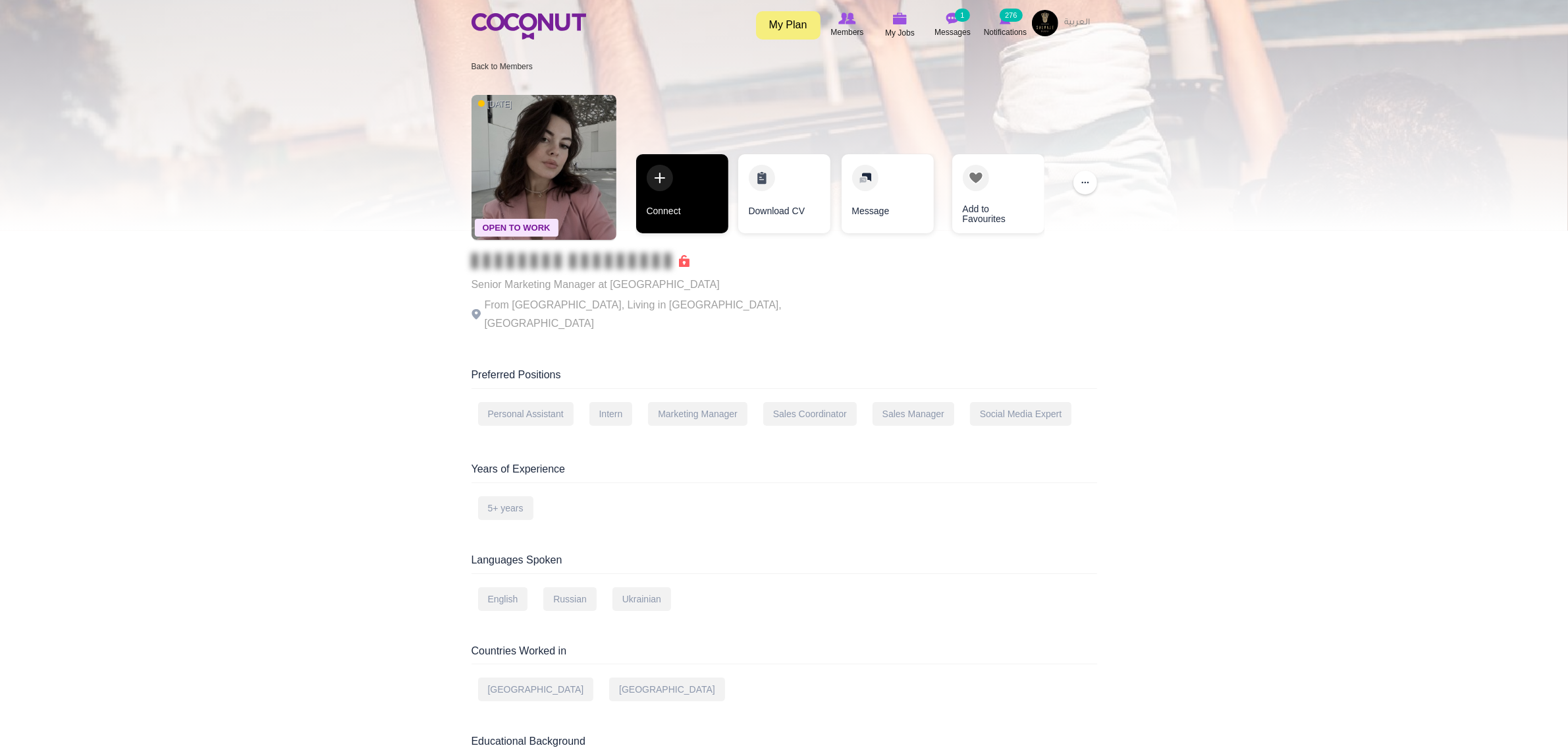
click at [669, 190] on link "Connect" at bounding box center [683, 194] width 93 height 79
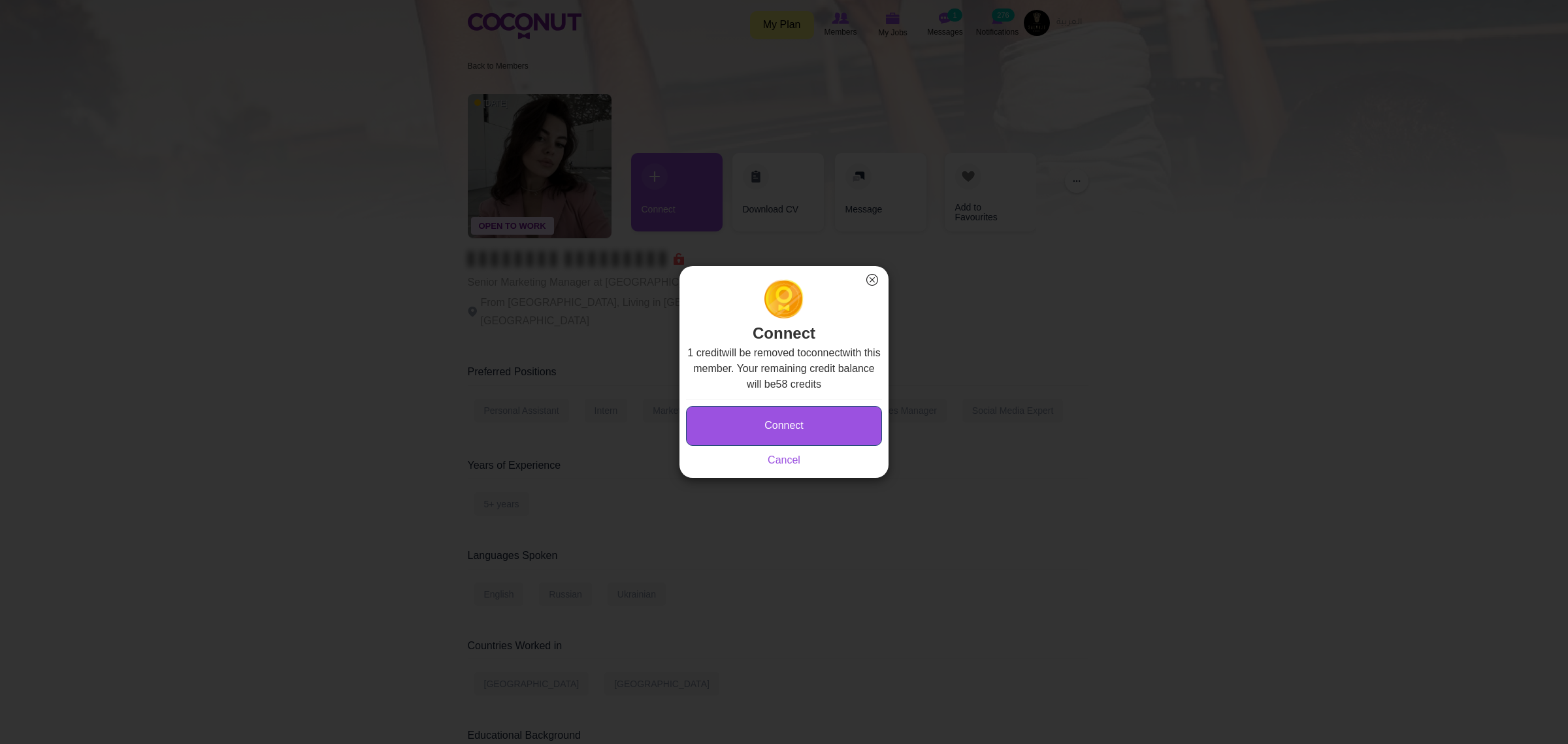
click at [788, 418] on button "Connect" at bounding box center [783, 425] width 196 height 40
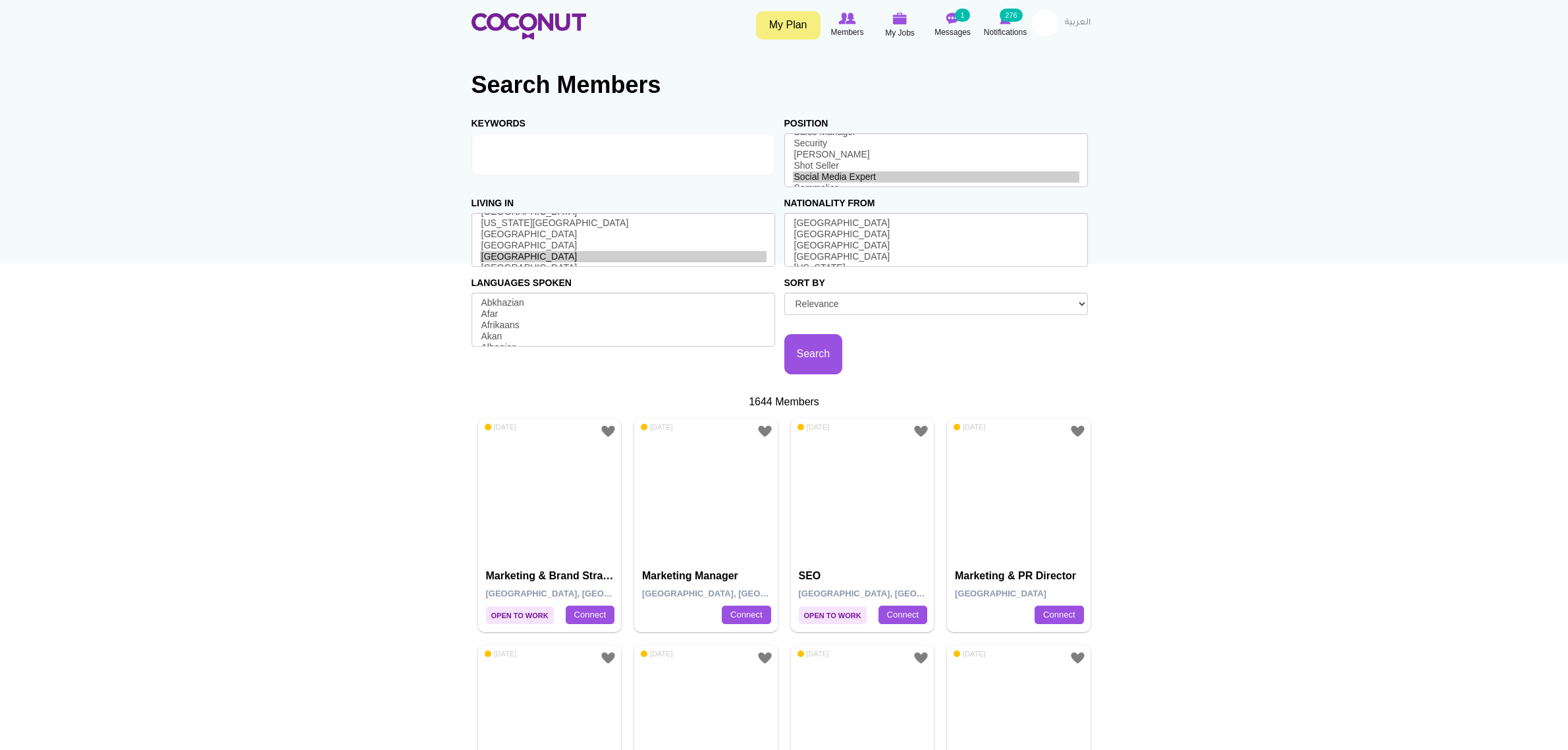
select select
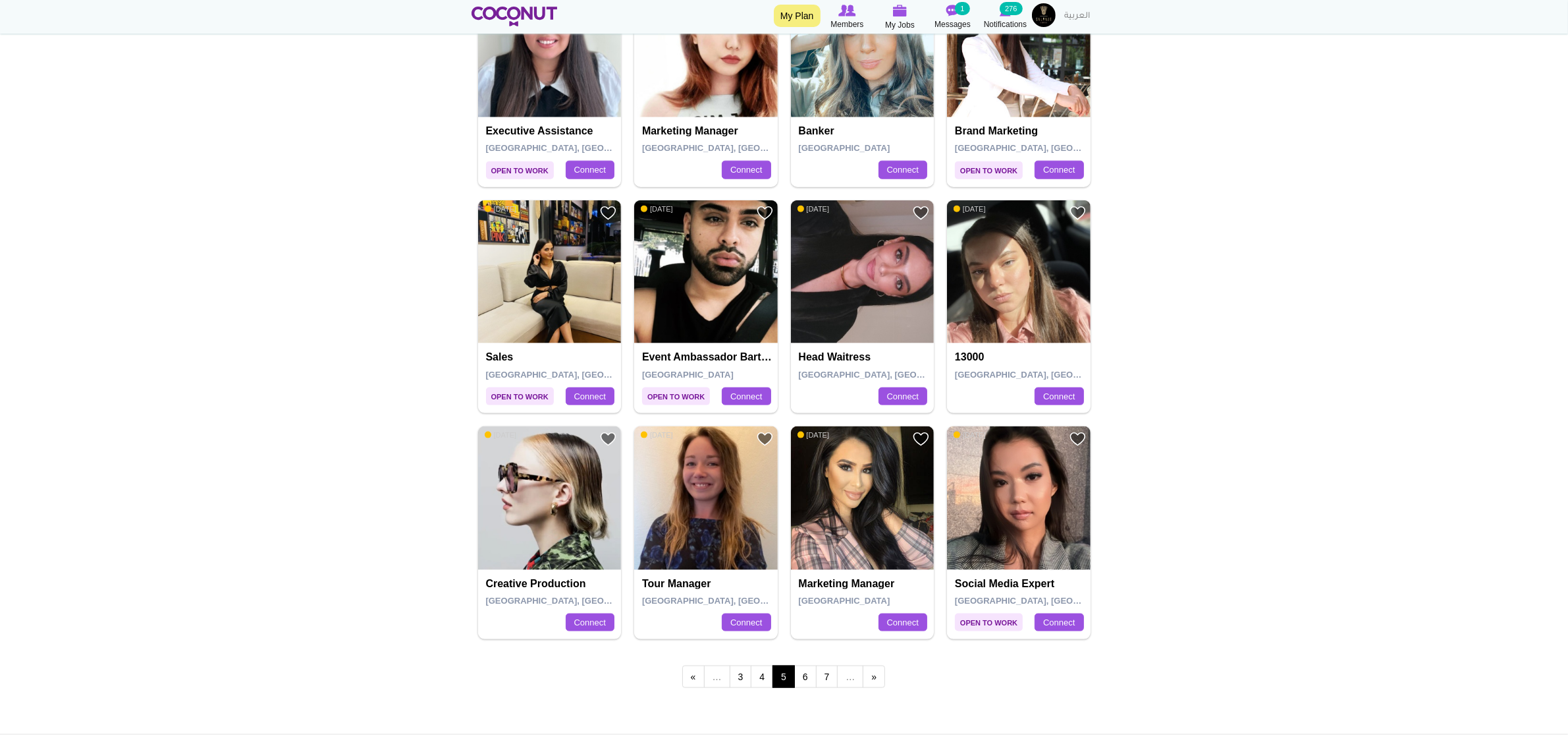
scroll to position [2267, 0]
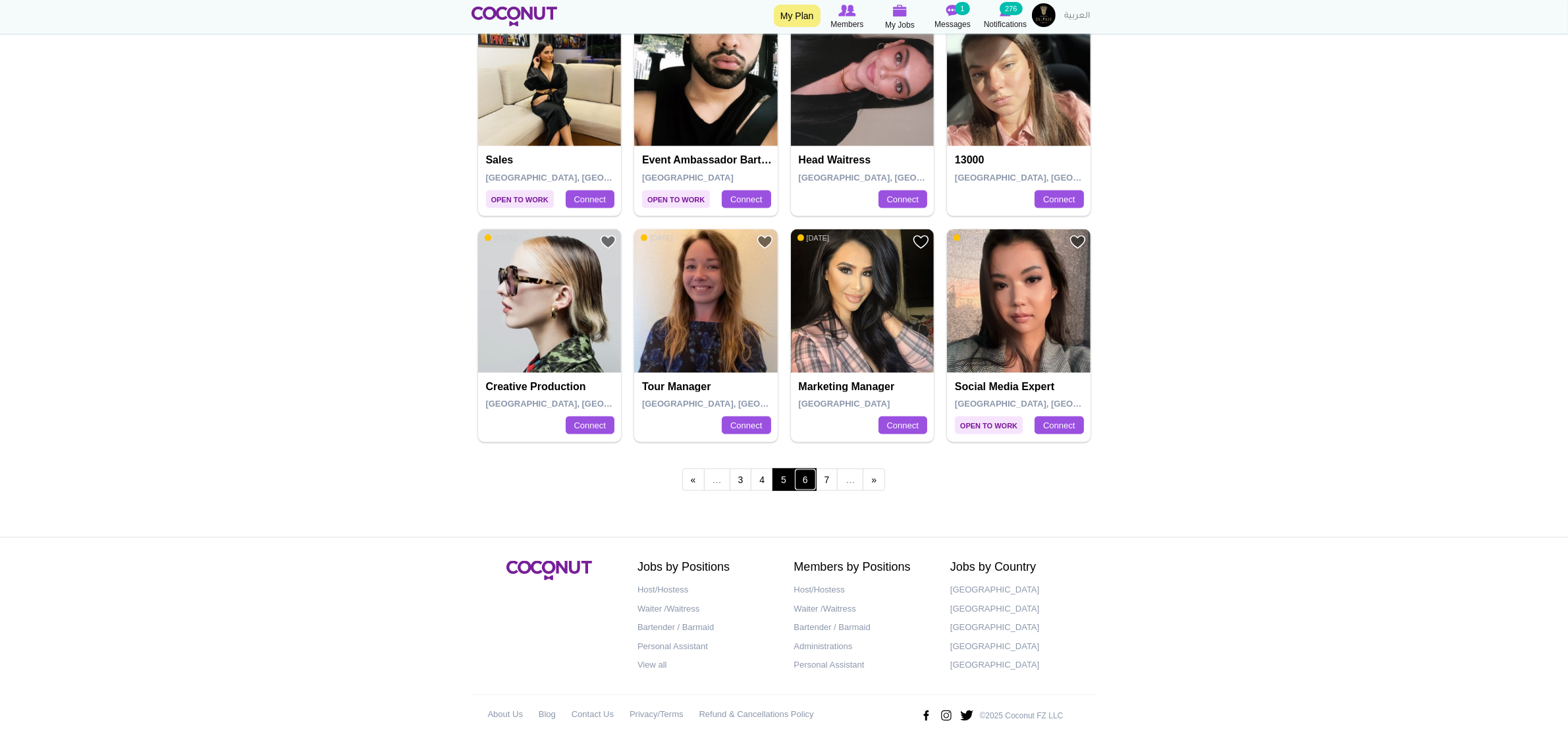
click at [797, 479] on link "6" at bounding box center [806, 480] width 23 height 23
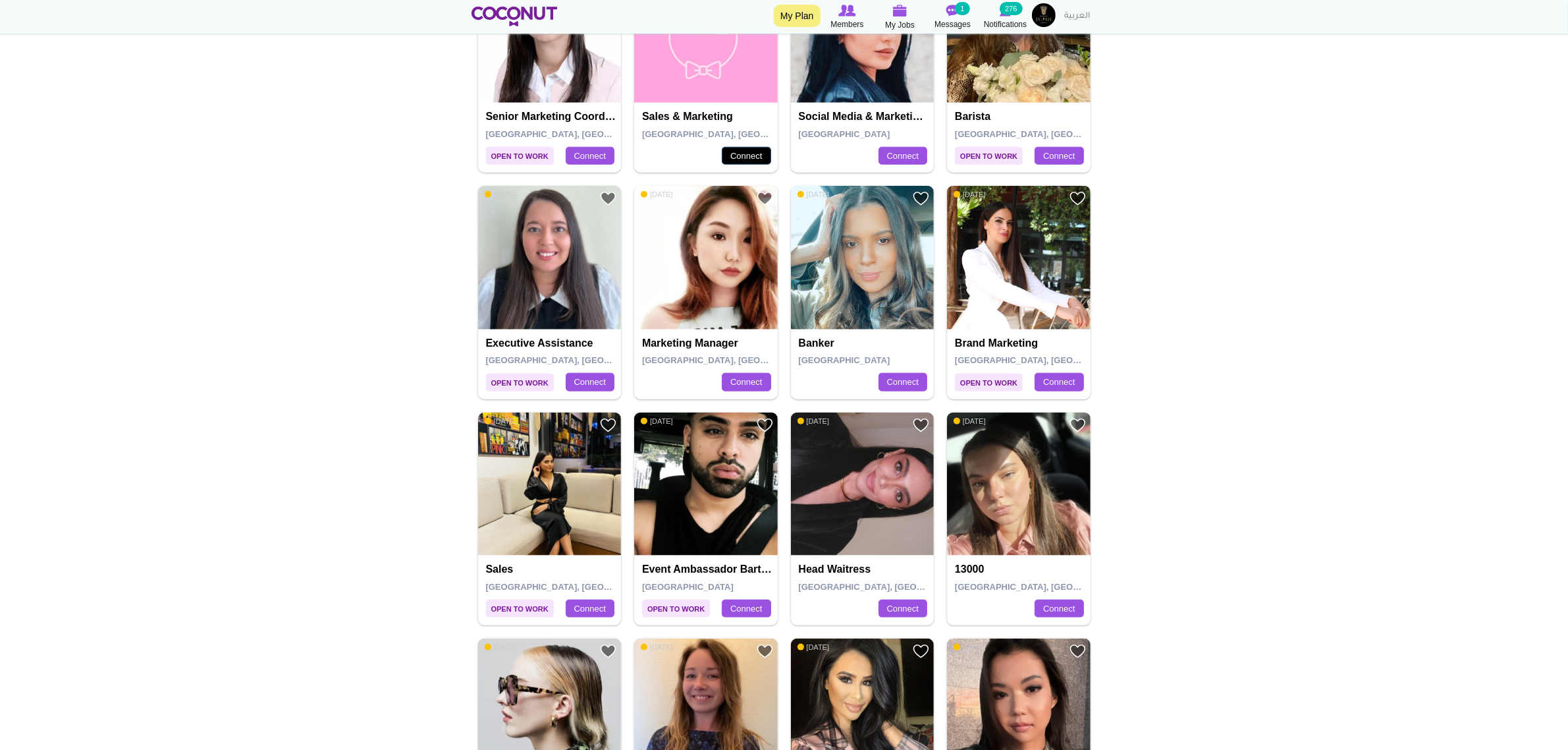
scroll to position [1855, 0]
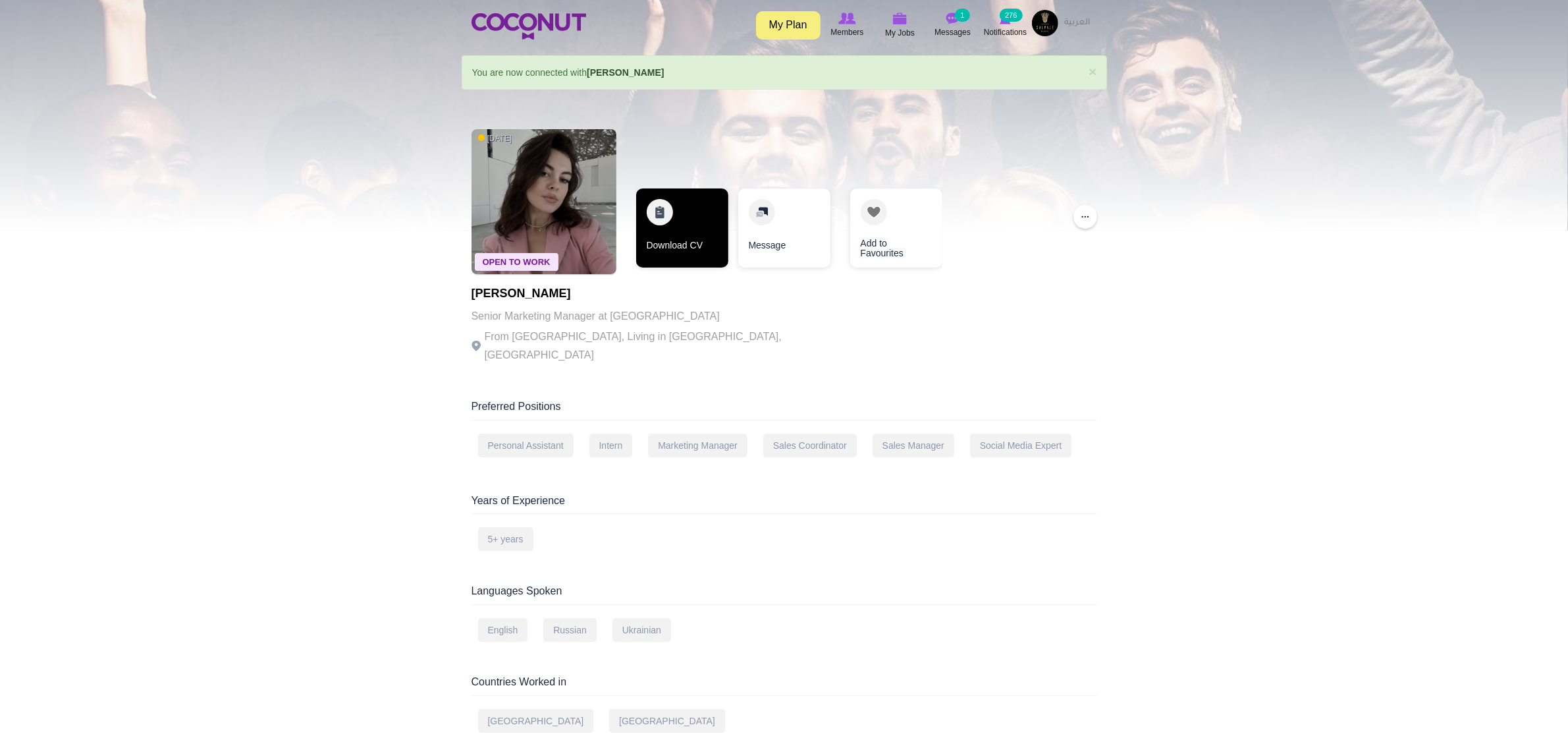
click at [686, 211] on link "Download CV" at bounding box center [683, 228] width 93 height 79
click at [693, 234] on link "Download CV" at bounding box center [683, 228] width 93 height 79
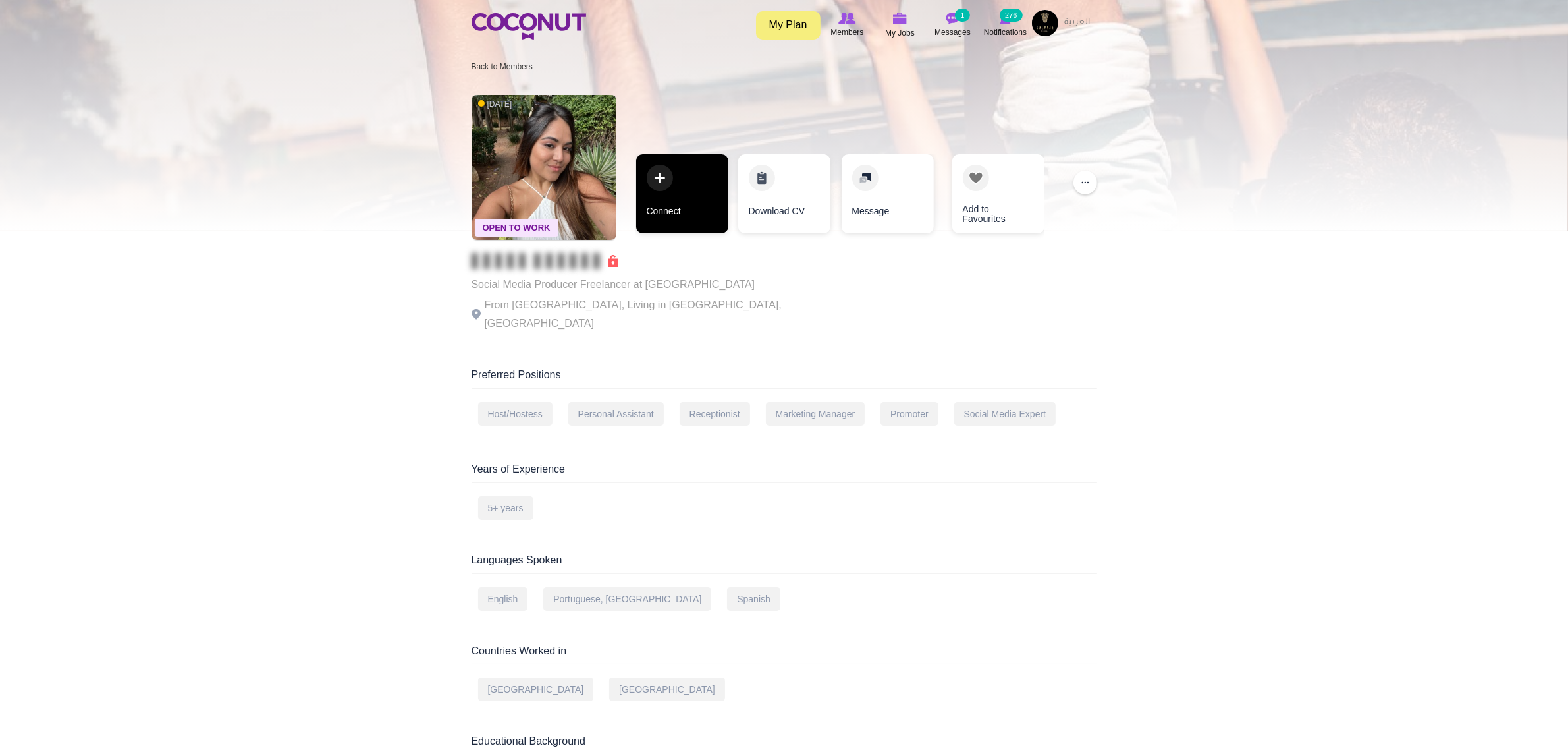
click at [656, 195] on link "Connect" at bounding box center [683, 194] width 93 height 79
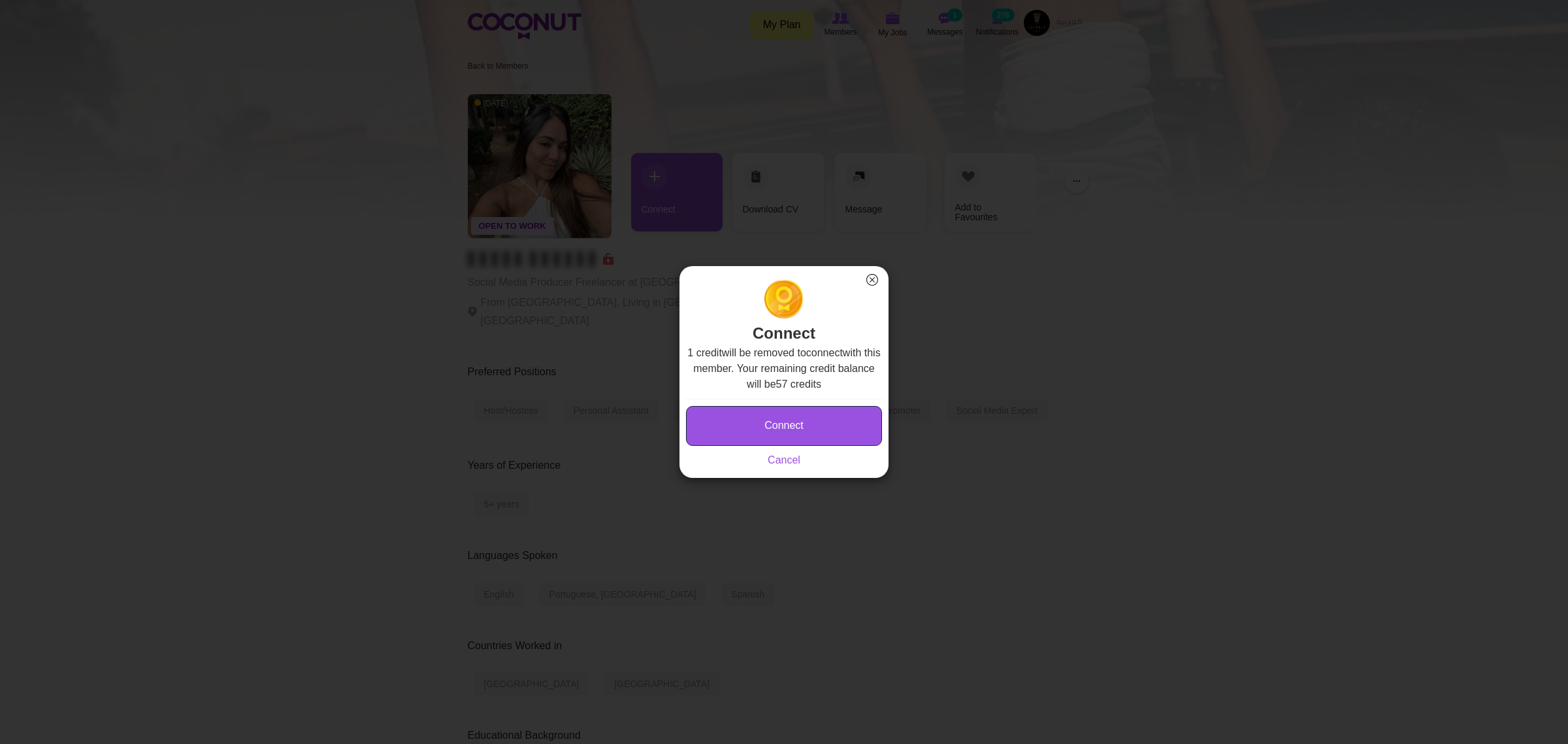
click at [801, 410] on button "Connect" at bounding box center [783, 425] width 196 height 40
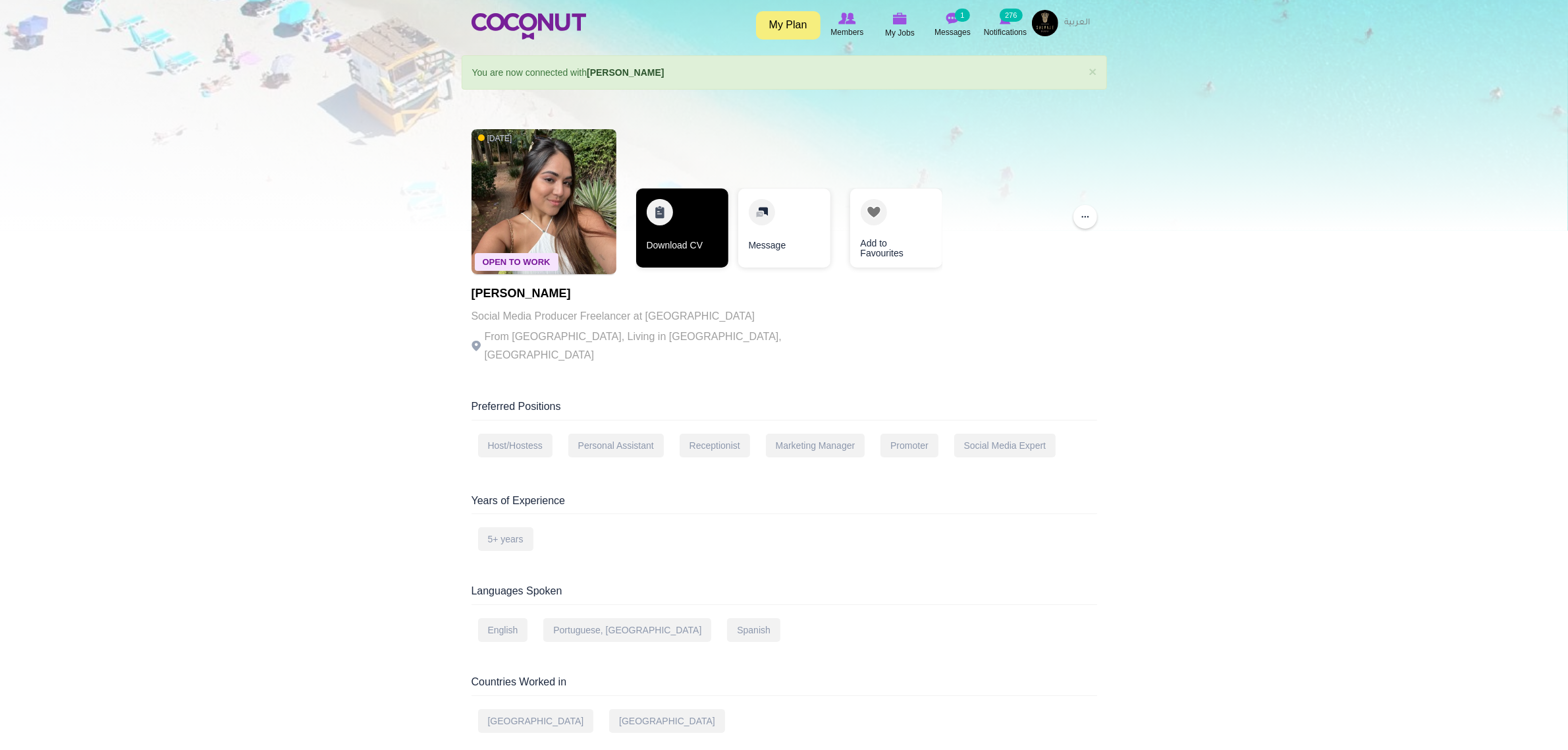
click at [671, 211] on link "Download CV" at bounding box center [683, 228] width 93 height 79
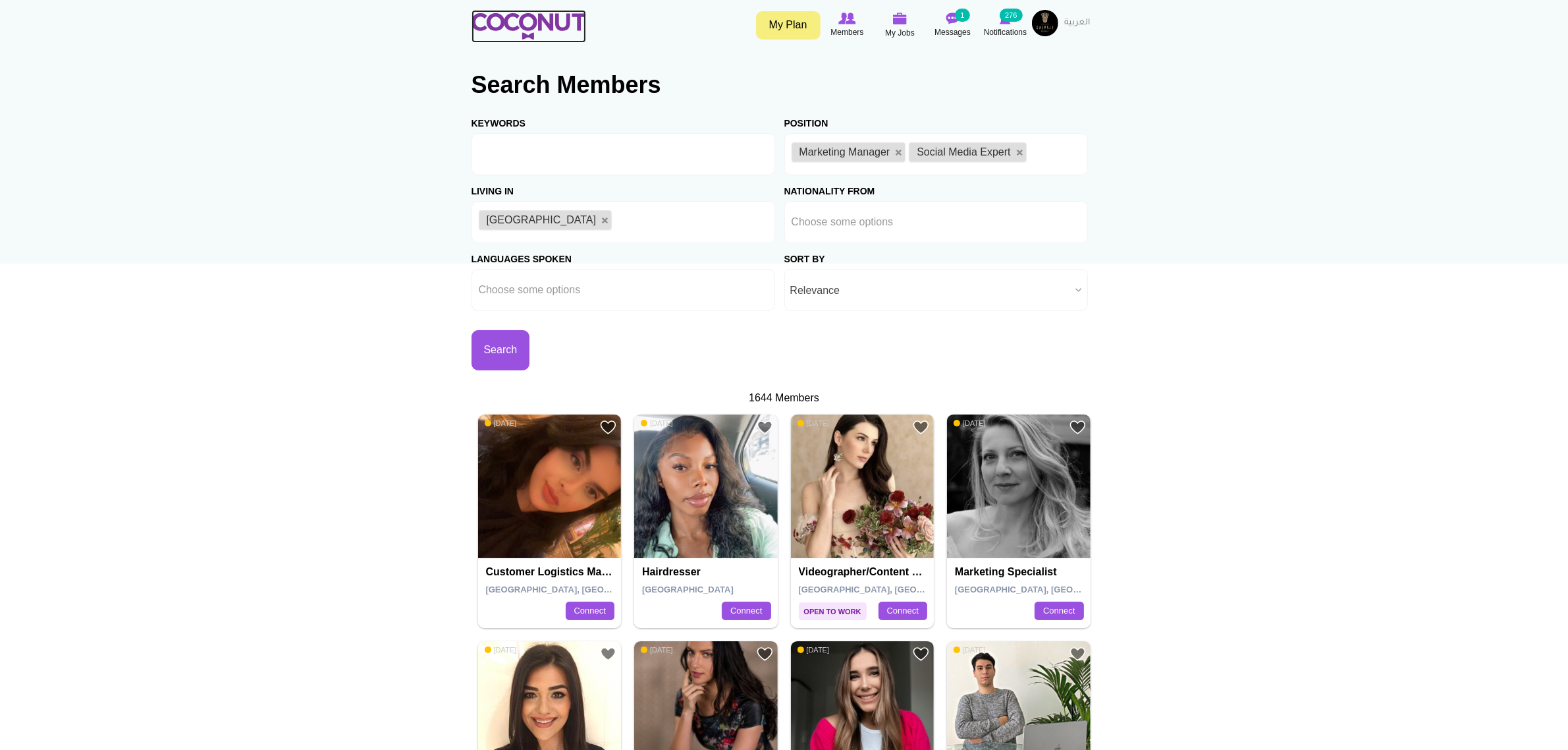
click at [524, 17] on img at bounding box center [528, 26] width 114 height 26
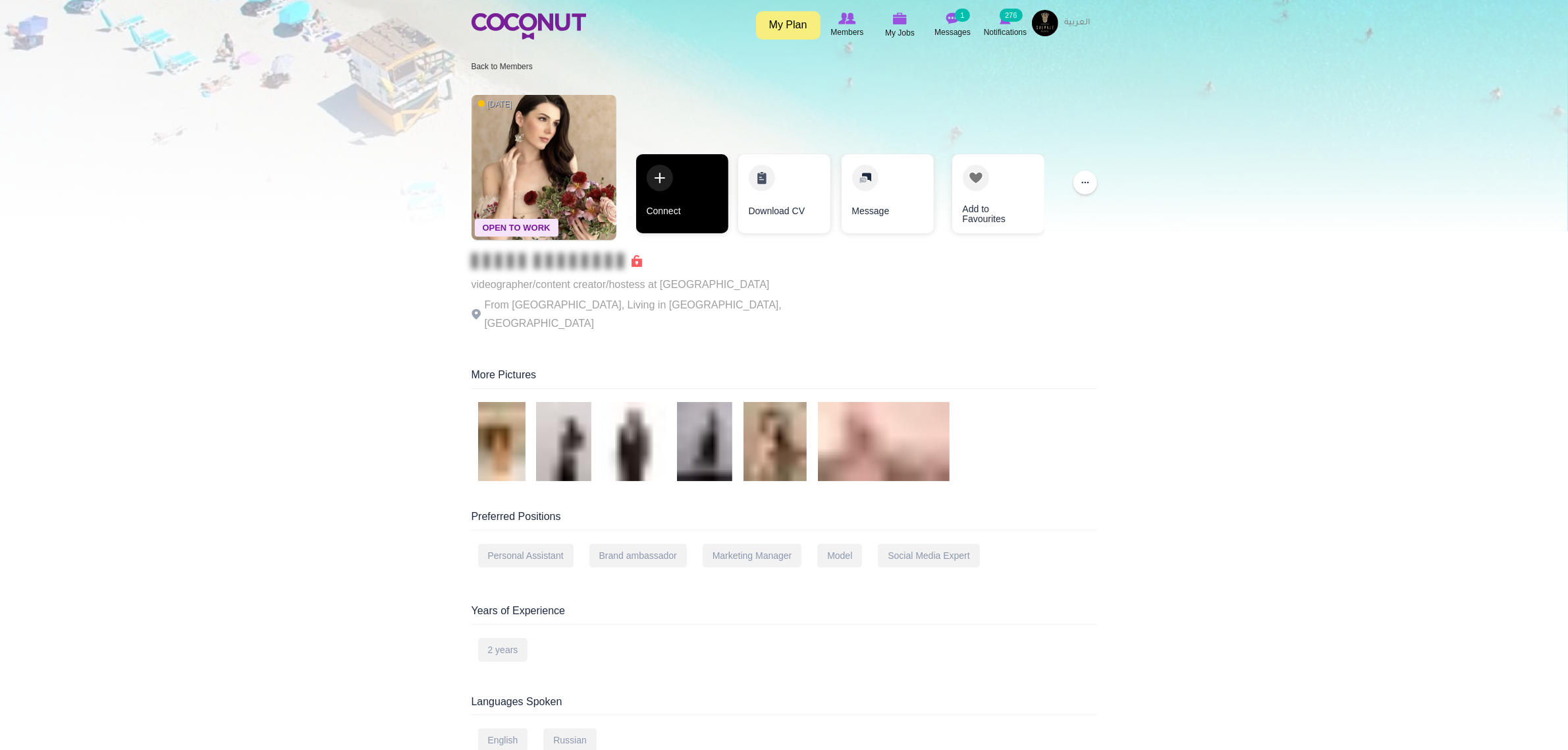
click at [708, 201] on link "Connect" at bounding box center [683, 194] width 93 height 79
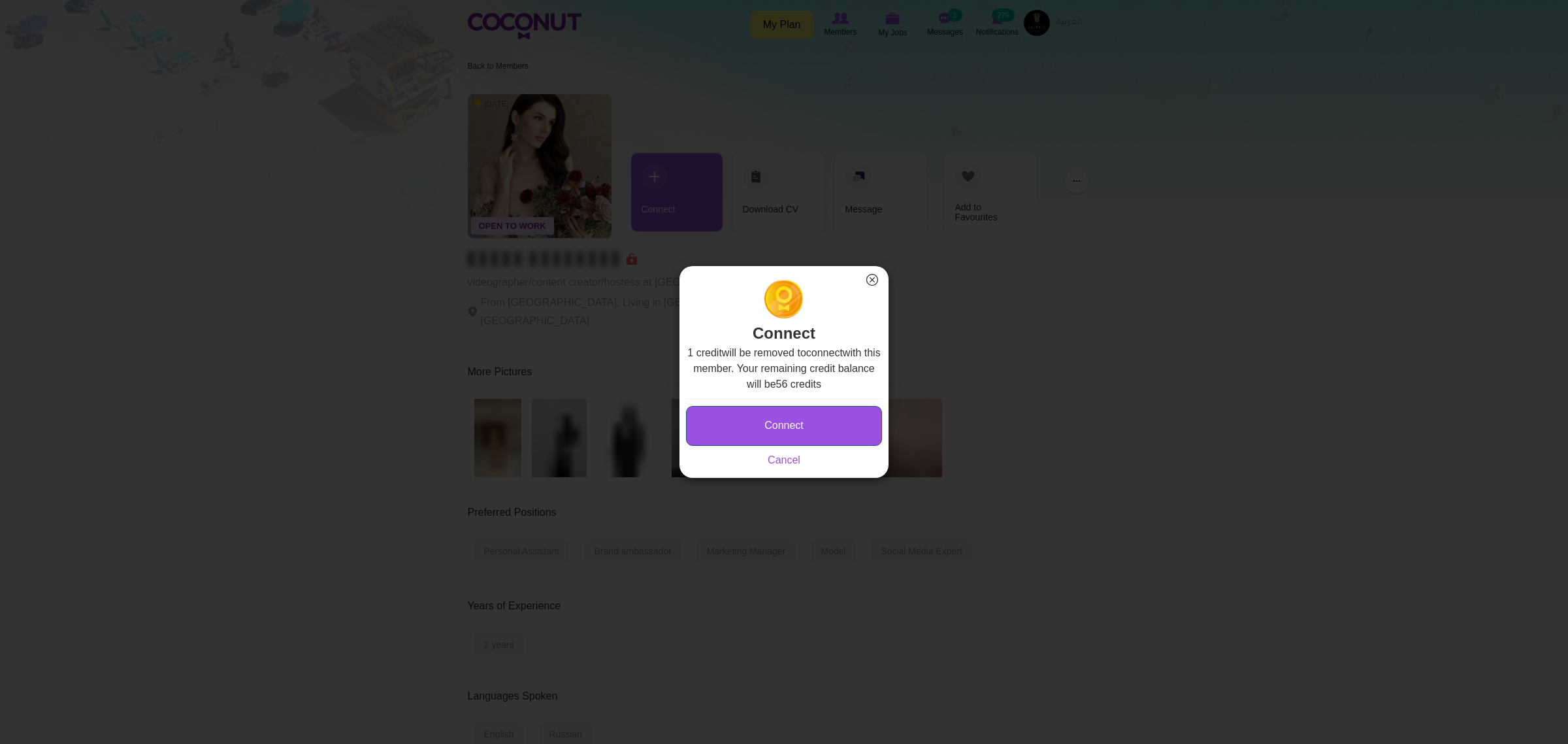
click at [782, 409] on button "Connect" at bounding box center [783, 425] width 196 height 40
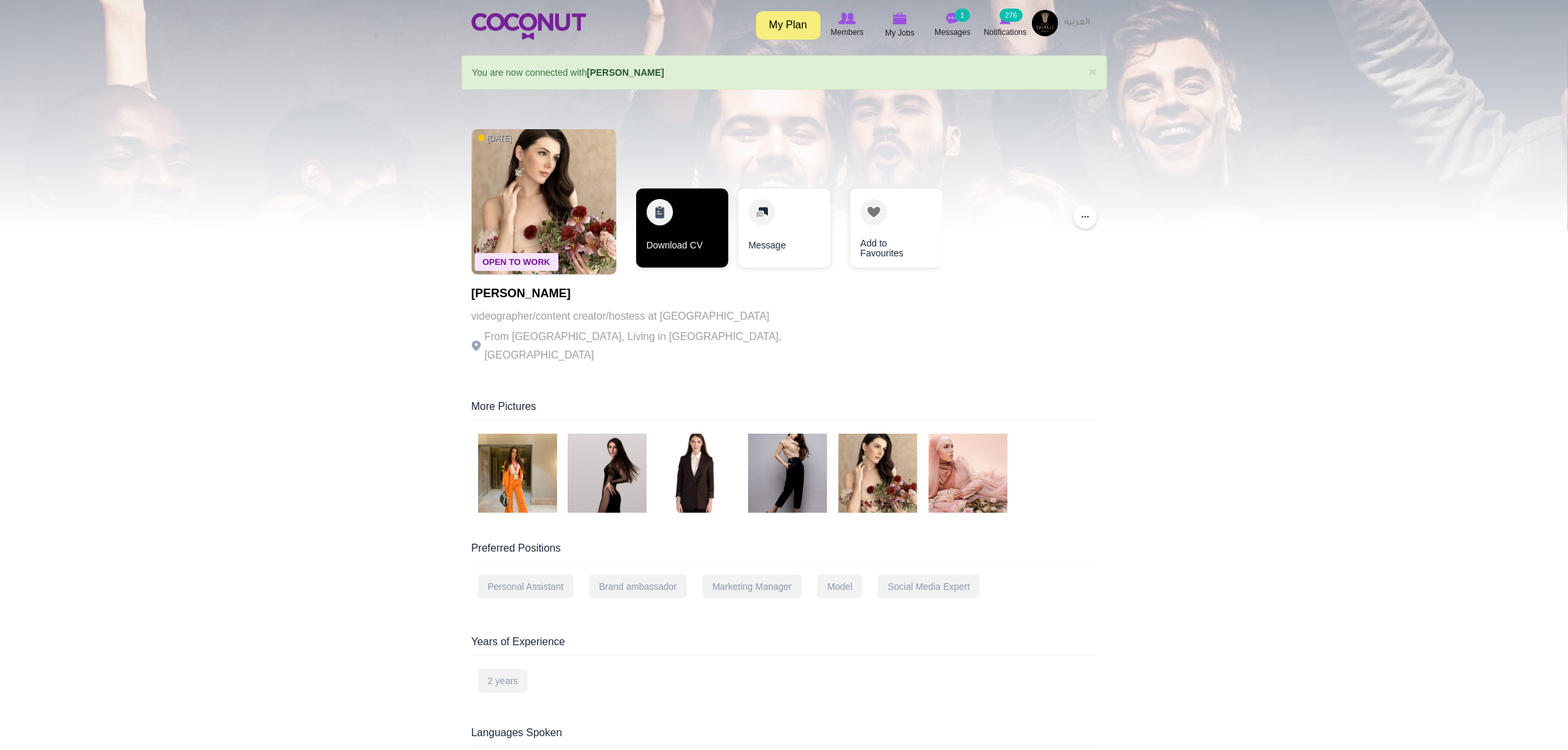
click at [682, 238] on link "Download CV" at bounding box center [683, 228] width 93 height 79
click at [510, 435] on img at bounding box center [518, 473] width 79 height 79
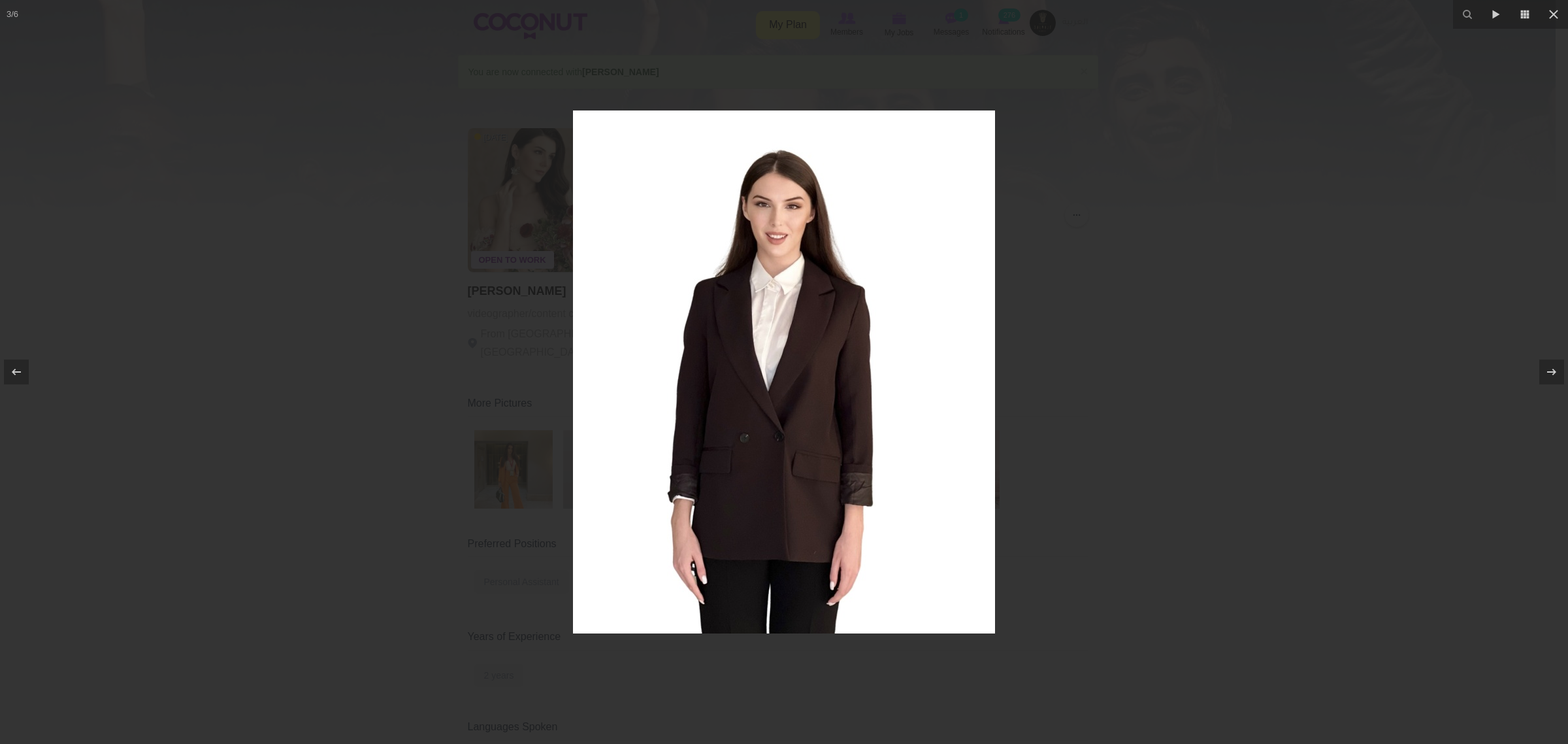
click at [1012, 412] on div at bounding box center [784, 372] width 1568 height 744
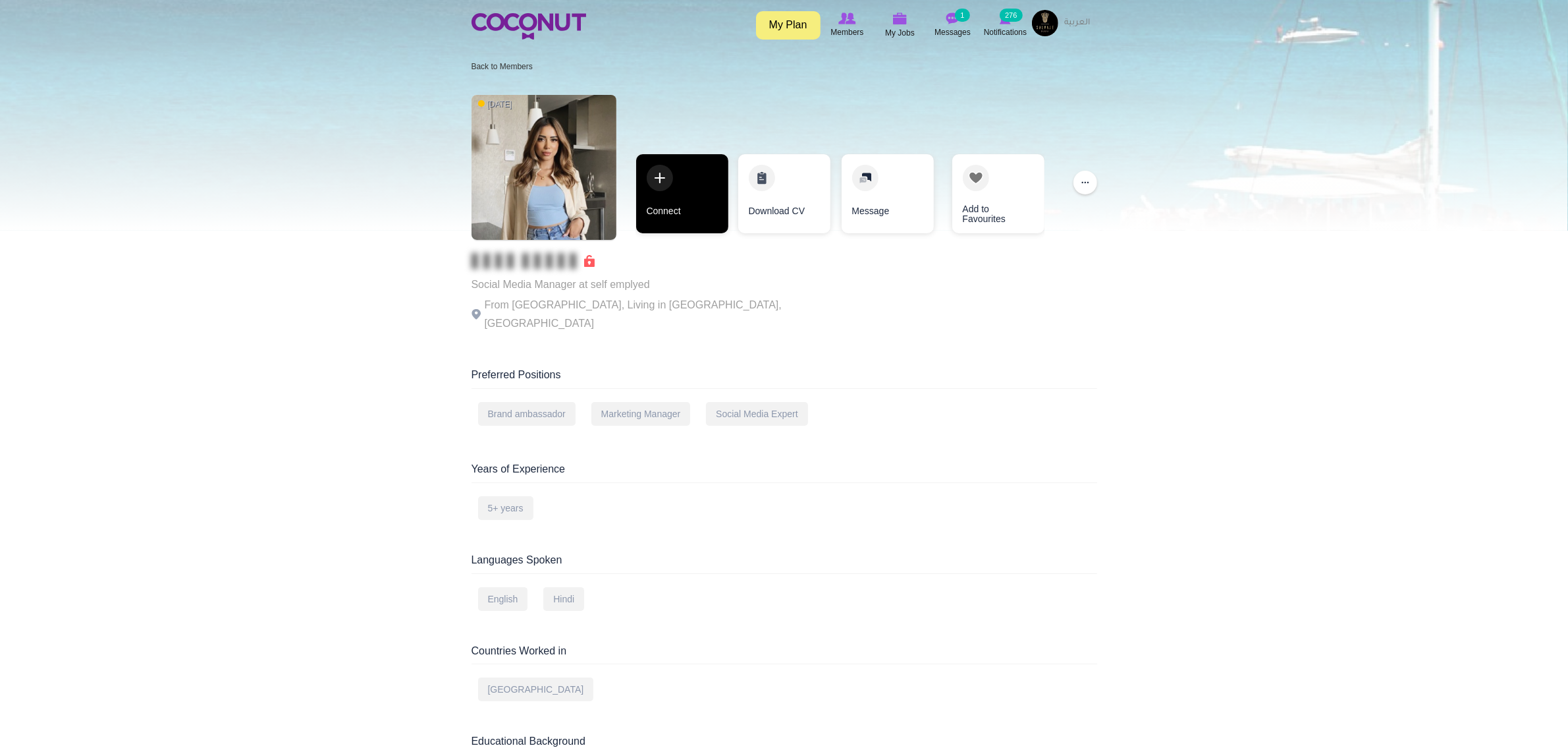
click at [669, 196] on link "Connect" at bounding box center [683, 194] width 93 height 79
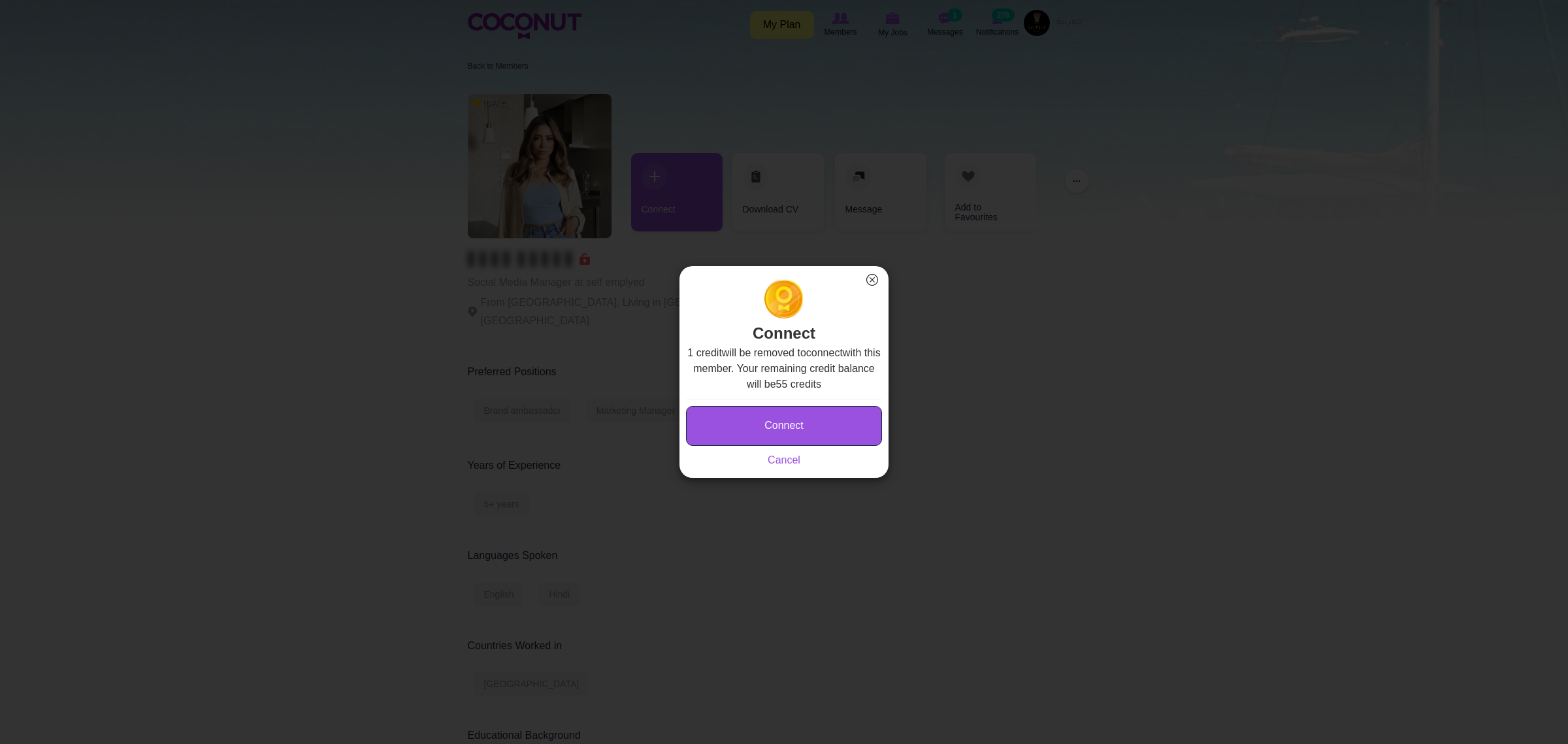
click at [805, 431] on button "Connect" at bounding box center [783, 425] width 196 height 40
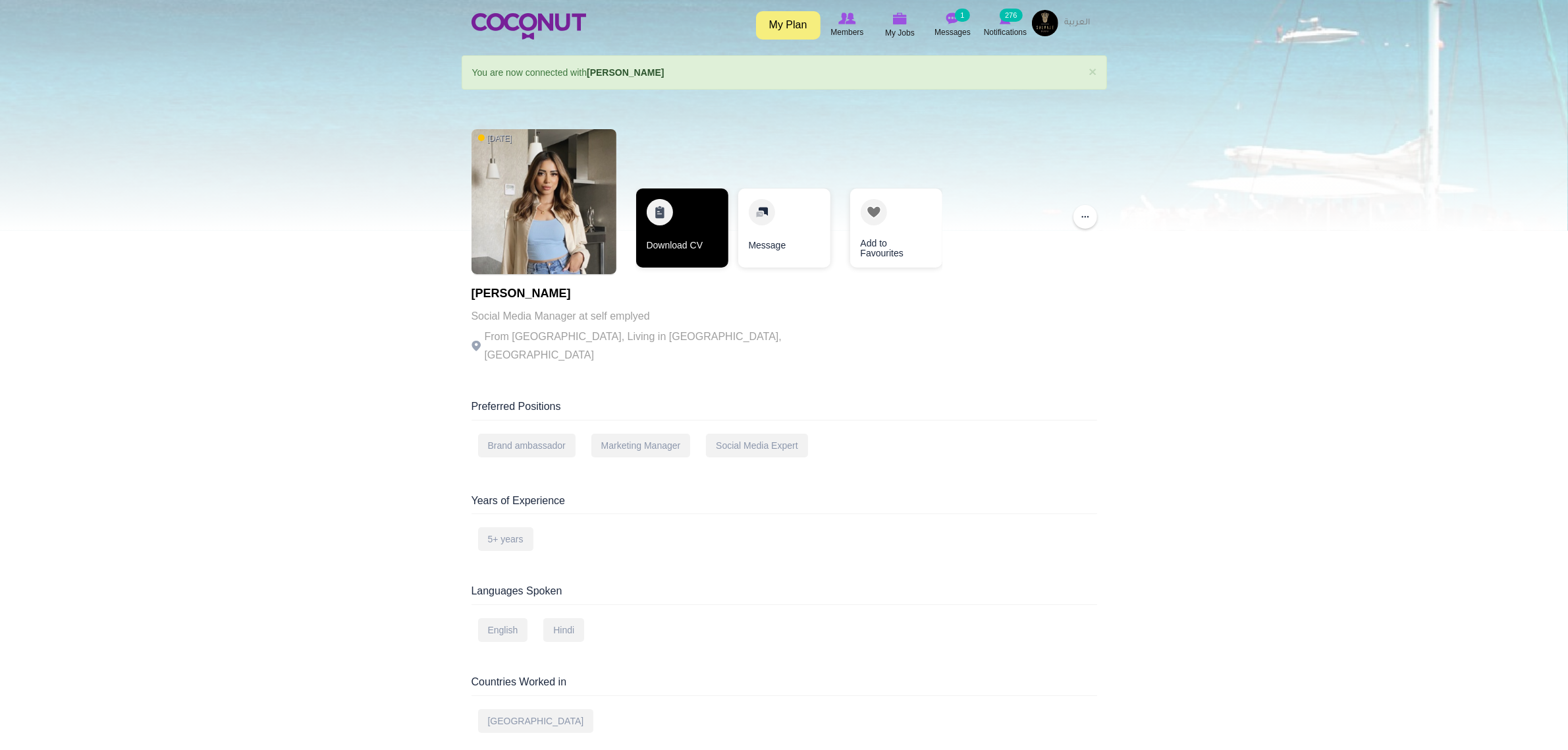
click at [665, 189] on link "Download CV" at bounding box center [683, 228] width 93 height 79
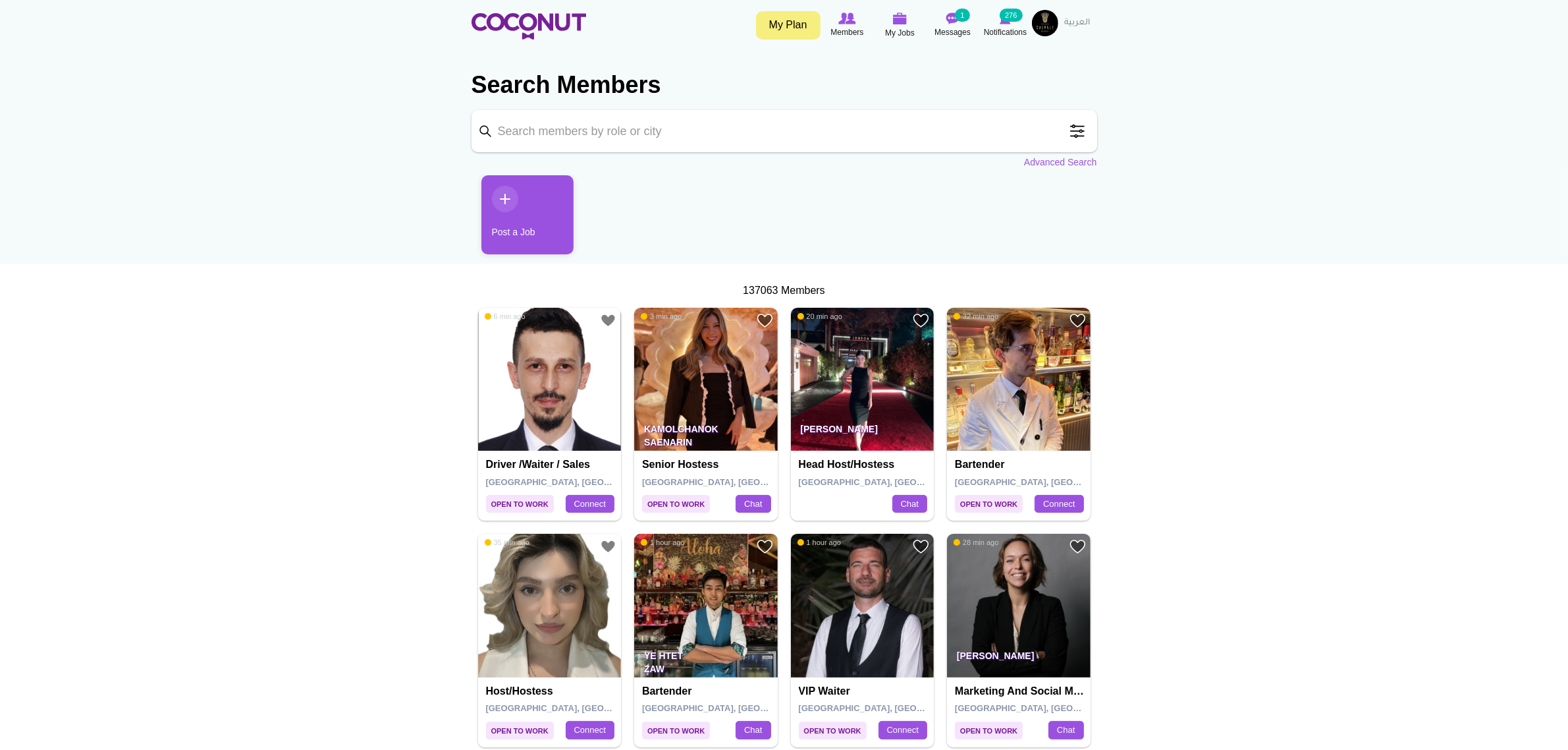
click at [722, 133] on input "Keyword" at bounding box center [784, 130] width 625 height 43
type input "cost control manager"
click button "Search" at bounding box center [0, 0] width 0 height 0
click at [738, 140] on input "cost control manager" at bounding box center [784, 130] width 625 height 43
click button "Search" at bounding box center [0, 0] width 0 height 0
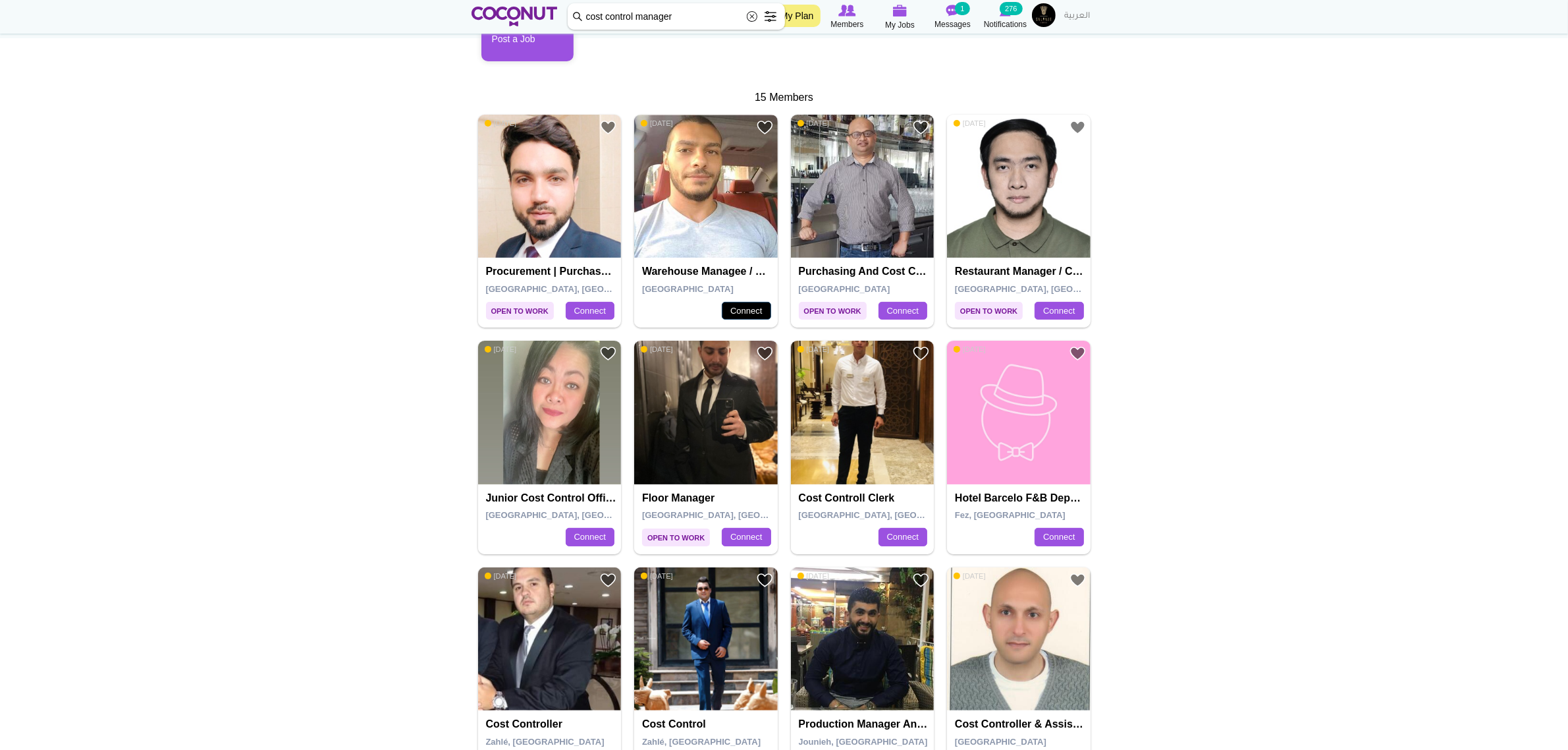
scroll to position [247, 0]
